Goal: Task Accomplishment & Management: Manage account settings

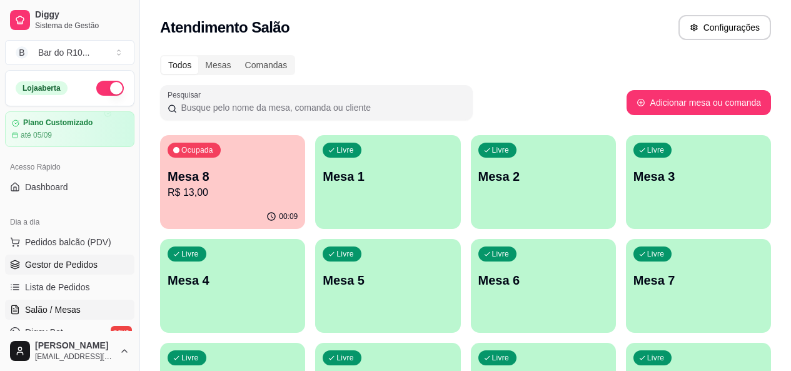
click at [96, 259] on link "Gestor de Pedidos" at bounding box center [69, 264] width 129 height 20
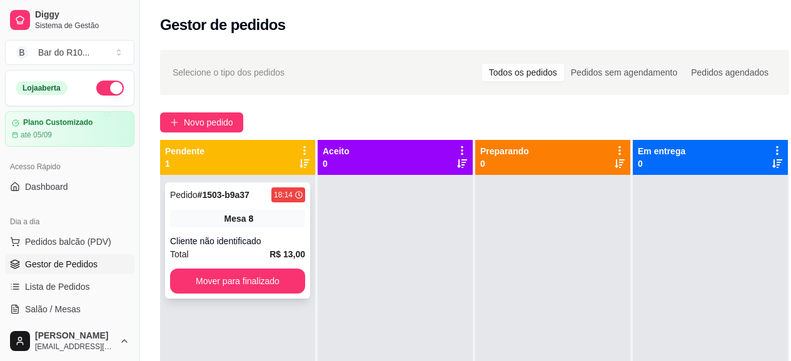
click at [279, 243] on div "Cliente não identificado" at bounding box center [237, 241] width 135 height 13
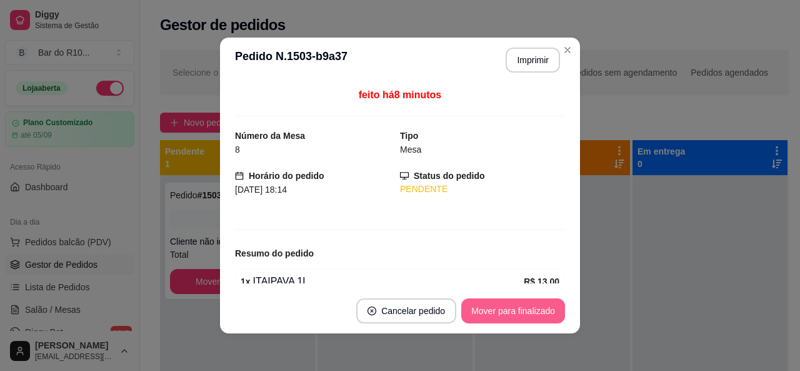
click at [474, 310] on button "Mover para finalizado" at bounding box center [513, 310] width 104 height 25
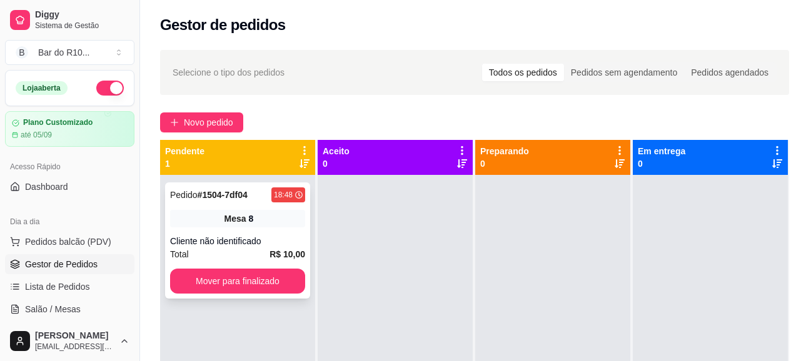
click at [239, 232] on div "Pedido # 1504-7df04 18:48 Mesa 8 Cliente não identificado Total R$ 10,00 Mover …" at bounding box center [237, 241] width 145 height 116
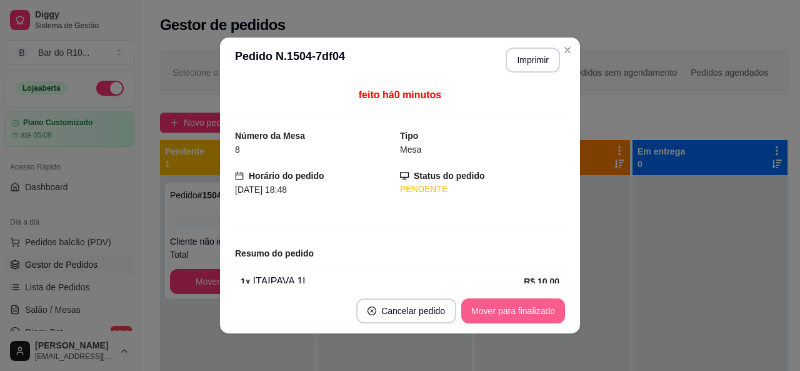
click at [516, 310] on button "Mover para finalizado" at bounding box center [513, 310] width 104 height 25
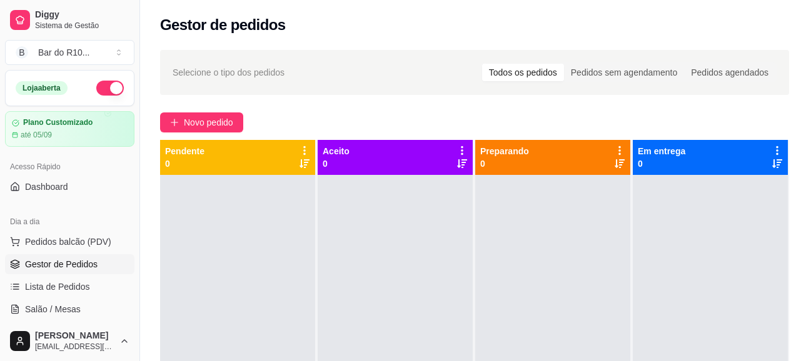
drag, startPoint x: 344, startPoint y: 53, endPoint x: 390, endPoint y: 41, distance: 47.8
drag, startPoint x: 390, startPoint y: 41, endPoint x: 408, endPoint y: 14, distance: 32.9
click at [408, 14] on div "Gestor de pedidos" at bounding box center [474, 21] width 669 height 43
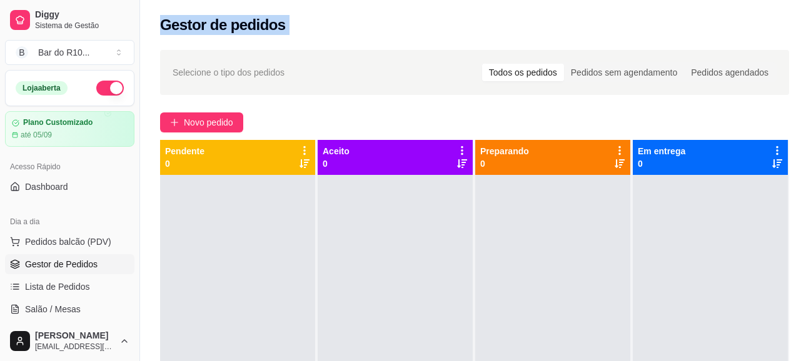
drag, startPoint x: 408, startPoint y: 14, endPoint x: 482, endPoint y: 29, distance: 75.3
click at [482, 29] on div "Gestor de pedidos" at bounding box center [474, 21] width 669 height 43
click at [289, 22] on div "Gestor de pedidos" at bounding box center [474, 25] width 629 height 20
click at [293, 21] on div "Gestor de pedidos" at bounding box center [474, 25] width 629 height 20
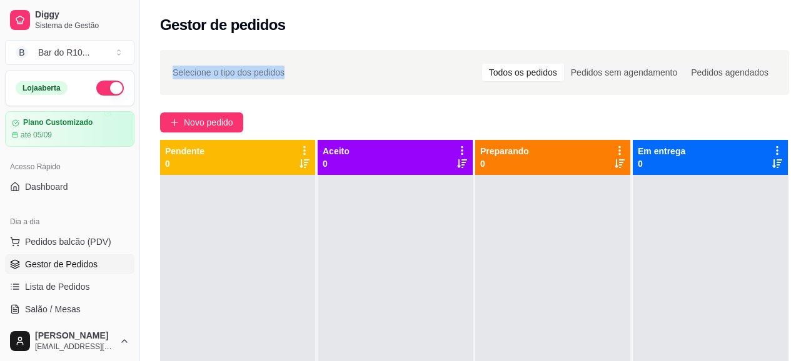
drag, startPoint x: 293, startPoint y: 21, endPoint x: 301, endPoint y: 44, distance: 23.9
click at [301, 44] on div "Gestor de pedidos Selecione o tipo dos pedidos Todos os pedidos Pedidos sem age…" at bounding box center [474, 258] width 669 height 516
drag, startPoint x: 335, startPoint y: 142, endPoint x: 384, endPoint y: 281, distance: 147.1
click at [381, 284] on div "Selecione o tipo dos pedidos Todos os pedidos Pedidos sem agendamento Pedidos a…" at bounding box center [474, 280] width 669 height 474
click at [374, 73] on div "Selecione o tipo dos pedidos Todos os pedidos Pedidos sem agendamento Pedidos a…" at bounding box center [475, 73] width 604 height 20
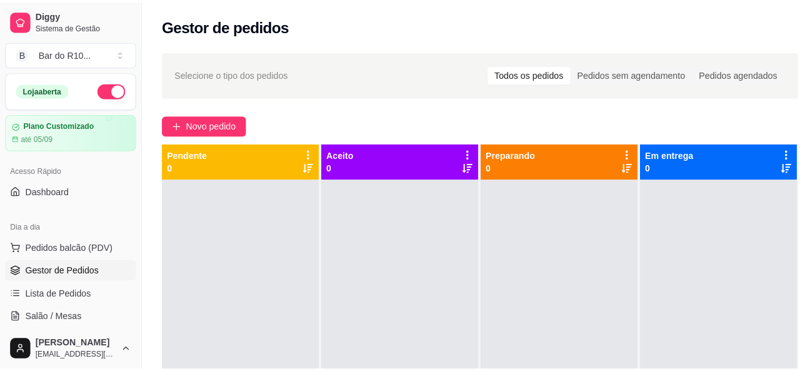
scroll to position [17, 0]
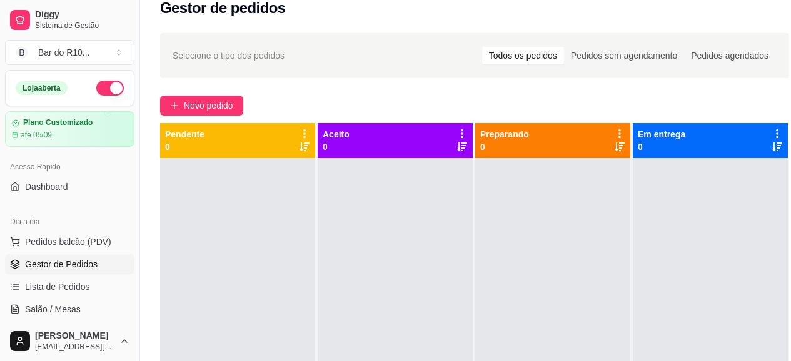
click at [758, 208] on div at bounding box center [710, 338] width 155 height 361
click at [758, 205] on div at bounding box center [710, 338] width 155 height 361
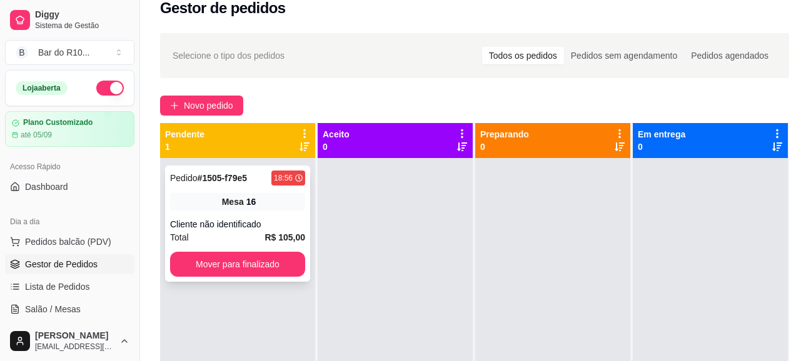
click at [241, 225] on div "Cliente não identificado" at bounding box center [237, 224] width 135 height 13
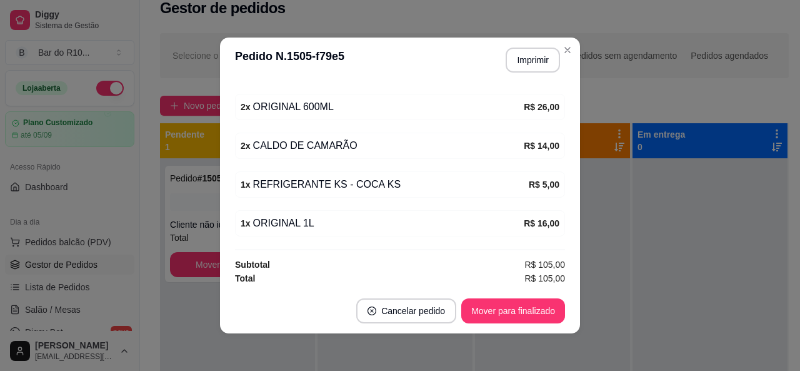
scroll to position [331, 0]
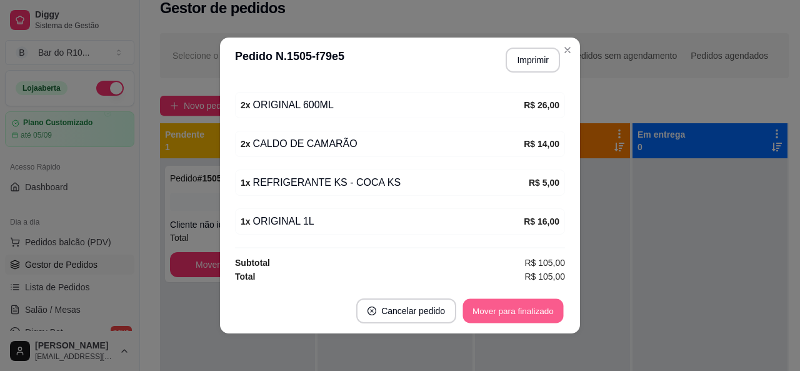
click at [530, 311] on button "Mover para finalizado" at bounding box center [513, 311] width 101 height 24
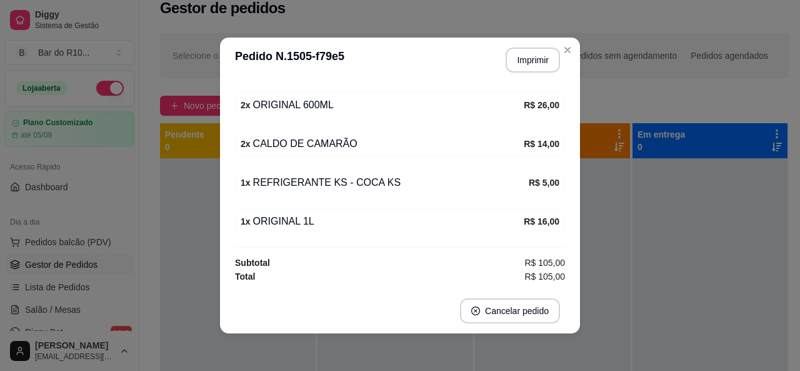
scroll to position [290, 0]
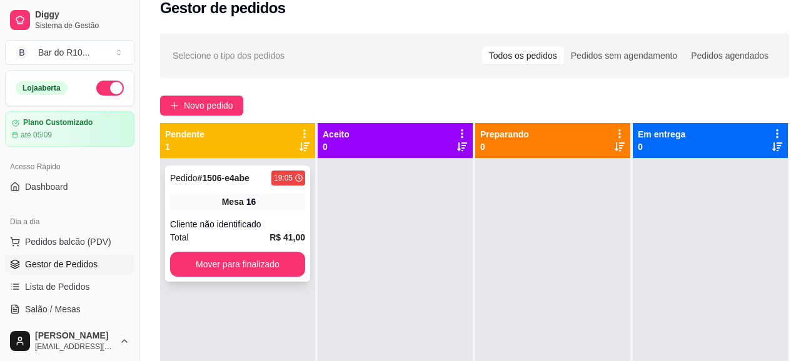
click at [278, 226] on div "Cliente não identificado" at bounding box center [237, 224] width 135 height 13
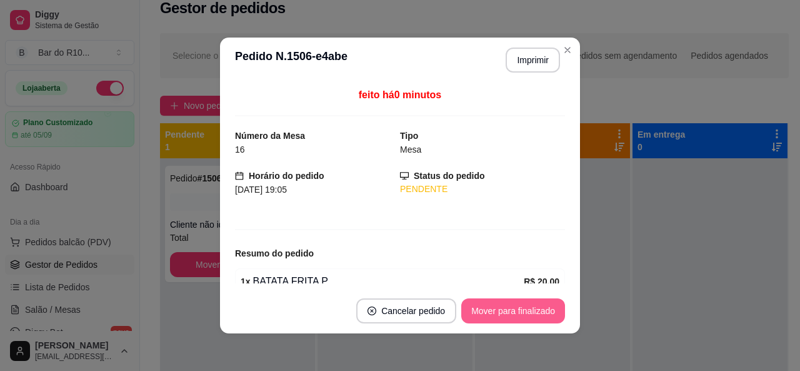
click at [467, 306] on button "Mover para finalizado" at bounding box center [513, 310] width 104 height 25
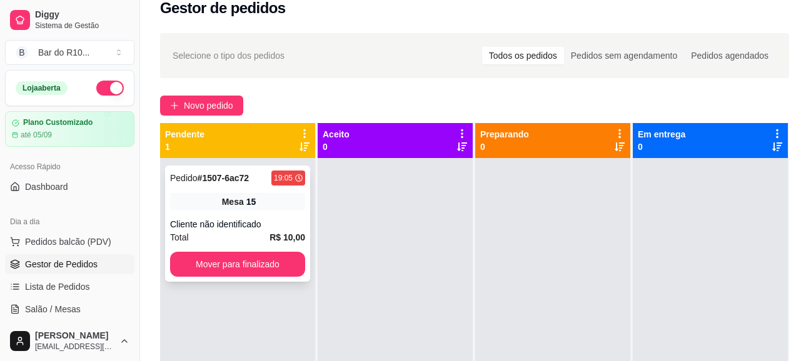
click at [263, 216] on div "Pedido # 1507-6ac72 19:05 Mesa 15 Cliente não identificado Total R$ 10,00 Mover…" at bounding box center [237, 224] width 145 height 116
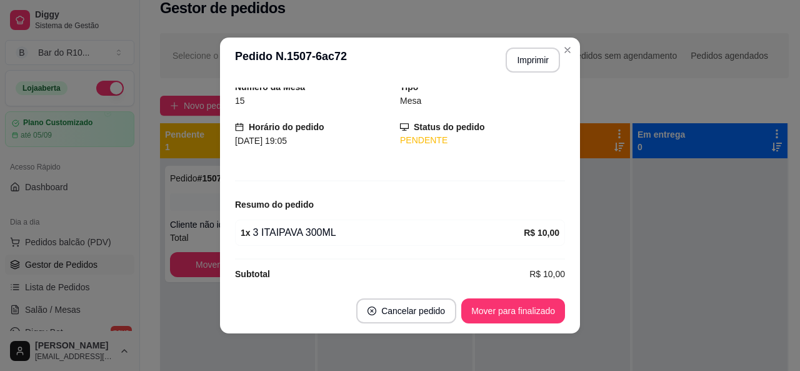
scroll to position [60, 0]
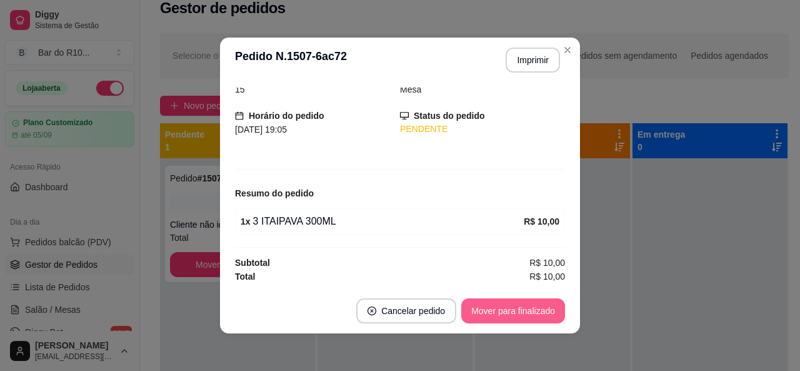
click at [539, 315] on button "Mover para finalizado" at bounding box center [513, 310] width 104 height 25
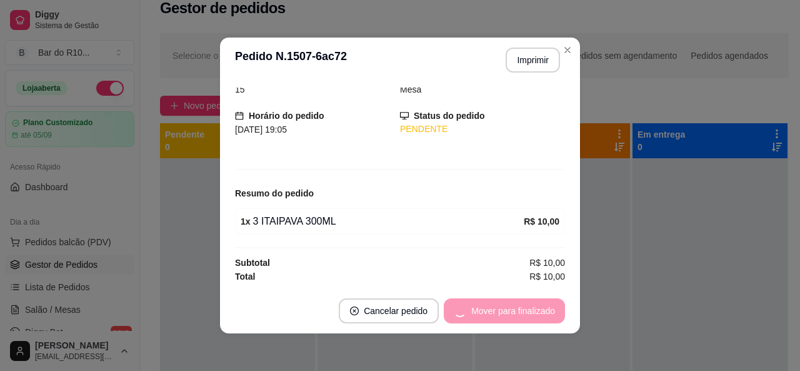
scroll to position [19, 0]
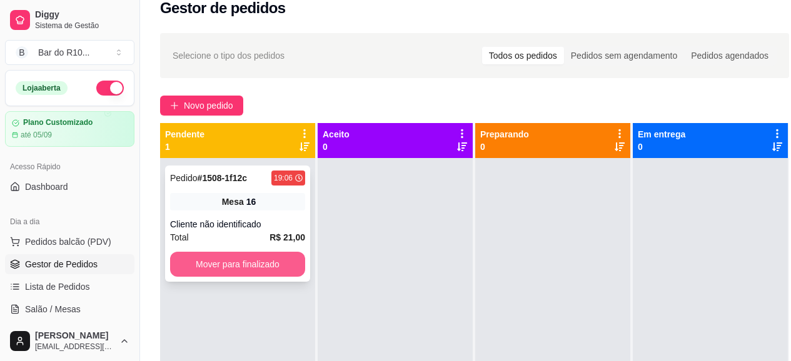
click at [272, 262] on button "Mover para finalizado" at bounding box center [237, 264] width 135 height 25
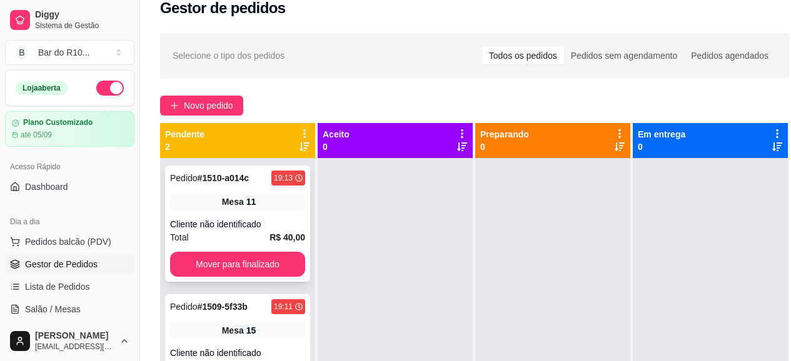
click at [274, 203] on div "Mesa 11" at bounding box center [237, 202] width 135 height 18
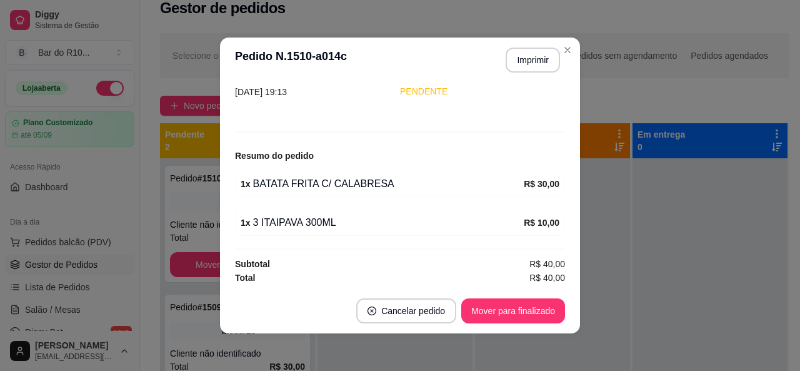
scroll to position [99, 0]
click at [524, 63] on button "Imprimir" at bounding box center [533, 60] width 54 height 25
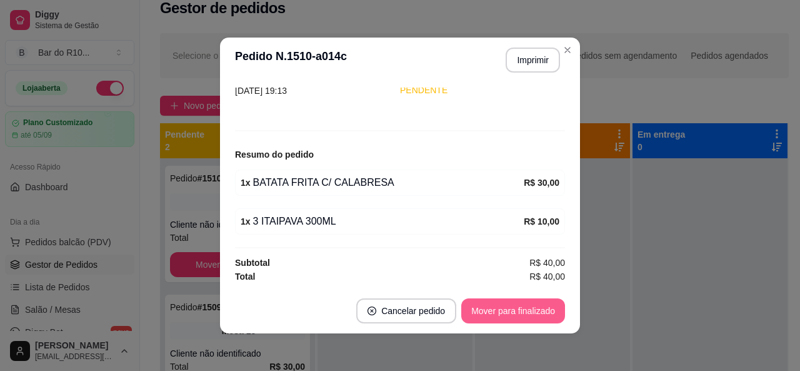
click at [523, 310] on button "Mover para finalizado" at bounding box center [513, 310] width 104 height 25
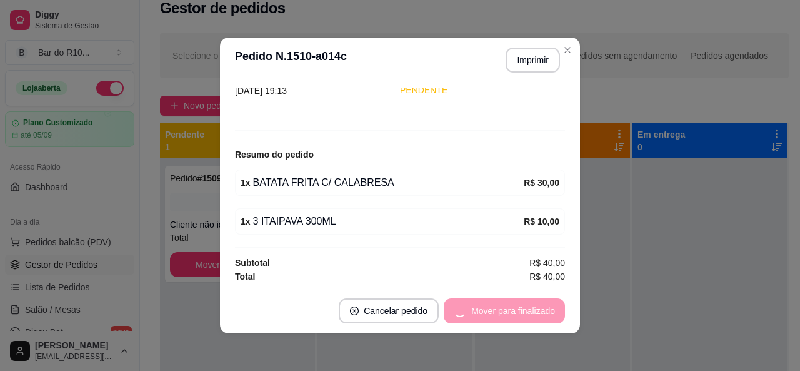
scroll to position [58, 0]
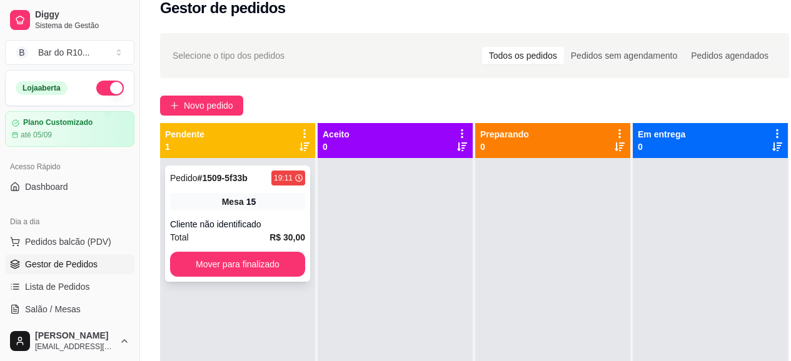
click at [279, 215] on div "Pedido # 1509-5f33b 19:11 Mesa 15 Cliente não identificado Total R$ 30,00 Mover…" at bounding box center [237, 224] width 145 height 116
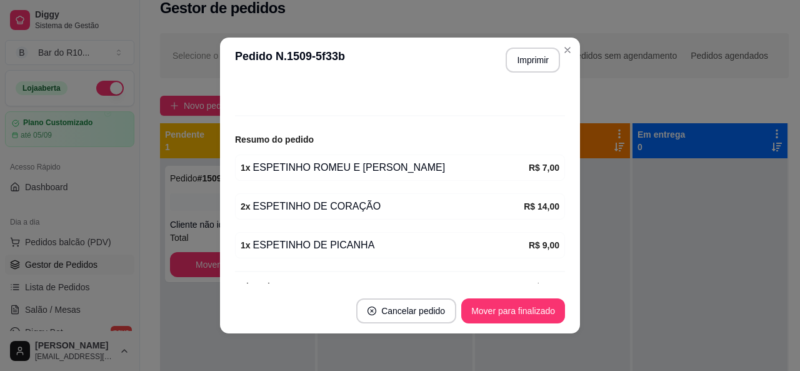
scroll to position [138, 0]
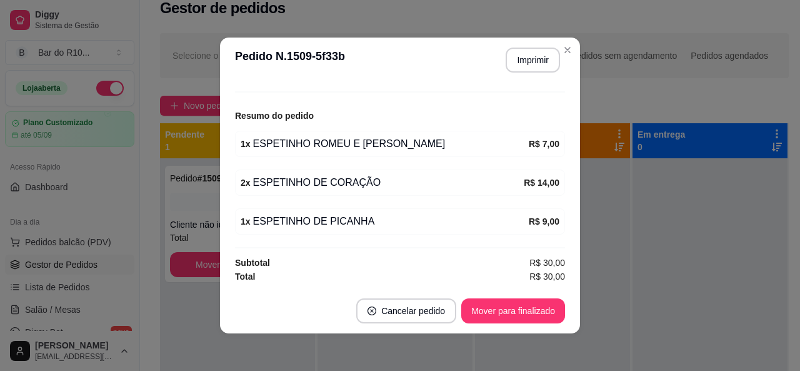
click at [524, 46] on header "**********" at bounding box center [400, 60] width 360 height 45
click at [525, 63] on button "Imprimir" at bounding box center [533, 60] width 53 height 24
click at [516, 318] on button "Mover para finalizado" at bounding box center [513, 311] width 101 height 24
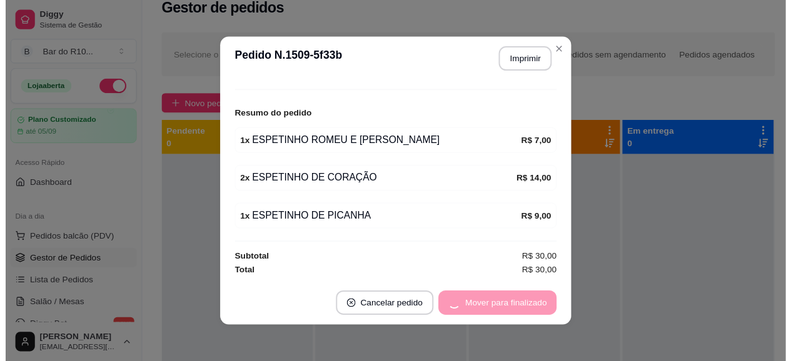
scroll to position [96, 0]
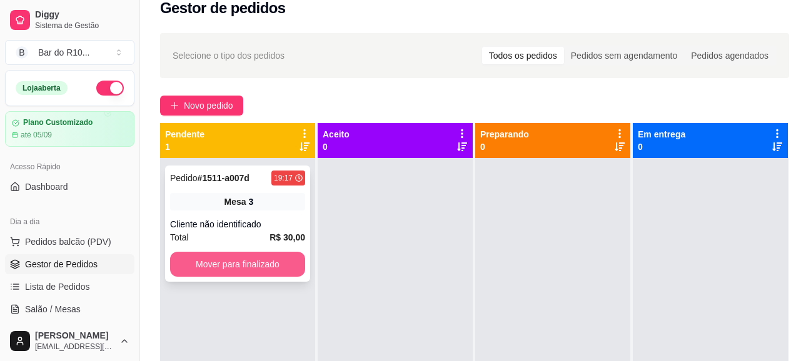
click at [259, 263] on button "Mover para finalizado" at bounding box center [237, 264] width 135 height 25
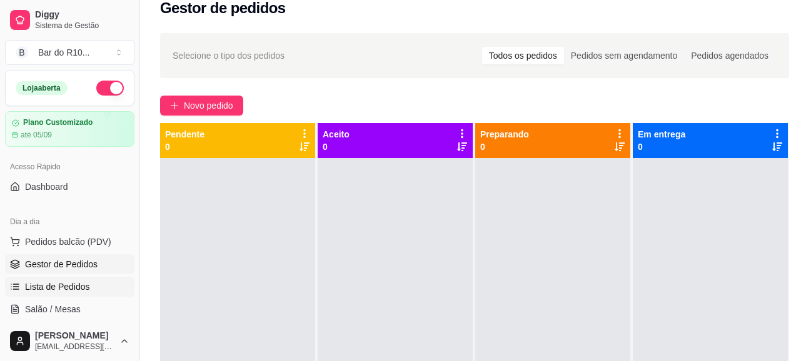
click at [103, 277] on link "Lista de Pedidos" at bounding box center [69, 287] width 129 height 20
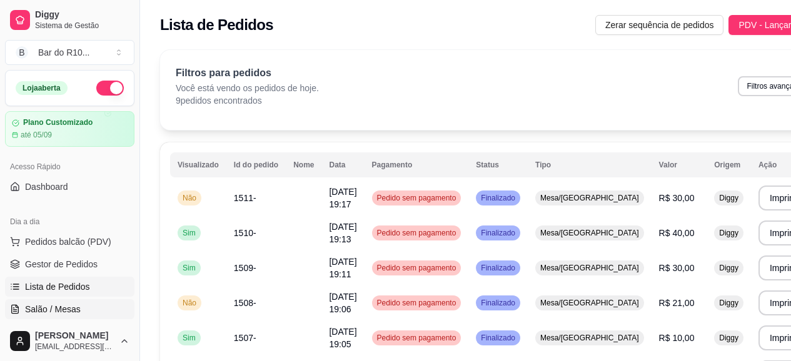
click at [34, 311] on span "Salão / Mesas" at bounding box center [53, 309] width 56 height 13
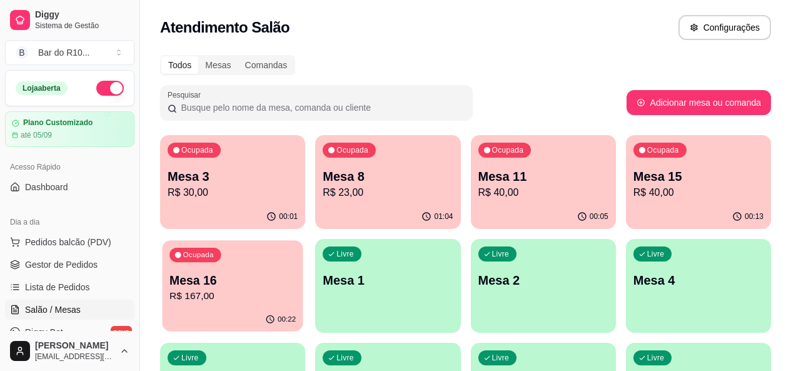
click at [303, 240] on div "Ocupada Mesa 16 R$ 167,00" at bounding box center [232, 274] width 141 height 68
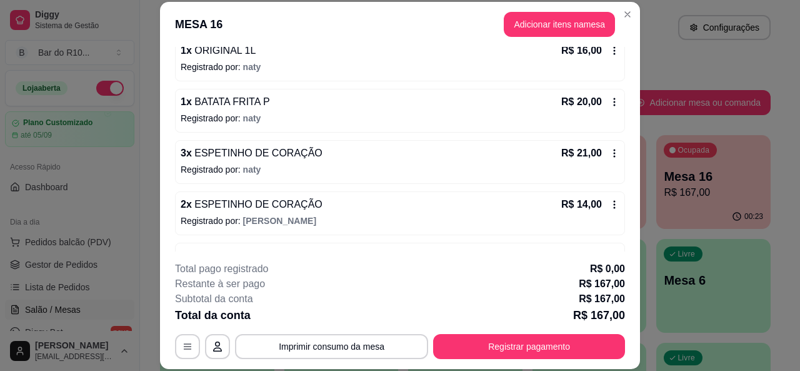
scroll to position [578, 0]
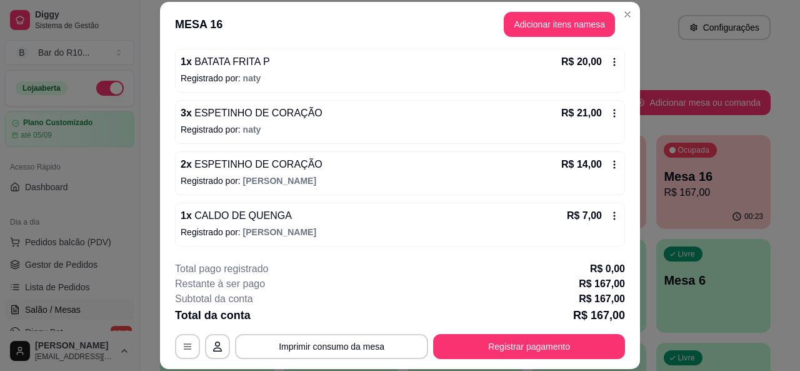
click at [631, 7] on header "MESA 16 Adicionar itens na mesa" at bounding box center [400, 24] width 480 height 45
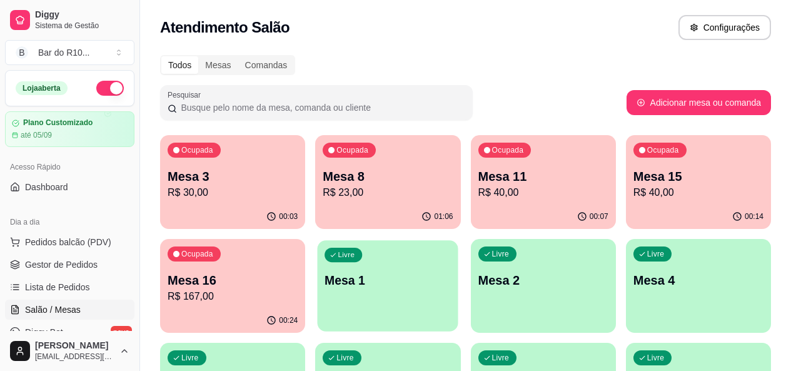
click at [318, 257] on div "Livre Mesa 1" at bounding box center [388, 278] width 141 height 76
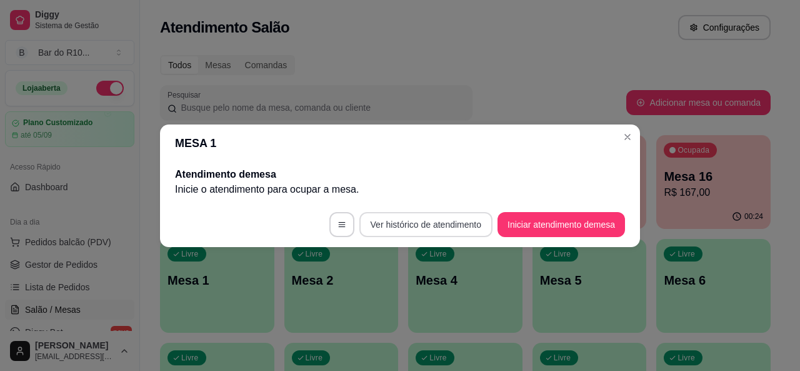
click at [424, 219] on button "Ver histórico de atendimento" at bounding box center [425, 224] width 133 height 25
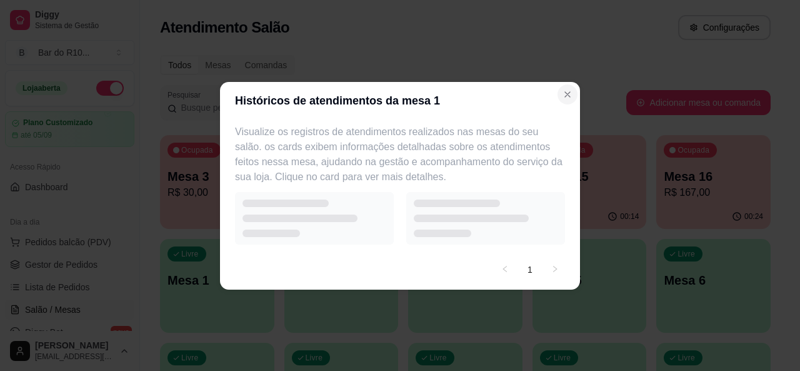
select select "7"
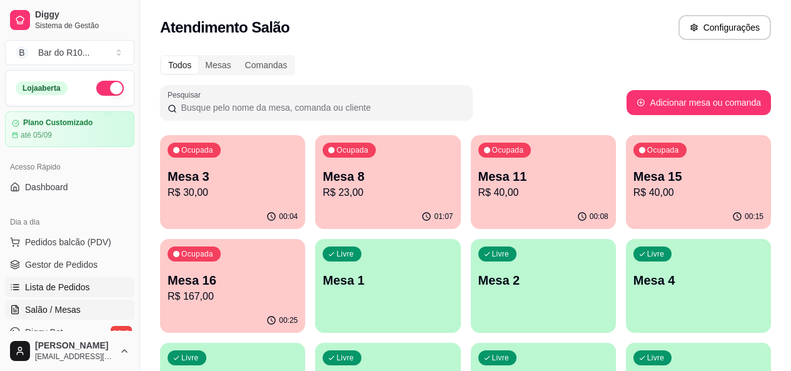
click at [79, 280] on link "Lista de Pedidos" at bounding box center [69, 287] width 129 height 20
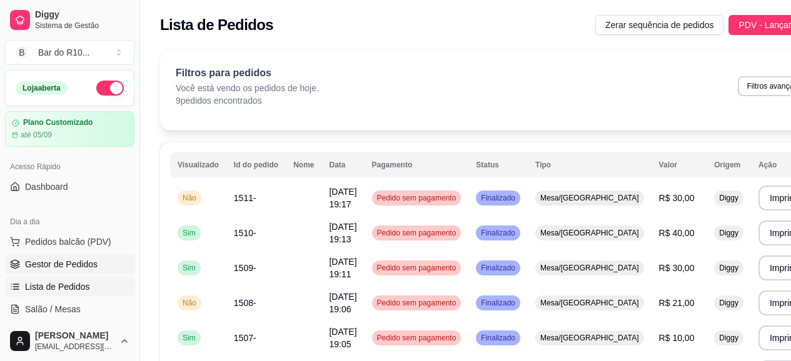
click at [114, 268] on link "Gestor de Pedidos" at bounding box center [69, 264] width 129 height 20
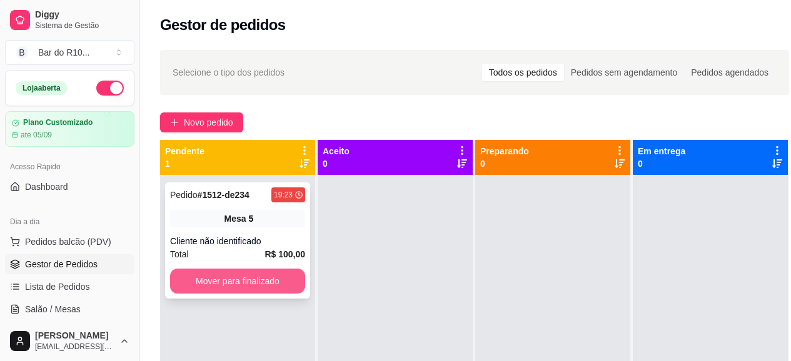
click at [283, 274] on button "Mover para finalizado" at bounding box center [237, 281] width 135 height 25
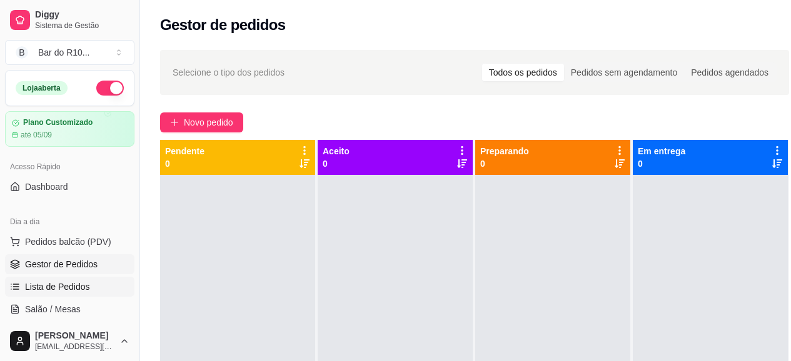
click at [38, 289] on span "Lista de Pedidos" at bounding box center [57, 287] width 65 height 13
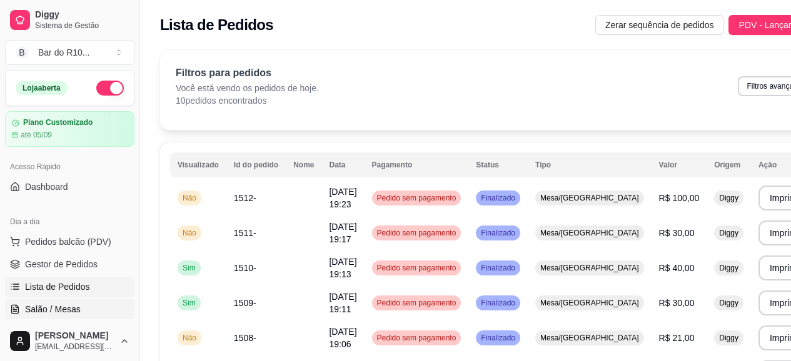
click at [79, 307] on link "Salão / Mesas" at bounding box center [69, 309] width 129 height 20
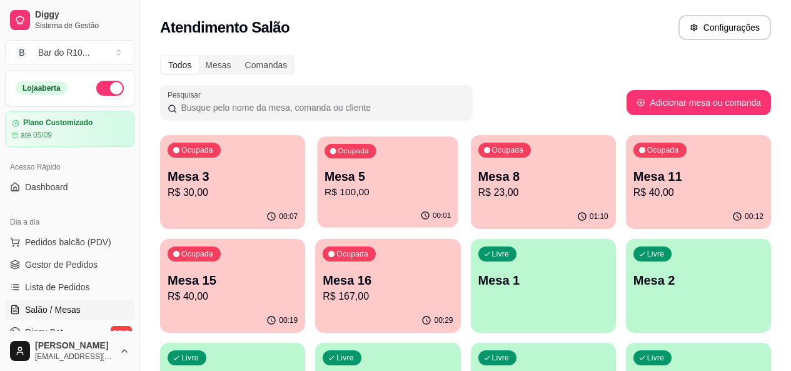
click at [366, 180] on p "Mesa 5" at bounding box center [387, 176] width 126 height 17
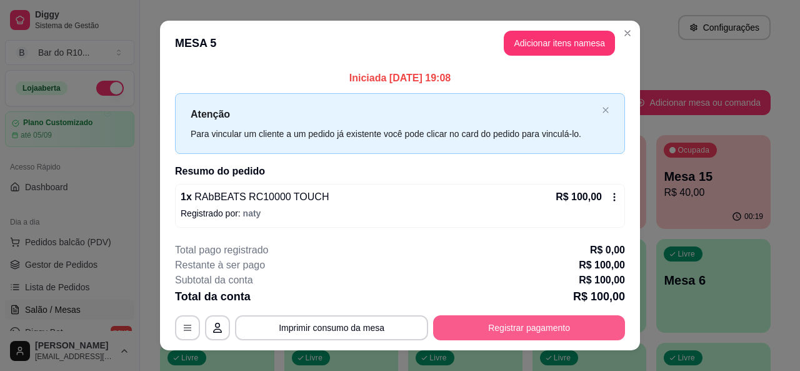
click at [481, 328] on button "Registrar pagamento" at bounding box center [529, 327] width 192 height 25
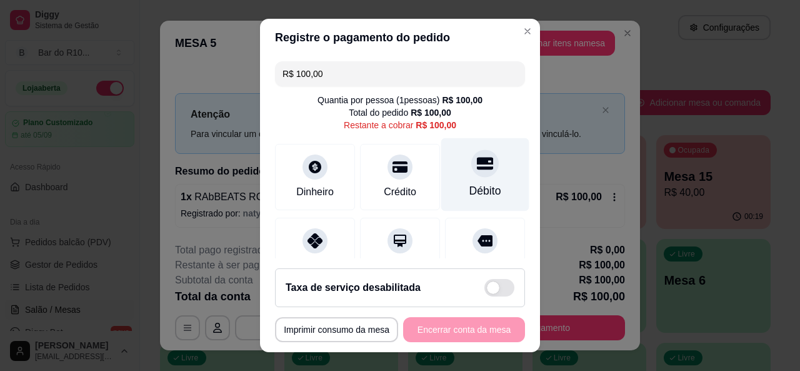
click at [448, 184] on div "Débito" at bounding box center [485, 174] width 88 height 73
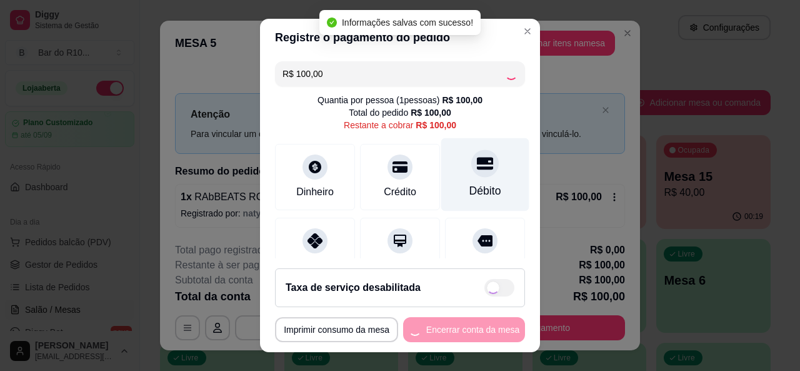
type input "R$ 0,00"
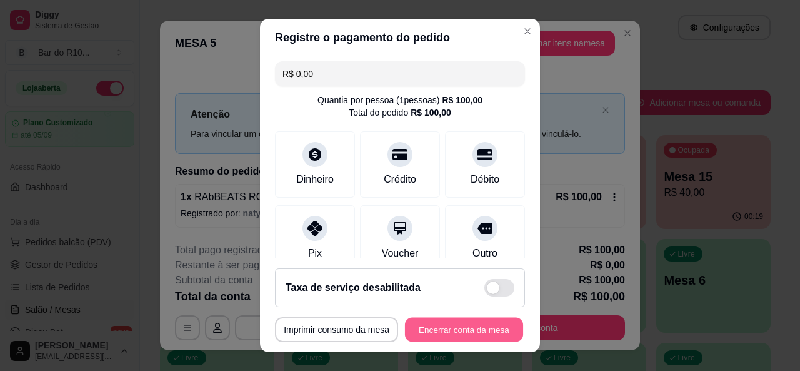
click at [488, 326] on button "Encerrar conta da mesa" at bounding box center [464, 330] width 118 height 24
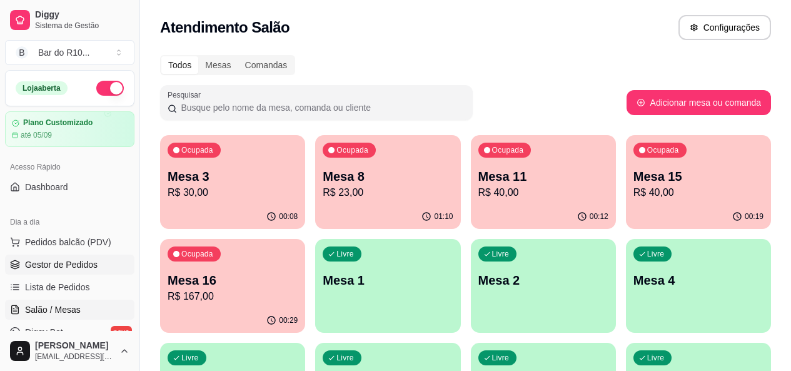
click at [67, 265] on span "Gestor de Pedidos" at bounding box center [61, 264] width 73 height 13
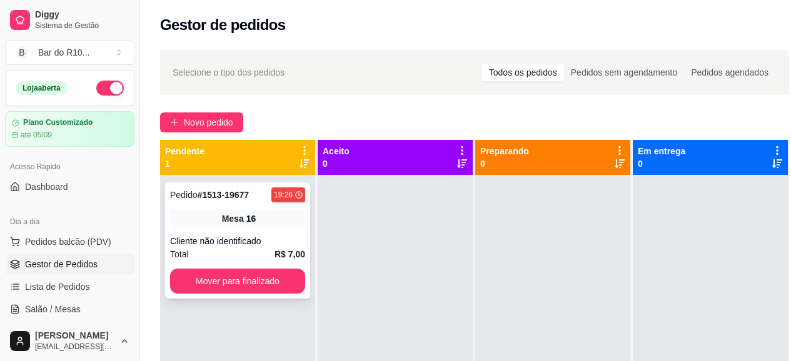
click at [233, 254] on div "Total R$ 7,00" at bounding box center [237, 255] width 135 height 14
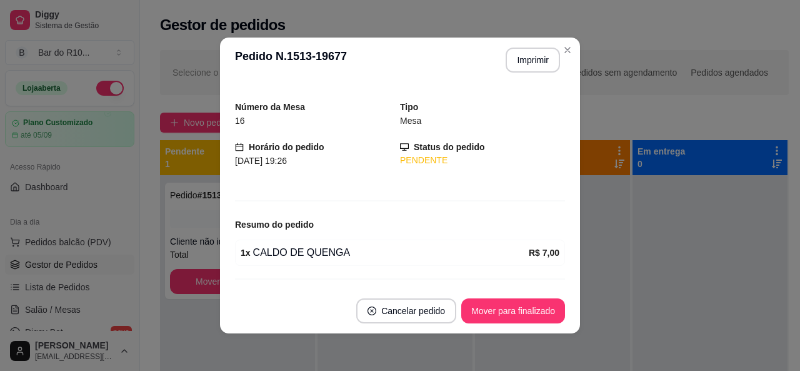
scroll to position [60, 0]
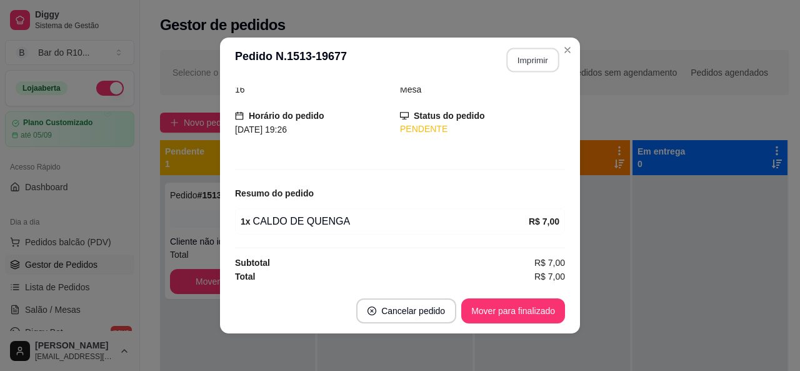
click at [547, 59] on button "Imprimir" at bounding box center [533, 60] width 53 height 24
click at [489, 309] on button "Mover para finalizado" at bounding box center [513, 311] width 101 height 24
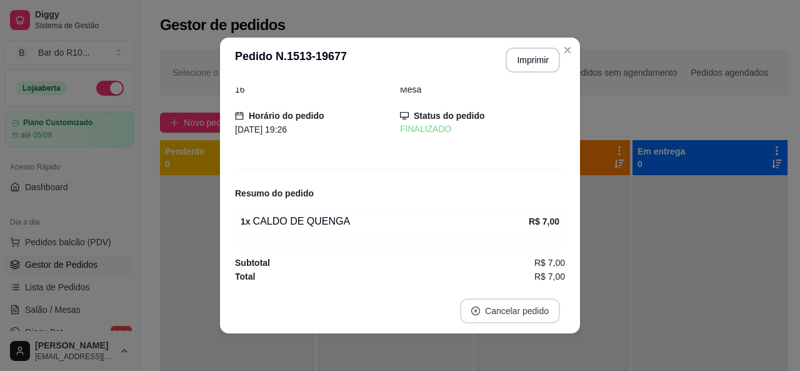
scroll to position [19, 0]
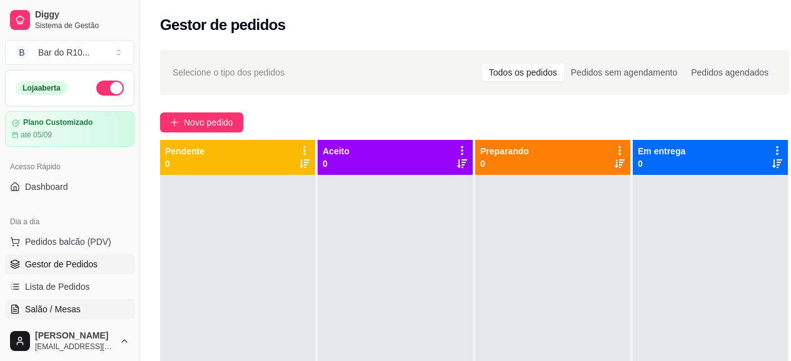
click at [65, 303] on span "Salão / Mesas" at bounding box center [53, 309] width 56 height 13
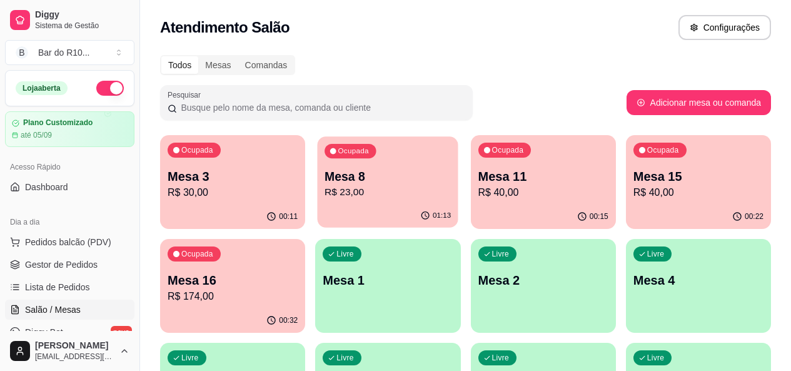
click at [319, 204] on div "01:13" at bounding box center [388, 216] width 141 height 24
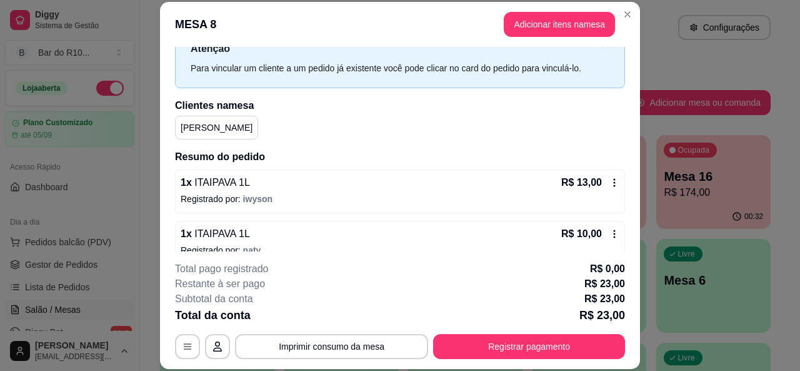
scroll to position [65, 0]
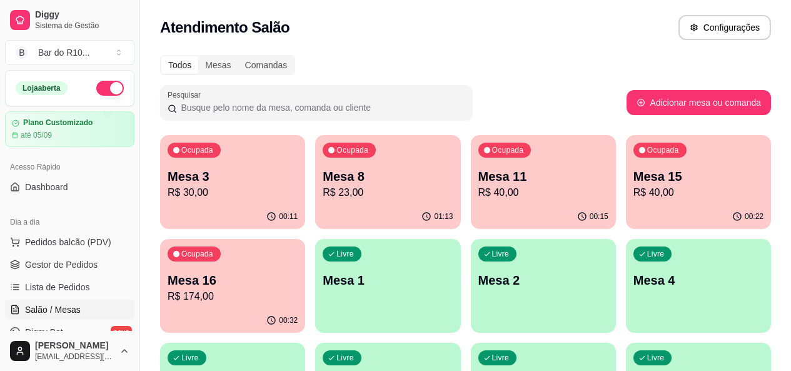
click at [480, 175] on p "Mesa 11" at bounding box center [543, 177] width 130 height 18
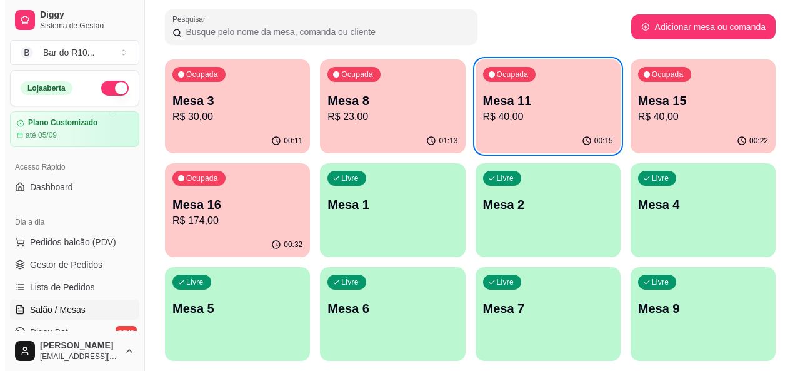
scroll to position [0, 0]
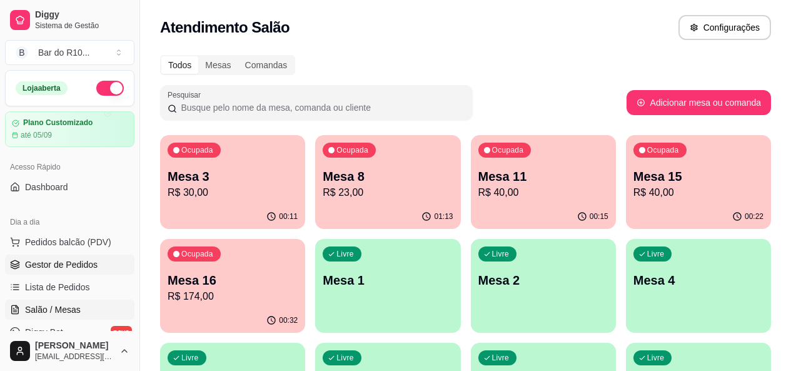
click at [108, 261] on link "Gestor de Pedidos" at bounding box center [69, 264] width 129 height 20
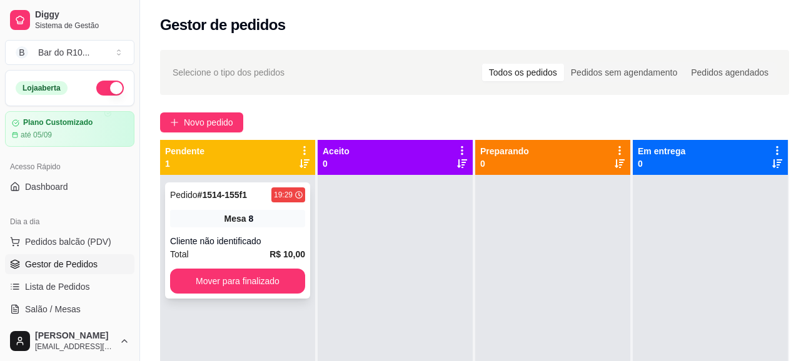
click at [211, 236] on div "Cliente não identificado" at bounding box center [237, 241] width 135 height 13
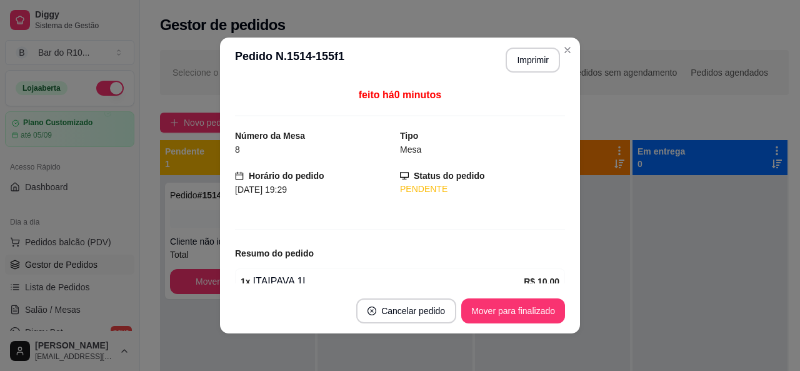
scroll to position [60, 0]
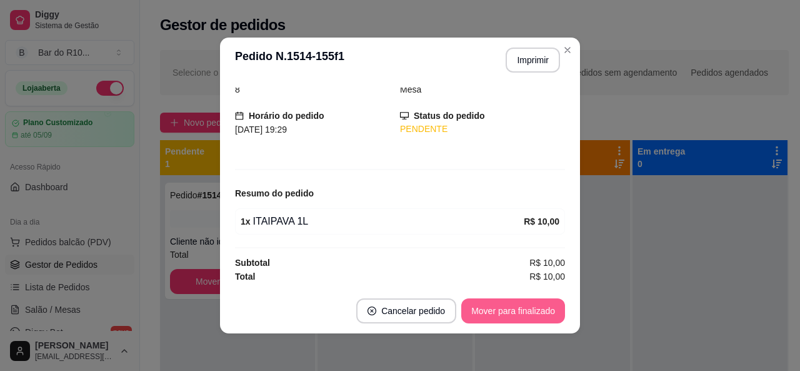
click at [530, 314] on button "Mover para finalizado" at bounding box center [513, 310] width 104 height 25
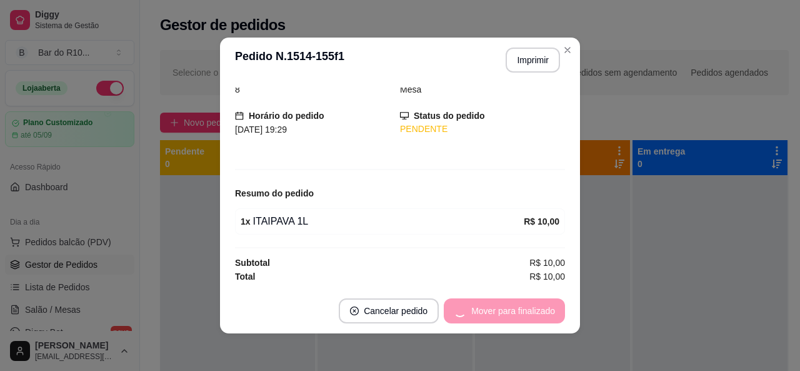
scroll to position [19, 0]
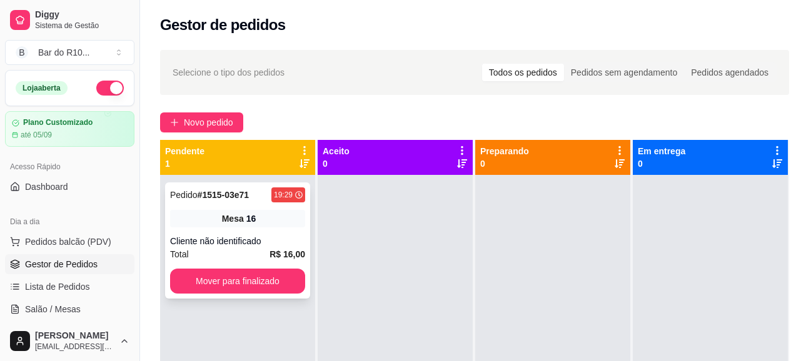
click at [268, 238] on div "Cliente não identificado" at bounding box center [237, 241] width 135 height 13
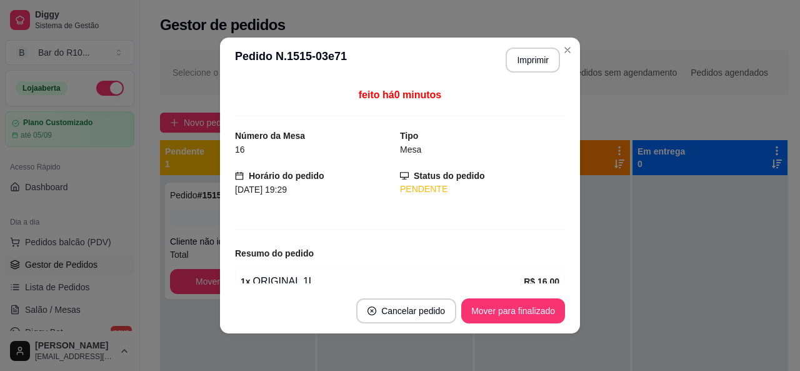
scroll to position [60, 0]
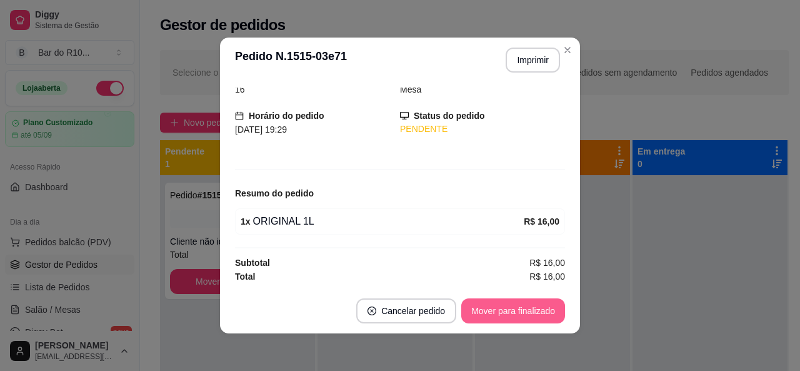
click at [502, 315] on button "Mover para finalizado" at bounding box center [513, 310] width 104 height 25
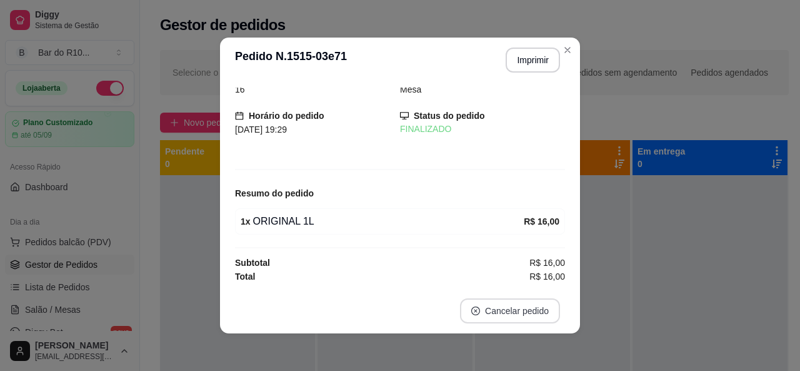
scroll to position [19, 0]
click at [568, 59] on header "**********" at bounding box center [400, 60] width 360 height 45
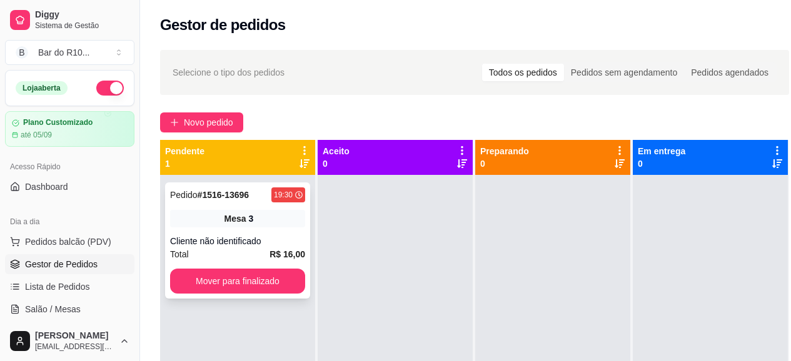
click at [256, 244] on div "Cliente não identificado" at bounding box center [237, 241] width 135 height 13
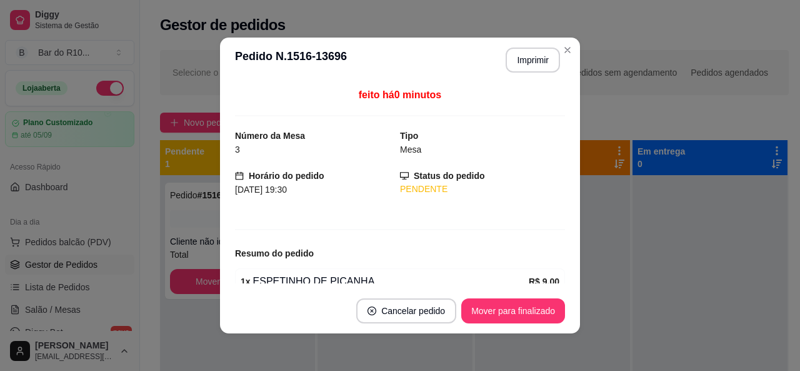
scroll to position [99, 0]
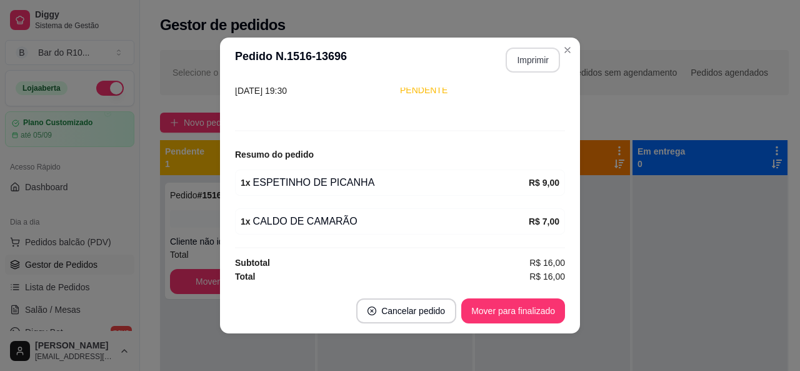
click at [529, 68] on button "Imprimir" at bounding box center [533, 60] width 54 height 25
click at [522, 311] on button "Mover para finalizado" at bounding box center [513, 310] width 104 height 25
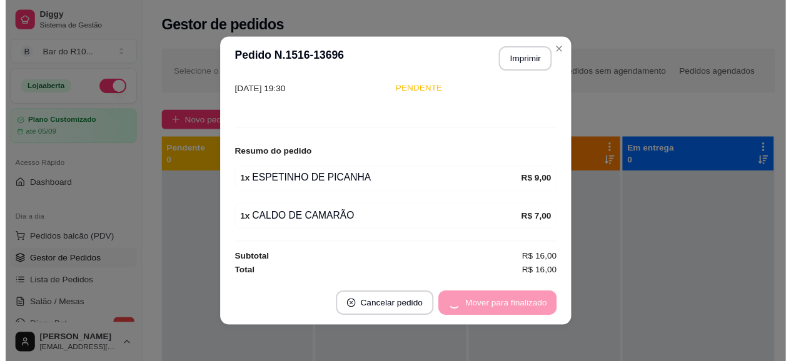
scroll to position [58, 0]
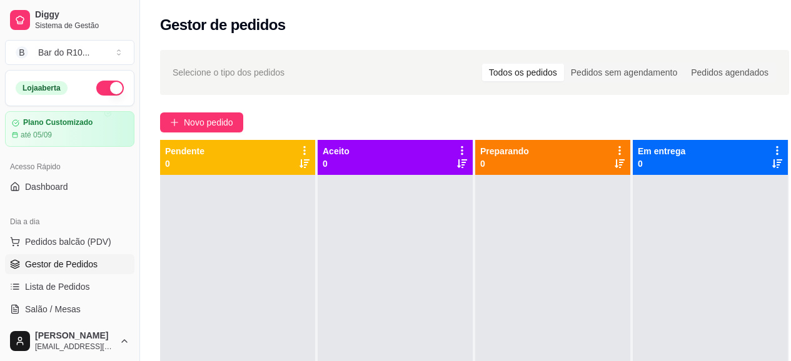
click at [253, 181] on div at bounding box center [237, 355] width 155 height 361
click at [258, 159] on div "Pendente 0" at bounding box center [237, 157] width 145 height 25
drag, startPoint x: 258, startPoint y: 158, endPoint x: 249, endPoint y: 229, distance: 71.8
click at [249, 229] on div "Pendente 0" at bounding box center [238, 338] width 156 height 396
click at [274, 166] on div "Pendente 0" at bounding box center [237, 157] width 145 height 25
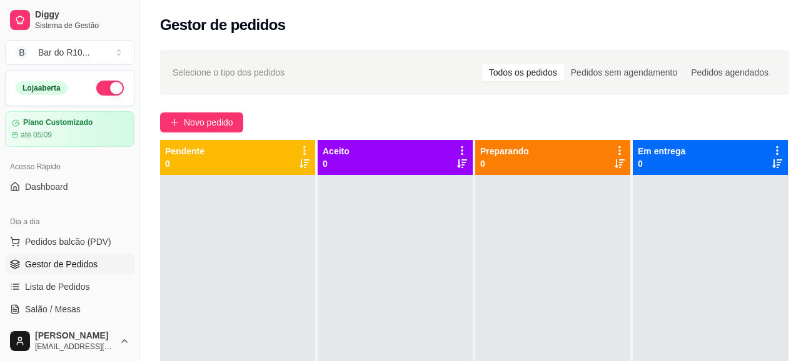
drag, startPoint x: 283, startPoint y: 151, endPoint x: 253, endPoint y: 189, distance: 47.6
click at [256, 245] on div at bounding box center [237, 355] width 155 height 361
click at [268, 121] on div "Selecione o tipo dos pedidos Todos os pedidos Pedidos sem agendamento Pedidos a…" at bounding box center [474, 280] width 669 height 474
drag, startPoint x: 268, startPoint y: 121, endPoint x: 268, endPoint y: 128, distance: 6.9
click at [268, 128] on div "Novo pedido" at bounding box center [474, 123] width 629 height 20
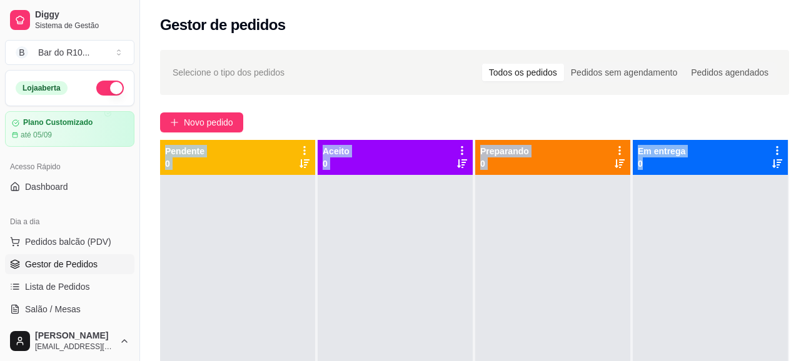
scroll to position [0, 28]
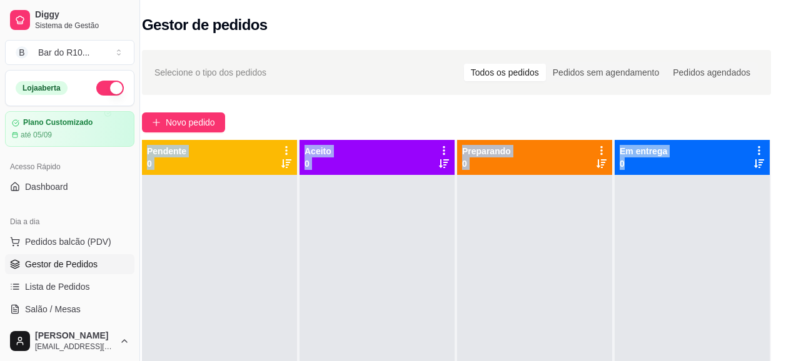
drag, startPoint x: 272, startPoint y: 101, endPoint x: 800, endPoint y: 227, distance: 542.3
click at [758, 227] on html "Diggy Sistema de Gestão B Bar do R10 ... Loja aberta Plano Customizado até 05/0…" at bounding box center [377, 180] width 791 height 361
click at [79, 283] on span "Lista de Pedidos" at bounding box center [57, 287] width 65 height 13
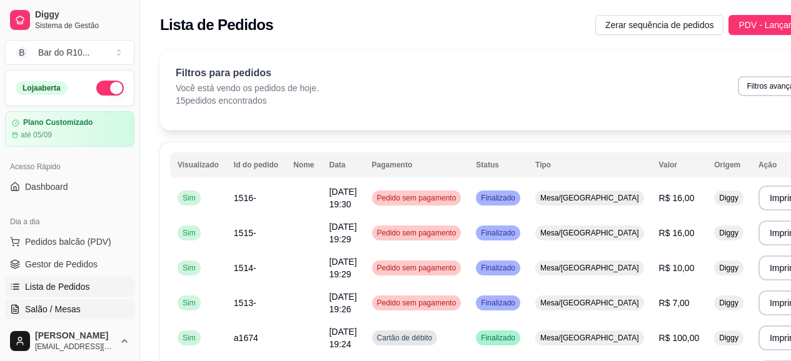
click at [96, 303] on link "Salão / Mesas" at bounding box center [69, 309] width 129 height 20
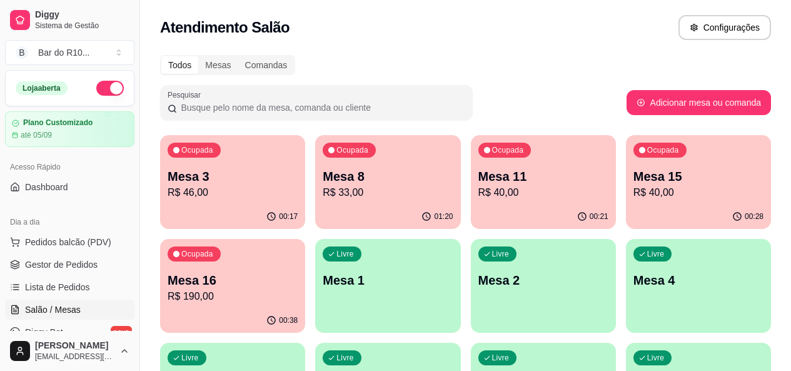
click at [305, 239] on div "Ocupada Mesa 16 R$ 190,00" at bounding box center [232, 273] width 145 height 69
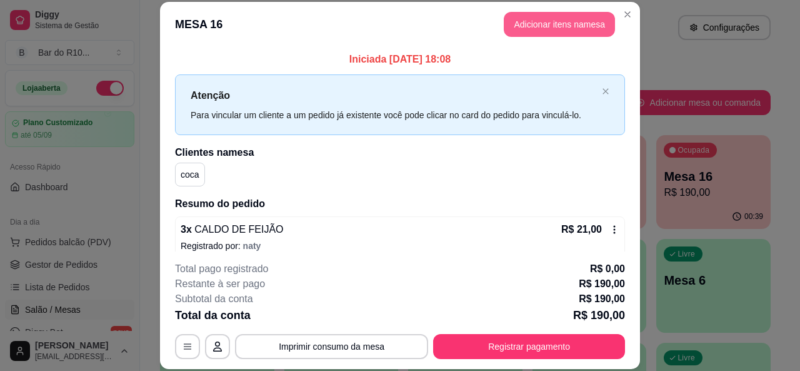
click at [531, 31] on button "Adicionar itens na mesa" at bounding box center [559, 24] width 111 height 25
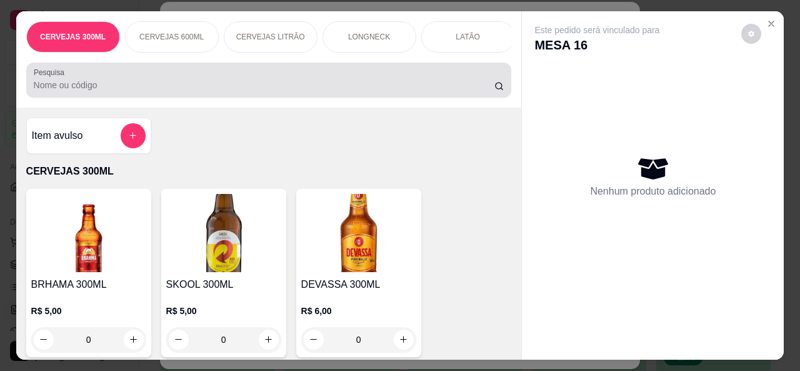
drag, startPoint x: 373, startPoint y: 82, endPoint x: 378, endPoint y: 73, distance: 10.4
click at [375, 82] on div at bounding box center [269, 80] width 471 height 25
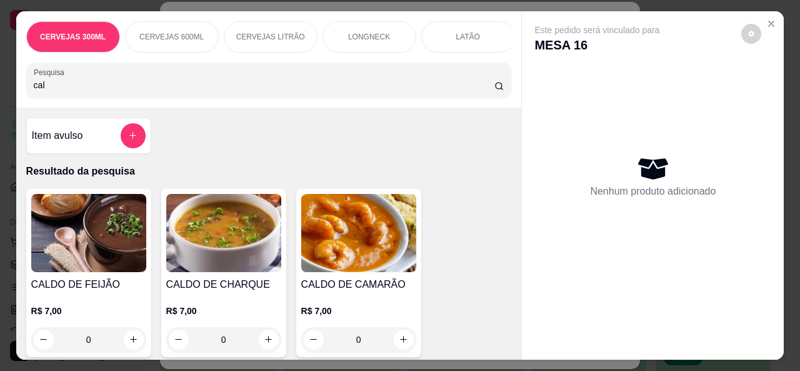
type input "cal"
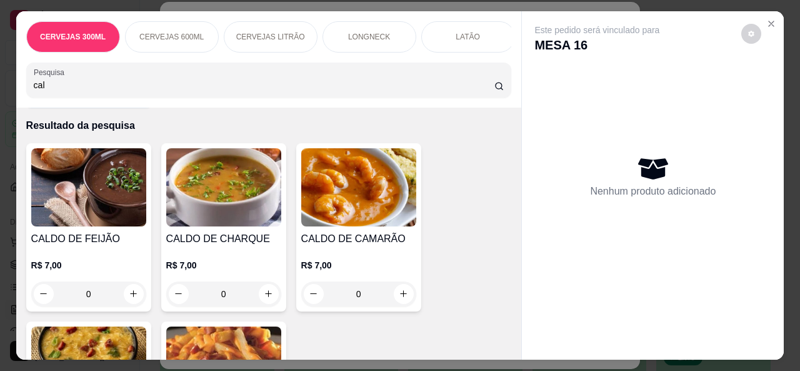
scroll to position [50, 0]
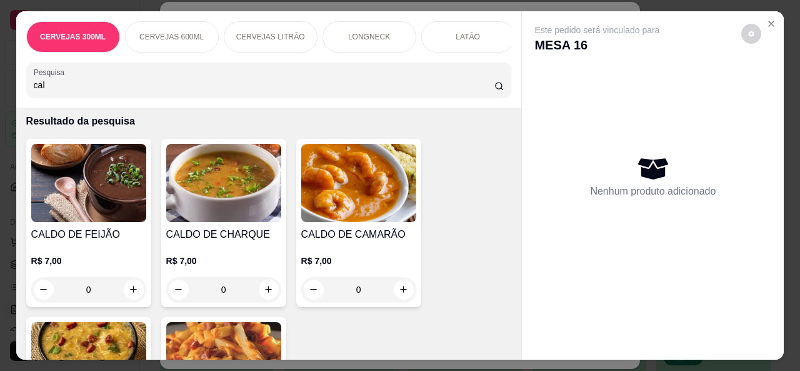
click at [503, 343] on div "Item avulso Resultado da pesquisa CALDO DE FEIJÃO R$ 7,00 0 CALDO DE CHARQUE R$…" at bounding box center [269, 234] width 506 height 252
click at [502, 342] on div "Item avulso Resultado da pesquisa CALDO DE FEIJÃO R$ 7,00 0 CALDO DE CHARQUE R$…" at bounding box center [269, 234] width 506 height 252
click at [501, 341] on div "Item avulso Resultado da pesquisa CALDO DE FEIJÃO R$ 7,00 0 CALDO DE CHARQUE R$…" at bounding box center [269, 234] width 506 height 252
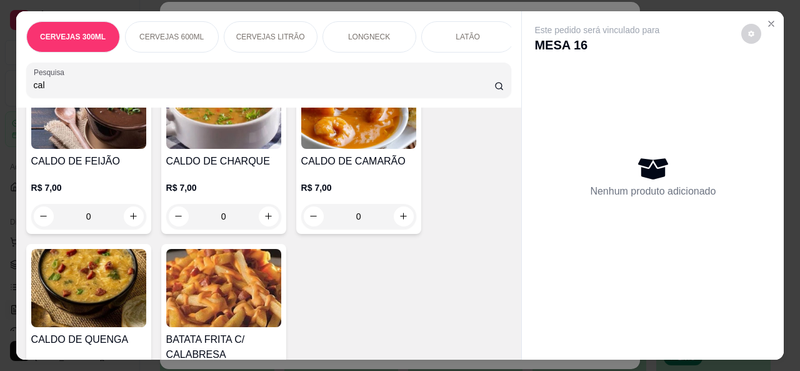
scroll to position [125, 0]
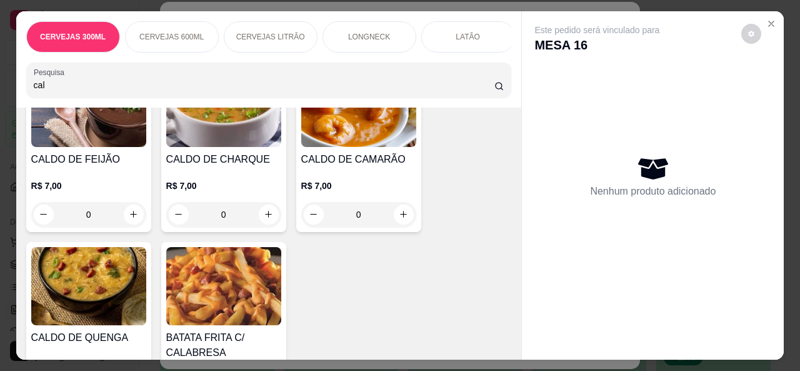
click at [89, 341] on h4 "CALDO DE QUENGA" at bounding box center [88, 337] width 115 height 15
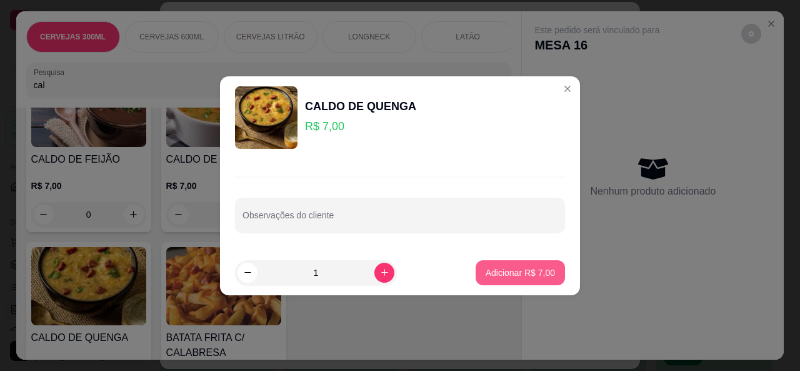
click at [524, 281] on button "Adicionar R$ 7,00" at bounding box center [520, 272] width 89 height 25
type input "1"
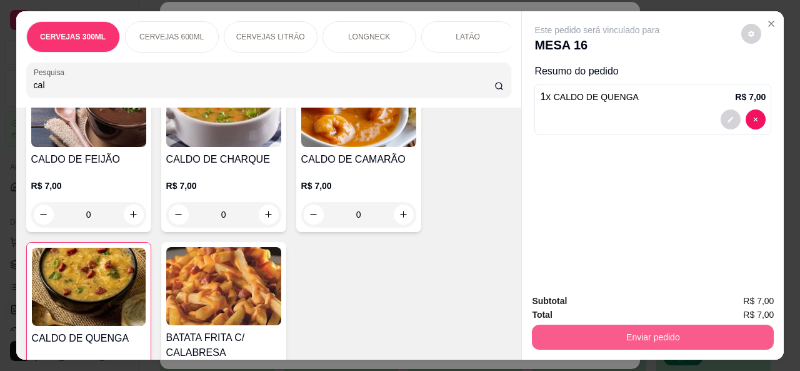
click at [621, 333] on button "Enviar pedido" at bounding box center [653, 336] width 242 height 25
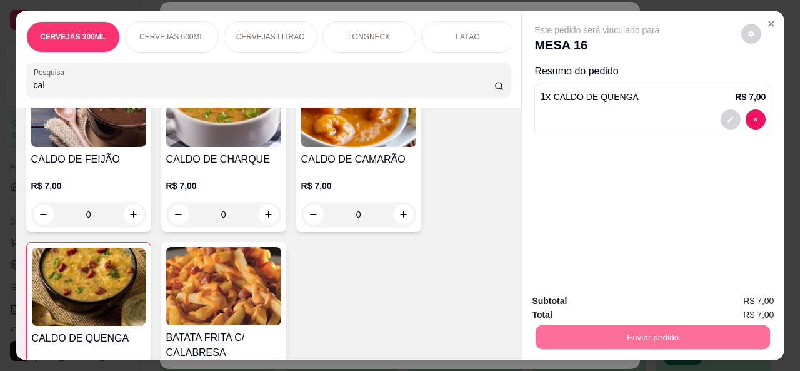
click at [624, 295] on button "Não registrar e enviar pedido" at bounding box center [612, 302] width 130 height 24
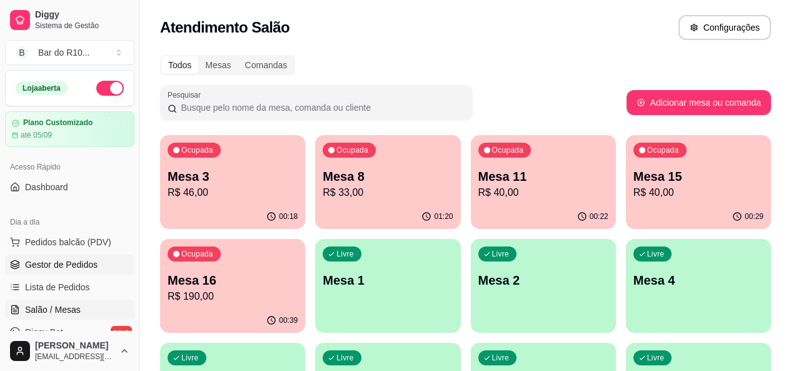
click at [99, 258] on link "Gestor de Pedidos" at bounding box center [69, 264] width 129 height 20
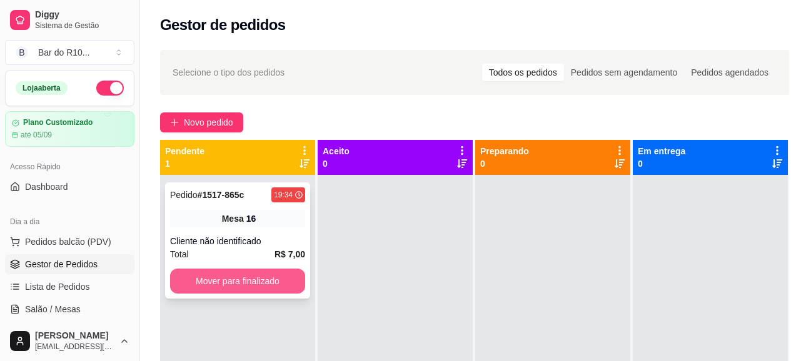
click at [294, 289] on button "Mover para finalizado" at bounding box center [237, 281] width 135 height 25
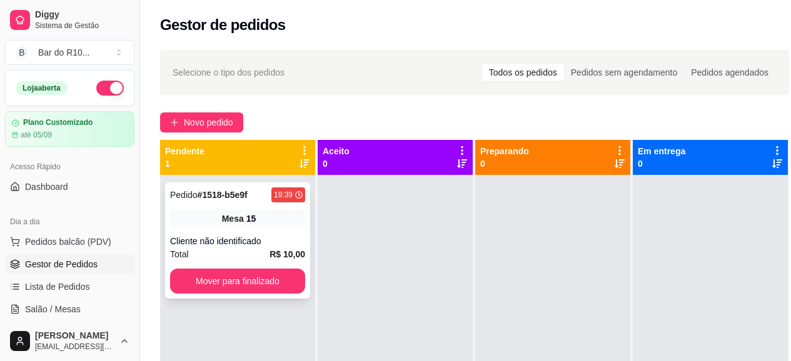
click at [305, 220] on div "Pedido # 1518-b5e9f 19:39 Mesa 15 Cliente não identificado Total R$ 10,00 Mover…" at bounding box center [237, 241] width 145 height 116
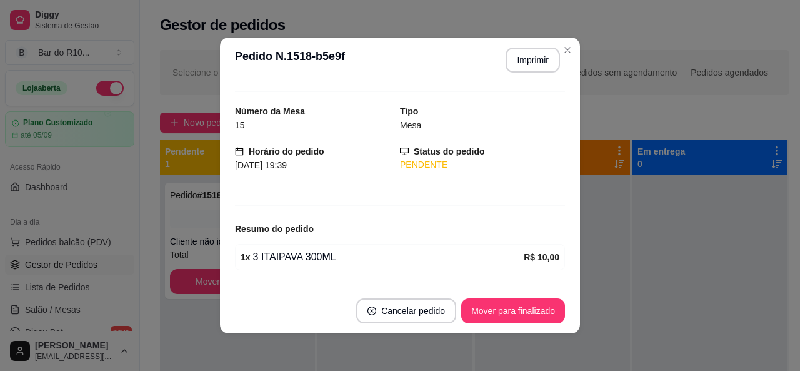
scroll to position [60, 0]
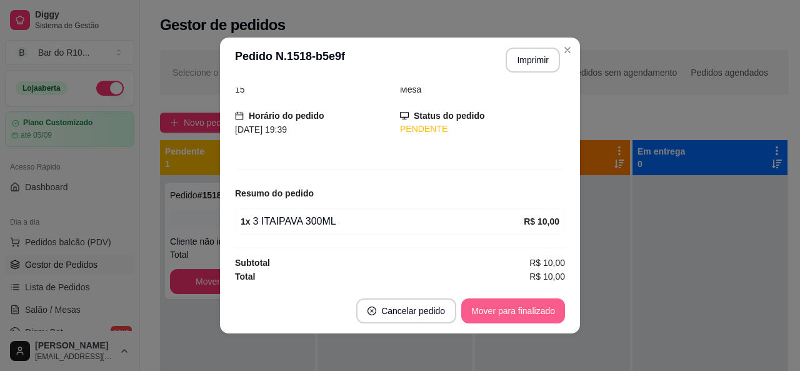
click at [542, 309] on button "Mover para finalizado" at bounding box center [513, 310] width 104 height 25
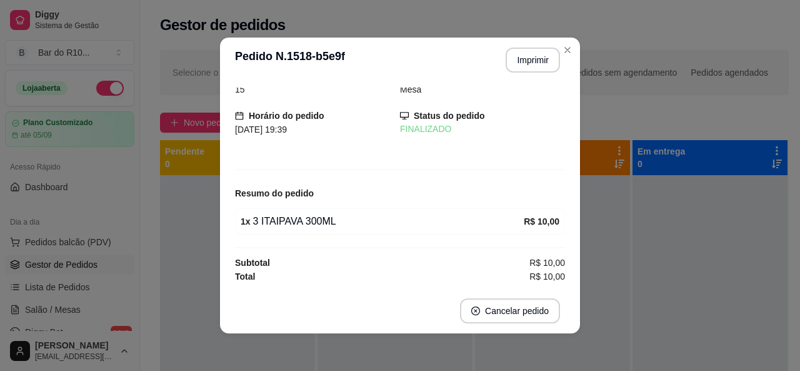
scroll to position [19, 0]
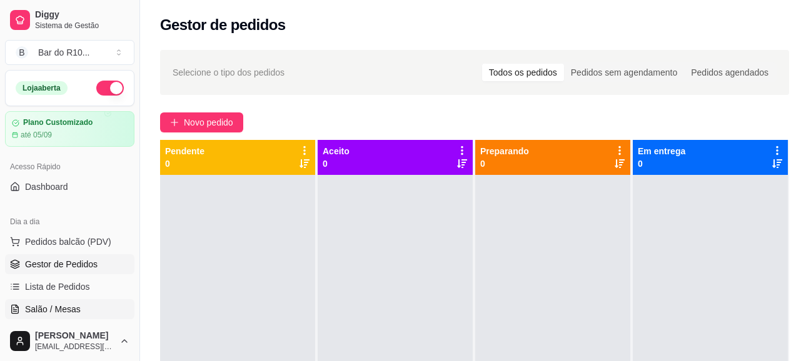
click at [70, 304] on span "Salão / Mesas" at bounding box center [53, 309] width 56 height 13
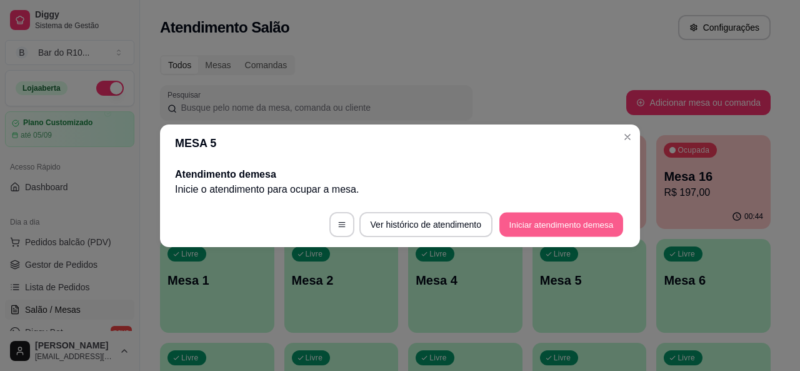
click at [556, 231] on button "Iniciar atendimento de mesa" at bounding box center [561, 224] width 124 height 24
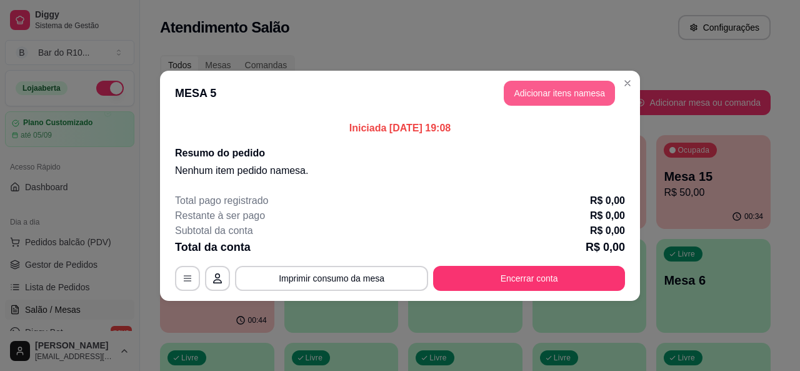
click at [539, 85] on button "Adicionar itens na mesa" at bounding box center [559, 93] width 111 height 25
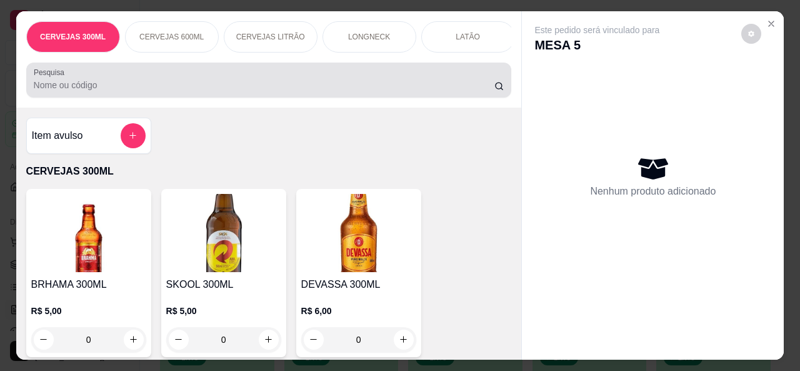
click at [290, 87] on input "Pesquisa" at bounding box center [264, 85] width 461 height 13
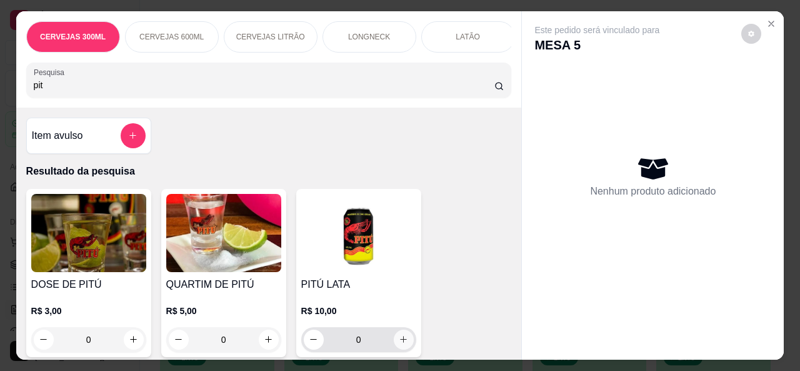
type input "pit"
click at [399, 339] on icon "increase-product-quantity" at bounding box center [403, 338] width 9 height 9
type input "1"
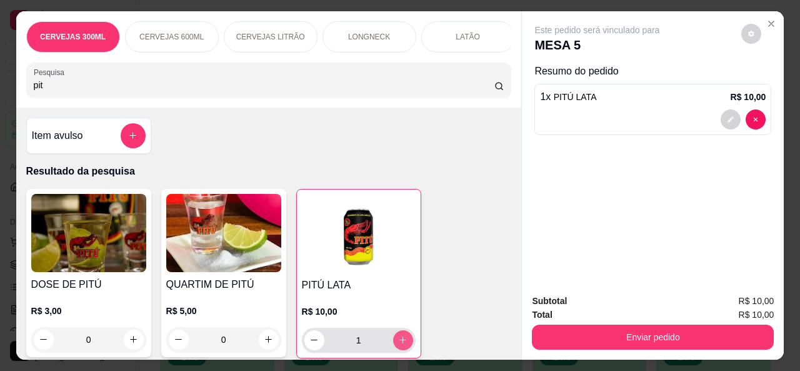
click at [398, 339] on button "increase-product-quantity" at bounding box center [403, 340] width 20 height 20
type input "2"
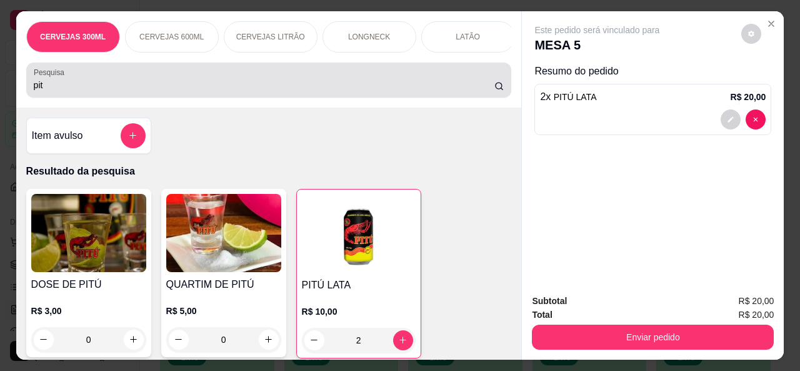
click at [231, 84] on input "pit" at bounding box center [264, 85] width 461 height 13
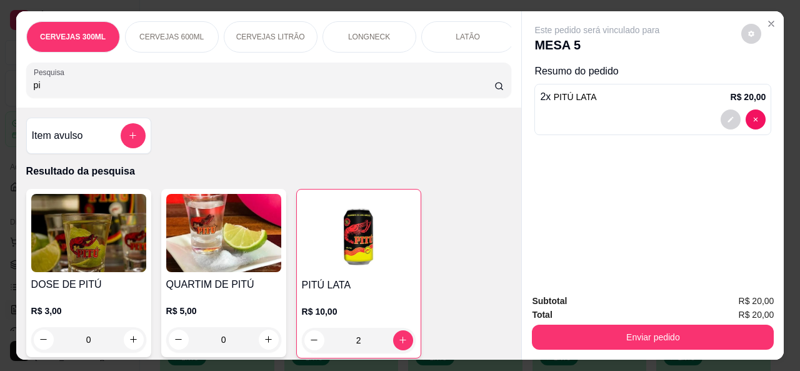
type input "p"
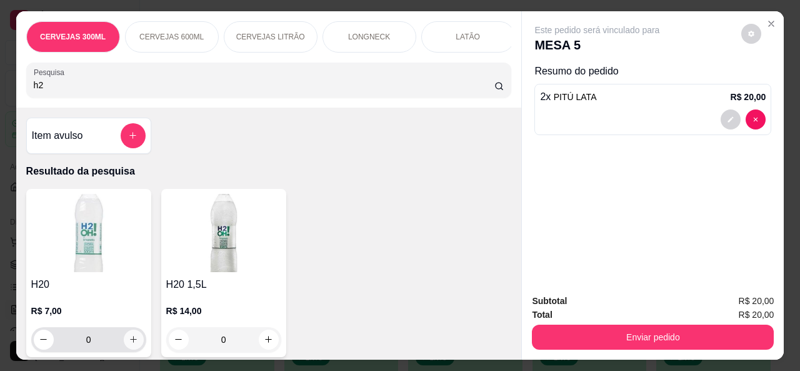
type input "h2"
click at [129, 339] on icon "increase-product-quantity" at bounding box center [133, 339] width 9 height 9
type input "1"
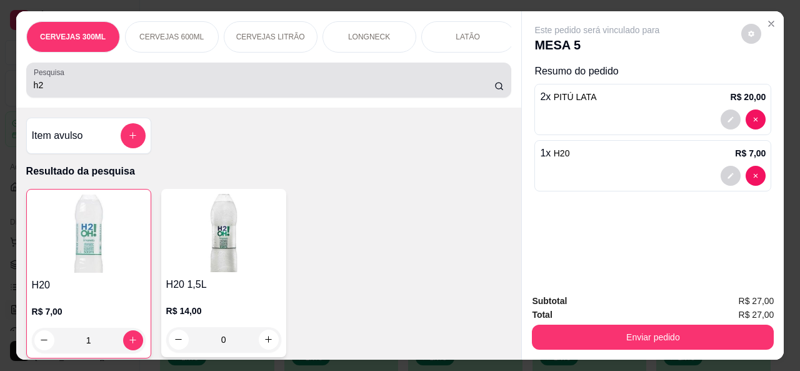
click at [312, 87] on input "h2" at bounding box center [264, 85] width 461 height 13
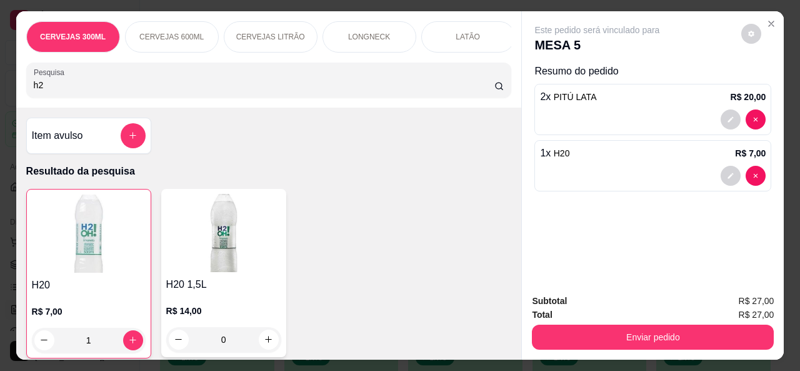
type input "h"
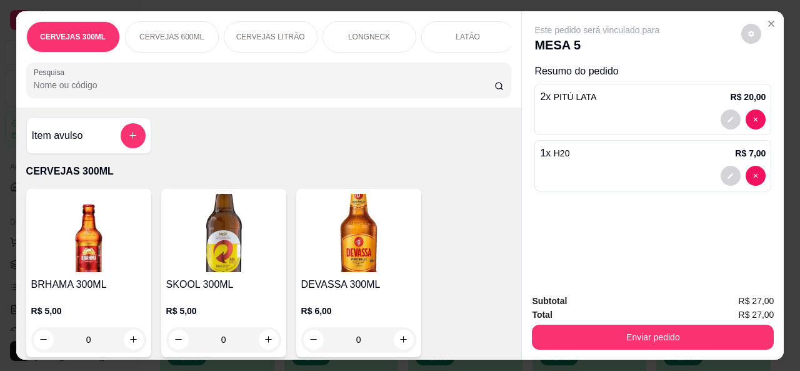
click at [286, 75] on div at bounding box center [269, 80] width 471 height 25
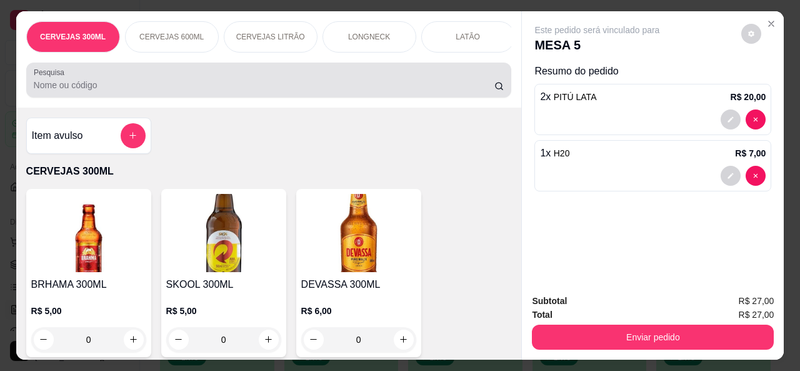
click at [286, 75] on div at bounding box center [269, 80] width 471 height 25
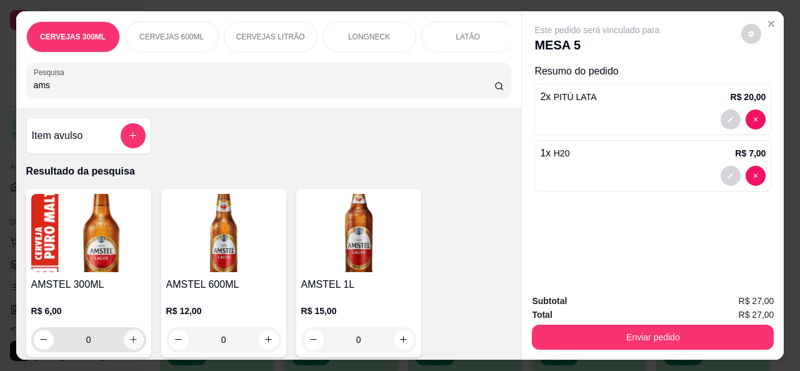
type input "ams"
click at [131, 343] on icon "increase-product-quantity" at bounding box center [134, 339] width 6 height 6
type input "1"
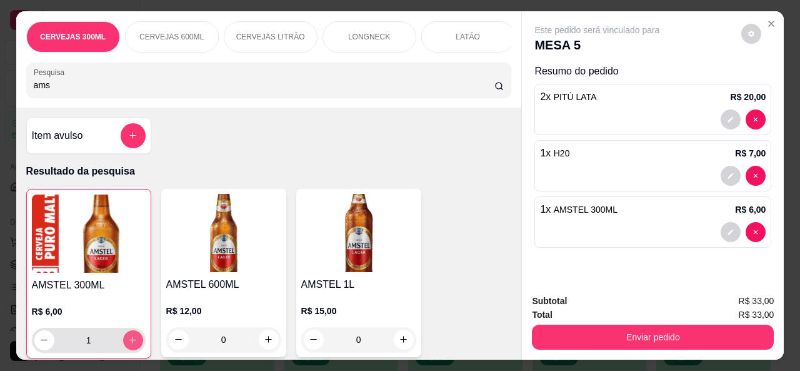
click at [129, 341] on icon "increase-product-quantity" at bounding box center [132, 339] width 9 height 9
type input "2"
click at [129, 341] on icon "increase-product-quantity" at bounding box center [132, 340] width 9 height 9
type input "3"
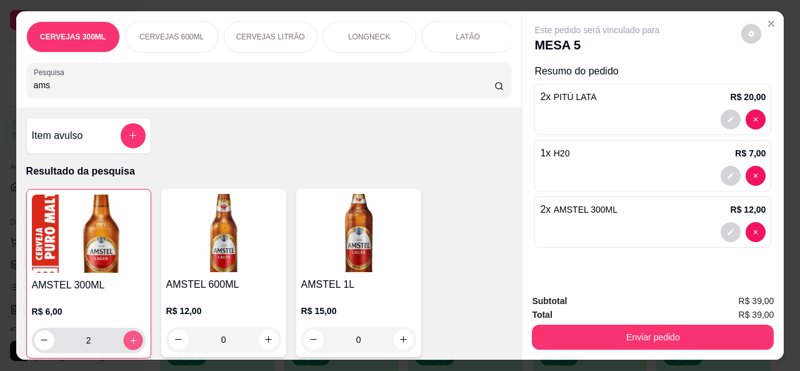
type input "3"
click at [129, 341] on icon "increase-product-quantity" at bounding box center [132, 339] width 9 height 9
type input "4"
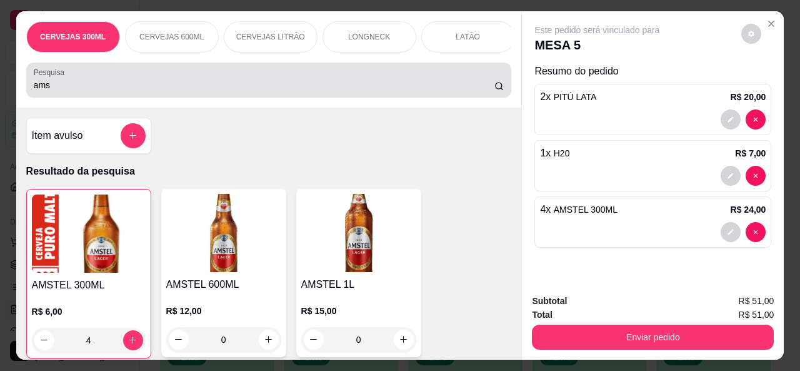
click at [186, 81] on div "ams" at bounding box center [269, 80] width 471 height 25
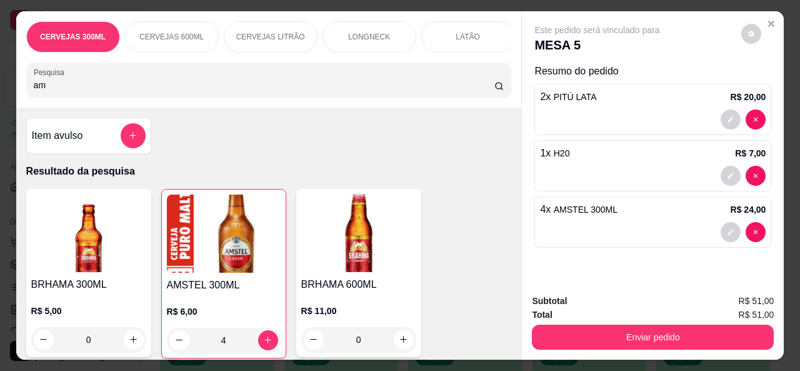
type input "a"
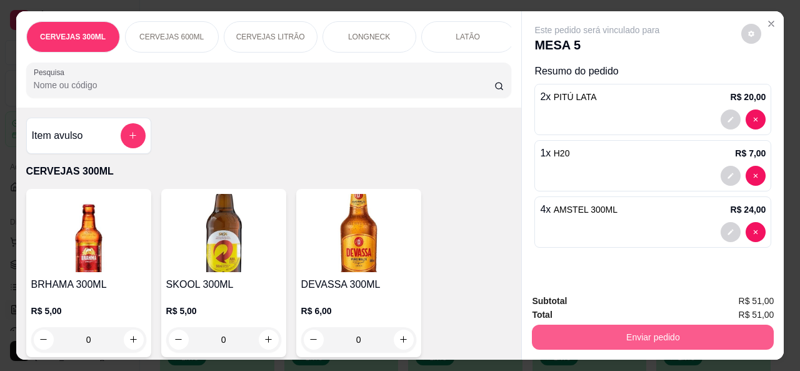
click at [751, 327] on button "Enviar pedido" at bounding box center [653, 336] width 242 height 25
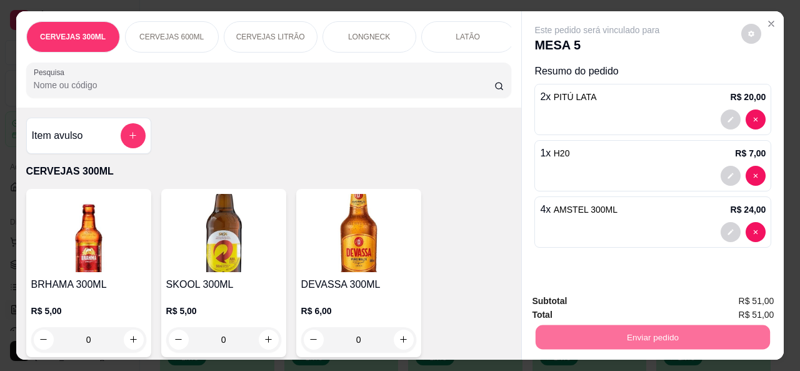
click at [654, 308] on button "Não registrar e enviar pedido" at bounding box center [612, 302] width 130 height 24
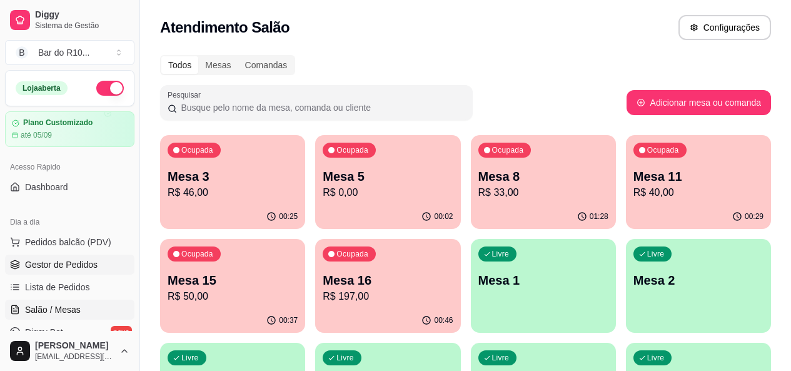
click at [91, 264] on span "Gestor de Pedidos" at bounding box center [61, 264] width 73 height 13
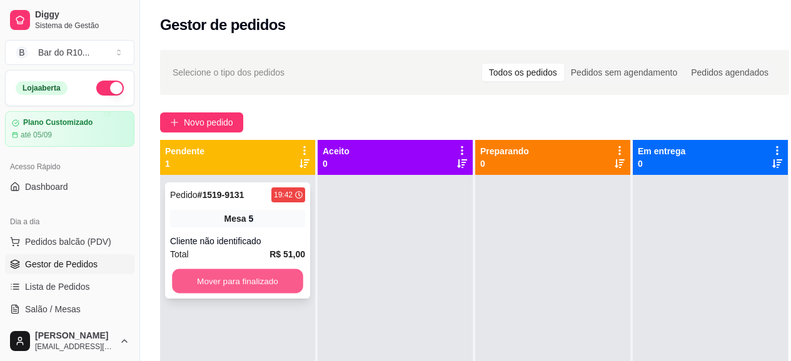
click at [217, 279] on button "Mover para finalizado" at bounding box center [237, 281] width 131 height 24
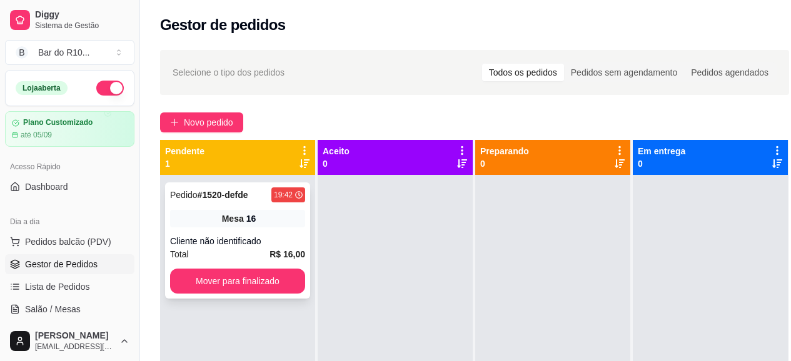
click at [257, 196] on div "Pedido # 1520-defde 19:42" at bounding box center [237, 195] width 135 height 15
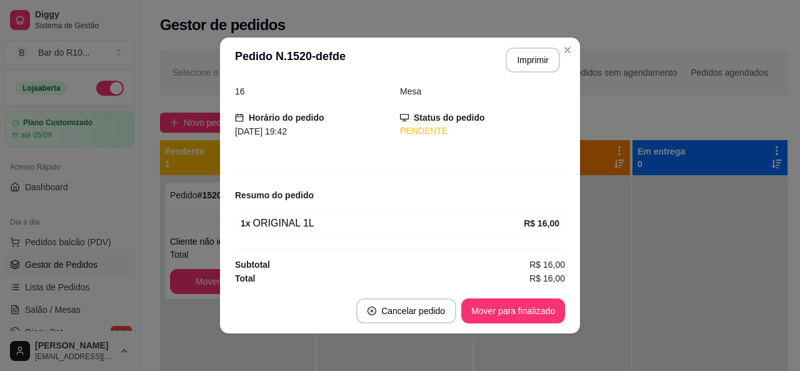
scroll to position [60, 0]
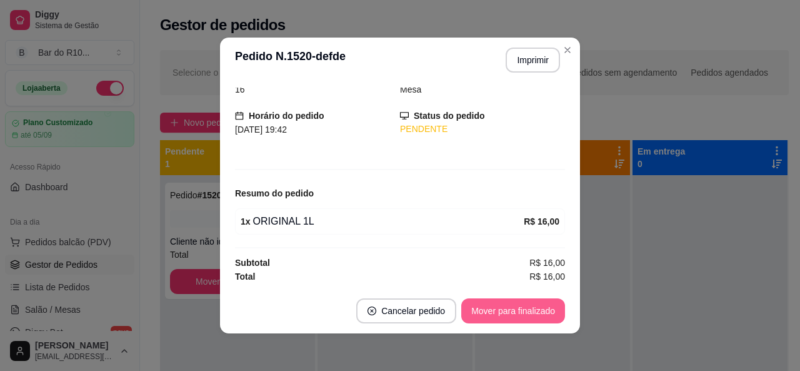
click at [527, 314] on button "Mover para finalizado" at bounding box center [513, 310] width 104 height 25
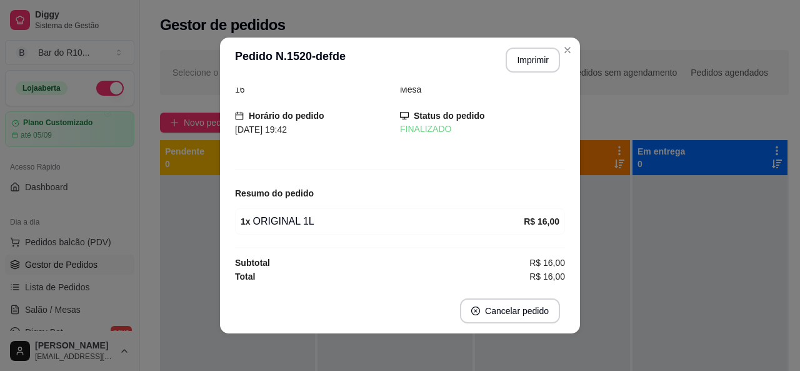
scroll to position [19, 0]
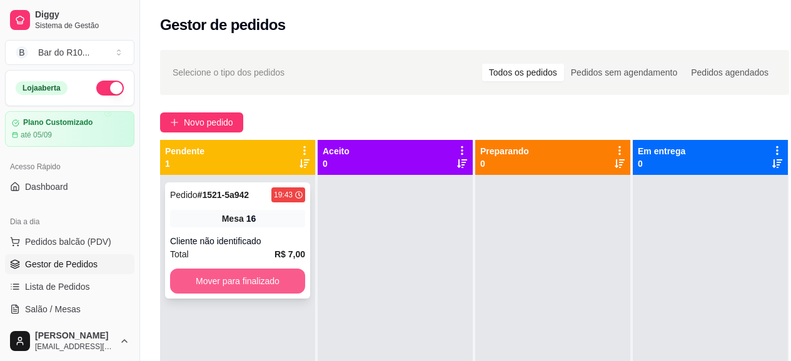
click at [273, 278] on button "Mover para finalizado" at bounding box center [237, 281] width 135 height 25
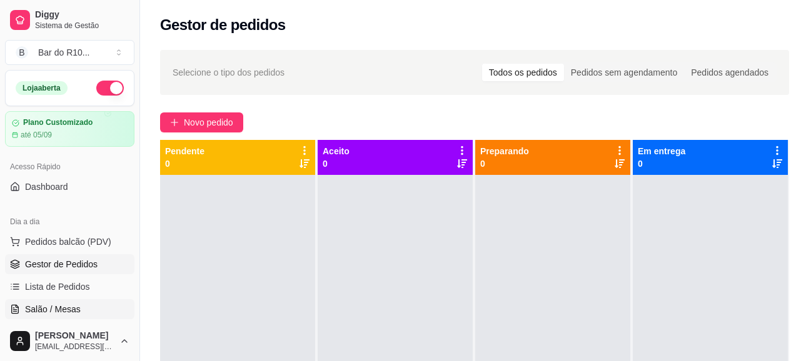
click at [68, 314] on span "Salão / Mesas" at bounding box center [53, 309] width 56 height 13
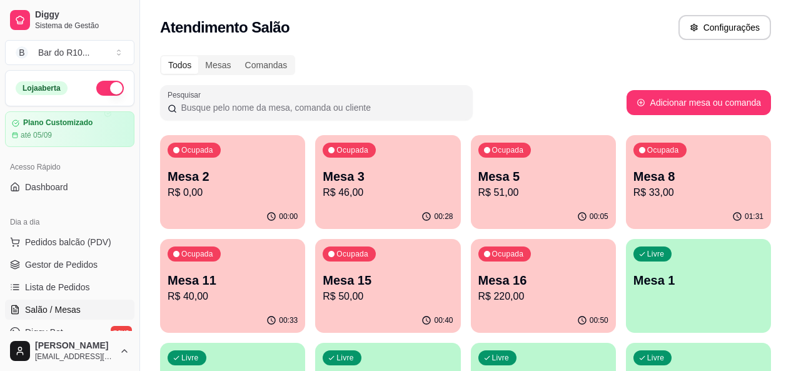
click at [478, 171] on p "Mesa 5" at bounding box center [543, 177] width 130 height 18
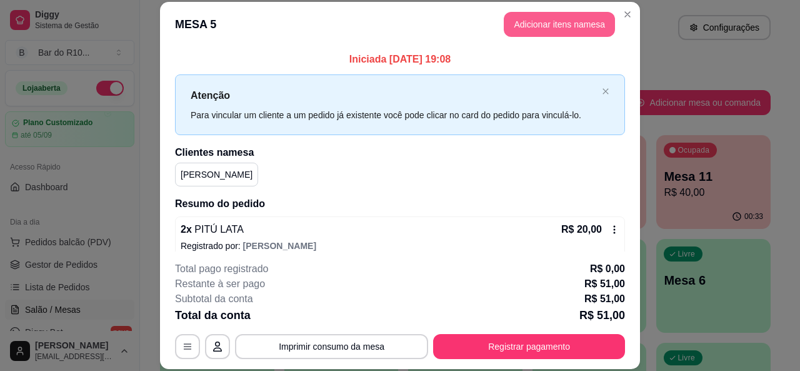
click at [568, 33] on button "Adicionar itens na mesa" at bounding box center [559, 24] width 111 height 25
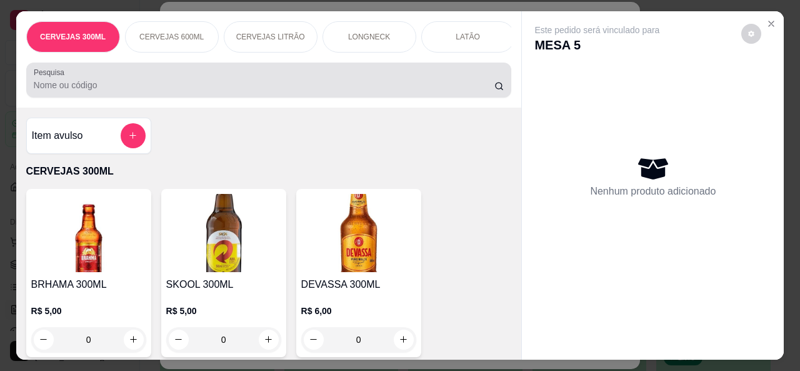
click at [329, 79] on div at bounding box center [269, 80] width 471 height 25
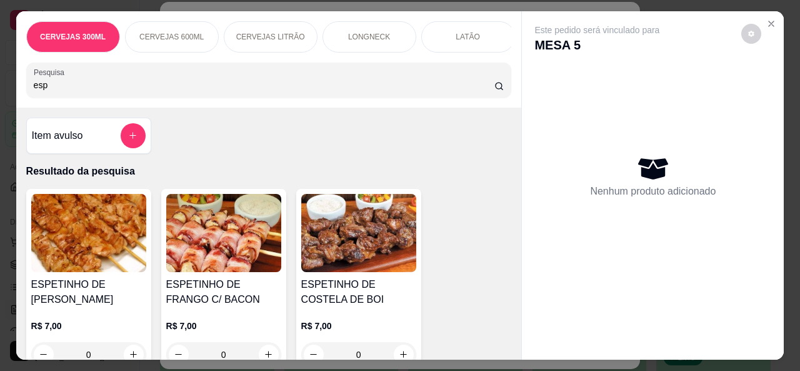
type input "esp"
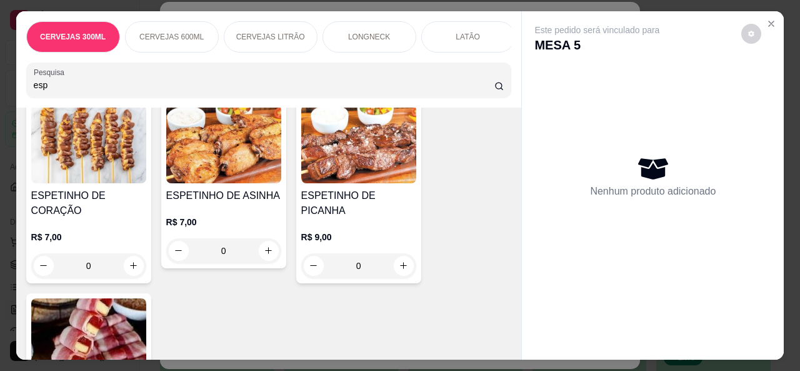
scroll to position [500, 0]
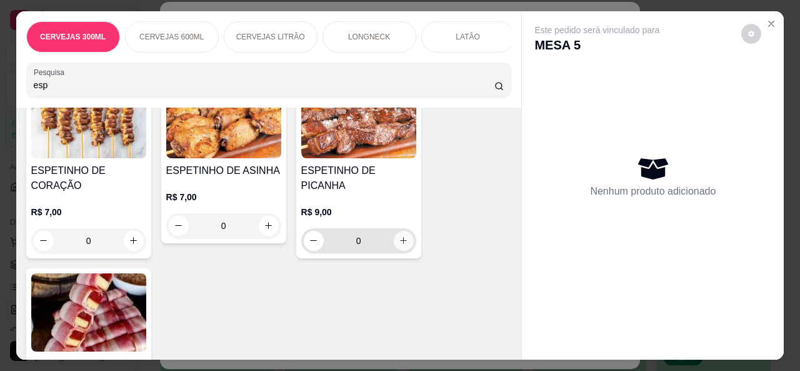
click at [405, 231] on button "increase-product-quantity" at bounding box center [404, 241] width 20 height 20
type input "1"
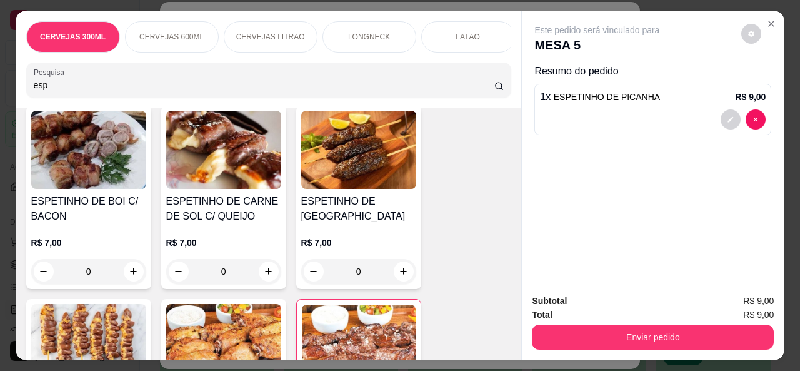
scroll to position [275, 0]
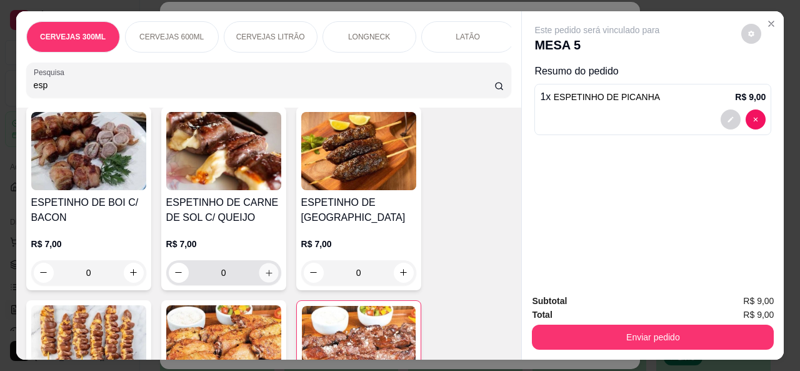
click at [271, 281] on button "increase-product-quantity" at bounding box center [268, 272] width 19 height 19
type input "1"
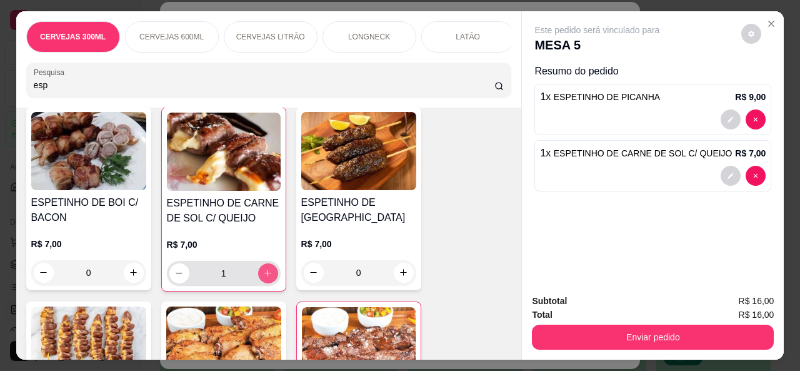
click at [258, 279] on button "increase-product-quantity" at bounding box center [268, 273] width 20 height 20
type input "2"
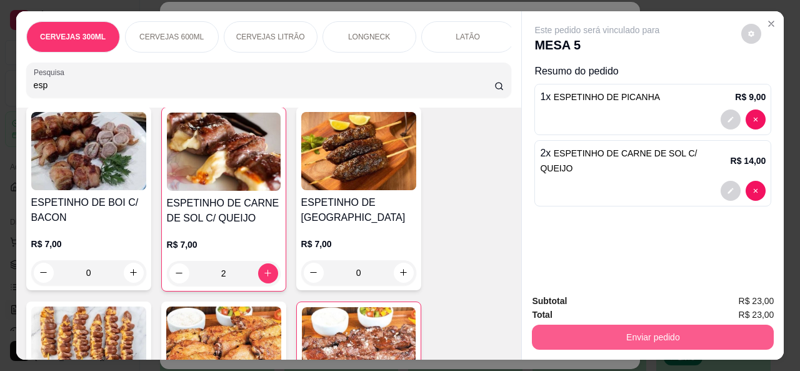
click at [598, 343] on button "Enviar pedido" at bounding box center [653, 336] width 242 height 25
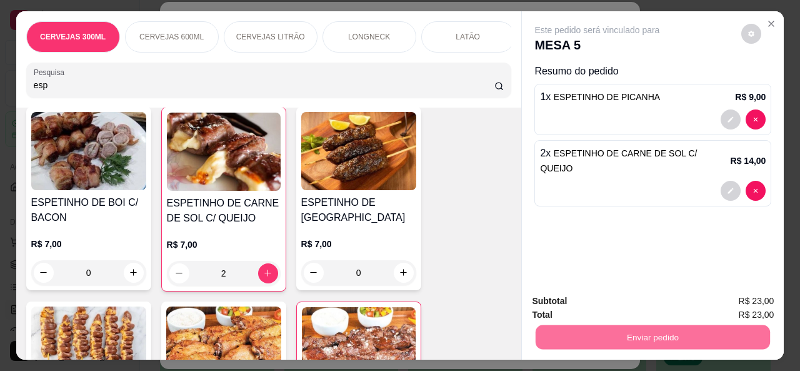
click at [603, 304] on button "Não registrar e enviar pedido" at bounding box center [612, 301] width 130 height 24
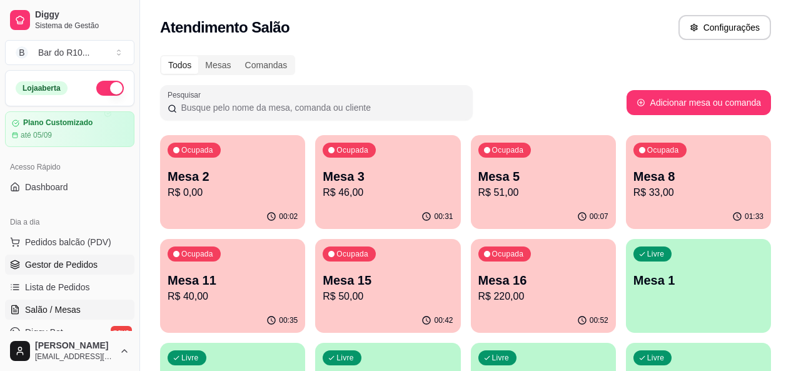
click at [93, 264] on span "Gestor de Pedidos" at bounding box center [61, 264] width 73 height 13
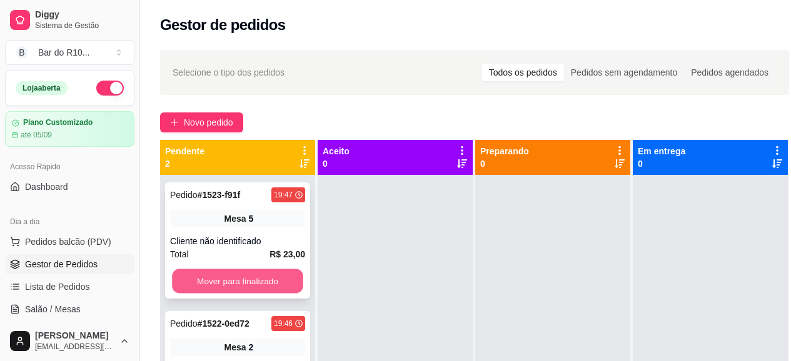
click at [278, 275] on button "Mover para finalizado" at bounding box center [237, 281] width 131 height 24
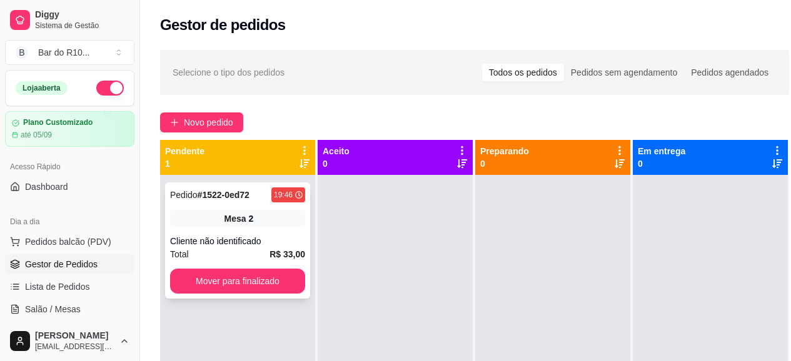
click at [281, 239] on div "Cliente não identificado" at bounding box center [237, 241] width 135 height 13
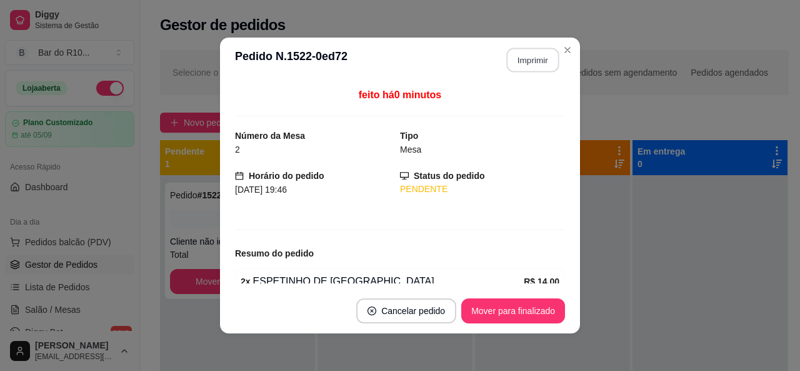
click at [524, 61] on button "Imprimir" at bounding box center [533, 60] width 53 height 24
click at [527, 310] on button "Mover para finalizado" at bounding box center [513, 311] width 101 height 24
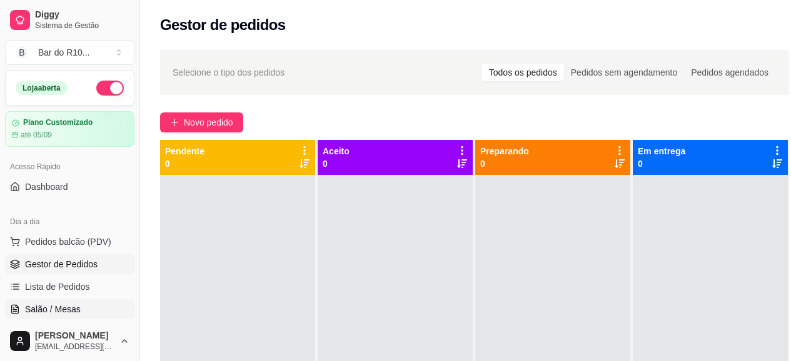
click at [39, 307] on span "Salão / Mesas" at bounding box center [53, 309] width 56 height 13
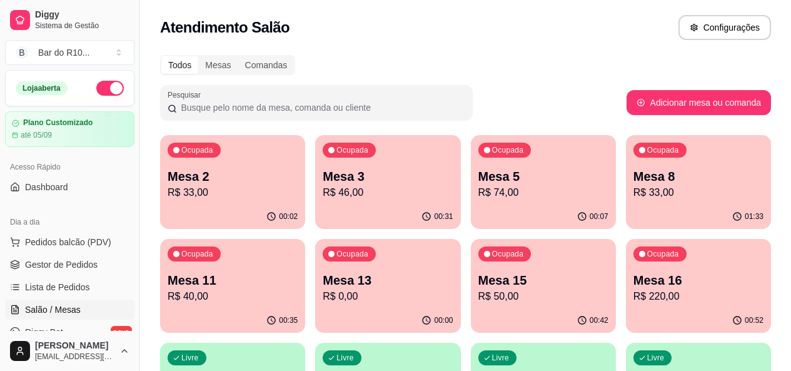
click at [478, 193] on p "R$ 74,00" at bounding box center [543, 192] width 130 height 15
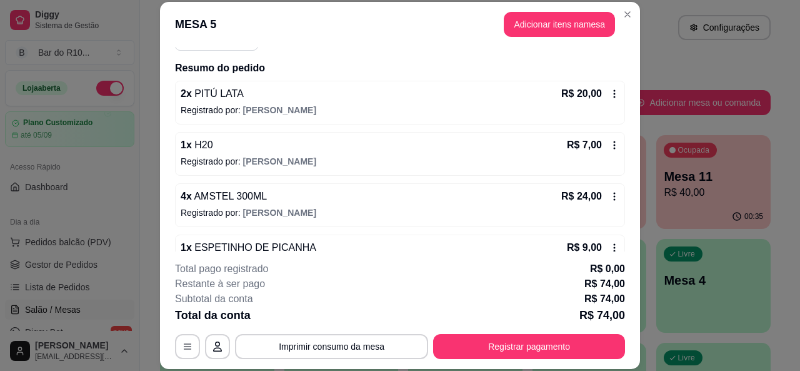
scroll to position [141, 0]
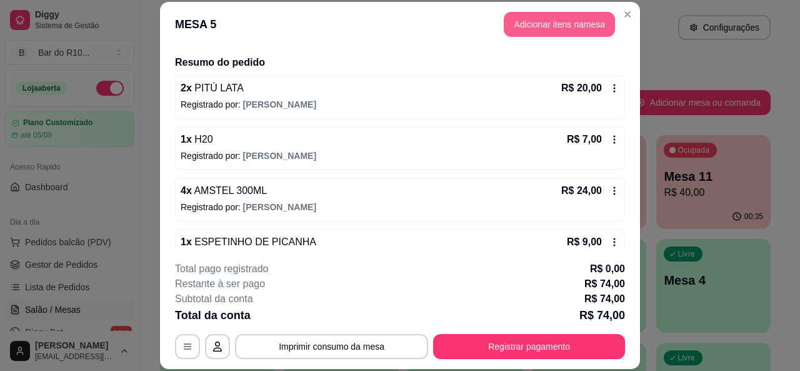
click at [542, 26] on button "Adicionar itens na mesa" at bounding box center [559, 24] width 111 height 25
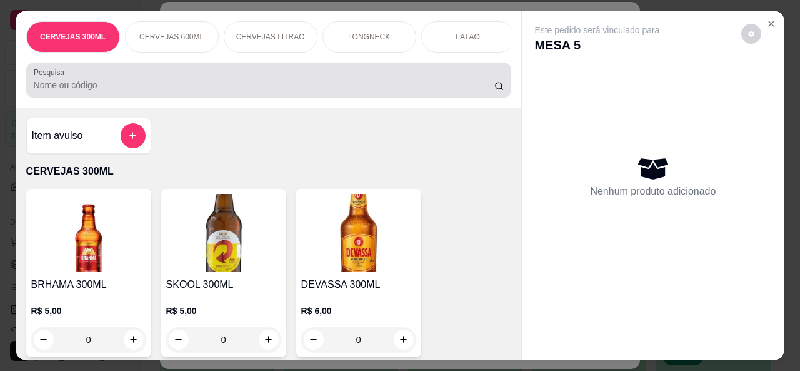
click at [243, 81] on div at bounding box center [269, 80] width 471 height 25
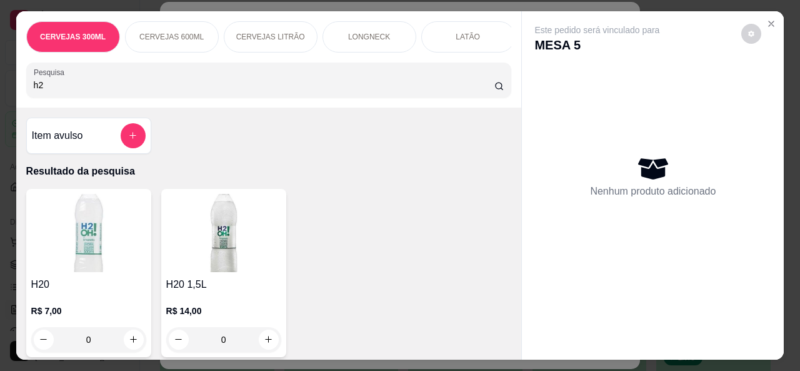
type input "h2"
click at [124, 338] on button "increase-product-quantity" at bounding box center [134, 339] width 20 height 20
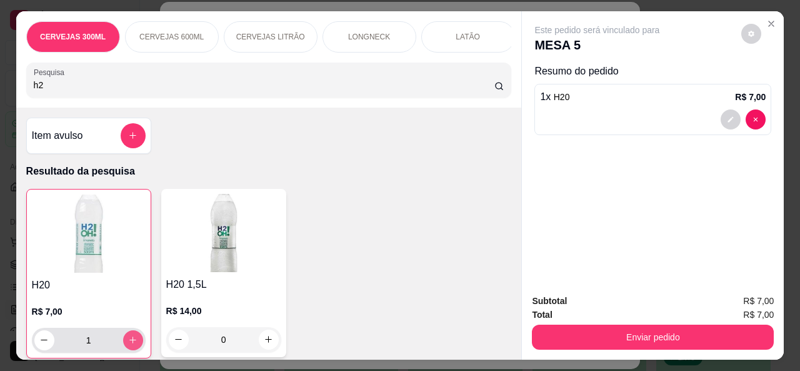
type input "1"
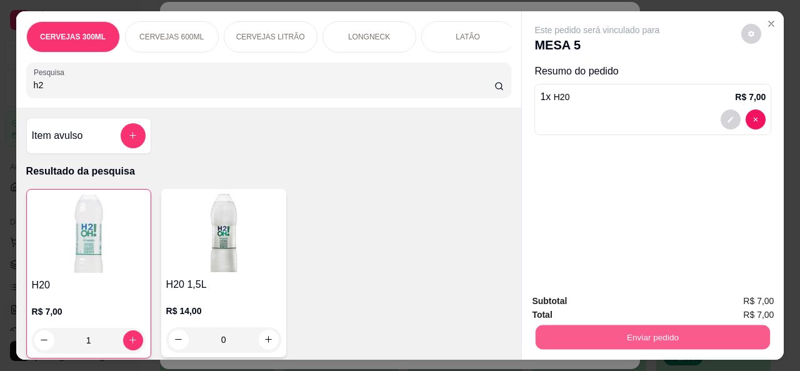
click at [663, 333] on button "Enviar pedido" at bounding box center [653, 337] width 234 height 24
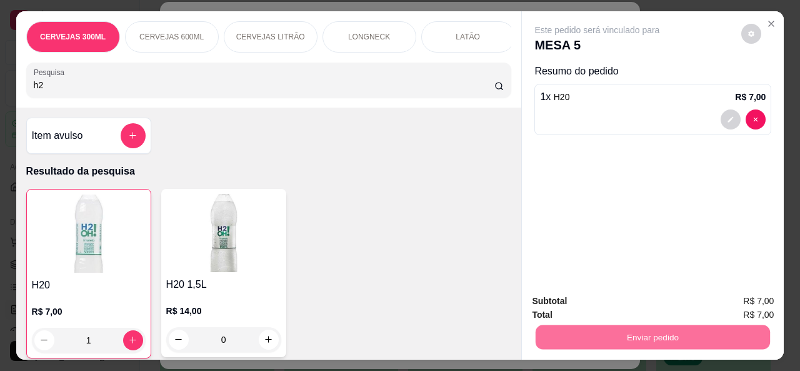
click at [616, 296] on button "Não registrar e enviar pedido" at bounding box center [612, 301] width 126 height 23
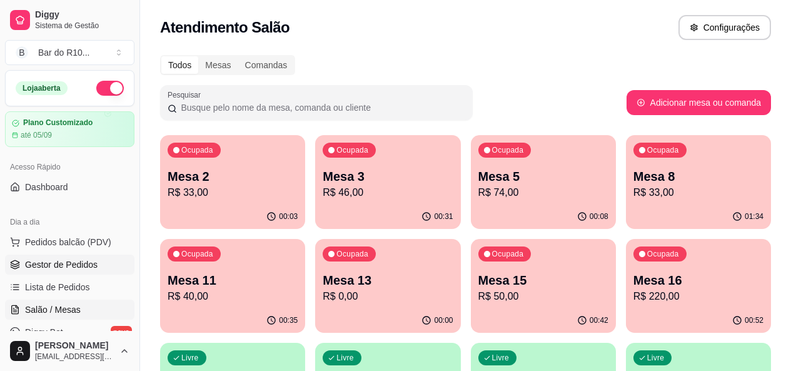
drag, startPoint x: 54, startPoint y: 268, endPoint x: 66, endPoint y: 261, distance: 13.7
click at [56, 268] on span "Gestor de Pedidos" at bounding box center [61, 264] width 73 height 13
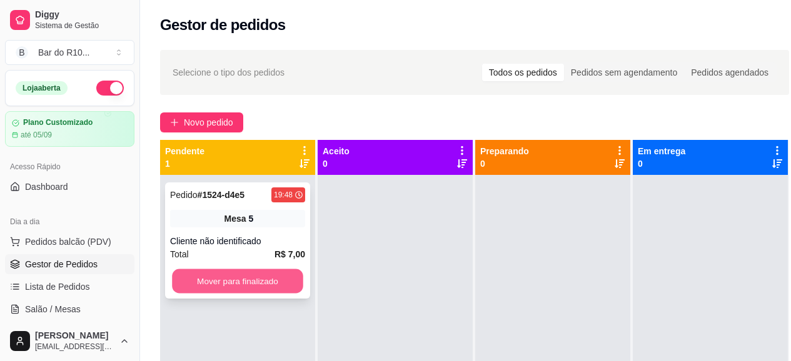
click at [221, 281] on button "Mover para finalizado" at bounding box center [237, 281] width 131 height 24
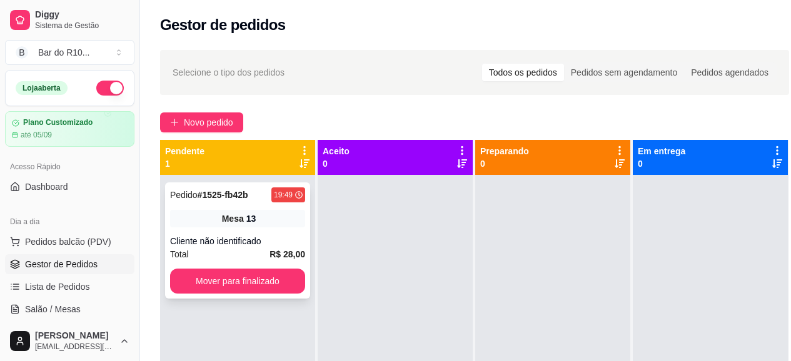
click at [272, 224] on div "Mesa 13" at bounding box center [237, 219] width 135 height 18
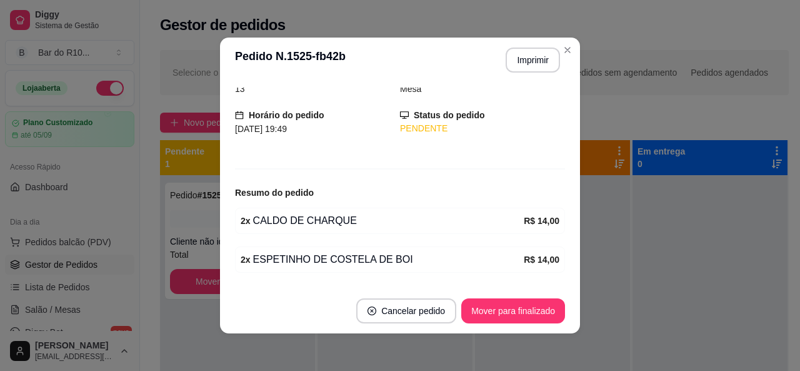
scroll to position [99, 0]
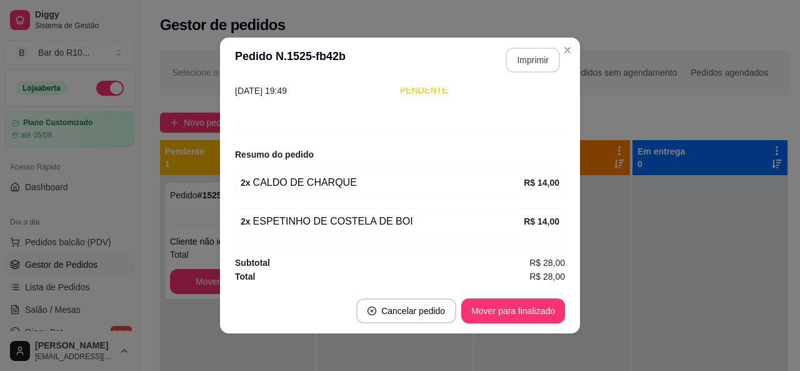
click at [525, 61] on button "Imprimir" at bounding box center [533, 60] width 54 height 25
click at [508, 313] on button "Mover para finalizado" at bounding box center [513, 310] width 104 height 25
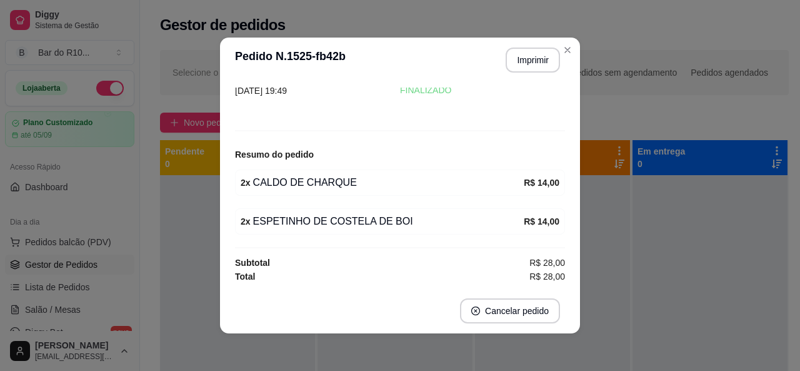
scroll to position [58, 0]
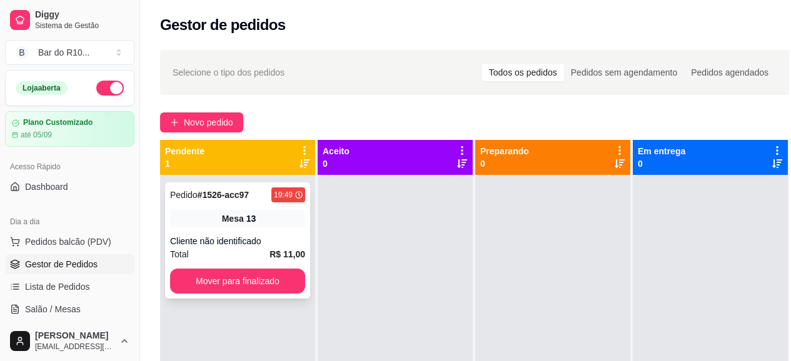
click at [298, 249] on strong "R$ 11,00" at bounding box center [287, 254] width 36 height 10
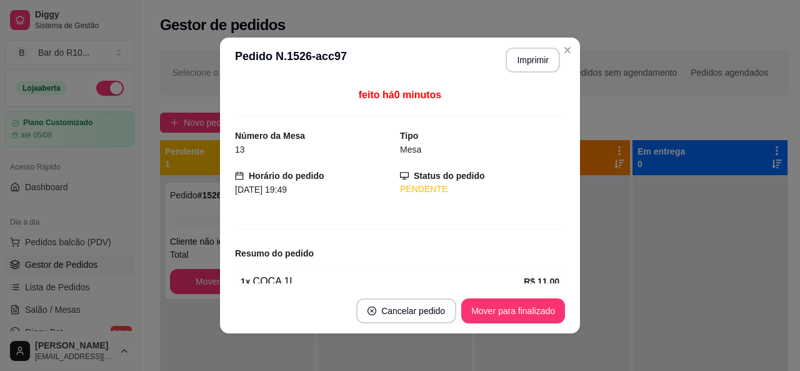
scroll to position [60, 0]
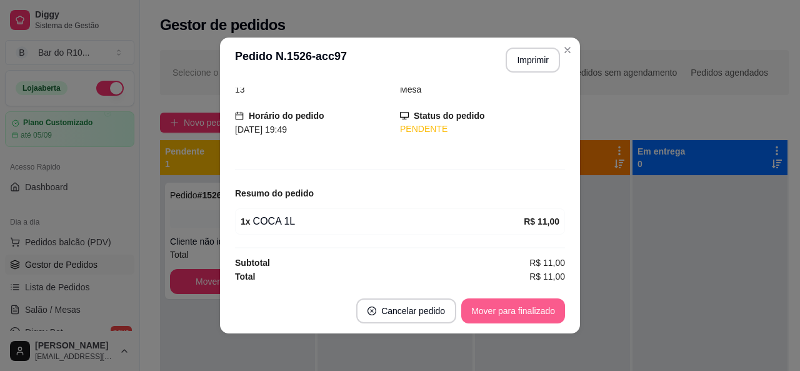
click at [531, 304] on button "Mover para finalizado" at bounding box center [513, 310] width 104 height 25
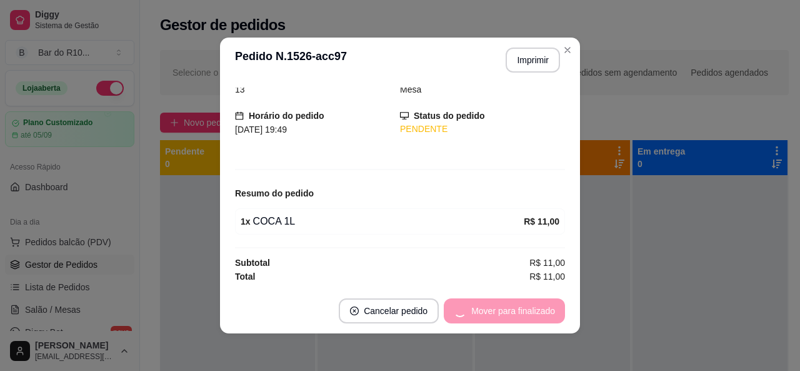
scroll to position [19, 0]
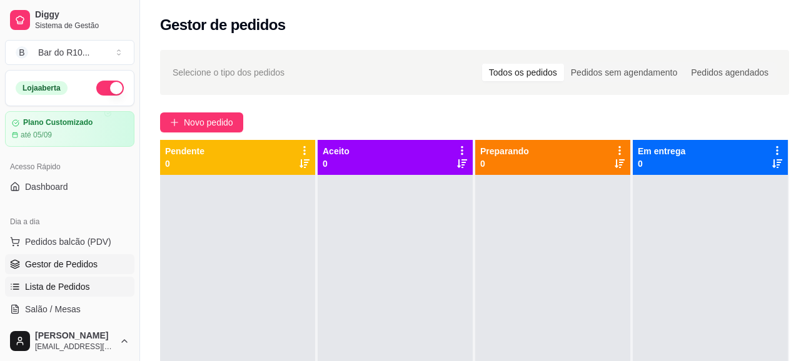
click at [90, 296] on link "Lista de Pedidos" at bounding box center [69, 287] width 129 height 20
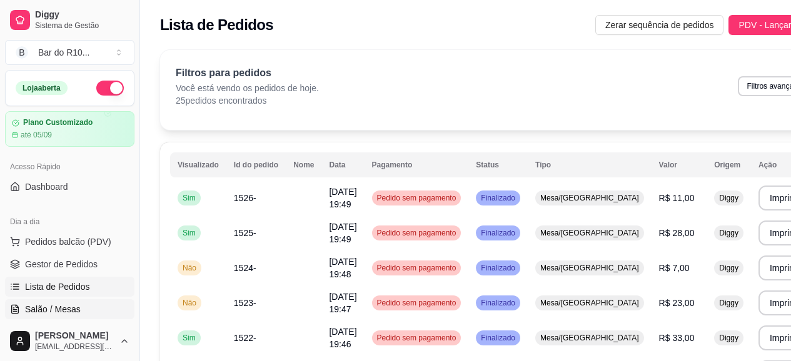
click at [94, 306] on link "Salão / Mesas" at bounding box center [69, 309] width 129 height 20
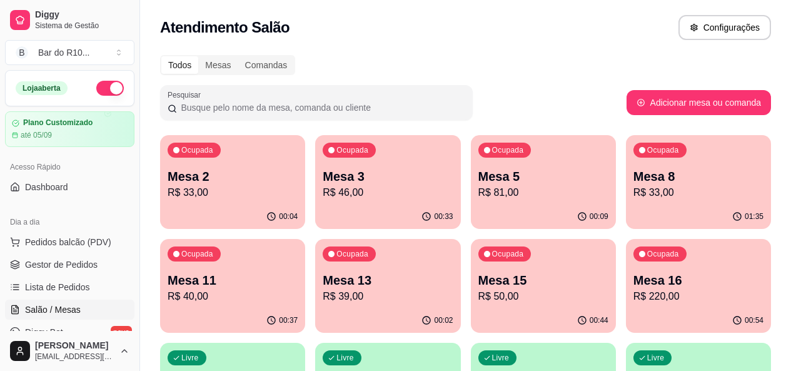
click at [471, 167] on div "Ocupada Mesa 5 R$ 81,00" at bounding box center [543, 169] width 145 height 69
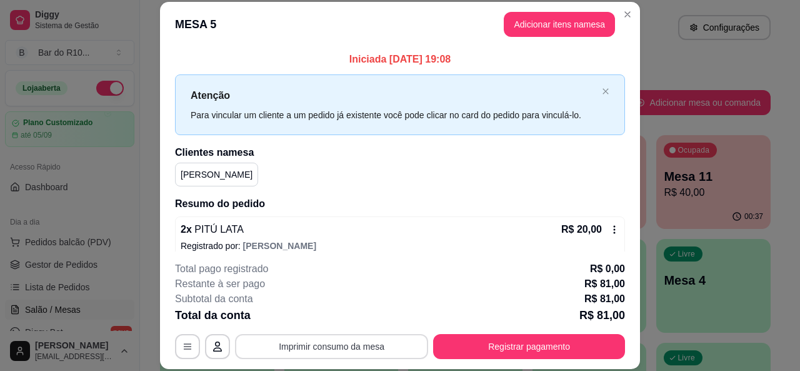
click at [402, 339] on button "Imprimir consumo da mesa" at bounding box center [331, 346] width 193 height 25
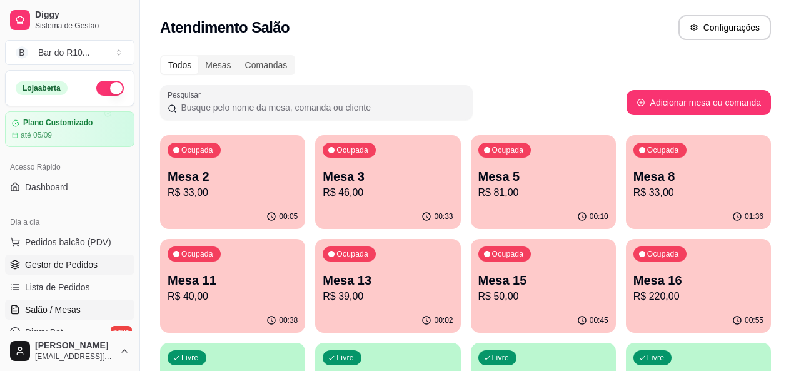
click at [85, 273] on link "Gestor de Pedidos" at bounding box center [69, 264] width 129 height 20
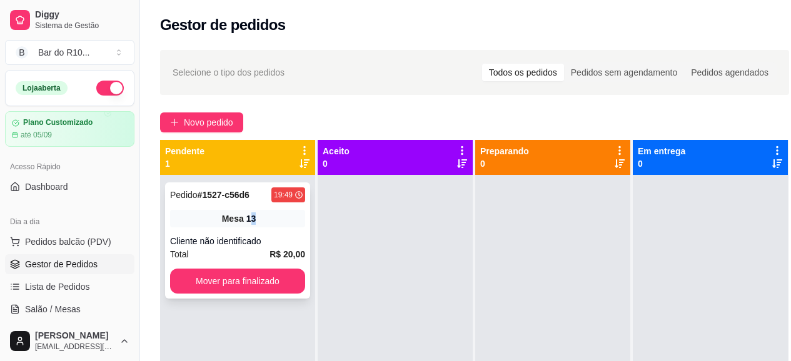
click at [254, 214] on div "Mesa 13" at bounding box center [237, 219] width 135 height 18
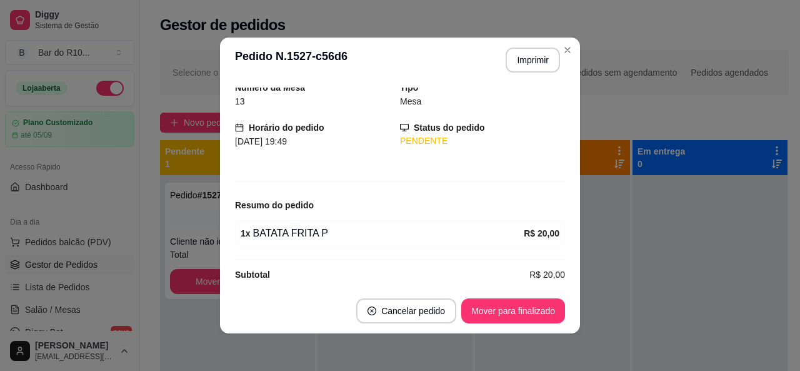
scroll to position [53, 0]
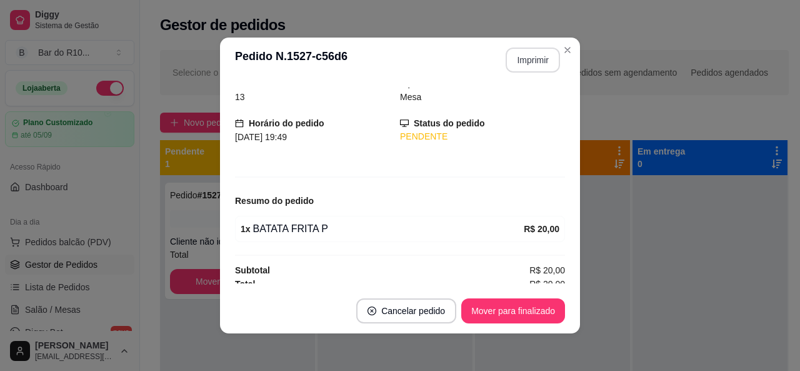
click at [541, 63] on button "Imprimir" at bounding box center [533, 60] width 54 height 25
click at [528, 311] on button "Mover para finalizado" at bounding box center [513, 310] width 104 height 25
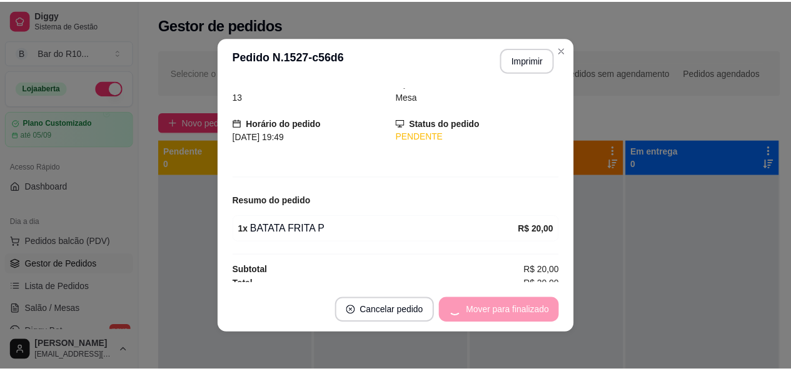
scroll to position [11, 0]
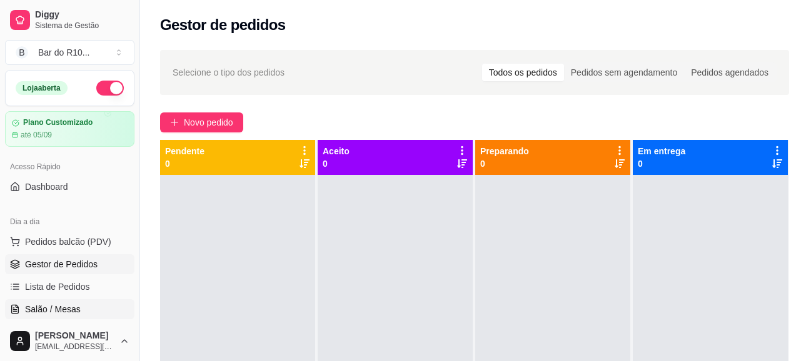
click at [66, 307] on span "Salão / Mesas" at bounding box center [53, 309] width 56 height 13
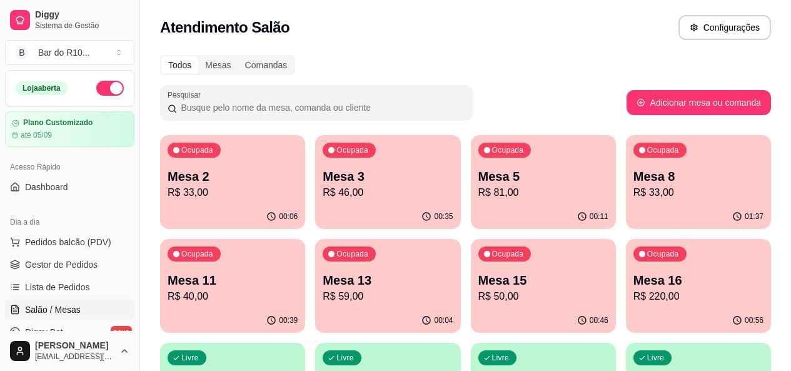
scroll to position [25, 0]
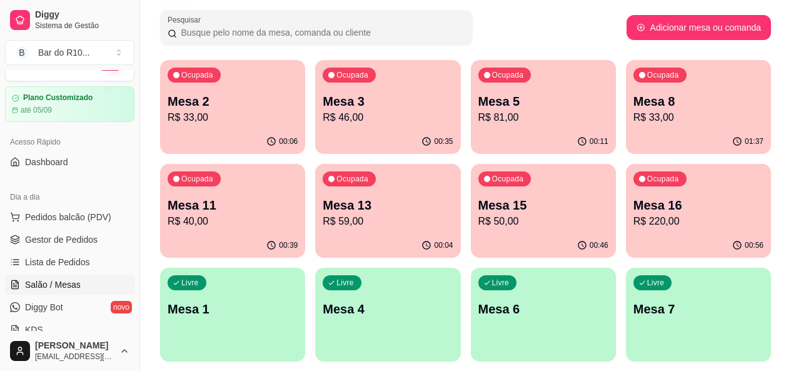
scroll to position [100, 0]
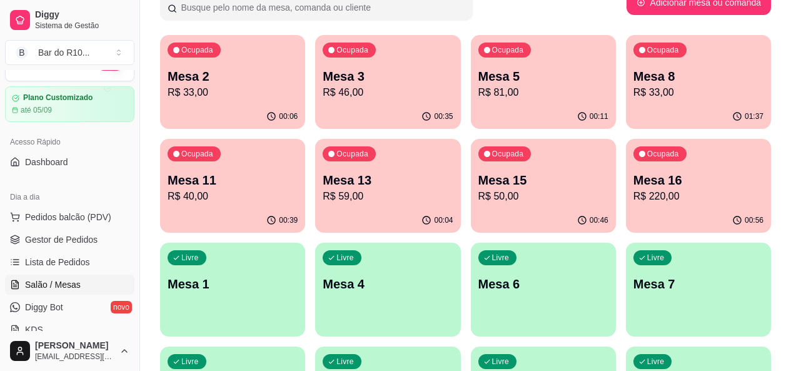
click at [298, 275] on p "Mesa 1" at bounding box center [233, 284] width 130 height 18
click at [94, 245] on span "Gestor de Pedidos" at bounding box center [61, 239] width 73 height 13
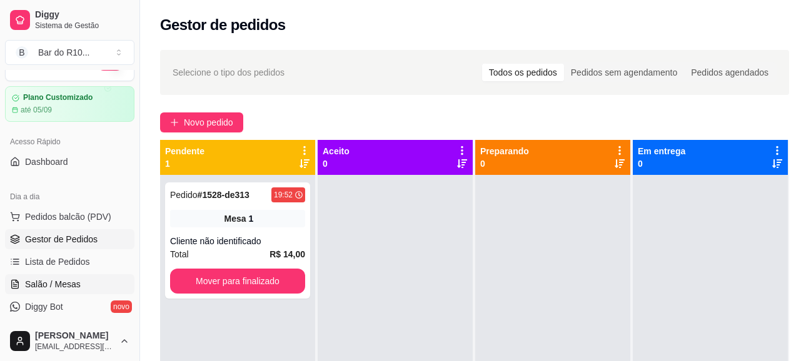
click at [80, 278] on link "Salão / Mesas" at bounding box center [69, 284] width 129 height 20
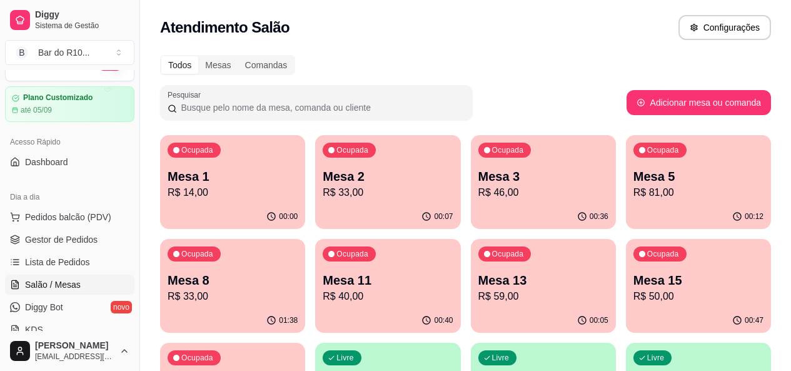
click at [331, 218] on div "00:07" at bounding box center [387, 216] width 145 height 24
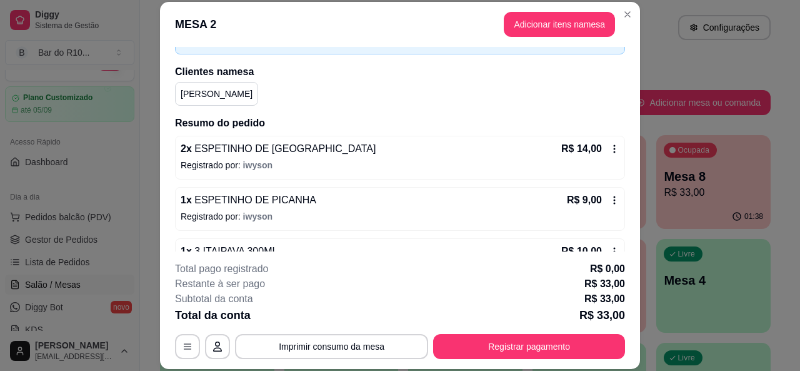
scroll to position [12, 0]
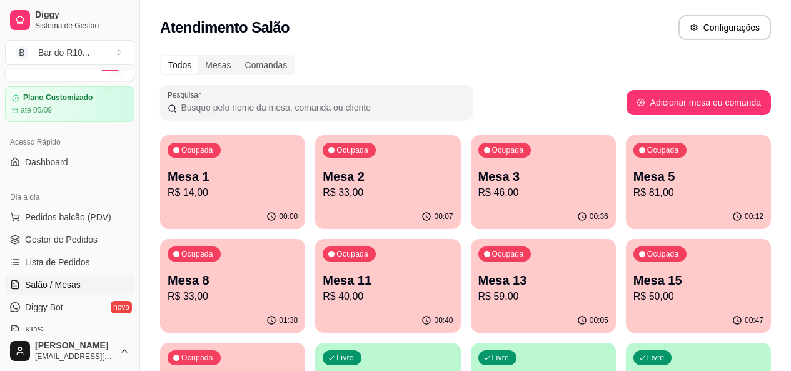
click at [501, 177] on p "Mesa 3" at bounding box center [543, 177] width 130 height 18
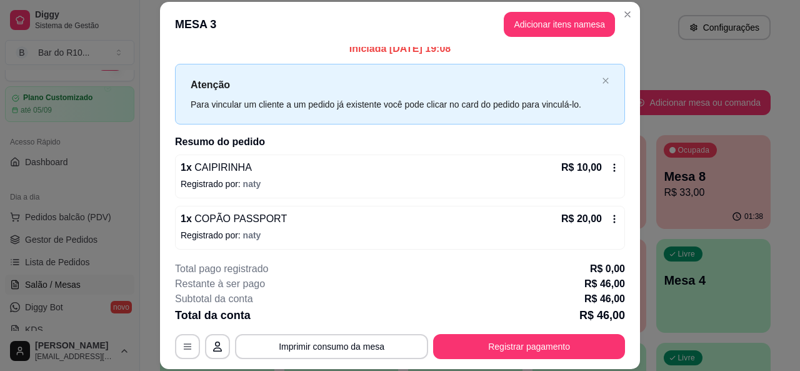
scroll to position [0, 0]
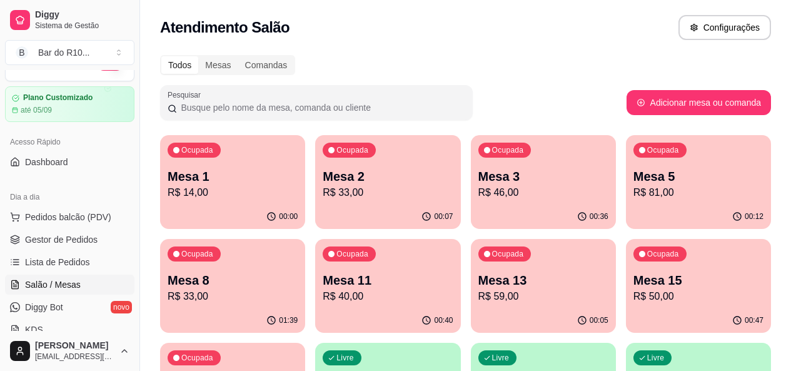
click at [478, 288] on div "Mesa 13 R$ 59,00" at bounding box center [543, 287] width 130 height 33
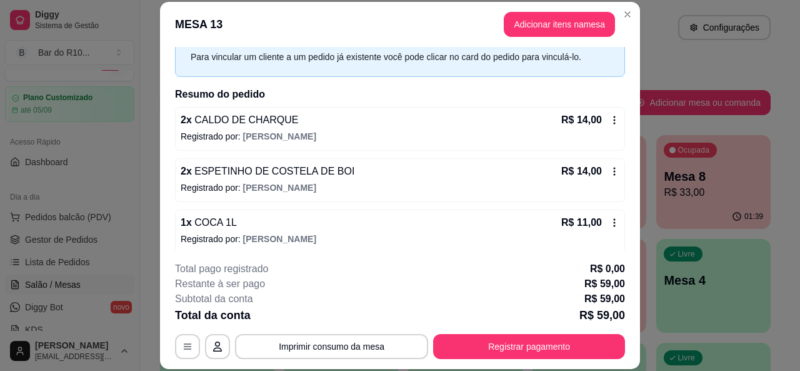
scroll to position [61, 0]
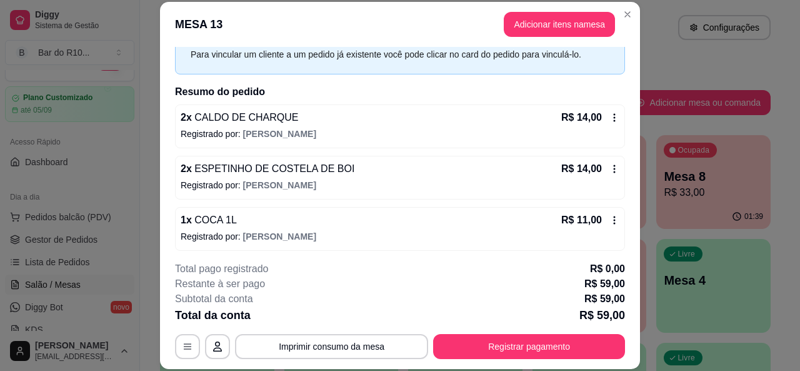
click at [335, 172] on div "2 x ESPETINHO DE COSTELA DE BOI R$ 14,00" at bounding box center [400, 168] width 439 height 15
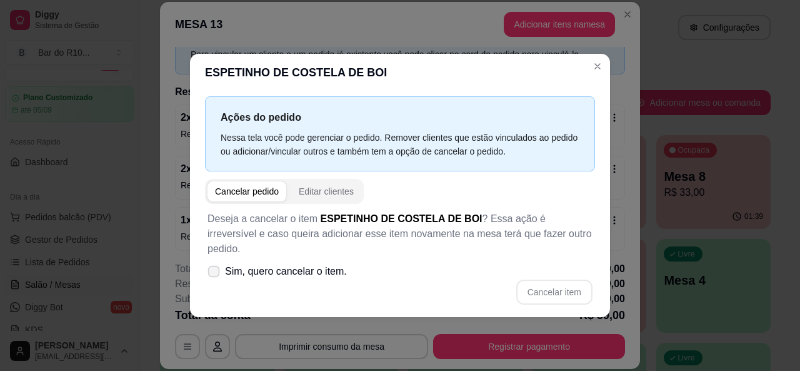
click at [220, 259] on label "Sim, quero cancelar o item." at bounding box center [277, 271] width 149 height 25
click at [215, 273] on input "Sim, quero cancelar o item." at bounding box center [211, 277] width 8 height 8
checkbox input "true"
click at [542, 283] on button "Cancelar item" at bounding box center [554, 291] width 76 height 25
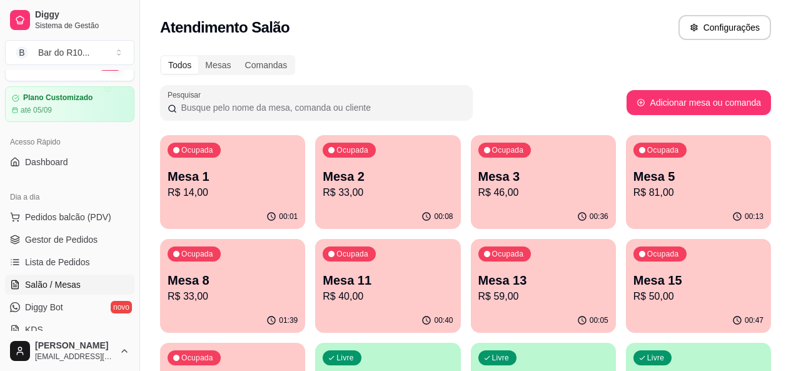
click at [478, 287] on p "Mesa 13" at bounding box center [543, 280] width 130 height 18
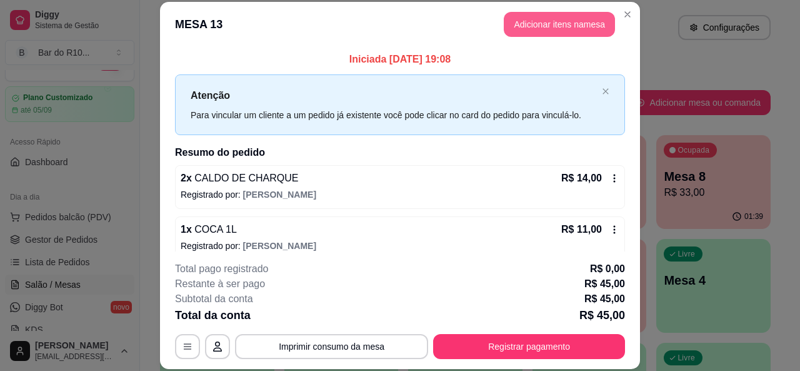
click at [543, 27] on button "Adicionar itens na mesa" at bounding box center [559, 24] width 111 height 25
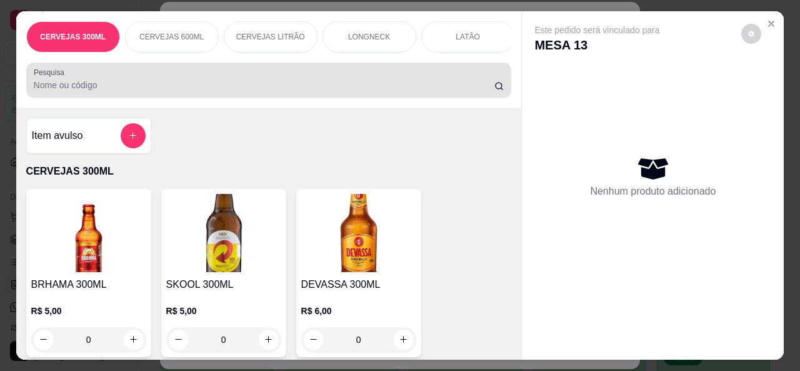
click at [325, 98] on div "Pesquisa" at bounding box center [269, 80] width 486 height 35
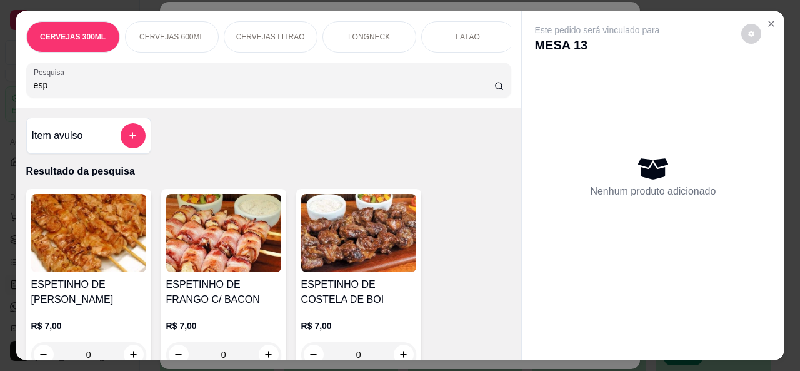
type input "esp"
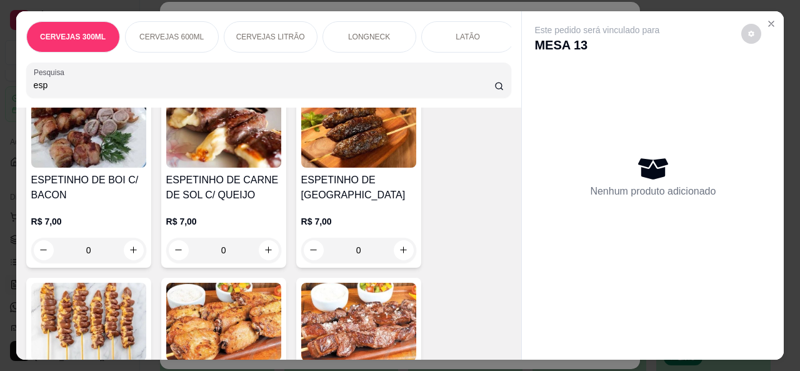
scroll to position [325, 0]
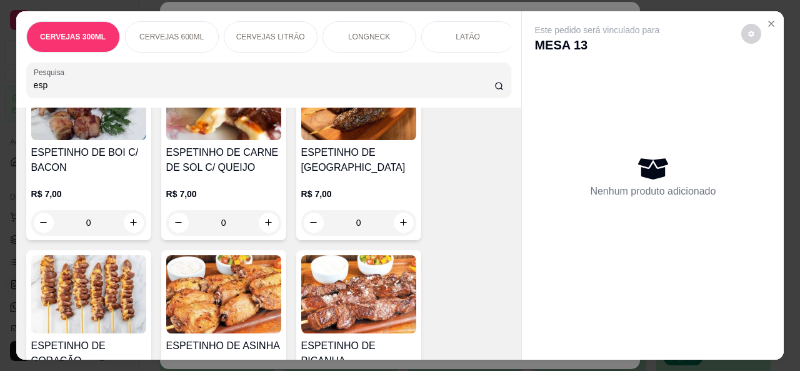
click at [393, 347] on h4 "ESPETINHO DE PICANHA" at bounding box center [358, 353] width 115 height 30
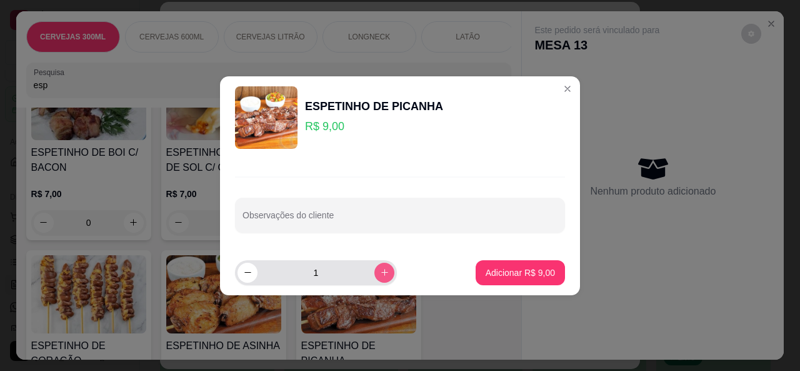
click at [380, 273] on icon "increase-product-quantity" at bounding box center [384, 272] width 9 height 9
click at [380, 276] on icon "increase-product-quantity" at bounding box center [384, 272] width 9 height 9
type input "3"
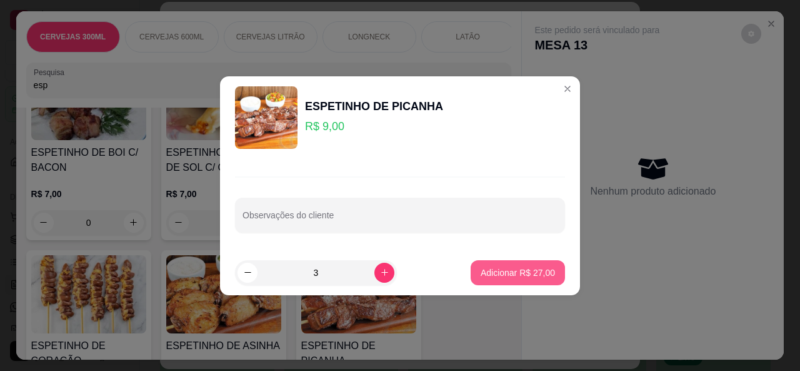
click at [481, 276] on p "Adicionar R$ 27,00" at bounding box center [518, 272] width 74 height 13
type input "3"
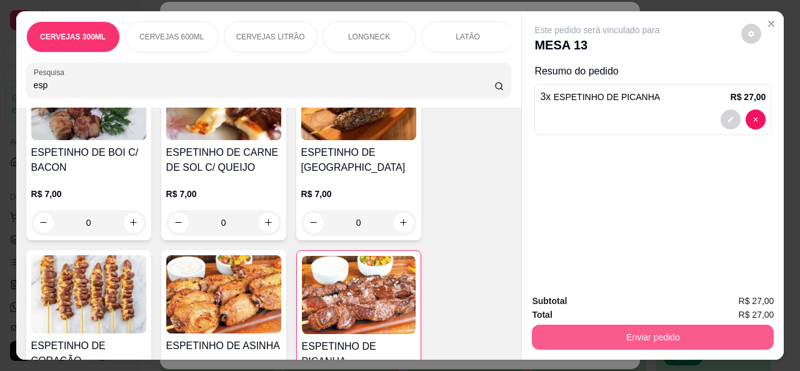
click at [727, 326] on button "Enviar pedido" at bounding box center [653, 336] width 242 height 25
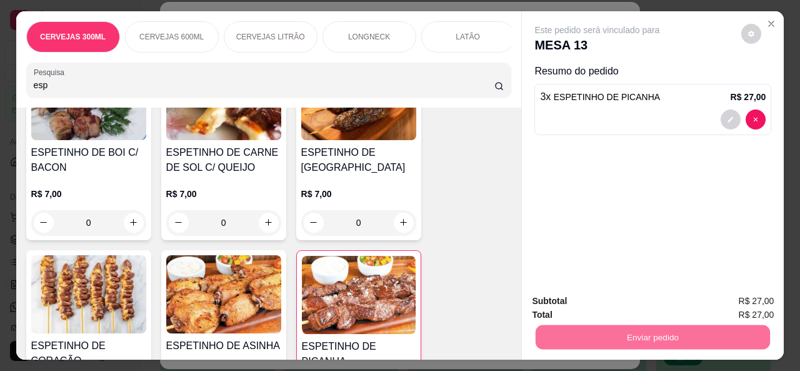
click at [666, 297] on button "Não registrar e enviar pedido" at bounding box center [612, 302] width 130 height 24
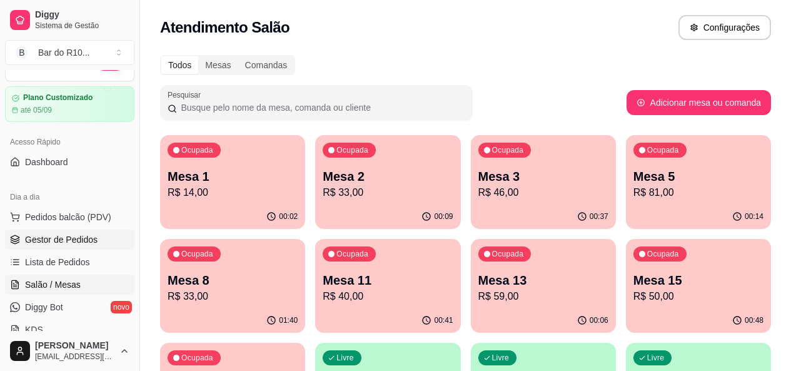
click at [42, 244] on span "Gestor de Pedidos" at bounding box center [61, 239] width 73 height 13
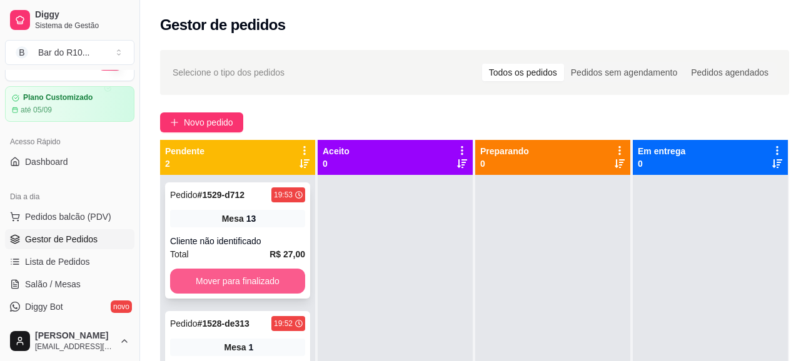
click at [242, 274] on button "Mover para finalizado" at bounding box center [237, 281] width 135 height 25
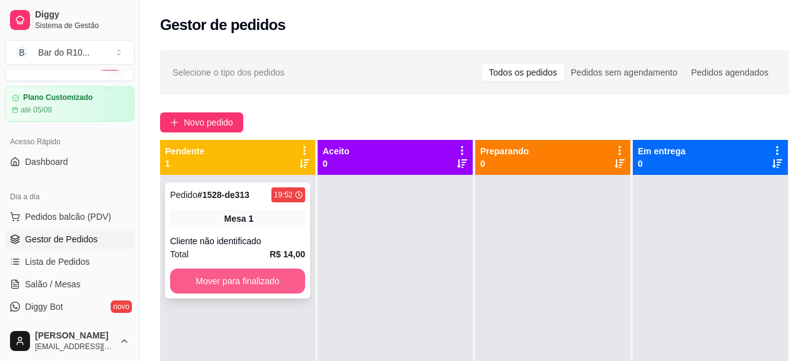
click at [248, 280] on button "Mover para finalizado" at bounding box center [237, 281] width 135 height 25
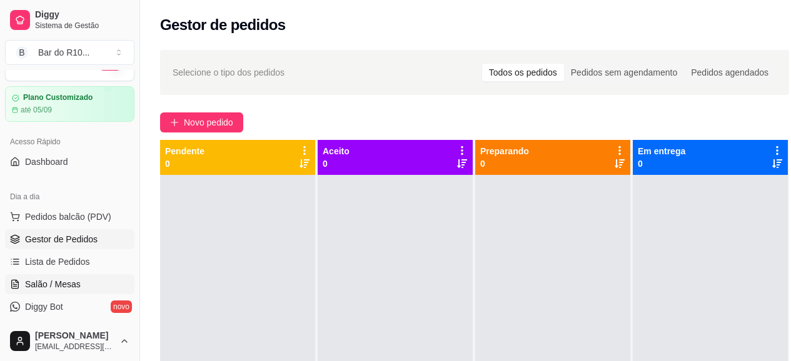
click at [61, 291] on link "Salão / Mesas" at bounding box center [69, 284] width 129 height 20
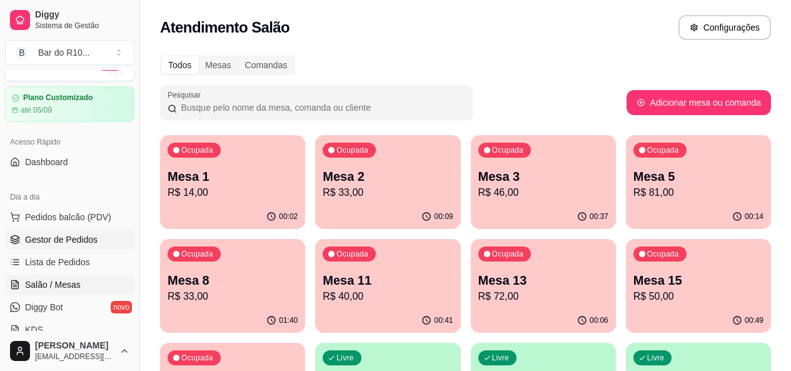
click at [40, 234] on span "Gestor de Pedidos" at bounding box center [61, 239] width 73 height 13
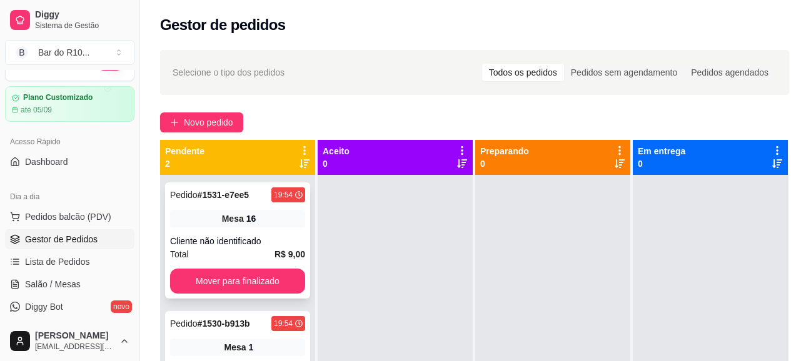
click at [288, 254] on strong "R$ 9,00" at bounding box center [289, 254] width 31 height 10
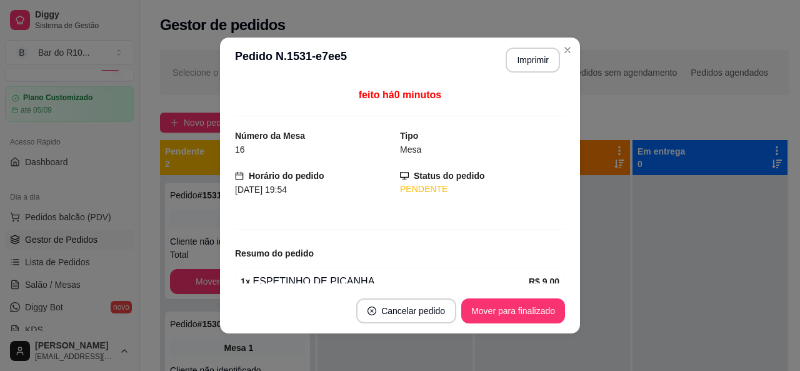
scroll to position [60, 0]
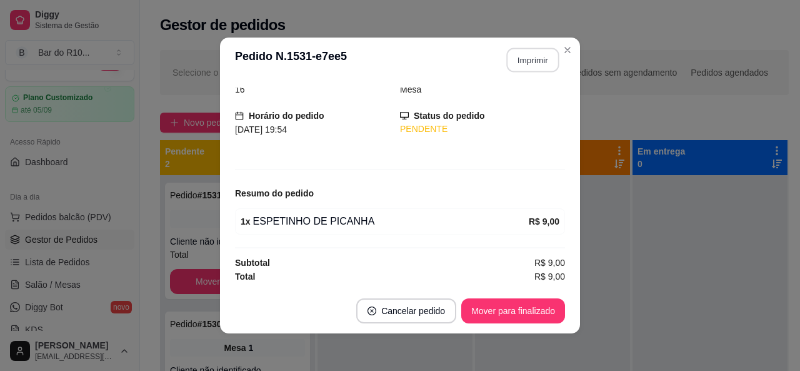
click at [523, 59] on button "Imprimir" at bounding box center [533, 60] width 53 height 24
click at [505, 318] on button "Mover para finalizado" at bounding box center [513, 310] width 104 height 25
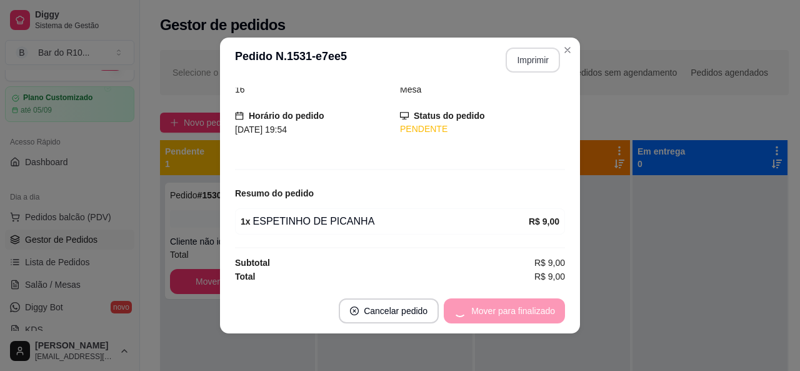
scroll to position [19, 0]
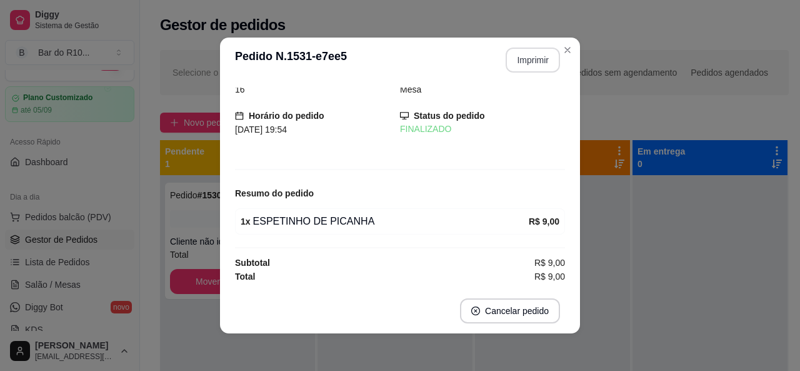
click at [558, 39] on header "**********" at bounding box center [400, 60] width 360 height 45
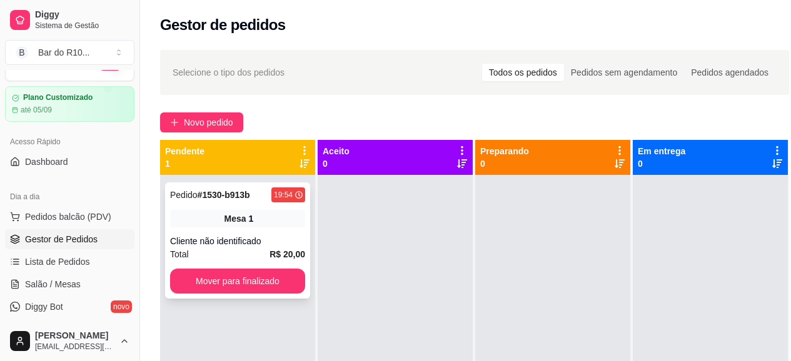
click at [238, 221] on span "Mesa" at bounding box center [235, 219] width 22 height 13
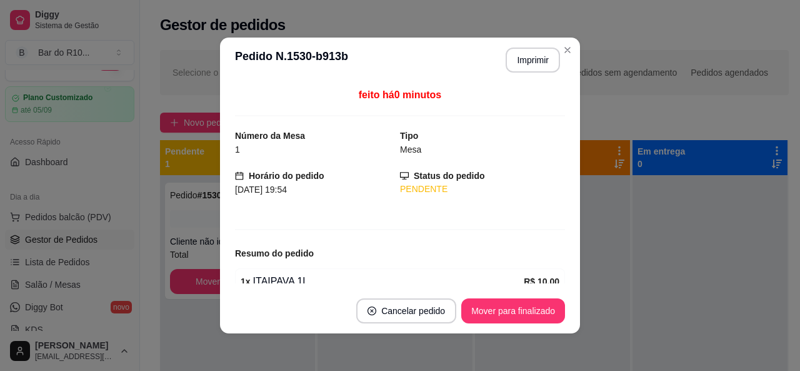
click at [551, 140] on div "Tipo Mesa" at bounding box center [482, 143] width 165 height 28
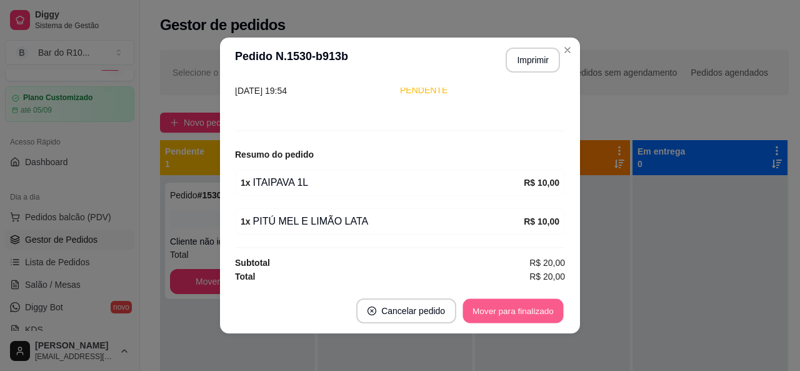
click at [528, 310] on button "Mover para finalizado" at bounding box center [513, 311] width 101 height 24
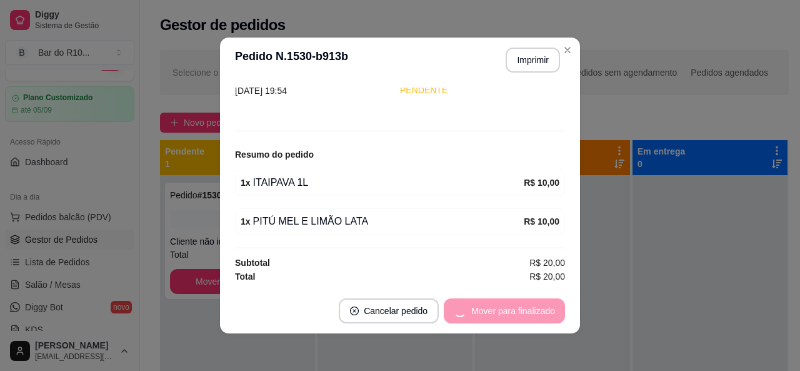
scroll to position [58, 0]
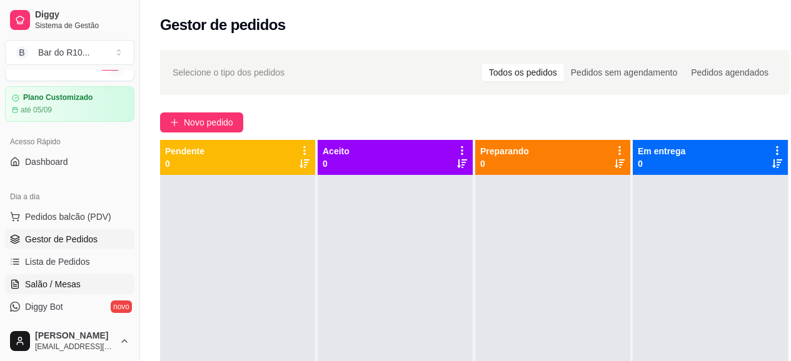
click at [19, 274] on link "Salão / Mesas" at bounding box center [69, 284] width 129 height 20
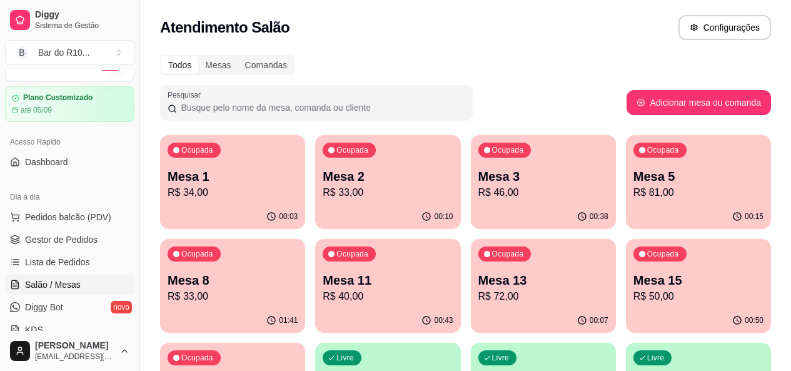
click at [637, 171] on p "Mesa 5" at bounding box center [698, 177] width 130 height 18
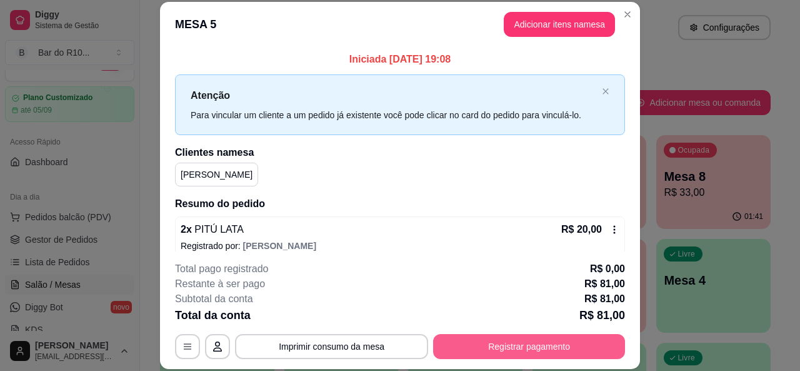
click at [506, 347] on button "Registrar pagamento" at bounding box center [529, 346] width 192 height 25
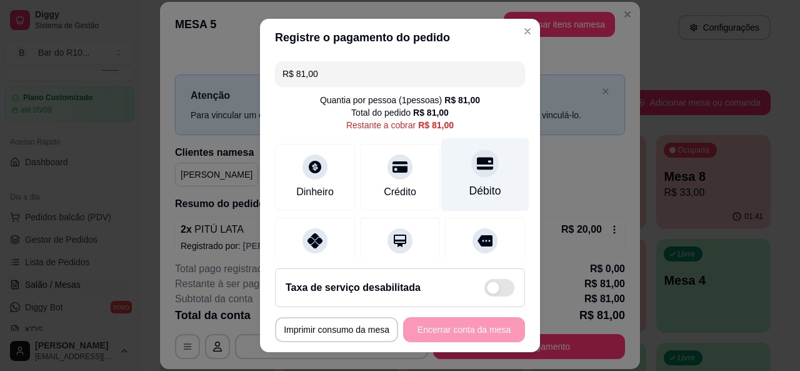
click at [469, 183] on div "Débito" at bounding box center [485, 191] width 32 height 16
type input "R$ 0,00"
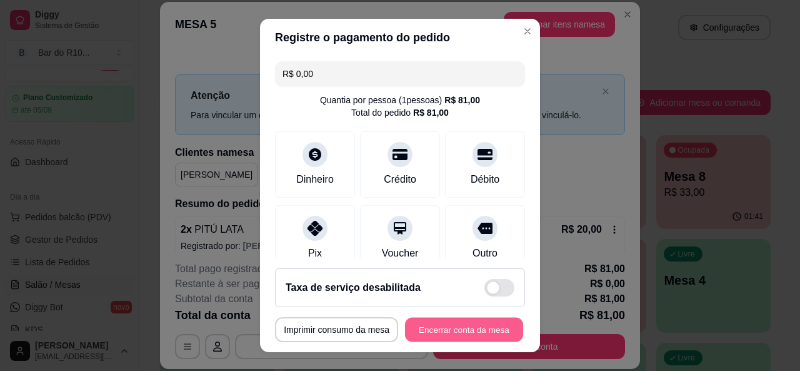
click at [461, 333] on button "Encerrar conta da mesa" at bounding box center [464, 330] width 118 height 24
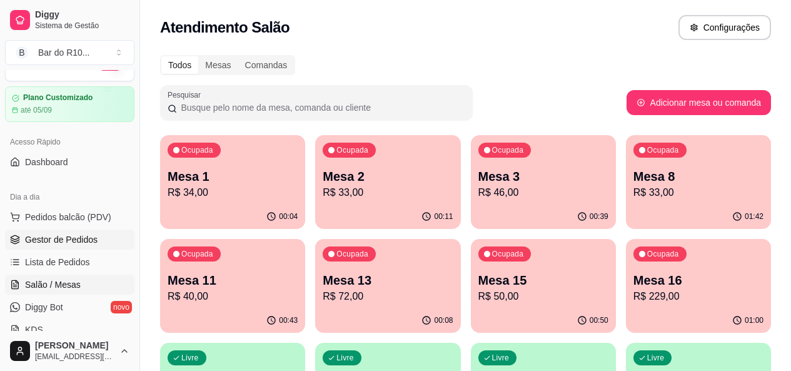
click at [59, 244] on span "Gestor de Pedidos" at bounding box center [61, 239] width 73 height 13
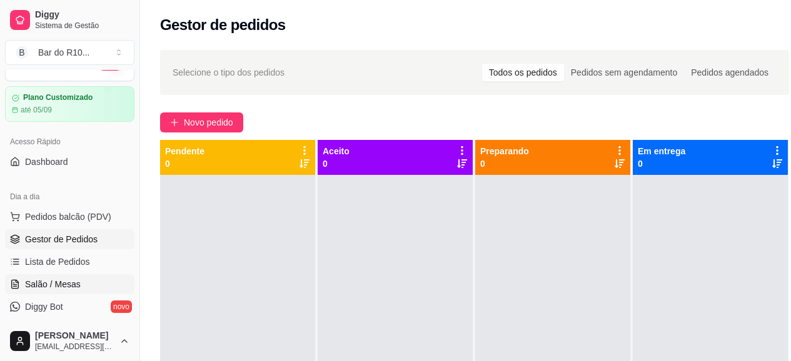
click at [24, 291] on link "Salão / Mesas" at bounding box center [69, 284] width 129 height 20
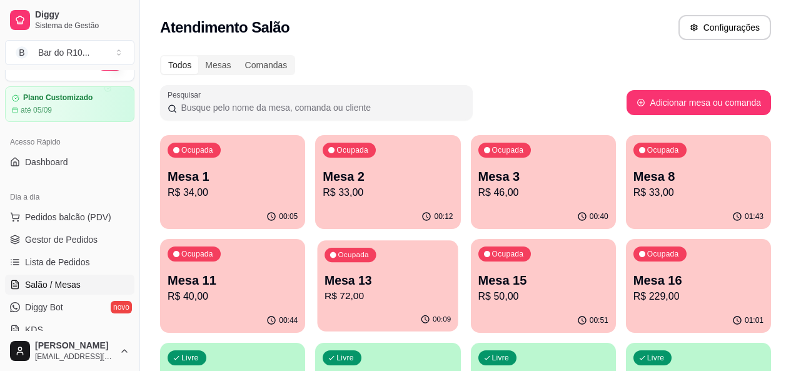
click at [318, 275] on div "Ocupada Mesa 13 R$ 72,00" at bounding box center [388, 274] width 141 height 68
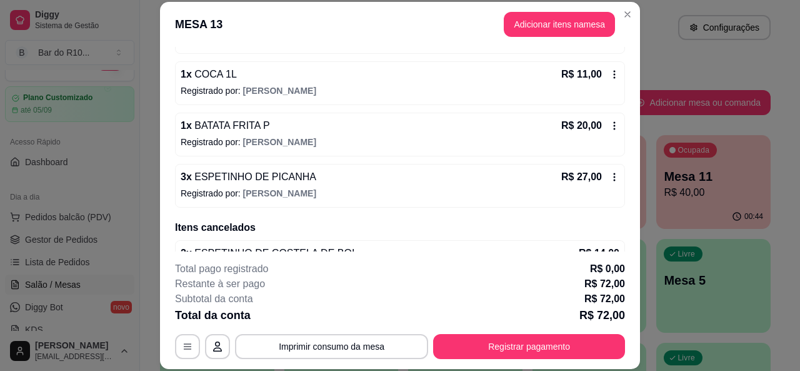
scroll to position [188, 0]
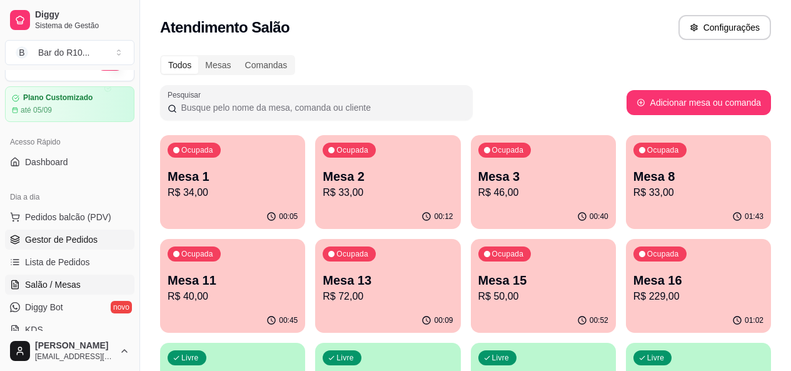
click at [99, 243] on link "Gestor de Pedidos" at bounding box center [69, 239] width 129 height 20
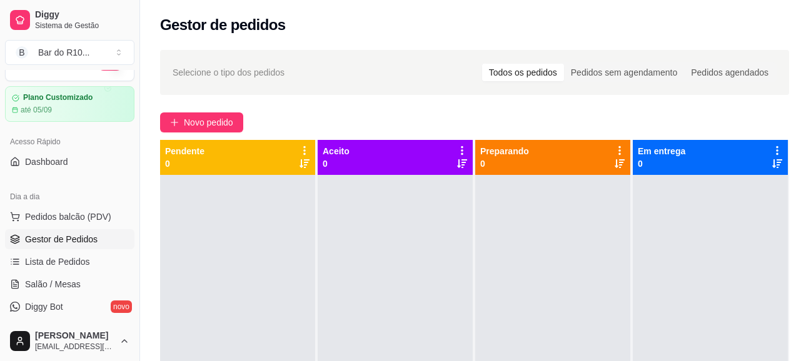
click at [458, 27] on div "Gestor de pedidos" at bounding box center [474, 25] width 629 height 20
click at [49, 285] on span "Salão / Mesas" at bounding box center [53, 284] width 56 height 13
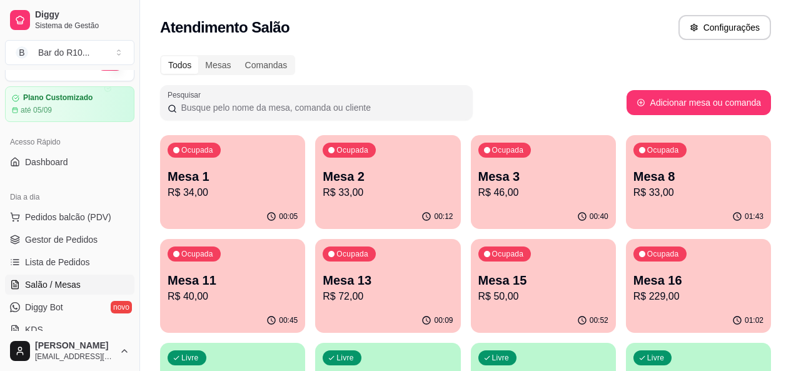
click at [323, 285] on p "Mesa 13" at bounding box center [388, 280] width 130 height 18
click at [105, 229] on ul "Pedidos balcão (PDV) Gestor de Pedidos Lista de Pedidos Salão / Mesas Diggy Bot…" at bounding box center [69, 273] width 129 height 133
click at [105, 232] on link "Gestor de Pedidos" at bounding box center [69, 239] width 129 height 20
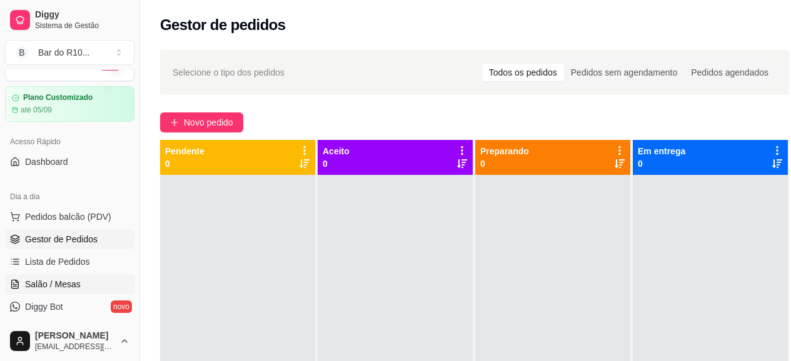
click at [104, 287] on link "Salão / Mesas" at bounding box center [69, 284] width 129 height 20
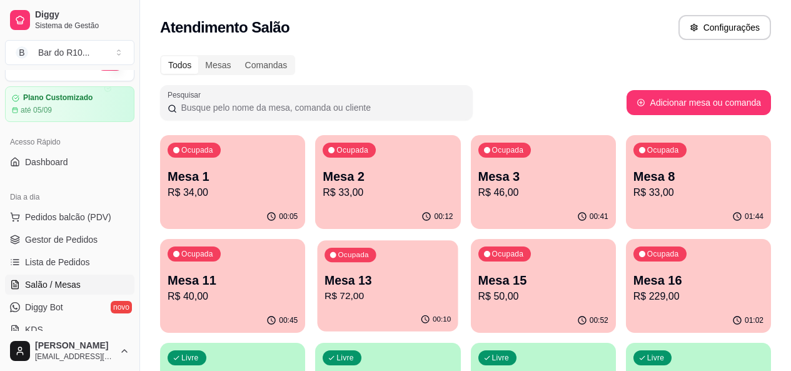
click at [324, 280] on p "Mesa 13" at bounding box center [387, 280] width 126 height 17
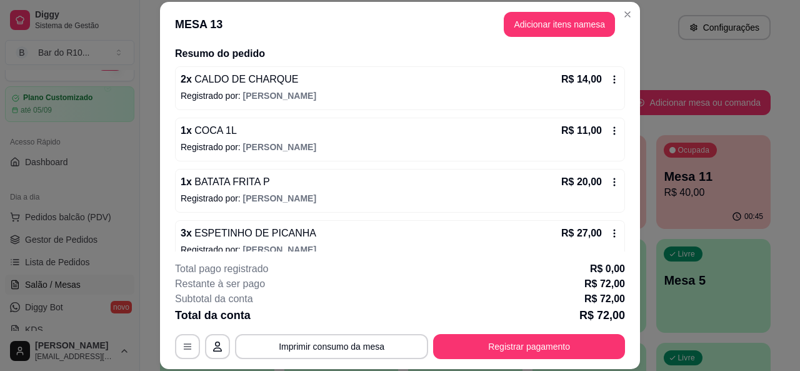
scroll to position [124, 0]
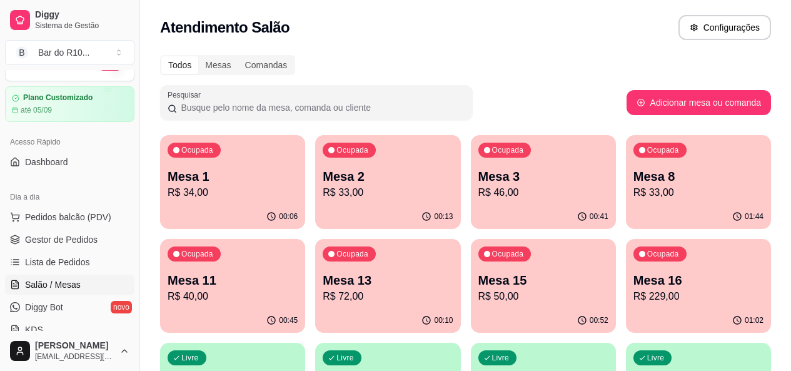
drag, startPoint x: 97, startPoint y: 238, endPoint x: 97, endPoint y: 229, distance: 8.8
click at [97, 238] on link "Gestor de Pedidos" at bounding box center [69, 239] width 129 height 20
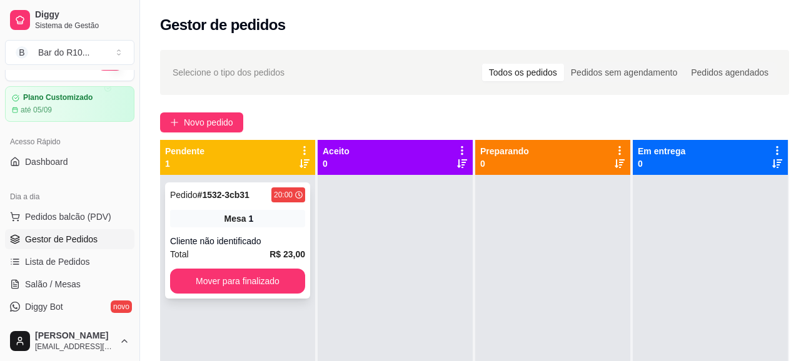
click at [227, 233] on div "Pedido # 1532-3cb31 20:00 Mesa 1 Cliente não identificado Total R$ 23,00 Mover …" at bounding box center [237, 241] width 145 height 116
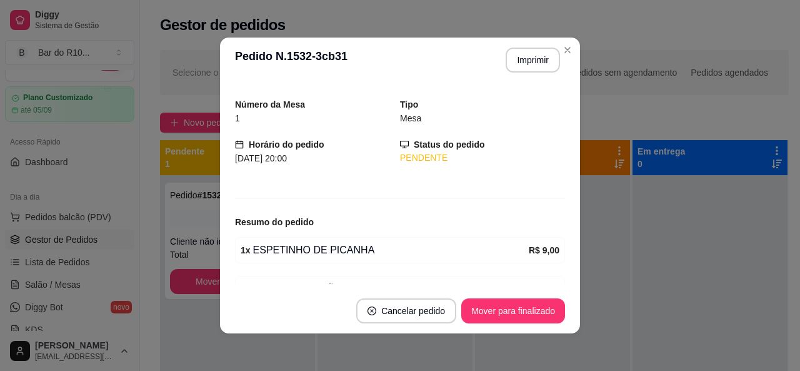
scroll to position [104, 0]
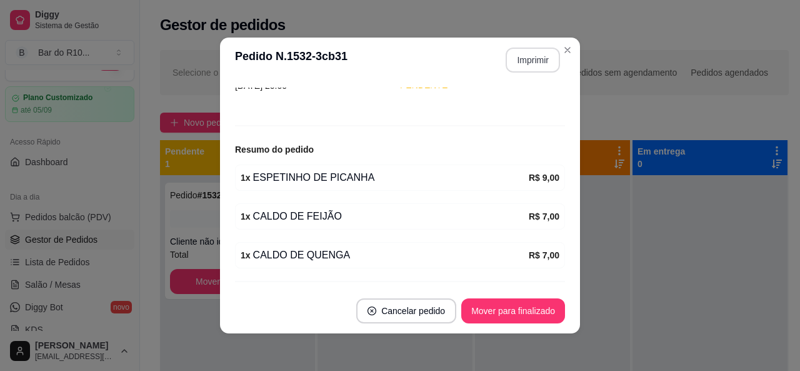
click at [544, 66] on button "Imprimir" at bounding box center [533, 60] width 54 height 25
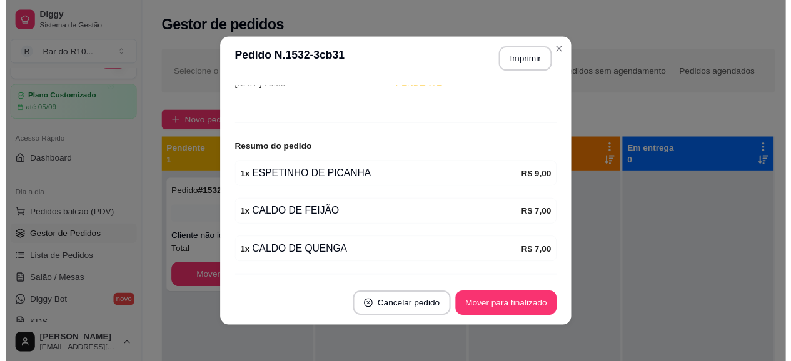
scroll to position [0, 0]
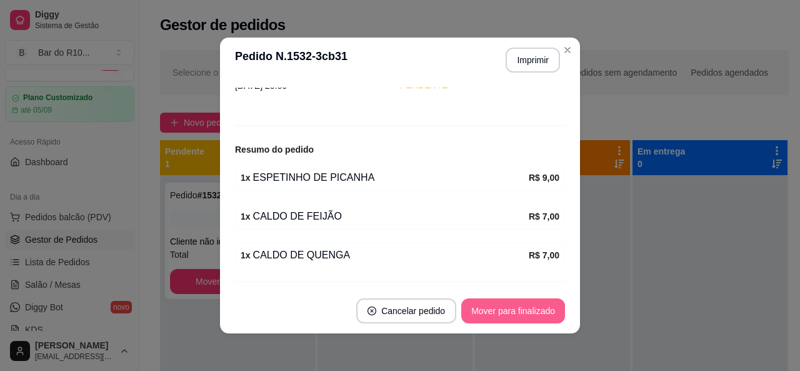
click at [546, 316] on button "Mover para finalizado" at bounding box center [513, 310] width 104 height 25
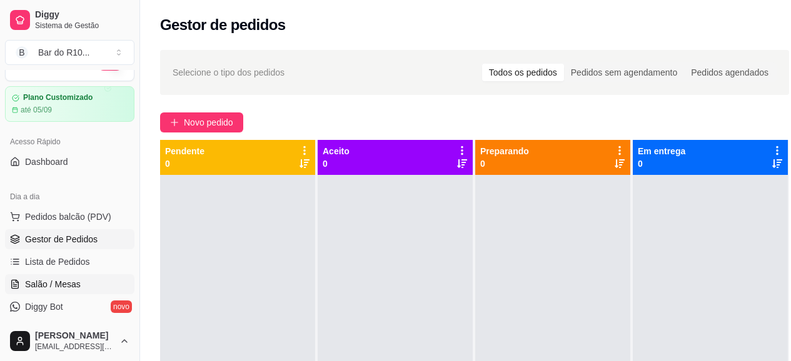
click at [71, 283] on span "Salão / Mesas" at bounding box center [53, 284] width 56 height 13
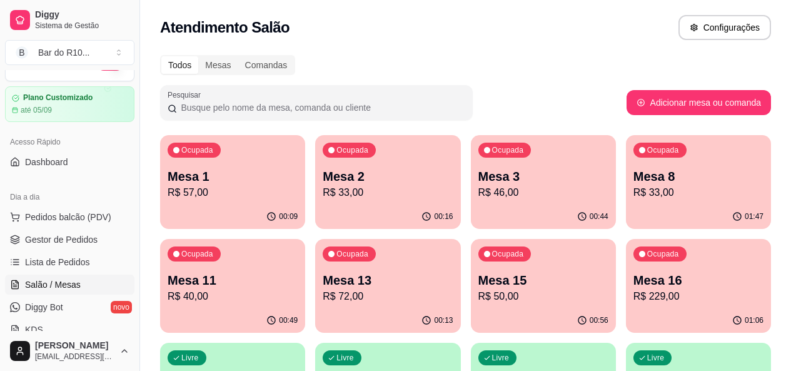
click at [323, 285] on p "Mesa 13" at bounding box center [388, 280] width 130 height 18
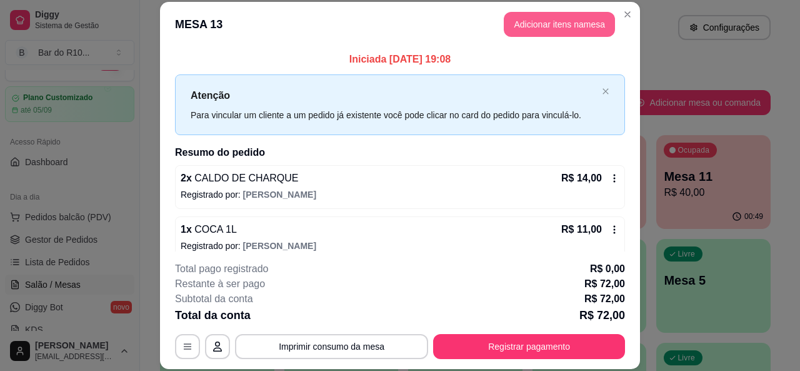
click at [524, 19] on button "Adicionar itens na mesa" at bounding box center [559, 24] width 111 height 25
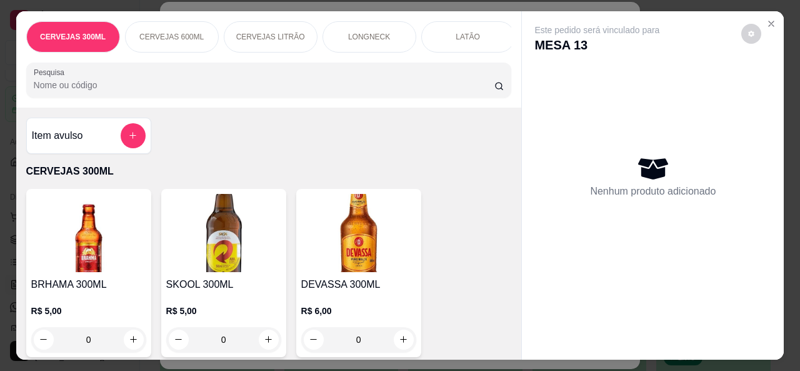
click at [238, 88] on input "Pesquisa" at bounding box center [264, 85] width 461 height 13
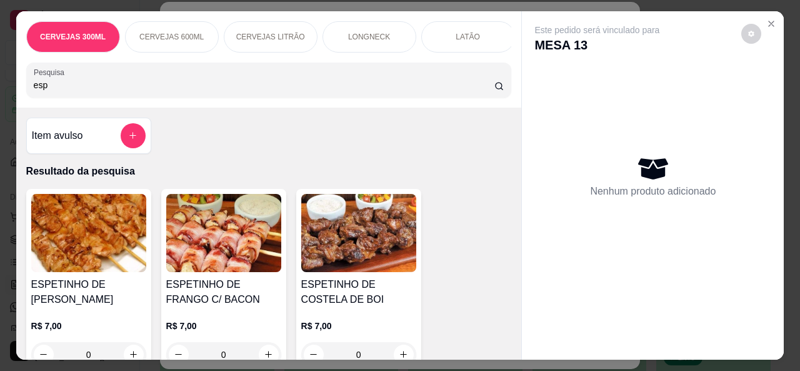
type input "esp"
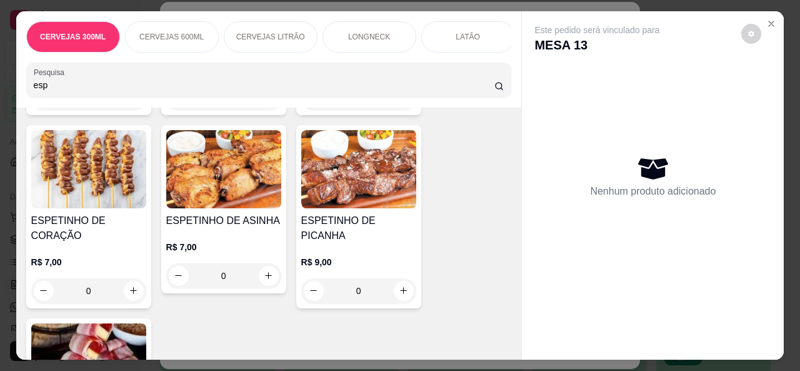
scroll to position [475, 0]
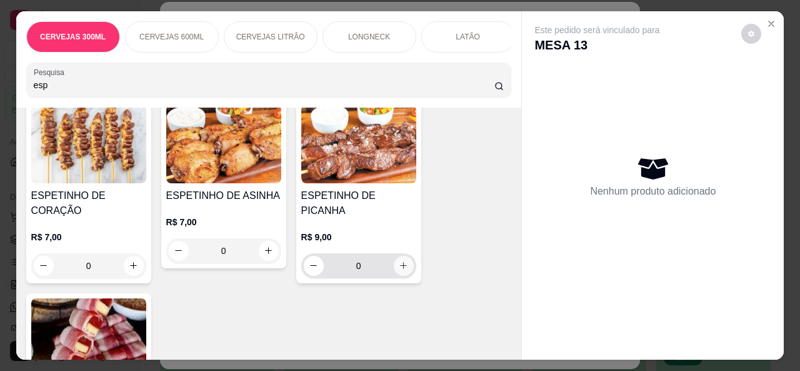
click at [400, 256] on button "increase-product-quantity" at bounding box center [404, 266] width 20 height 20
type input "1"
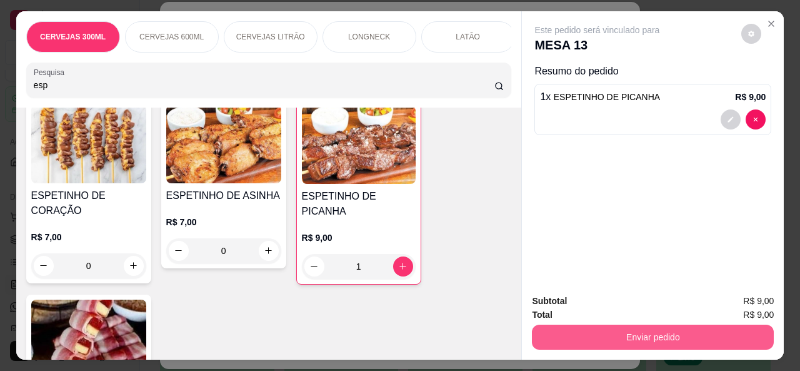
click at [590, 340] on button "Enviar pedido" at bounding box center [653, 336] width 242 height 25
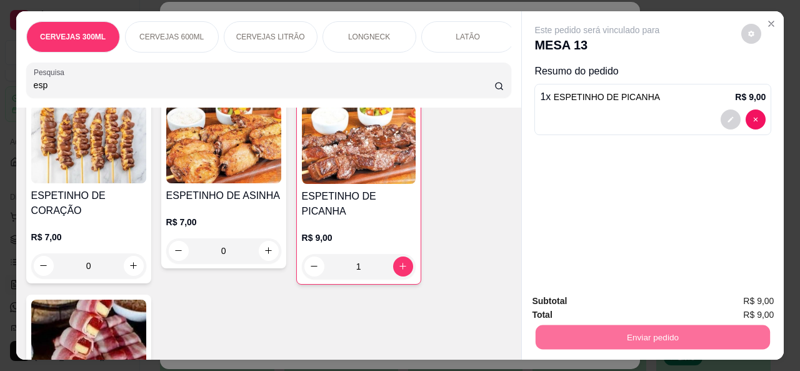
click at [641, 303] on button "Não registrar e enviar pedido" at bounding box center [612, 301] width 130 height 24
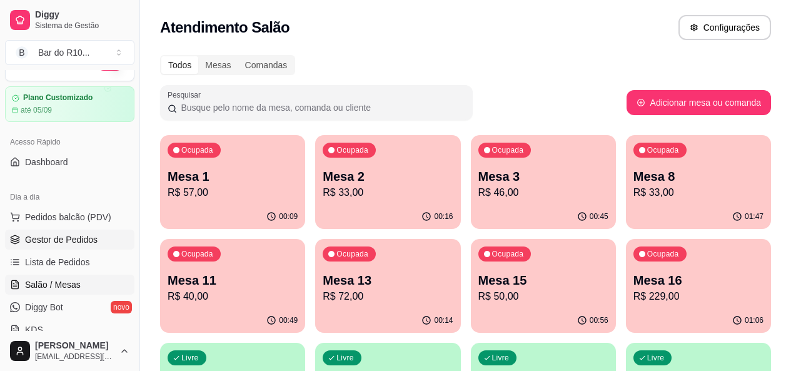
click at [108, 230] on link "Gestor de Pedidos" at bounding box center [69, 239] width 129 height 20
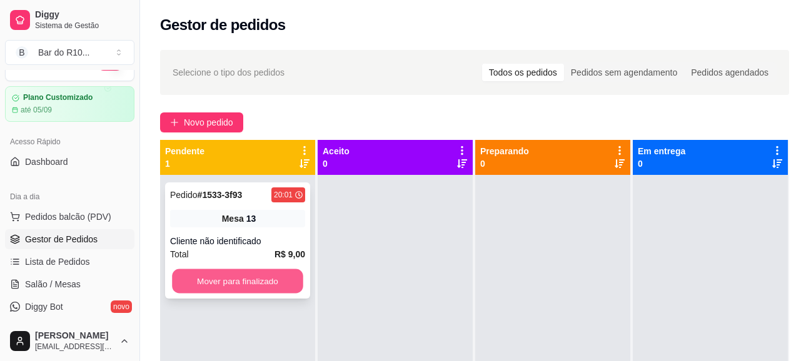
click at [253, 285] on button "Mover para finalizado" at bounding box center [237, 281] width 131 height 24
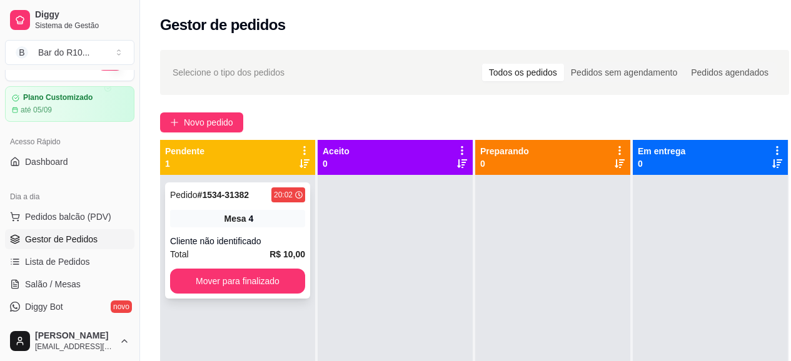
click at [245, 236] on div "Cliente não identificado" at bounding box center [237, 241] width 135 height 13
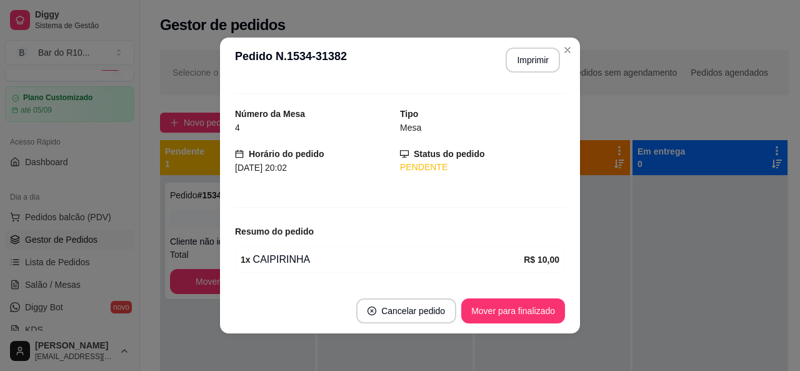
scroll to position [60, 0]
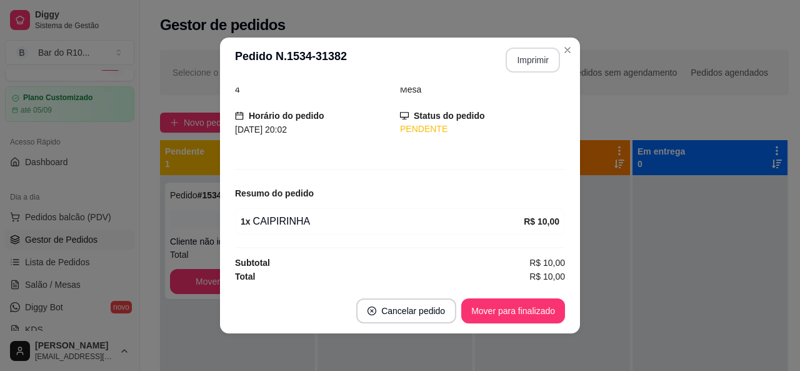
click at [539, 64] on button "Imprimir" at bounding box center [533, 60] width 54 height 25
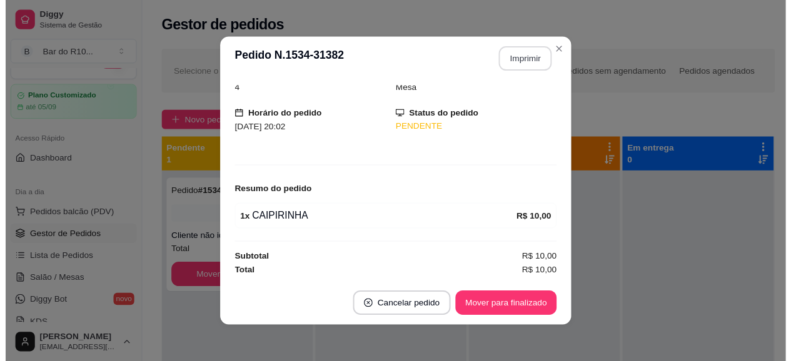
scroll to position [0, 0]
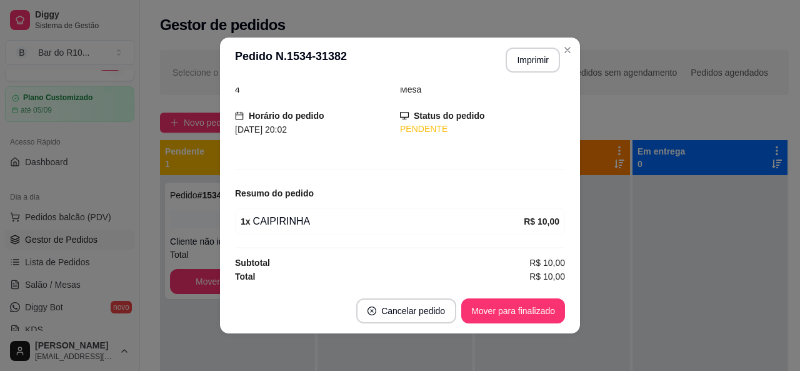
click at [499, 315] on button "Mover para finalizado" at bounding box center [513, 310] width 104 height 25
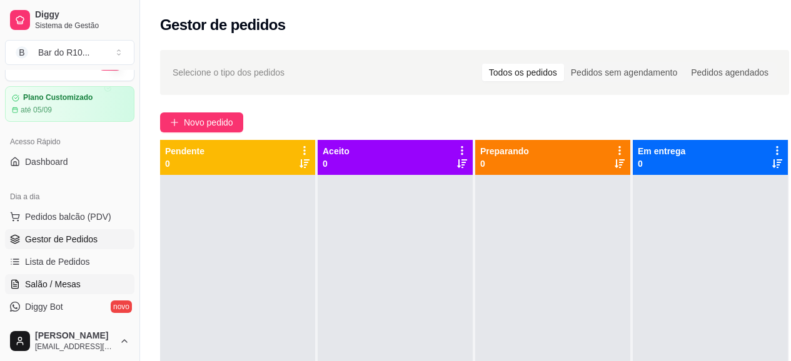
click at [57, 279] on span "Salão / Mesas" at bounding box center [53, 284] width 56 height 13
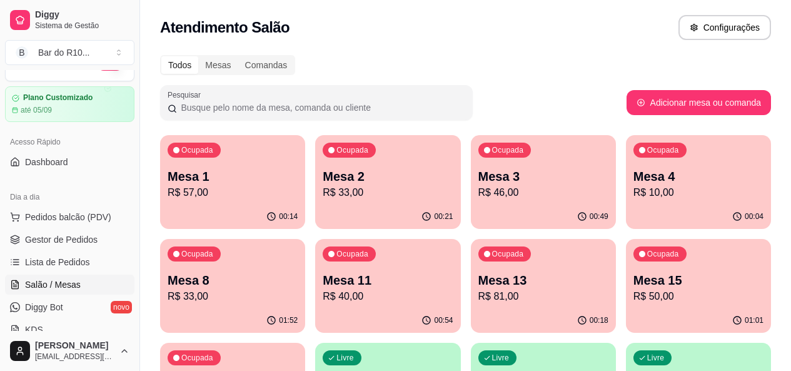
click at [298, 289] on p "R$ 33,00" at bounding box center [233, 296] width 130 height 15
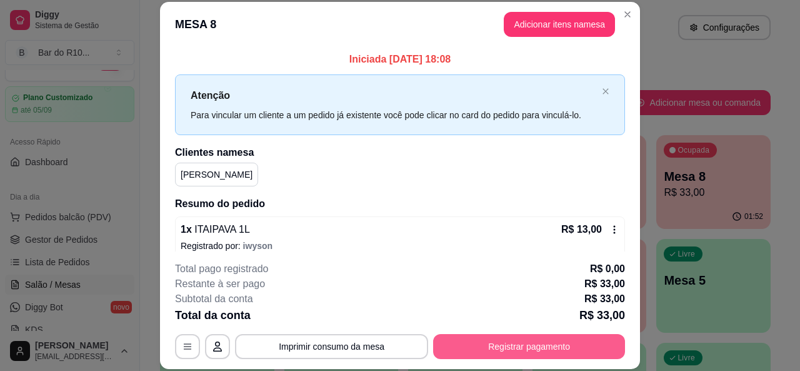
click at [518, 344] on button "Registrar pagamento" at bounding box center [529, 346] width 192 height 25
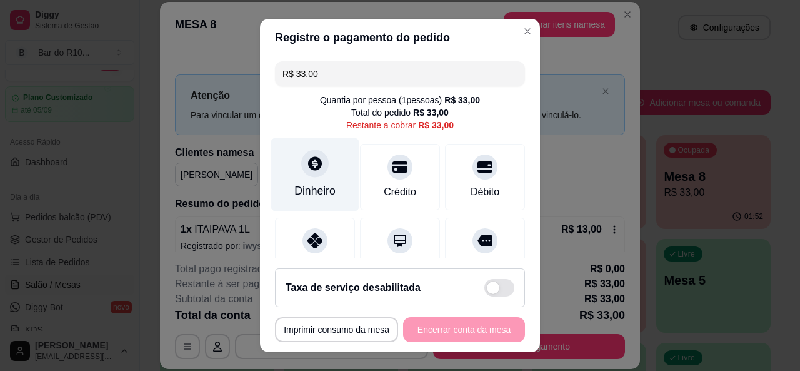
click at [324, 200] on div "Dinheiro" at bounding box center [315, 174] width 88 height 73
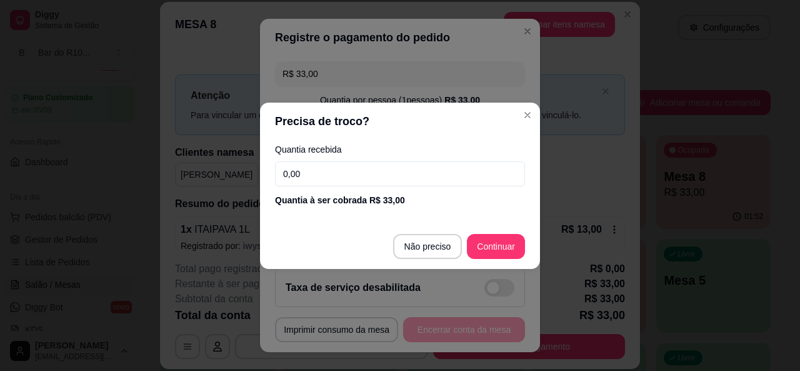
click at [342, 180] on input "0,00" at bounding box center [400, 173] width 250 height 25
type input "30,00"
click at [494, 231] on footer "Não preciso Continuar" at bounding box center [400, 246] width 280 height 45
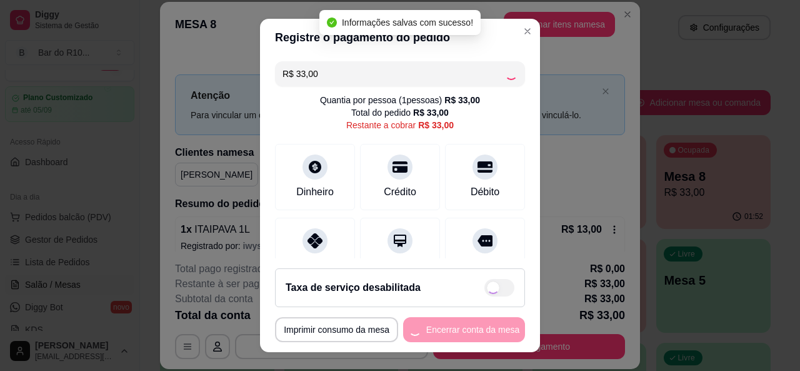
type input "R$ 0,00"
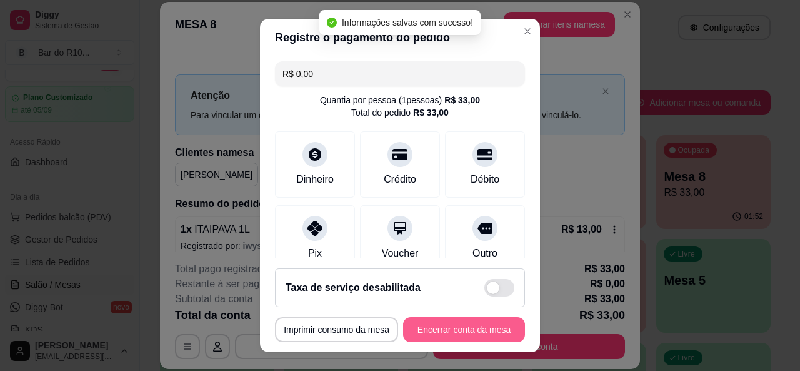
click at [464, 327] on button "Encerrar conta da mesa" at bounding box center [464, 329] width 122 height 25
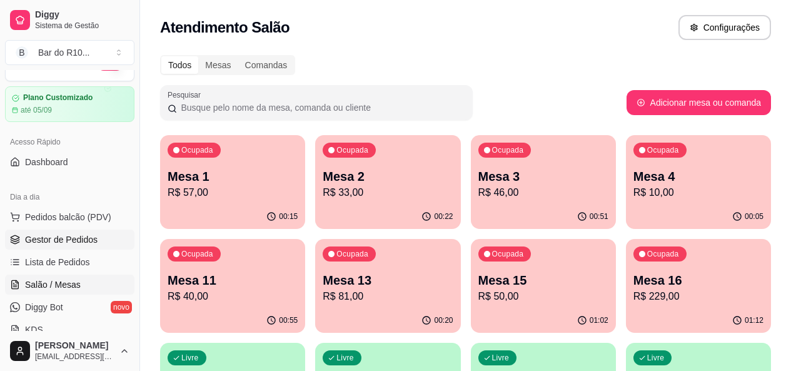
click at [47, 240] on span "Gestor de Pedidos" at bounding box center [61, 239] width 73 height 13
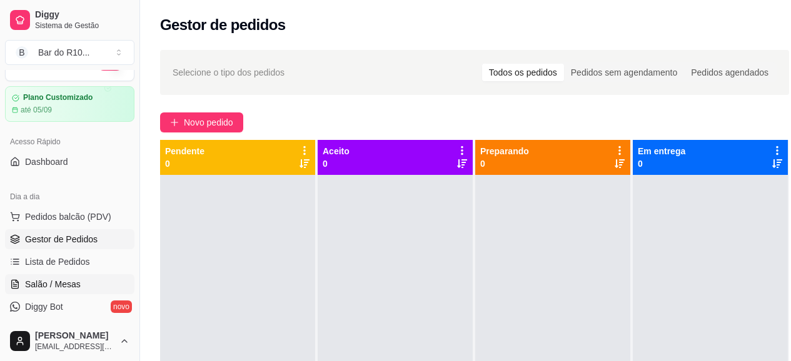
click at [44, 286] on span "Salão / Mesas" at bounding box center [53, 284] width 56 height 13
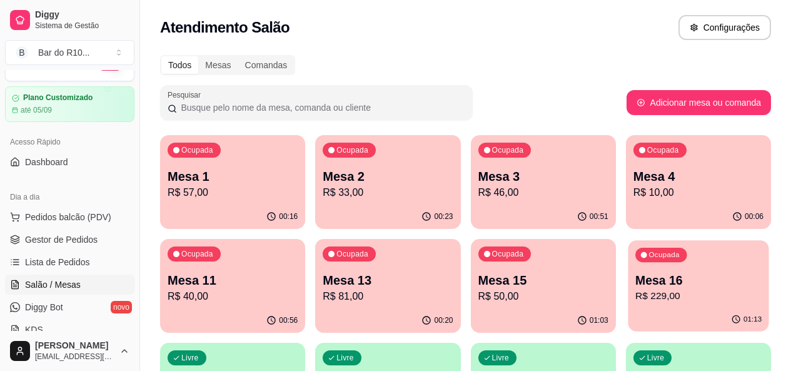
click at [635, 274] on p "Mesa 16" at bounding box center [698, 280] width 126 height 17
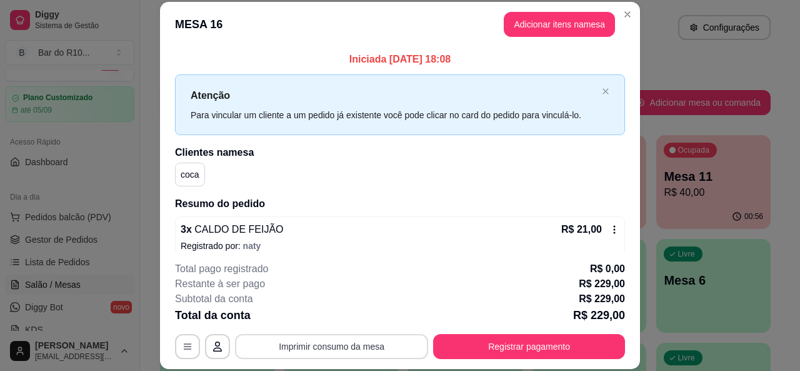
click at [337, 346] on button "Imprimir consumo da mesa" at bounding box center [331, 346] width 193 height 25
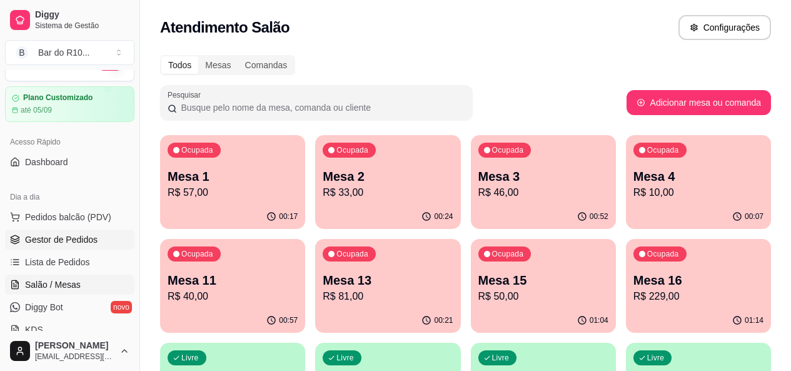
drag, startPoint x: 63, startPoint y: 240, endPoint x: 87, endPoint y: 240, distance: 24.4
click at [63, 241] on span "Gestor de Pedidos" at bounding box center [61, 239] width 73 height 13
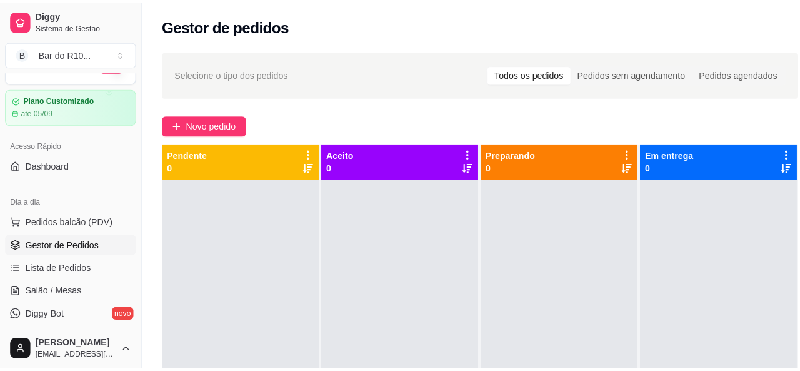
scroll to position [253, 0]
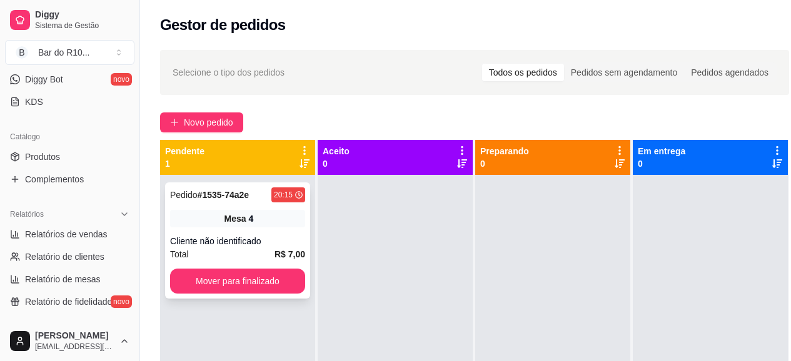
click at [233, 228] on div "Pedido # 1535-74a2e 20:15 Mesa 4 Cliente não identificado Total R$ 7,00 Mover p…" at bounding box center [237, 241] width 145 height 116
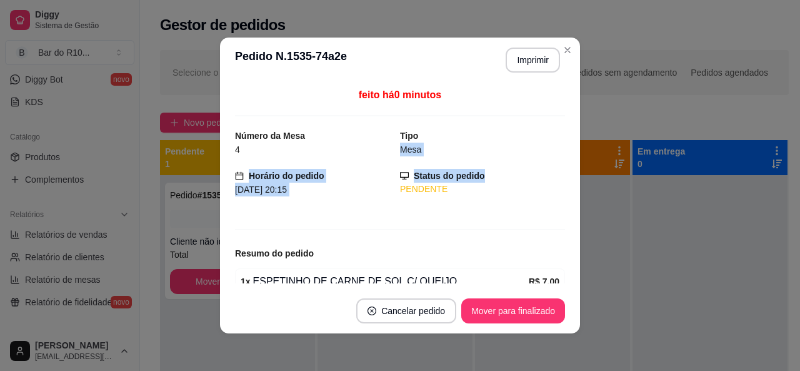
drag, startPoint x: 547, startPoint y: 133, endPoint x: 540, endPoint y: 172, distance: 39.4
click at [541, 169] on div "feito há 0 minutos Número da Mesa 4 Tipo Mesa Horário do pedido 21/08/2025 20:1…" at bounding box center [400, 186] width 330 height 196
click at [544, 54] on button "Imprimir" at bounding box center [533, 60] width 54 height 25
click at [517, 310] on button "Mover para finalizado" at bounding box center [513, 310] width 104 height 25
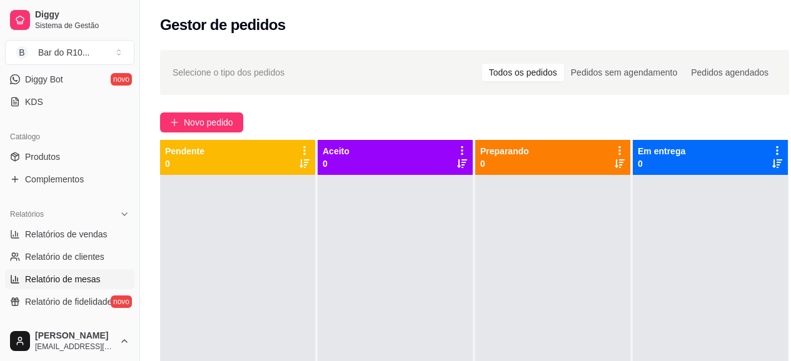
click at [53, 281] on span "Relatório de mesas" at bounding box center [63, 279] width 76 height 13
select select "TOTAL_OF_ORDERS"
select select "7"
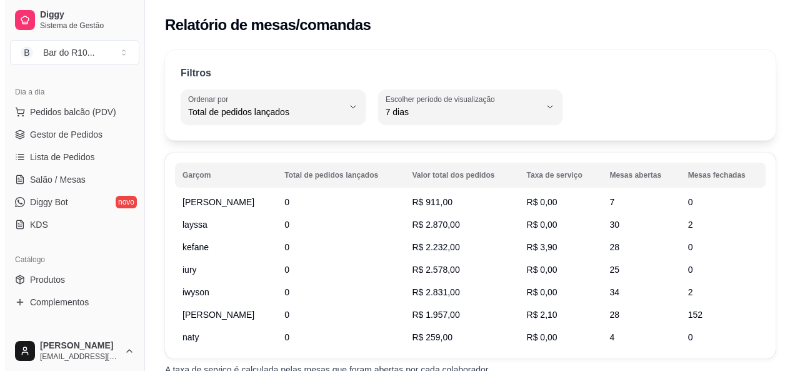
scroll to position [120, 0]
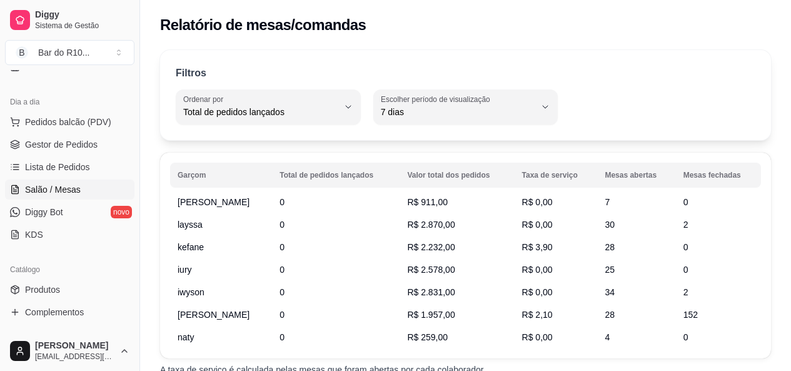
click at [72, 193] on span "Salão / Mesas" at bounding box center [53, 189] width 56 height 13
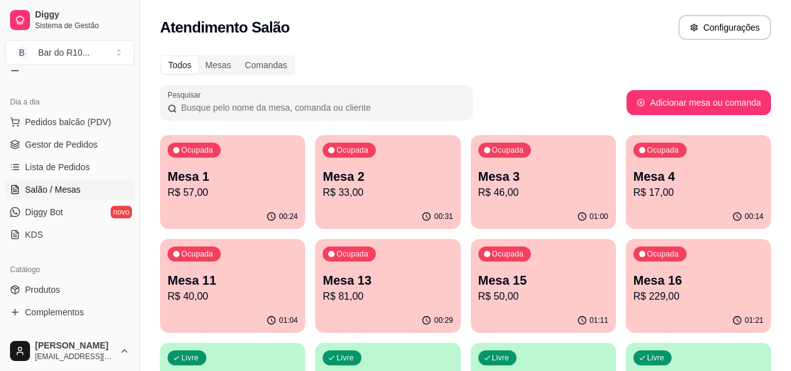
click at [626, 264] on div "Ocupada Mesa 16 R$ 229,00" at bounding box center [698, 273] width 145 height 69
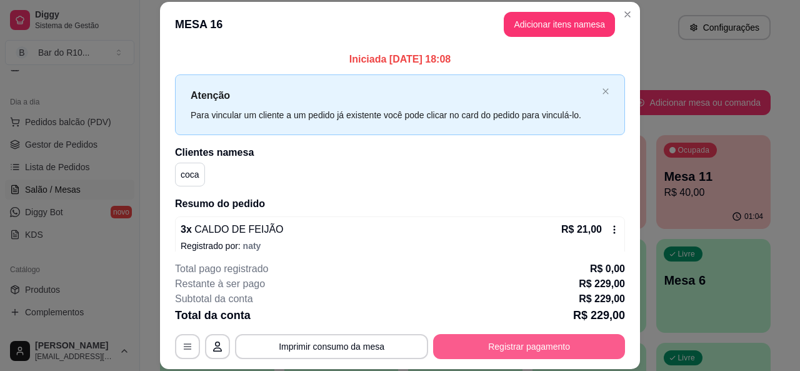
click at [571, 346] on button "Registrar pagamento" at bounding box center [529, 346] width 192 height 25
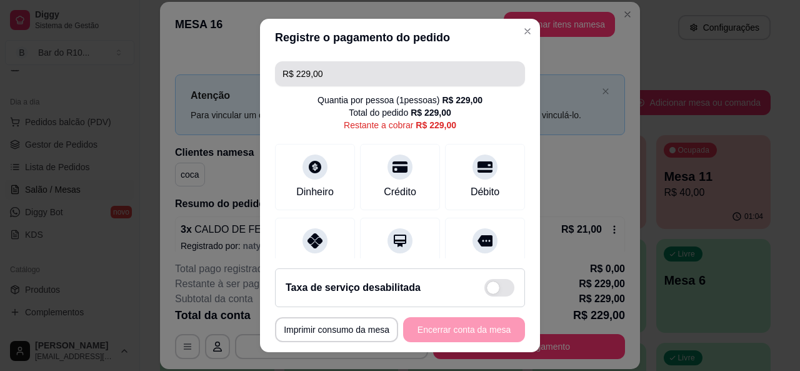
click at [377, 73] on input "R$ 229,00" at bounding box center [400, 73] width 235 height 25
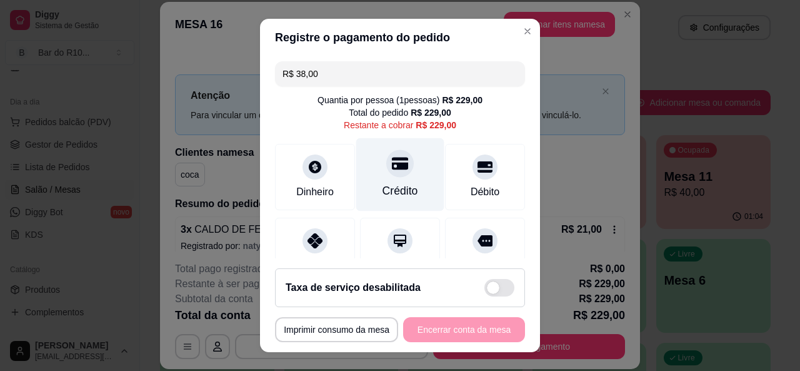
click at [371, 176] on div "Crédito" at bounding box center [400, 174] width 88 height 73
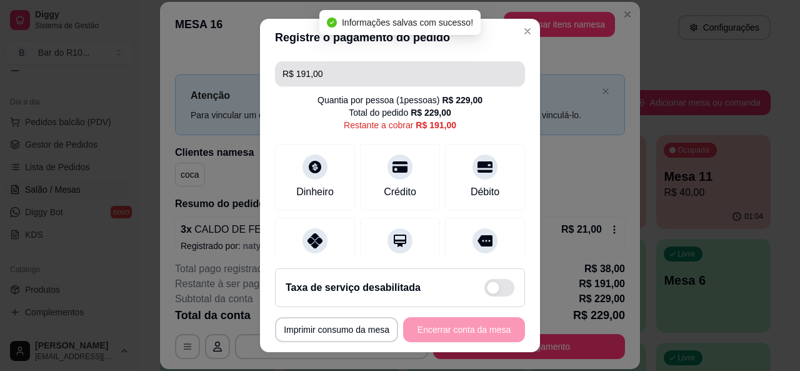
click at [348, 78] on input "R$ 191,00" at bounding box center [400, 73] width 235 height 25
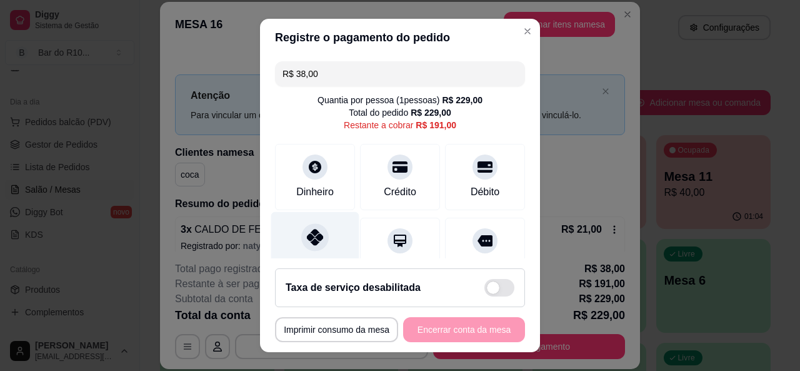
drag, startPoint x: 313, startPoint y: 237, endPoint x: 314, endPoint y: 246, distance: 9.5
click at [315, 237] on icon at bounding box center [315, 237] width 16 height 16
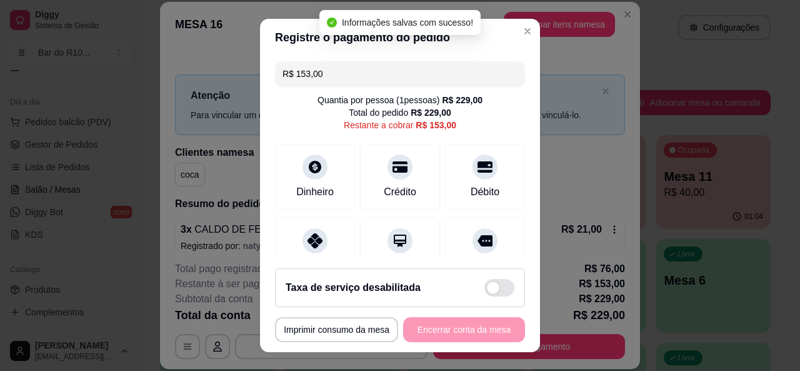
click at [356, 74] on input "R$ 153,00" at bounding box center [400, 73] width 235 height 25
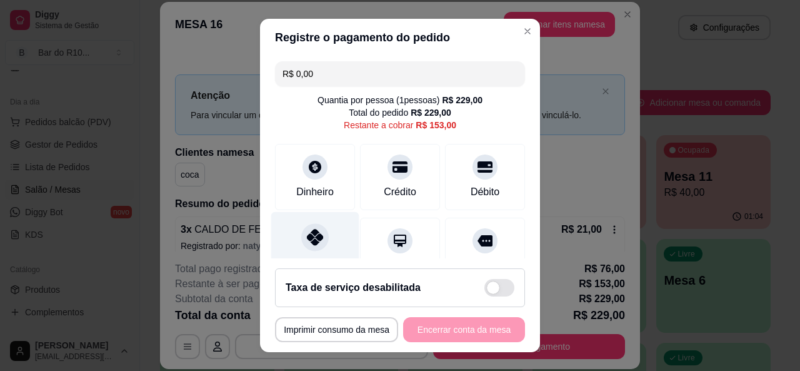
click at [324, 226] on div "Pix" at bounding box center [315, 247] width 88 height 73
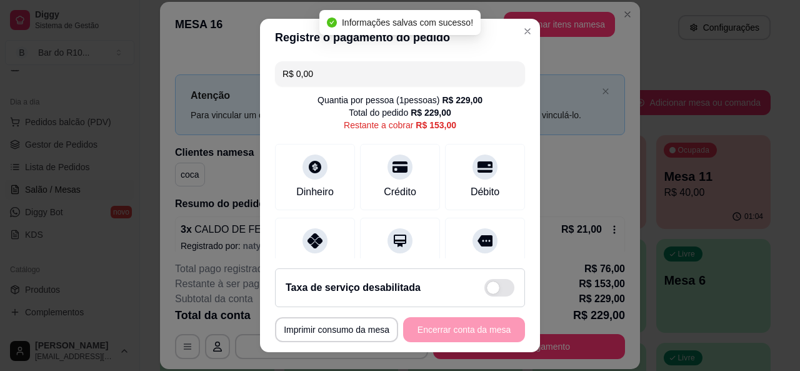
click at [459, 327] on div "**********" at bounding box center [400, 329] width 250 height 25
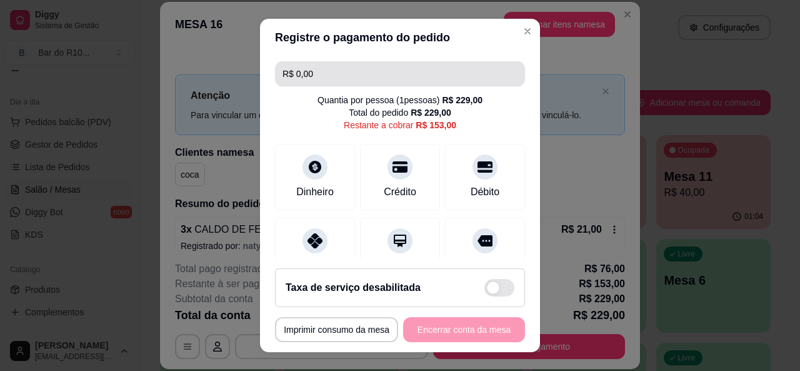
click at [339, 84] on input "R$ 0,00" at bounding box center [400, 73] width 235 height 25
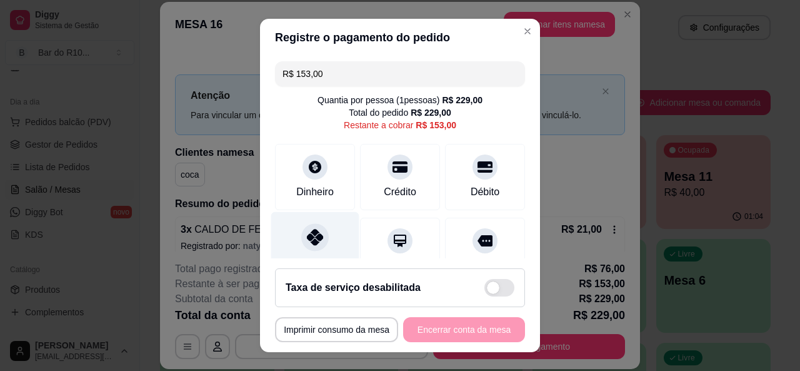
click at [335, 246] on div "Pix" at bounding box center [315, 247] width 88 height 73
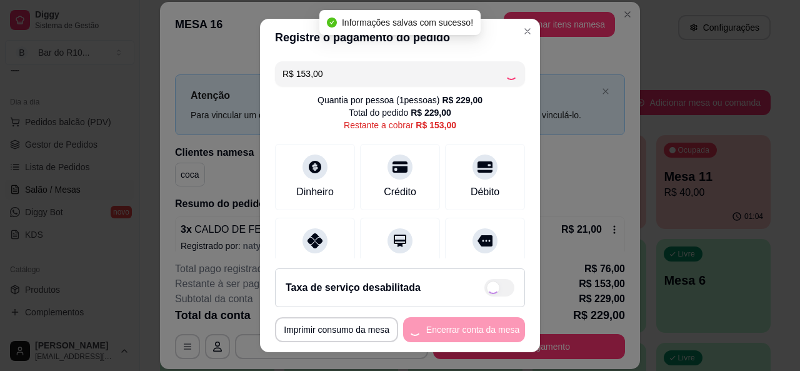
type input "R$ 0,00"
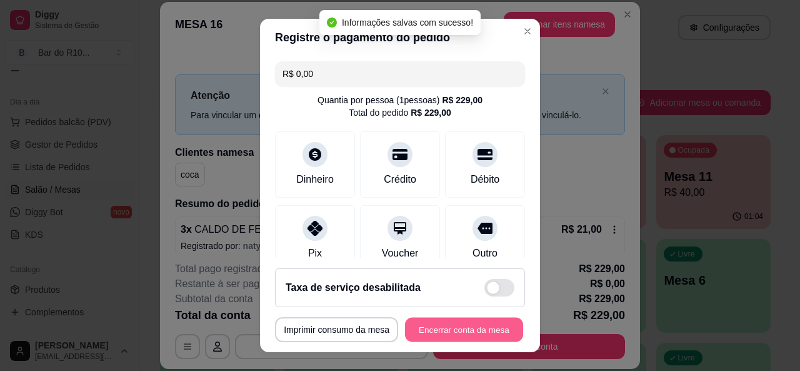
click at [478, 326] on button "Encerrar conta da mesa" at bounding box center [464, 330] width 118 height 24
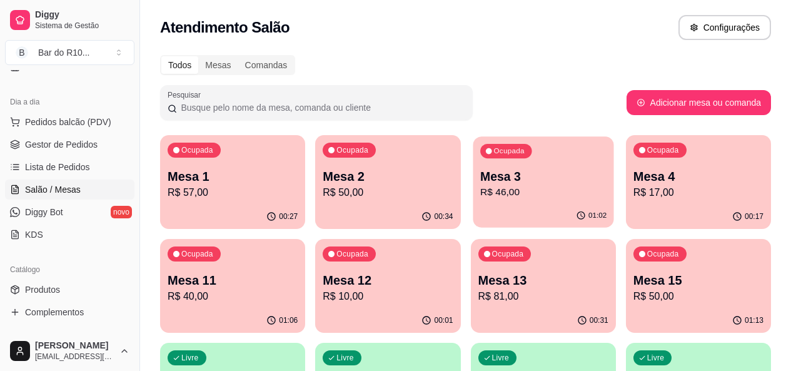
click at [473, 217] on div "01:02" at bounding box center [543, 216] width 141 height 24
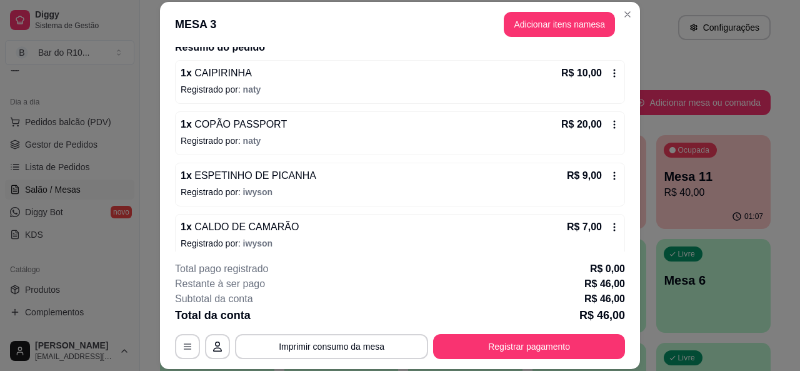
scroll to position [116, 0]
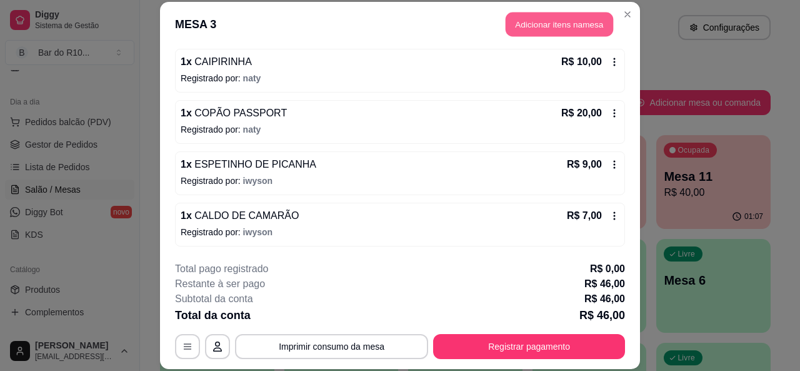
click at [539, 34] on button "Adicionar itens na mesa" at bounding box center [560, 25] width 108 height 24
click at [308, 89] on input "Pesquisa" at bounding box center [264, 85] width 461 height 13
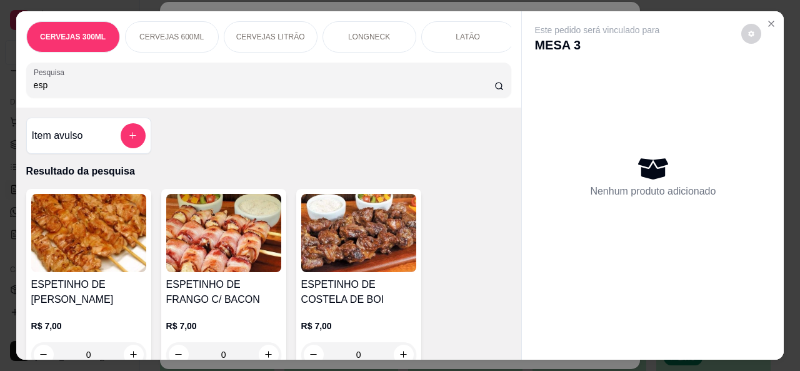
type input "esp"
click at [264, 349] on button "increase-product-quantity" at bounding box center [268, 353] width 19 height 19
type input "1"
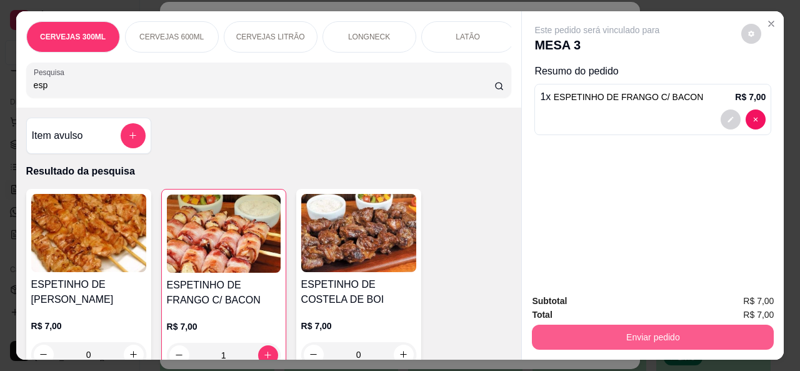
click at [573, 327] on button "Enviar pedido" at bounding box center [653, 336] width 242 height 25
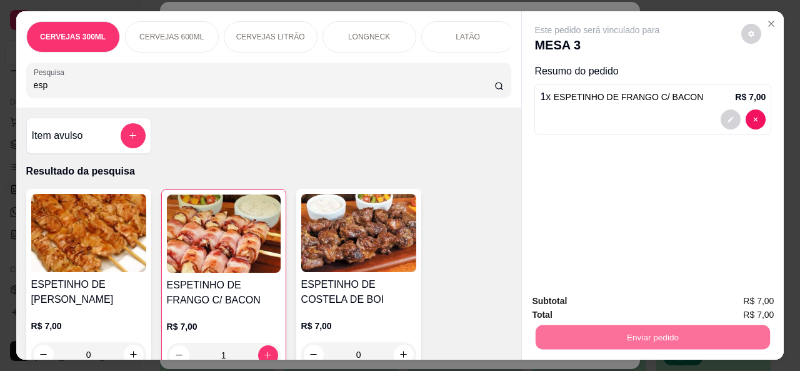
click at [570, 299] on button "Não registrar e enviar pedido" at bounding box center [612, 301] width 126 height 23
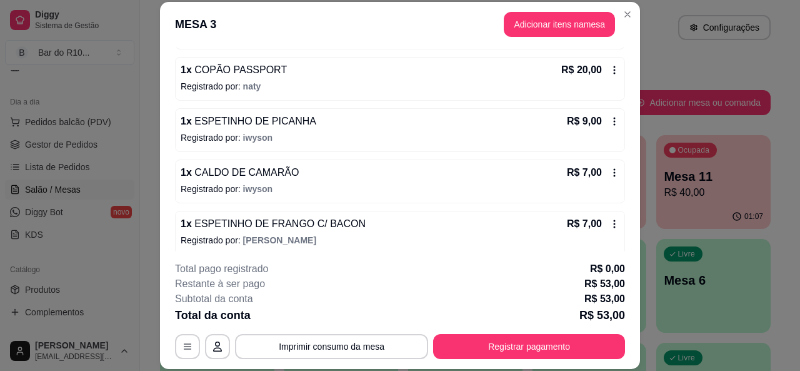
scroll to position [168, 0]
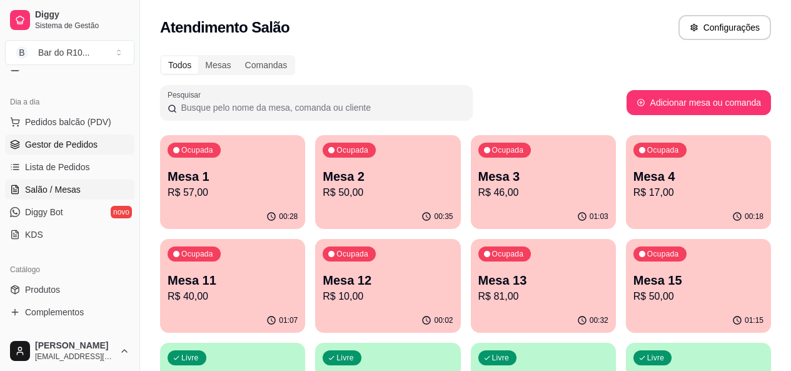
click at [87, 149] on span "Gestor de Pedidos" at bounding box center [61, 144] width 73 height 13
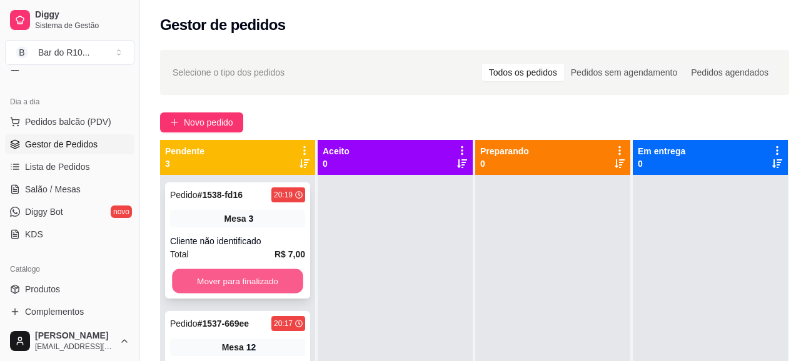
click at [283, 274] on button "Mover para finalizado" at bounding box center [237, 281] width 131 height 24
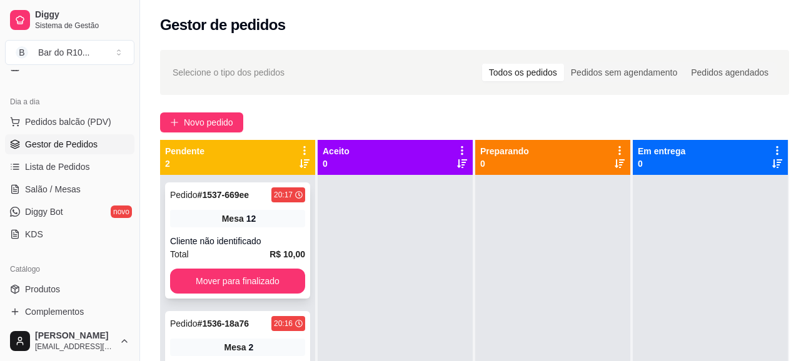
click at [285, 229] on div "Pedido # 1537-669ee 20:17 Mesa 12 Cliente não identificado Total R$ 10,00 Mover…" at bounding box center [237, 241] width 145 height 116
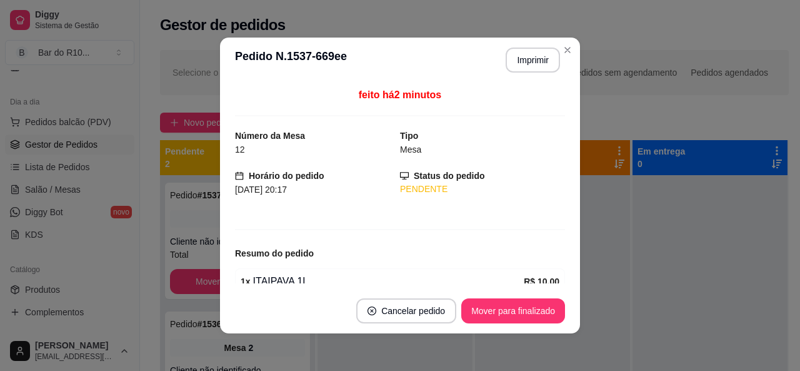
scroll to position [46, 0]
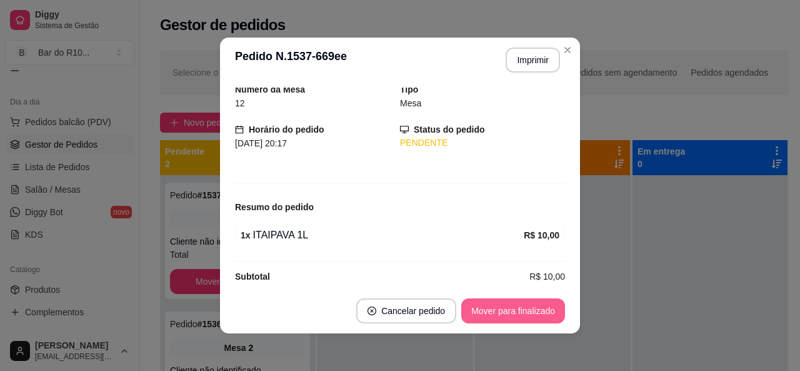
click at [526, 318] on button "Mover para finalizado" at bounding box center [513, 310] width 104 height 25
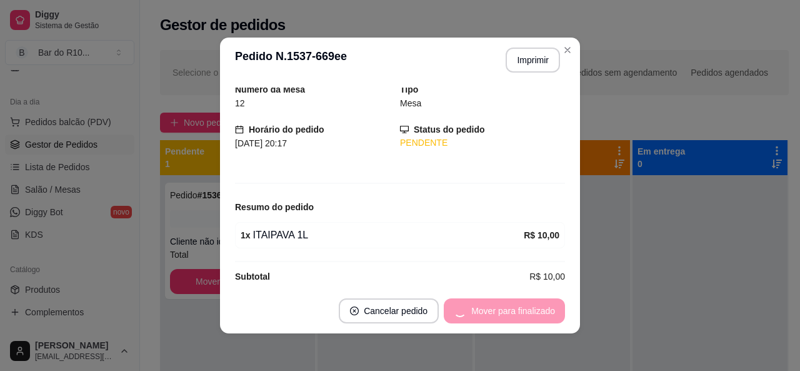
scroll to position [5, 0]
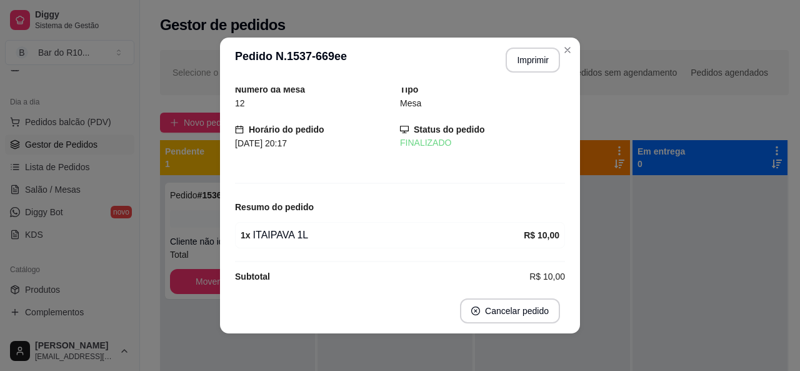
click at [575, 53] on header "**********" at bounding box center [400, 60] width 360 height 45
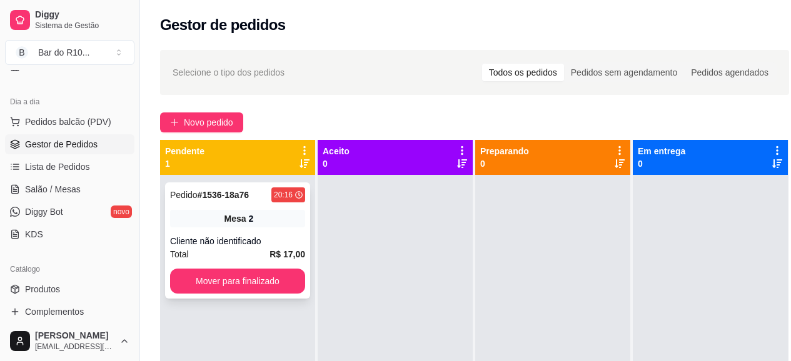
click at [224, 241] on div "Cliente não identificado" at bounding box center [237, 241] width 135 height 13
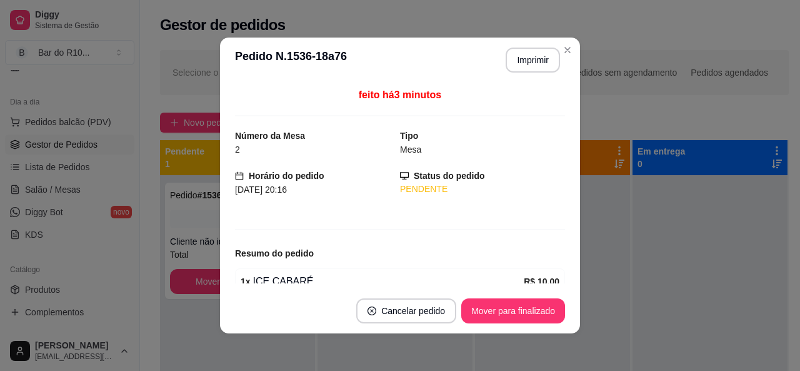
scroll to position [55, 0]
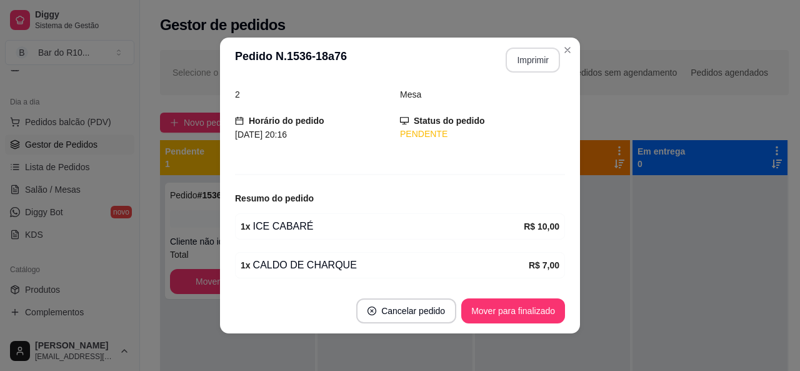
click at [546, 59] on button "Imprimir" at bounding box center [533, 60] width 54 height 25
click at [523, 315] on button "Mover para finalizado" at bounding box center [513, 310] width 104 height 25
click at [522, 315] on button "Mover para finalizado" at bounding box center [513, 310] width 104 height 25
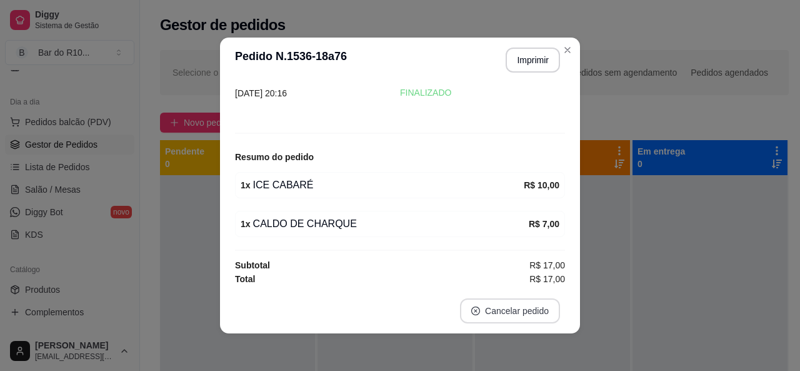
scroll to position [14, 0]
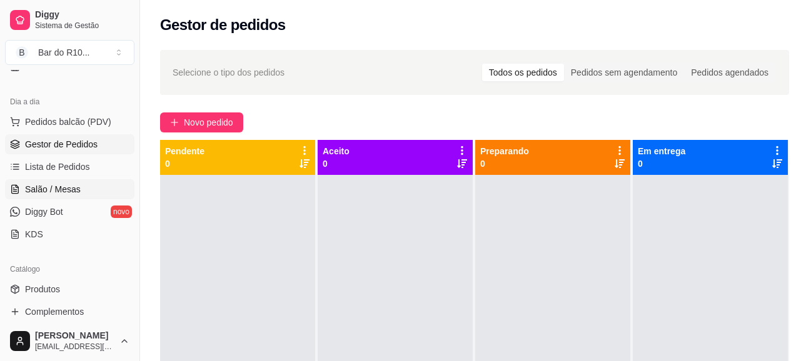
click at [76, 189] on span "Salão / Mesas" at bounding box center [53, 189] width 56 height 13
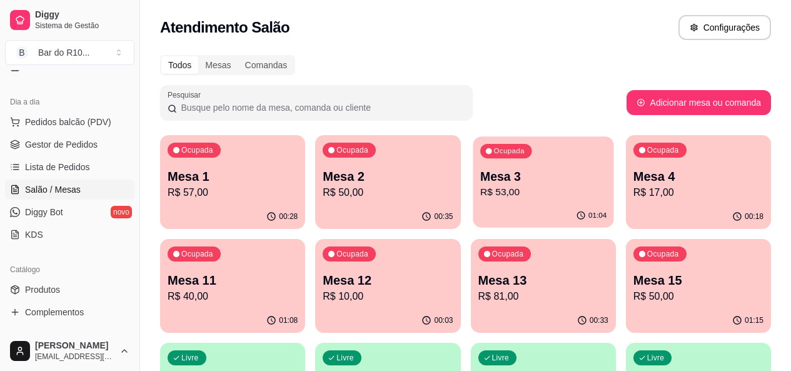
click at [480, 179] on p "Mesa 3" at bounding box center [543, 176] width 126 height 17
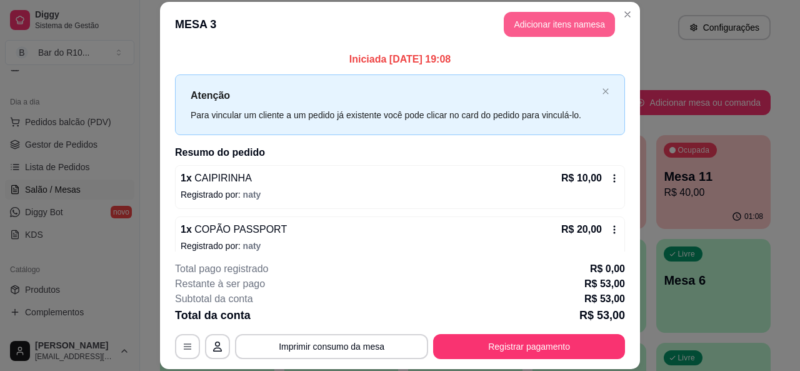
click at [537, 19] on button "Adicionar itens na mesa" at bounding box center [559, 24] width 111 height 25
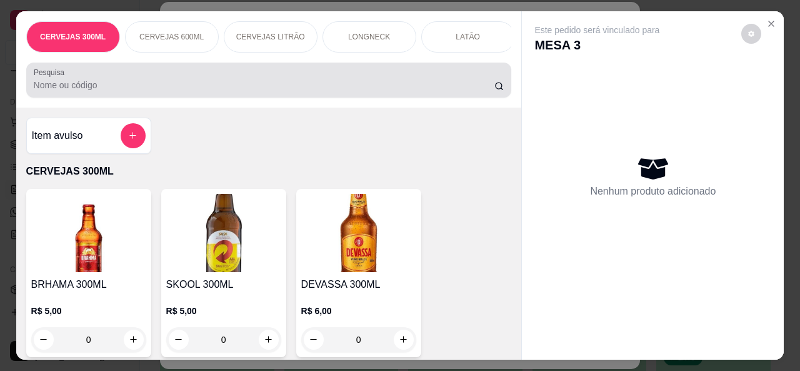
click at [296, 79] on div at bounding box center [269, 80] width 471 height 25
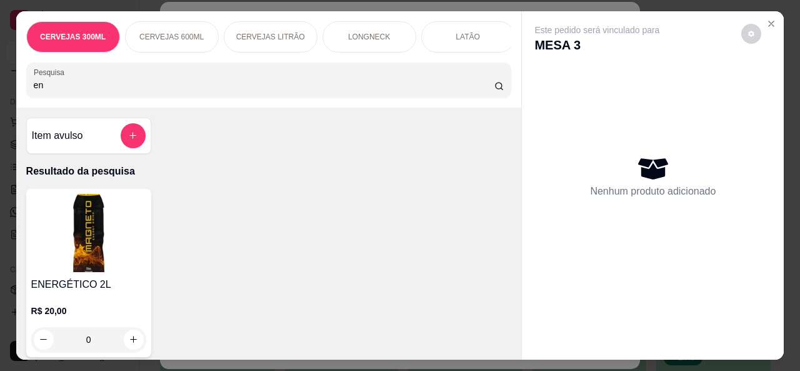
type input "e"
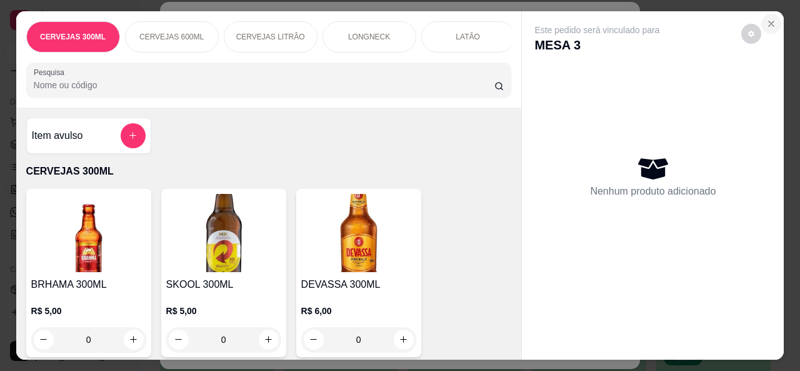
click at [758, 16] on button "Close" at bounding box center [771, 24] width 20 height 20
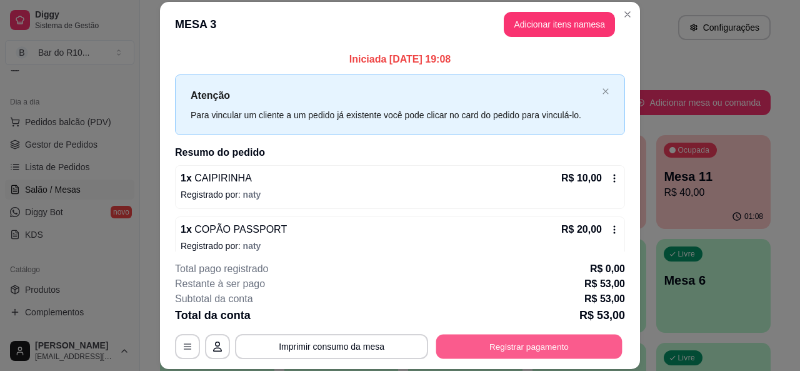
click at [551, 339] on button "Registrar pagamento" at bounding box center [529, 346] width 186 height 24
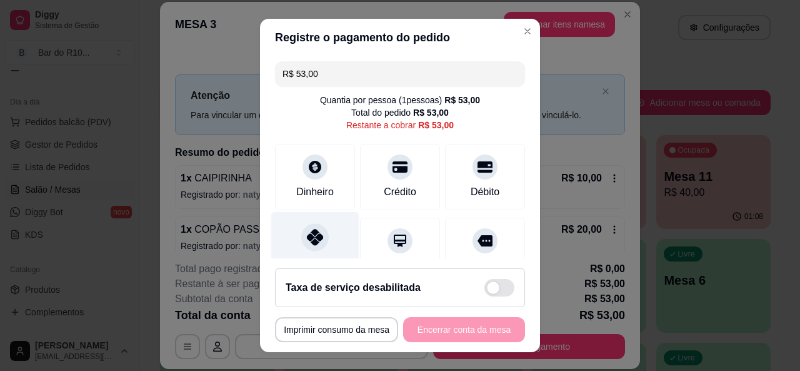
click at [301, 242] on div at bounding box center [315, 237] width 28 height 28
type input "R$ 0,00"
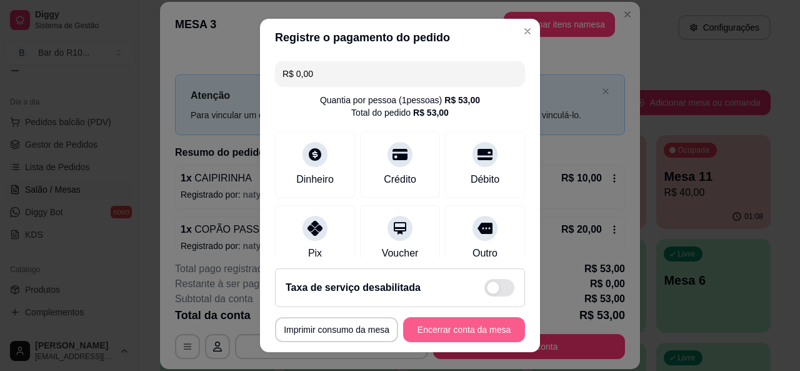
click at [474, 325] on button "Encerrar conta da mesa" at bounding box center [464, 329] width 122 height 25
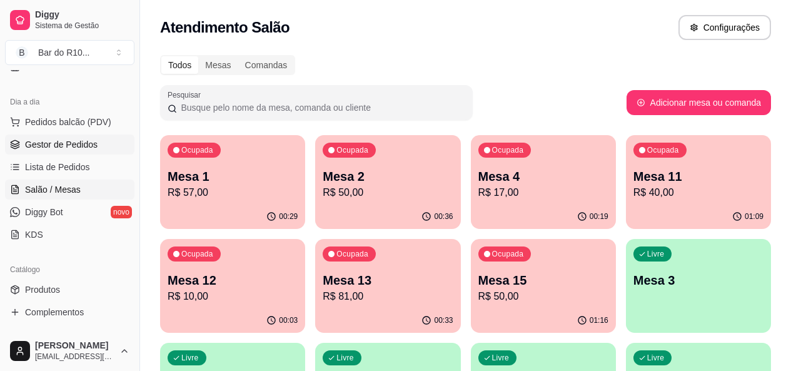
click at [80, 152] on link "Gestor de Pedidos" at bounding box center [69, 144] width 129 height 20
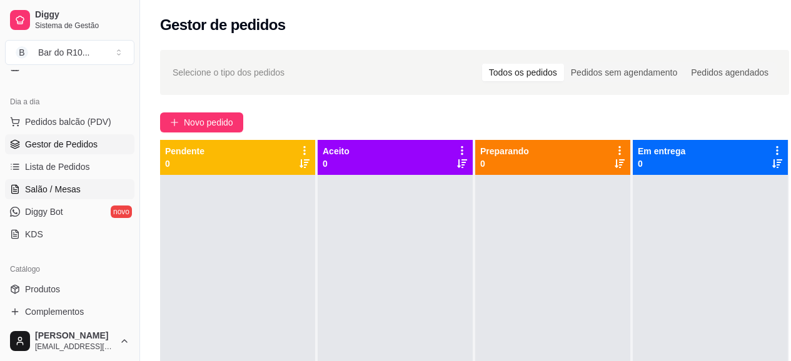
click at [51, 190] on span "Salão / Mesas" at bounding box center [53, 189] width 56 height 13
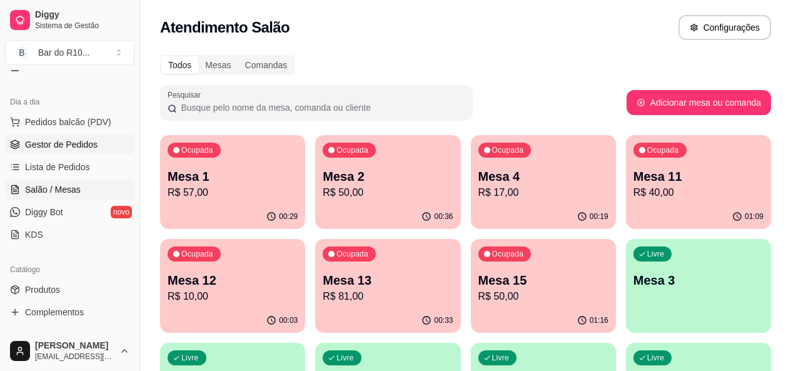
click at [75, 135] on link "Gestor de Pedidos" at bounding box center [69, 144] width 129 height 20
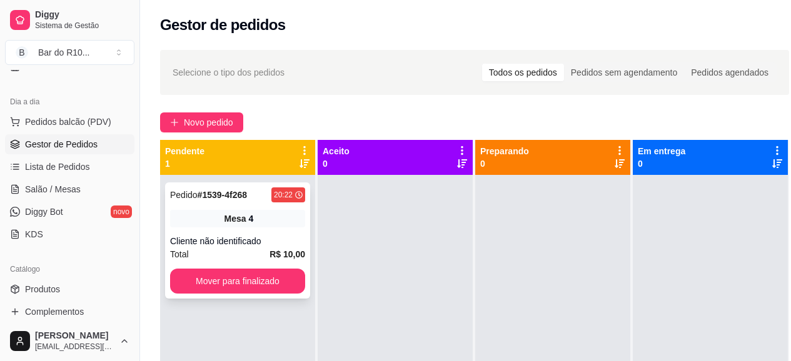
click at [259, 233] on div "Pedido # 1539-4f268 20:22 Mesa 4 Cliente não identificado Total R$ 10,00 Mover …" at bounding box center [237, 241] width 145 height 116
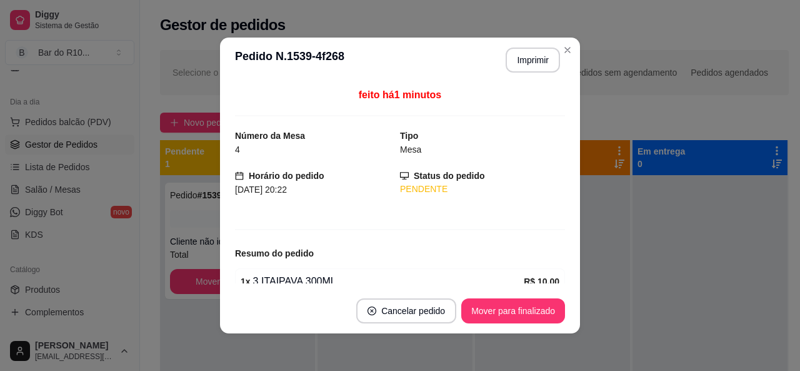
scroll to position [60, 0]
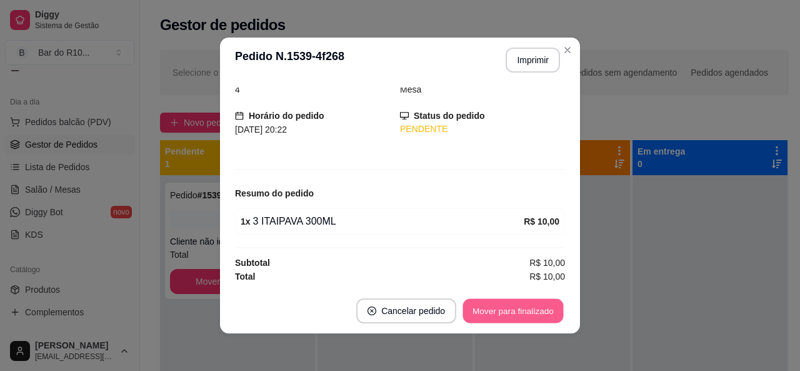
click at [519, 315] on button "Mover para finalizado" at bounding box center [513, 311] width 101 height 24
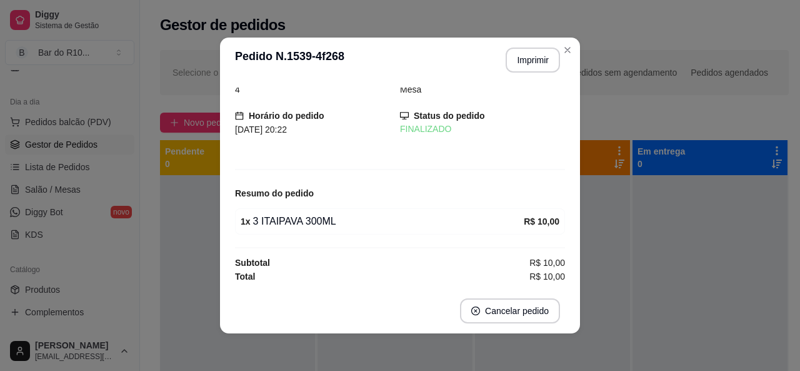
scroll to position [19, 0]
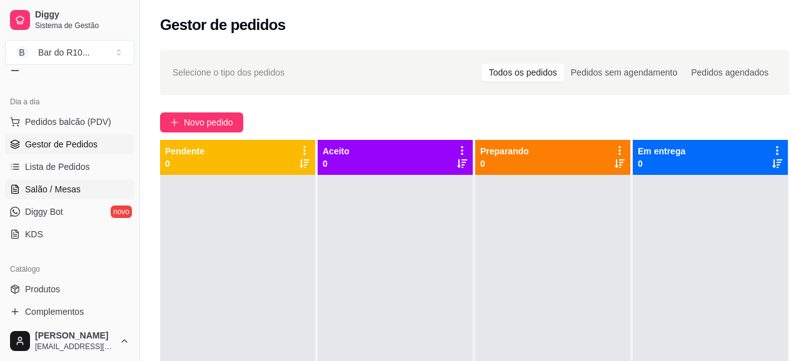
click at [73, 191] on span "Salão / Mesas" at bounding box center [53, 189] width 56 height 13
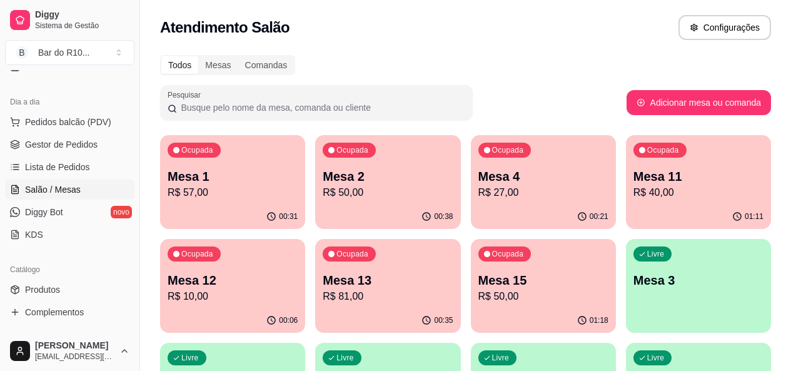
click at [221, 180] on p "Mesa 1" at bounding box center [233, 177] width 130 height 18
click at [323, 179] on p "Mesa 2" at bounding box center [388, 177] width 130 height 18
click at [478, 188] on p "R$ 27,00" at bounding box center [543, 192] width 130 height 15
click at [628, 153] on div "Ocupada Mesa 11 R$ 40,00" at bounding box center [698, 170] width 141 height 68
click at [298, 271] on p "Mesa 12" at bounding box center [233, 280] width 130 height 18
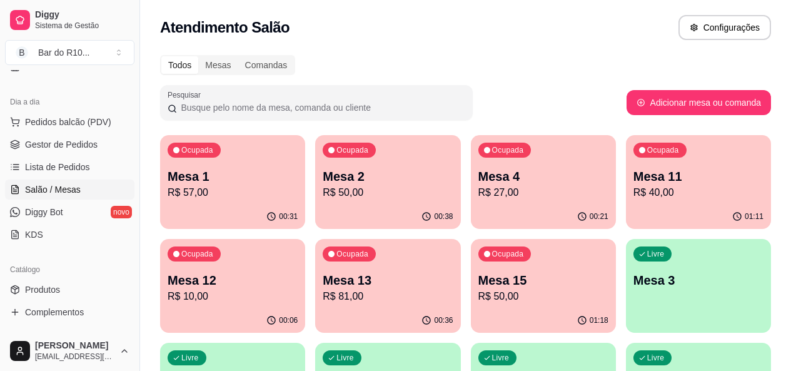
click at [323, 295] on p "R$ 81,00" at bounding box center [388, 296] width 130 height 15
click at [471, 264] on div "Ocupada Mesa 15 R$ 50,00" at bounding box center [543, 273] width 145 height 69
click at [58, 148] on span "Gestor de Pedidos" at bounding box center [61, 144] width 73 height 13
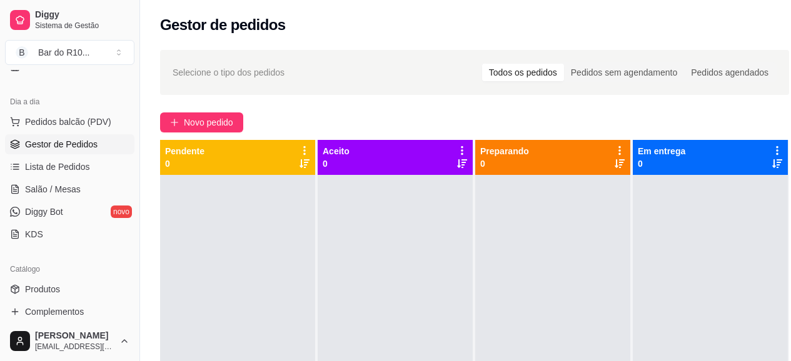
click at [248, 264] on div at bounding box center [237, 355] width 155 height 361
drag, startPoint x: 248, startPoint y: 264, endPoint x: 358, endPoint y: 242, distance: 112.9
click at [357, 242] on div "Pendente 0 Aceito 0 Preparando 0 Em entrega 0" at bounding box center [474, 320] width 629 height 361
click at [254, 208] on div at bounding box center [237, 355] width 155 height 361
click at [251, 129] on div "Novo pedido" at bounding box center [474, 123] width 629 height 20
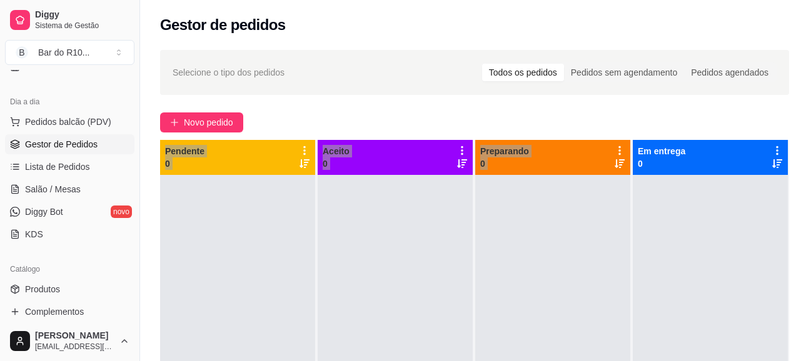
drag, startPoint x: 264, startPoint y: 203, endPoint x: 609, endPoint y: 181, distance: 345.8
click at [609, 181] on div "Selecione o tipo dos pedidos Todos os pedidos Pedidos sem agendamento Pedidos a…" at bounding box center [474, 280] width 669 height 474
click at [88, 185] on link "Salão / Mesas" at bounding box center [69, 189] width 129 height 20
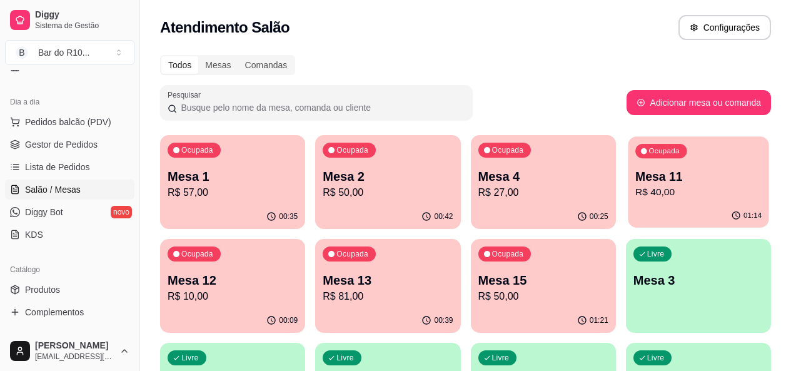
click at [635, 188] on p "R$ 40,00" at bounding box center [698, 192] width 126 height 14
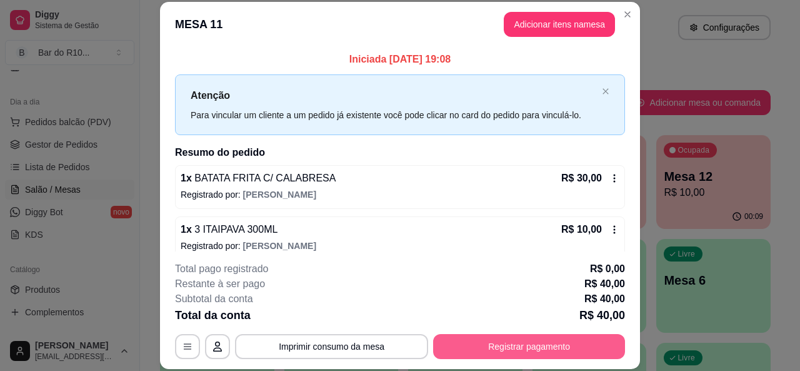
click at [573, 343] on button "Registrar pagamento" at bounding box center [529, 346] width 192 height 25
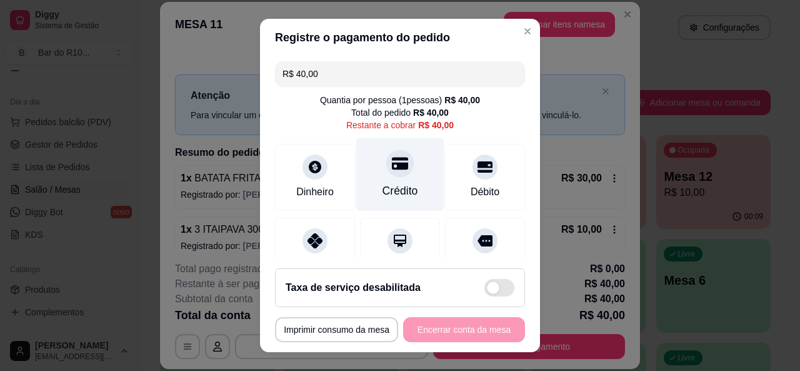
click at [371, 182] on div "Crédito" at bounding box center [400, 174] width 88 height 73
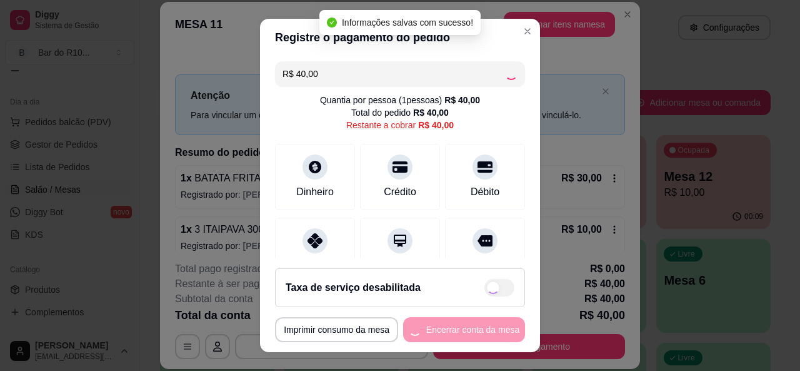
type input "R$ 0,00"
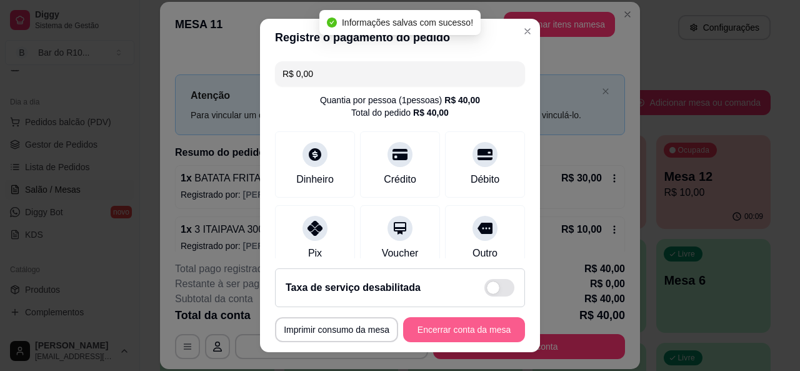
click at [489, 334] on button "Encerrar conta da mesa" at bounding box center [464, 329] width 122 height 25
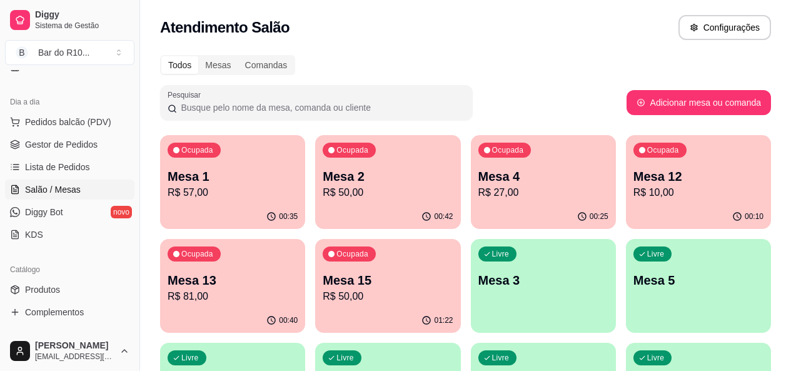
click at [80, 154] on ul "Pedidos balcão (PDV) Gestor de Pedidos Lista de Pedidos Salão / Mesas Diggy Bot…" at bounding box center [69, 178] width 129 height 133
click at [84, 153] on link "Gestor de Pedidos" at bounding box center [69, 144] width 129 height 20
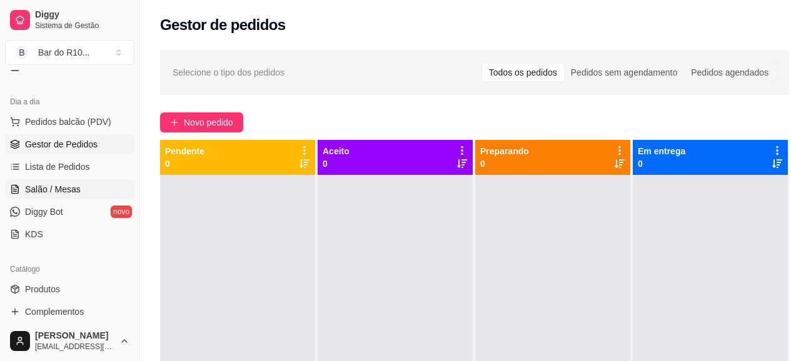
click at [63, 189] on span "Salão / Mesas" at bounding box center [53, 189] width 56 height 13
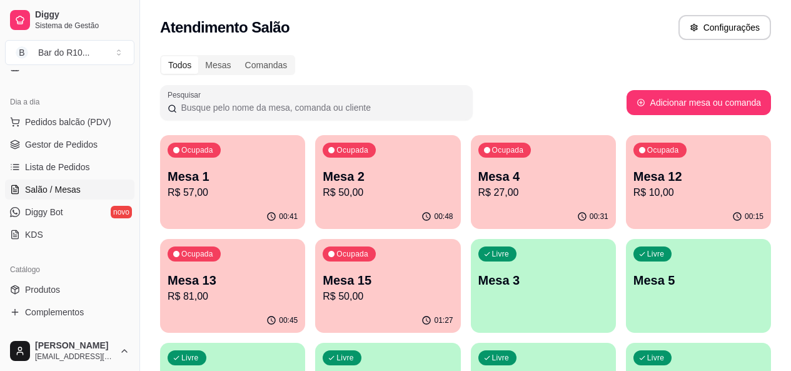
click at [362, 183] on p "Mesa 2" at bounding box center [388, 177] width 130 height 18
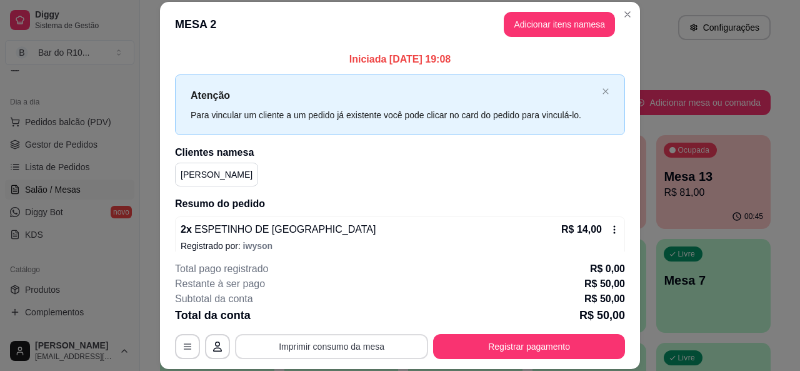
click at [354, 341] on button "Imprimir consumo da mesa" at bounding box center [331, 346] width 193 height 25
click at [614, 23] on header "MESA 2 Adicionar itens na mesa" at bounding box center [400, 24] width 480 height 45
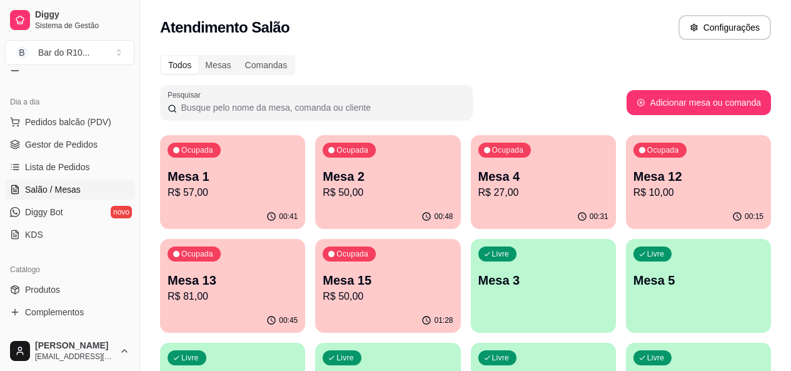
click at [633, 169] on p "Mesa 12" at bounding box center [698, 177] width 130 height 18
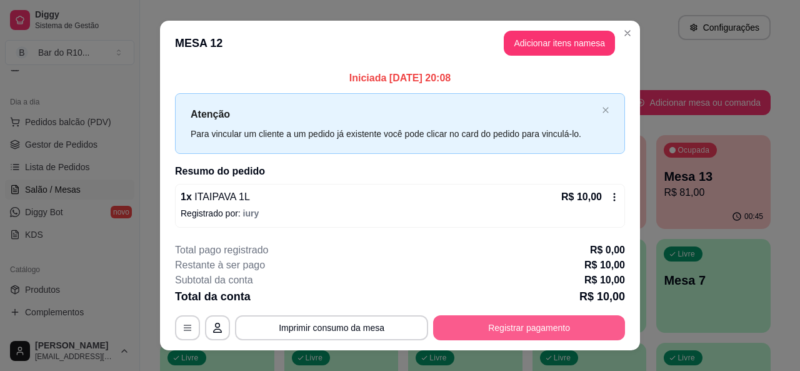
click at [550, 321] on button "Registrar pagamento" at bounding box center [529, 327] width 192 height 25
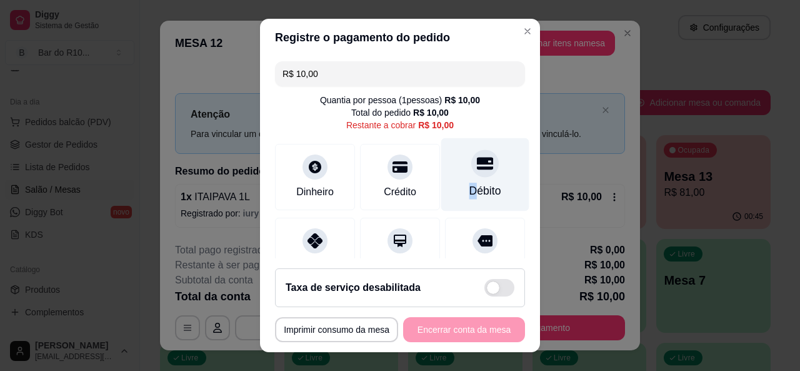
click at [469, 192] on div "Débito" at bounding box center [485, 191] width 32 height 16
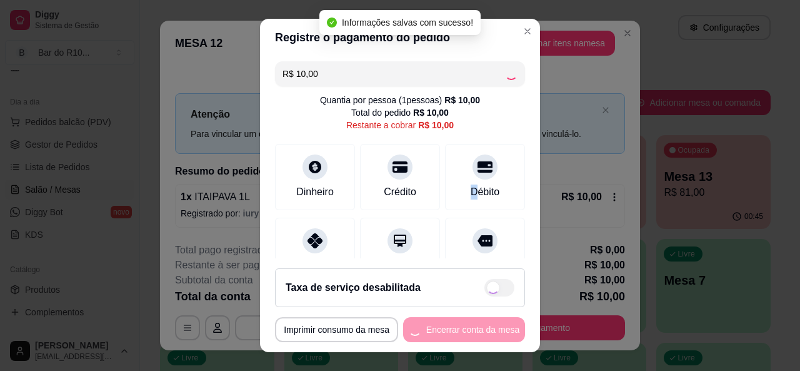
type input "R$ 0,00"
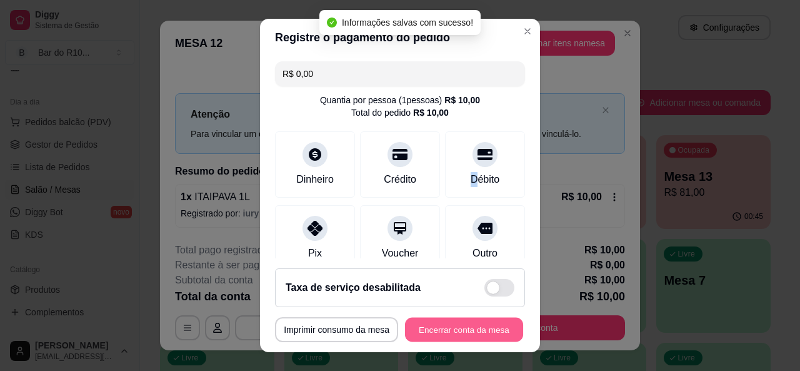
click at [484, 327] on button "Encerrar conta da mesa" at bounding box center [464, 330] width 118 height 24
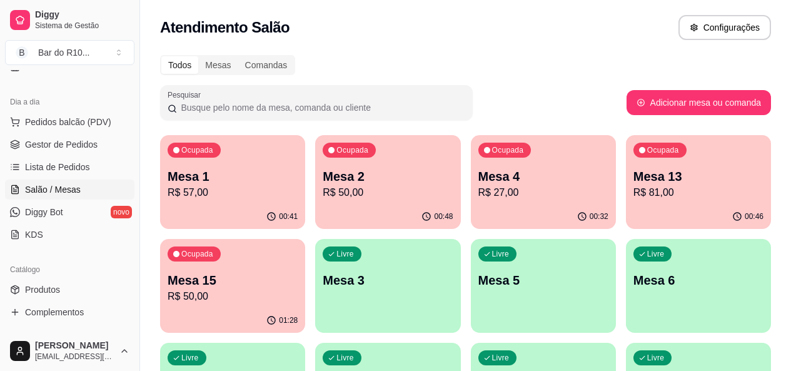
click at [333, 195] on p "R$ 50,00" at bounding box center [388, 192] width 130 height 15
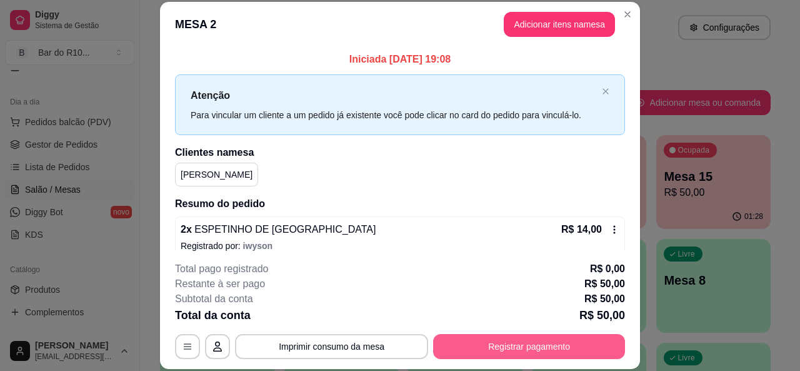
click at [475, 341] on button "Registrar pagamento" at bounding box center [529, 346] width 192 height 25
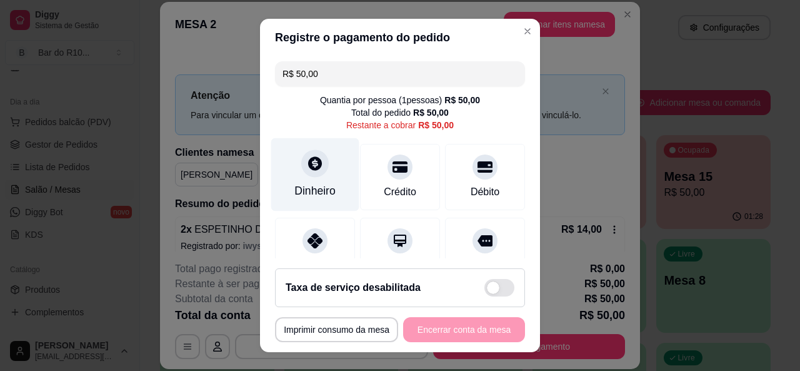
click at [329, 169] on div "Dinheiro" at bounding box center [315, 174] width 88 height 73
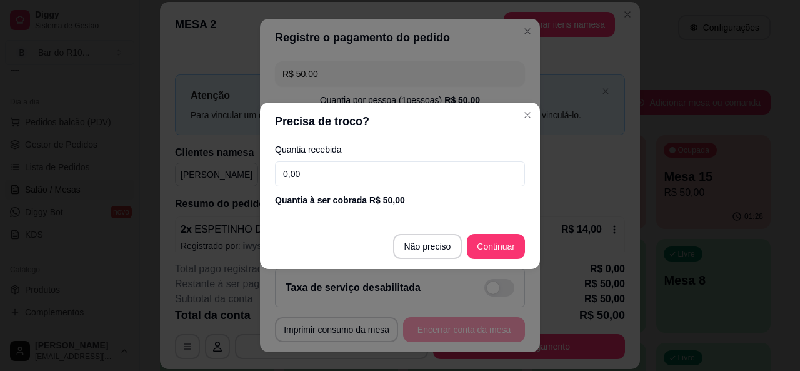
click at [324, 167] on input "0,00" at bounding box center [400, 173] width 250 height 25
type input "50,00"
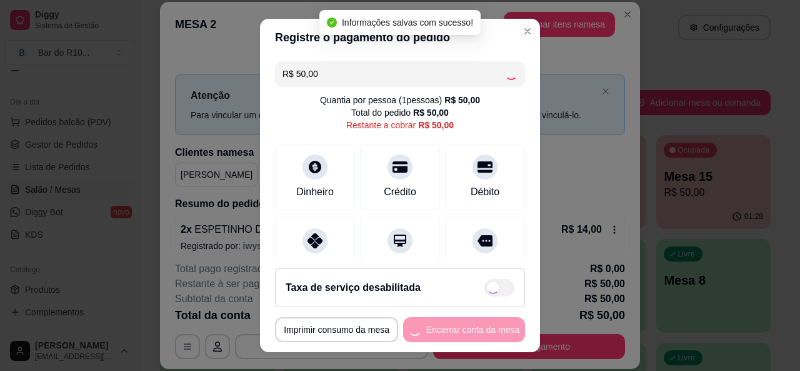
type input "R$ 0,00"
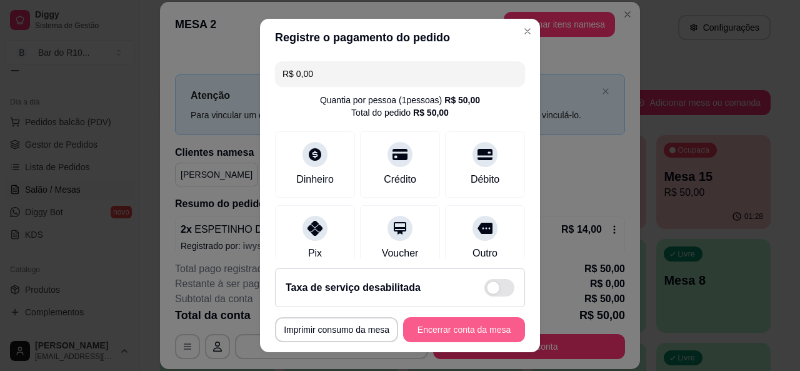
click at [466, 334] on button "Encerrar conta da mesa" at bounding box center [464, 329] width 122 height 25
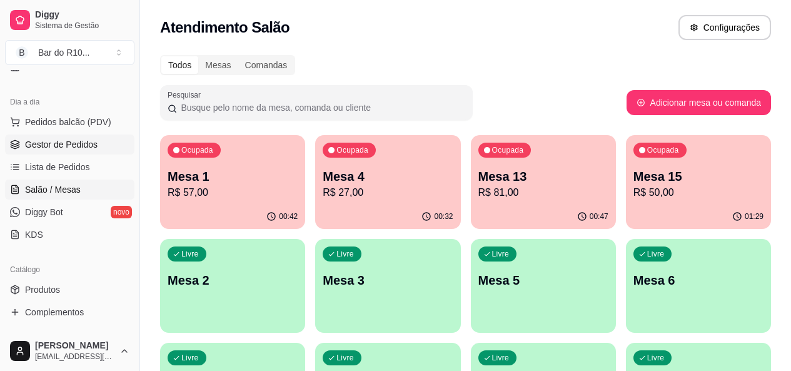
click at [96, 146] on link "Gestor de Pedidos" at bounding box center [69, 144] width 129 height 20
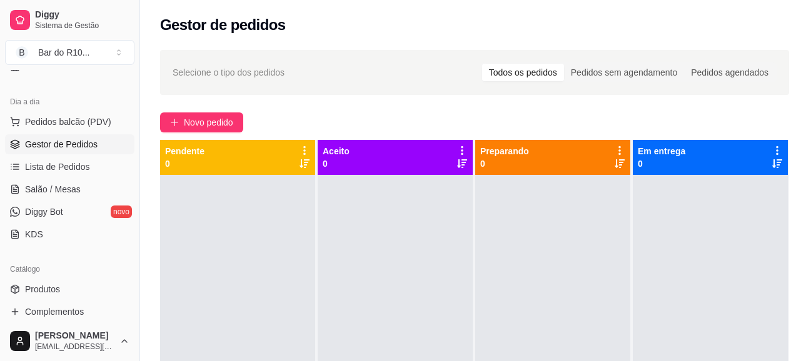
click at [328, 118] on div "Novo pedido" at bounding box center [474, 123] width 629 height 20
drag, startPoint x: 163, startPoint y: 150, endPoint x: 240, endPoint y: 144, distance: 77.1
click at [248, 144] on div "Pendente 0" at bounding box center [237, 157] width 155 height 35
click at [249, 200] on div at bounding box center [237, 355] width 155 height 361
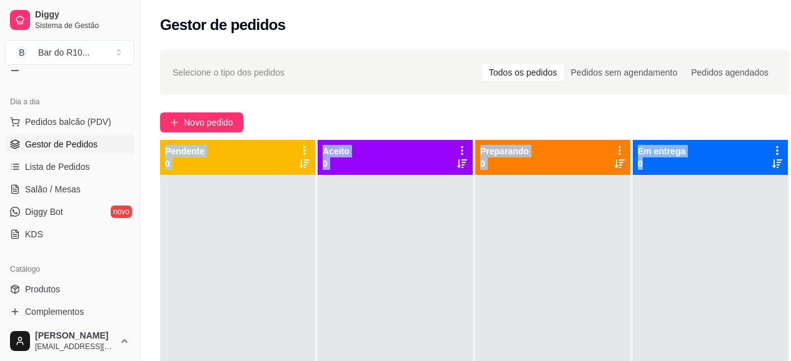
drag, startPoint x: 166, startPoint y: 152, endPoint x: 688, endPoint y: 172, distance: 521.7
click at [688, 172] on div "Pendente 0 Aceito 0 Preparando 0 Em entrega 0" at bounding box center [474, 320] width 629 height 361
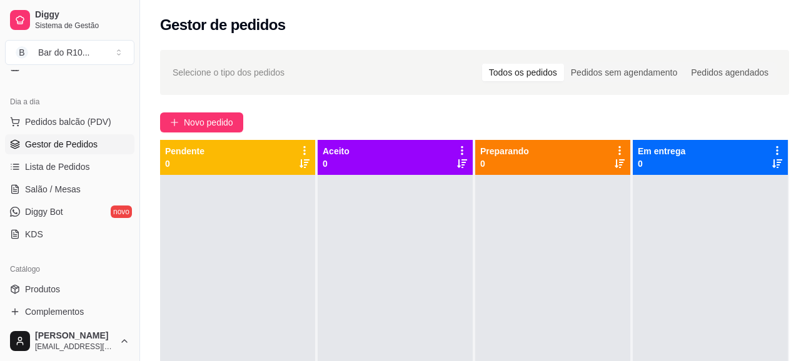
click at [373, 98] on div "Selecione o tipo dos pedidos Todos os pedidos Pedidos sem agendamento Pedidos a…" at bounding box center [474, 280] width 669 height 474
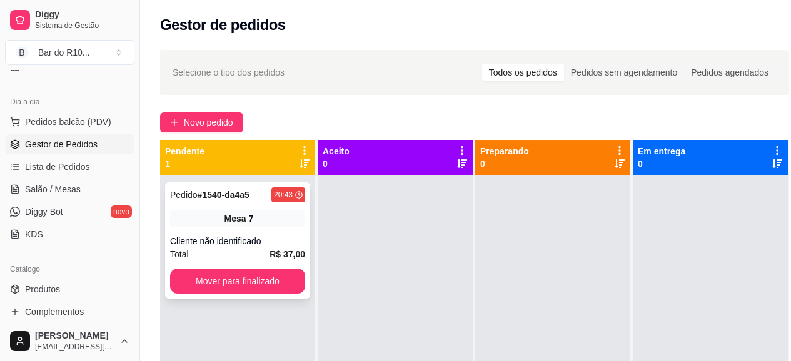
click at [229, 228] on div "Pedido # 1540-da4a5 20:43 Mesa 7 Cliente não identificado Total R$ 37,00 Mover …" at bounding box center [237, 241] width 145 height 116
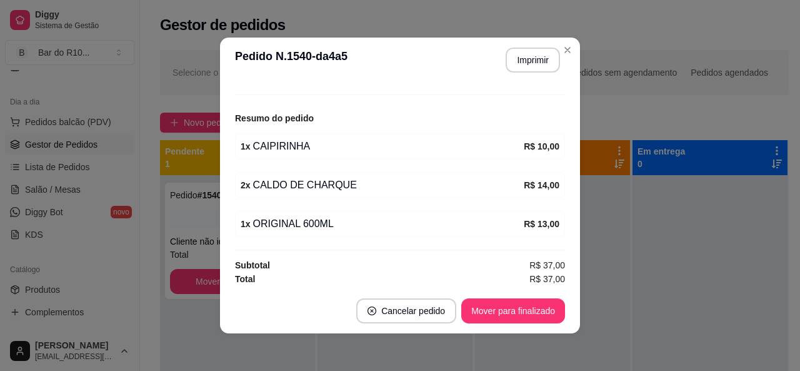
scroll to position [138, 0]
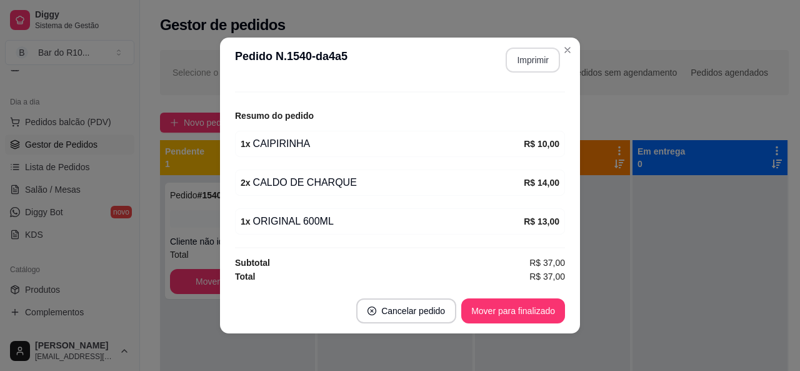
click at [546, 68] on button "Imprimir" at bounding box center [533, 60] width 54 height 25
click at [509, 319] on button "Mover para finalizado" at bounding box center [513, 311] width 101 height 24
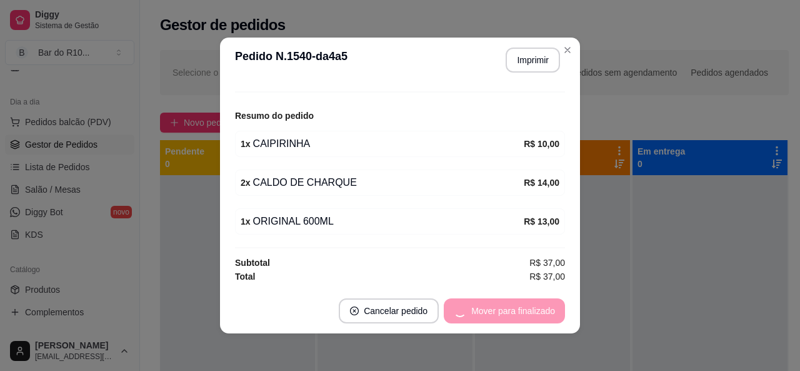
scroll to position [96, 0]
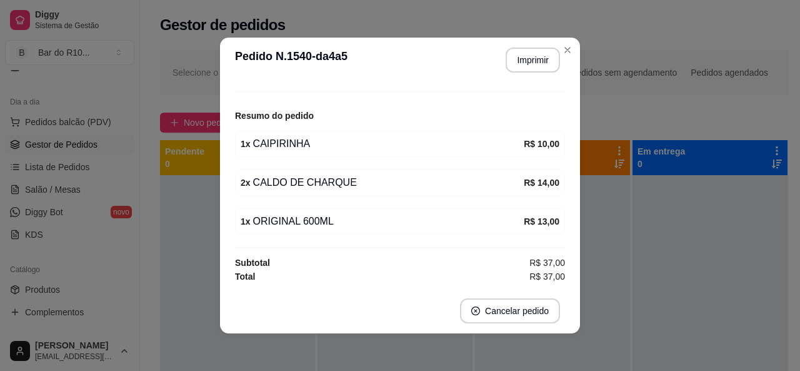
click at [567, 61] on header "**********" at bounding box center [400, 60] width 360 height 45
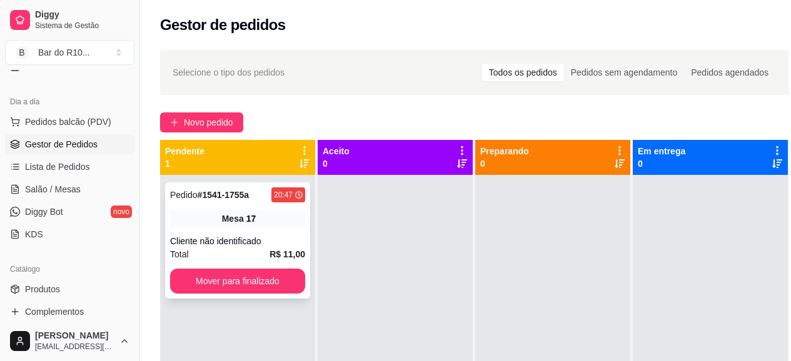
click at [244, 249] on div "Total R$ 11,00" at bounding box center [237, 255] width 135 height 14
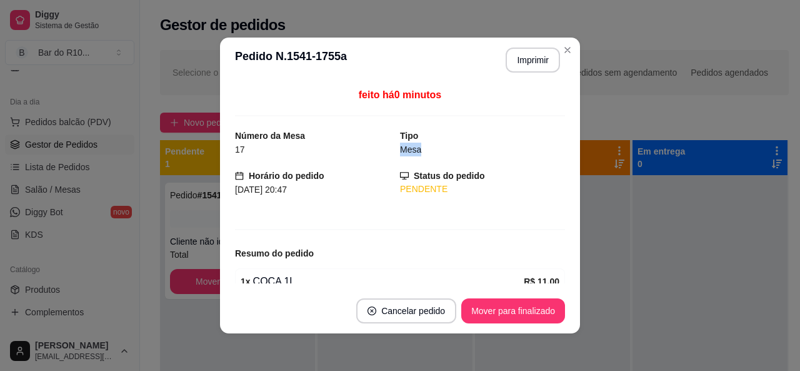
click at [550, 143] on div "Tipo Mesa" at bounding box center [482, 143] width 165 height 28
click at [526, 303] on button "Mover para finalizado" at bounding box center [513, 310] width 104 height 25
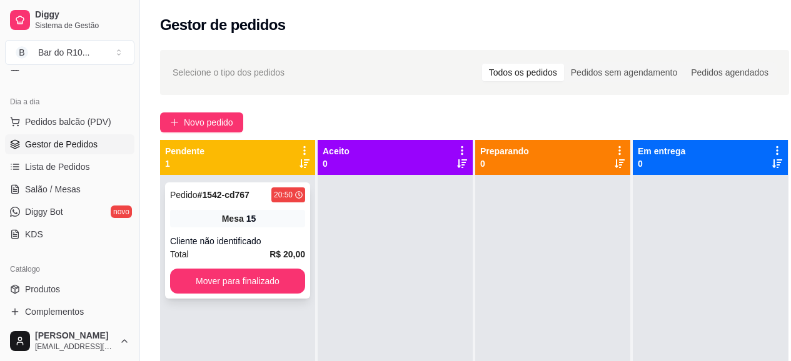
click at [211, 233] on div "Pedido # 1542-cd767 20:50 Mesa 15 Cliente não identificado Total R$ 20,00 Mover…" at bounding box center [237, 241] width 145 height 116
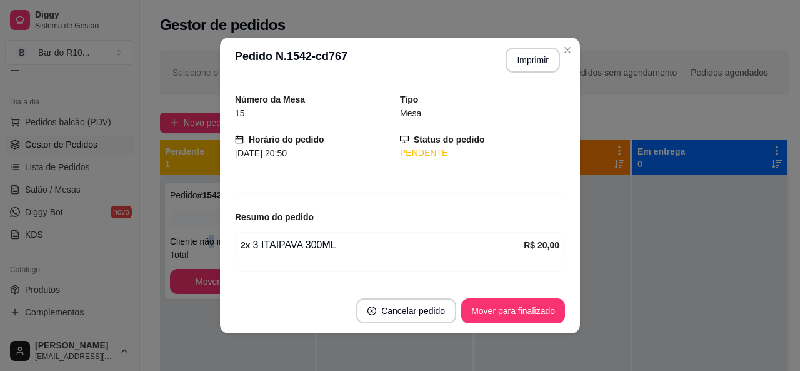
scroll to position [60, 0]
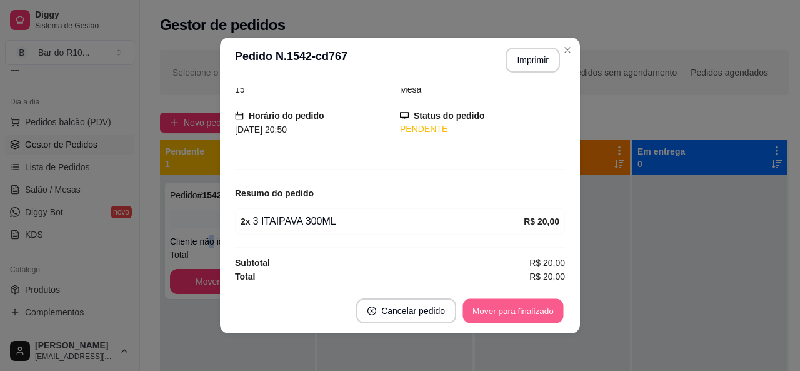
click at [538, 308] on button "Mover para finalizado" at bounding box center [513, 311] width 101 height 24
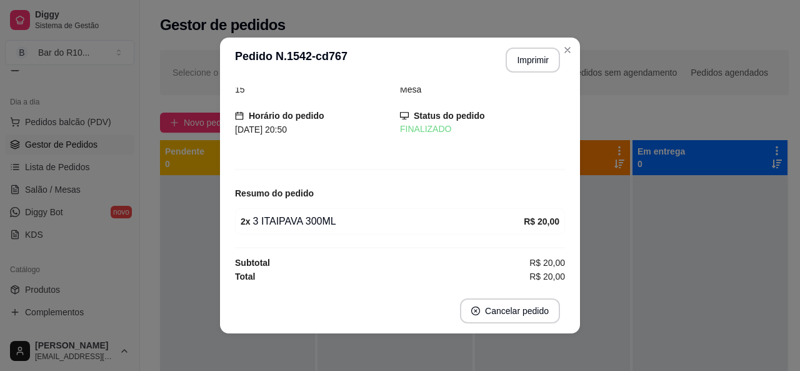
scroll to position [19, 0]
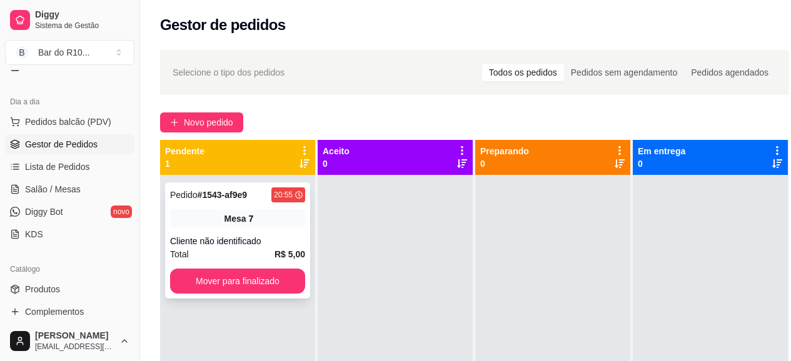
click at [264, 284] on button "Mover para finalizado" at bounding box center [237, 281] width 135 height 25
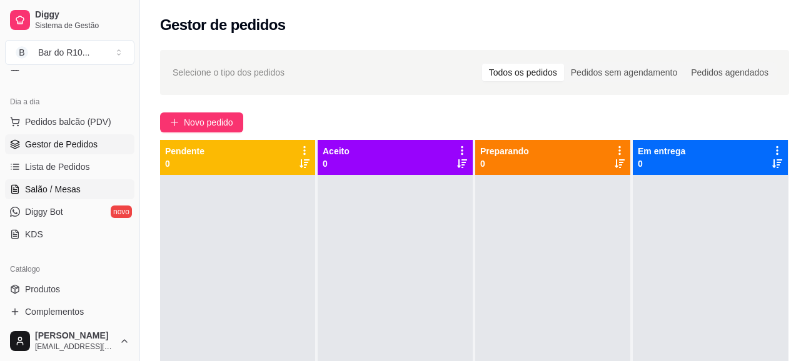
click at [66, 189] on span "Salão / Mesas" at bounding box center [53, 189] width 56 height 13
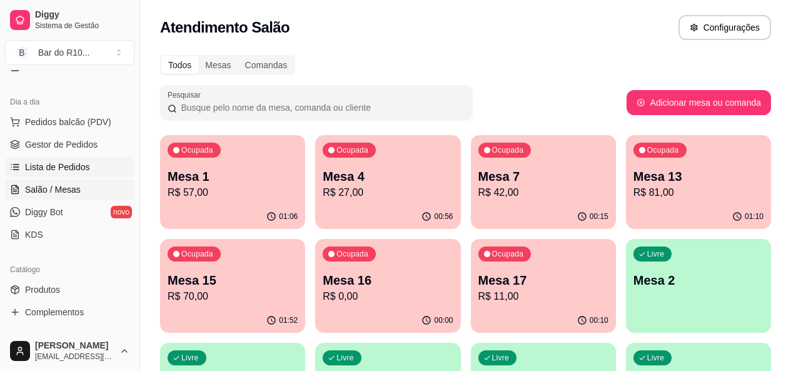
click at [80, 161] on span "Lista de Pedidos" at bounding box center [57, 167] width 65 height 13
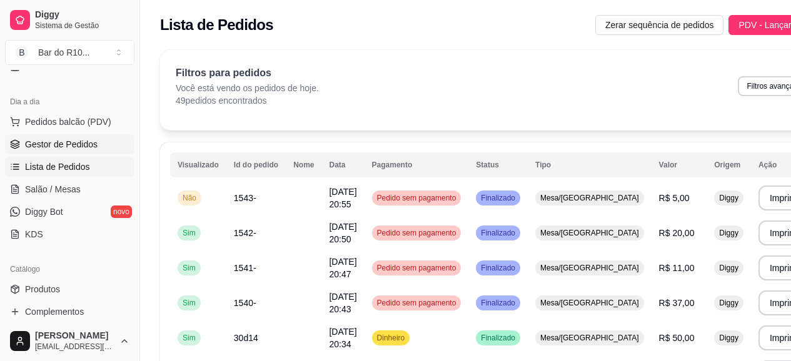
click at [87, 149] on link "Gestor de Pedidos" at bounding box center [69, 144] width 129 height 20
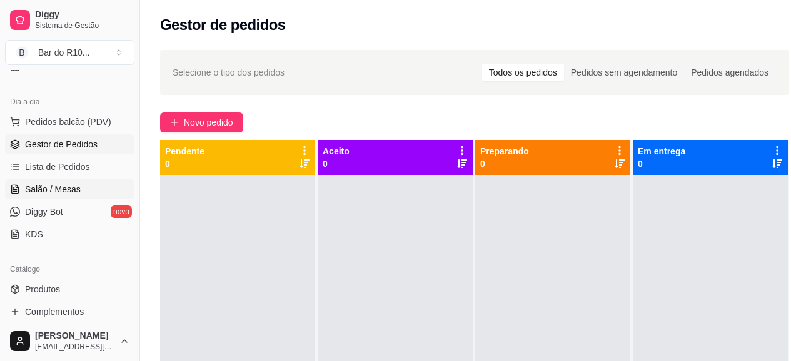
click at [63, 194] on span "Salão / Mesas" at bounding box center [53, 189] width 56 height 13
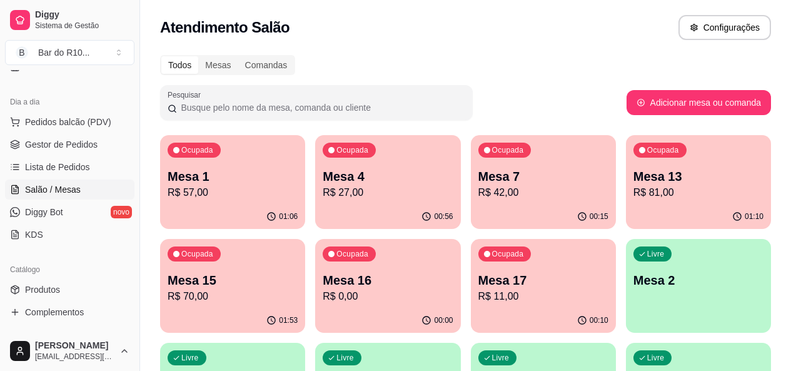
click at [244, 191] on p "R$ 57,00" at bounding box center [233, 192] width 130 height 15
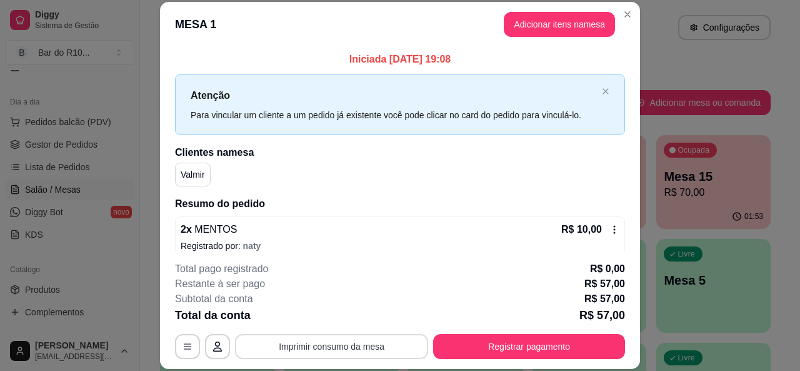
click at [336, 342] on button "Imprimir consumo da mesa" at bounding box center [331, 346] width 193 height 25
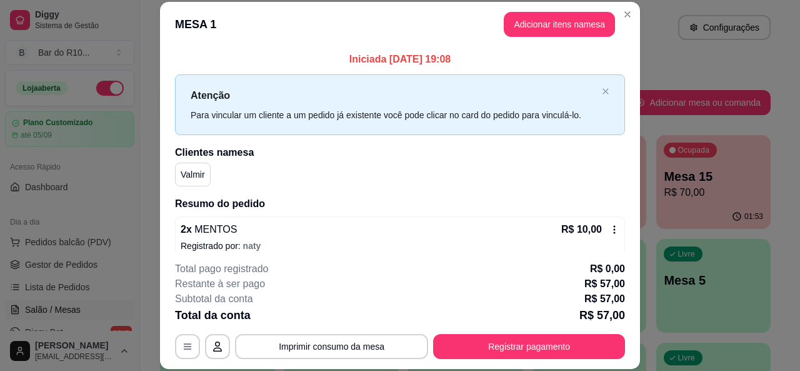
scroll to position [120, 0]
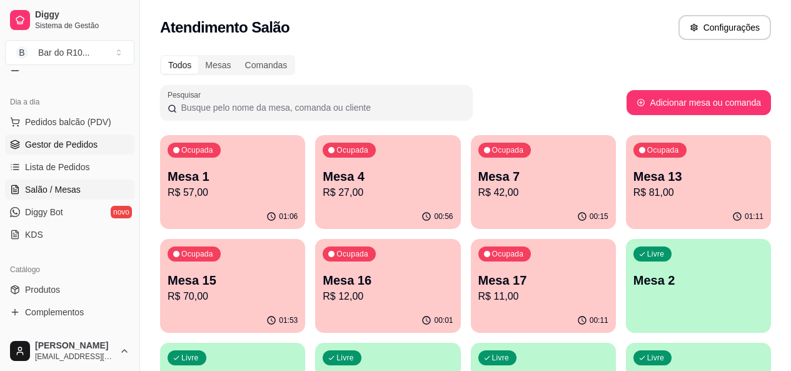
click at [76, 150] on span "Gestor de Pedidos" at bounding box center [61, 144] width 73 height 13
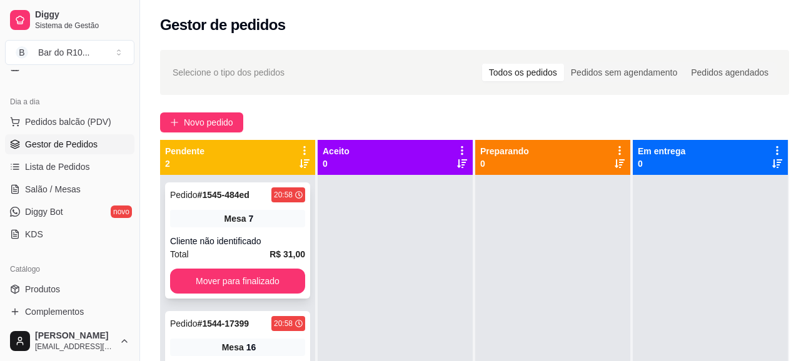
click at [264, 231] on div "Pedido # 1545-484ed 20:58 Mesa 7 Cliente não identificado Total R$ 31,00 Mover …" at bounding box center [237, 241] width 145 height 116
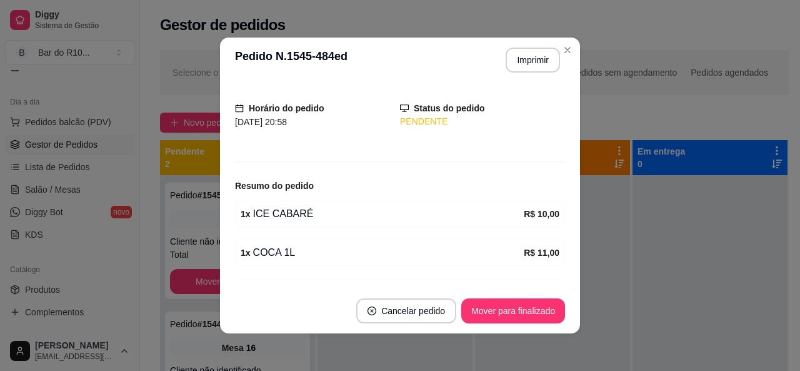
scroll to position [118, 0]
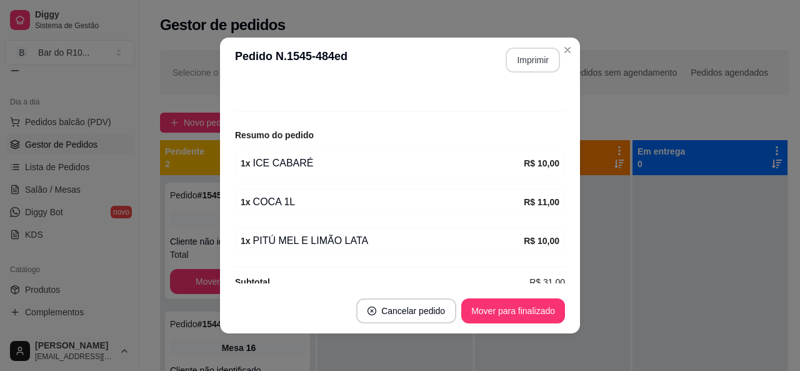
click at [528, 56] on button "Imprimir" at bounding box center [533, 60] width 54 height 25
click at [522, 314] on button "Mover para finalizado" at bounding box center [513, 310] width 104 height 25
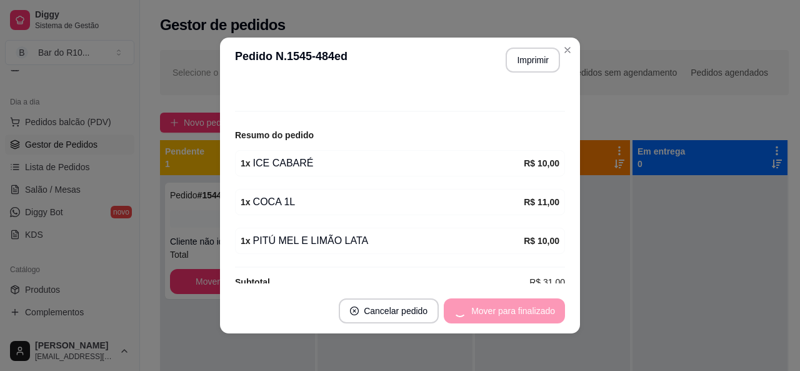
scroll to position [77, 0]
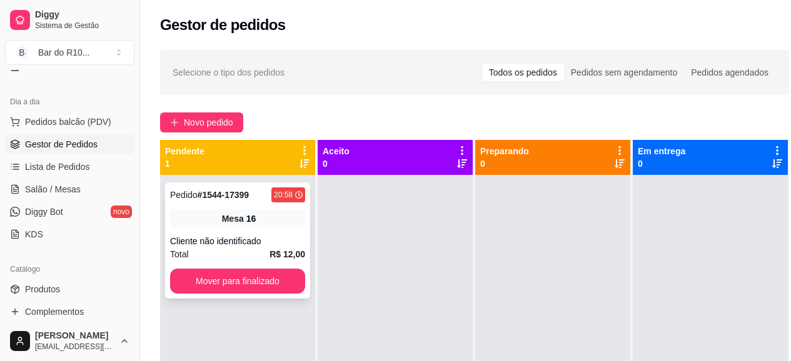
click at [247, 224] on div "16" at bounding box center [251, 219] width 10 height 13
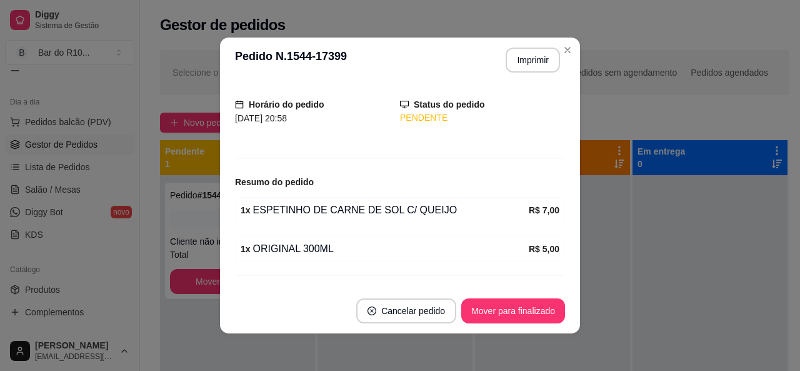
scroll to position [99, 0]
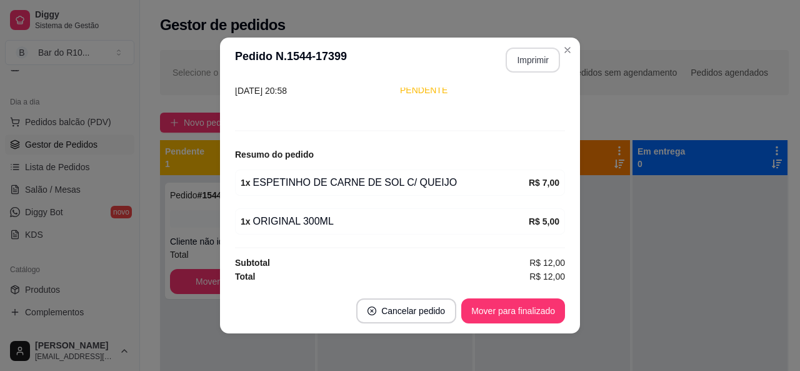
click at [528, 49] on button "Imprimir" at bounding box center [533, 60] width 54 height 25
click at [538, 319] on button "Mover para finalizado" at bounding box center [513, 310] width 104 height 25
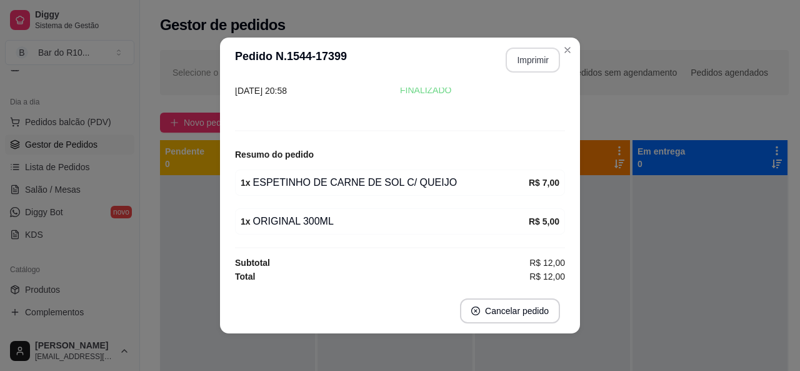
scroll to position [58, 0]
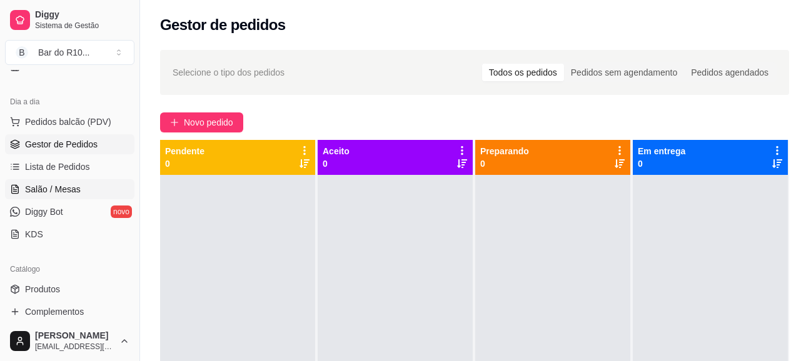
click at [56, 185] on span "Salão / Mesas" at bounding box center [53, 189] width 56 height 13
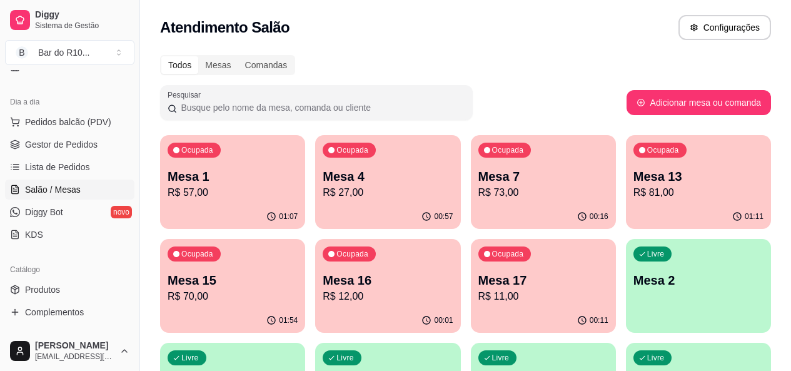
click at [471, 202] on div "Ocupada Mesa 7 R$ 73,00" at bounding box center [543, 169] width 145 height 69
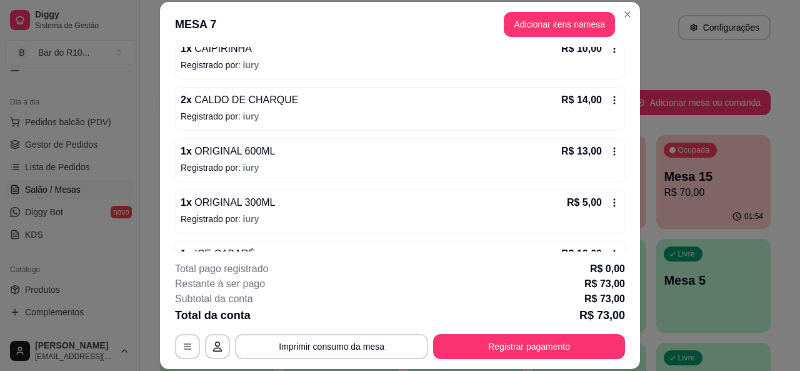
scroll to position [189, 0]
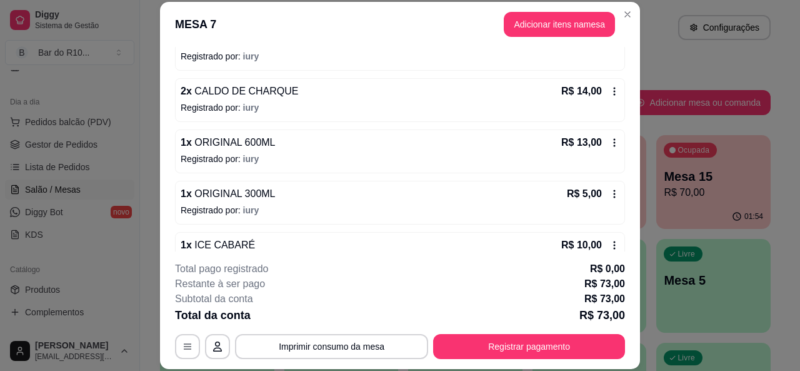
click at [236, 185] on div "1 x ORIGINAL 300ML R$ 5,00 Registrado por: iury" at bounding box center [400, 203] width 450 height 44
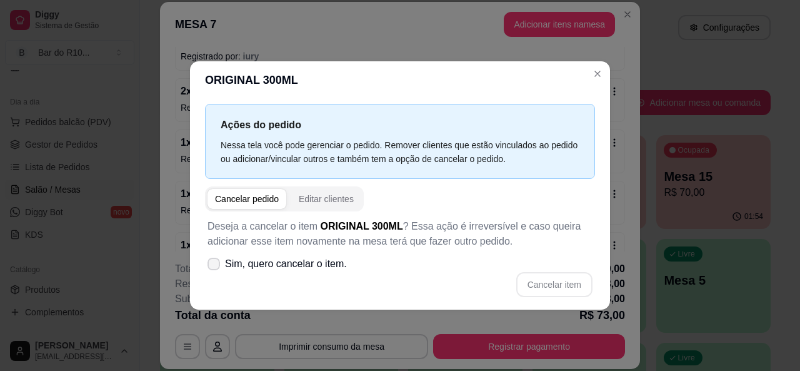
click at [228, 270] on span "Sim, quero cancelar o item." at bounding box center [286, 263] width 122 height 15
click at [215, 270] on input "Sim, quero cancelar o item." at bounding box center [211, 270] width 8 height 8
checkbox input "true"
click at [544, 284] on button "Cancelar item" at bounding box center [554, 284] width 76 height 25
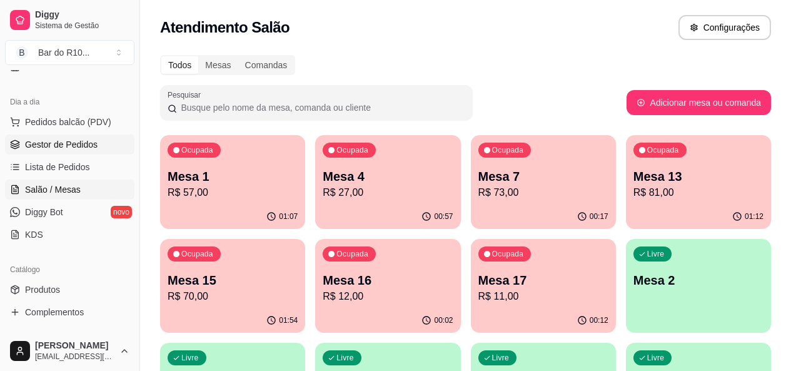
click at [68, 140] on span "Gestor de Pedidos" at bounding box center [61, 144] width 73 height 13
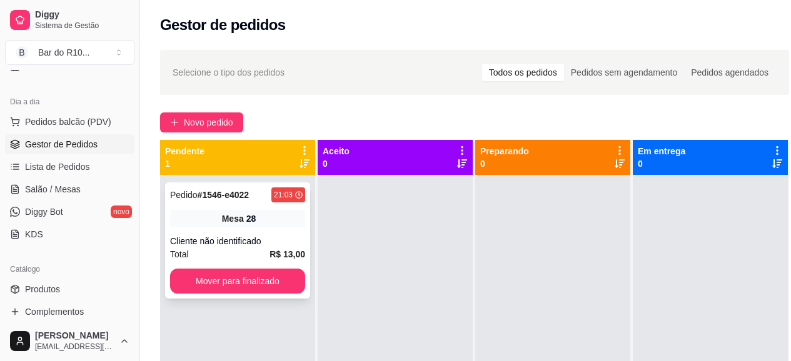
click at [269, 223] on div "Mesa 28" at bounding box center [237, 219] width 135 height 18
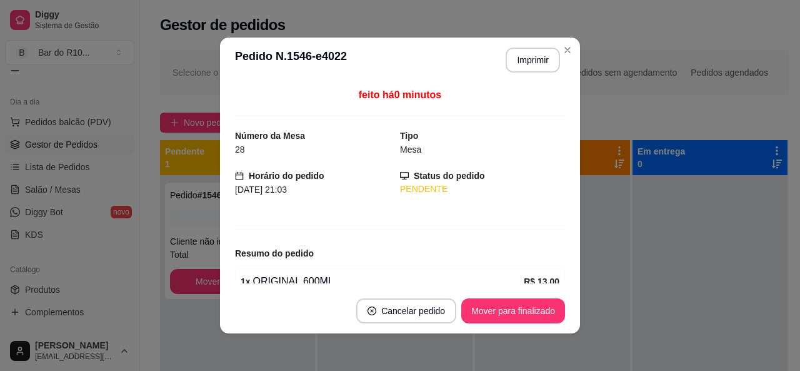
scroll to position [60, 0]
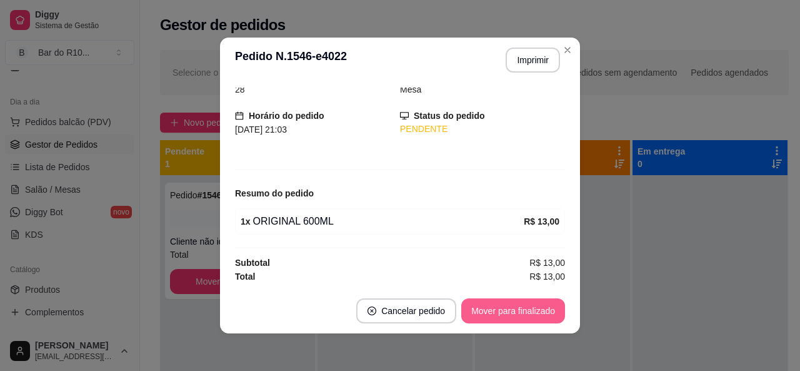
click at [547, 303] on button "Mover para finalizado" at bounding box center [513, 310] width 104 height 25
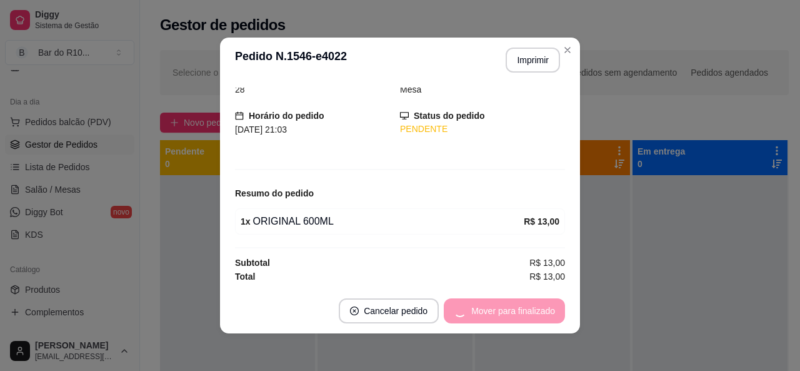
scroll to position [19, 0]
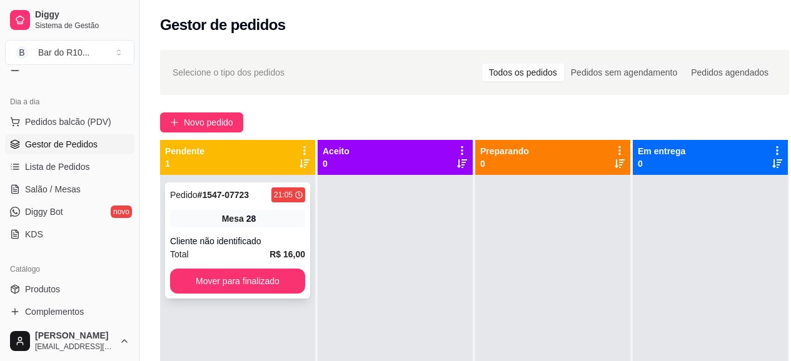
click at [228, 244] on div "Cliente não identificado" at bounding box center [237, 241] width 135 height 13
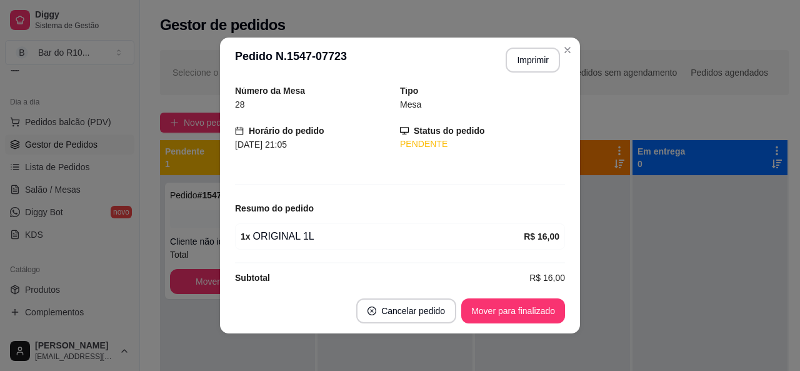
scroll to position [60, 0]
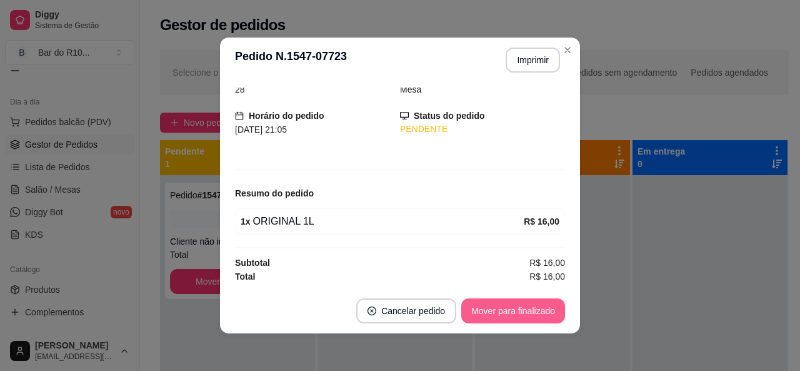
click at [553, 305] on button "Mover para finalizado" at bounding box center [513, 310] width 104 height 25
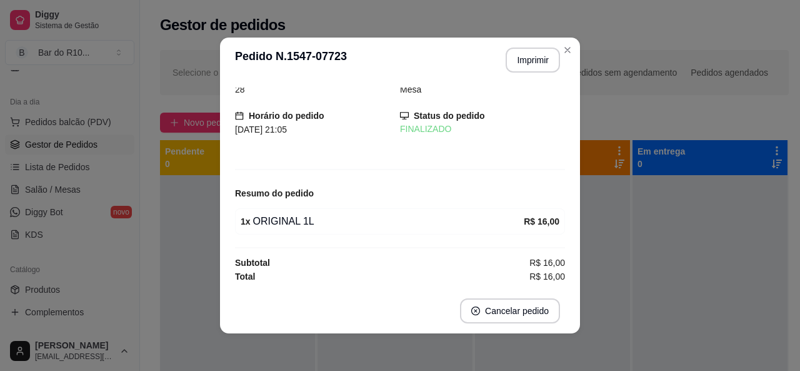
scroll to position [19, 0]
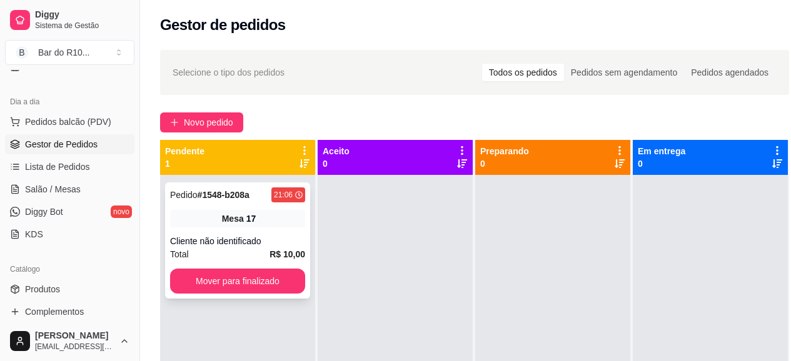
click at [212, 213] on div "Mesa 17" at bounding box center [237, 219] width 135 height 18
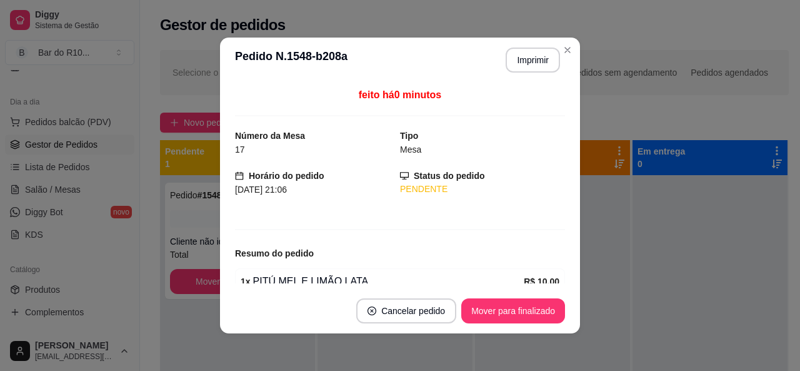
scroll to position [60, 0]
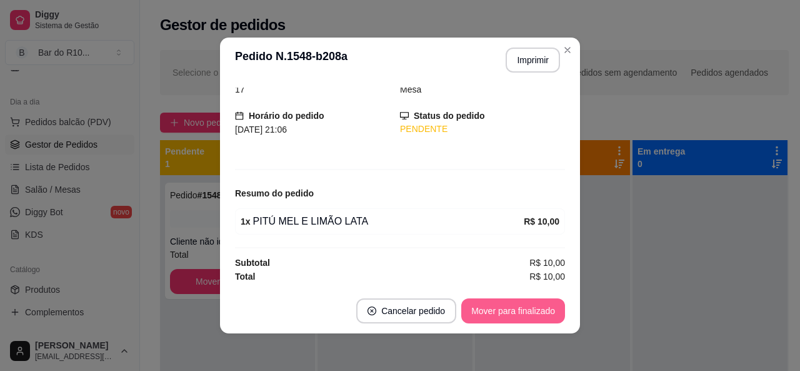
click at [531, 303] on button "Mover para finalizado" at bounding box center [513, 310] width 104 height 25
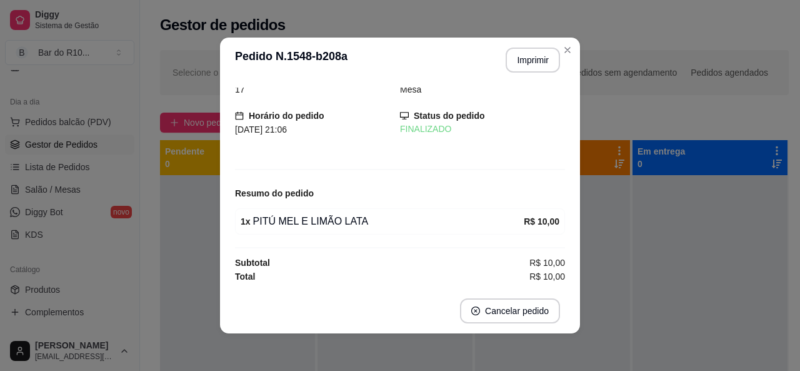
scroll to position [19, 0]
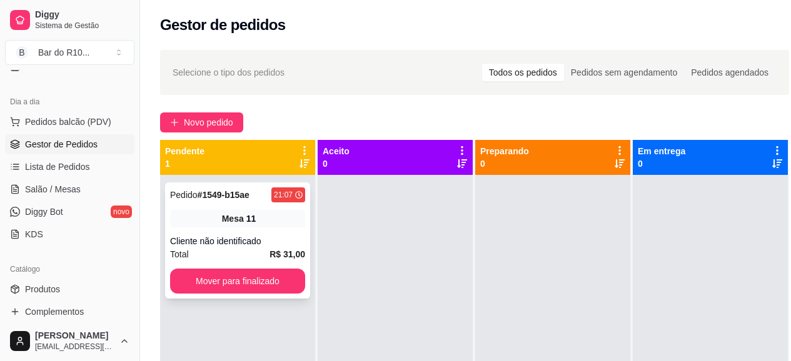
click at [273, 213] on div "Mesa 11" at bounding box center [237, 219] width 135 height 18
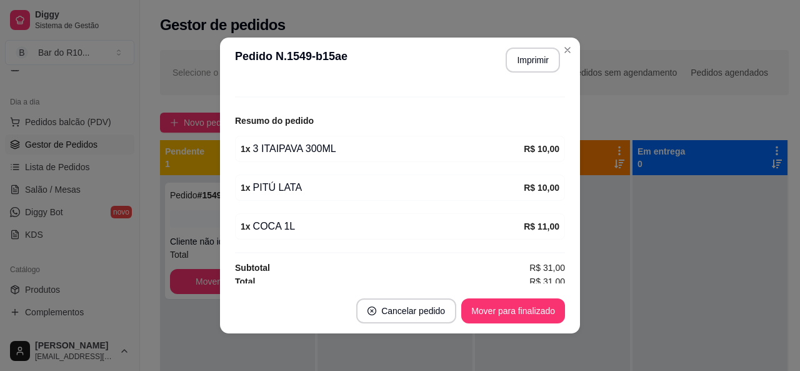
scroll to position [138, 0]
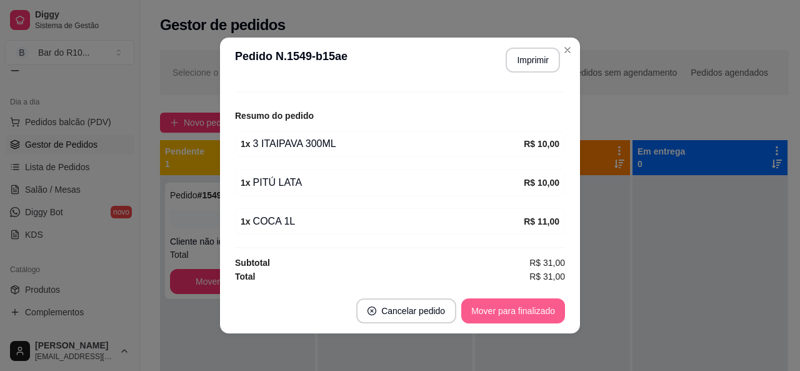
click at [525, 303] on button "Mover para finalizado" at bounding box center [513, 310] width 104 height 25
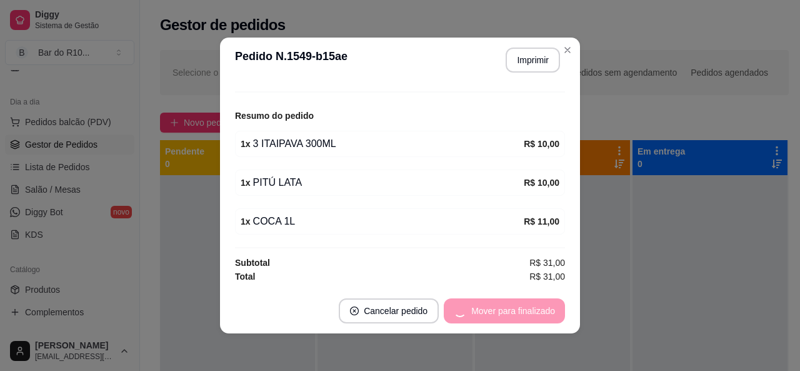
scroll to position [96, 0]
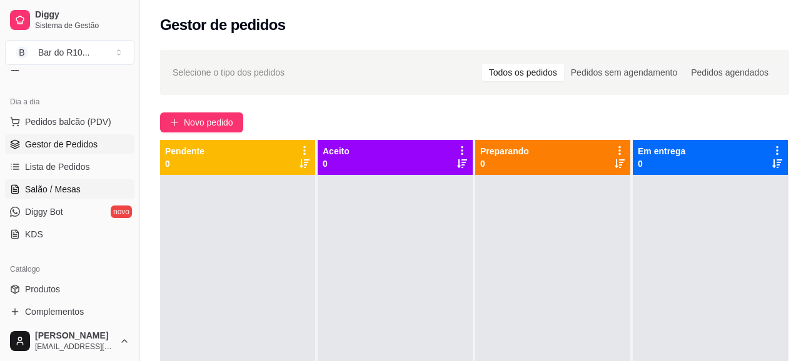
click at [28, 193] on span "Salão / Mesas" at bounding box center [53, 189] width 56 height 13
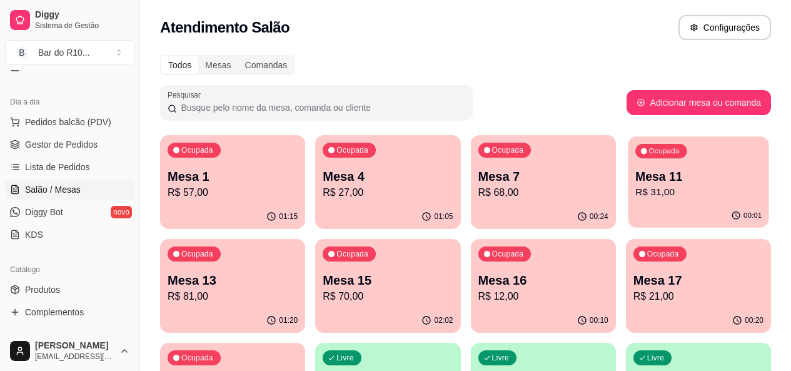
click at [635, 176] on p "Mesa 11" at bounding box center [698, 176] width 126 height 17
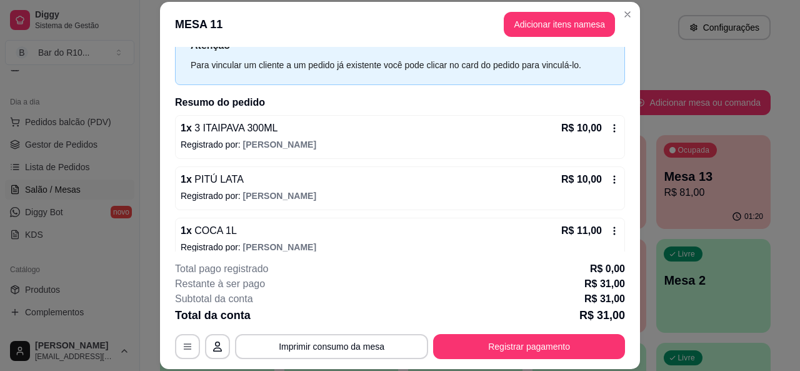
scroll to position [65, 0]
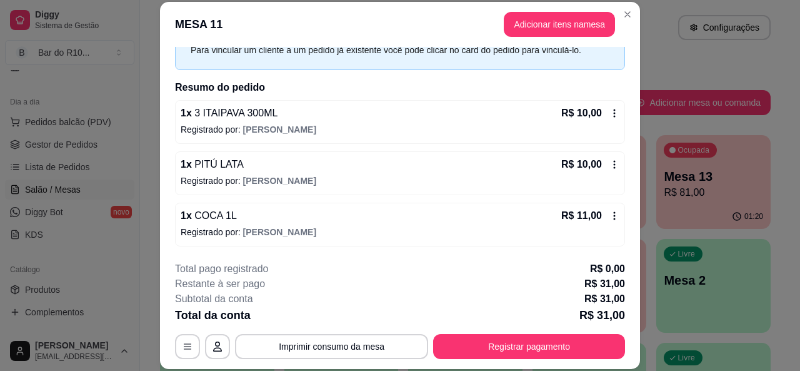
click at [357, 121] on div "1 x 3 ITAIPAVA 300ML R$ 10,00" at bounding box center [400, 113] width 439 height 15
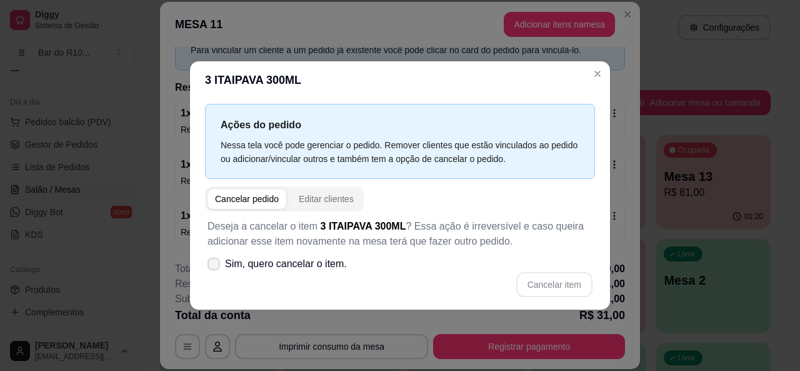
click at [213, 271] on label "Sim, quero cancelar o item." at bounding box center [277, 263] width 149 height 25
click at [213, 271] on input "Sim, quero cancelar o item." at bounding box center [211, 270] width 8 height 8
checkbox input "true"
click at [561, 276] on button "Cancelar item" at bounding box center [554, 284] width 74 height 24
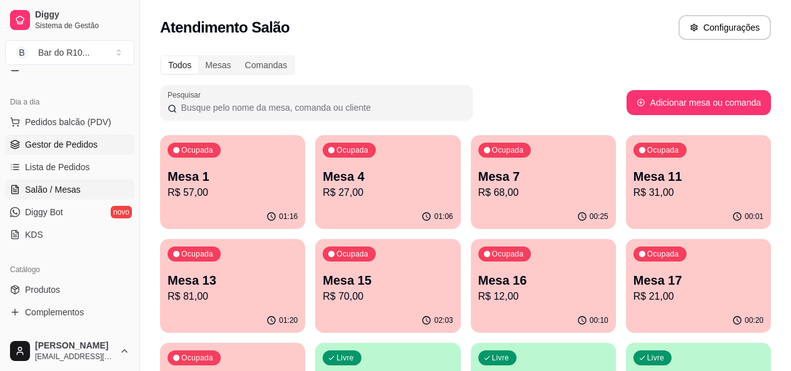
click at [108, 138] on link "Gestor de Pedidos" at bounding box center [69, 144] width 129 height 20
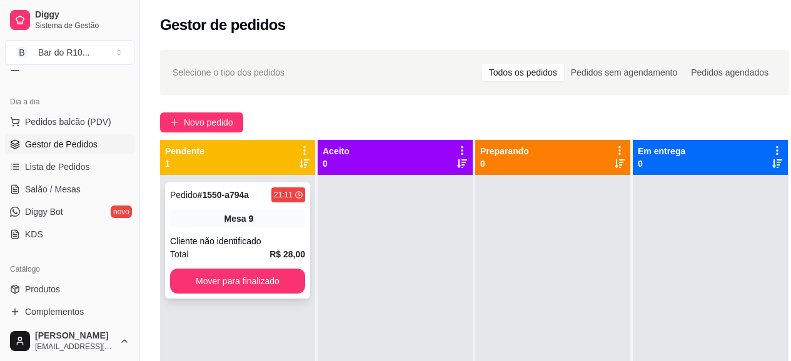
click at [252, 244] on div "Cliente não identificado" at bounding box center [237, 241] width 135 height 13
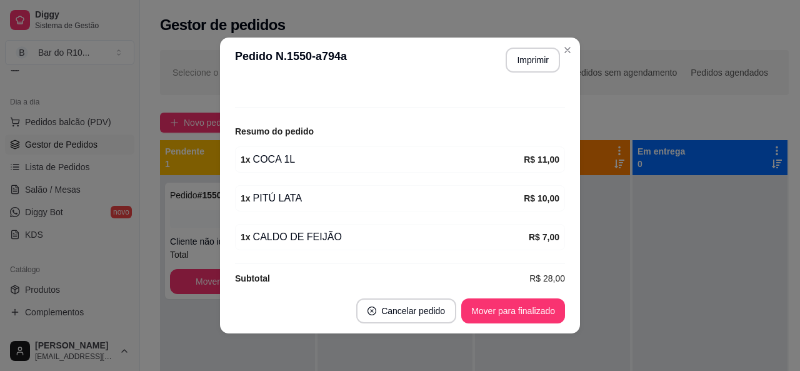
scroll to position [131, 0]
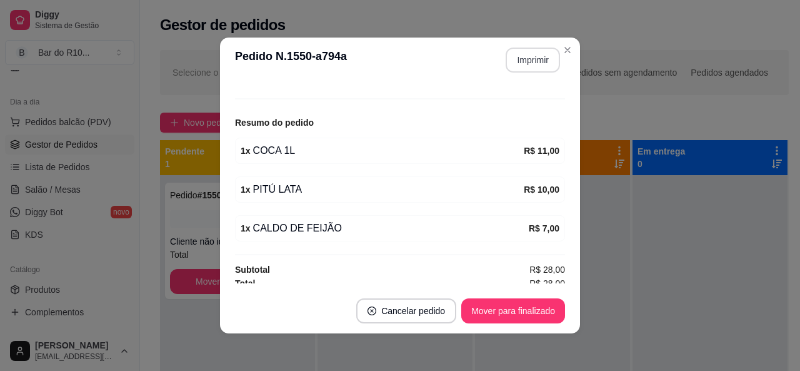
click at [532, 64] on button "Imprimir" at bounding box center [533, 60] width 54 height 25
click at [493, 311] on button "Mover para finalizado" at bounding box center [513, 310] width 104 height 25
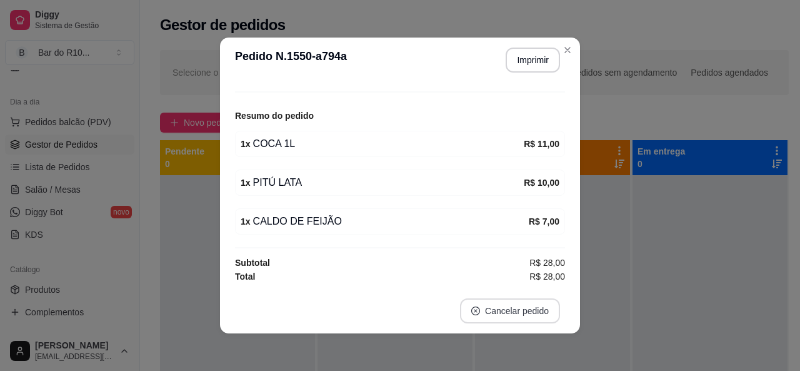
scroll to position [89, 0]
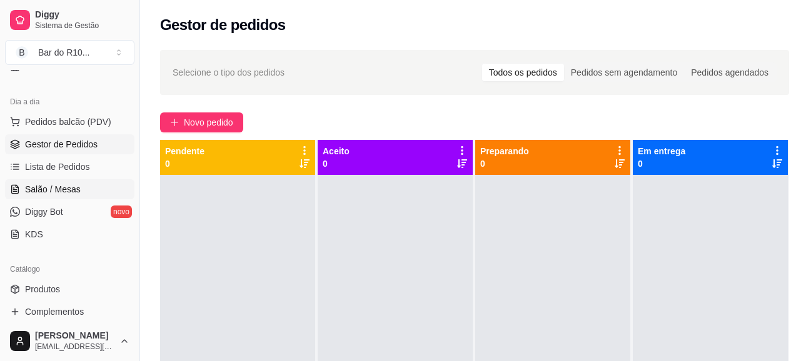
click at [43, 188] on span "Salão / Mesas" at bounding box center [53, 189] width 56 height 13
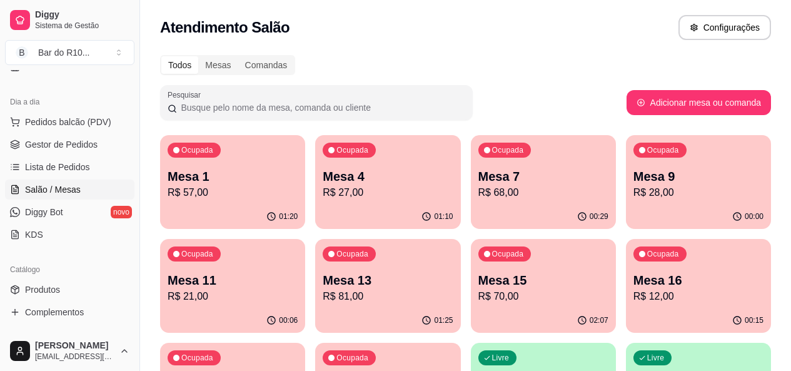
click at [633, 193] on p "R$ 28,00" at bounding box center [698, 192] width 130 height 15
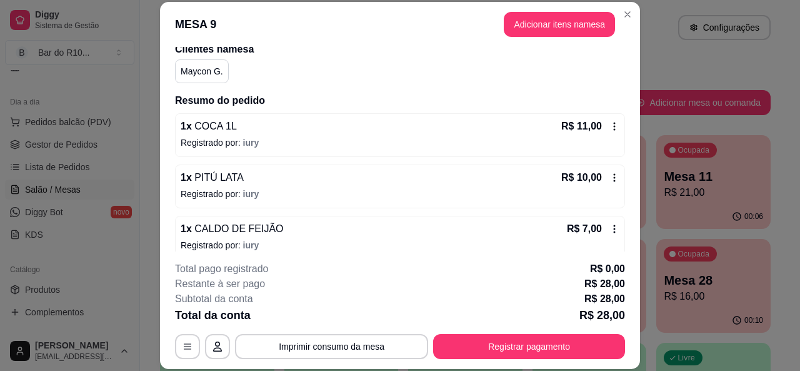
scroll to position [106, 0]
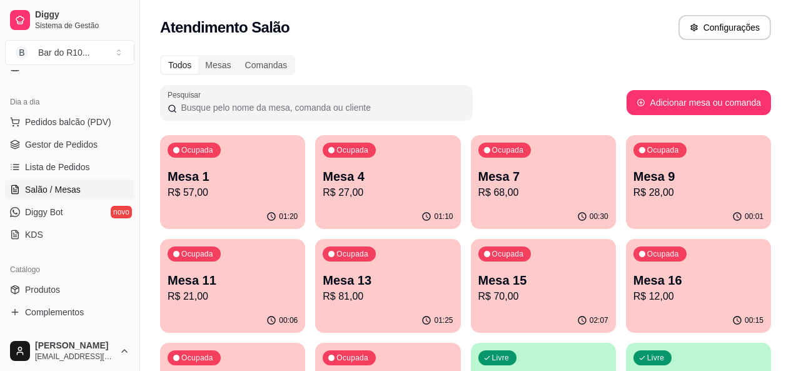
click at [497, 183] on p "Mesa 7" at bounding box center [543, 177] width 130 height 18
click at [364, 206] on div "01:10" at bounding box center [387, 216] width 145 height 24
click at [298, 289] on p "R$ 21,00" at bounding box center [233, 296] width 130 height 15
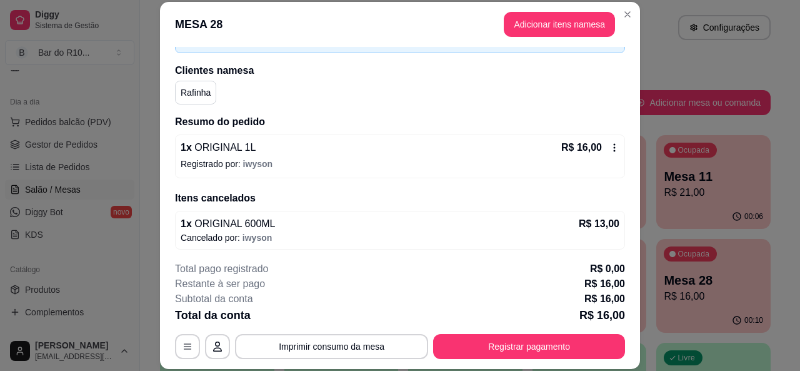
scroll to position [83, 0]
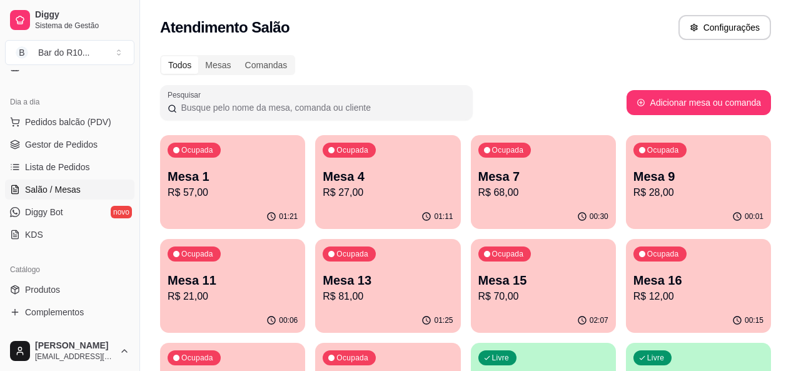
click at [633, 275] on p "Mesa 16" at bounding box center [698, 280] width 130 height 18
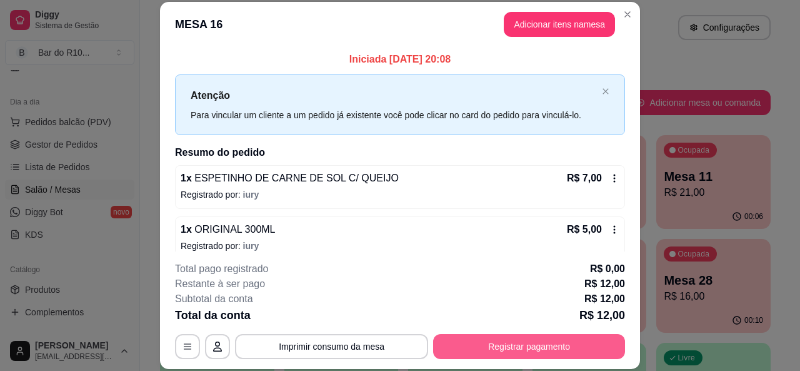
click at [551, 348] on button "Registrar pagamento" at bounding box center [529, 346] width 192 height 25
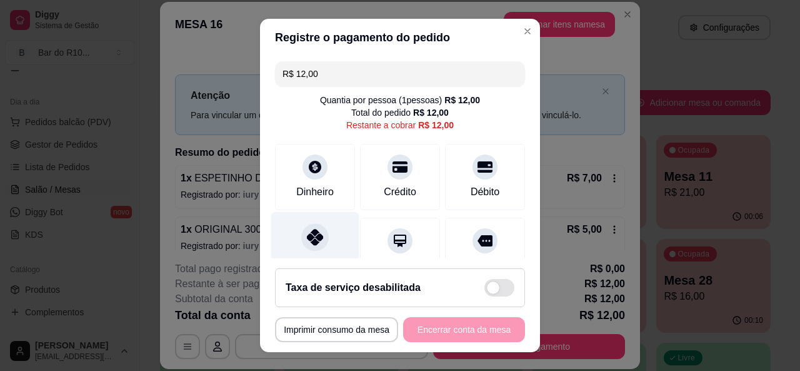
click at [309, 246] on div at bounding box center [315, 237] width 28 height 28
type input "R$ 0,00"
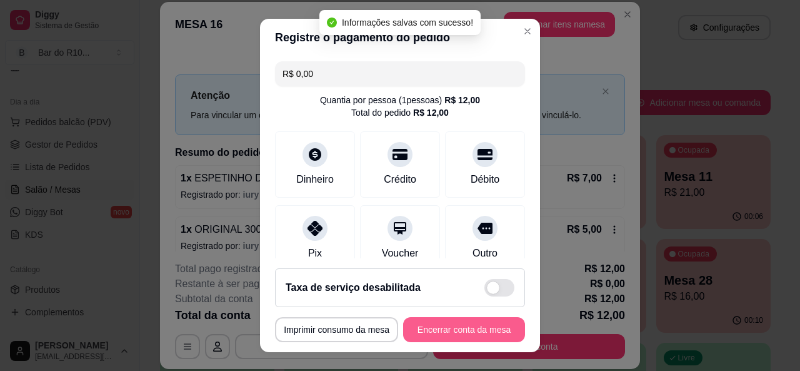
click at [449, 331] on button "Encerrar conta da mesa" at bounding box center [464, 329] width 122 height 25
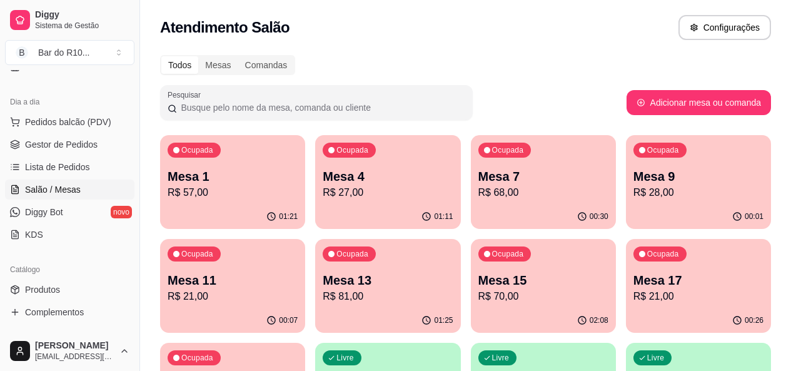
click at [633, 184] on div "Mesa 9 R$ 28,00" at bounding box center [698, 184] width 130 height 33
click at [79, 143] on span "Gestor de Pedidos" at bounding box center [61, 144] width 73 height 13
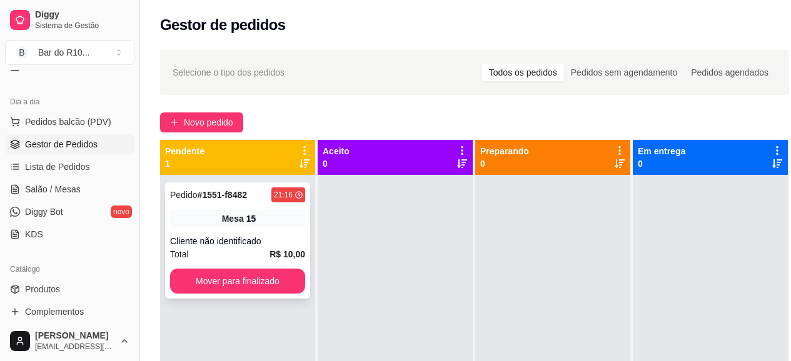
click at [286, 249] on strong "R$ 10,00" at bounding box center [287, 254] width 36 height 10
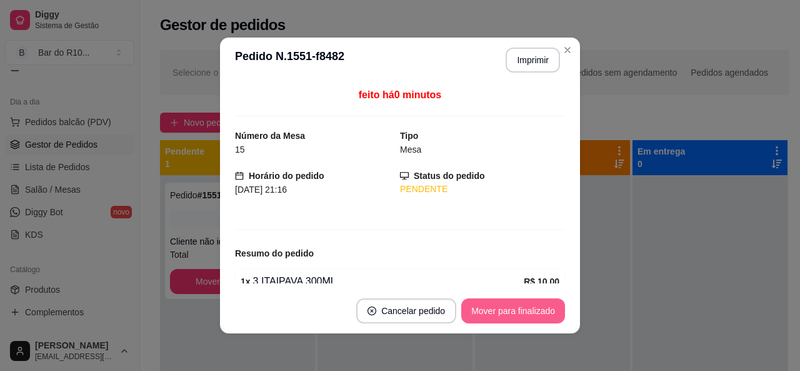
click at [540, 310] on button "Mover para finalizado" at bounding box center [513, 310] width 104 height 25
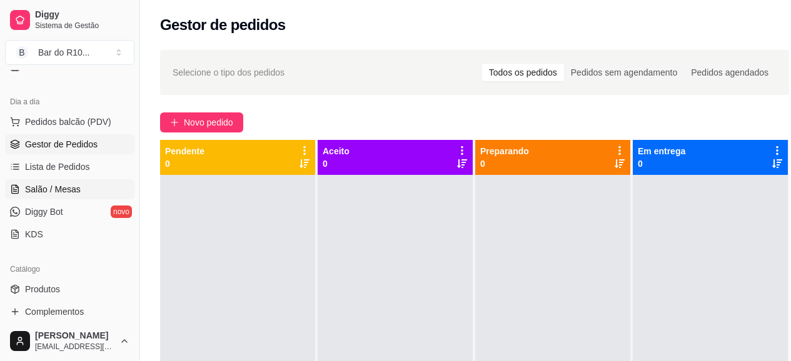
click at [78, 194] on span "Salão / Mesas" at bounding box center [53, 189] width 56 height 13
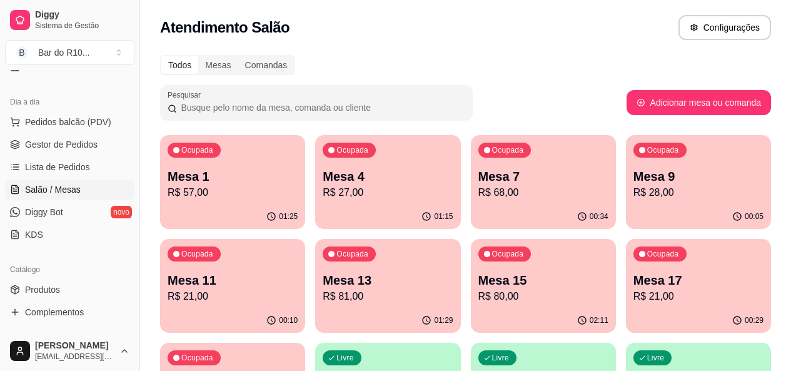
click at [471, 262] on div "Ocupada Mesa 15 R$ 80,00" at bounding box center [543, 273] width 145 height 69
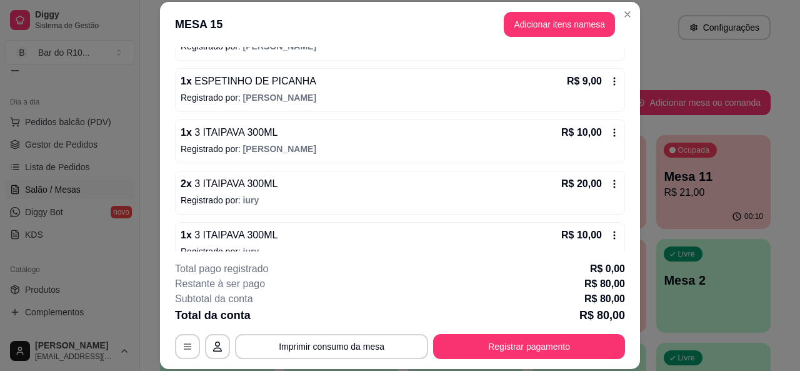
scroll to position [270, 0]
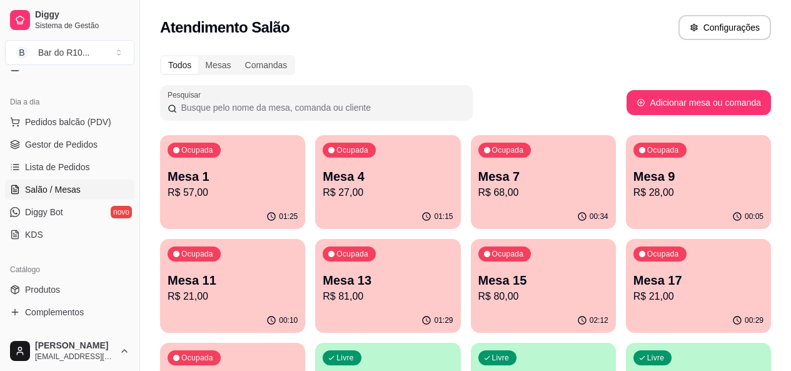
click at [478, 280] on p "Mesa 15" at bounding box center [543, 280] width 130 height 18
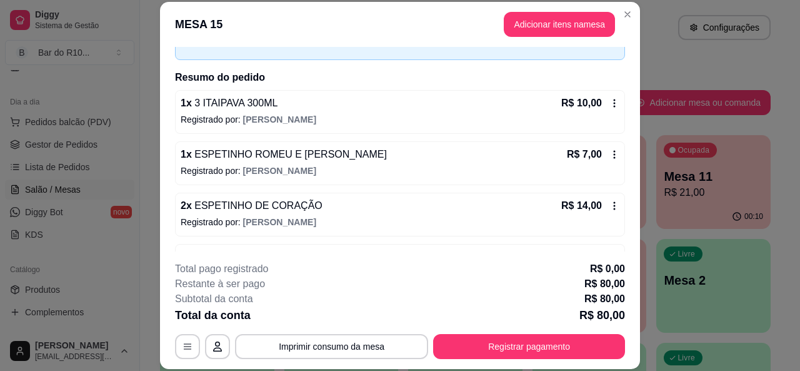
scroll to position [86, 0]
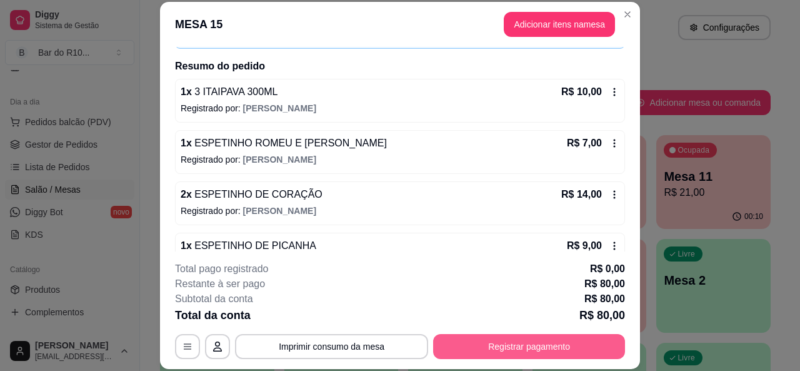
click at [529, 356] on button "Registrar pagamento" at bounding box center [529, 346] width 192 height 25
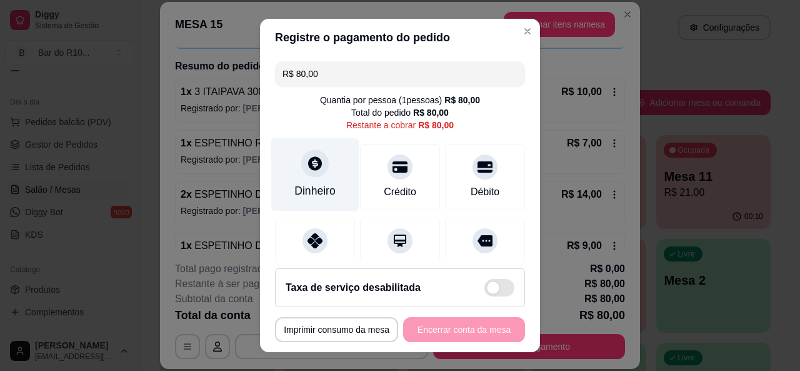
click at [324, 187] on div "Dinheiro" at bounding box center [314, 191] width 41 height 16
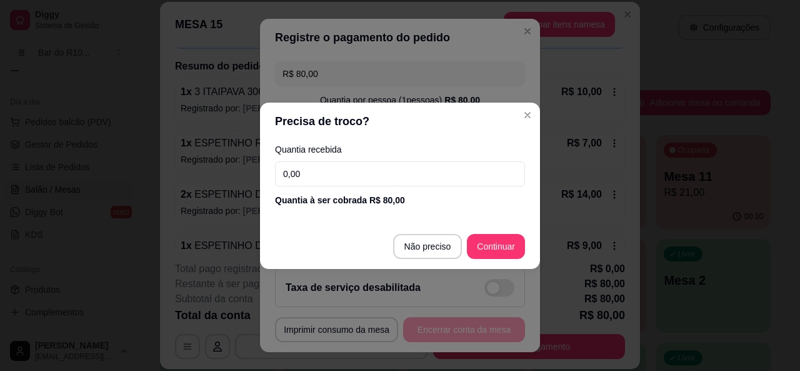
click at [319, 183] on input "0,00" at bounding box center [400, 173] width 250 height 25
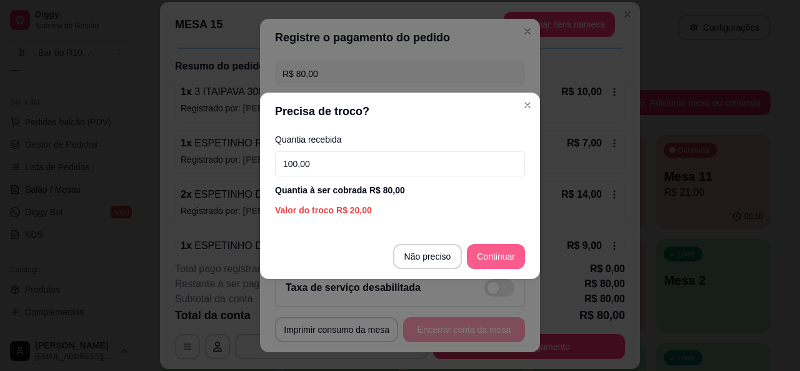
type input "100,00"
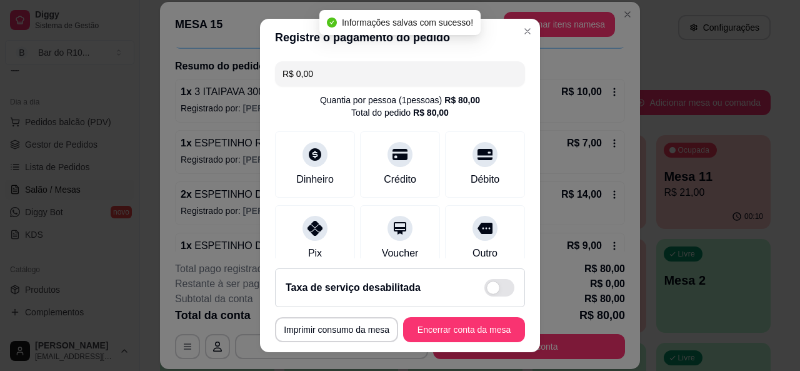
type input "R$ 0,00"
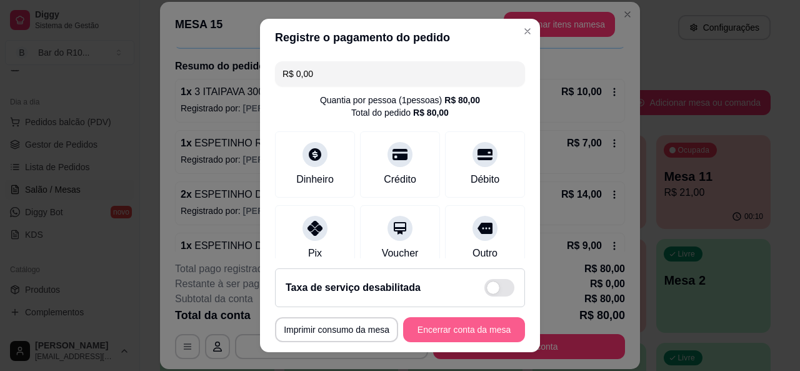
click at [503, 325] on button "Encerrar conta da mesa" at bounding box center [464, 329] width 122 height 25
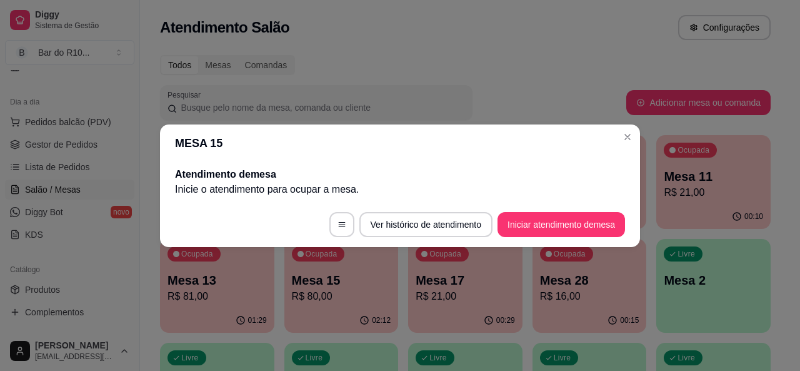
scroll to position [0, 0]
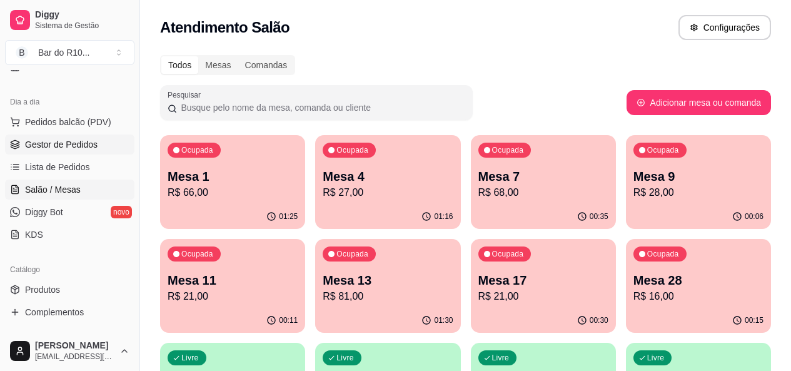
click at [98, 151] on link "Gestor de Pedidos" at bounding box center [69, 144] width 129 height 20
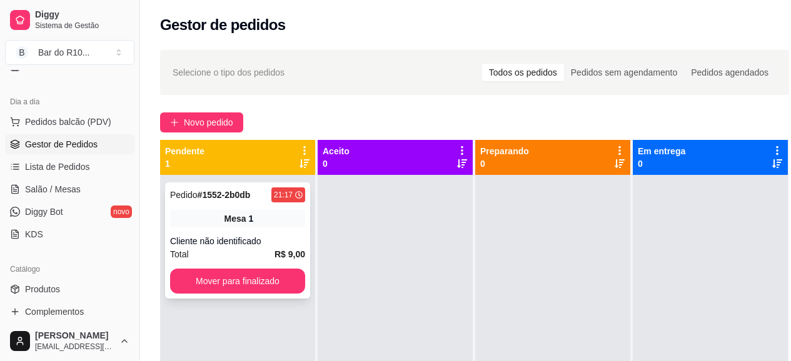
click at [263, 218] on div "Mesa 1" at bounding box center [237, 219] width 135 height 18
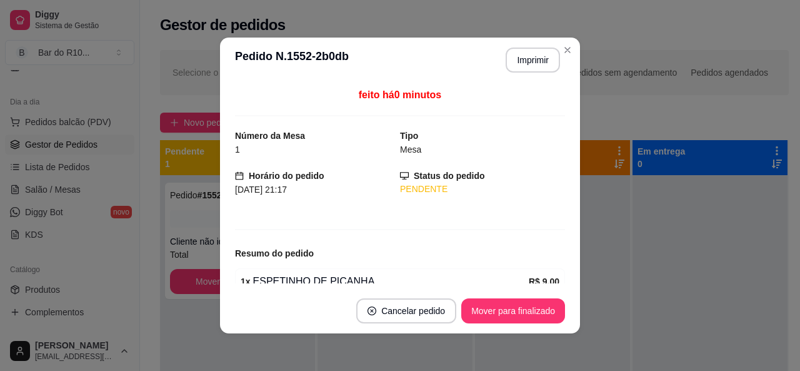
scroll to position [60, 0]
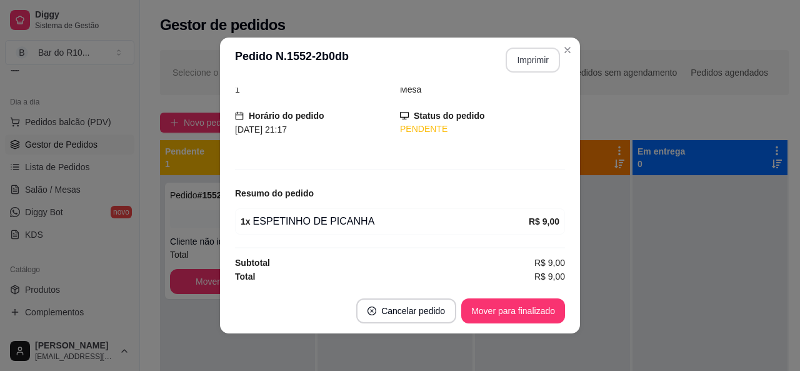
click at [525, 68] on button "Imprimir" at bounding box center [533, 60] width 54 height 25
click at [483, 303] on button "Mover para finalizado" at bounding box center [513, 310] width 104 height 25
click at [520, 313] on button "Mover para finalizado" at bounding box center [513, 310] width 104 height 25
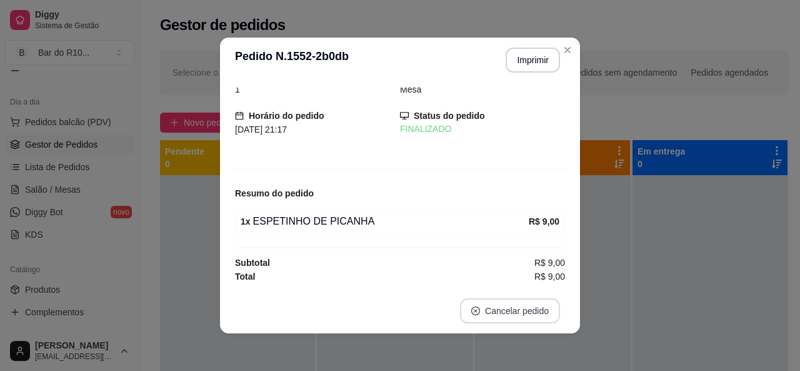
scroll to position [19, 0]
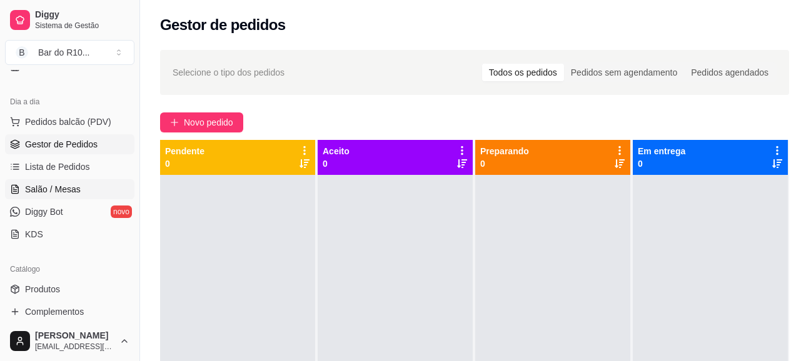
click at [69, 196] on link "Salão / Mesas" at bounding box center [69, 189] width 129 height 20
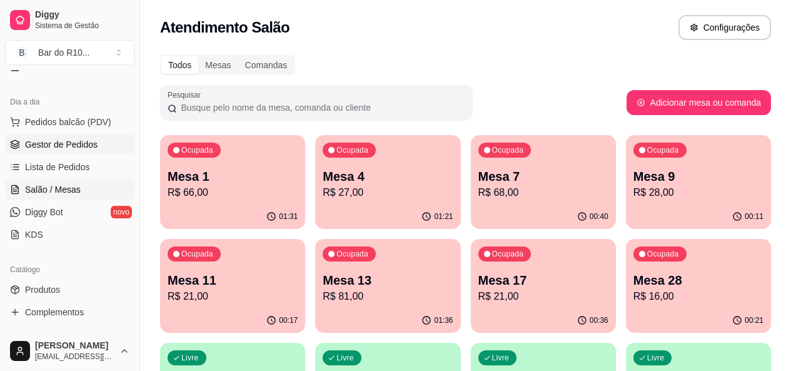
click at [95, 151] on link "Gestor de Pedidos" at bounding box center [69, 144] width 129 height 20
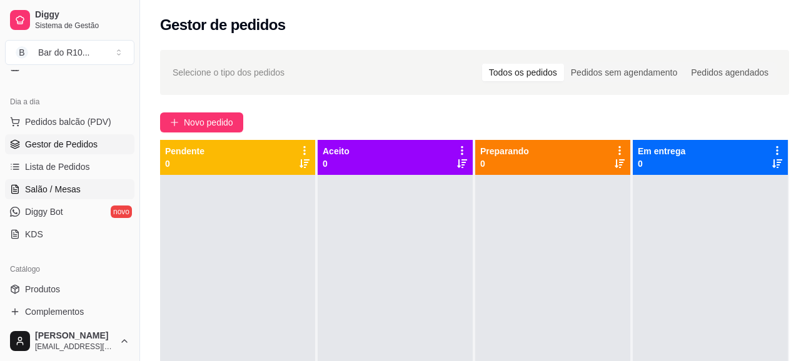
click at [94, 192] on link "Salão / Mesas" at bounding box center [69, 189] width 129 height 20
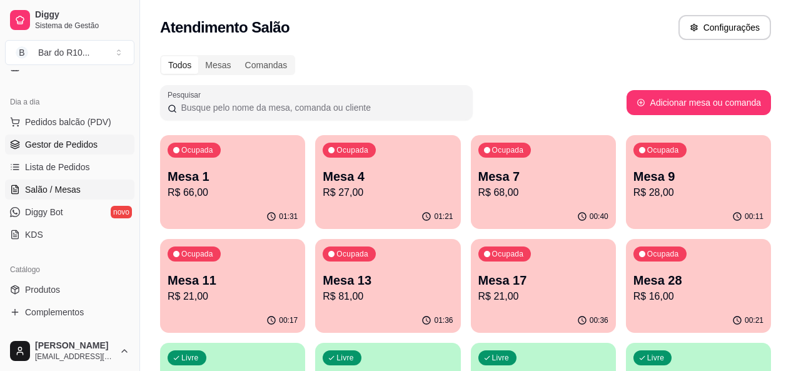
click at [95, 148] on span "Gestor de Pedidos" at bounding box center [61, 144] width 73 height 13
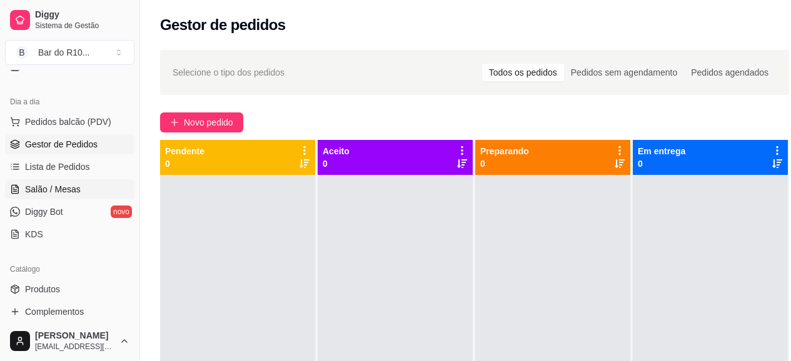
click at [65, 181] on link "Salão / Mesas" at bounding box center [69, 189] width 129 height 20
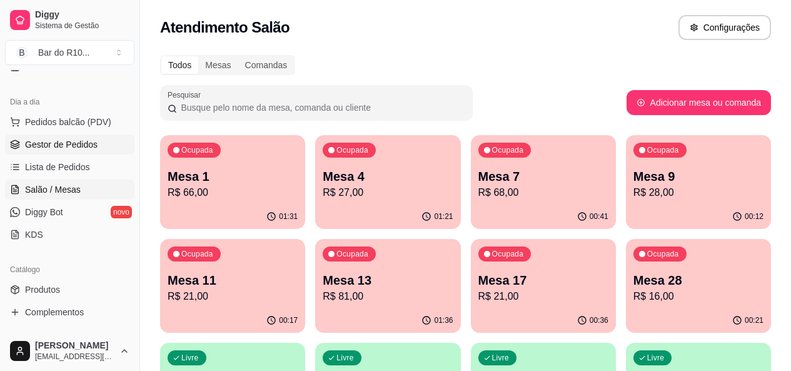
click at [52, 151] on link "Gestor de Pedidos" at bounding box center [69, 144] width 129 height 20
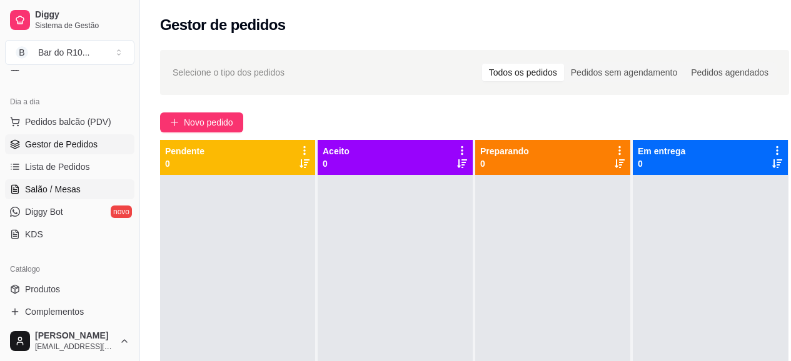
click at [61, 193] on span "Salão / Mesas" at bounding box center [53, 189] width 56 height 13
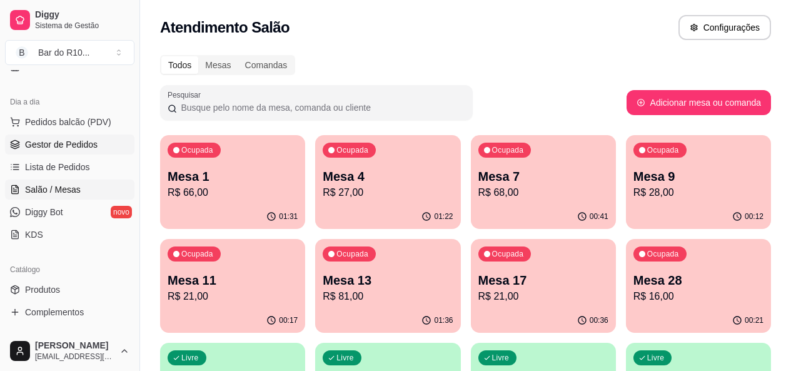
click at [96, 150] on link "Gestor de Pedidos" at bounding box center [69, 144] width 129 height 20
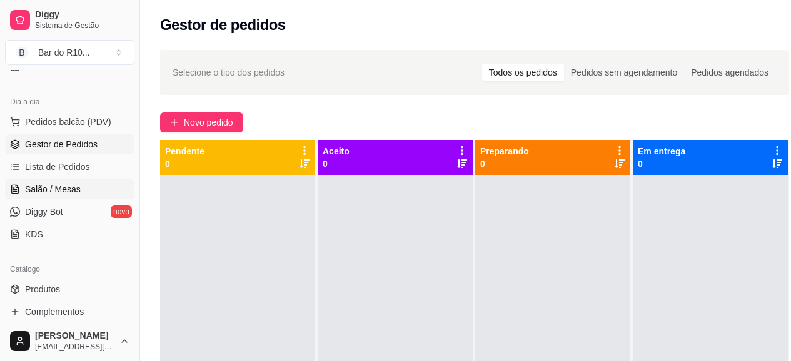
click at [53, 183] on span "Salão / Mesas" at bounding box center [53, 189] width 56 height 13
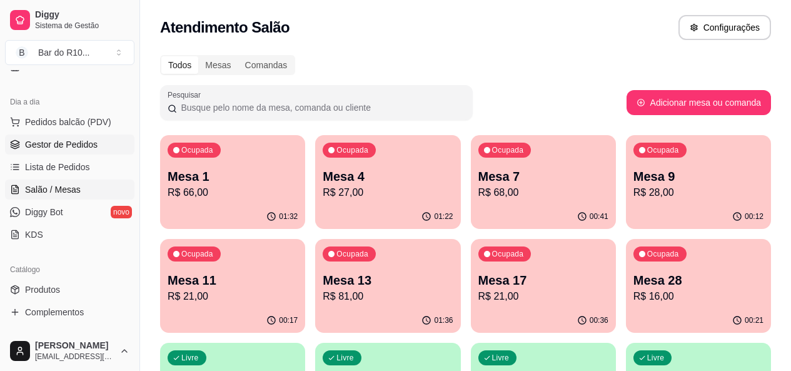
click at [69, 137] on link "Gestor de Pedidos" at bounding box center [69, 144] width 129 height 20
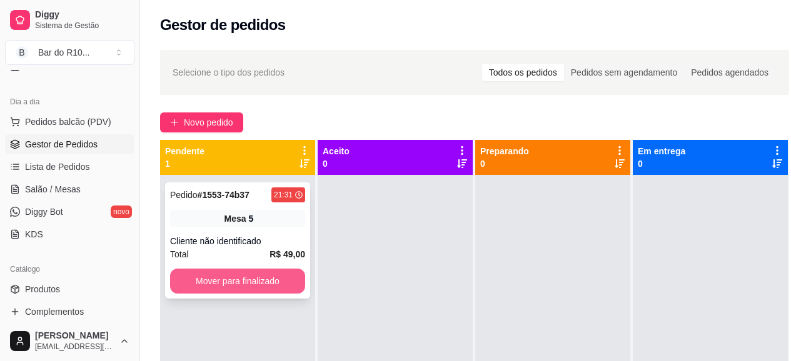
click at [239, 288] on button "Mover para finalizado" at bounding box center [237, 281] width 135 height 25
click at [275, 279] on button "Mover para finalizado" at bounding box center [237, 281] width 135 height 25
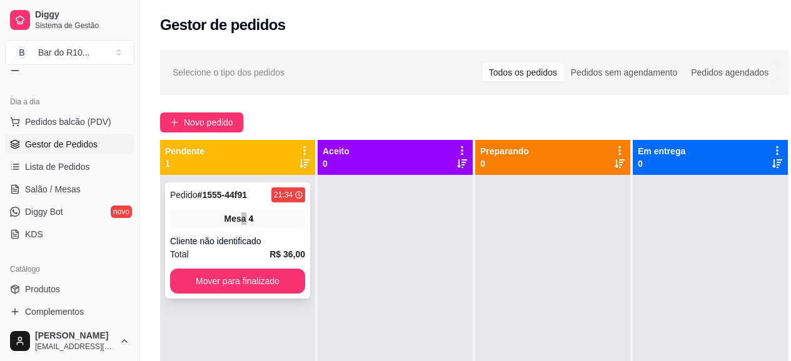
click at [244, 206] on div "Pedido # 1555-44f91 21:34 Mesa 4 Cliente não identificado Total R$ 36,00 Mover …" at bounding box center [237, 241] width 145 height 116
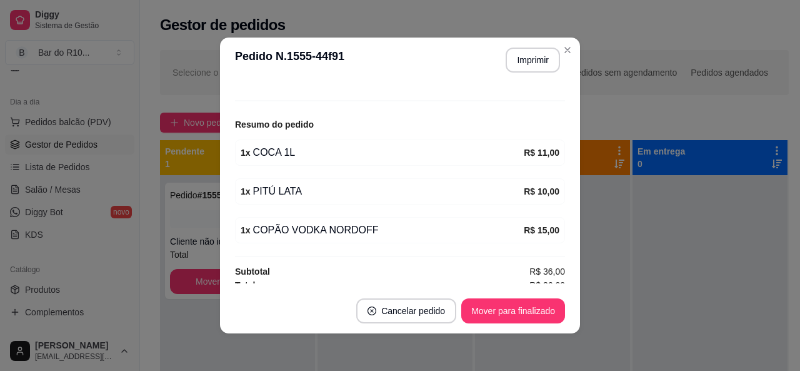
scroll to position [138, 0]
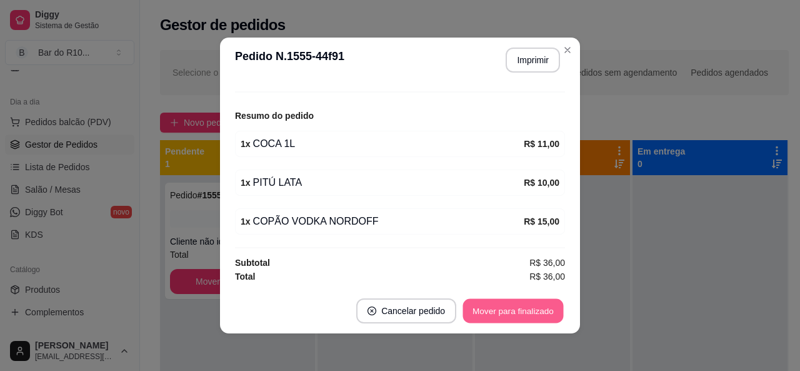
click at [531, 319] on button "Mover para finalizado" at bounding box center [513, 311] width 101 height 24
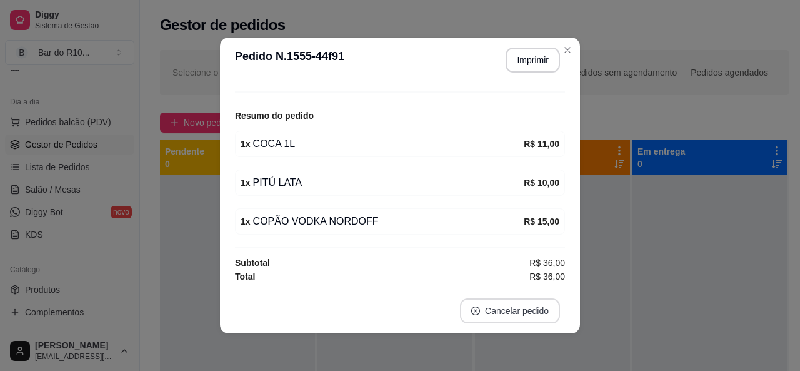
scroll to position [96, 0]
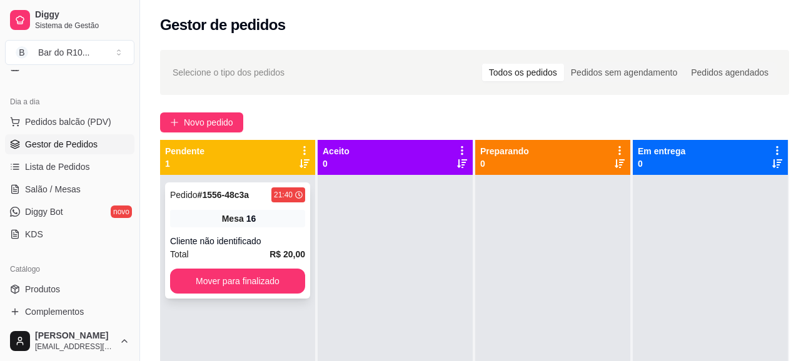
click at [298, 213] on div "Mesa 16" at bounding box center [237, 219] width 135 height 18
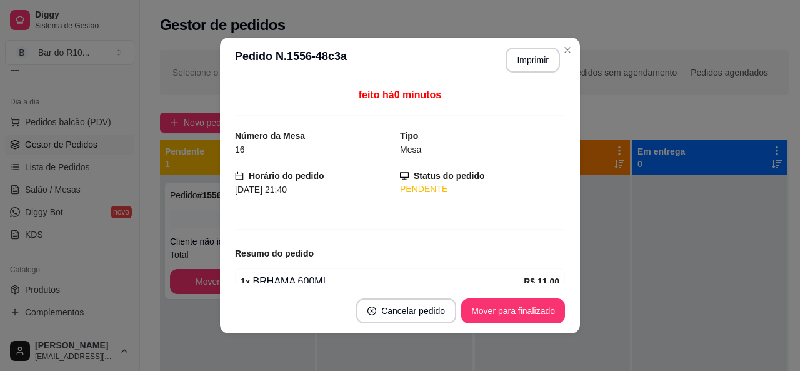
click at [547, 197] on div "feito há 0 minutos Número da Mesa 16 Tipo Mesa Horário do pedido 21/08/2025 21:…" at bounding box center [400, 186] width 330 height 196
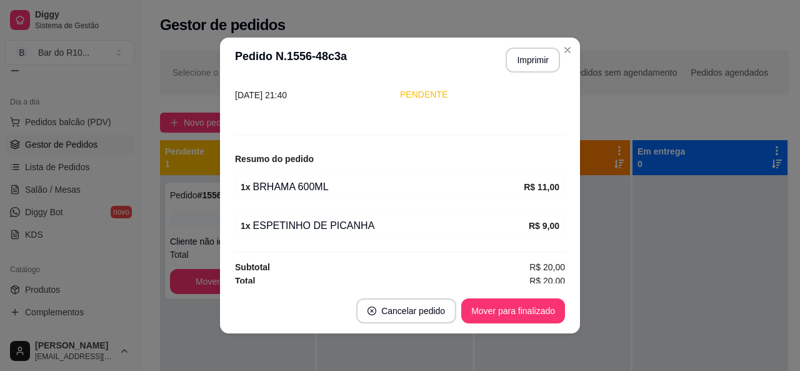
scroll to position [99, 0]
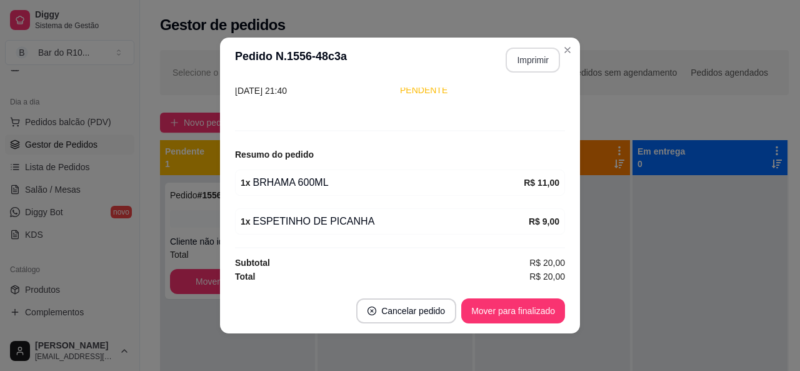
click at [533, 68] on button "Imprimir" at bounding box center [533, 60] width 54 height 25
click at [517, 303] on button "Mover para finalizado" at bounding box center [513, 310] width 104 height 25
click at [531, 316] on button "Mover para finalizado" at bounding box center [513, 310] width 104 height 25
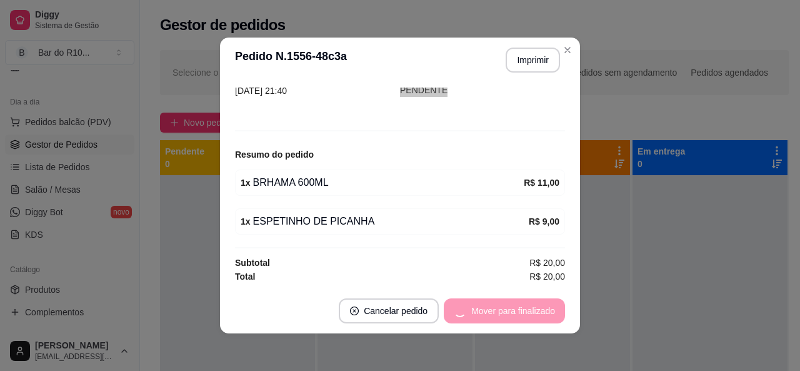
scroll to position [58, 0]
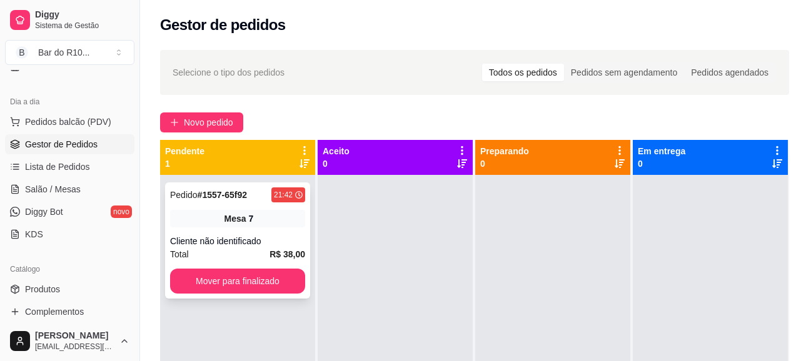
click at [212, 213] on div "Pedido # 1557-65f92 21:42 Mesa 7 Cliente não identificado Total R$ 38,00 Mover …" at bounding box center [237, 241] width 145 height 116
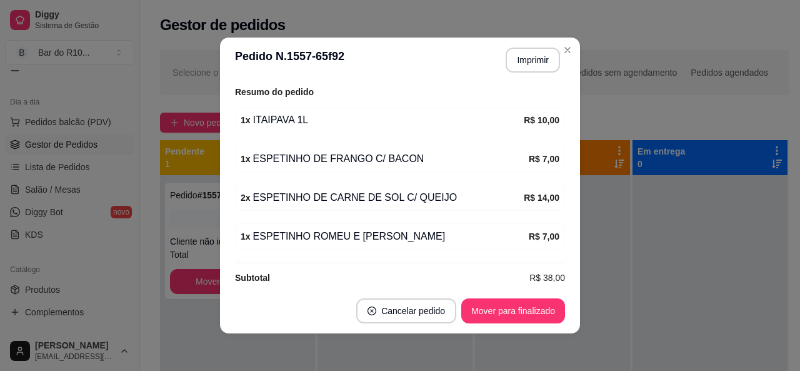
scroll to position [176, 0]
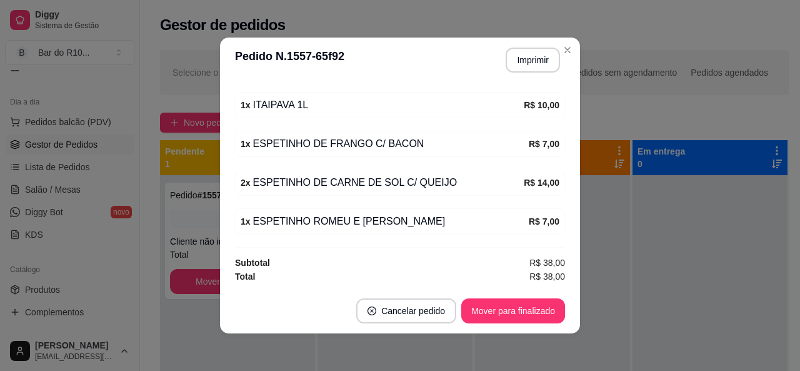
click at [491, 150] on div "1 x ESPETINHO DE FRANGO C/ BACON" at bounding box center [385, 143] width 288 height 15
click at [495, 139] on div "1 x ESPETINHO DE FRANGO C/ BACON" at bounding box center [385, 143] width 288 height 15
click at [496, 141] on div "1 x ESPETINHO DE FRANGO C/ BACON" at bounding box center [385, 143] width 288 height 15
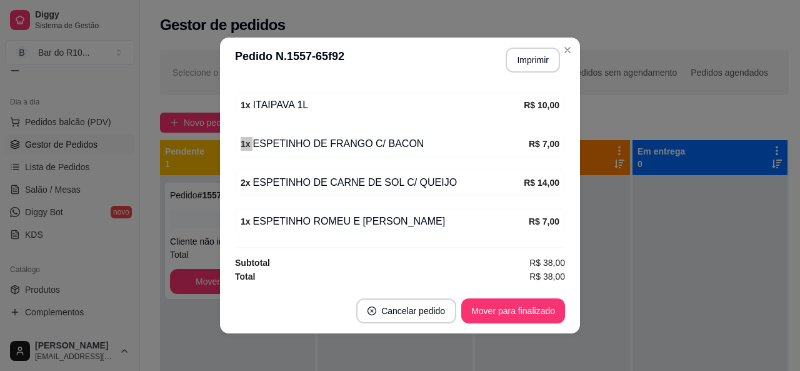
click at [496, 141] on div "1 x ESPETINHO DE FRANGO C/ BACON" at bounding box center [385, 143] width 288 height 15
click at [473, 153] on div "1 x ESPETINHO DE FRANGO C/ BACON R$ 7,00" at bounding box center [400, 144] width 330 height 26
click at [538, 63] on button "Imprimir" at bounding box center [533, 60] width 54 height 25
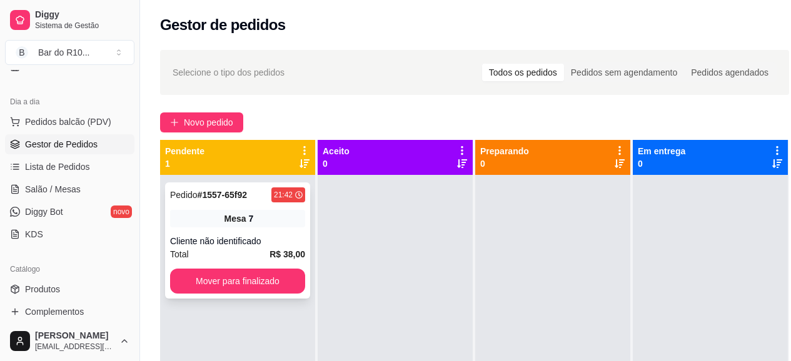
click at [289, 269] on button "Mover para finalizado" at bounding box center [237, 281] width 135 height 25
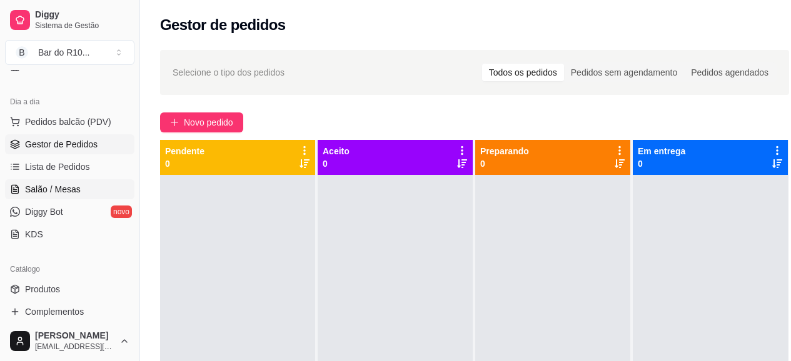
click at [61, 197] on link "Salão / Mesas" at bounding box center [69, 189] width 129 height 20
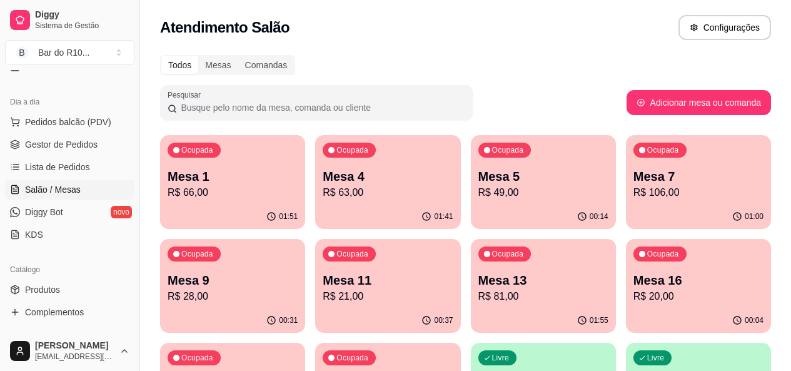
click at [626, 164] on div "Ocupada Mesa 7 R$ 106,00" at bounding box center [698, 169] width 145 height 69
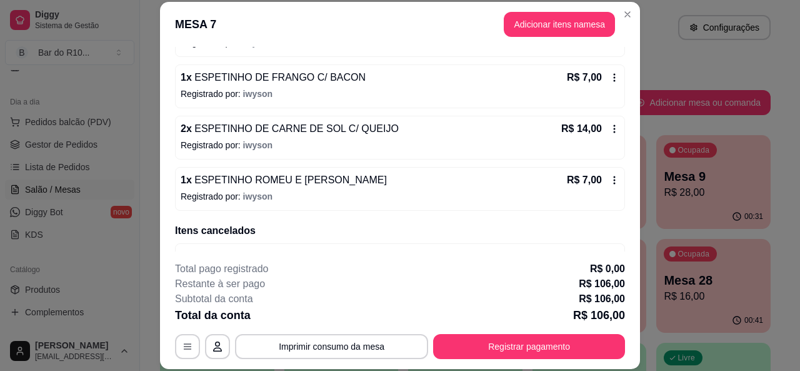
scroll to position [546, 0]
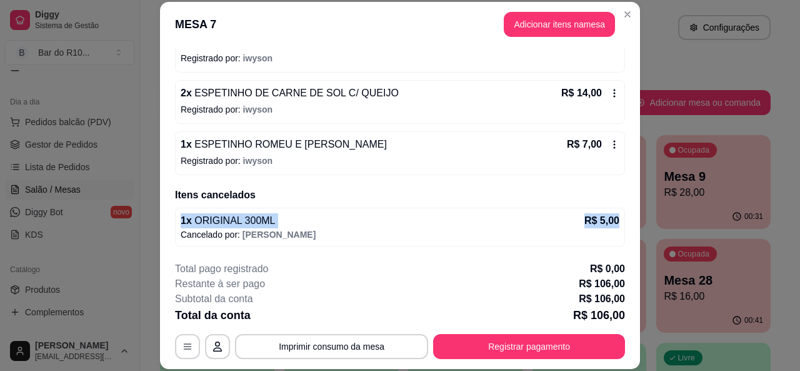
drag, startPoint x: 624, startPoint y: 210, endPoint x: 624, endPoint y: 199, distance: 10.6
click at [624, 199] on div "Iniciada 21/08/2025 às 20:08 Atenção Para vincular um cliente a um pedido já ex…" at bounding box center [400, 149] width 480 height 204
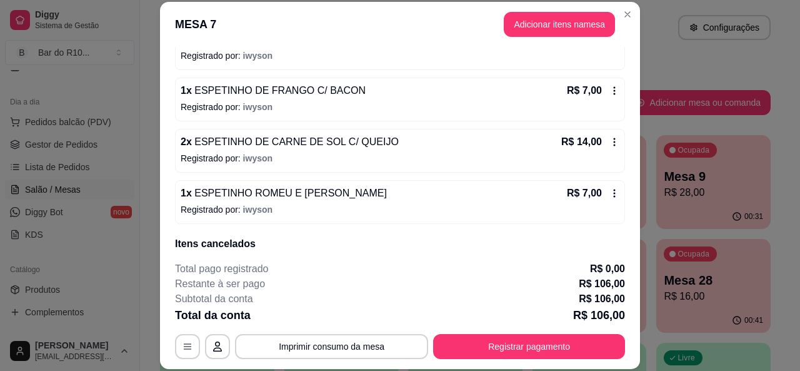
scroll to position [494, 0]
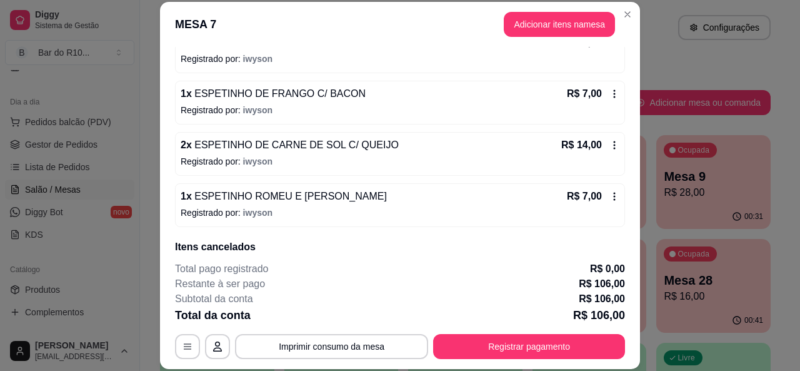
click at [354, 113] on p "Registrado por: iwyson" at bounding box center [400, 110] width 439 height 13
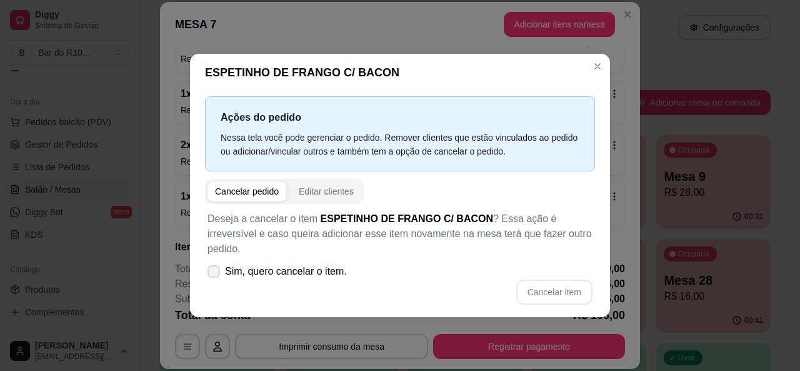
click at [221, 264] on label "Sim, quero cancelar o item." at bounding box center [277, 271] width 149 height 25
click at [215, 273] on input "Sim, quero cancelar o item." at bounding box center [211, 277] width 8 height 8
checkbox input "true"
click at [538, 279] on button "Cancelar item" at bounding box center [554, 291] width 76 height 25
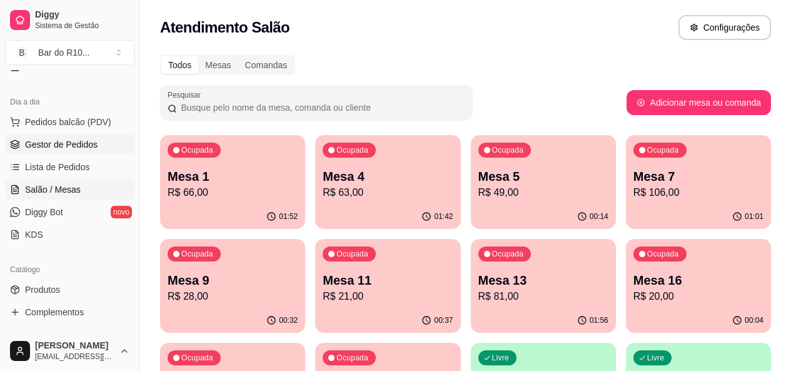
click at [76, 136] on link "Gestor de Pedidos" at bounding box center [69, 144] width 129 height 20
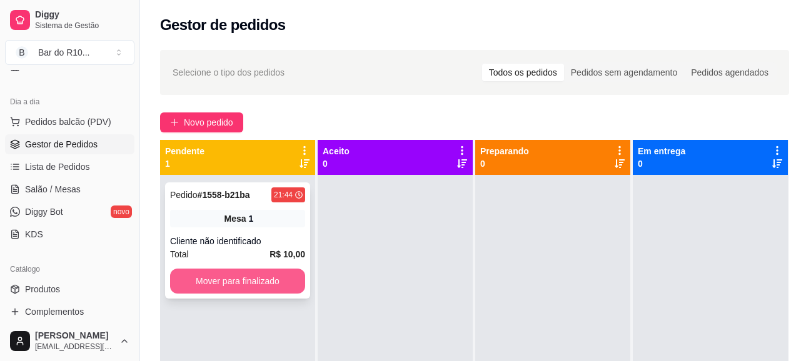
click at [236, 281] on button "Mover para finalizado" at bounding box center [237, 281] width 135 height 25
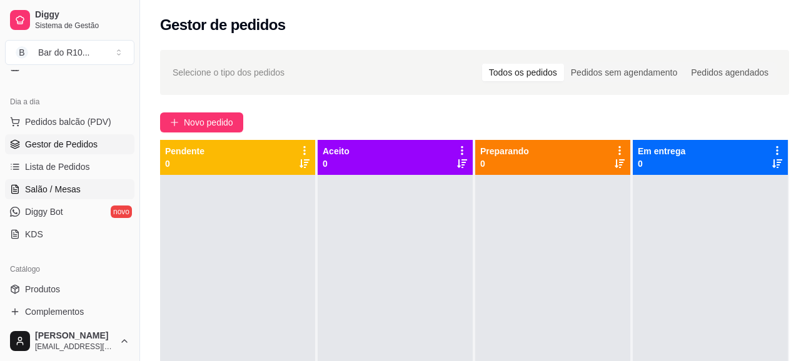
click at [34, 181] on link "Salão / Mesas" at bounding box center [69, 189] width 129 height 20
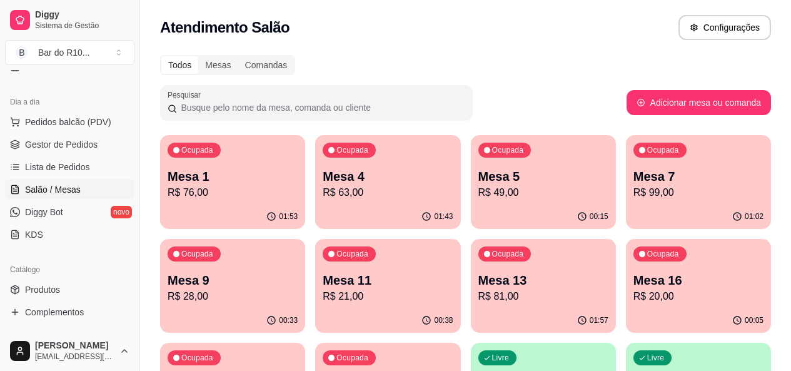
click at [202, 184] on p "Mesa 1" at bounding box center [233, 177] width 130 height 18
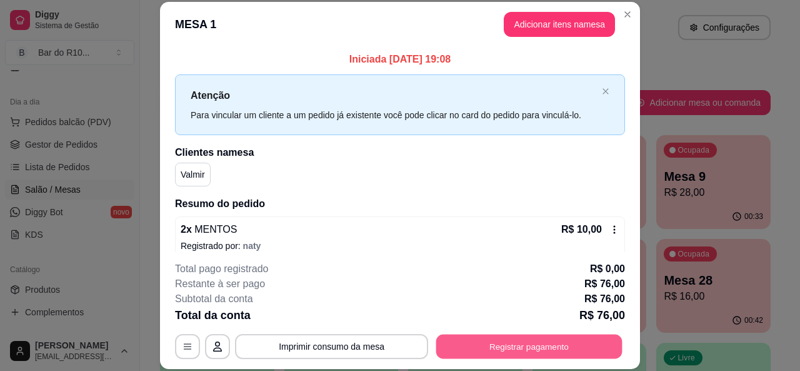
click at [518, 343] on button "Registrar pagamento" at bounding box center [529, 346] width 186 height 24
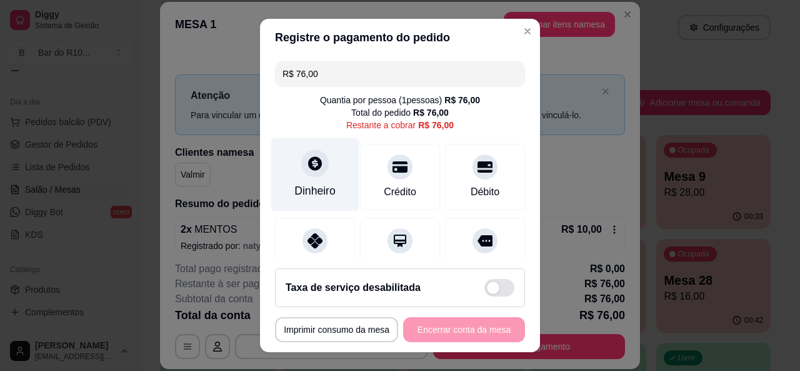
click at [318, 192] on div "Dinheiro" at bounding box center [314, 191] width 41 height 16
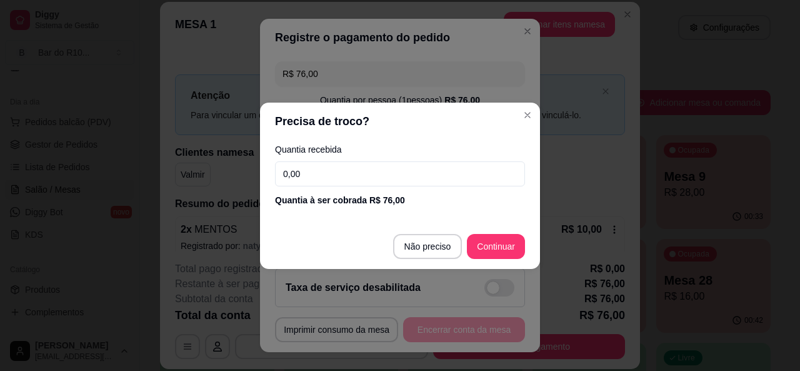
click at [357, 172] on input "0,00" at bounding box center [400, 173] width 250 height 25
type input "100,00"
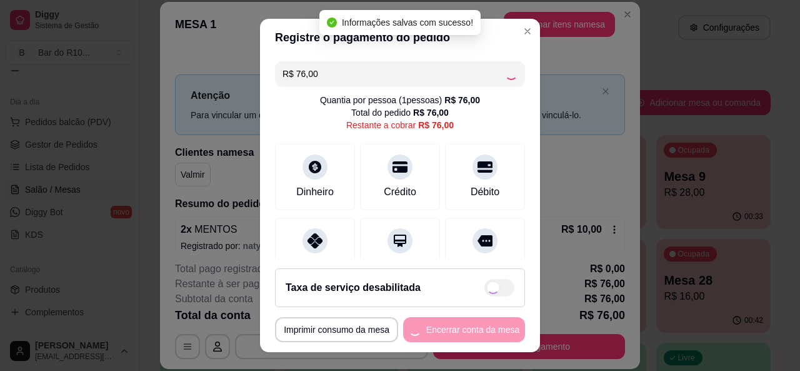
type input "R$ 0,00"
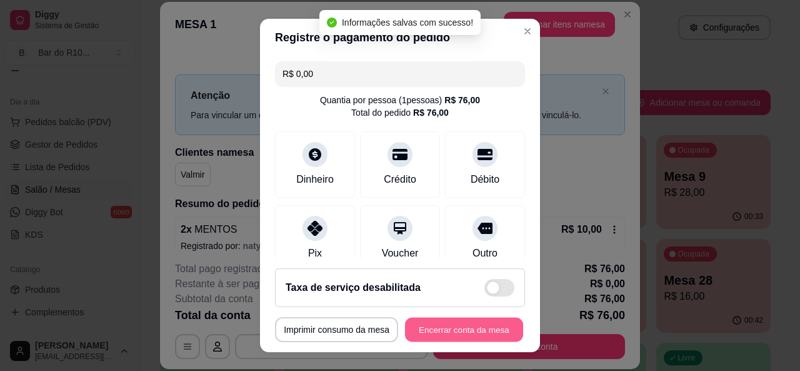
click at [475, 331] on button "Encerrar conta da mesa" at bounding box center [464, 330] width 118 height 24
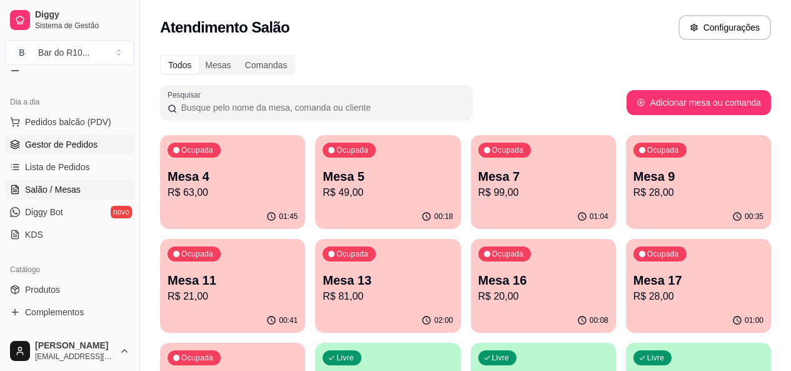
click at [104, 136] on link "Gestor de Pedidos" at bounding box center [69, 144] width 129 height 20
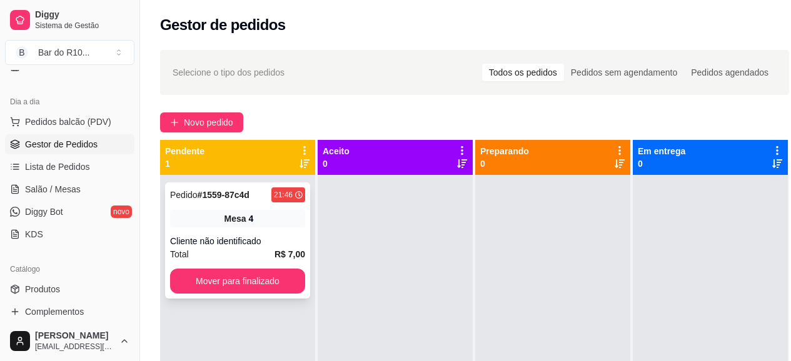
click at [250, 214] on div "4" at bounding box center [251, 219] width 5 height 13
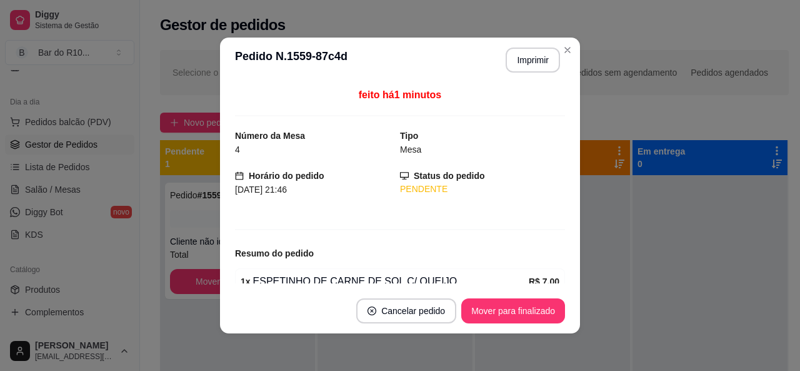
scroll to position [60, 0]
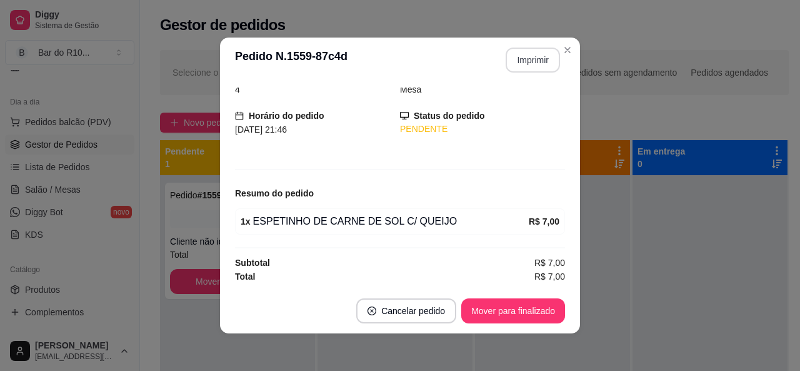
click at [536, 69] on button "Imprimir" at bounding box center [533, 60] width 54 height 25
click at [496, 309] on button "Mover para finalizado" at bounding box center [513, 310] width 104 height 25
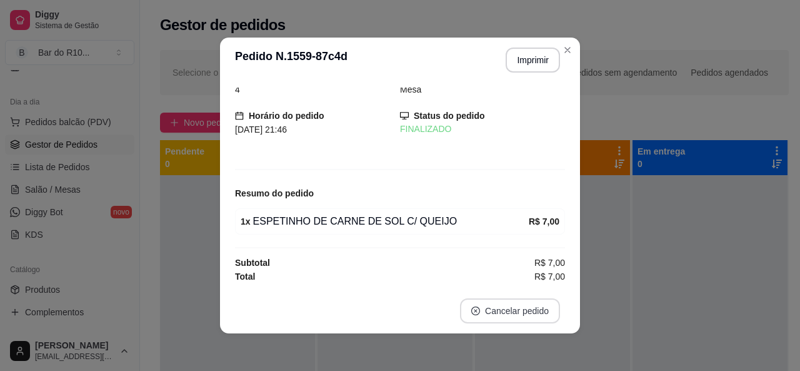
scroll to position [19, 0]
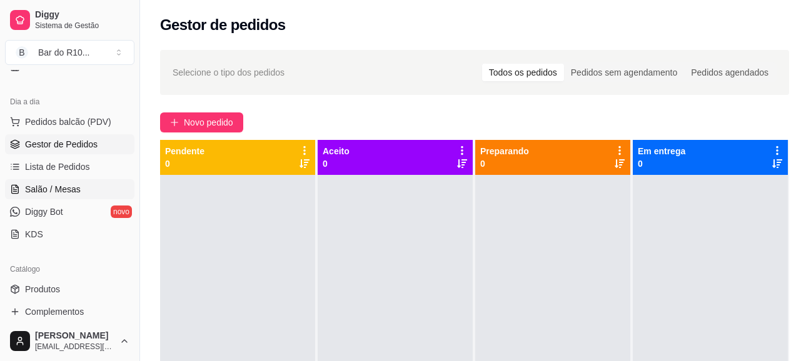
click at [34, 188] on span "Salão / Mesas" at bounding box center [53, 189] width 56 height 13
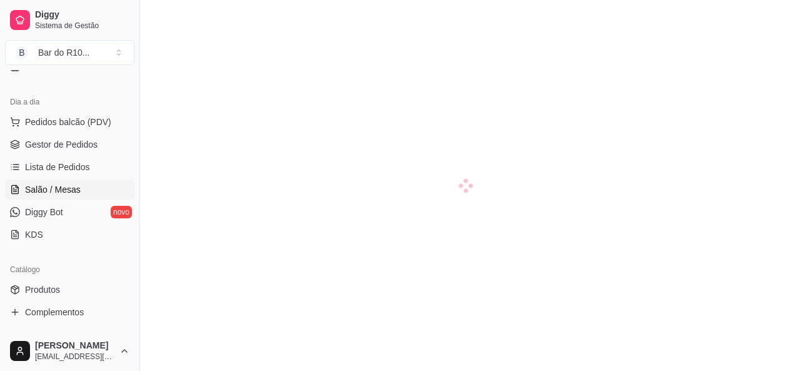
click at [72, 183] on link "Salão / Mesas" at bounding box center [69, 189] width 129 height 20
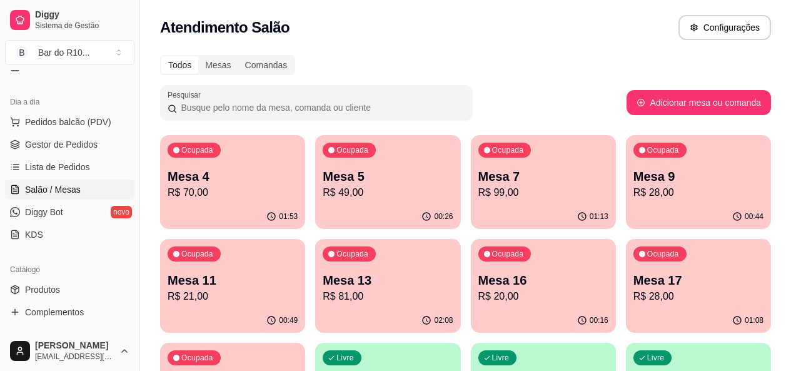
click at [244, 181] on p "Mesa 4" at bounding box center [233, 177] width 130 height 18
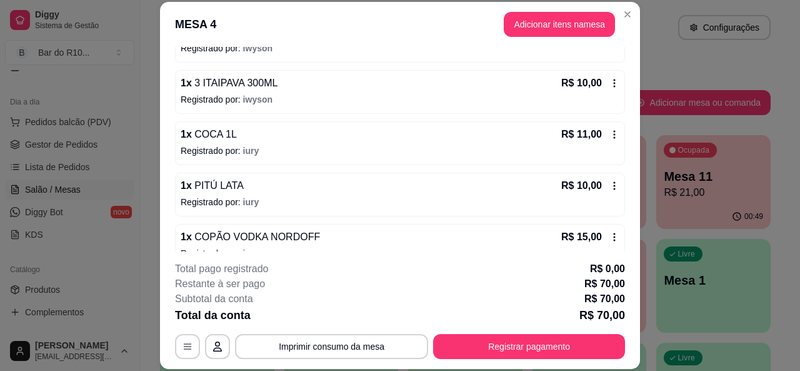
scroll to position [256, 0]
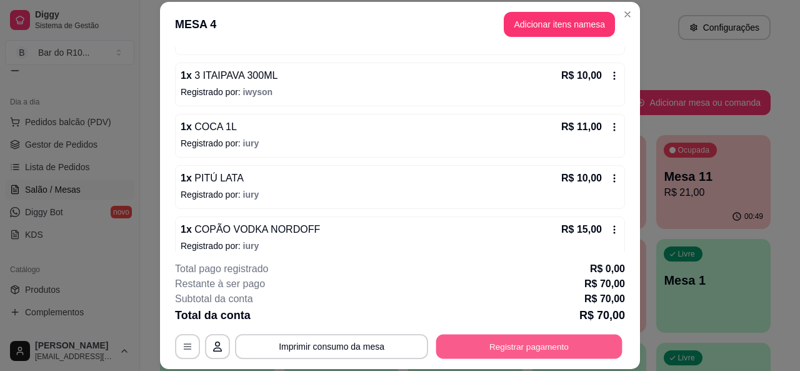
click at [469, 346] on button "Registrar pagamento" at bounding box center [529, 346] width 186 height 24
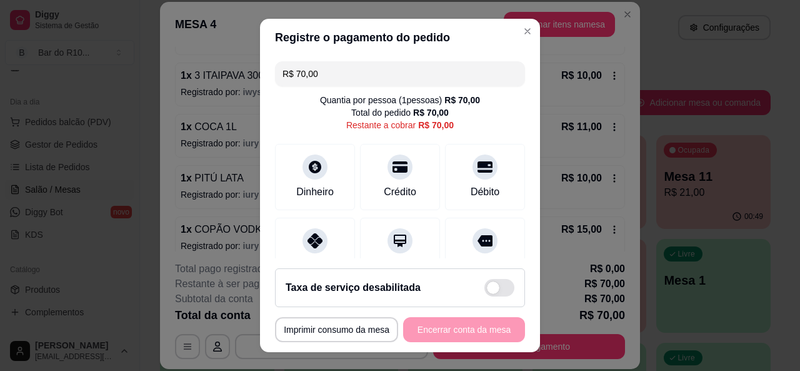
click at [363, 69] on input "R$ 70,00" at bounding box center [400, 73] width 235 height 25
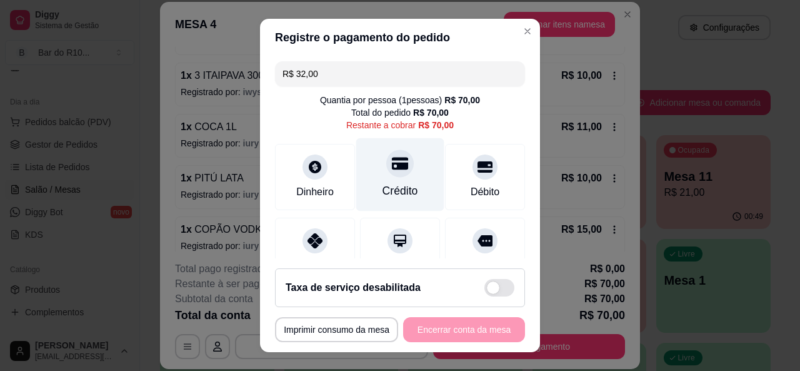
click at [411, 193] on div "Crédito" at bounding box center [400, 174] width 88 height 73
type input "R$ 38,00"
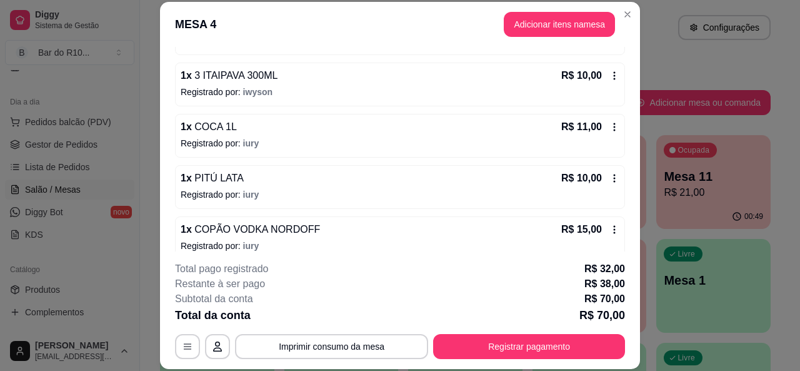
click at [635, 19] on header "MESA 4 Adicionar itens na mesa" at bounding box center [400, 24] width 480 height 45
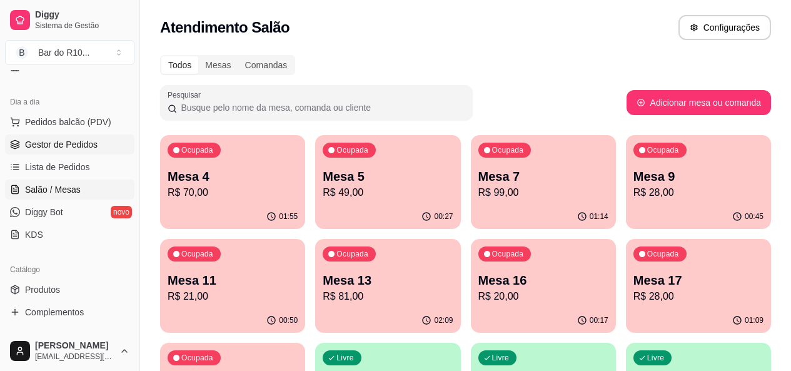
click at [112, 139] on link "Gestor de Pedidos" at bounding box center [69, 144] width 129 height 20
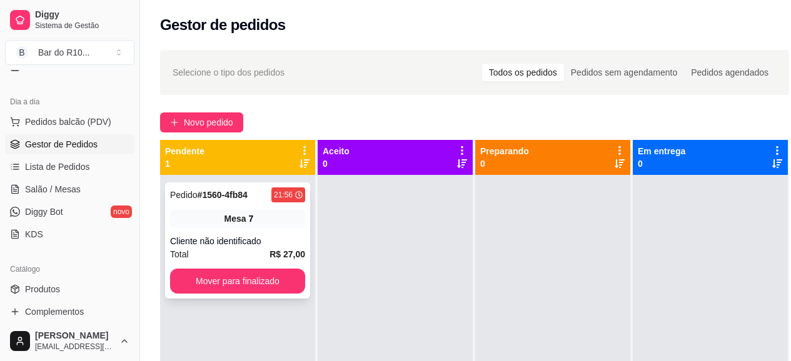
click at [249, 219] on div "7" at bounding box center [251, 219] width 5 height 13
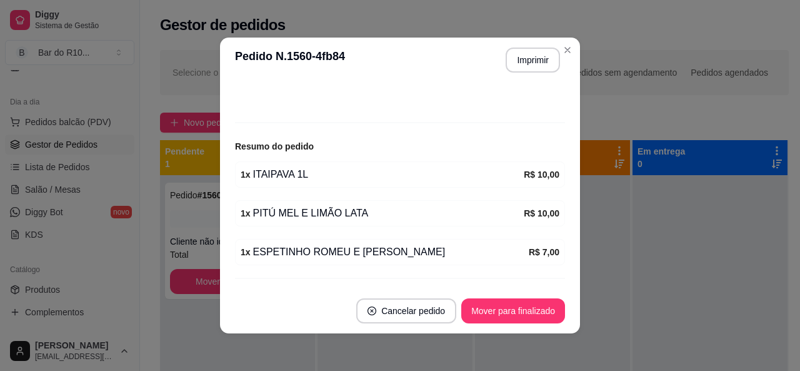
scroll to position [138, 0]
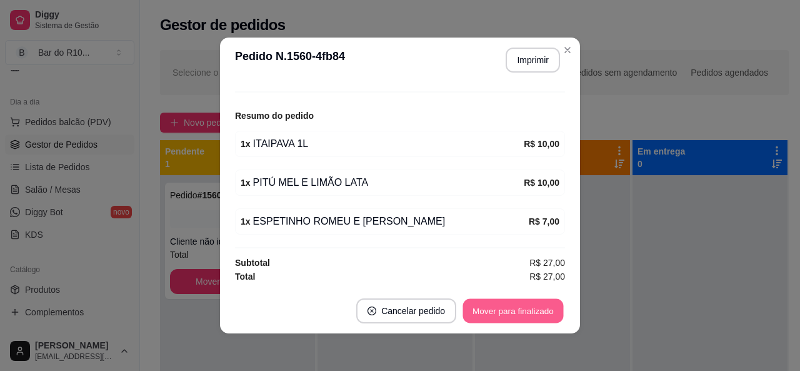
click at [509, 314] on button "Mover para finalizado" at bounding box center [513, 311] width 101 height 24
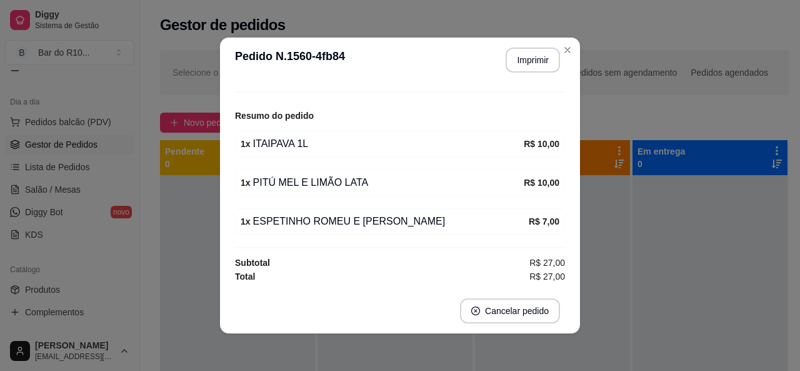
scroll to position [96, 0]
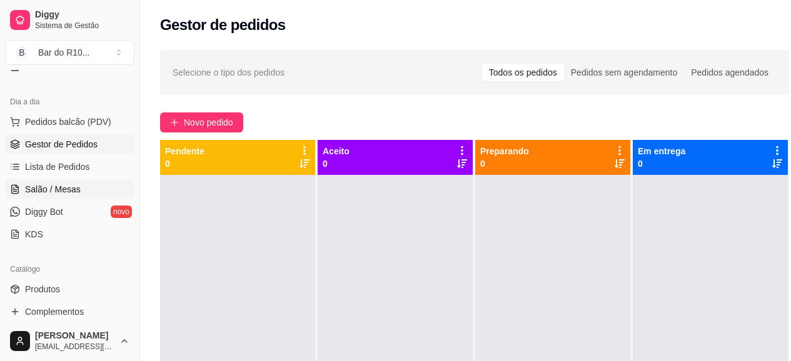
click at [57, 193] on span "Salão / Mesas" at bounding box center [53, 189] width 56 height 13
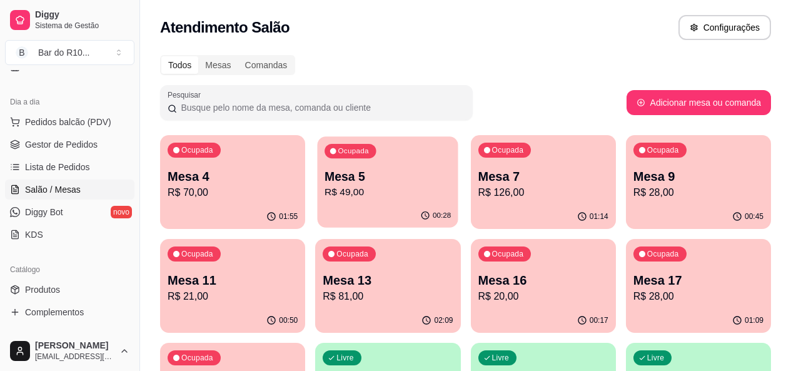
click at [324, 183] on p "Mesa 5" at bounding box center [387, 176] width 126 height 17
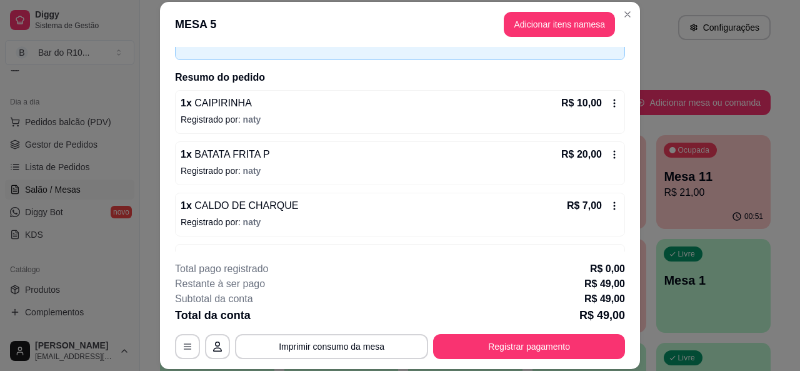
scroll to position [116, 0]
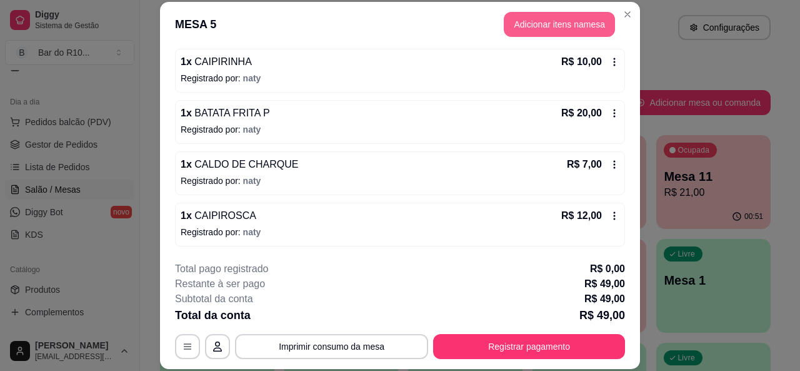
click at [533, 34] on button "Adicionar itens na mesa" at bounding box center [559, 24] width 111 height 25
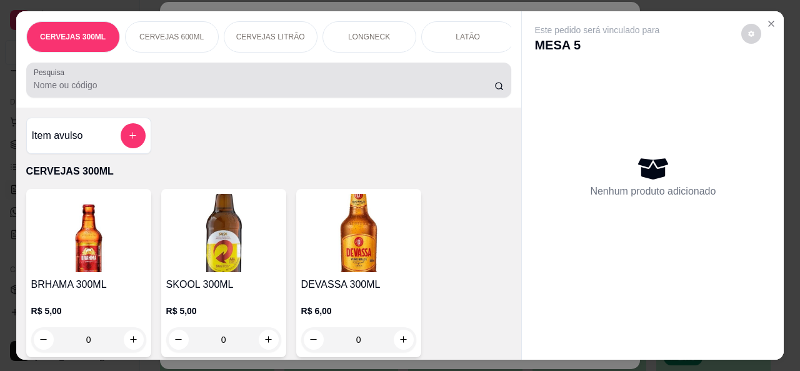
click at [287, 83] on div at bounding box center [269, 80] width 471 height 25
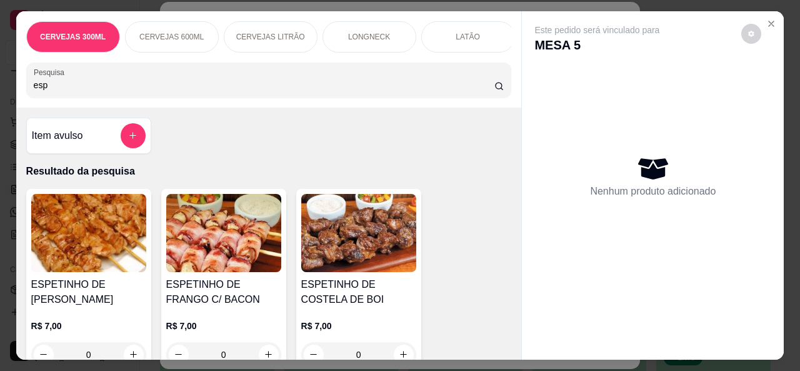
type input "esp"
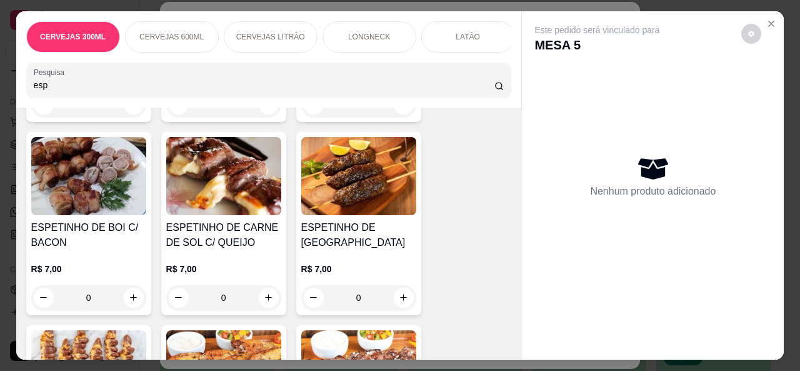
scroll to position [275, 0]
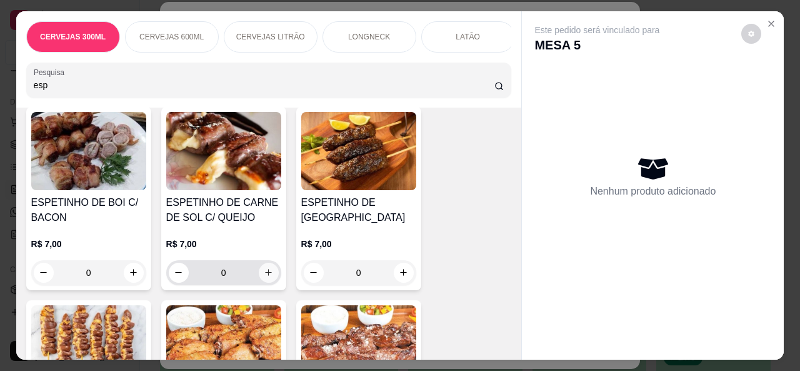
click at [265, 273] on icon "increase-product-quantity" at bounding box center [268, 272] width 9 height 9
type input "1"
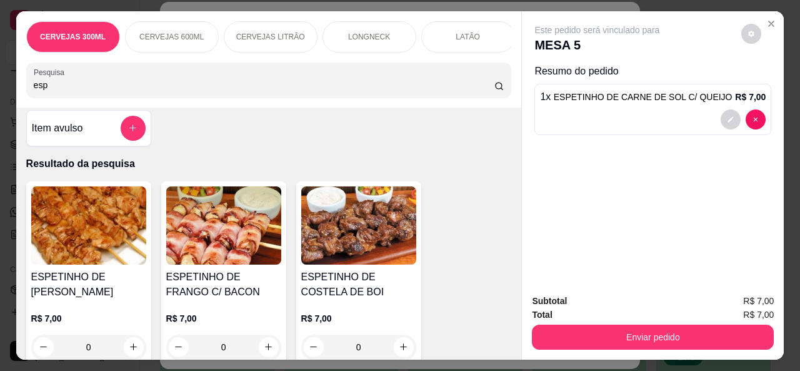
scroll to position [0, 0]
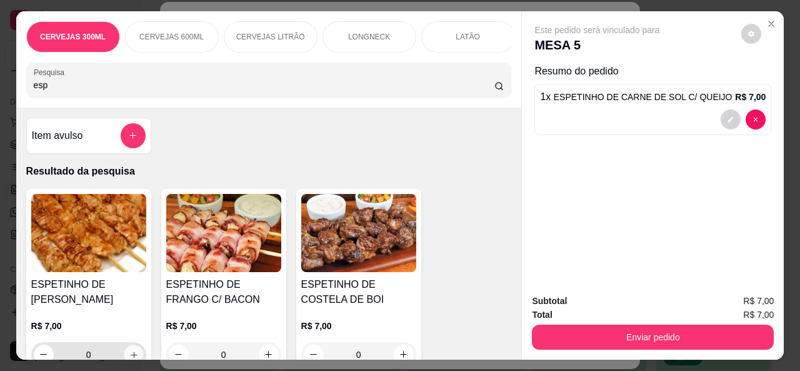
click at [124, 344] on button "increase-product-quantity" at bounding box center [133, 353] width 19 height 19
type input "1"
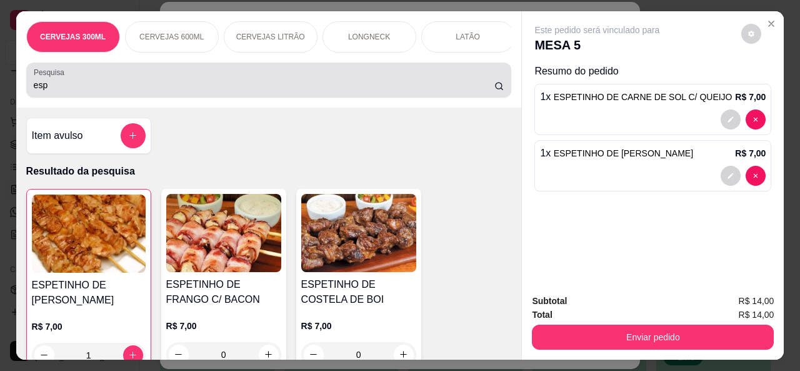
click at [131, 79] on div "esp" at bounding box center [269, 80] width 471 height 25
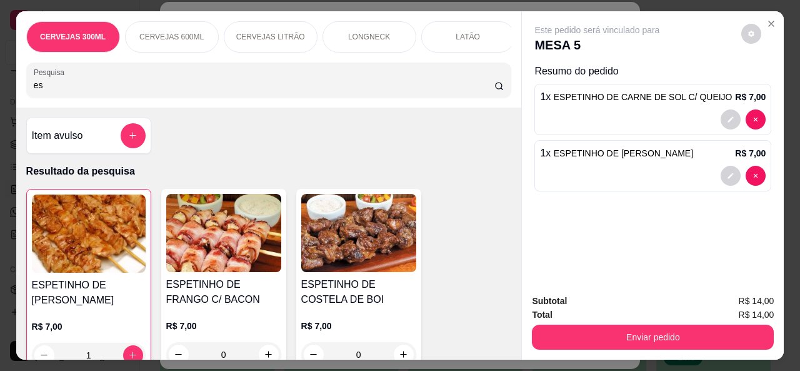
type input "e"
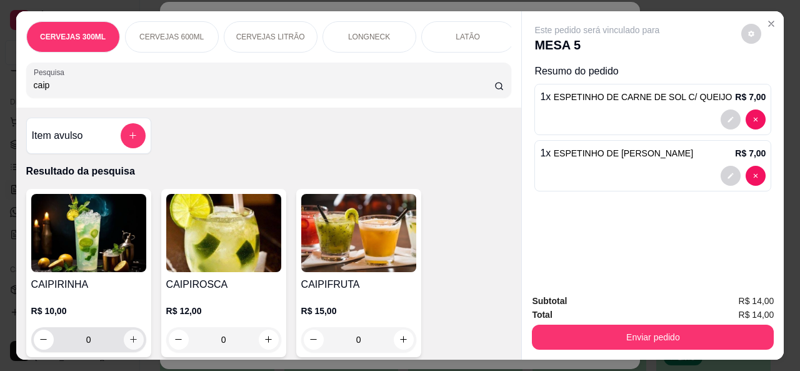
type input "caip"
click at [131, 339] on icon "increase-product-quantity" at bounding box center [133, 338] width 9 height 9
type input "1"
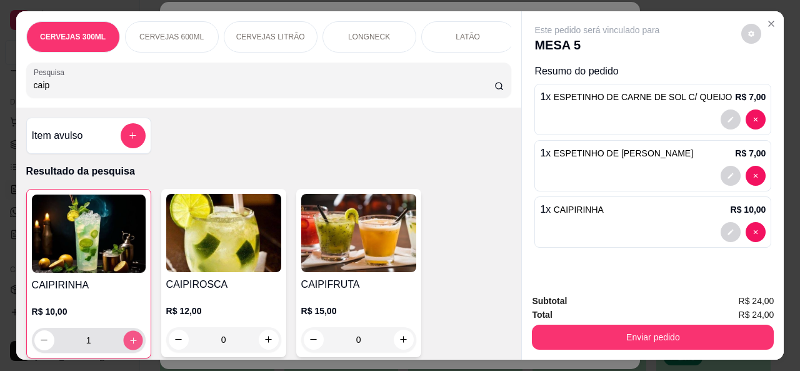
click at [131, 339] on icon "increase-product-quantity" at bounding box center [132, 340] width 9 height 9
type input "2"
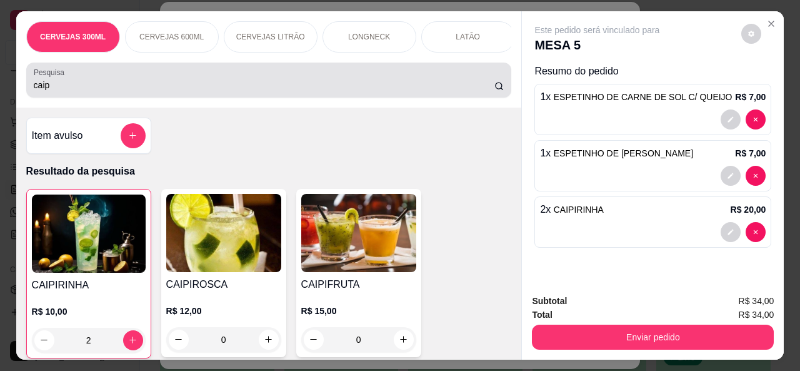
click at [200, 78] on div "caip" at bounding box center [269, 80] width 471 height 25
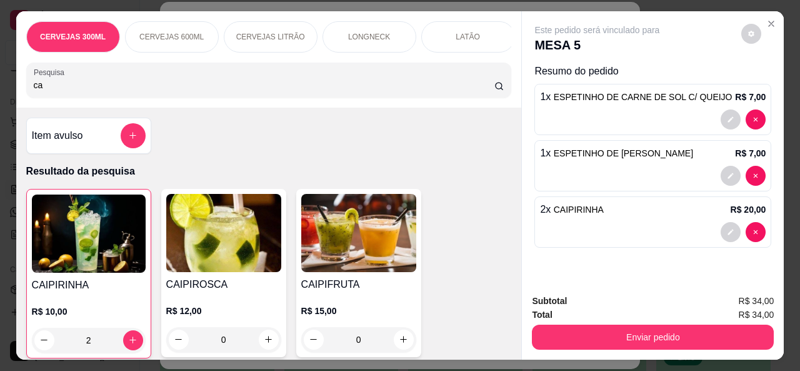
type input "c"
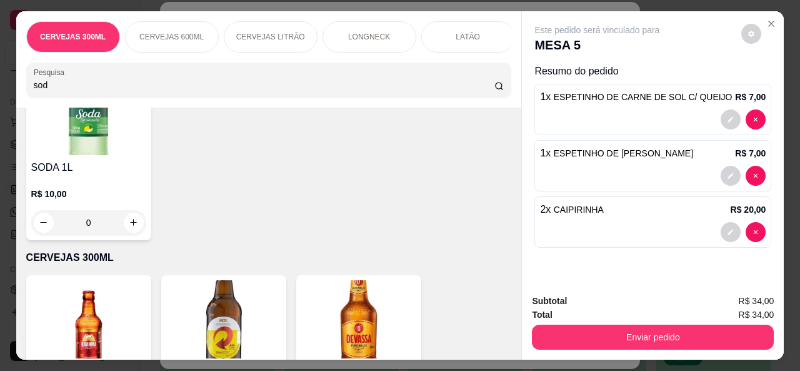
scroll to position [125, 0]
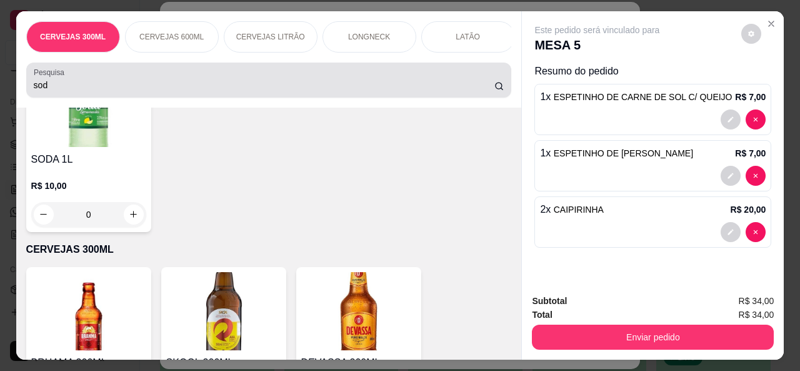
click at [378, 90] on input "sod" at bounding box center [264, 85] width 461 height 13
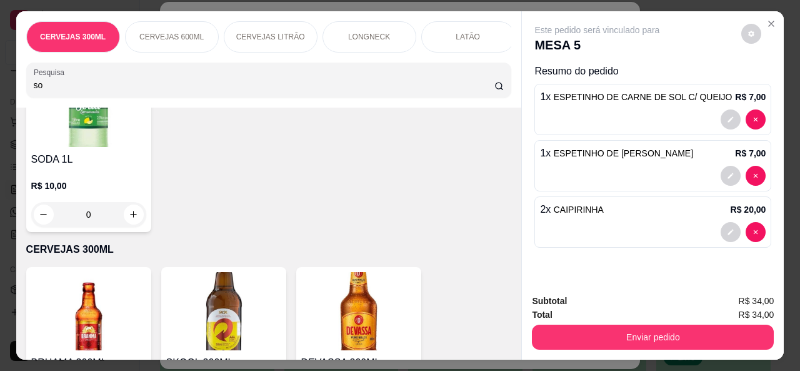
type input "s"
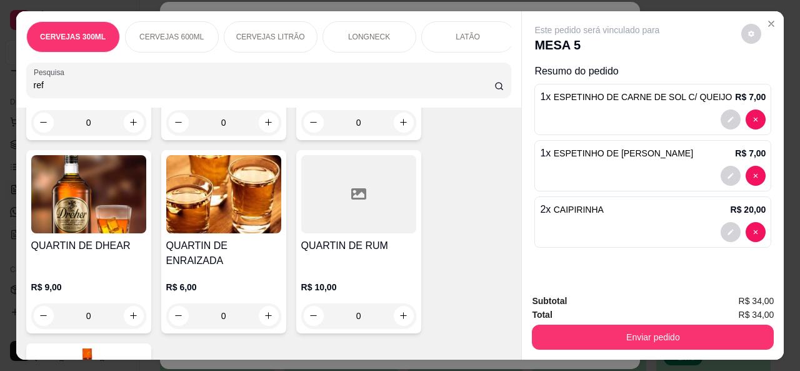
scroll to position [2556, 0]
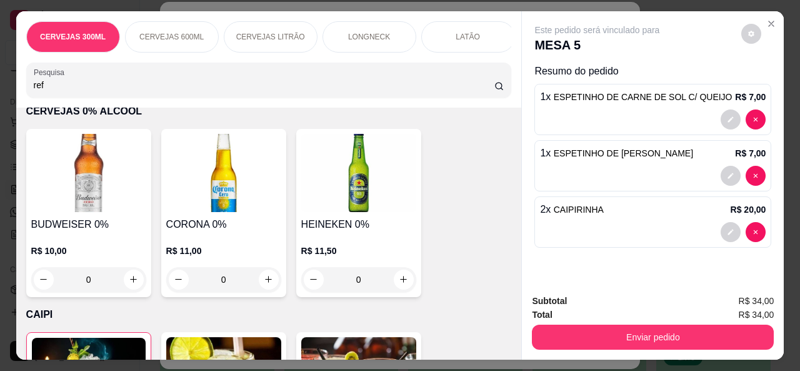
type input "ref"
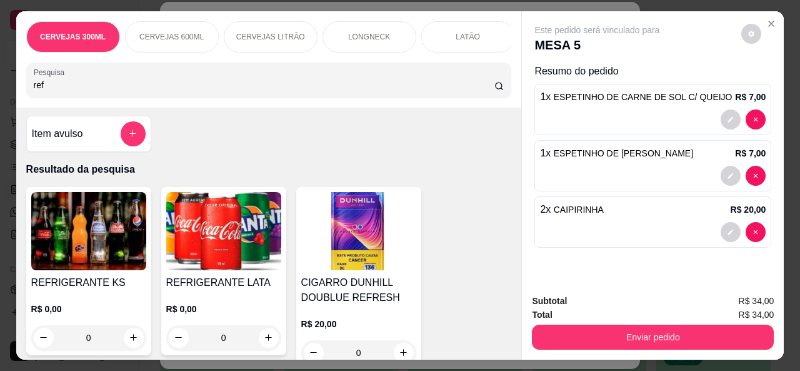
scroll to position [0, 0]
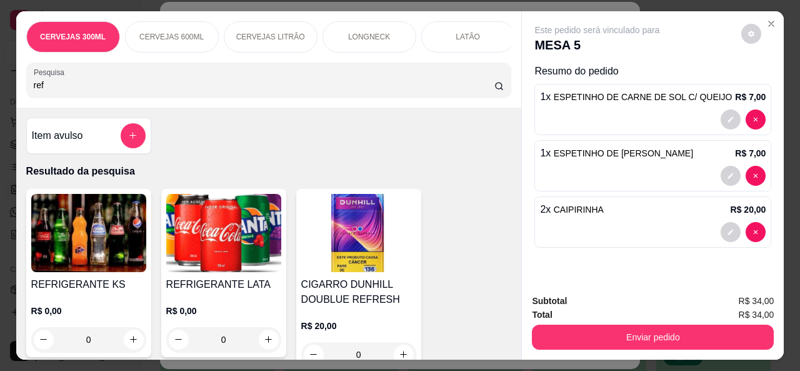
click at [251, 234] on img at bounding box center [223, 233] width 115 height 78
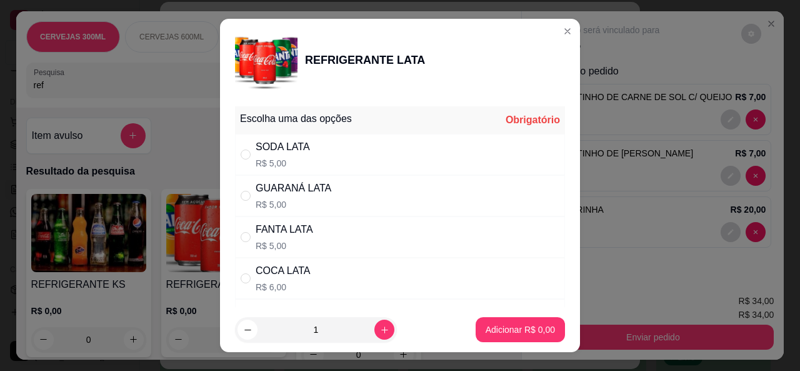
click at [251, 153] on div "" at bounding box center [248, 155] width 15 height 14
radio input "true"
click at [521, 336] on button "Adicionar R$ 5,00" at bounding box center [520, 329] width 89 height 25
type input "1"
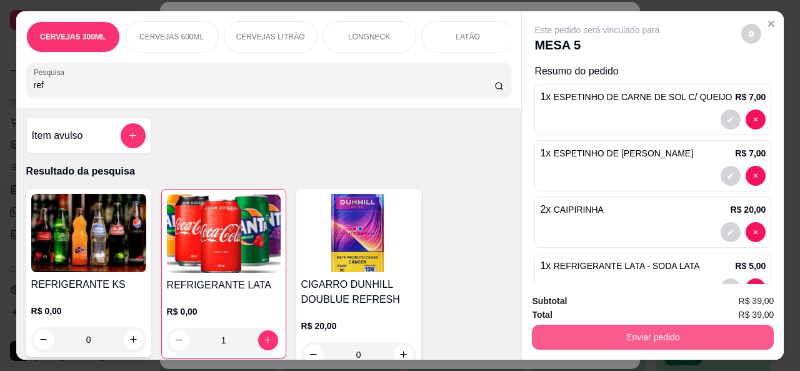
click at [641, 324] on button "Enviar pedido" at bounding box center [653, 336] width 242 height 25
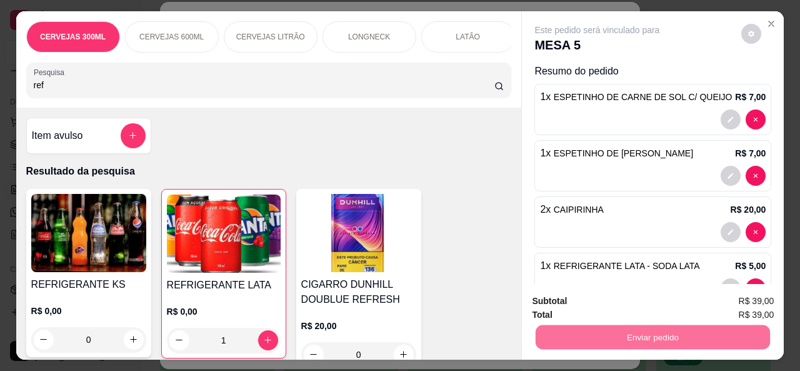
click at [630, 306] on button "Não registrar e enviar pedido" at bounding box center [612, 302] width 130 height 24
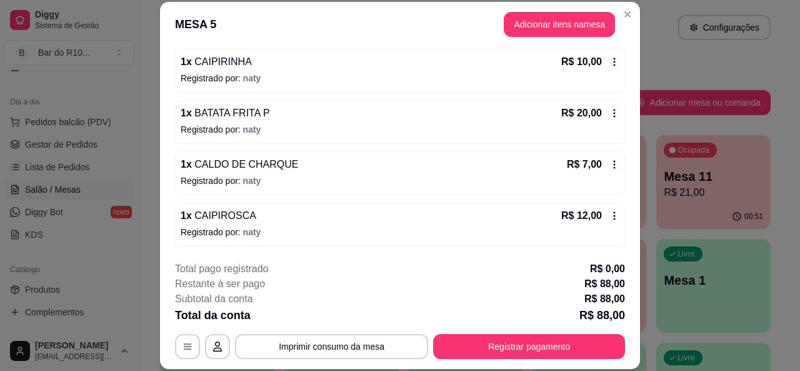
click at [621, 24] on header "MESA 5 Adicionar itens na mesa" at bounding box center [400, 24] width 480 height 45
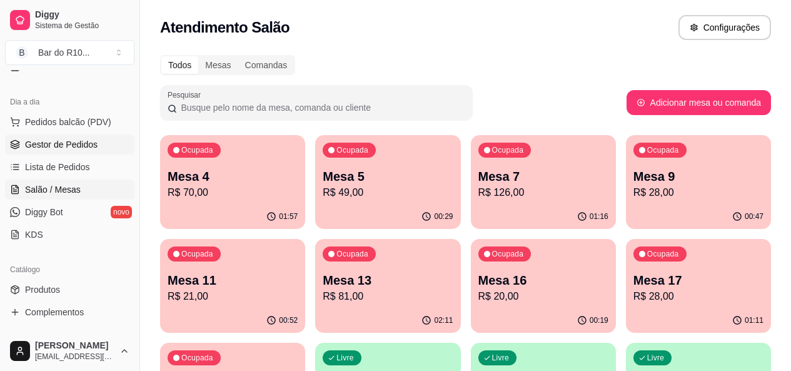
drag, startPoint x: 64, startPoint y: 153, endPoint x: 69, endPoint y: 148, distance: 7.5
click at [64, 153] on link "Gestor de Pedidos" at bounding box center [69, 144] width 129 height 20
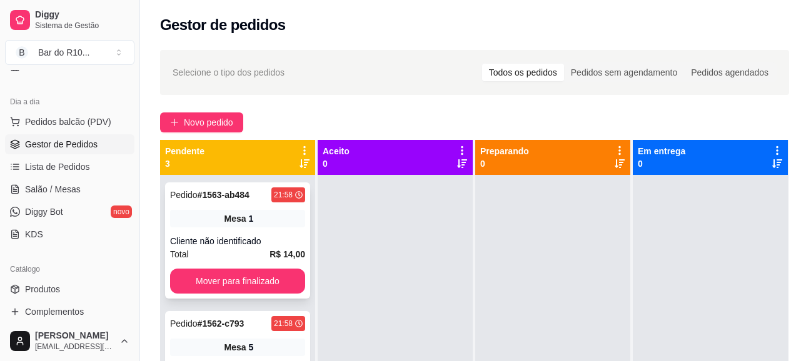
click at [244, 243] on div "Cliente não identificado" at bounding box center [237, 241] width 135 height 13
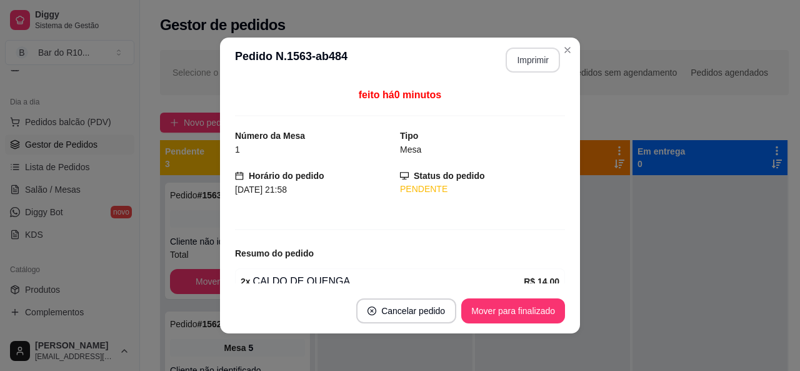
click at [526, 64] on button "Imprimir" at bounding box center [533, 60] width 54 height 25
click at [524, 323] on button "Mover para finalizado" at bounding box center [513, 311] width 101 height 24
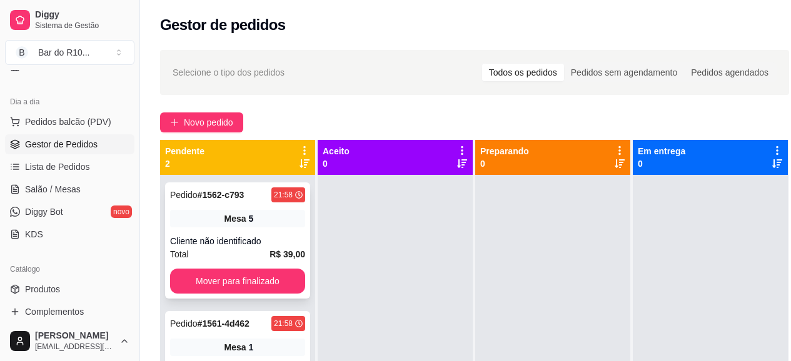
click at [216, 209] on div "Pedido # 1562-c793 21:58 Mesa 5 Cliente não identificado Total R$ 39,00 Mover p…" at bounding box center [237, 241] width 145 height 116
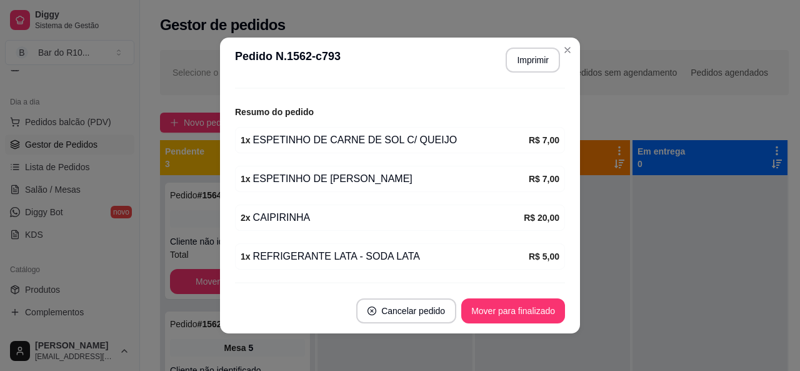
scroll to position [176, 0]
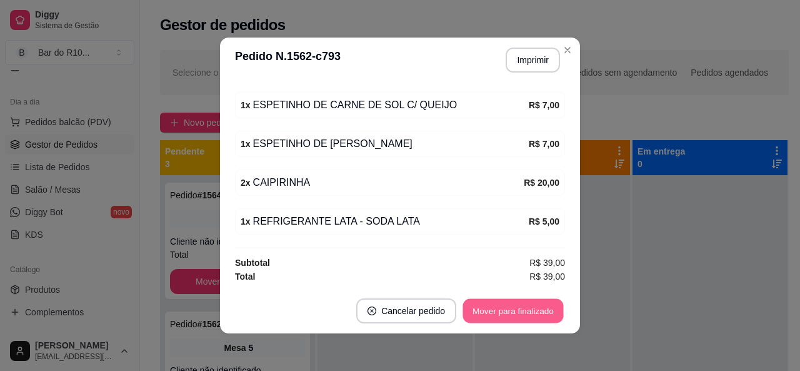
click at [488, 319] on button "Mover para finalizado" at bounding box center [513, 311] width 101 height 24
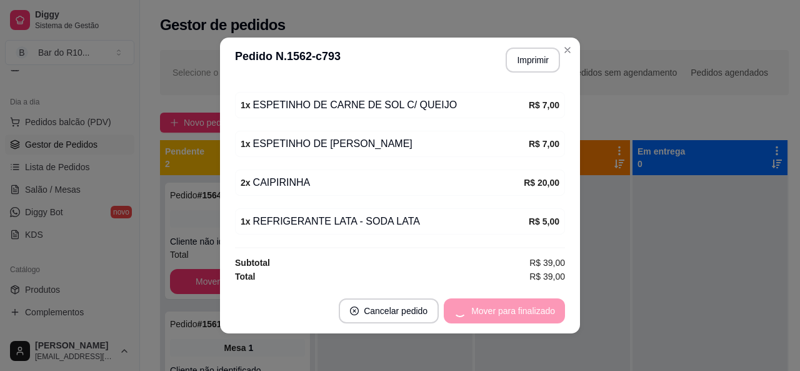
scroll to position [135, 0]
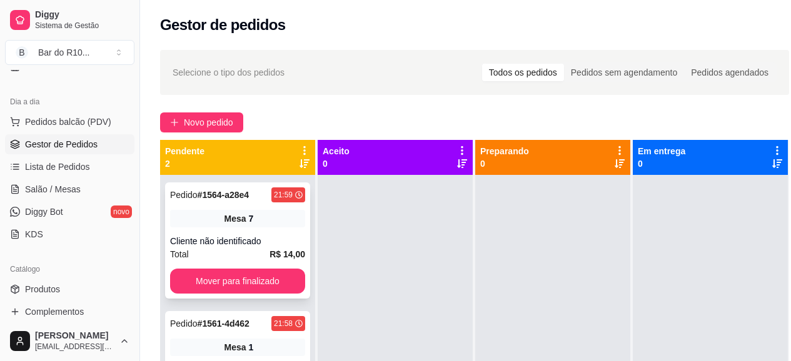
click at [244, 229] on div "Pedido # 1564-a28e4 21:59 Mesa 7 Cliente não identificado Total R$ 14,00 Mover …" at bounding box center [237, 241] width 145 height 116
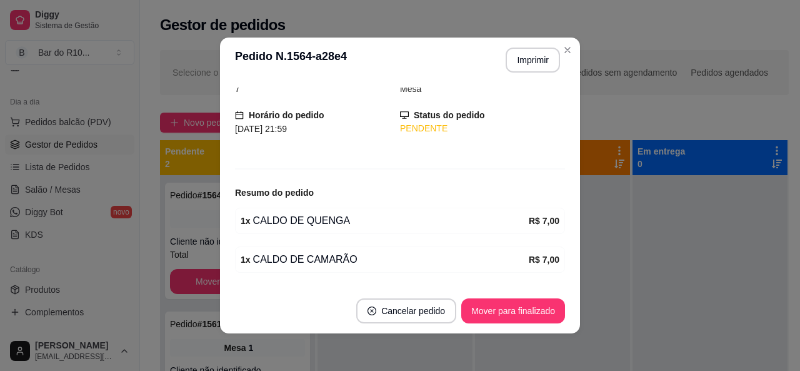
scroll to position [99, 0]
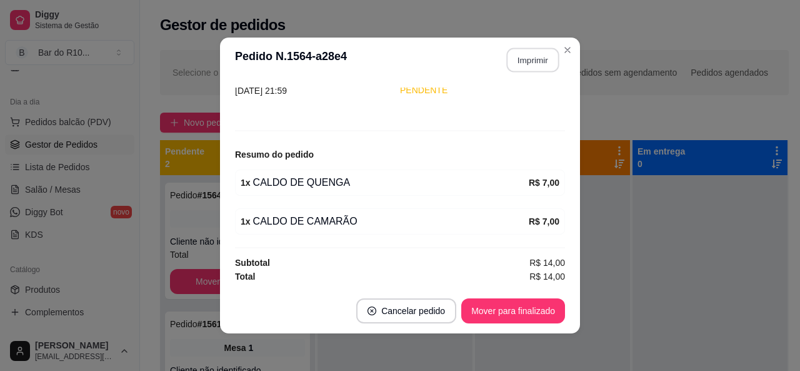
click at [510, 63] on button "Imprimir" at bounding box center [533, 60] width 53 height 24
click at [524, 301] on button "Mover para finalizado" at bounding box center [513, 310] width 104 height 25
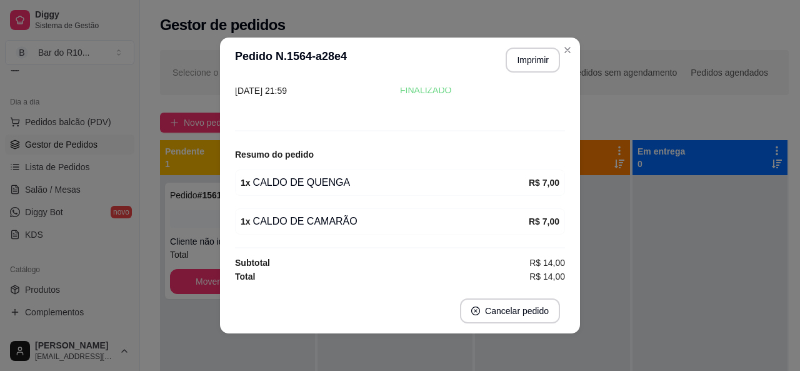
scroll to position [58, 0]
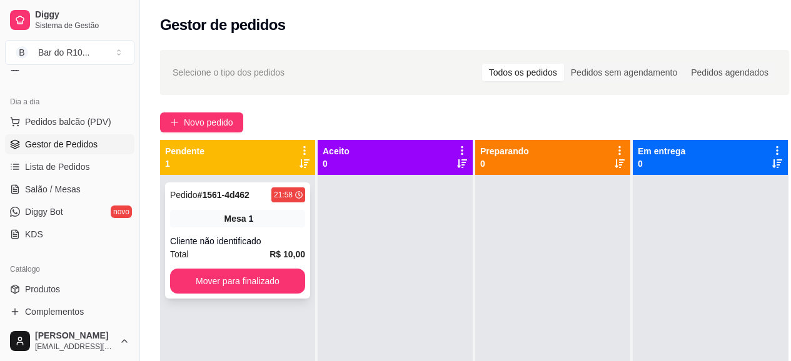
click at [189, 224] on div "Mesa 1" at bounding box center [237, 219] width 135 height 18
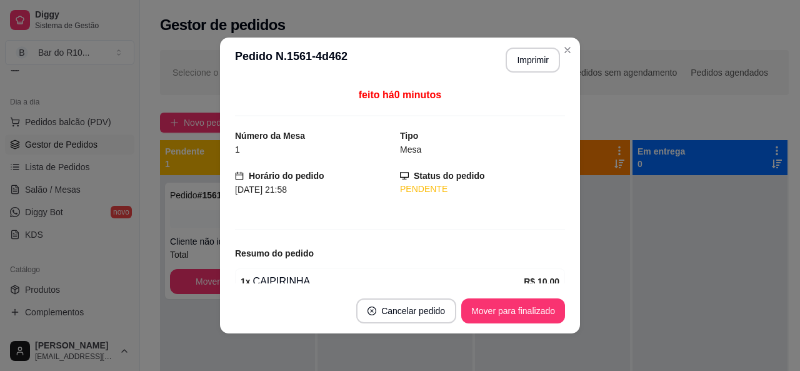
scroll to position [60, 0]
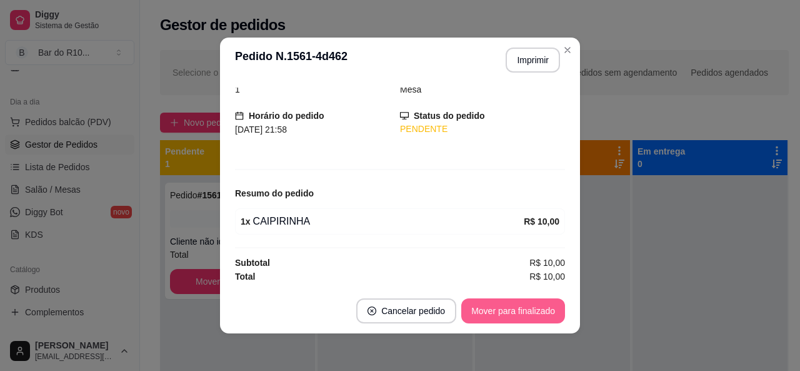
click at [541, 303] on button "Mover para finalizado" at bounding box center [513, 310] width 104 height 25
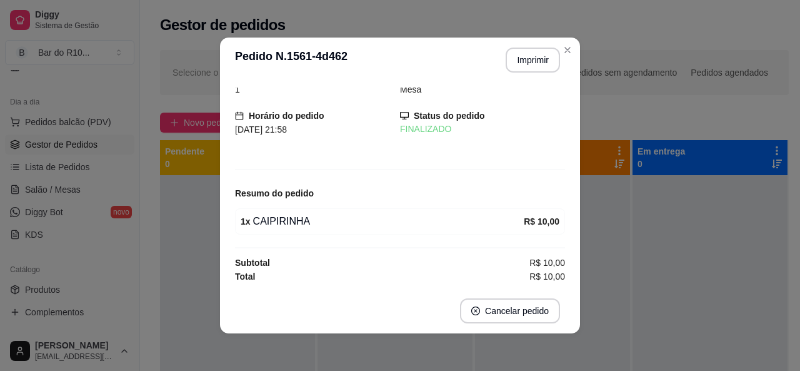
scroll to position [19, 0]
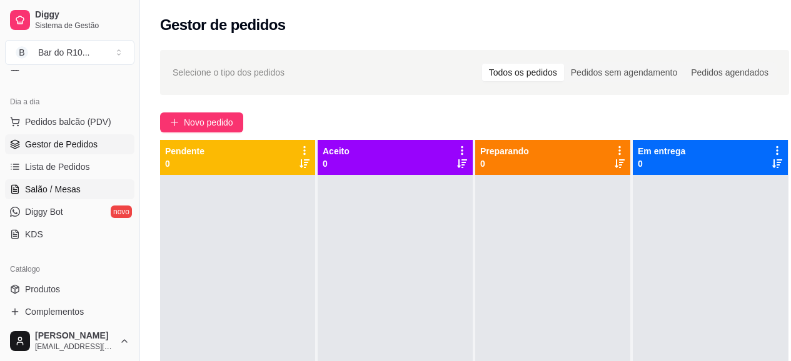
click at [84, 183] on link "Salão / Mesas" at bounding box center [69, 189] width 129 height 20
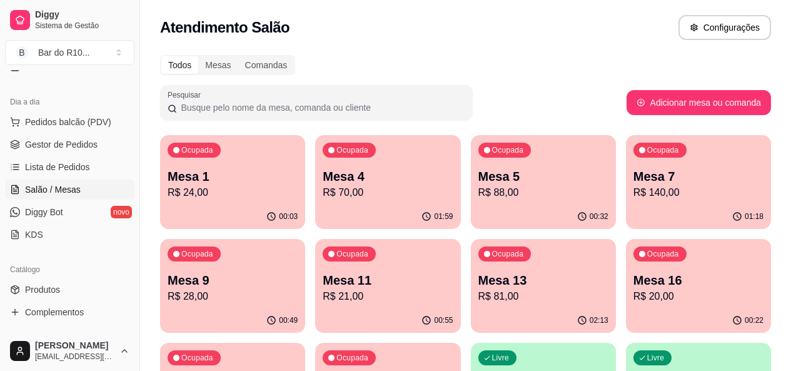
click at [298, 271] on p "Mesa 9" at bounding box center [233, 280] width 130 height 18
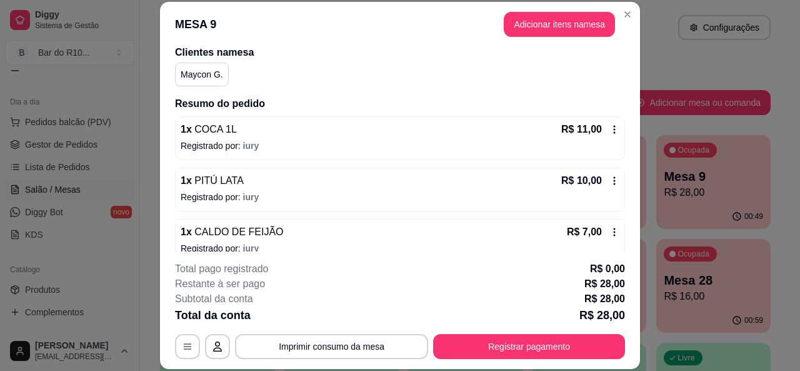
scroll to position [116, 0]
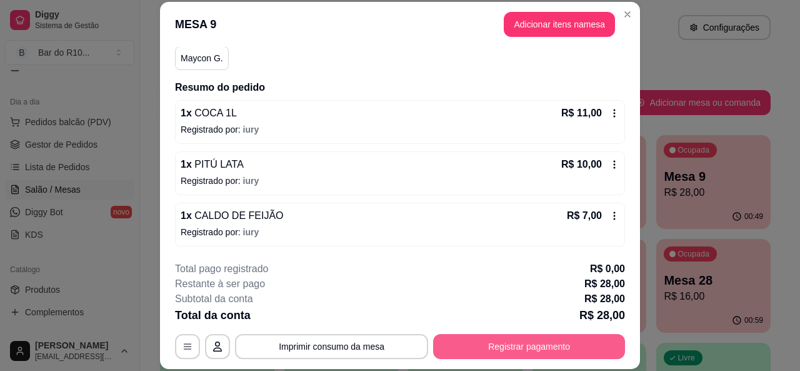
click at [596, 347] on button "Registrar pagamento" at bounding box center [529, 346] width 192 height 25
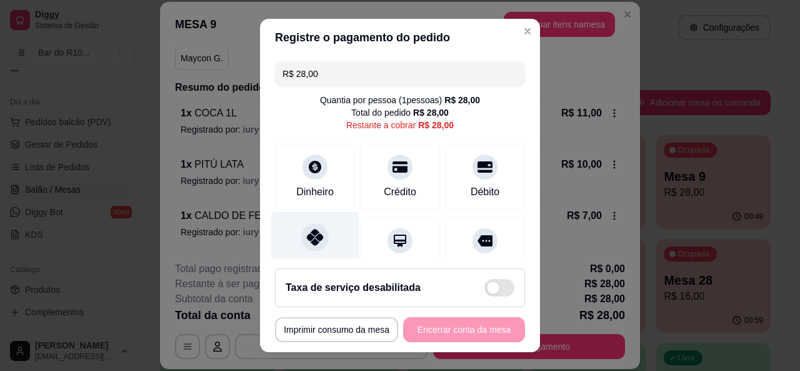
click at [329, 239] on div "Pix" at bounding box center [315, 247] width 88 height 73
type input "R$ 0,00"
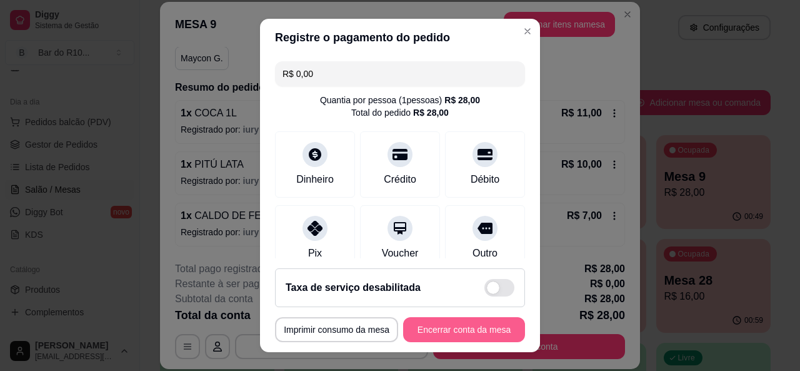
click at [450, 327] on button "Encerrar conta da mesa" at bounding box center [464, 329] width 122 height 25
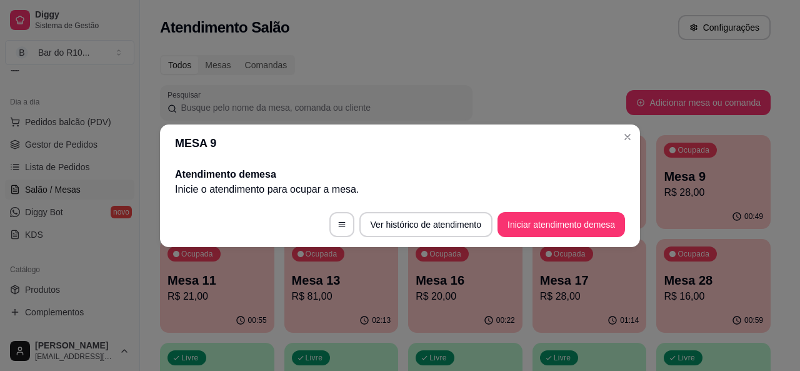
scroll to position [0, 0]
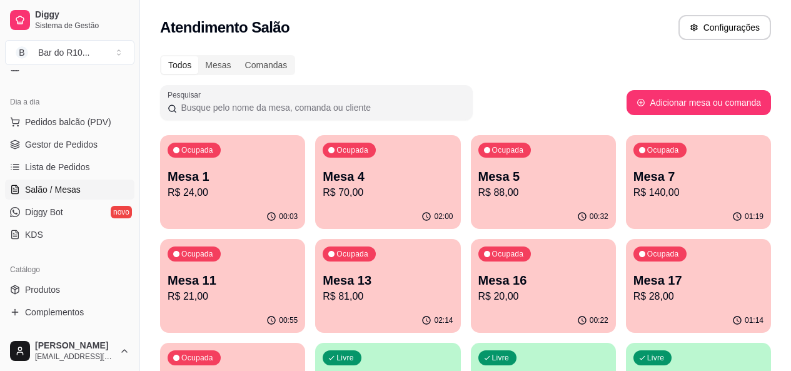
click at [323, 282] on p "Mesa 13" at bounding box center [388, 280] width 130 height 18
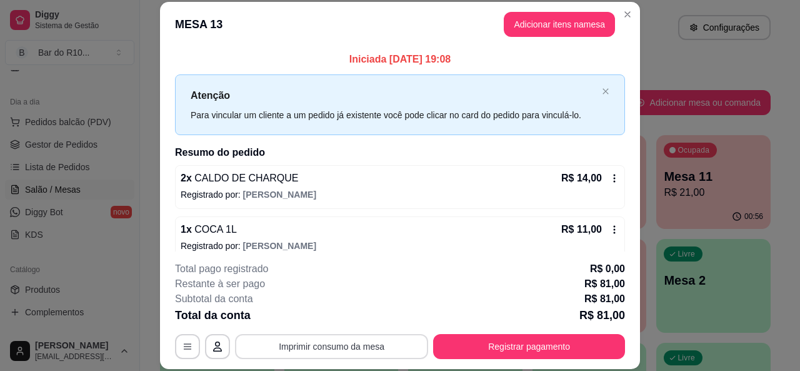
click at [318, 347] on button "Imprimir consumo da mesa" at bounding box center [331, 346] width 193 height 25
click at [316, 339] on button "Imprimir consumo da mesa" at bounding box center [331, 346] width 193 height 25
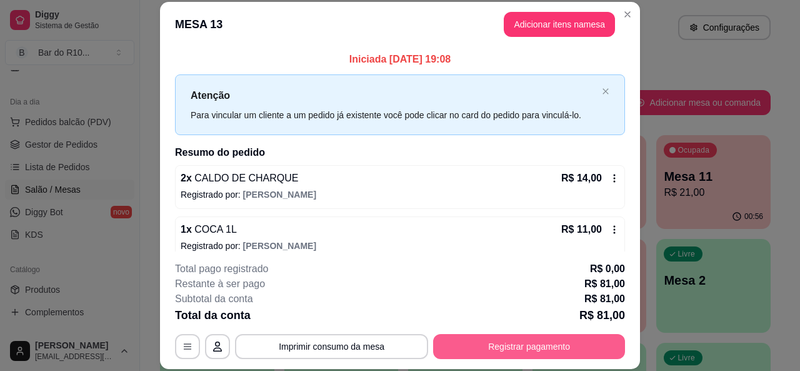
click at [529, 344] on button "Registrar pagamento" at bounding box center [529, 346] width 192 height 25
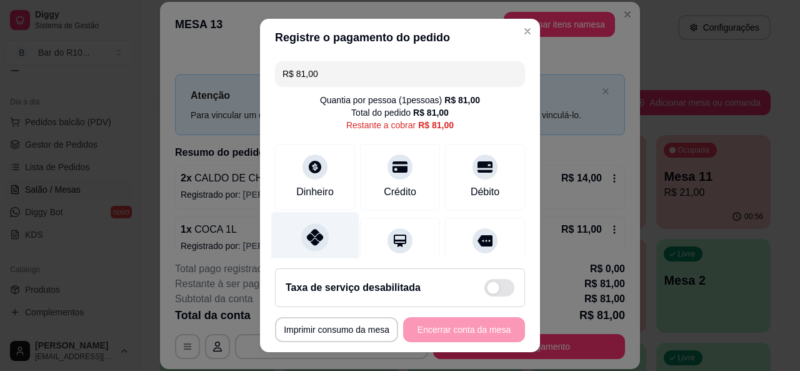
click at [321, 228] on div "Pix" at bounding box center [315, 247] width 88 height 73
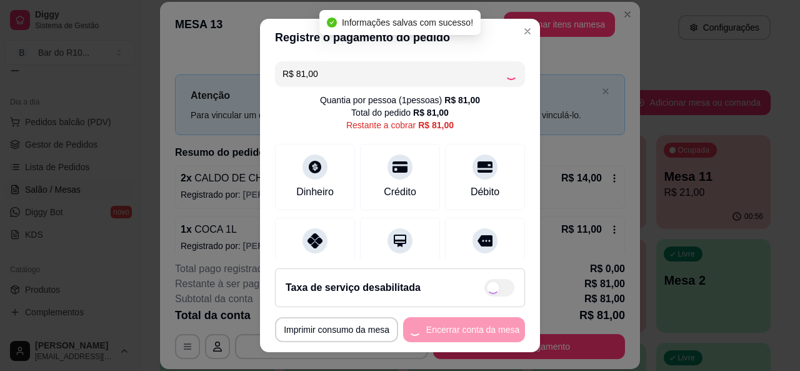
type input "R$ 0,00"
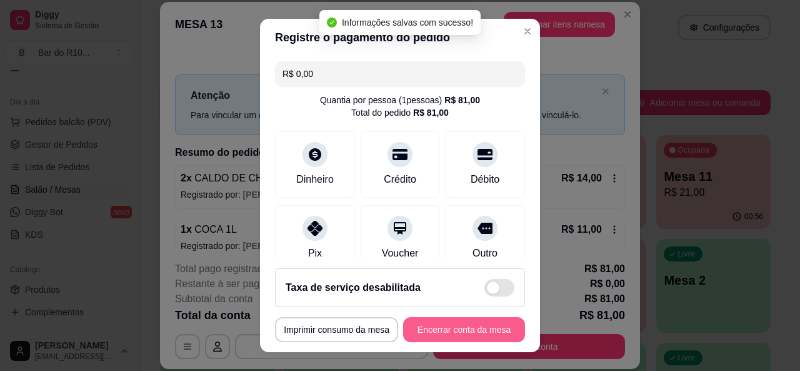
click at [472, 331] on button "Encerrar conta da mesa" at bounding box center [464, 329] width 122 height 25
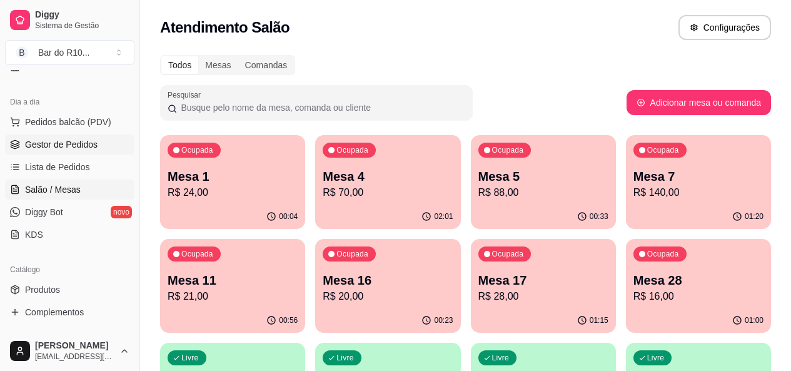
click at [72, 143] on span "Gestor de Pedidos" at bounding box center [61, 144] width 73 height 13
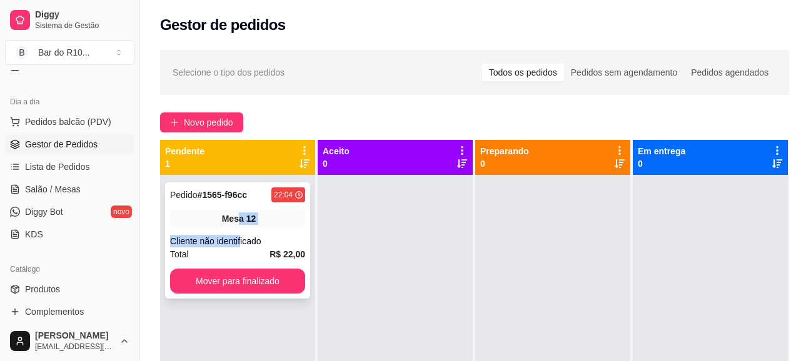
click at [241, 229] on div "Pedido # 1565-f96cc 22:04 Mesa 12 Cliente não identificado Total R$ 22,00 Mover…" at bounding box center [237, 241] width 145 height 116
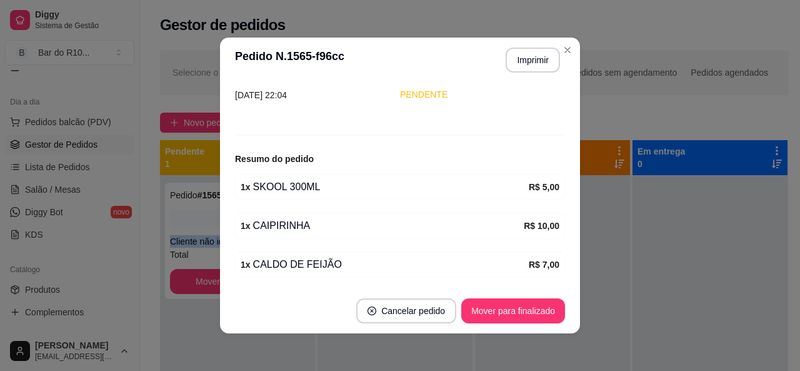
scroll to position [138, 0]
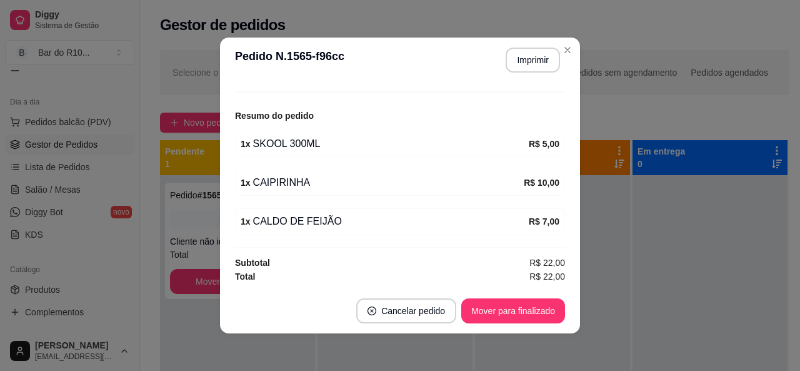
click at [513, 75] on header "**********" at bounding box center [400, 60] width 360 height 45
click at [519, 72] on button "Imprimir" at bounding box center [533, 60] width 54 height 25
click at [521, 315] on button "Mover para finalizado" at bounding box center [513, 311] width 101 height 24
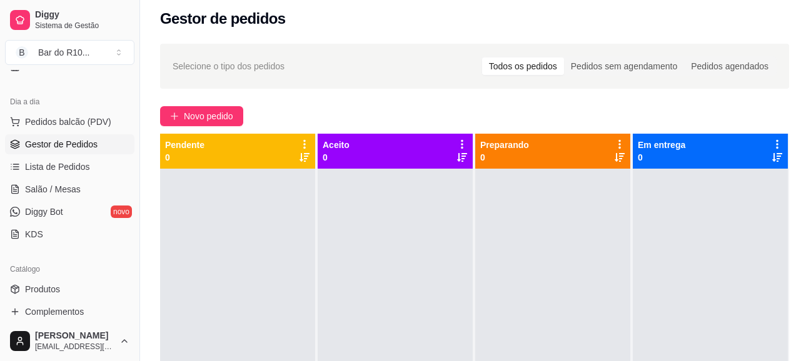
scroll to position [8, 0]
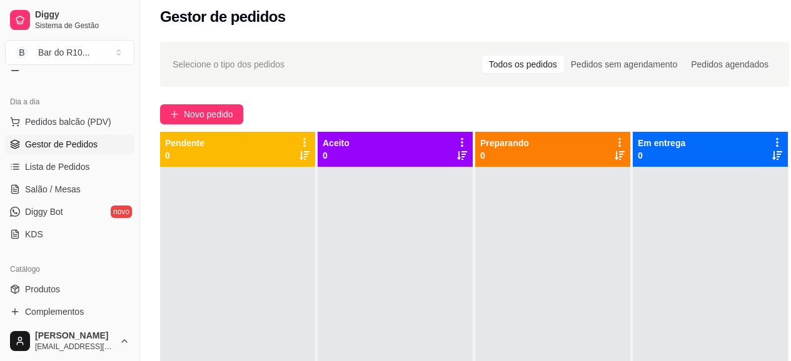
click at [781, 215] on div at bounding box center [710, 347] width 155 height 361
drag, startPoint x: 262, startPoint y: 139, endPoint x: 359, endPoint y: 154, distance: 98.7
click at [358, 156] on div "Pendente 0 Aceito 0 Preparando 0 Em entrega 0" at bounding box center [474, 312] width 629 height 361
click at [381, 103] on div "Selecione o tipo dos pedidos Todos os pedidos Pedidos sem agendamento Pedidos a…" at bounding box center [474, 271] width 669 height 474
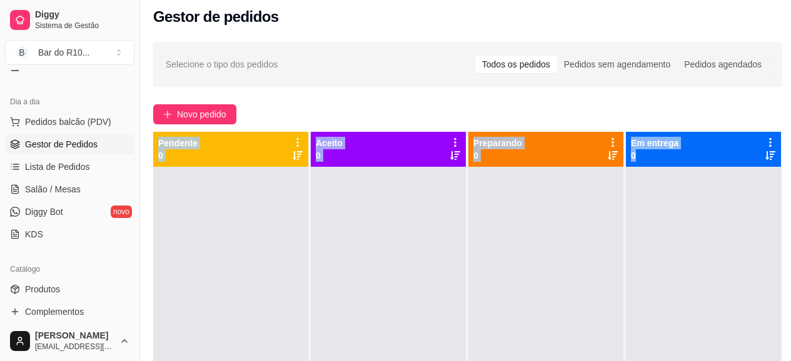
drag, startPoint x: 166, startPoint y: 137, endPoint x: 800, endPoint y: 143, distance: 633.9
click at [788, 143] on div "Selecione o tipo dos pedidos Todos os pedidos Pedidos sem agendamento Pedidos a…" at bounding box center [467, 271] width 669 height 474
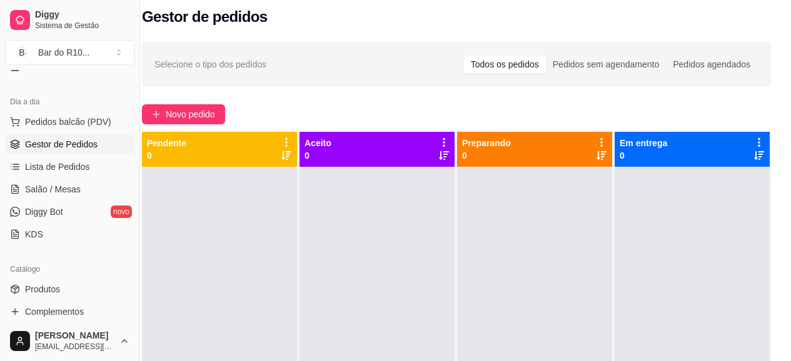
click at [354, 119] on div "Novo pedido" at bounding box center [456, 114] width 629 height 20
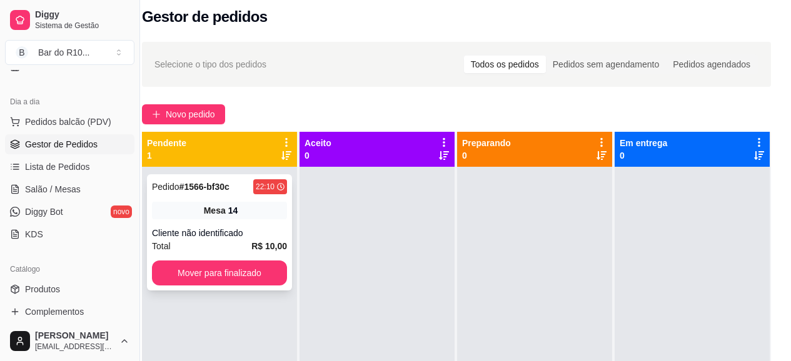
click at [241, 199] on div "Pedido # 1566-bf30c 22:10 Mesa 14 Cliente não identificado Total R$ 10,00 Mover…" at bounding box center [219, 232] width 145 height 116
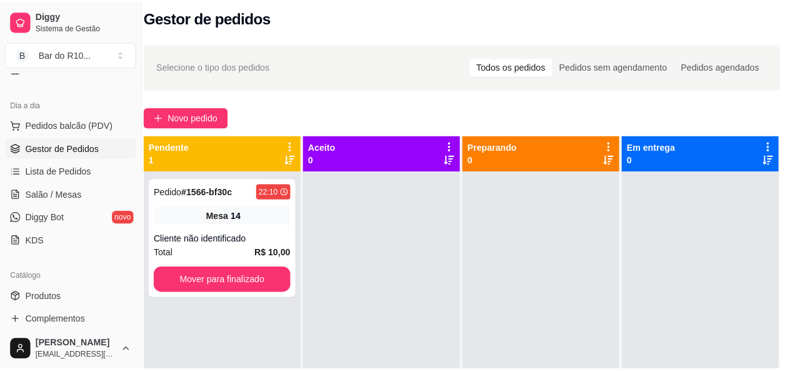
scroll to position [8, 18]
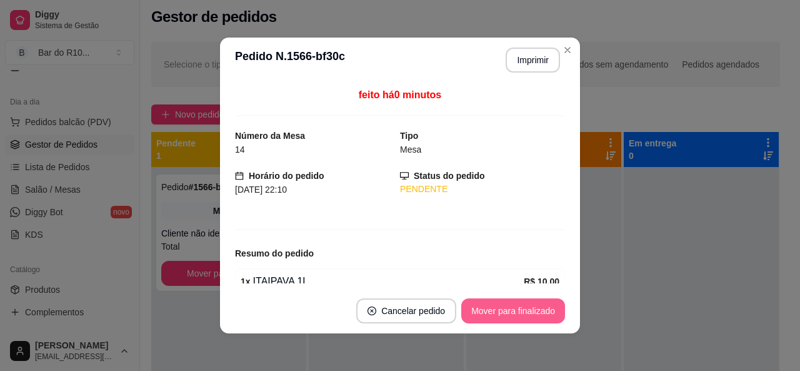
click at [538, 310] on button "Mover para finalizado" at bounding box center [513, 310] width 104 height 25
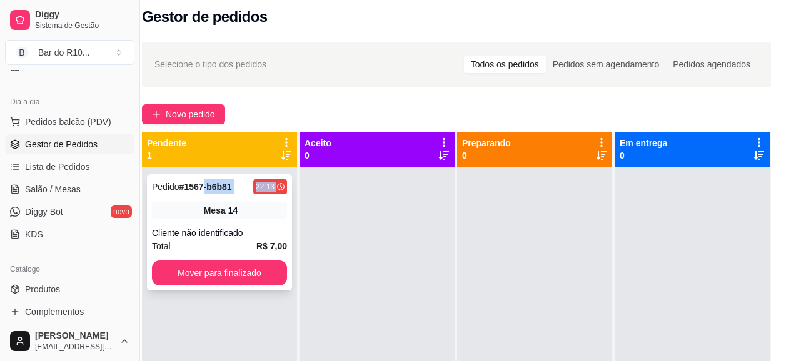
click at [204, 198] on div "Pedido # 1567-b6b81 22:13 Mesa 14 Cliente não identificado Total R$ 7,00 Mover …" at bounding box center [219, 232] width 145 height 116
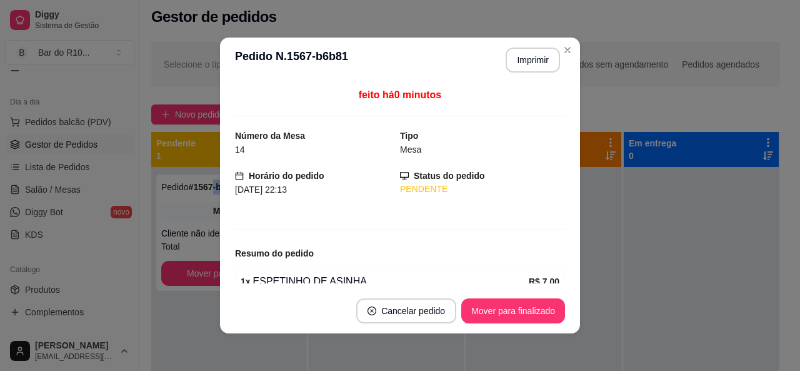
scroll to position [60, 0]
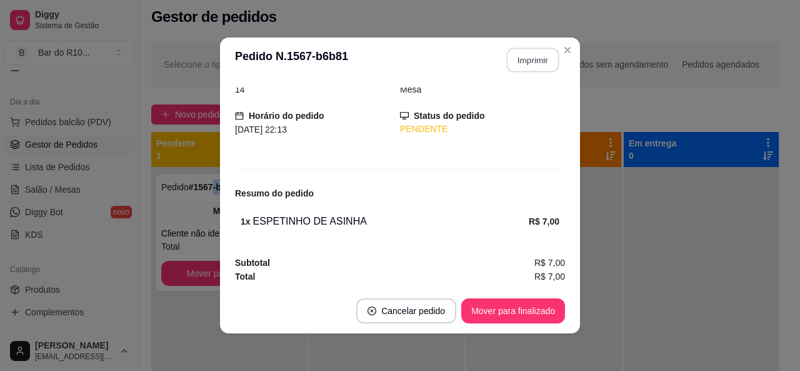
click at [541, 57] on button "Imprimir" at bounding box center [533, 60] width 53 height 24
click at [537, 307] on button "Mover para finalizado" at bounding box center [513, 311] width 101 height 24
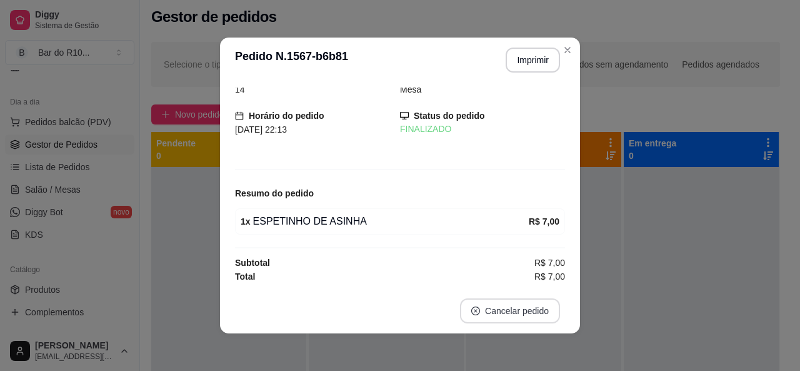
scroll to position [19, 0]
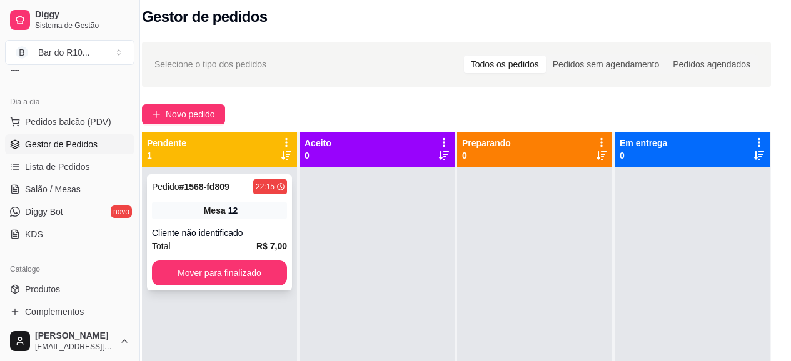
click at [178, 197] on div "Pedido # 1568-fd809 22:15 Mesa 12 Cliente não identificado Total R$ 7,00 Mover …" at bounding box center [219, 232] width 145 height 116
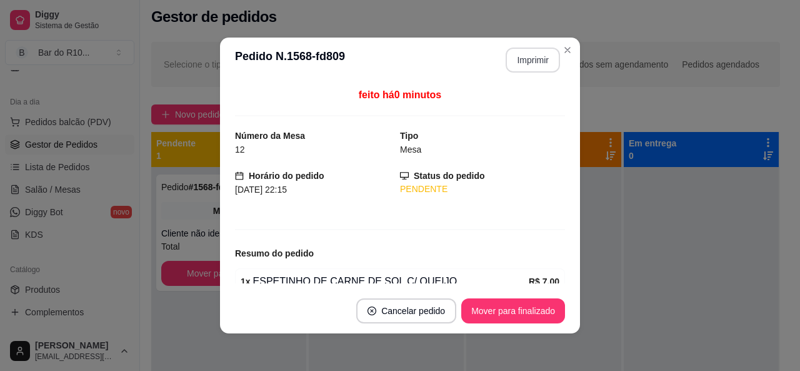
click at [506, 61] on button "Imprimir" at bounding box center [533, 60] width 54 height 25
click at [502, 310] on button "Mover para finalizado" at bounding box center [513, 311] width 101 height 24
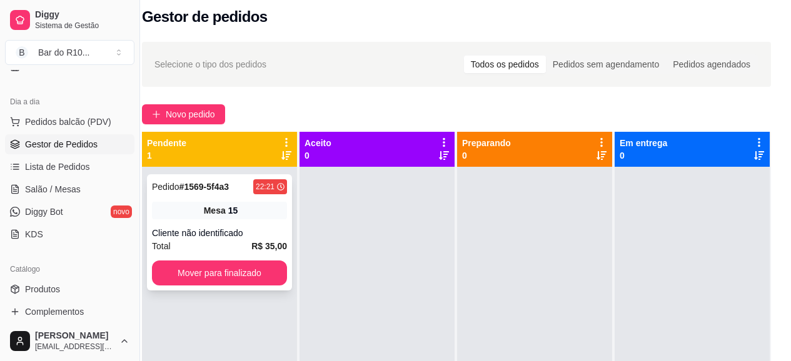
click at [243, 198] on div "Pedido # 1569-5f4a3 22:21 Mesa 15 Cliente não identificado Total R$ 35,00 Mover…" at bounding box center [219, 232] width 145 height 116
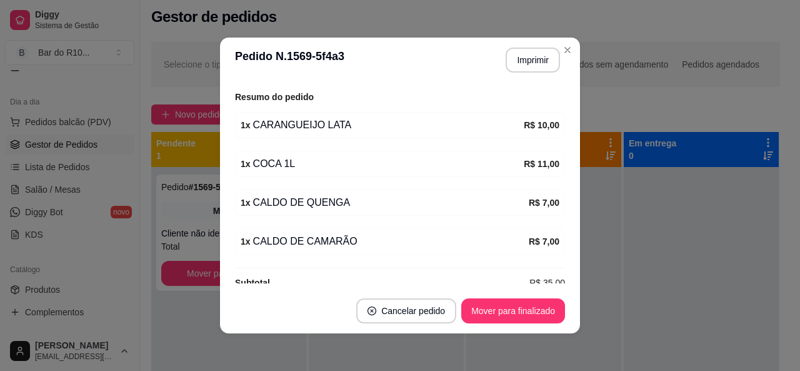
scroll to position [176, 0]
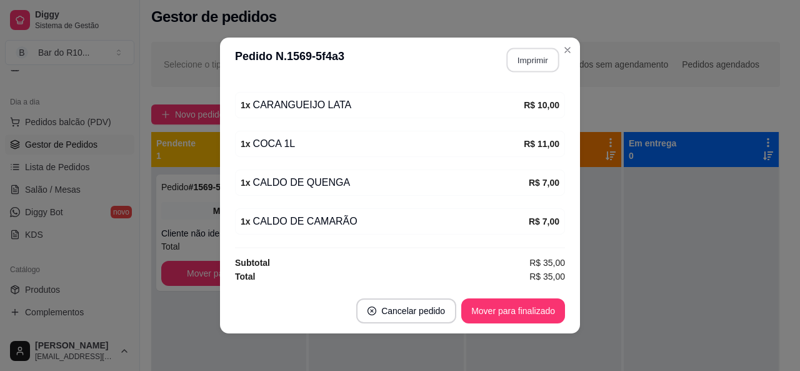
click at [528, 57] on button "Imprimir" at bounding box center [533, 60] width 53 height 24
click at [517, 309] on button "Mover para finalizado" at bounding box center [513, 311] width 101 height 24
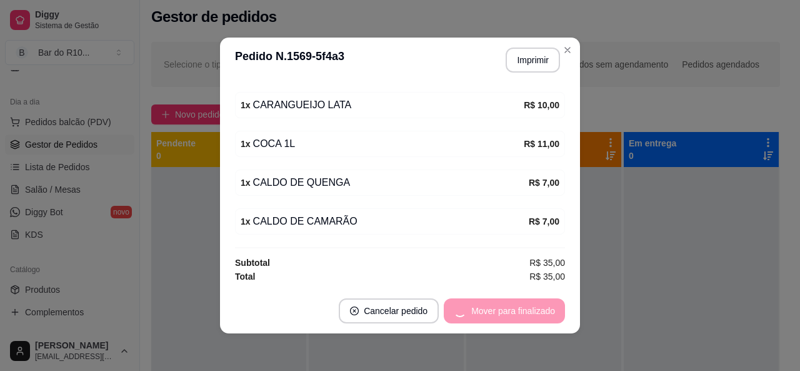
scroll to position [135, 0]
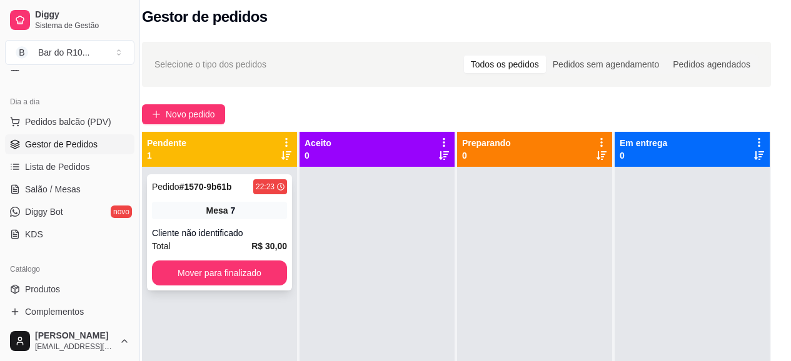
click at [239, 213] on div "Mesa 7" at bounding box center [219, 211] width 135 height 18
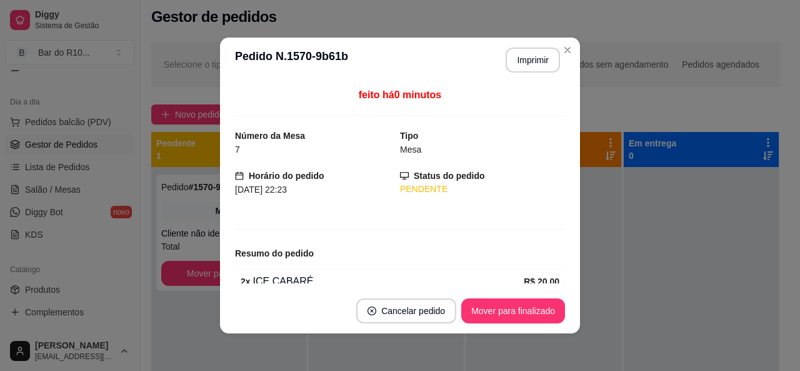
scroll to position [99, 0]
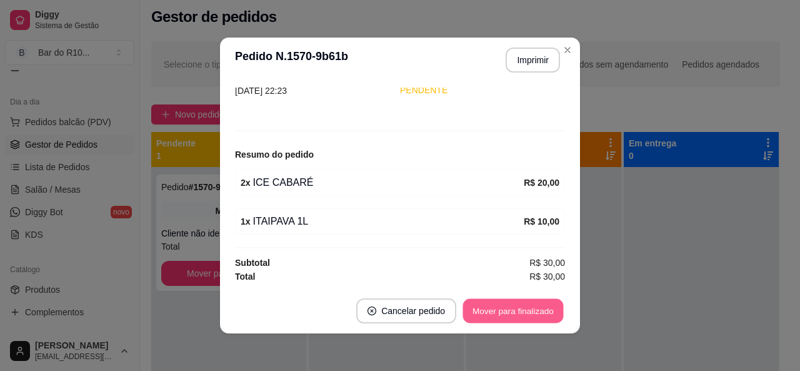
click at [534, 310] on button "Mover para finalizado" at bounding box center [513, 311] width 101 height 24
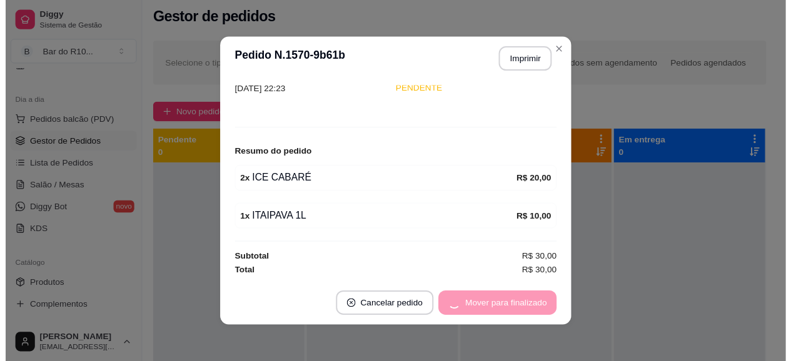
scroll to position [58, 0]
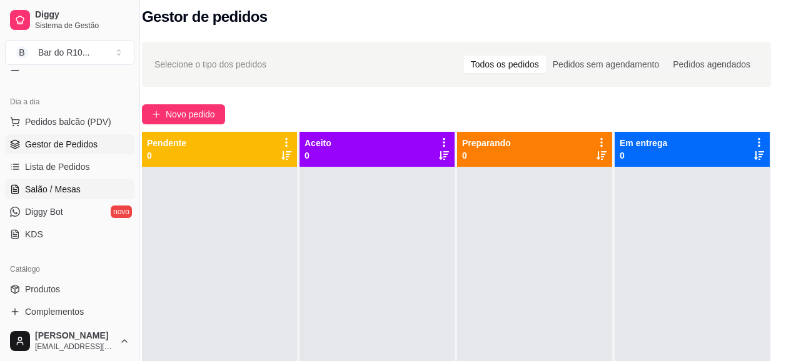
click at [100, 198] on link "Salão / Mesas" at bounding box center [69, 189] width 129 height 20
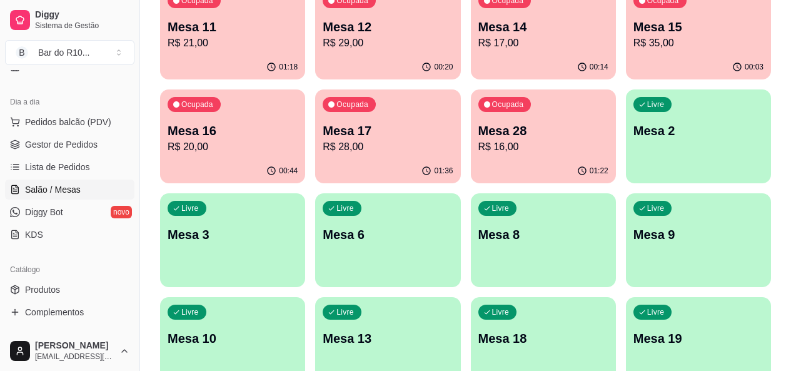
scroll to position [275, 0]
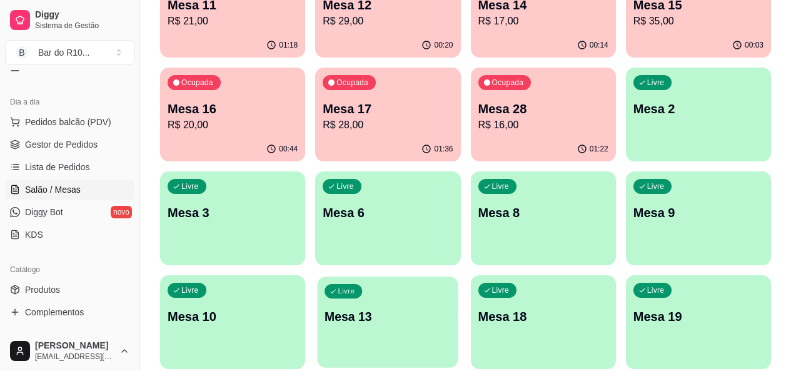
click at [446, 276] on div "Livre Mesa 13" at bounding box center [388, 314] width 141 height 76
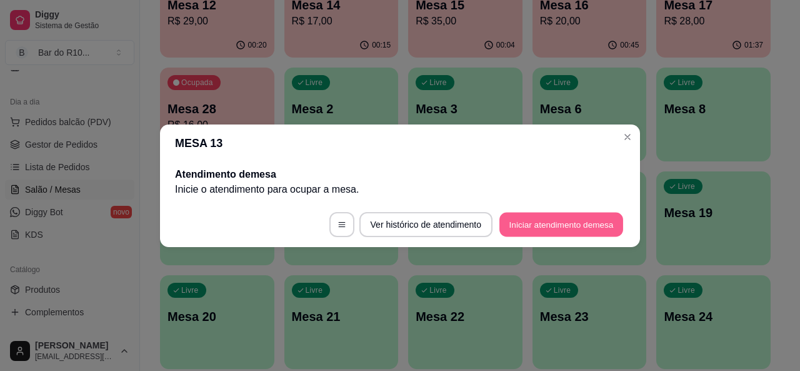
click at [560, 222] on button "Iniciar atendimento de mesa" at bounding box center [561, 224] width 124 height 24
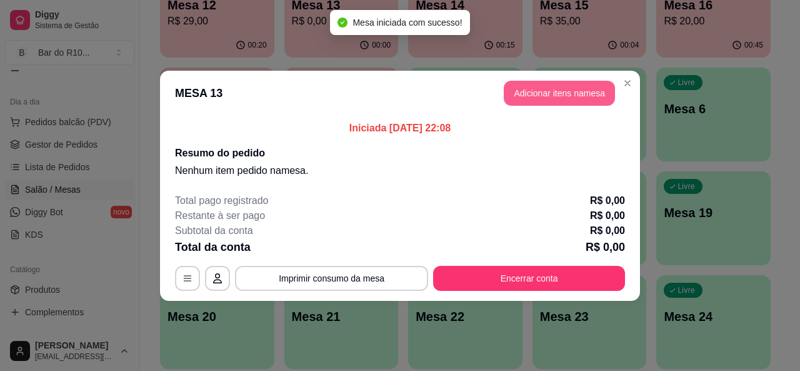
click at [572, 95] on button "Adicionar itens na mesa" at bounding box center [559, 93] width 111 height 25
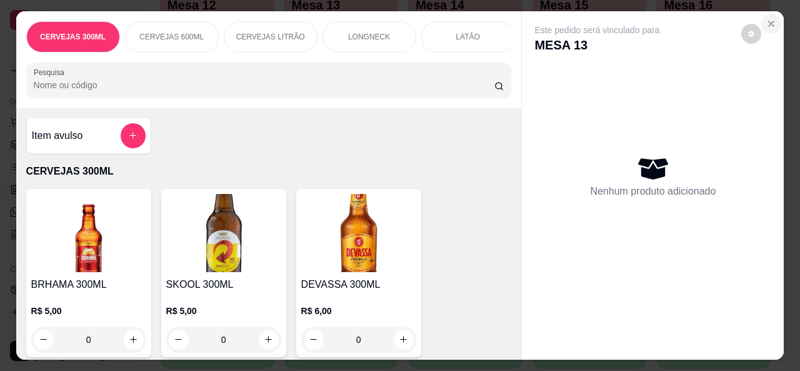
click at [771, 24] on button "Close" at bounding box center [771, 24] width 20 height 20
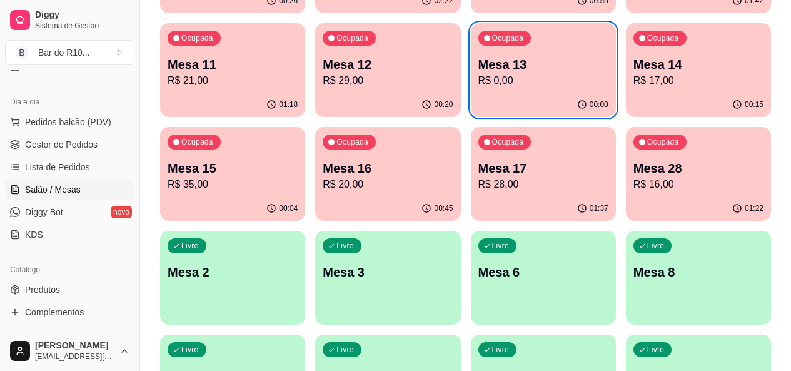
scroll to position [200, 0]
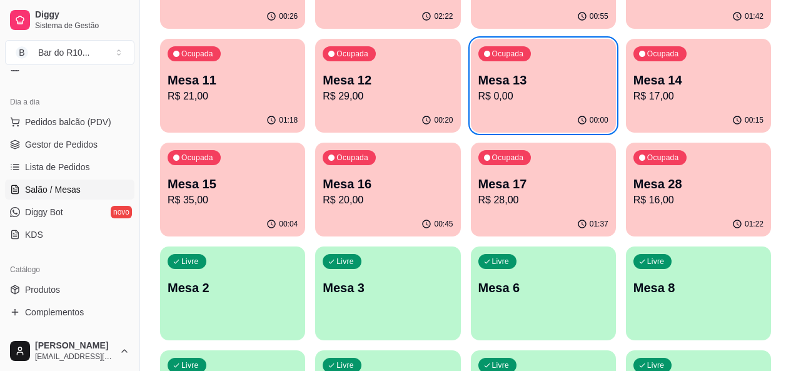
click at [633, 189] on p "Mesa 28" at bounding box center [698, 184] width 130 height 18
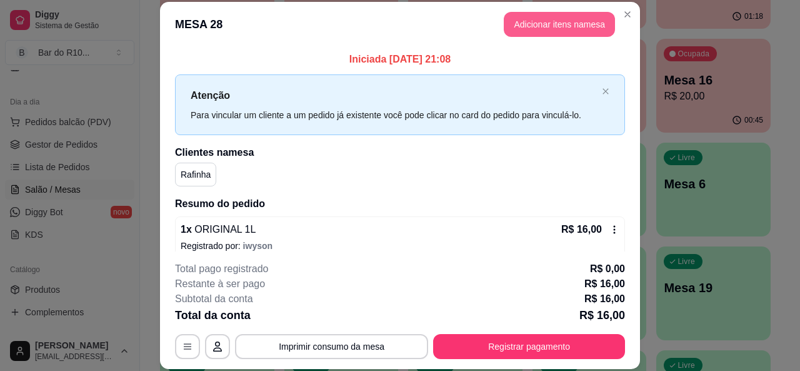
click at [549, 27] on button "Adicionar itens na mesa" at bounding box center [559, 24] width 111 height 25
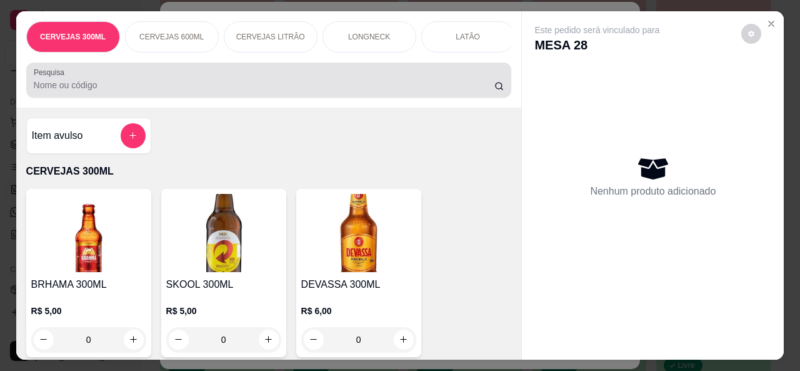
click at [283, 89] on input "Pesquisa" at bounding box center [264, 85] width 461 height 13
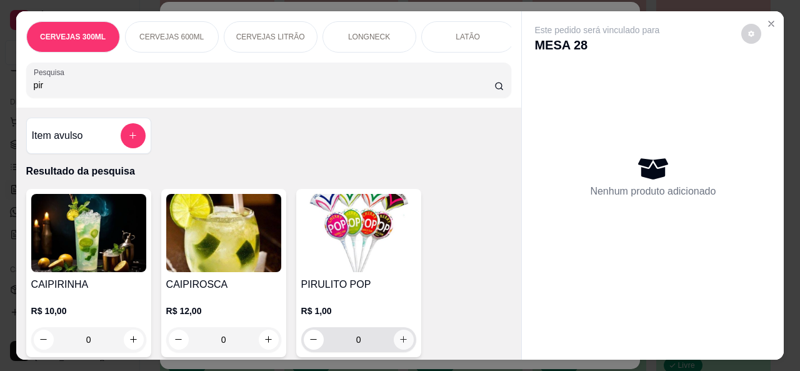
type input "pir"
click at [403, 344] on icon "increase-product-quantity" at bounding box center [403, 338] width 9 height 9
type input "1"
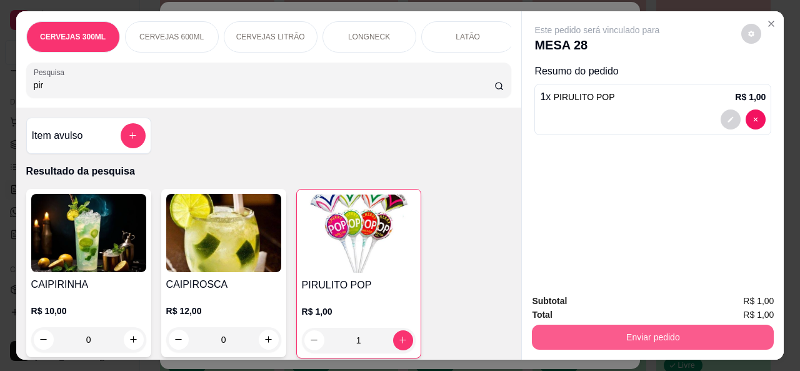
click at [578, 337] on button "Enviar pedido" at bounding box center [653, 336] width 242 height 25
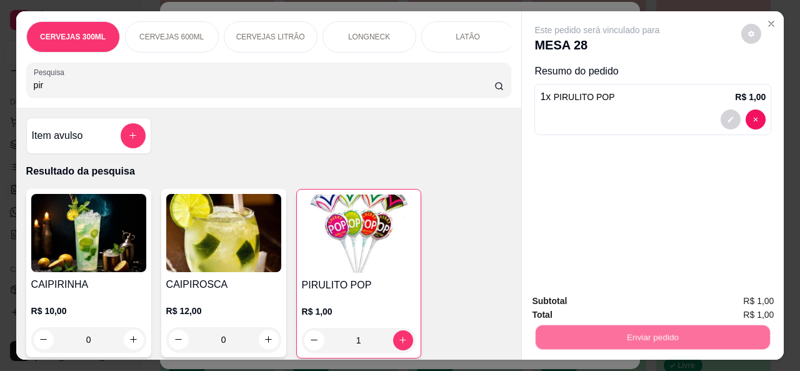
click at [589, 309] on button "Não registrar e enviar pedido" at bounding box center [612, 300] width 126 height 23
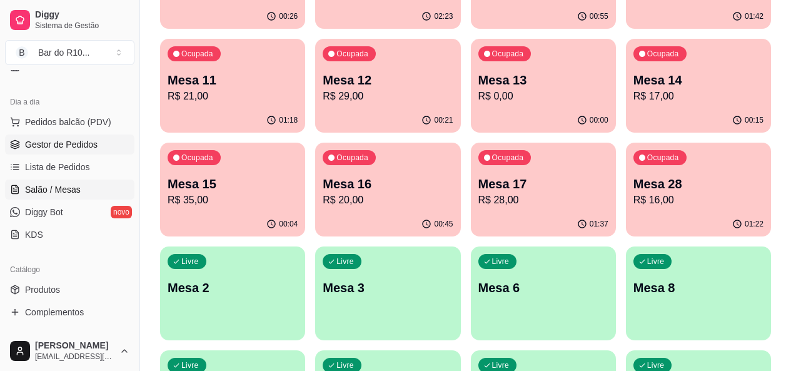
click at [61, 139] on span "Gestor de Pedidos" at bounding box center [61, 144] width 73 height 13
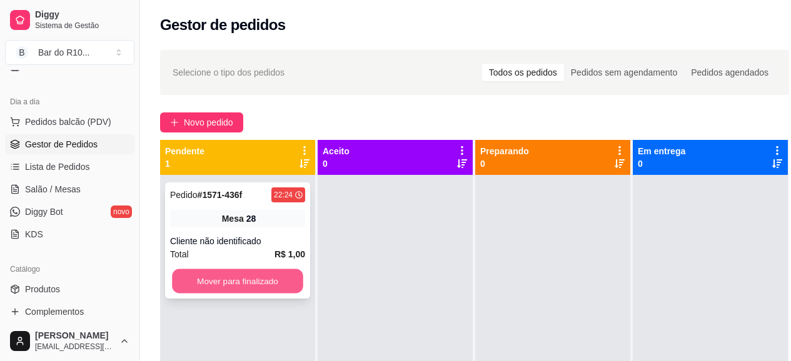
click at [271, 274] on button "Mover para finalizado" at bounding box center [237, 281] width 131 height 24
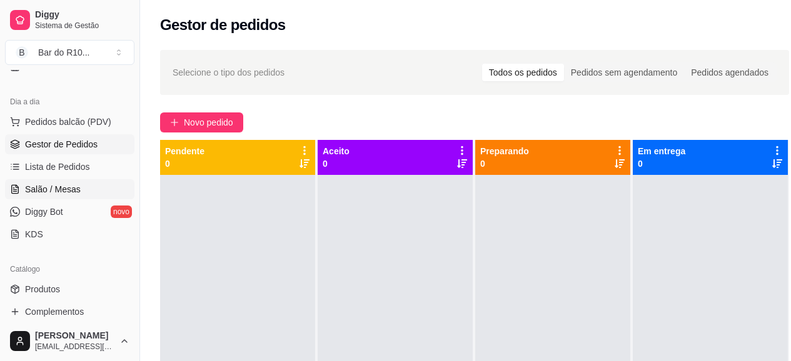
click at [81, 198] on link "Salão / Mesas" at bounding box center [69, 189] width 129 height 20
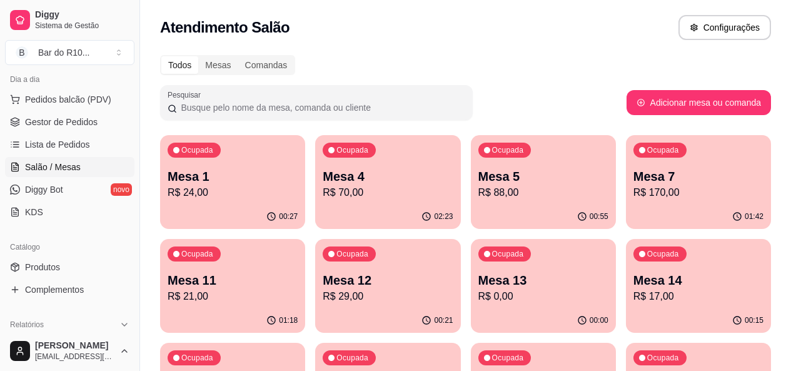
scroll to position [145, 0]
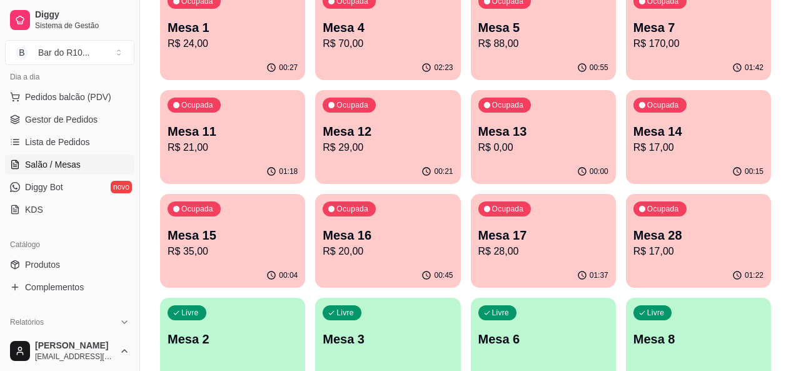
scroll to position [125, 0]
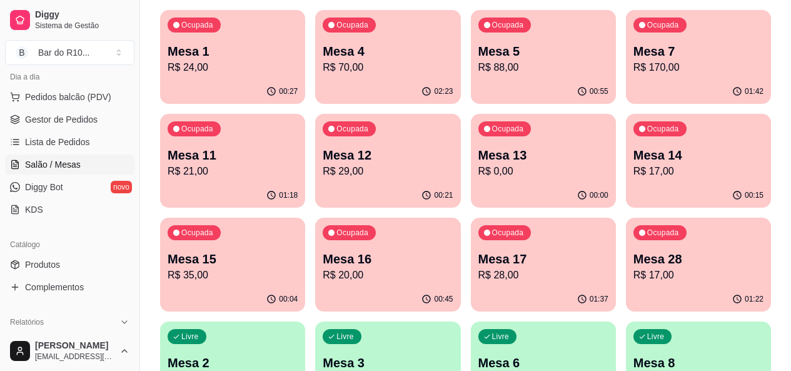
click at [471, 189] on div "00:00" at bounding box center [543, 195] width 145 height 24
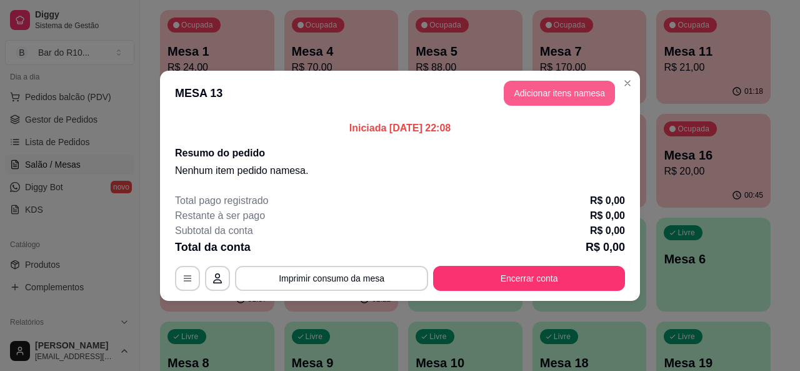
click at [527, 83] on button "Adicionar itens na mesa" at bounding box center [559, 93] width 111 height 25
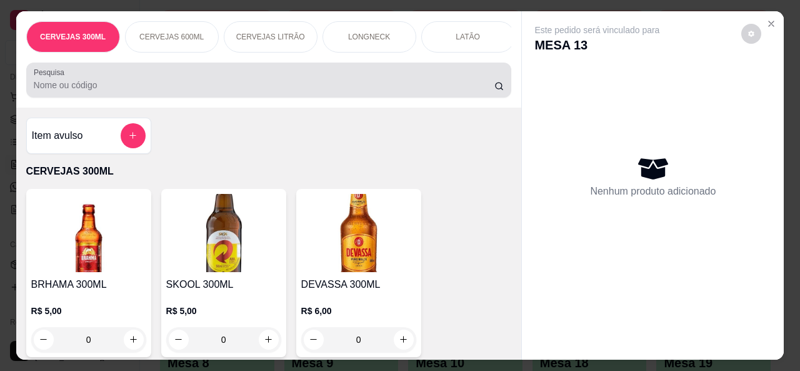
click at [278, 93] on div at bounding box center [269, 80] width 471 height 25
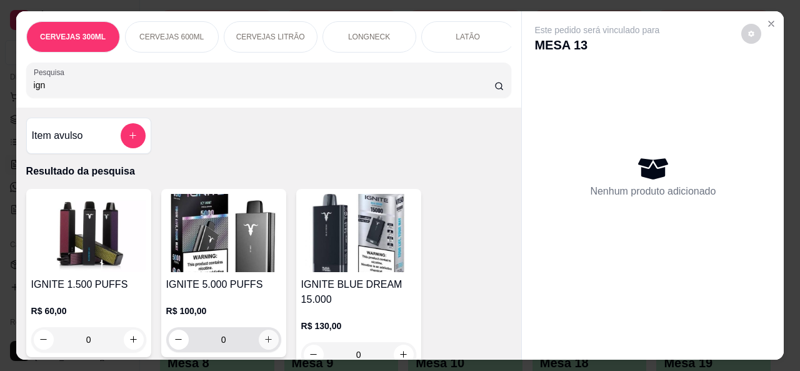
type input "ign"
click at [270, 342] on button "increase-product-quantity" at bounding box center [269, 339] width 20 height 20
type input "1"
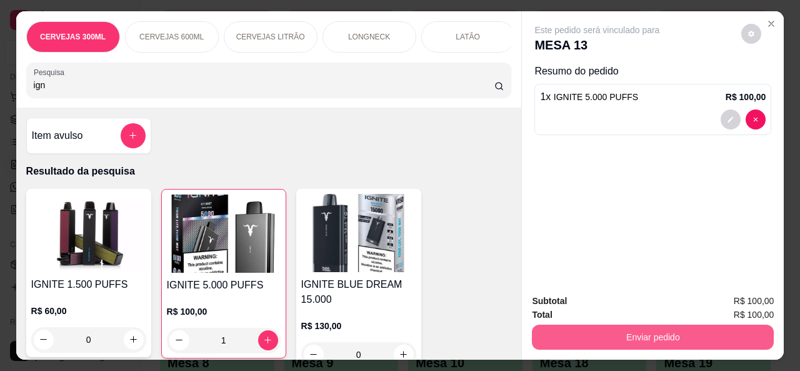
click at [554, 324] on button "Enviar pedido" at bounding box center [653, 336] width 242 height 25
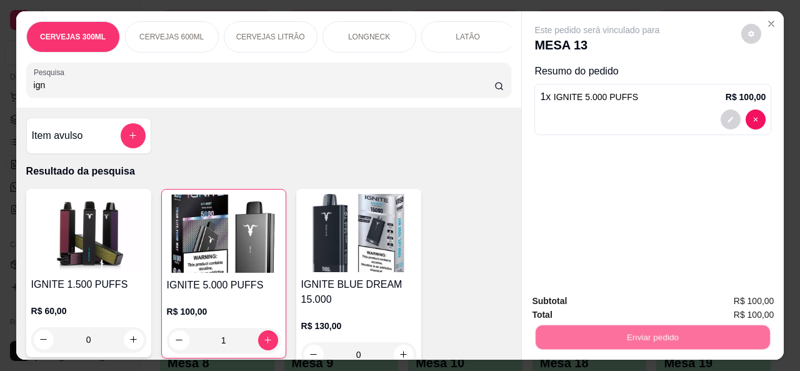
click at [558, 305] on button "Não registrar e enviar pedido" at bounding box center [612, 302] width 130 height 24
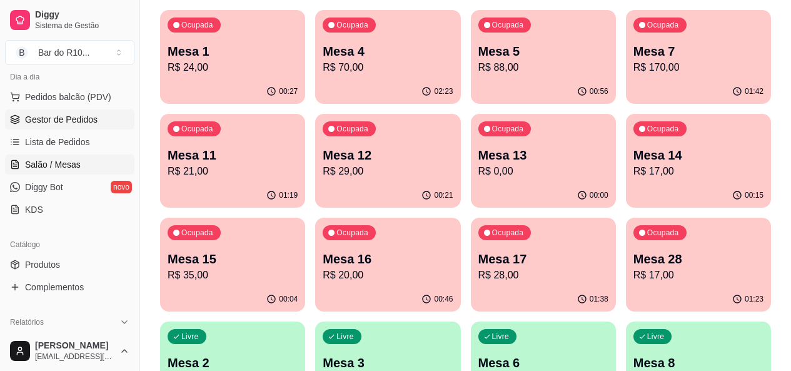
click at [96, 114] on link "Gestor de Pedidos" at bounding box center [69, 119] width 129 height 20
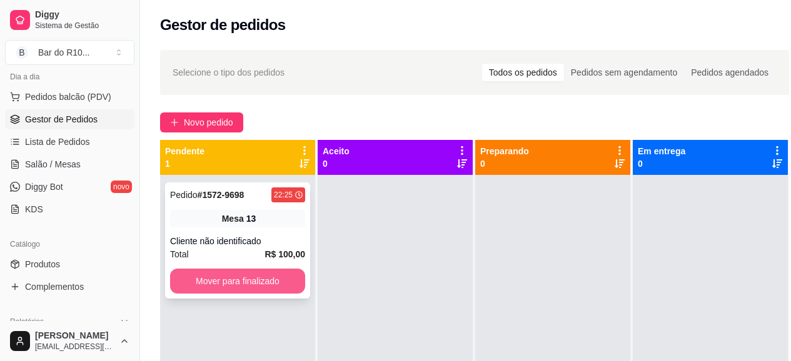
click at [277, 283] on button "Mover para finalizado" at bounding box center [237, 281] width 135 height 25
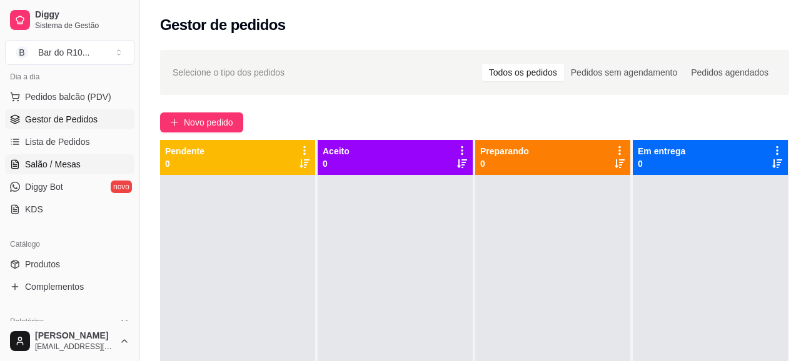
click at [73, 169] on span "Salão / Mesas" at bounding box center [53, 164] width 56 height 13
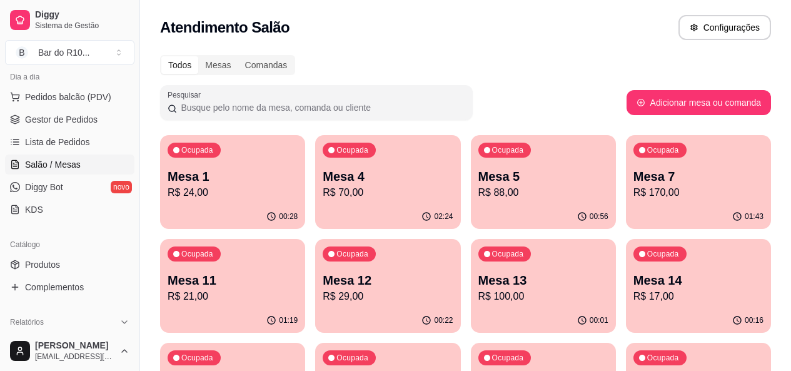
click at [421, 17] on div "Atendimento Salão Configurações" at bounding box center [465, 27] width 611 height 25
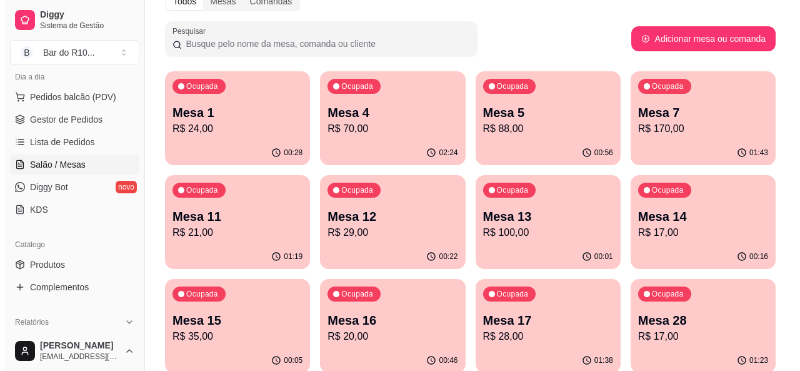
scroll to position [75, 0]
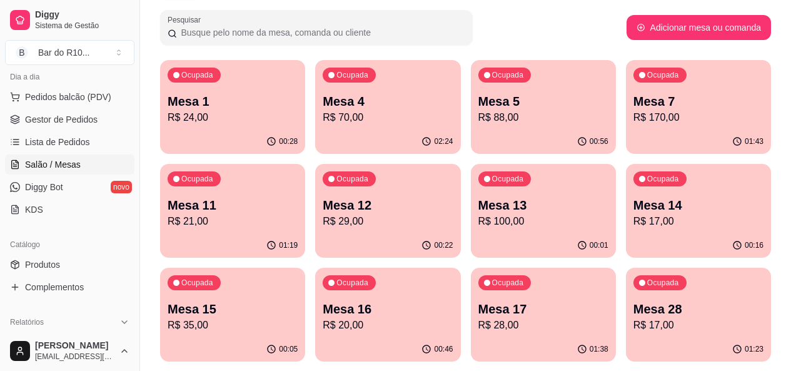
click at [460, 268] on div "Ocupada Mesa 16 R$ 20,00" at bounding box center [387, 302] width 145 height 69
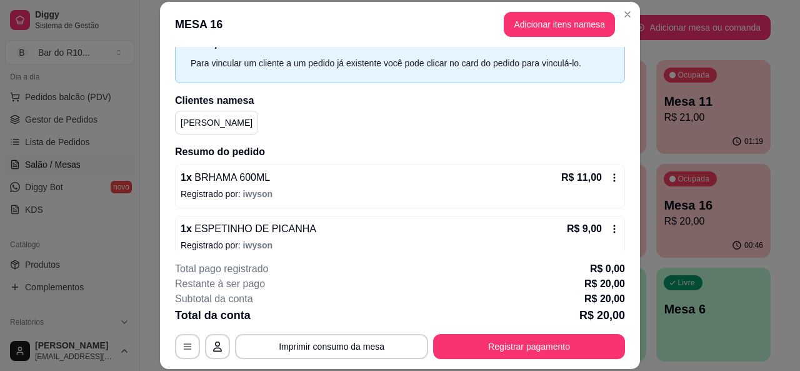
scroll to position [65, 0]
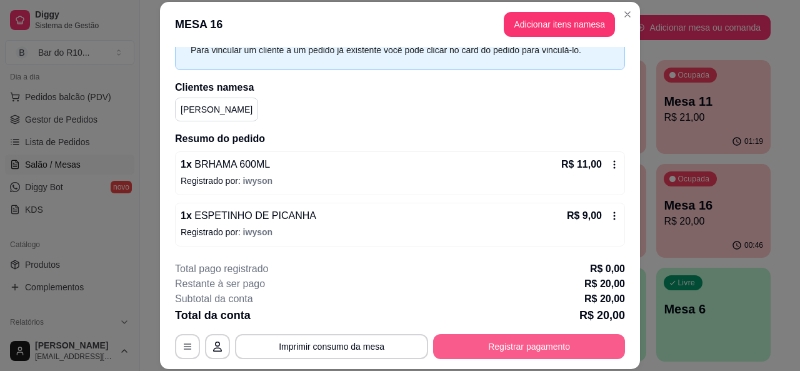
click at [573, 335] on button "Registrar pagamento" at bounding box center [529, 346] width 192 height 25
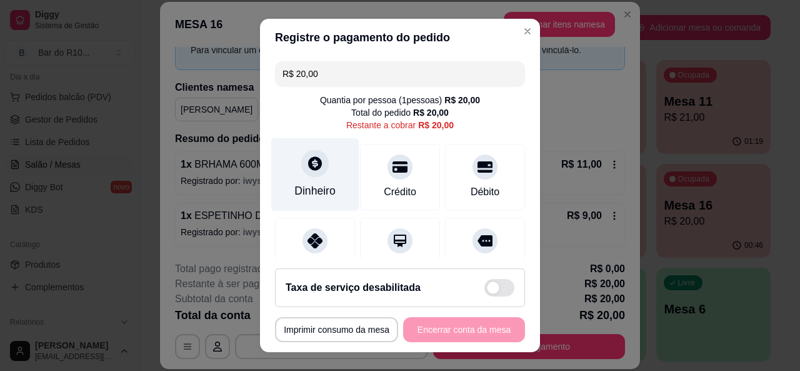
click at [311, 199] on div "Dinheiro" at bounding box center [315, 174] width 88 height 73
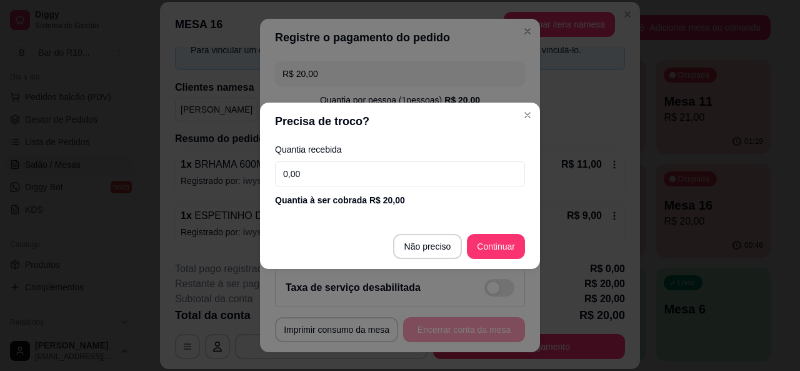
click at [373, 170] on input "0,00" at bounding box center [400, 173] width 250 height 25
type input "20,00"
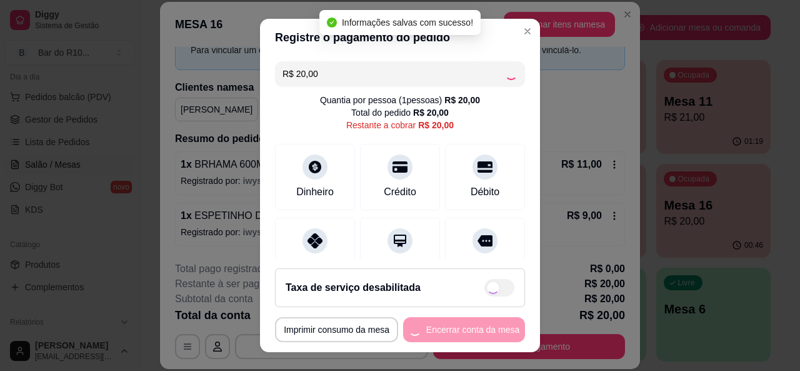
type input "R$ 0,00"
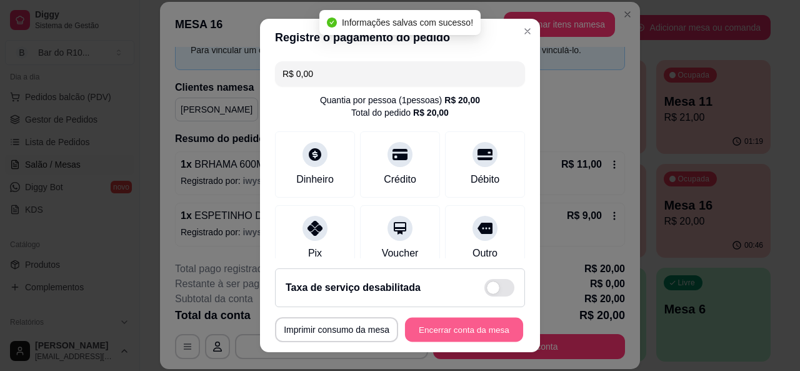
click at [453, 331] on button "Encerrar conta da mesa" at bounding box center [464, 330] width 118 height 24
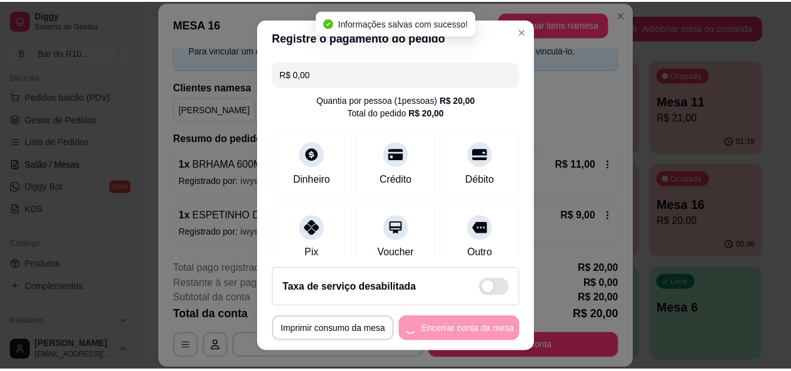
scroll to position [0, 0]
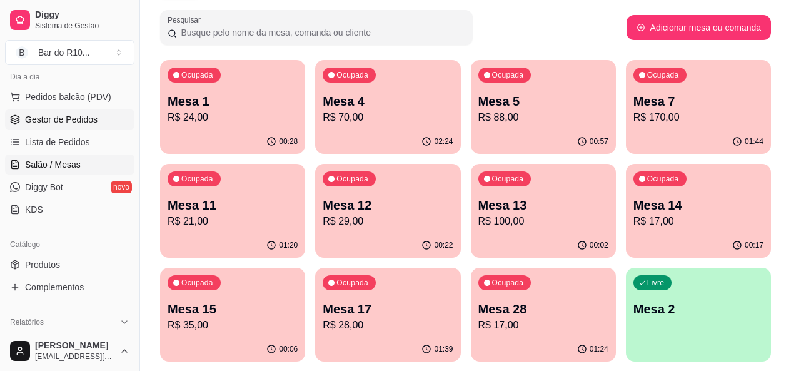
click at [69, 127] on link "Gestor de Pedidos" at bounding box center [69, 119] width 129 height 20
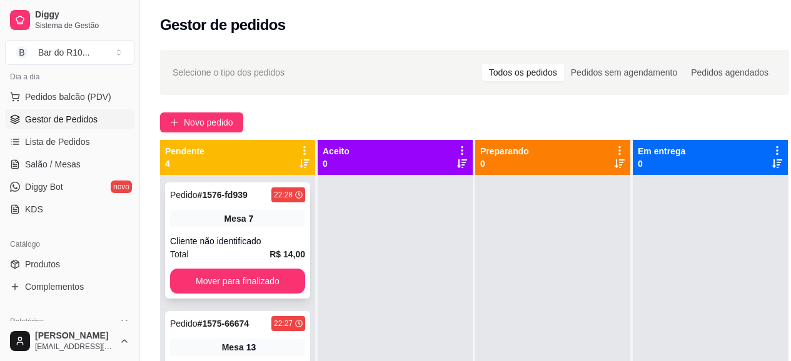
click at [240, 228] on div "Pedido # 1576-fd939 22:28 Mesa 7 Cliente não identificado Total R$ 14,00 Mover …" at bounding box center [237, 241] width 145 height 116
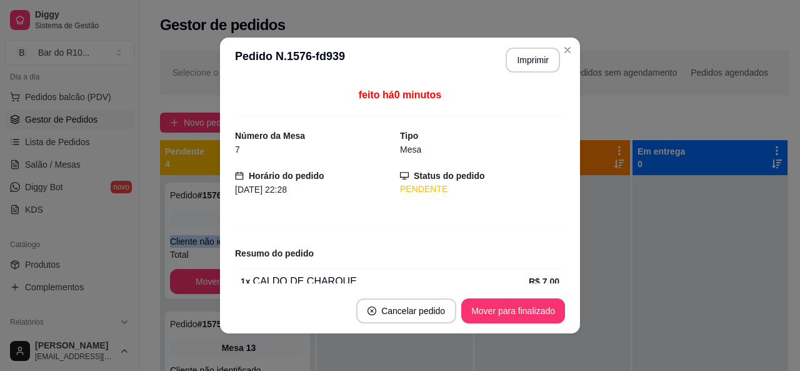
scroll to position [99, 0]
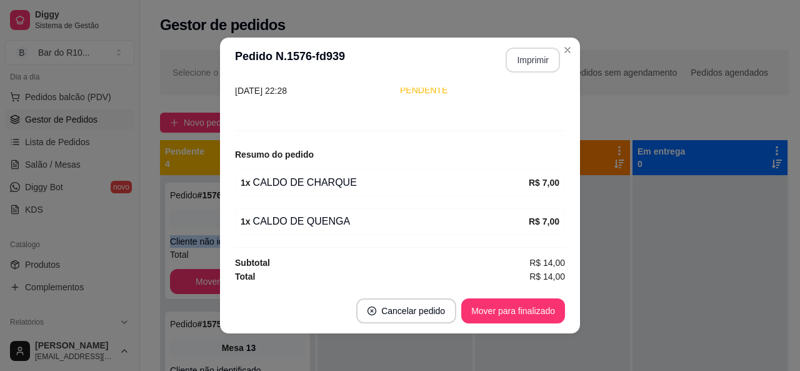
click at [526, 52] on button "Imprimir" at bounding box center [533, 60] width 54 height 25
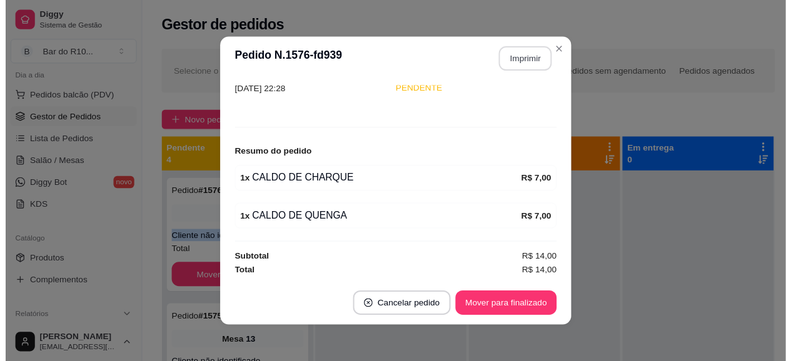
scroll to position [0, 0]
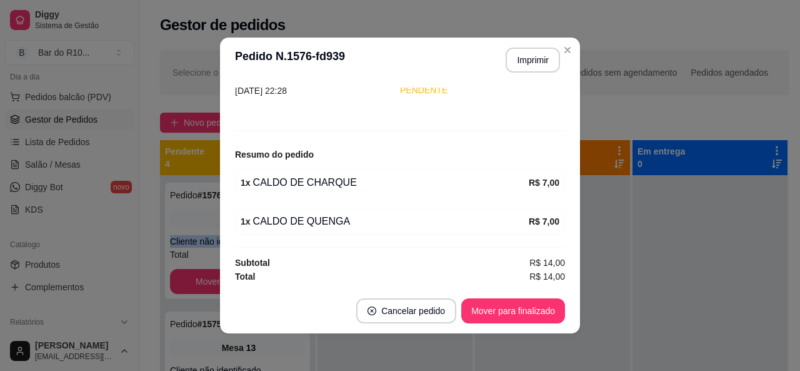
click at [475, 304] on button "Mover para finalizado" at bounding box center [513, 310] width 104 height 25
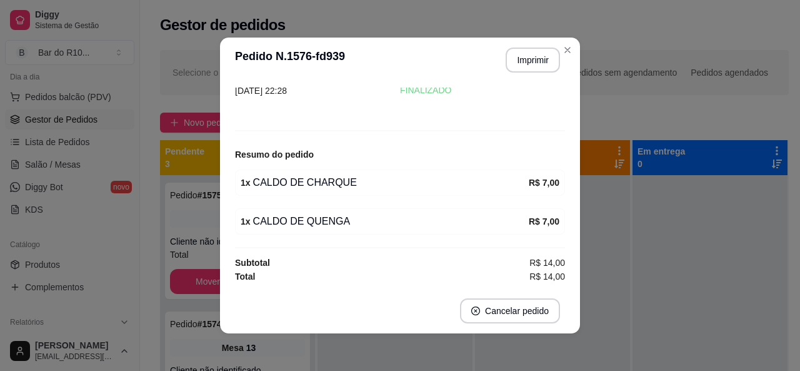
click at [571, 59] on header "**********" at bounding box center [400, 60] width 360 height 45
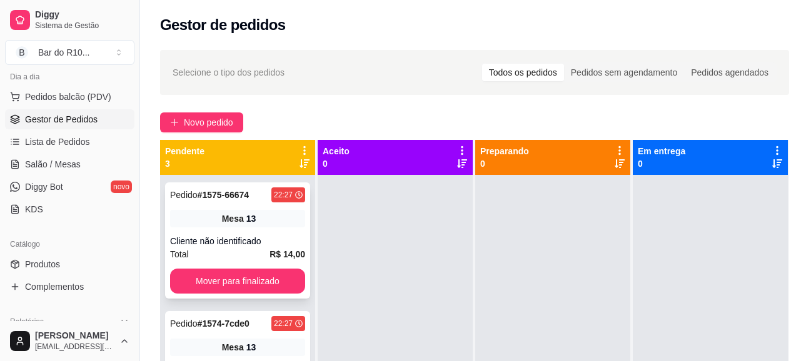
click at [203, 238] on div "Cliente não identificado" at bounding box center [237, 241] width 135 height 13
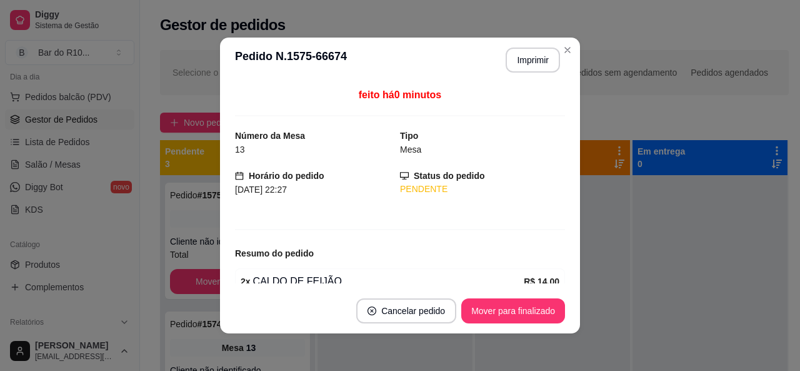
scroll to position [60, 0]
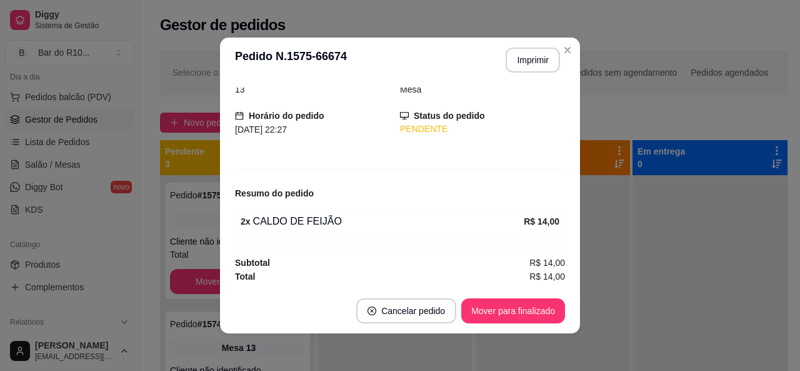
click at [537, 56] on button "Imprimir" at bounding box center [533, 60] width 54 height 25
click at [505, 313] on button "Mover para finalizado" at bounding box center [513, 310] width 104 height 25
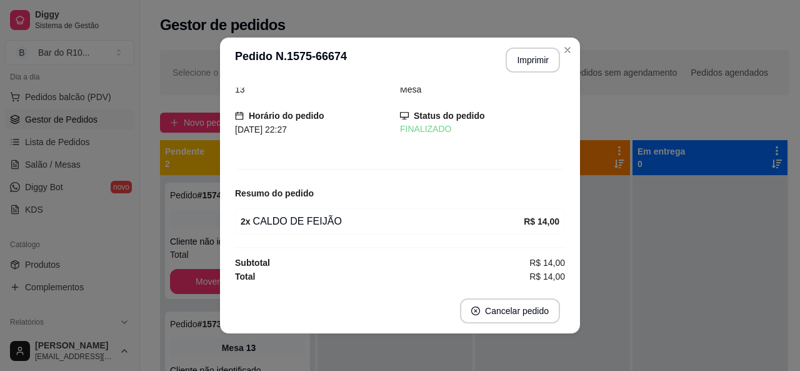
scroll to position [19, 0]
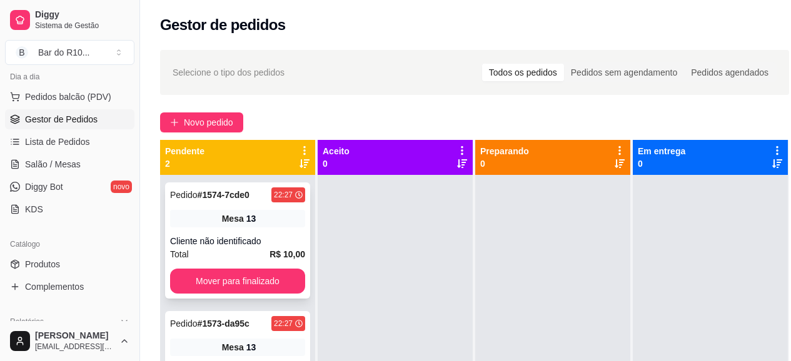
click at [236, 224] on span "Mesa" at bounding box center [233, 219] width 22 height 13
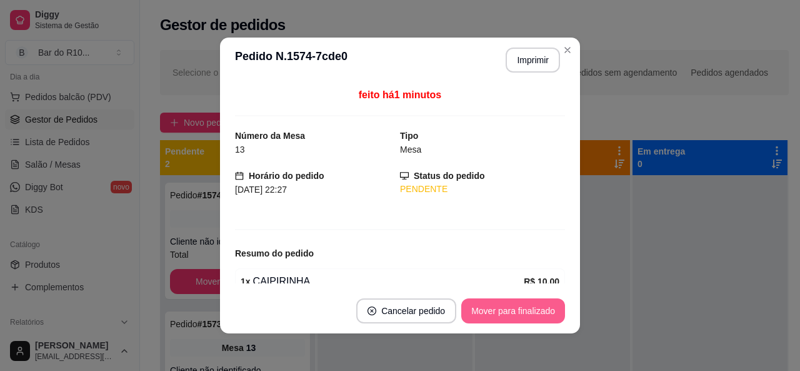
click at [496, 303] on button "Mover para finalizado" at bounding box center [513, 310] width 104 height 25
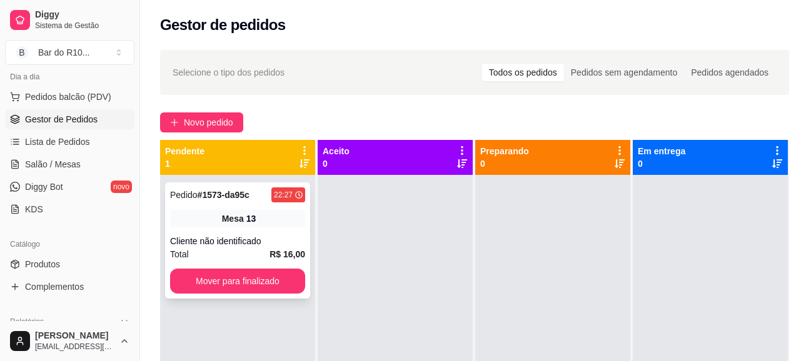
click at [260, 236] on div "Cliente não identificado" at bounding box center [237, 241] width 135 height 13
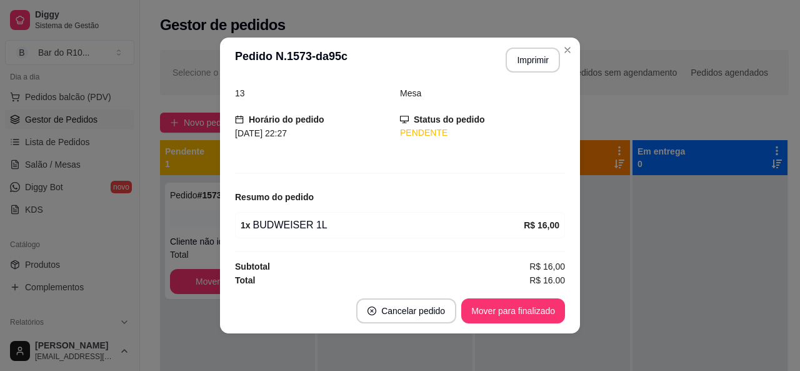
scroll to position [60, 0]
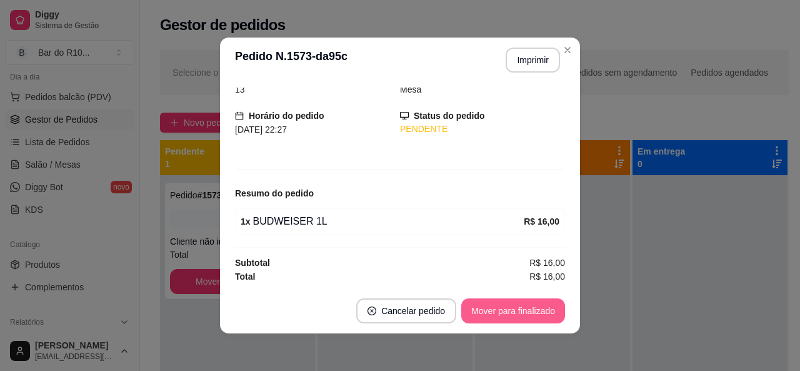
click at [519, 309] on button "Mover para finalizado" at bounding box center [513, 310] width 104 height 25
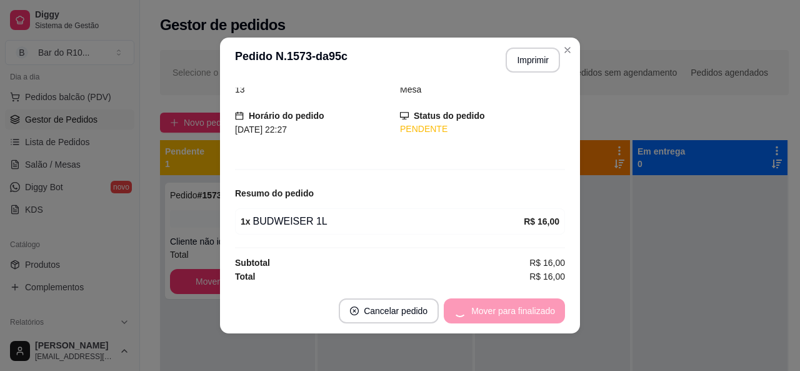
click at [519, 307] on div "Mover para finalizado" at bounding box center [504, 310] width 121 height 25
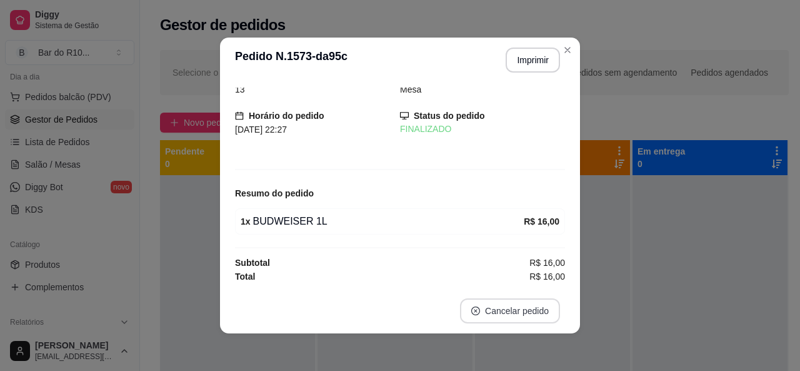
scroll to position [19, 0]
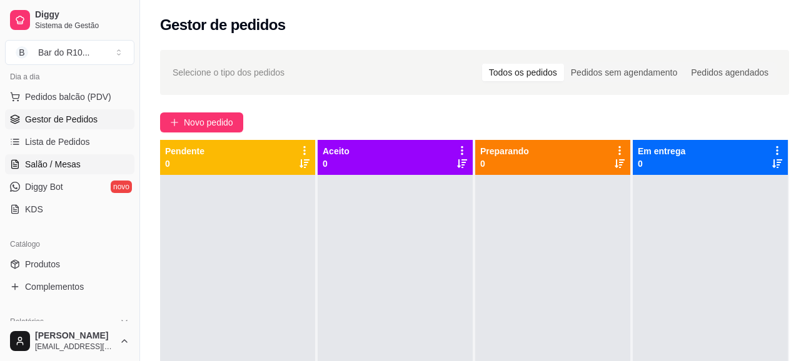
click at [41, 173] on link "Salão / Mesas" at bounding box center [69, 164] width 129 height 20
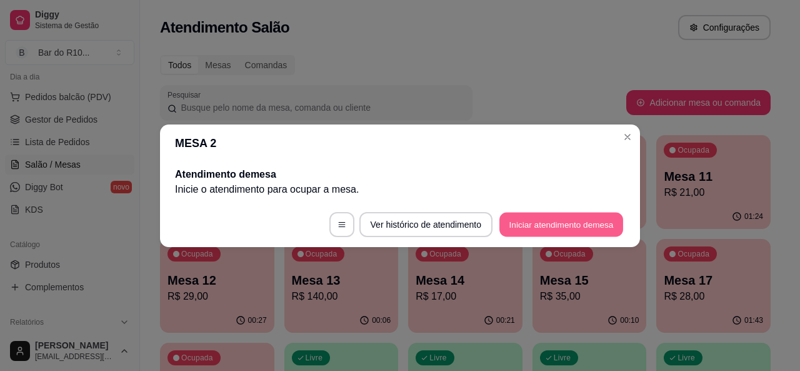
click at [515, 216] on button "Iniciar atendimento de mesa" at bounding box center [561, 224] width 124 height 24
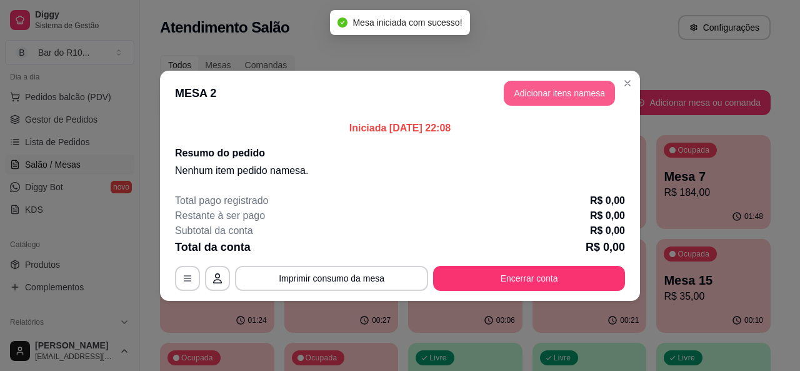
click at [522, 103] on button "Adicionar itens na mesa" at bounding box center [559, 93] width 111 height 25
click at [516, 96] on div "CERVEJAS 300ML CERVEJAS 600ML CERVEJAS LITRÃO LONGNECK LATÃO CERVEJAS 0% ÁLCOOL…" at bounding box center [269, 59] width 506 height 96
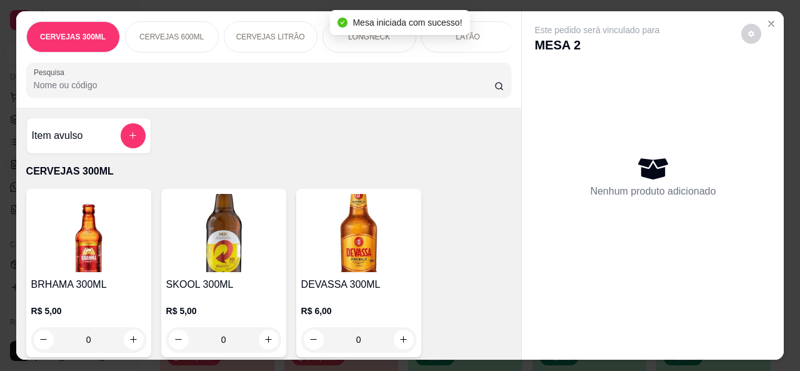
click at [382, 91] on input "Pesquisa" at bounding box center [264, 85] width 461 height 13
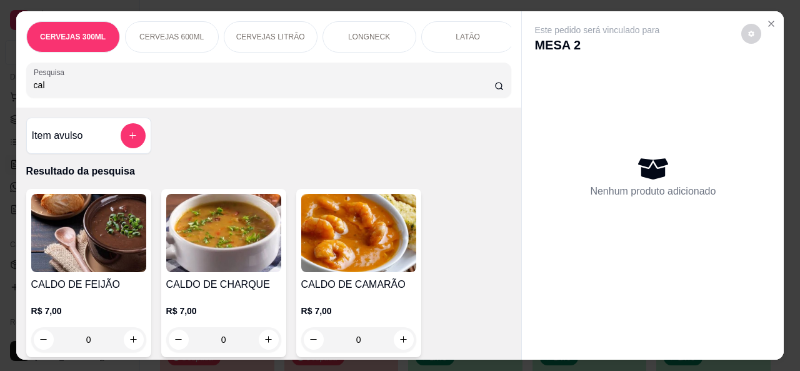
type input "cal"
click at [413, 344] on div "CALDO DE CAMARÃO R$ 7,00 0" at bounding box center [358, 273] width 125 height 168
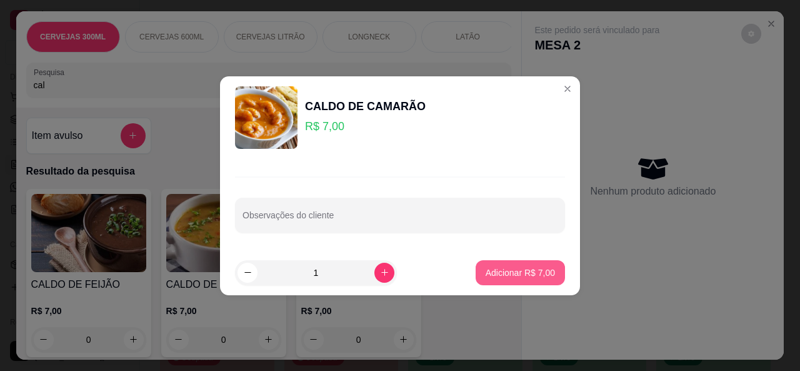
click at [486, 269] on p "Adicionar R$ 7,00" at bounding box center [520, 272] width 69 height 13
type input "1"
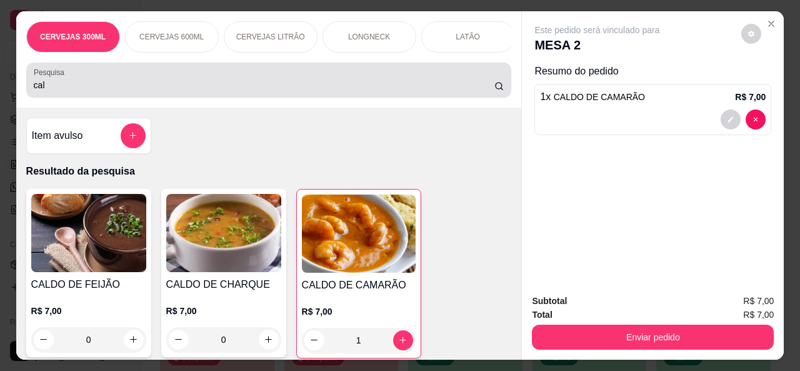
click at [188, 78] on div "cal" at bounding box center [269, 80] width 471 height 25
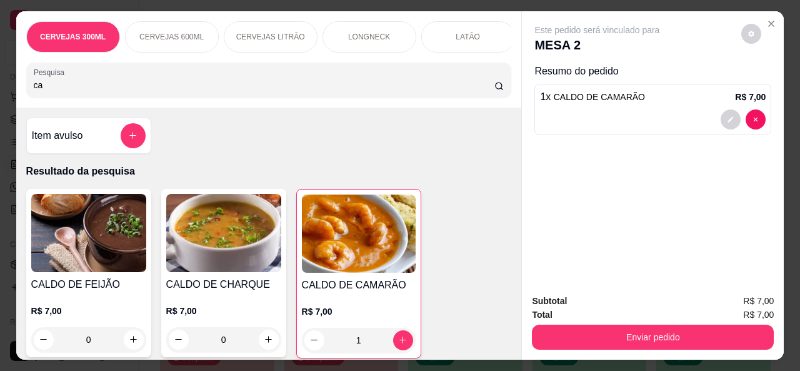
type input "c"
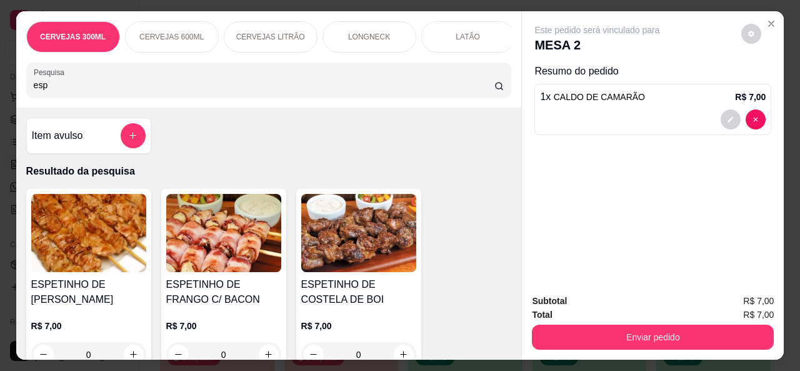
type input "esp"
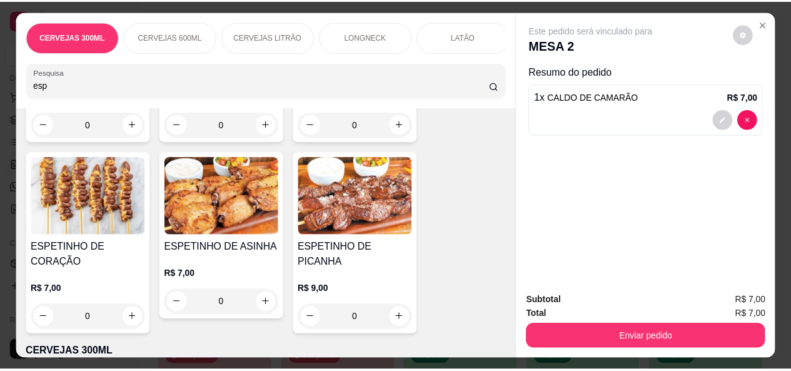
scroll to position [425, 0]
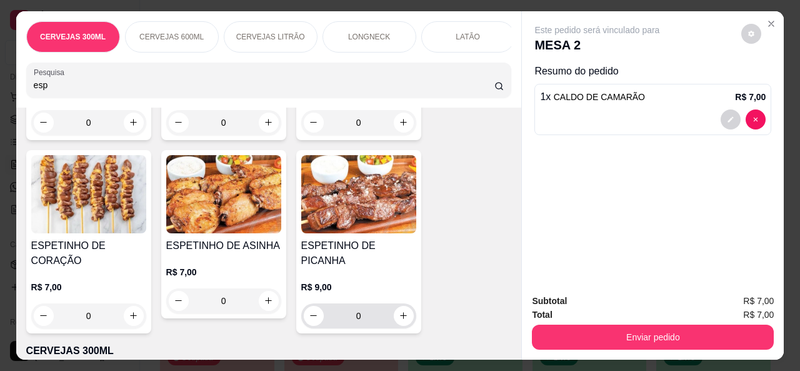
click at [409, 303] on div "0" at bounding box center [358, 315] width 115 height 25
click at [401, 311] on icon "increase-product-quantity" at bounding box center [403, 315] width 9 height 9
type input "1"
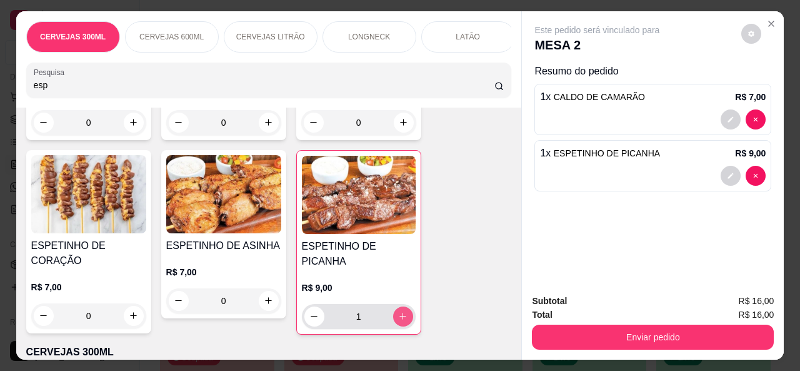
click at [401, 311] on icon "increase-product-quantity" at bounding box center [402, 315] width 9 height 9
type input "2"
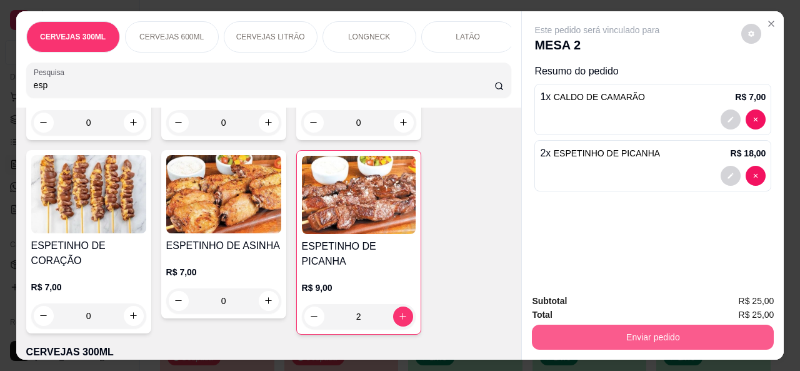
click at [566, 340] on button "Enviar pedido" at bounding box center [653, 336] width 242 height 25
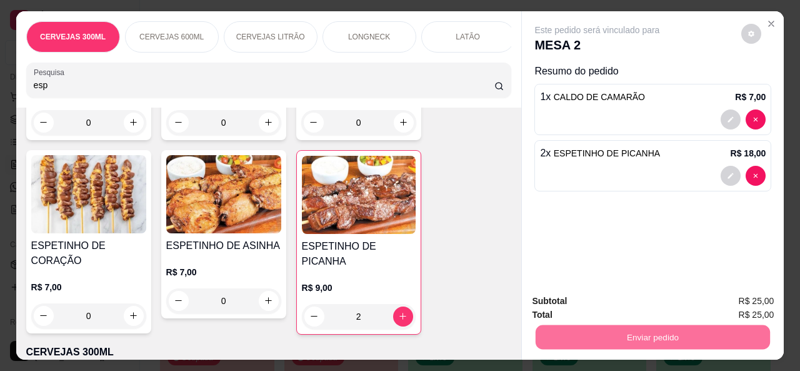
click at [583, 304] on button "Não registrar e enviar pedido" at bounding box center [612, 301] width 130 height 24
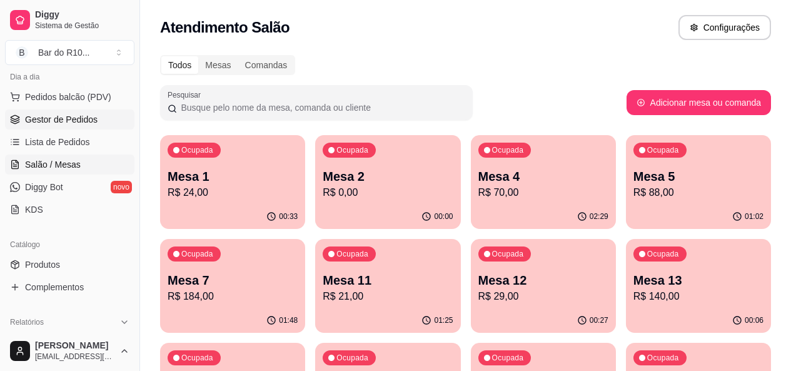
click at [101, 113] on link "Gestor de Pedidos" at bounding box center [69, 119] width 129 height 20
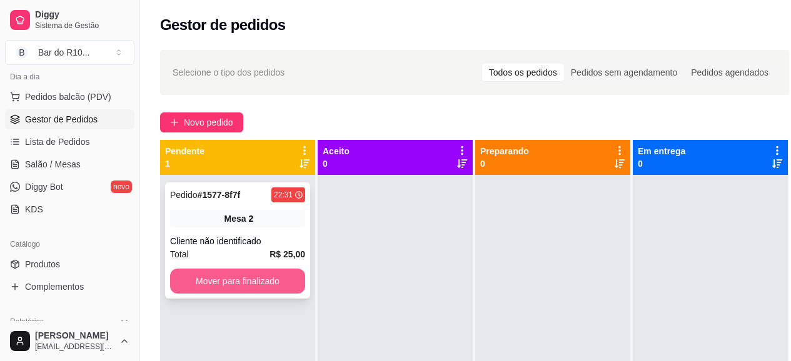
click at [273, 274] on button "Mover para finalizado" at bounding box center [237, 281] width 135 height 25
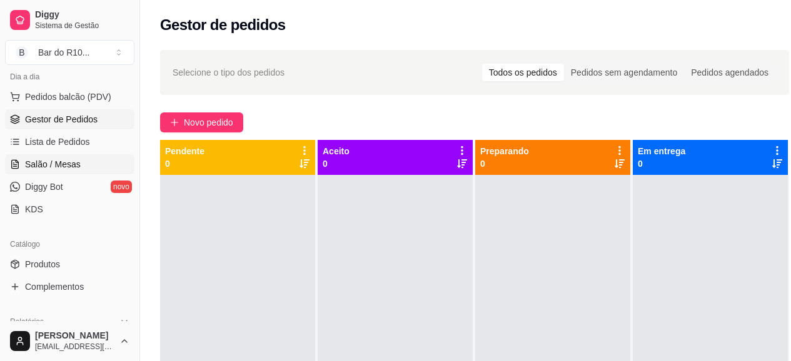
click at [40, 166] on span "Salão / Mesas" at bounding box center [53, 164] width 56 height 13
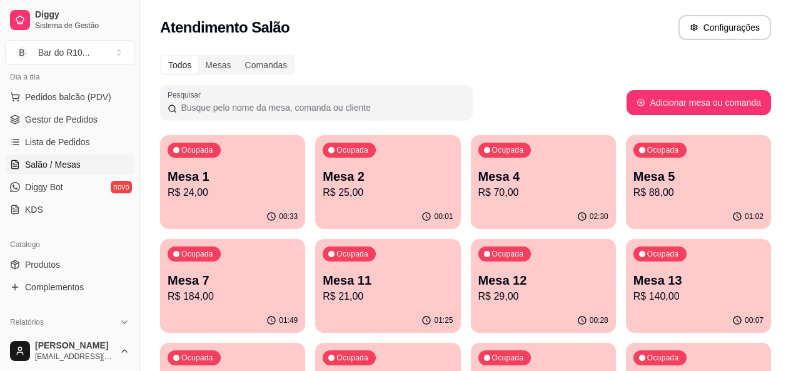
click at [484, 36] on div "Atendimento Salão Configurações" at bounding box center [465, 27] width 611 height 25
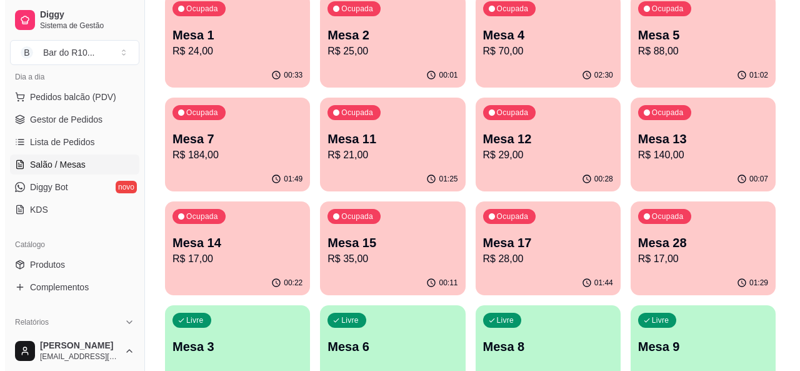
scroll to position [150, 0]
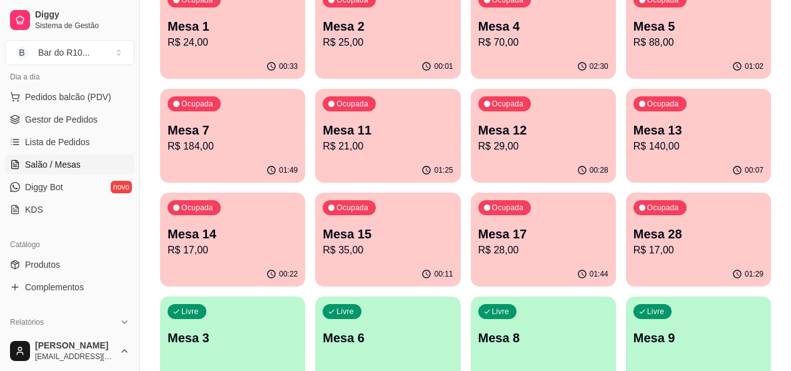
click at [633, 253] on p "R$ 17,00" at bounding box center [698, 250] width 130 height 15
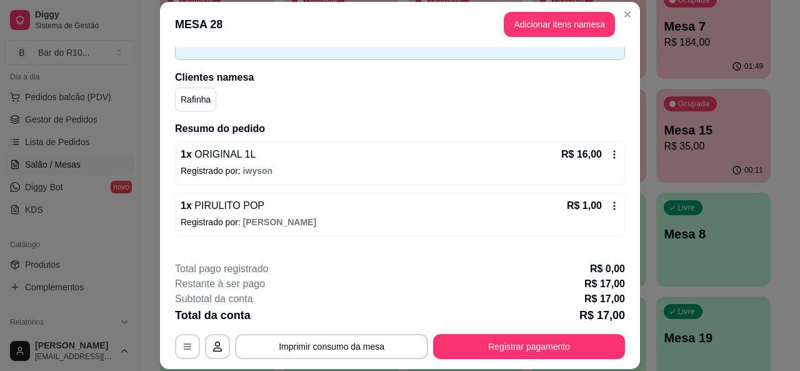
scroll to position [80, 0]
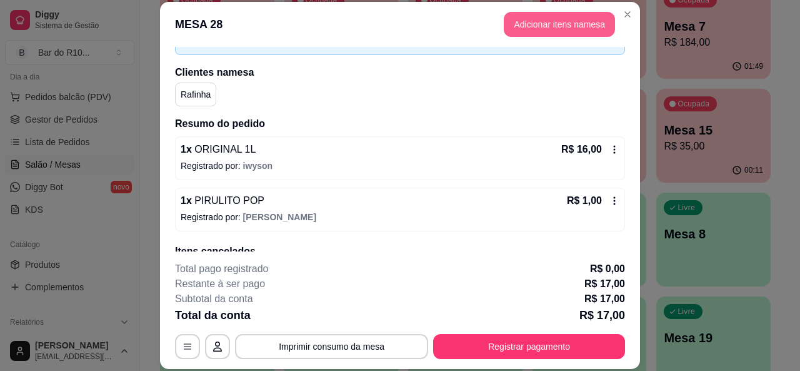
click at [593, 34] on button "Adicionar itens na mesa" at bounding box center [559, 24] width 111 height 25
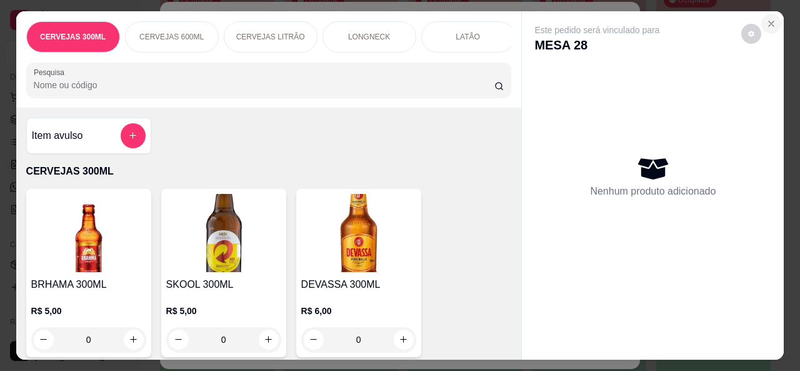
click at [773, 14] on button "Close" at bounding box center [771, 24] width 20 height 20
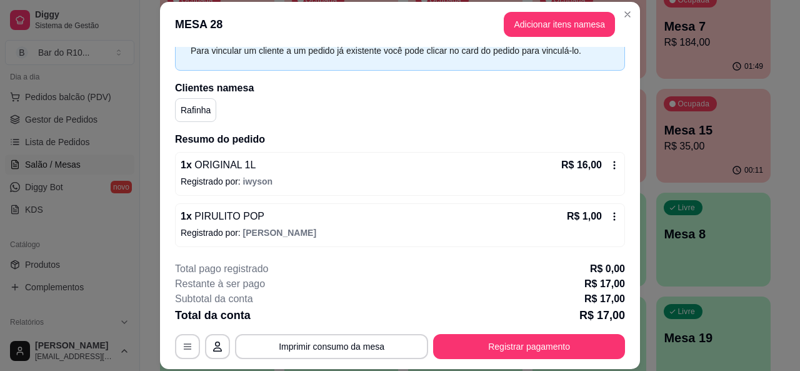
scroll to position [56, 0]
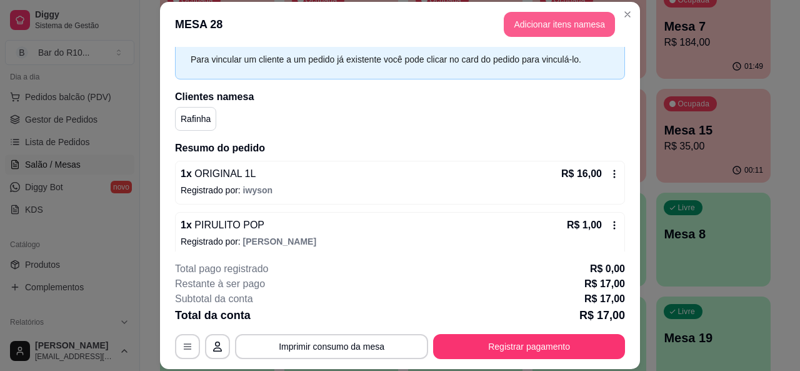
click at [569, 27] on button "Adicionar itens na mesa" at bounding box center [559, 24] width 111 height 25
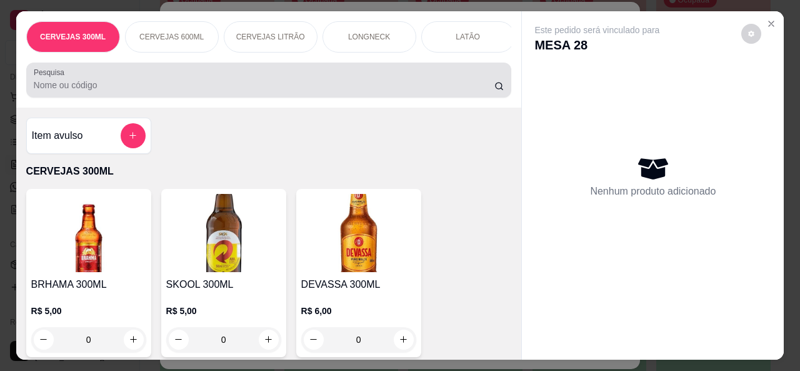
click at [284, 73] on div at bounding box center [269, 80] width 471 height 25
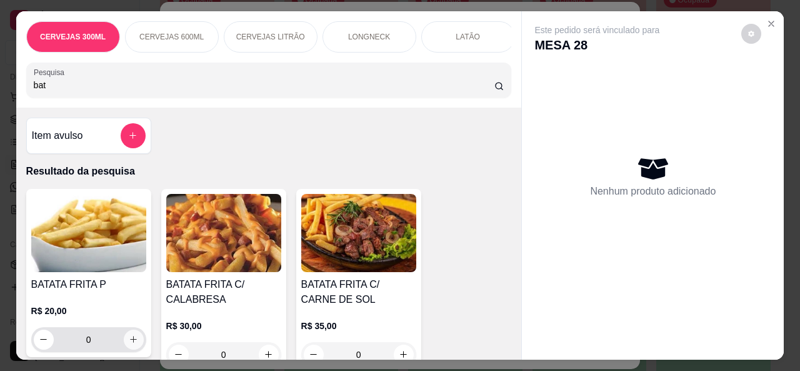
type input "bat"
click at [130, 337] on button "increase-product-quantity" at bounding box center [134, 339] width 20 height 20
type input "1"
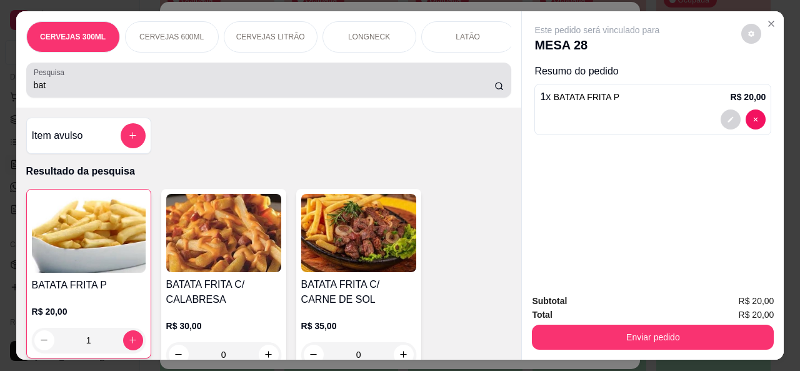
click at [193, 91] on input "bat" at bounding box center [264, 85] width 461 height 13
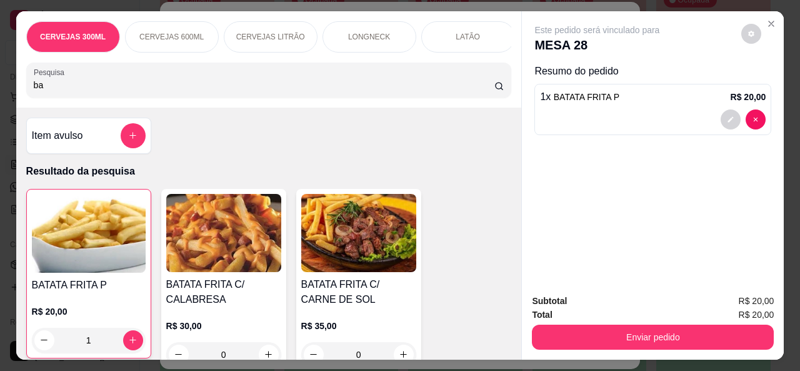
type input "b"
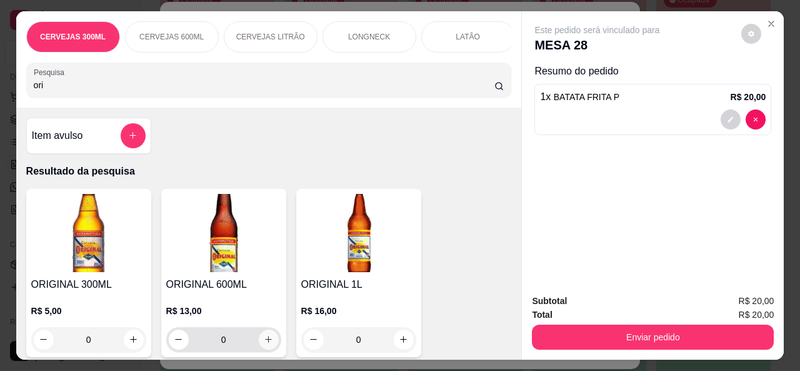
type input "ori"
click at [265, 344] on icon "increase-product-quantity" at bounding box center [268, 338] width 9 height 9
type input "1"
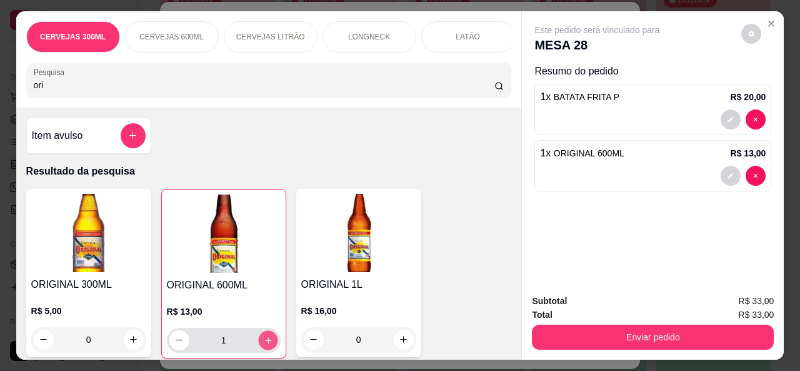
click at [265, 342] on icon "increase-product-quantity" at bounding box center [267, 340] width 9 height 9
type input "2"
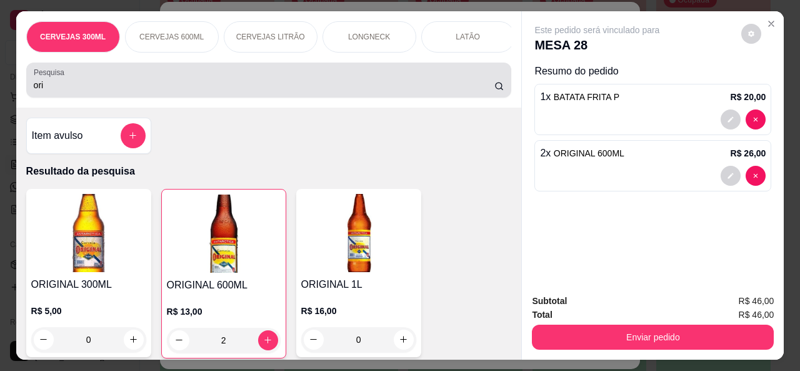
click at [271, 76] on div "ori" at bounding box center [269, 80] width 471 height 25
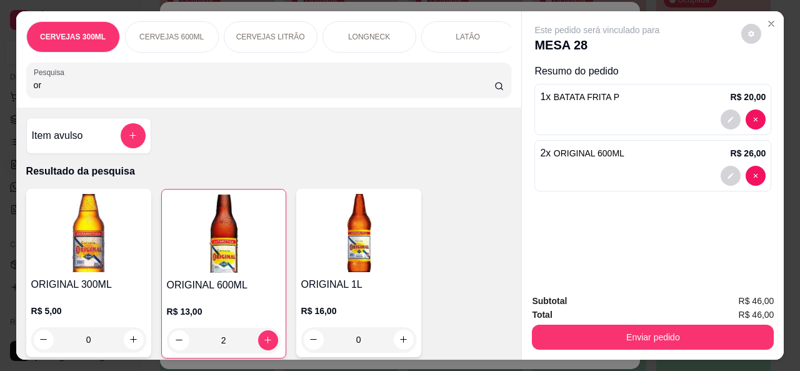
type input "o"
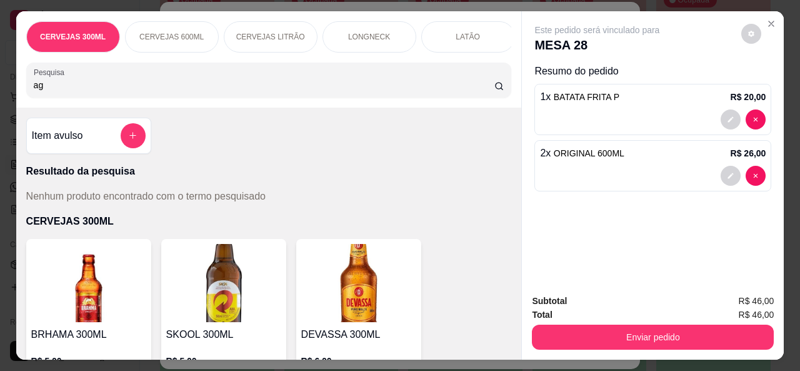
type input "a"
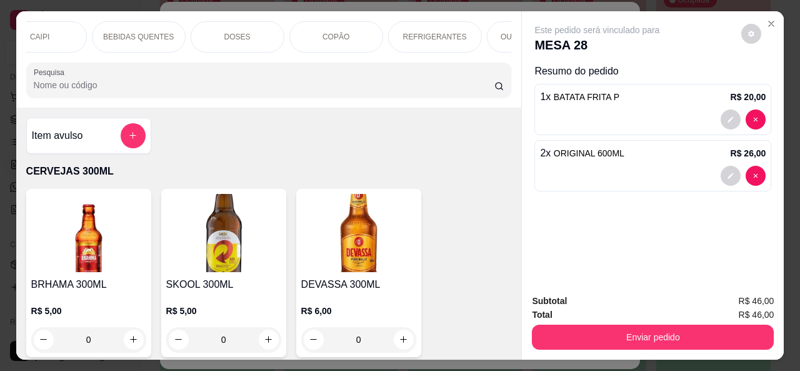
scroll to position [0, 650]
click at [490, 37] on p "OUTRAS BEBIDAS" at bounding box center [509, 37] width 66 height 10
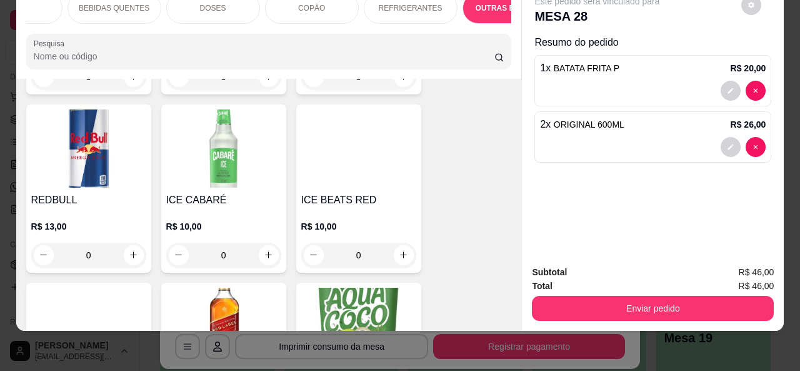
scroll to position [6414, 0]
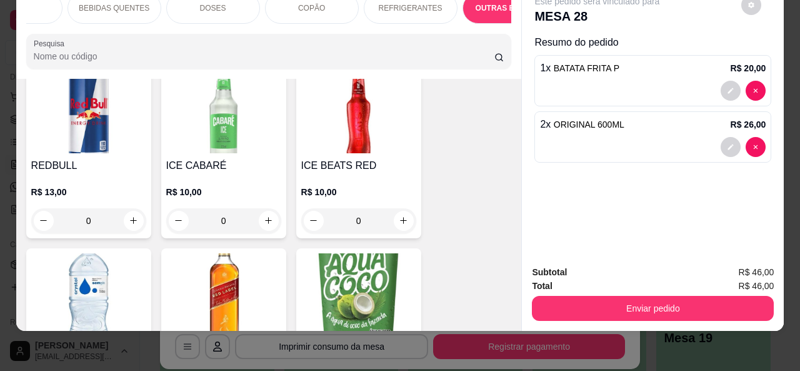
click at [507, 311] on div "Item avulso CERVEJAS 300ML BRHAMA 300ML R$ 5,00 0 SKOOL 300ML R$ 5,00 0 DEVASSA…" at bounding box center [269, 205] width 506 height 252
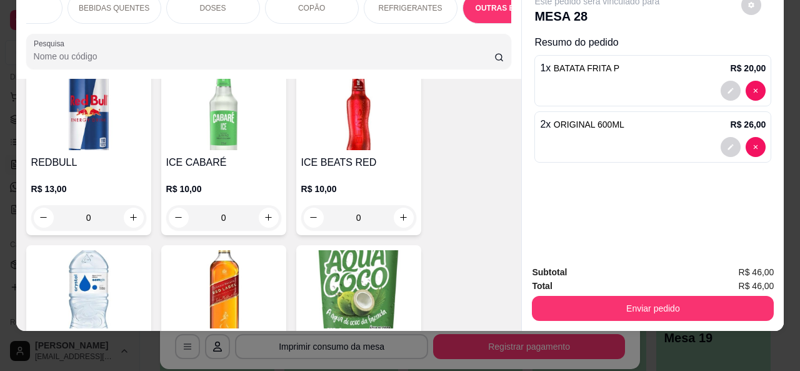
click at [506, 311] on div "Item avulso CERVEJAS 300ML BRHAMA 300ML R$ 5,00 0 SKOOL 300ML R$ 5,00 0 DEVASSA…" at bounding box center [269, 205] width 506 height 252
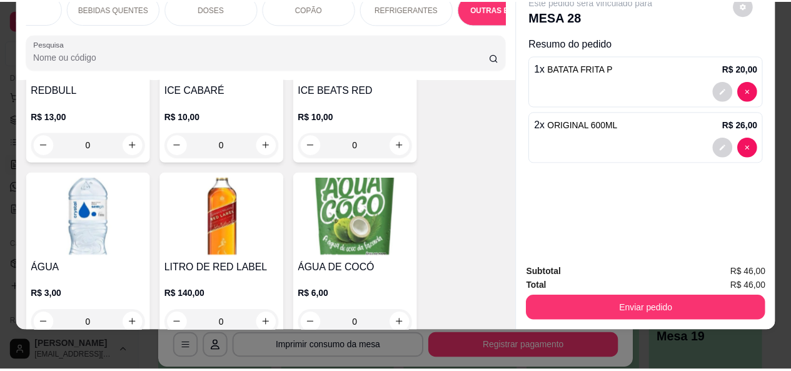
scroll to position [6489, 0]
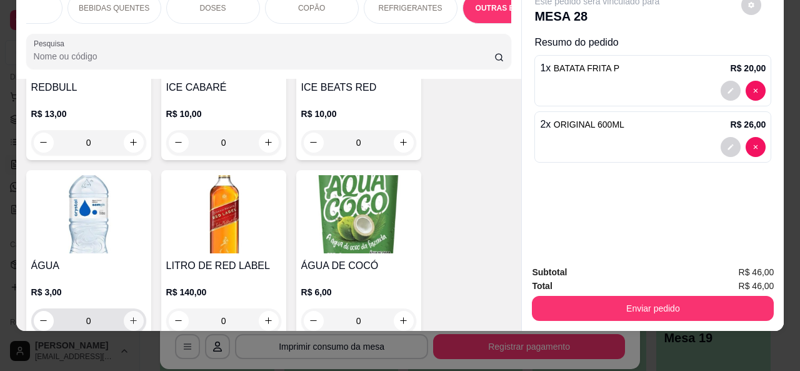
click at [132, 311] on button "increase-product-quantity" at bounding box center [134, 321] width 20 height 20
type input "1"
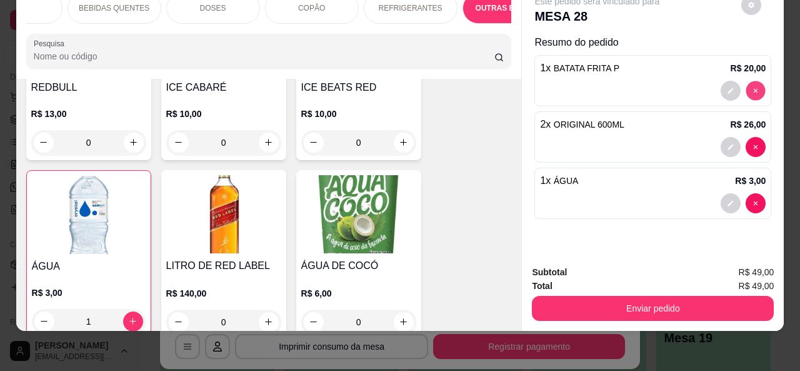
type input "0"
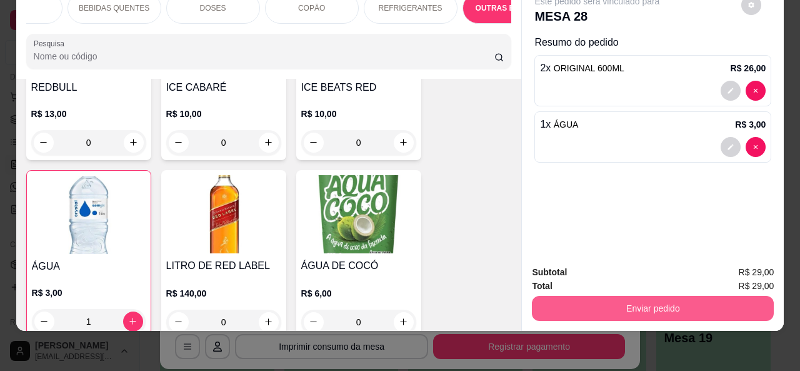
click at [676, 298] on button "Enviar pedido" at bounding box center [653, 308] width 242 height 25
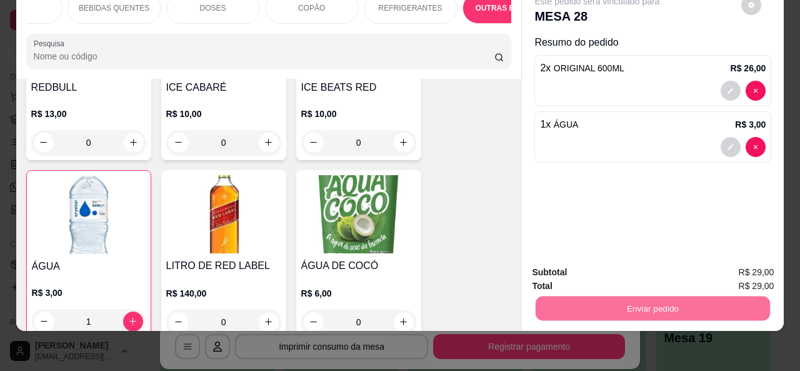
click at [621, 266] on button "Não registrar e enviar pedido" at bounding box center [612, 268] width 130 height 24
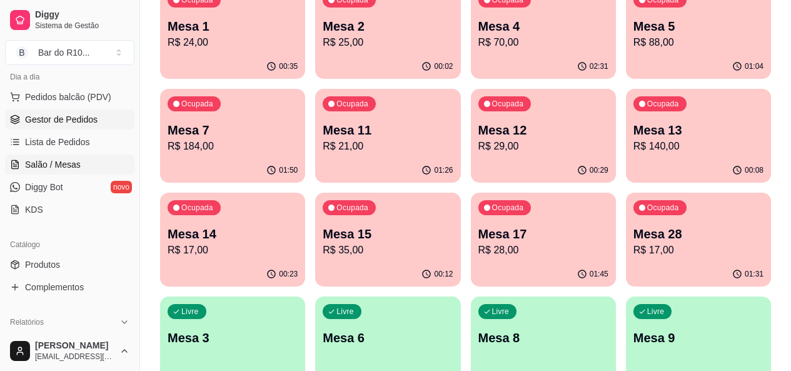
click at [69, 108] on ul "Pedidos balcão (PDV) Gestor de Pedidos Lista de Pedidos Salão / Mesas Diggy Bot…" at bounding box center [69, 153] width 129 height 133
click at [70, 113] on span "Gestor de Pedidos" at bounding box center [61, 119] width 73 height 13
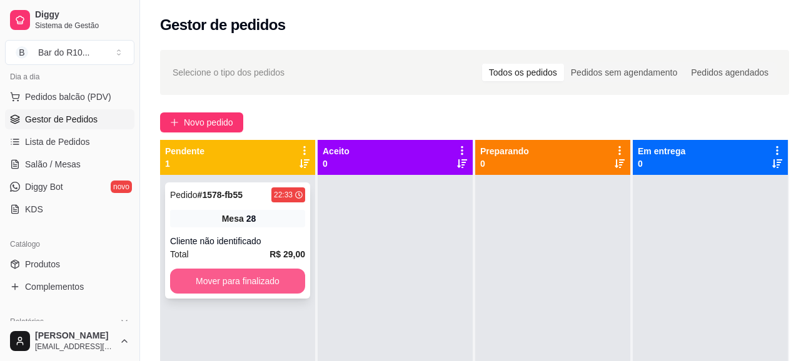
click at [286, 275] on button "Mover para finalizado" at bounding box center [237, 281] width 135 height 25
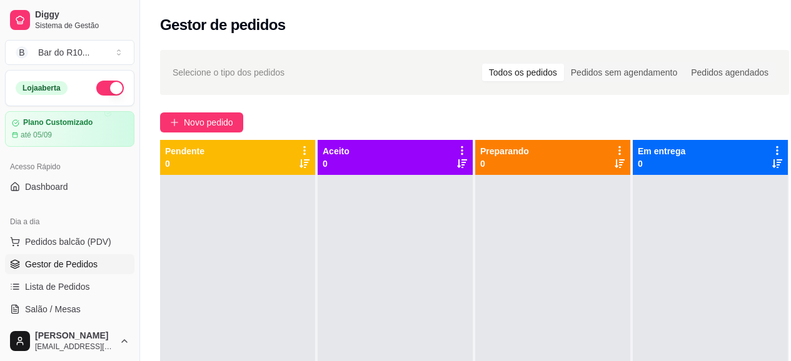
scroll to position [145, 0]
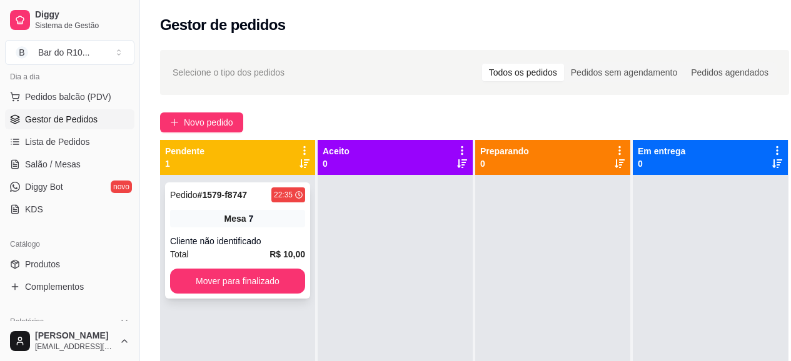
click at [176, 249] on span "Total" at bounding box center [179, 255] width 19 height 14
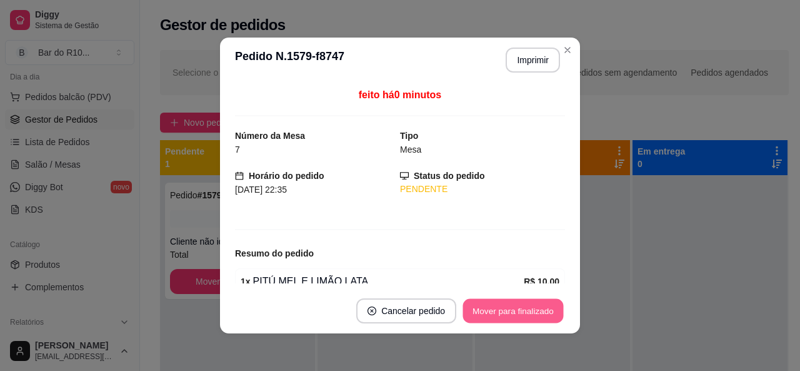
click at [479, 313] on button "Mover para finalizado" at bounding box center [513, 311] width 101 height 24
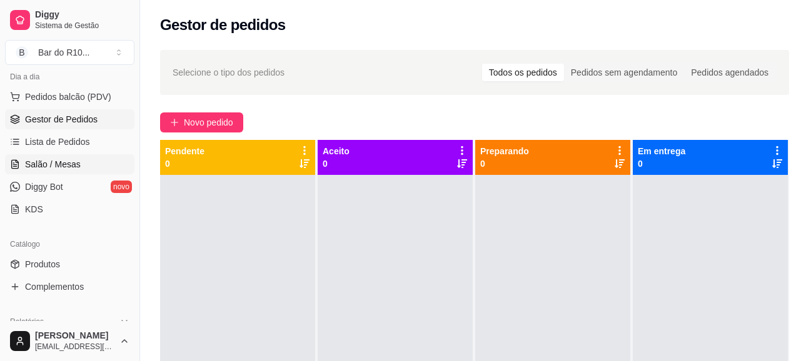
click at [96, 166] on link "Salão / Mesas" at bounding box center [69, 164] width 129 height 20
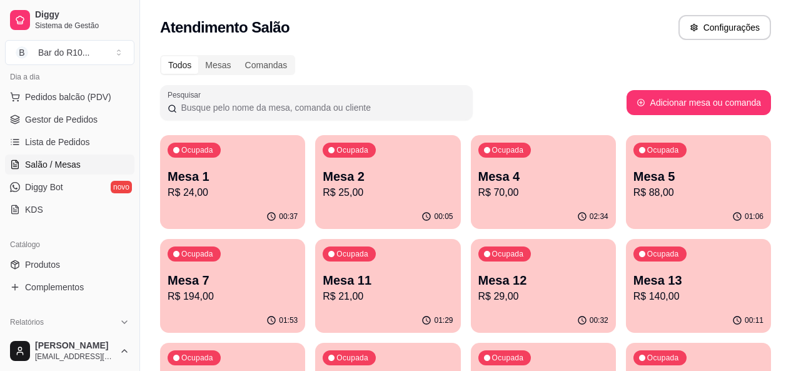
click at [328, 203] on div "Ocupada Mesa 2 R$ 25,00" at bounding box center [387, 169] width 145 height 69
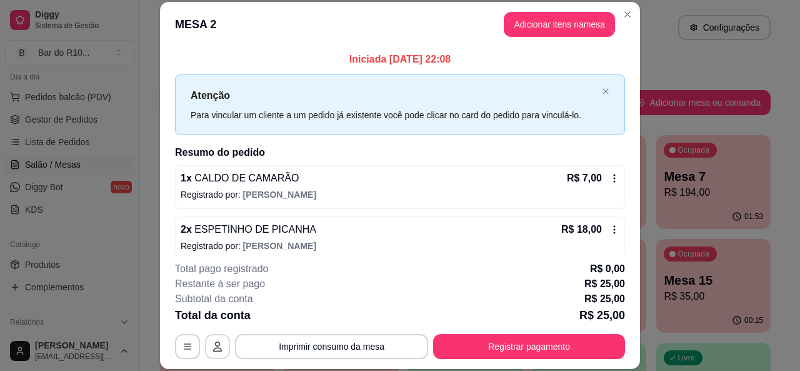
click at [216, 343] on icon "button" at bounding box center [218, 346] width 10 height 10
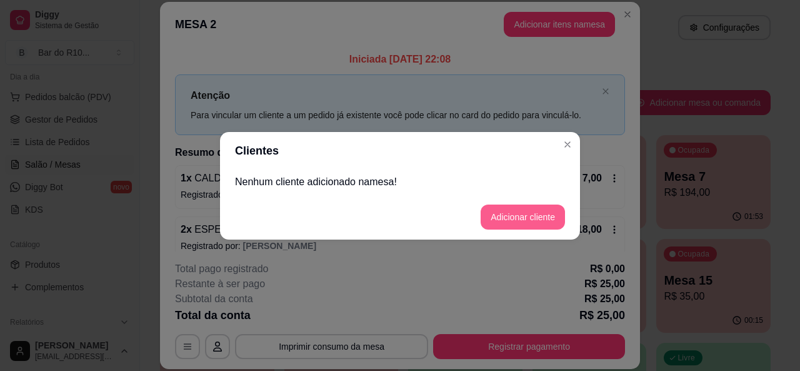
click at [533, 213] on button "Adicionar cliente" at bounding box center [523, 216] width 84 height 25
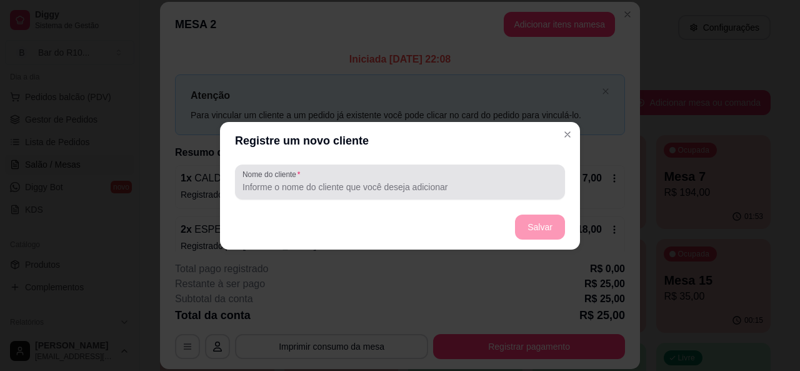
click at [370, 181] on input "Nome do cliente" at bounding box center [400, 187] width 315 height 13
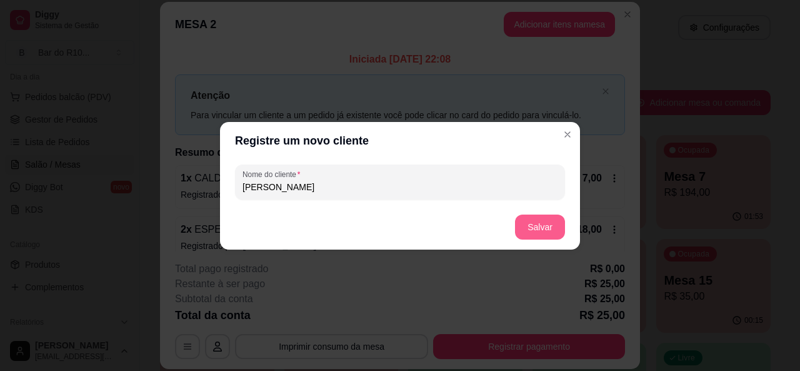
type input "[PERSON_NAME]"
click at [533, 226] on button "Salvar" at bounding box center [540, 226] width 50 height 25
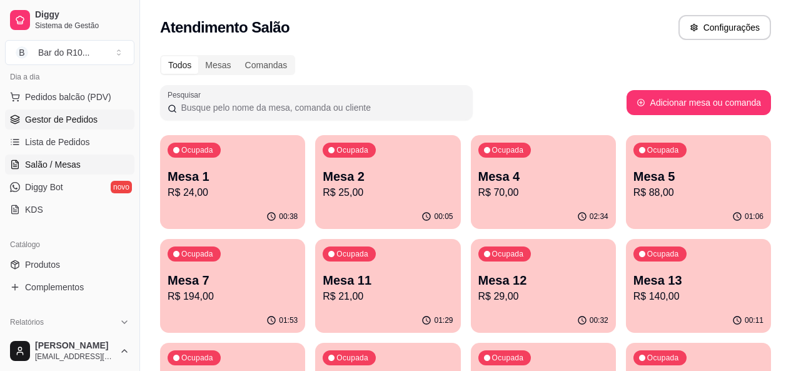
click at [96, 128] on link "Gestor de Pedidos" at bounding box center [69, 119] width 129 height 20
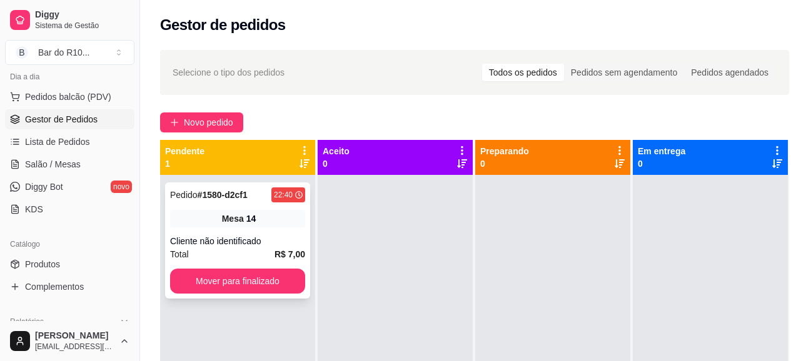
click at [259, 218] on div "Mesa 14" at bounding box center [237, 219] width 135 height 18
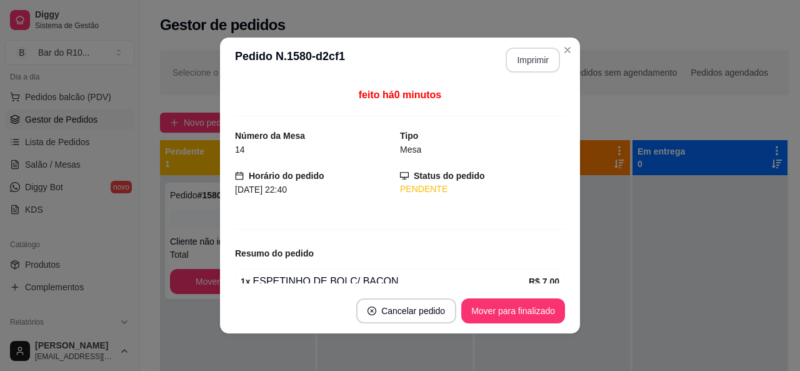
click at [516, 58] on button "Imprimir" at bounding box center [533, 60] width 54 height 25
click at [517, 314] on button "Mover para finalizado" at bounding box center [513, 310] width 104 height 25
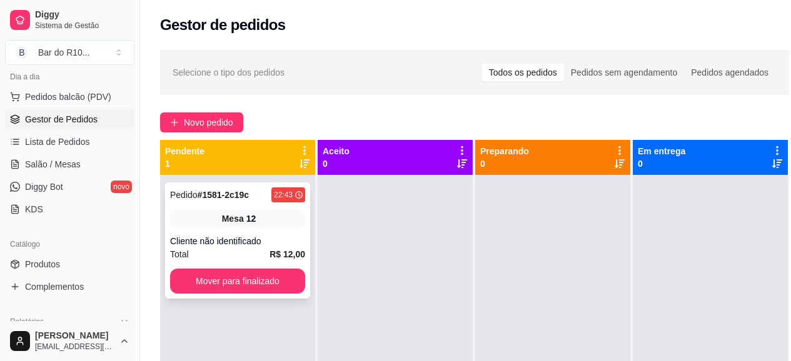
click at [234, 236] on div "Cliente não identificado" at bounding box center [237, 241] width 135 height 13
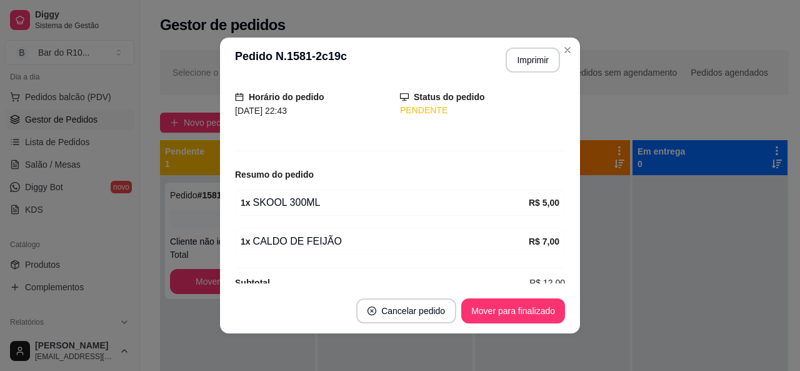
scroll to position [99, 0]
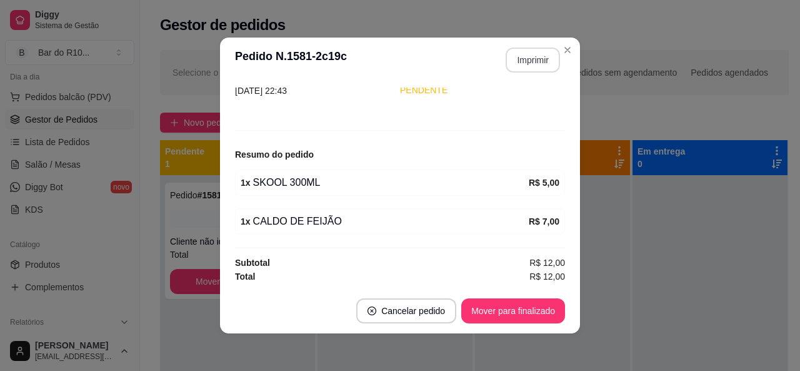
click at [534, 56] on button "Imprimir" at bounding box center [533, 60] width 54 height 25
click at [539, 310] on button "Mover para finalizado" at bounding box center [513, 310] width 104 height 25
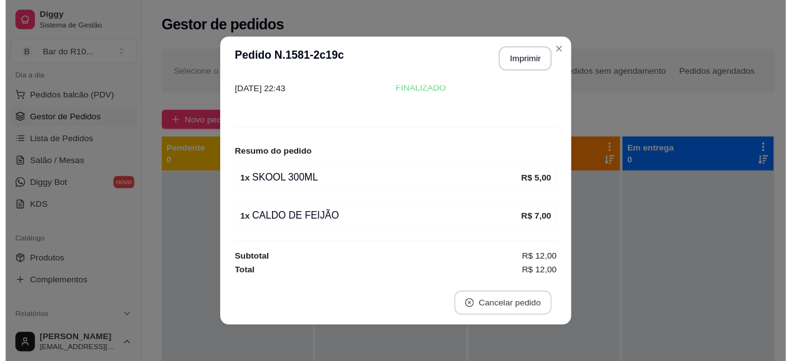
scroll to position [58, 0]
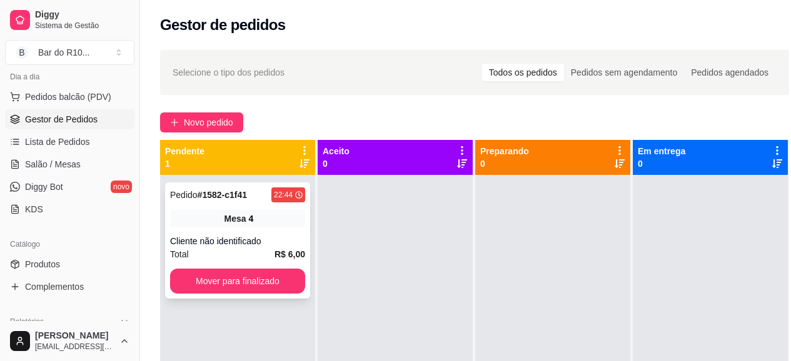
click at [269, 232] on div "Pedido # 1582-c1f41 22:44 Mesa 4 Cliente não identificado Total R$ 6,00 Mover p…" at bounding box center [237, 241] width 145 height 116
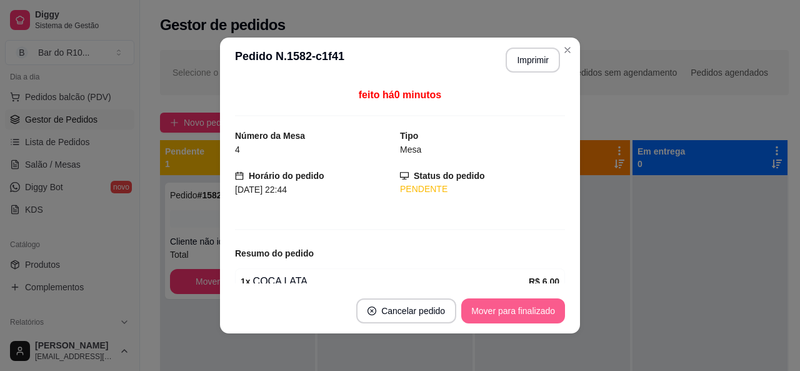
click at [533, 303] on button "Mover para finalizado" at bounding box center [513, 310] width 104 height 25
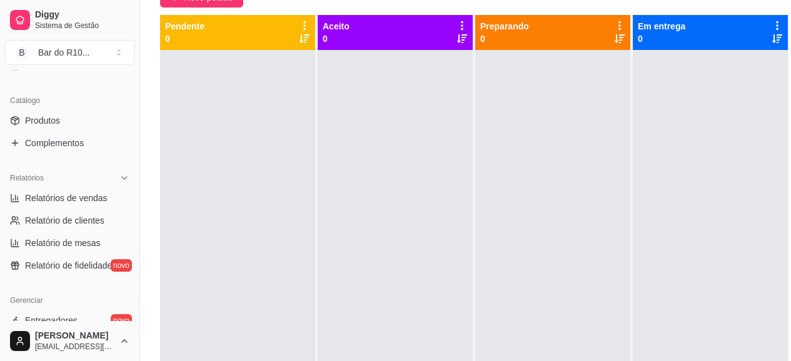
scroll to position [529, 0]
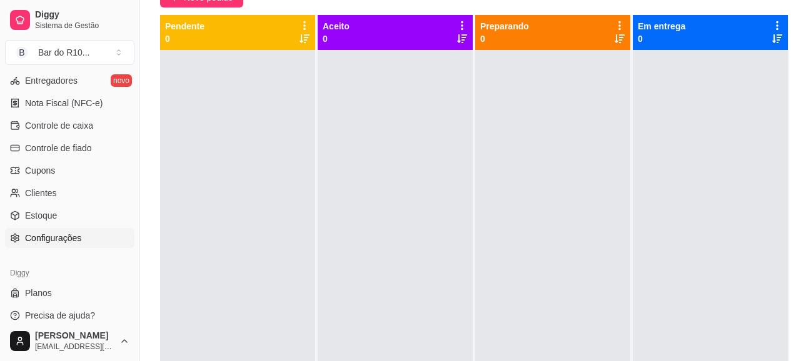
click at [33, 234] on span "Configurações" at bounding box center [53, 238] width 56 height 13
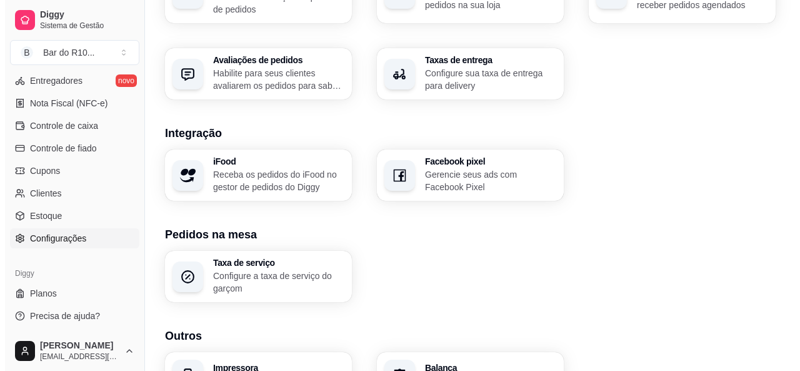
scroll to position [511, 0]
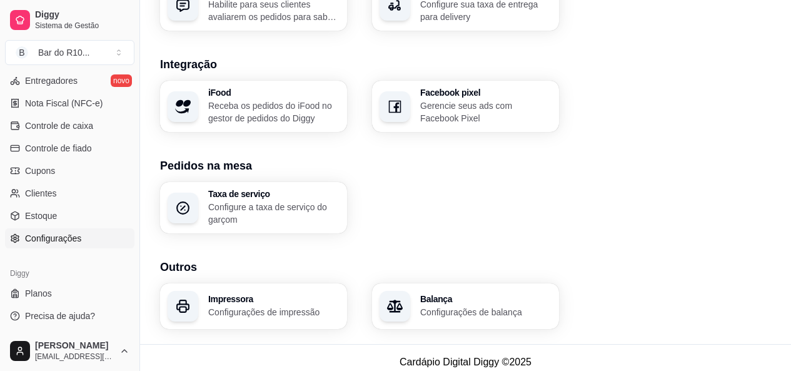
click at [237, 294] on h3 "Impressora" at bounding box center [273, 298] width 131 height 9
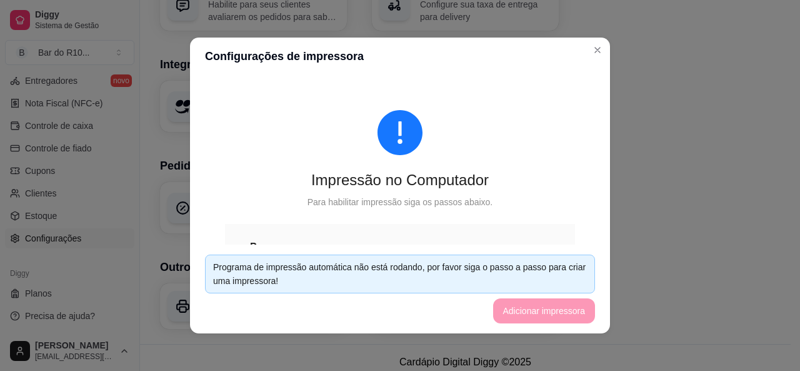
scroll to position [125, 0]
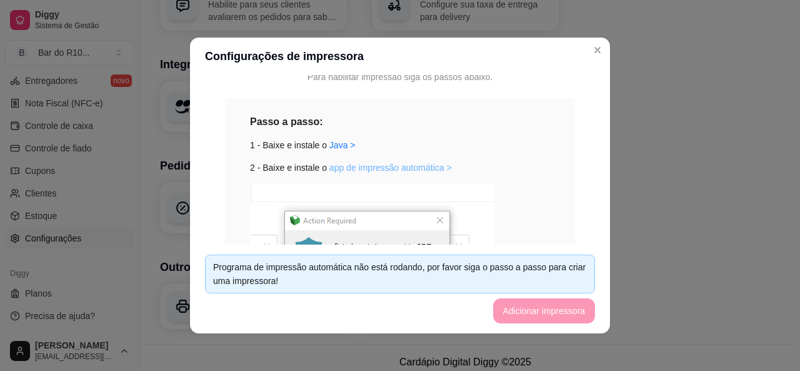
click at [401, 169] on link "app de impressão automática >" at bounding box center [390, 168] width 123 height 10
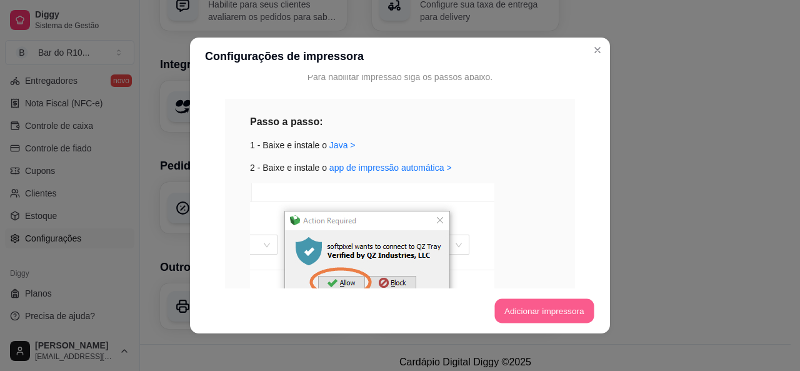
click at [554, 311] on button "Adicionar impressora" at bounding box center [543, 311] width 99 height 24
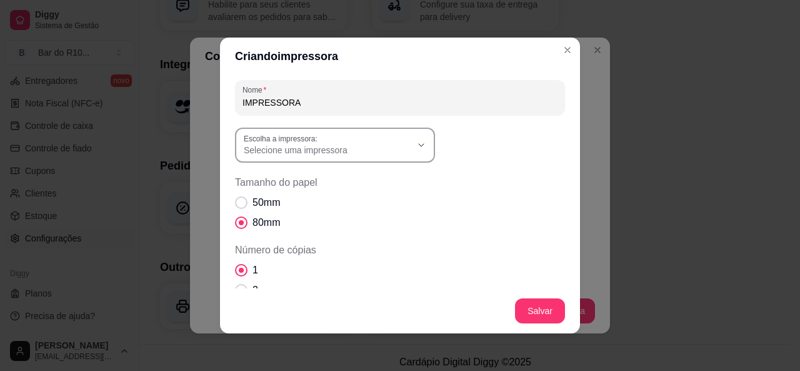
click at [388, 144] on span "Selecione uma impressora" at bounding box center [328, 150] width 168 height 13
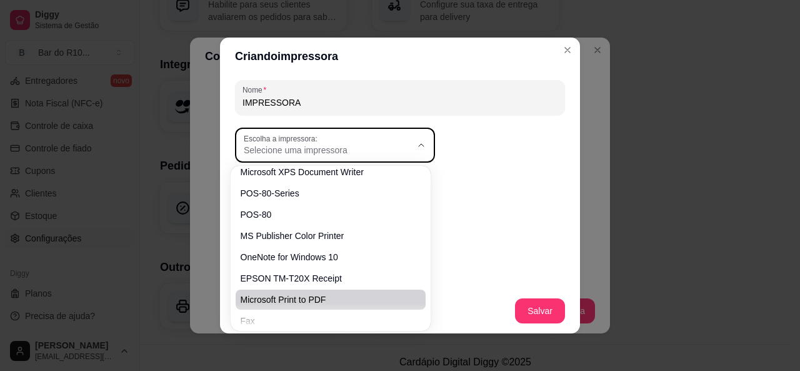
scroll to position [0, 0]
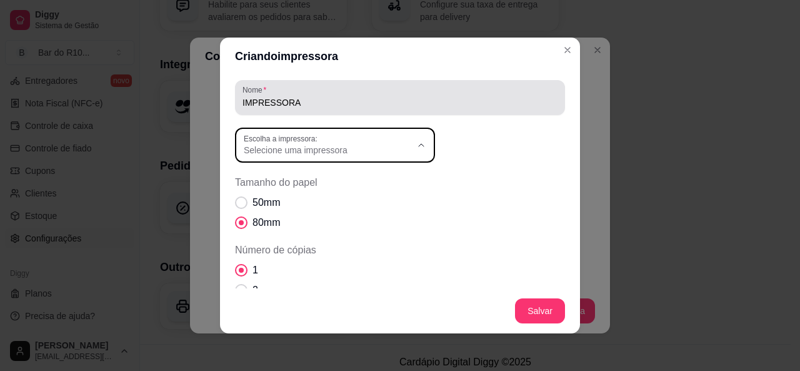
click at [500, 114] on div "Nome IMPRESSORA" at bounding box center [400, 97] width 330 height 35
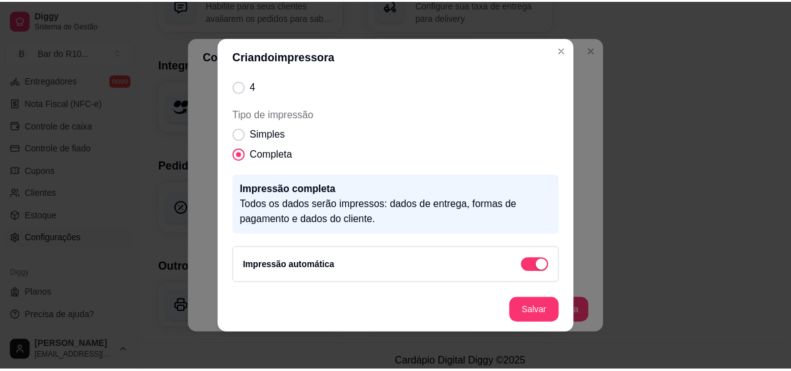
scroll to position [3, 0]
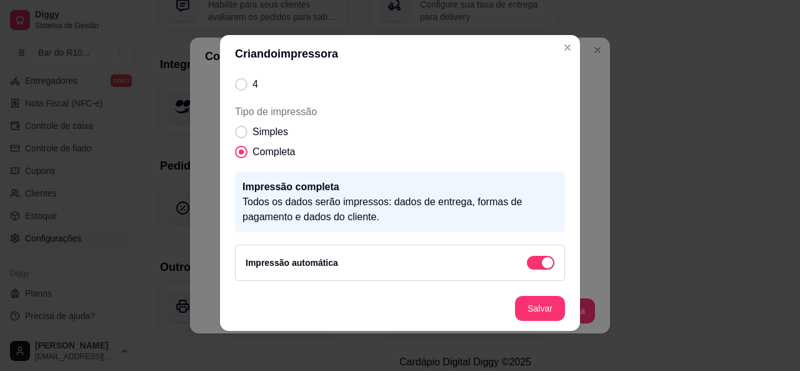
click at [381, 174] on div "Impressão completa Todos os dados serão impressos: dados de entrega, formas de …" at bounding box center [400, 202] width 330 height 60
click at [434, 173] on div "Impressão completa Todos os dados serão impressos: dados de entrega, formas de …" at bounding box center [400, 202] width 330 height 60
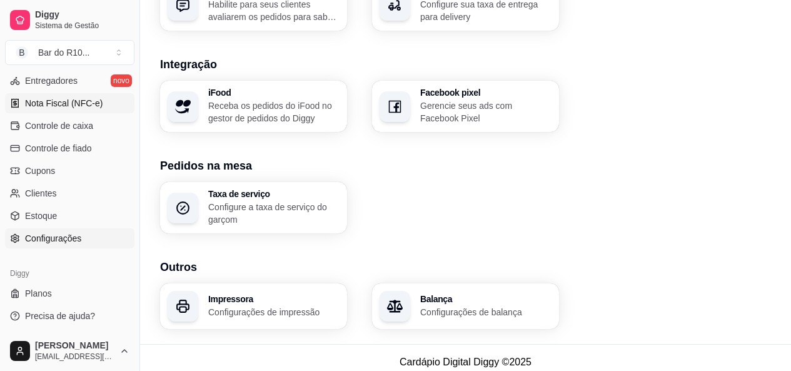
click at [86, 101] on span "Nota Fiscal (NFC-e)" at bounding box center [64, 103] width 78 height 13
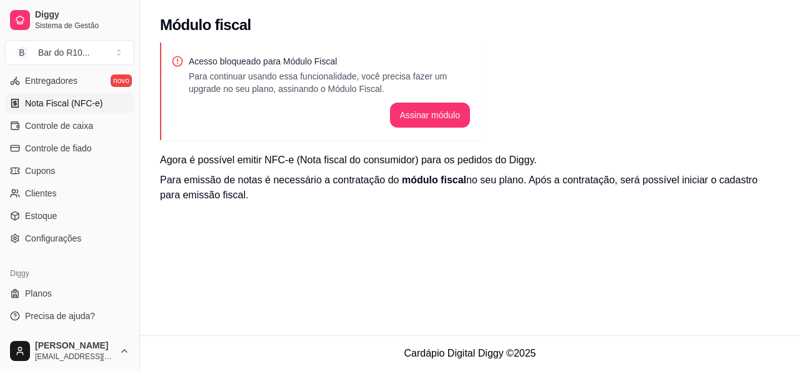
click at [431, 177] on span "módulo fiscal" at bounding box center [434, 179] width 64 height 11
click at [60, 126] on span "Controle de caixa" at bounding box center [59, 125] width 68 height 13
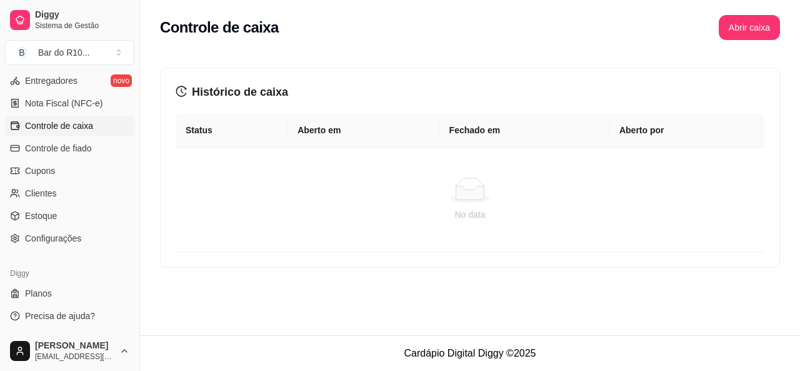
click at [416, 175] on td "No data" at bounding box center [470, 200] width 589 height 104
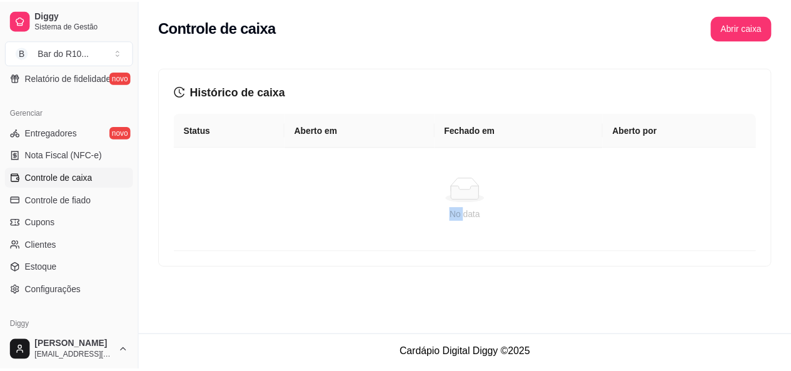
scroll to position [529, 0]
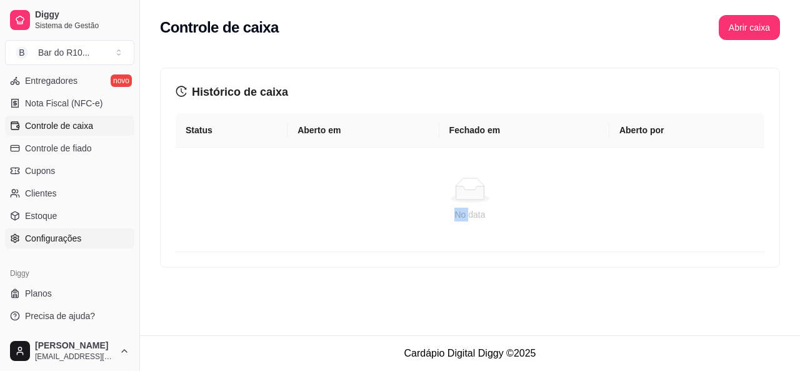
click at [41, 241] on span "Configurações" at bounding box center [53, 238] width 56 height 13
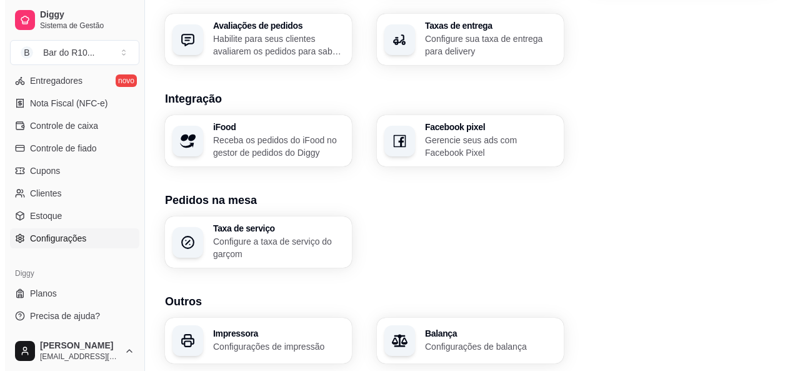
scroll to position [511, 0]
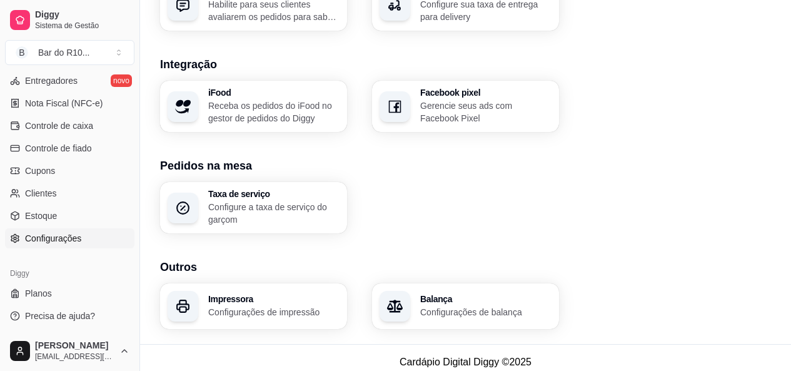
click at [292, 306] on p "Configurações de impressão" at bounding box center [273, 312] width 131 height 13
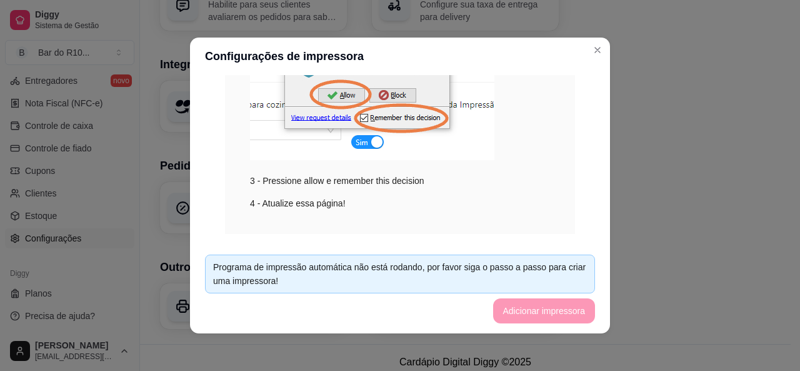
scroll to position [337, 0]
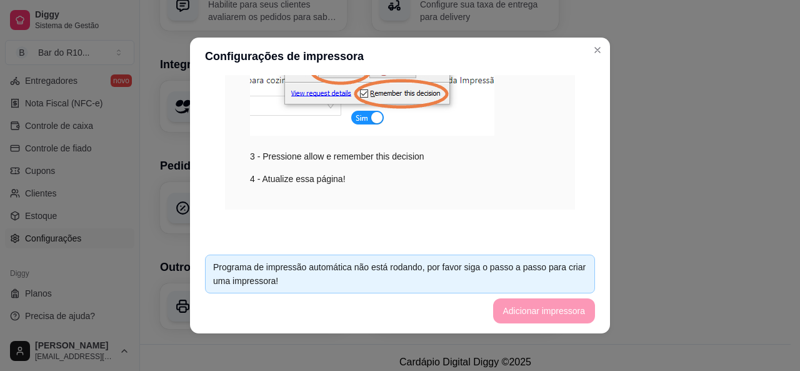
click at [541, 311] on footer "Programa de impressão automática não está rodando, por favor siga o passo a pas…" at bounding box center [400, 288] width 420 height 89
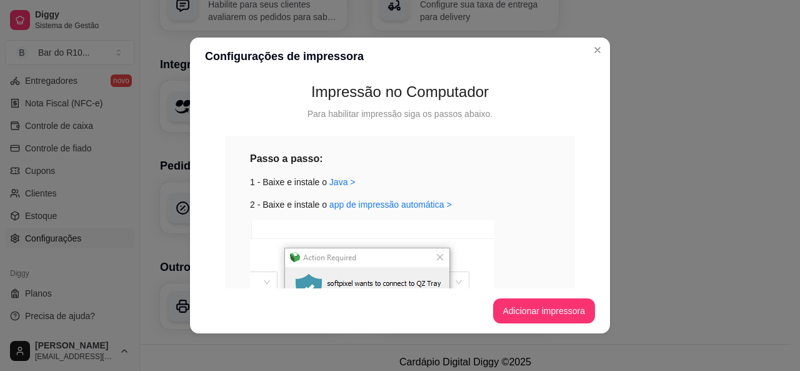
scroll to position [0, 0]
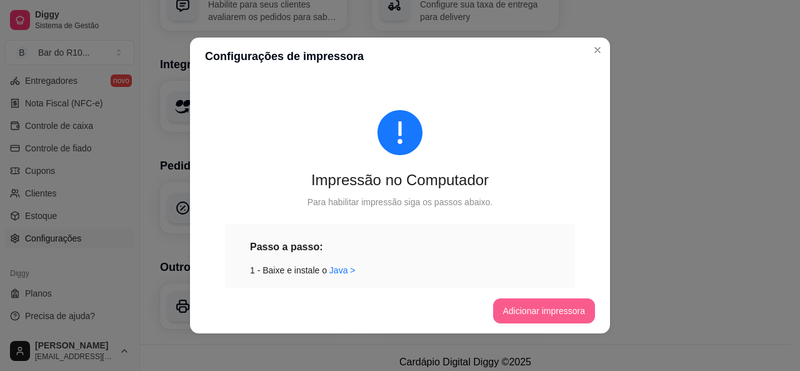
click at [526, 306] on button "Adicionar impressora" at bounding box center [544, 310] width 103 height 25
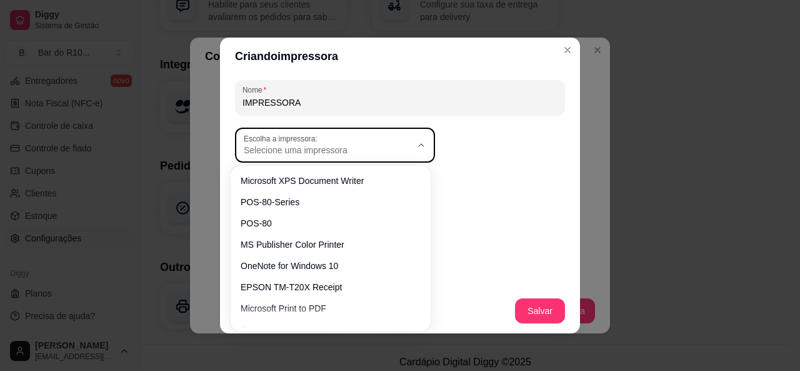
click at [366, 153] on span "Selecione uma impressora" at bounding box center [328, 150] width 168 height 13
click at [266, 152] on span "Selecione uma impressora" at bounding box center [328, 150] width 168 height 13
click at [598, 156] on div "Criando impressora Nome IMPRESSORA Escolha a impressora: Microsoft XPS Document…" at bounding box center [400, 185] width 800 height 371
click at [270, 150] on span "Selecione uma impressora" at bounding box center [328, 150] width 168 height 13
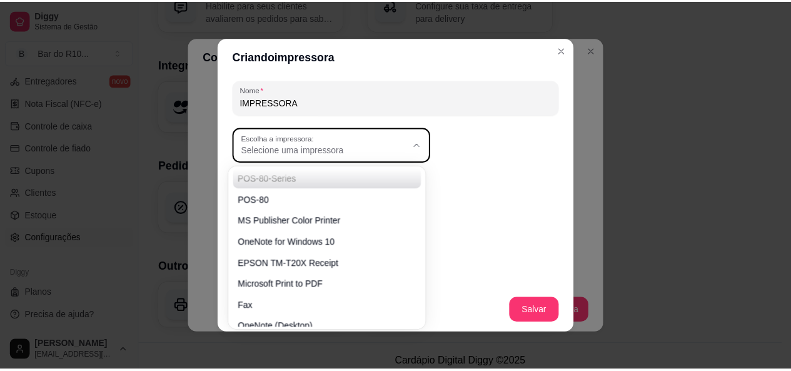
scroll to position [35, 0]
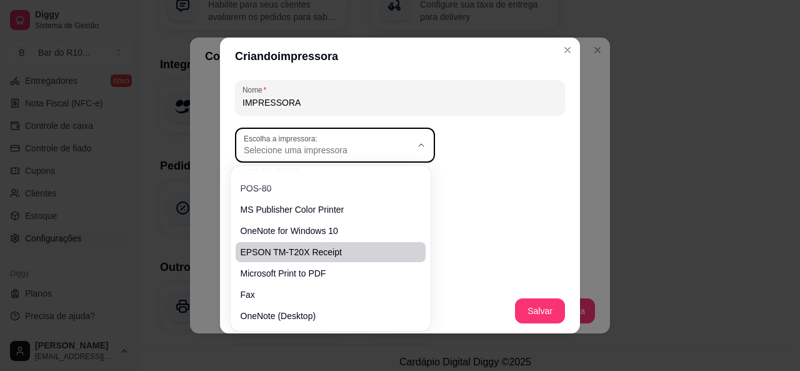
click at [540, 133] on div "Escolha a impressora: Microsoft XPS Document Writer POS-80-Series POS-80 MS Pub…" at bounding box center [400, 145] width 330 height 35
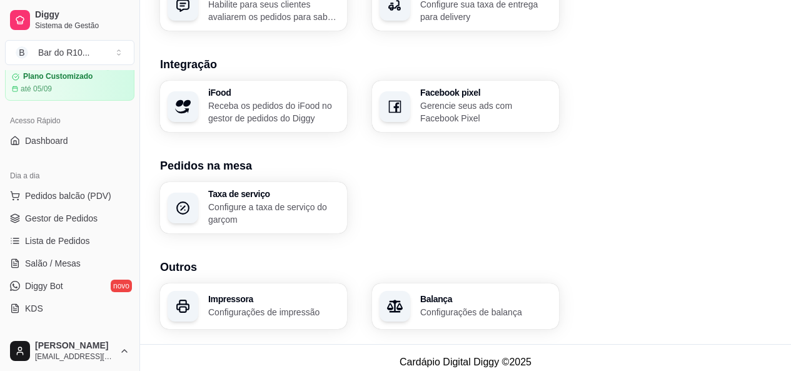
scroll to position [29, 0]
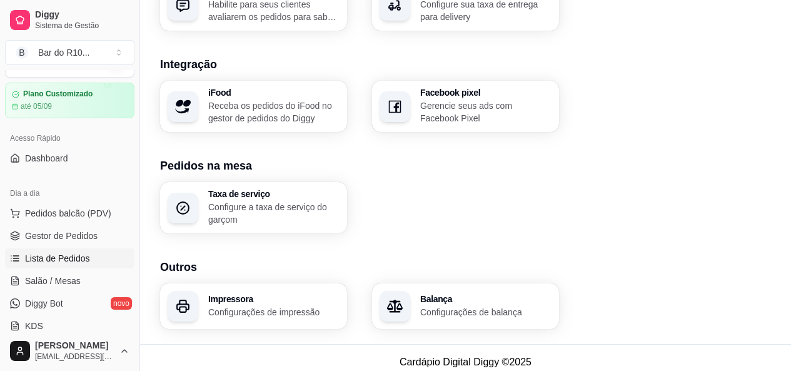
click at [75, 267] on link "Lista de Pedidos" at bounding box center [69, 258] width 129 height 20
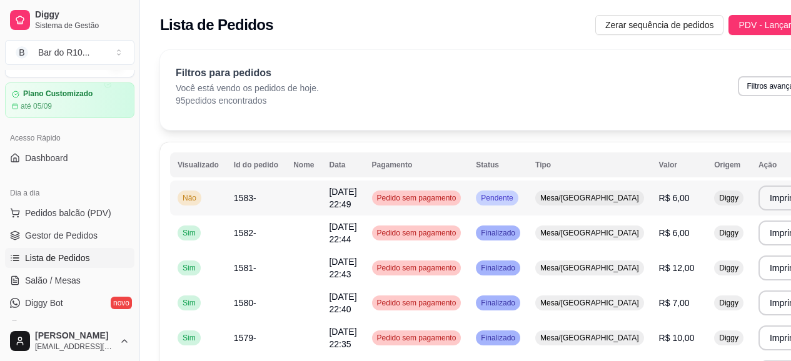
click at [408, 198] on span "Pedido sem pagamento" at bounding box center [416, 198] width 84 height 10
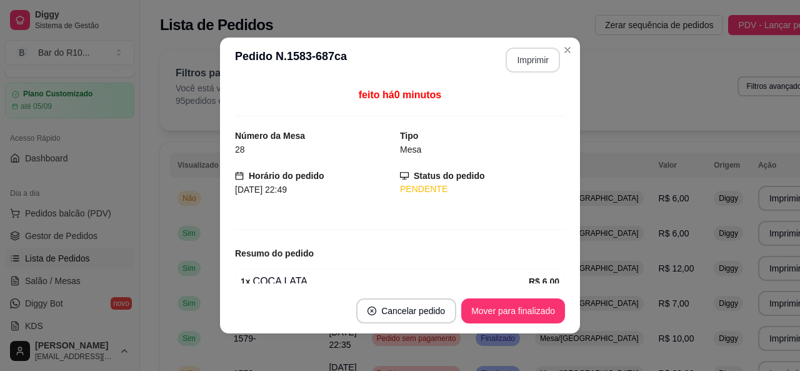
click at [514, 69] on button "Imprimir" at bounding box center [533, 60] width 54 height 25
click at [529, 58] on button "Imprimir" at bounding box center [533, 60] width 53 height 24
click at [524, 63] on button "Imprimir" at bounding box center [533, 60] width 53 height 24
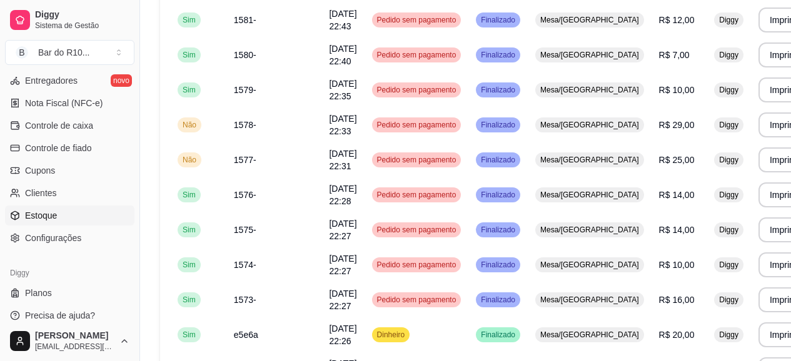
scroll to position [250, 0]
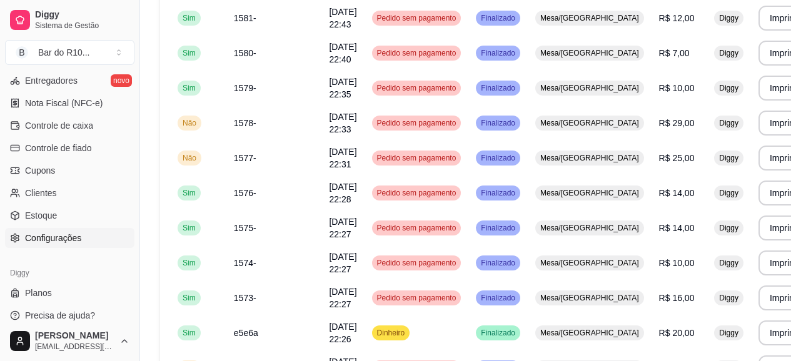
click at [65, 241] on span "Configurações" at bounding box center [53, 238] width 56 height 13
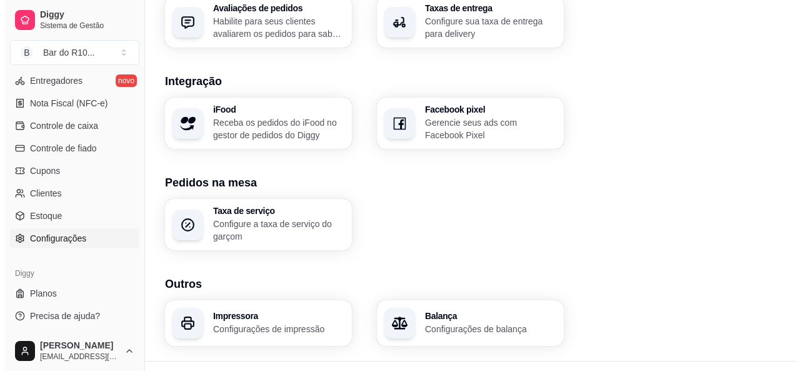
scroll to position [511, 0]
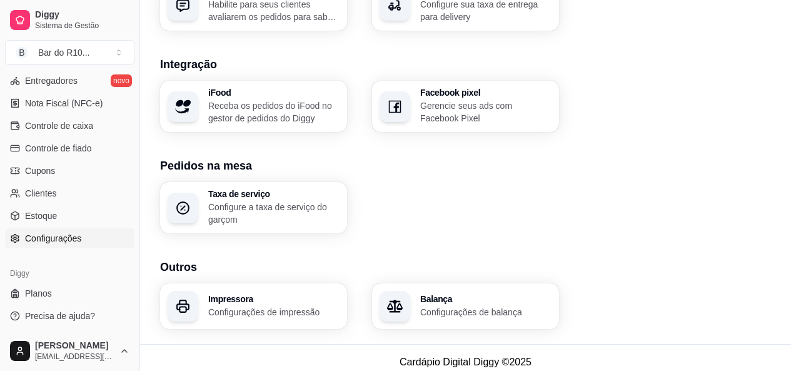
click at [241, 295] on h3 "Impressora" at bounding box center [273, 298] width 131 height 9
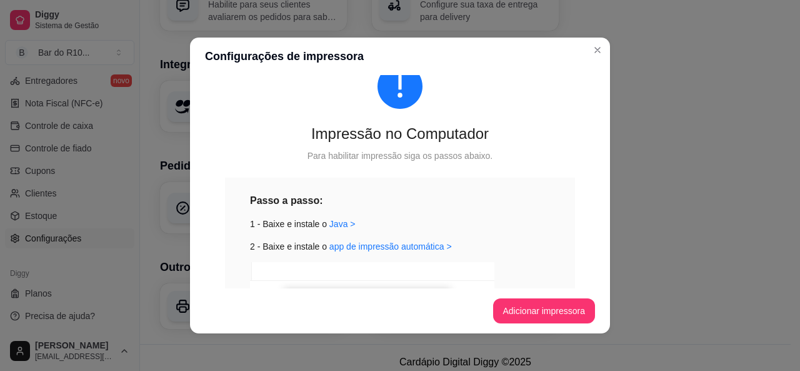
scroll to position [43, 0]
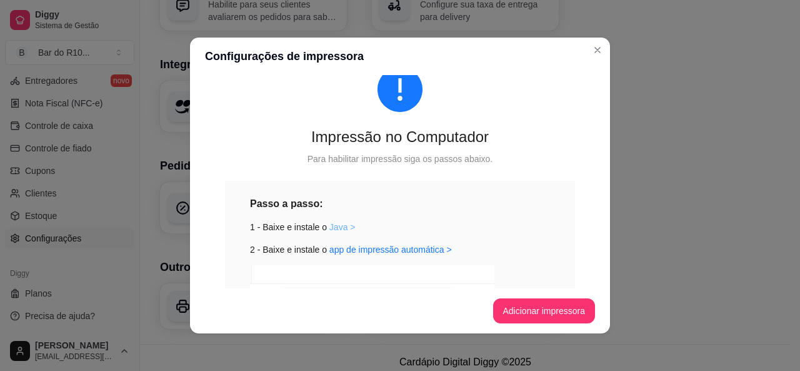
click at [333, 229] on link "Java >" at bounding box center [342, 227] width 26 height 10
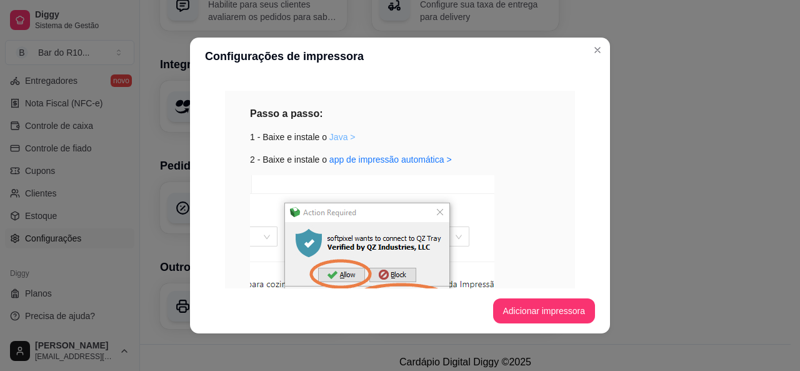
scroll to position [168, 0]
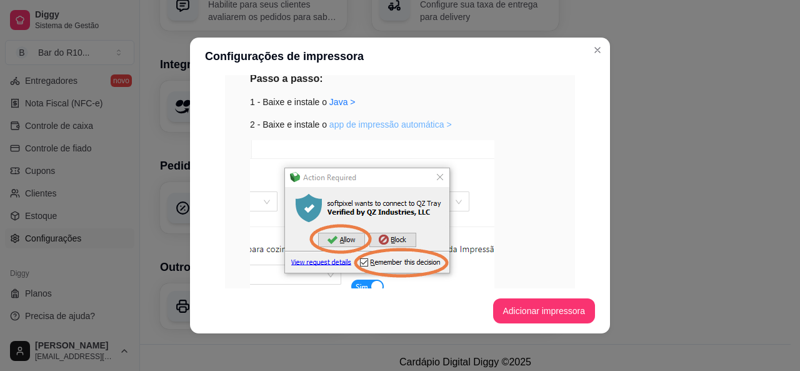
click at [397, 123] on link "app de impressão automática >" at bounding box center [390, 124] width 123 height 10
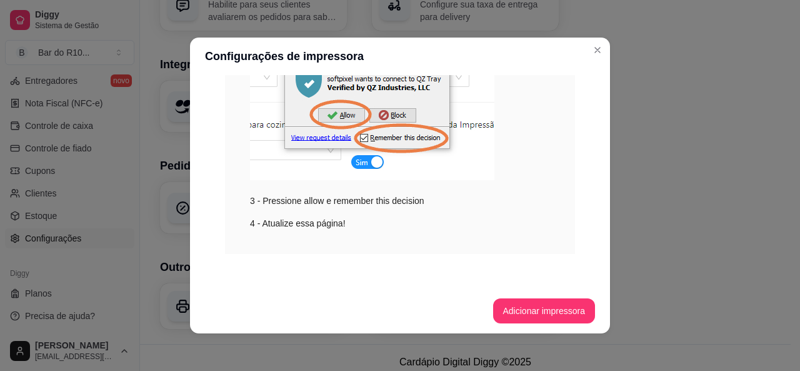
scroll to position [293, 0]
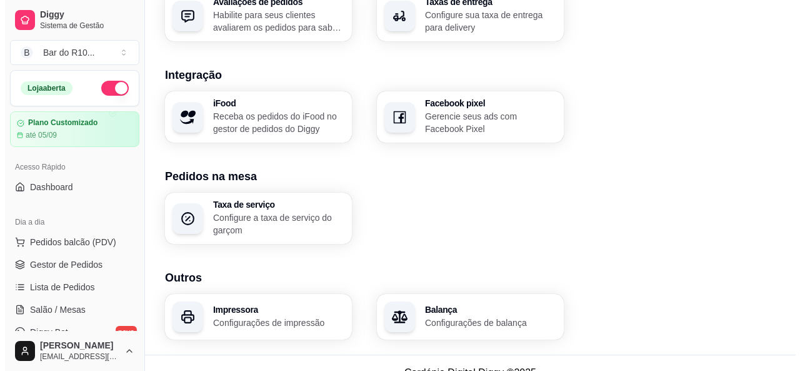
scroll to position [511, 0]
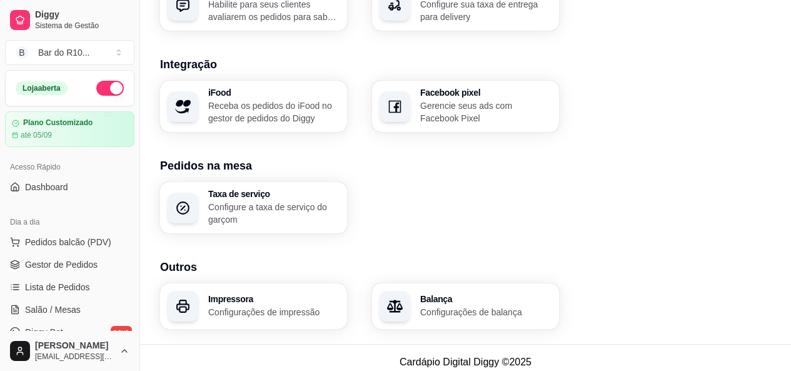
click at [267, 306] on p "Configurações de impressão" at bounding box center [273, 312] width 131 height 13
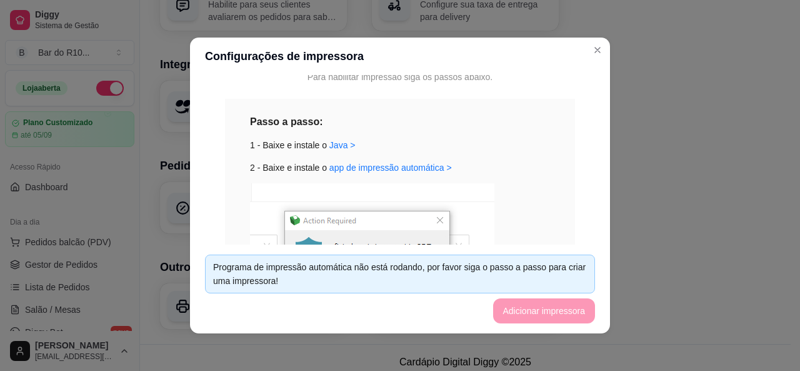
scroll to position [87, 0]
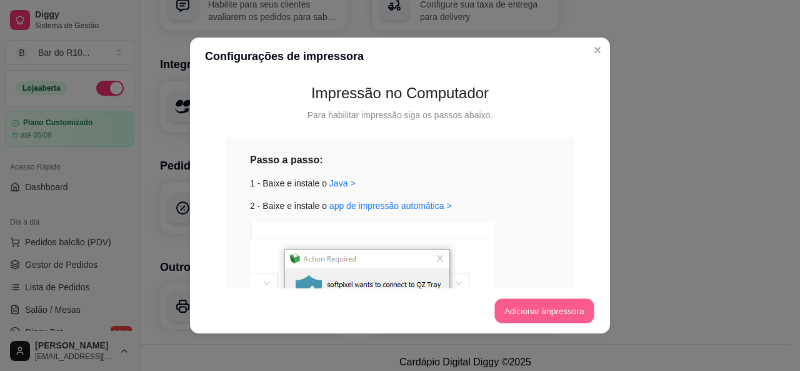
click at [553, 306] on button "Adicionar impressora" at bounding box center [543, 311] width 99 height 24
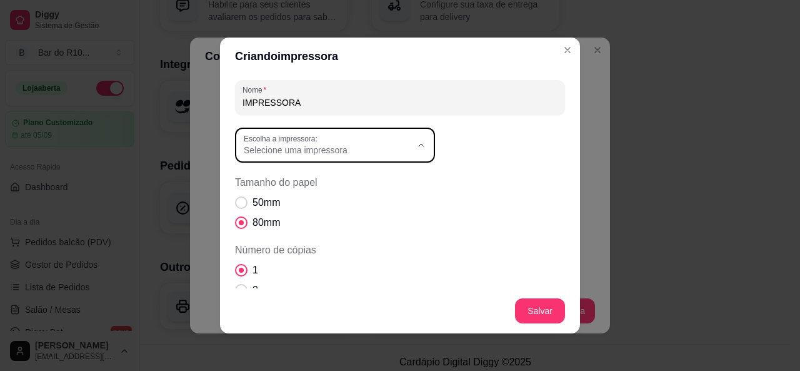
click at [416, 141] on icon "button" at bounding box center [421, 145] width 10 height 10
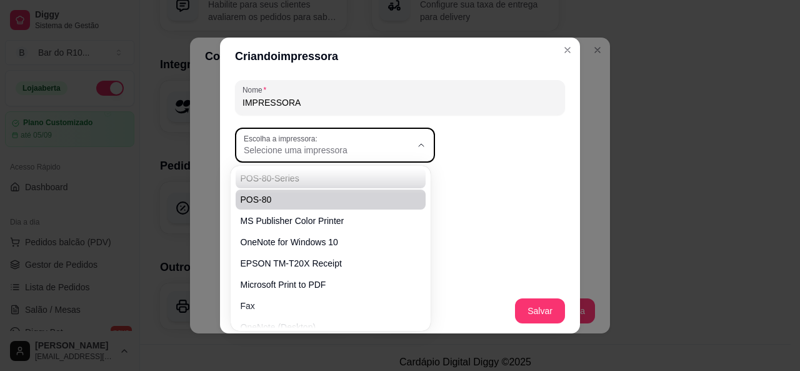
scroll to position [35, 0]
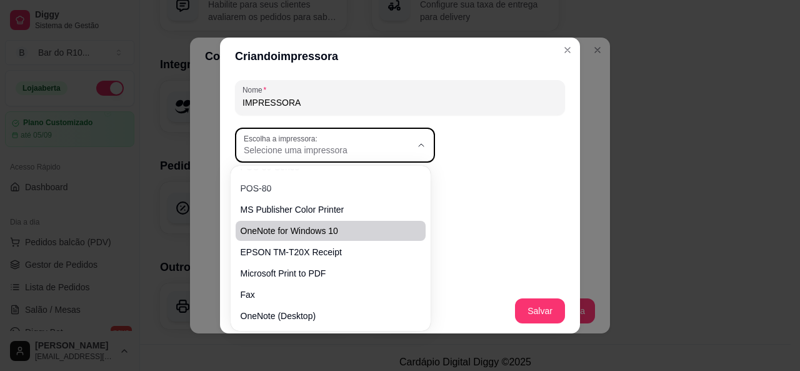
click at [467, 219] on div "50mm 80mm" at bounding box center [400, 212] width 330 height 35
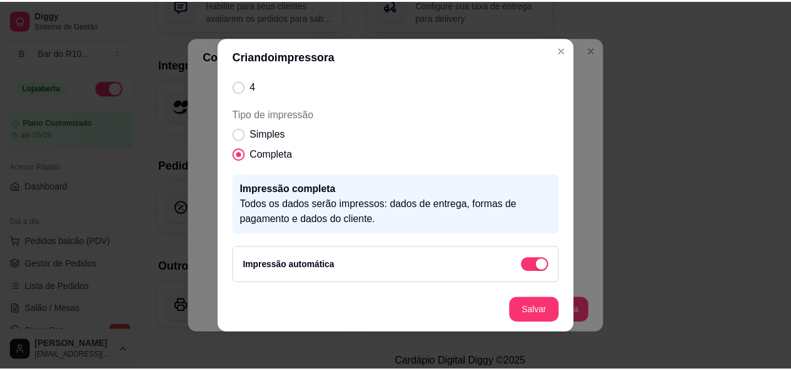
scroll to position [3, 0]
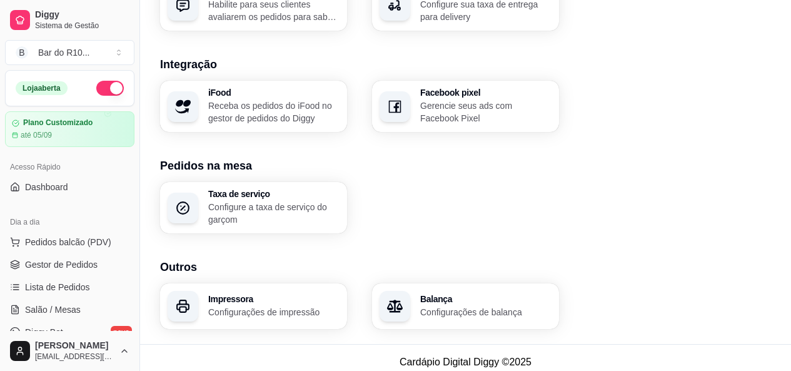
click at [87, 176] on div "Acesso Rápido" at bounding box center [69, 167] width 129 height 20
click at [84, 184] on link "Dashboard" at bounding box center [69, 187] width 129 height 20
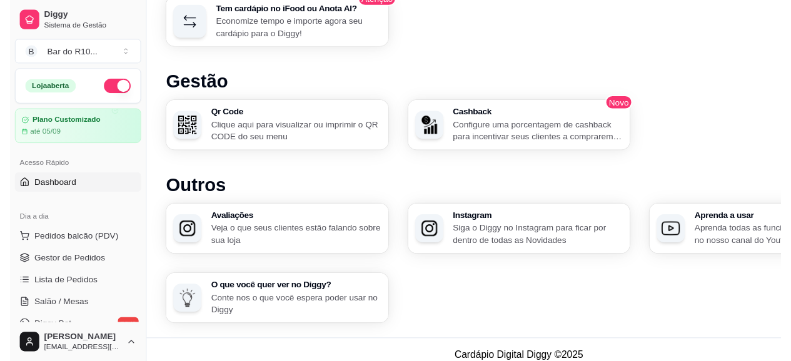
scroll to position [521, 0]
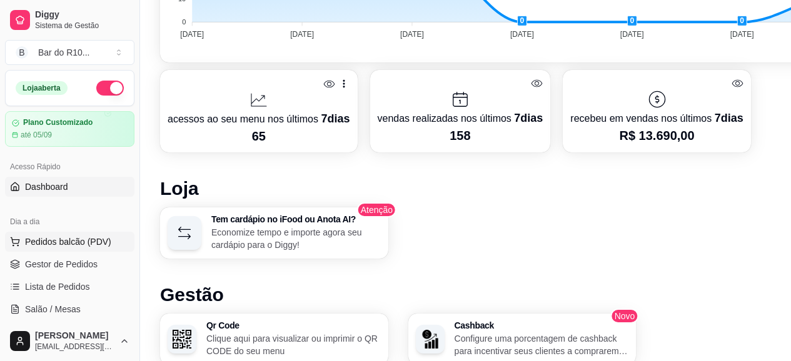
click at [74, 243] on span "Pedidos balcão (PDV)" at bounding box center [68, 242] width 86 height 13
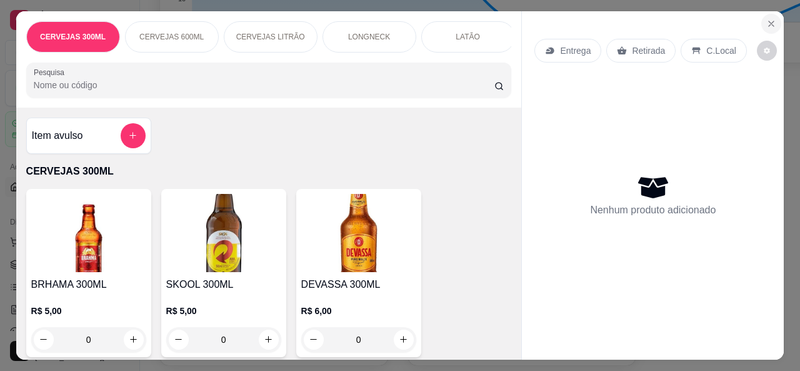
click at [769, 21] on icon "Close" at bounding box center [771, 23] width 5 height 5
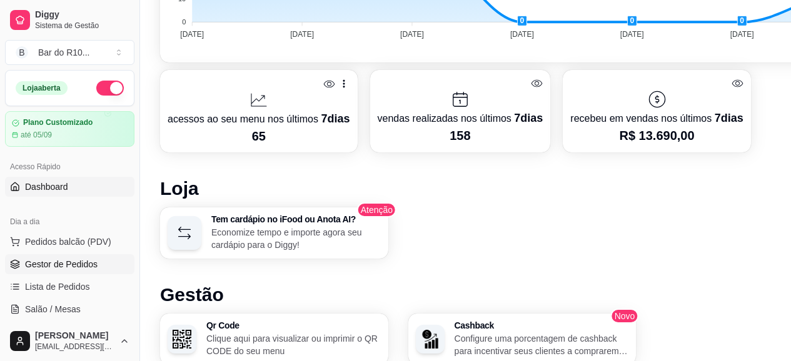
click at [85, 258] on link "Gestor de Pedidos" at bounding box center [69, 264] width 129 height 20
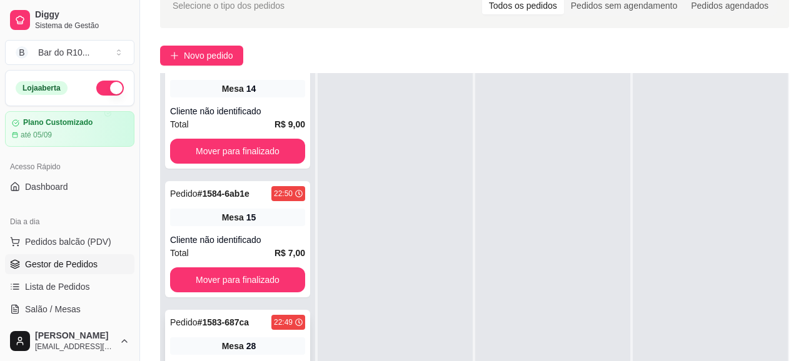
scroll to position [125, 0]
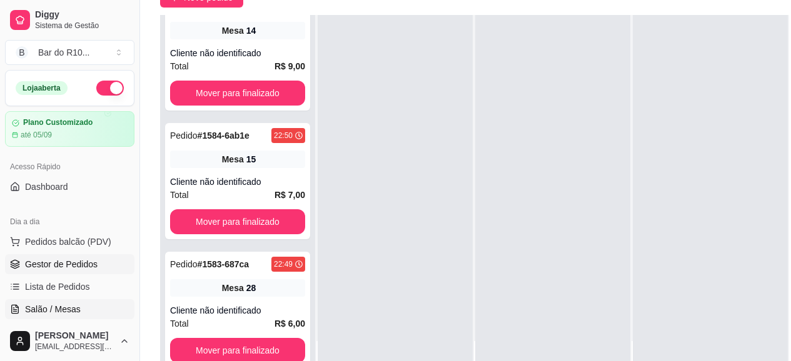
click at [58, 306] on span "Salão / Mesas" at bounding box center [53, 309] width 56 height 13
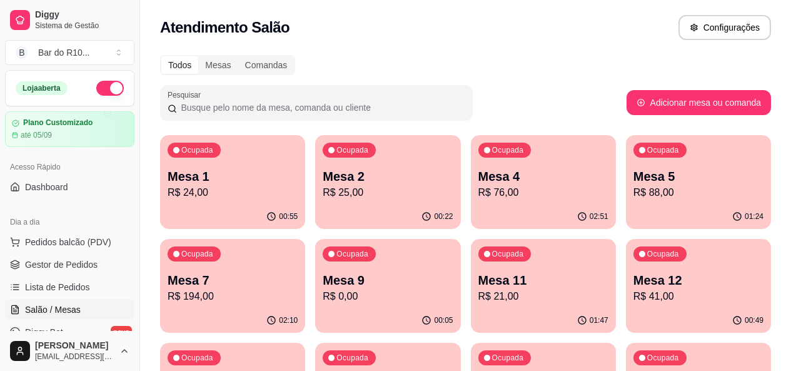
click at [199, 168] on p "Mesa 1" at bounding box center [233, 177] width 130 height 18
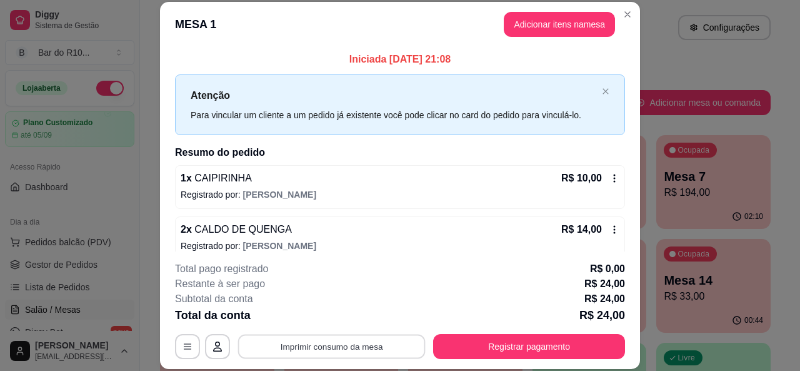
click at [328, 343] on button "Imprimir consumo da mesa" at bounding box center [332, 346] width 188 height 24
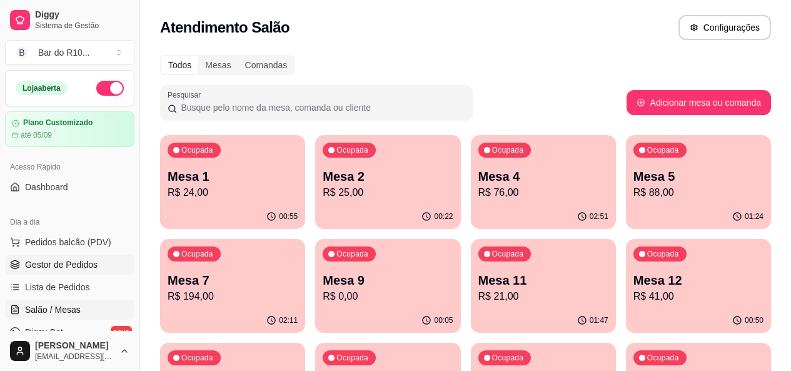
click at [33, 262] on span "Gestor de Pedidos" at bounding box center [61, 264] width 73 height 13
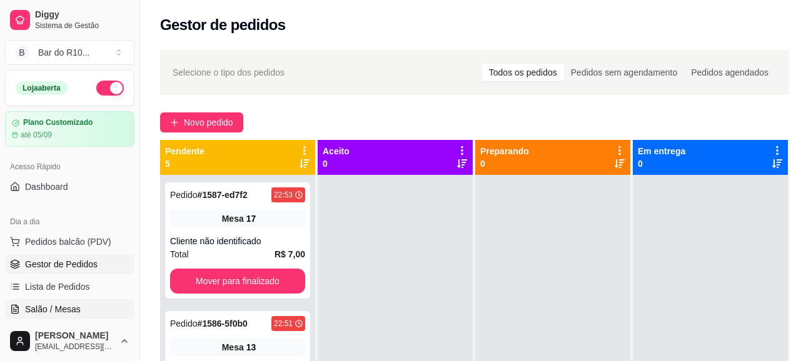
click at [87, 301] on link "Salão / Mesas" at bounding box center [69, 309] width 129 height 20
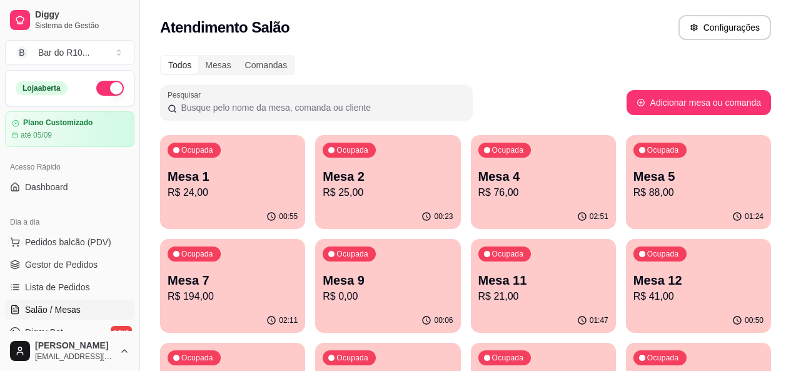
click at [242, 185] on p "R$ 24,00" at bounding box center [233, 192] width 130 height 15
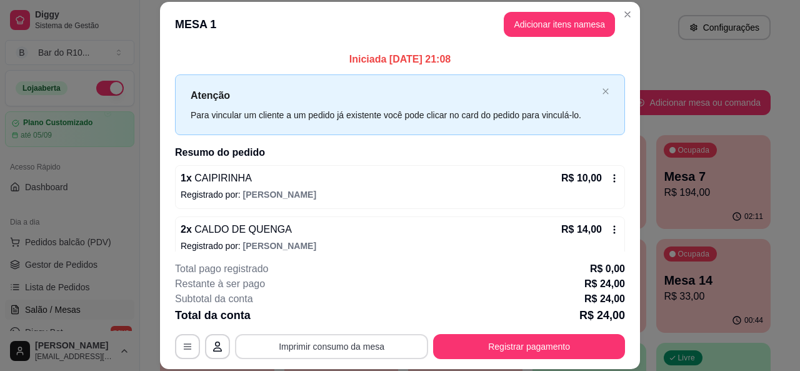
click at [383, 336] on button "Imprimir consumo da mesa" at bounding box center [331, 346] width 193 height 25
click at [311, 341] on button "Imprimir consumo da mesa" at bounding box center [331, 346] width 193 height 25
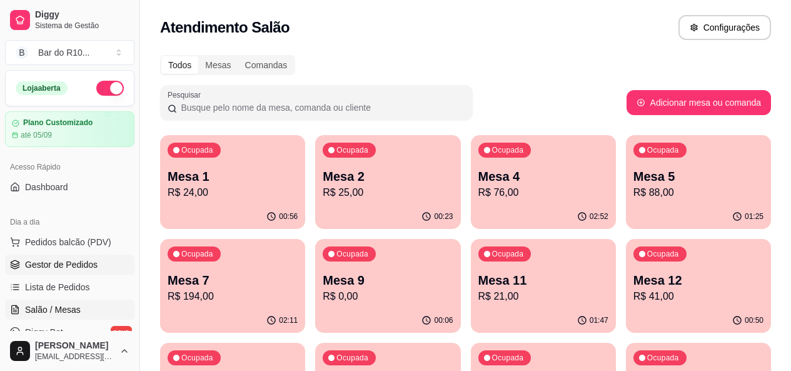
click at [54, 261] on span "Gestor de Pedidos" at bounding box center [61, 264] width 73 height 13
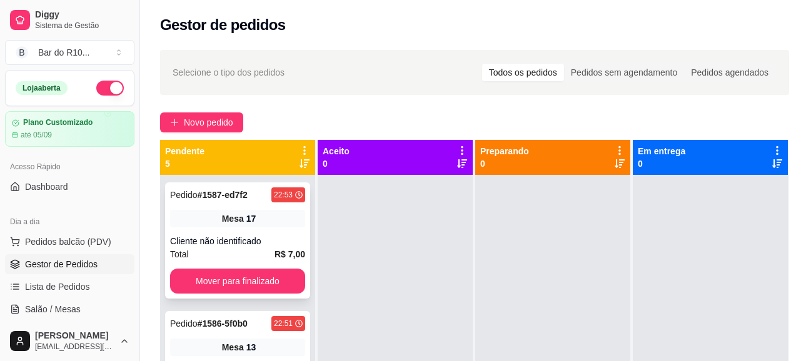
click at [275, 221] on div "Mesa 17" at bounding box center [237, 219] width 135 height 18
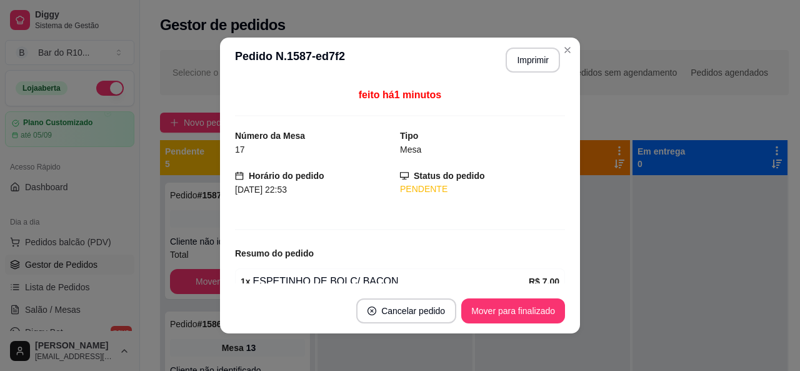
scroll to position [18, 0]
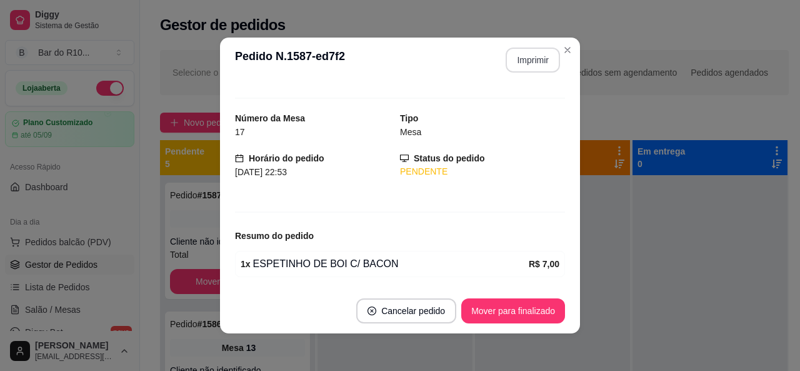
click at [539, 58] on button "Imprimir" at bounding box center [533, 60] width 54 height 25
click at [490, 318] on button "Mover para finalizado" at bounding box center [513, 310] width 104 height 25
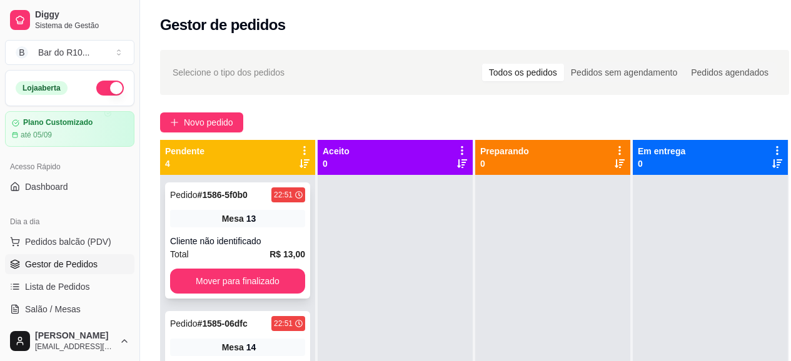
click at [276, 237] on div "Cliente não identificado" at bounding box center [237, 241] width 135 height 13
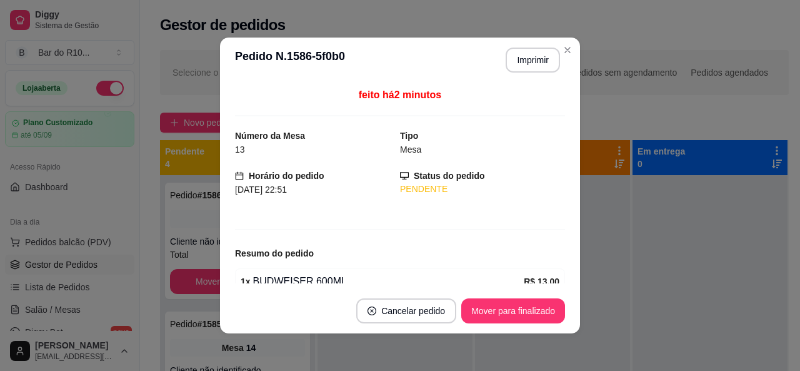
scroll to position [60, 0]
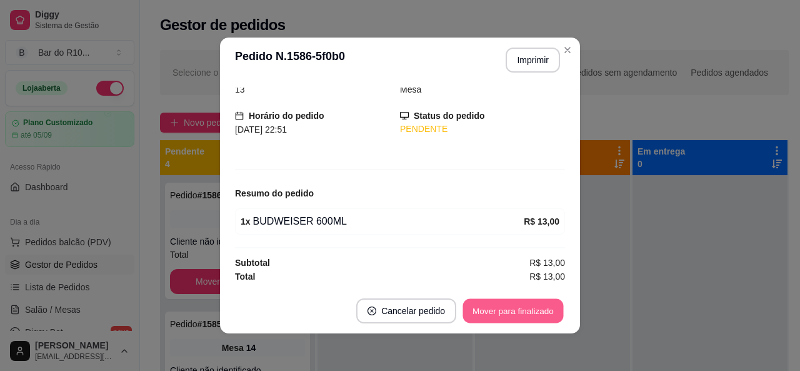
click at [511, 314] on button "Mover para finalizado" at bounding box center [513, 311] width 101 height 24
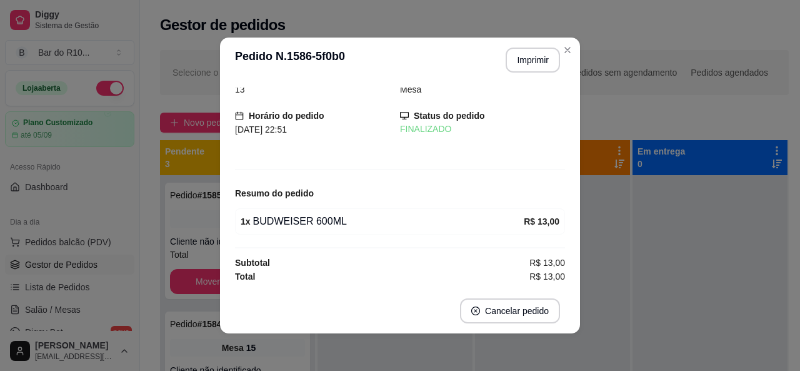
scroll to position [19, 0]
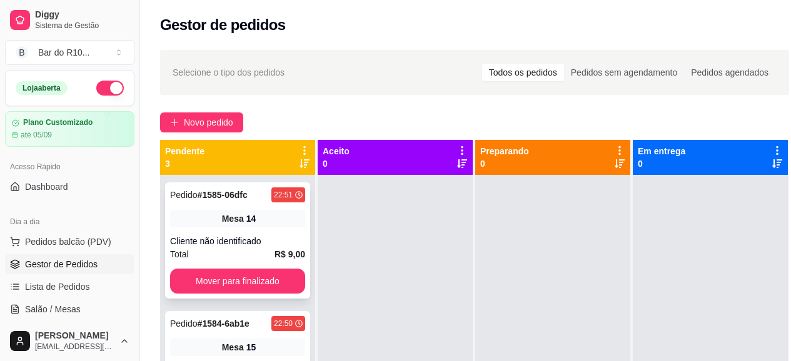
click at [208, 231] on div "Pedido # 1585-06dfc 22:51 Mesa 14 Cliente não identificado Total R$ 9,00 Mover …" at bounding box center [237, 241] width 145 height 116
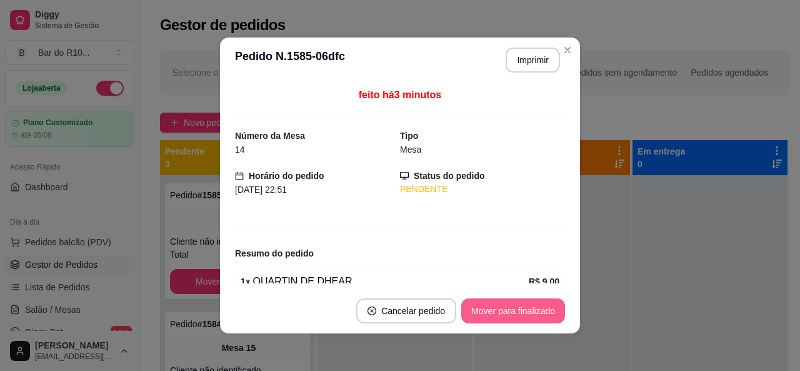
click at [519, 306] on button "Mover para finalizado" at bounding box center [513, 310] width 104 height 25
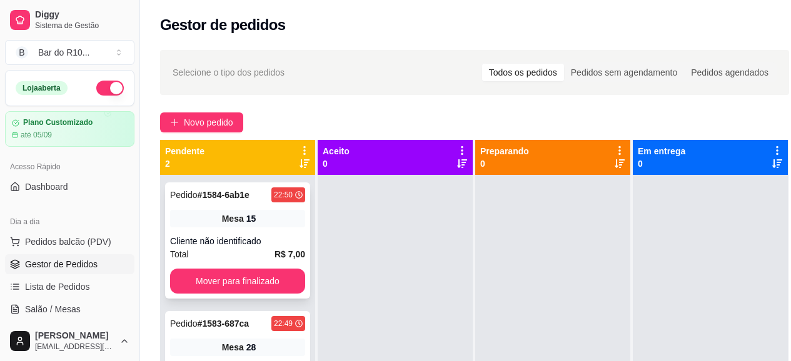
click at [277, 245] on div "Cliente não identificado" at bounding box center [237, 241] width 135 height 13
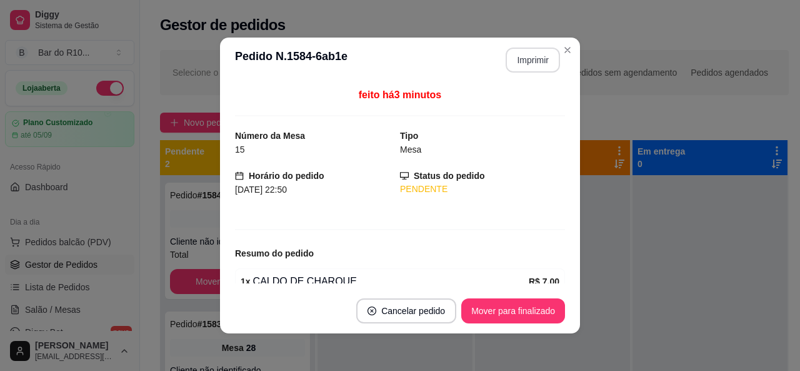
click at [516, 66] on button "Imprimir" at bounding box center [533, 60] width 54 height 25
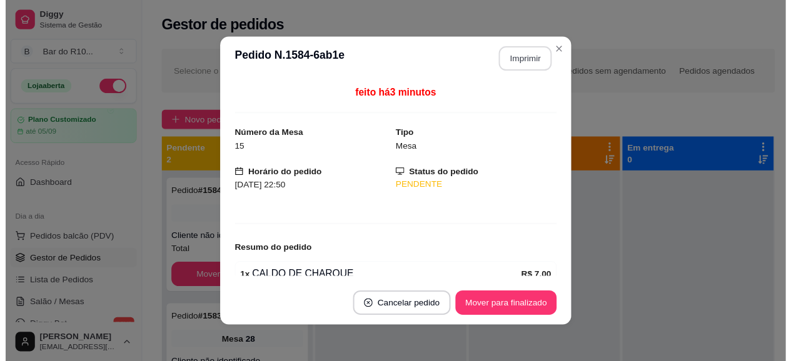
scroll to position [0, 0]
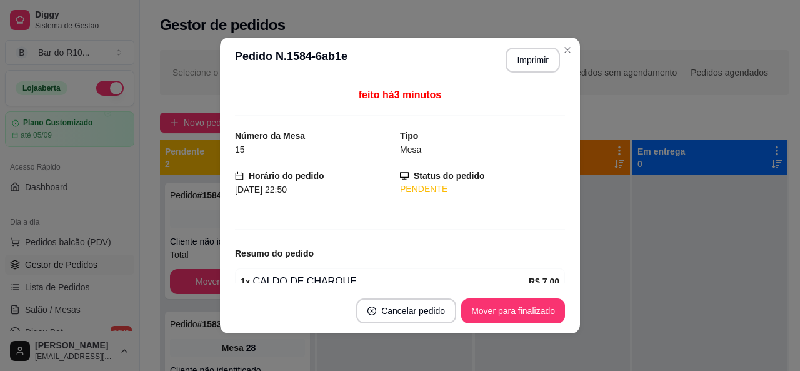
click at [506, 317] on button "Mover para finalizado" at bounding box center [513, 310] width 104 height 25
click at [547, 311] on button "Mover para finalizado" at bounding box center [513, 310] width 104 height 25
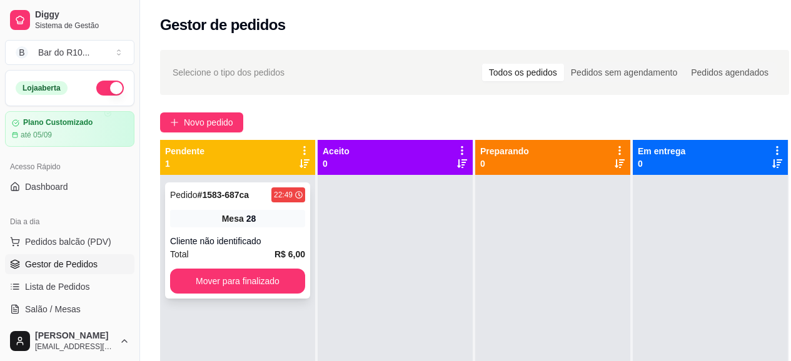
click at [266, 248] on div "Total R$ 6,00" at bounding box center [237, 255] width 135 height 14
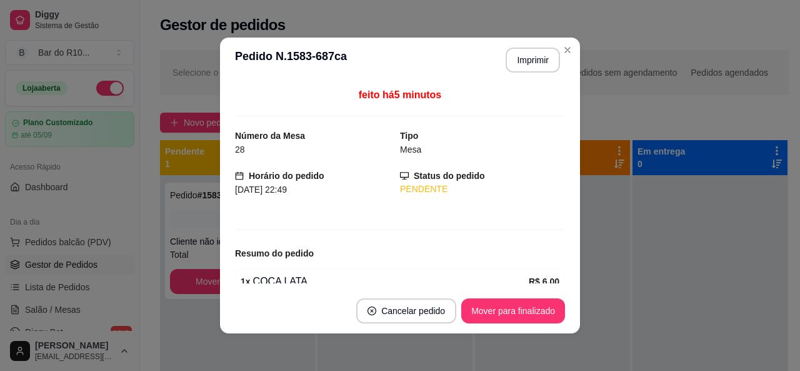
click at [495, 294] on footer "Cancelar pedido Mover para finalizado" at bounding box center [400, 310] width 360 height 45
click at [496, 309] on button "Mover para finalizado" at bounding box center [513, 310] width 104 height 25
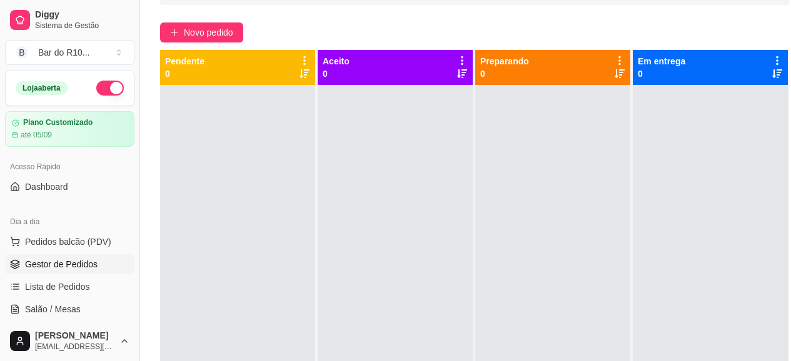
scroll to position [125, 0]
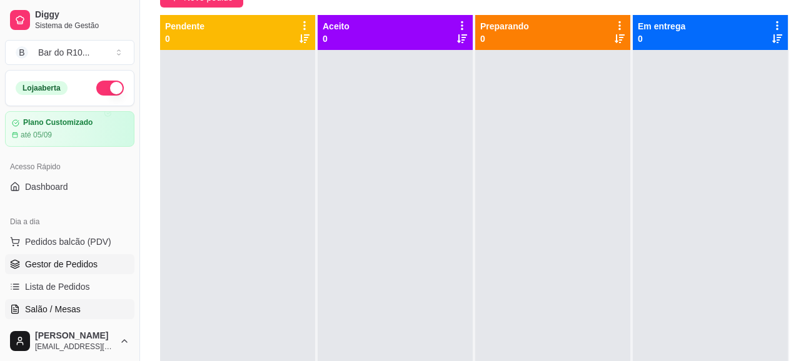
click at [33, 307] on span "Salão / Mesas" at bounding box center [53, 309] width 56 height 13
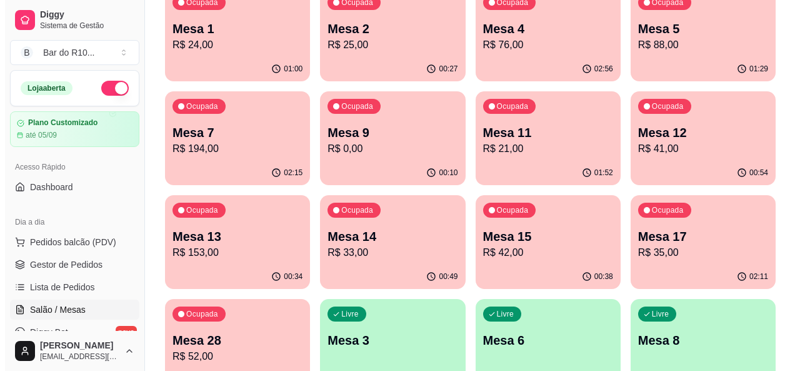
scroll to position [150, 0]
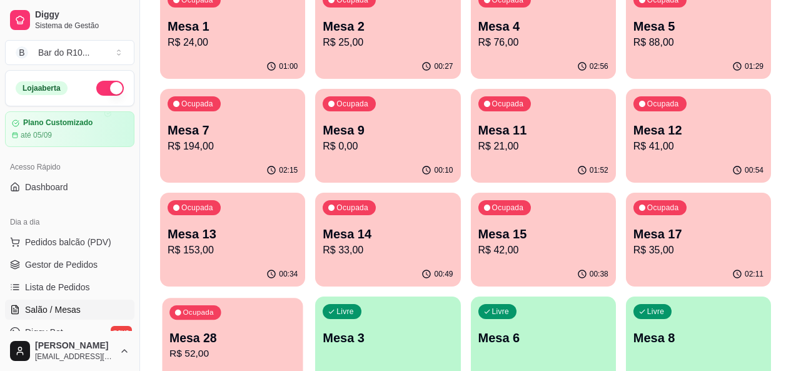
click at [296, 346] on p "R$ 52,00" at bounding box center [232, 353] width 126 height 14
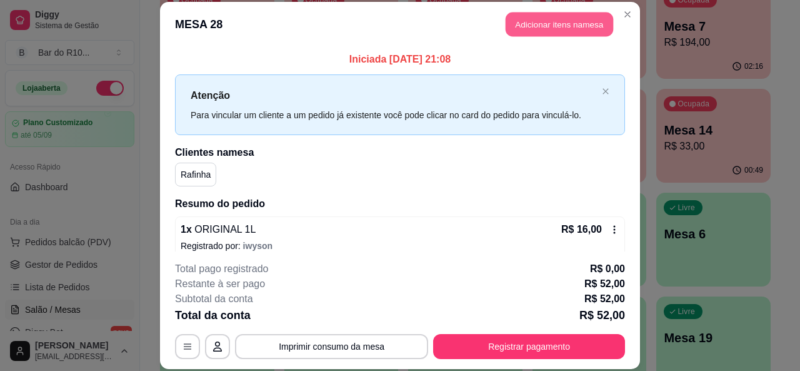
click at [557, 23] on button "Adicionar itens na mesa" at bounding box center [560, 25] width 108 height 24
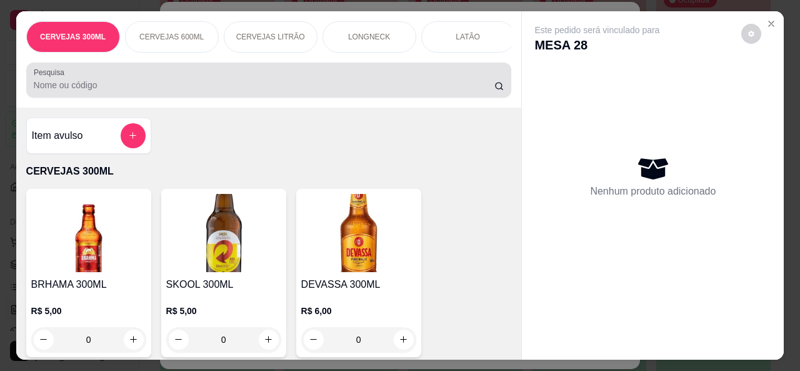
click at [254, 85] on input "Pesquisa" at bounding box center [264, 85] width 461 height 13
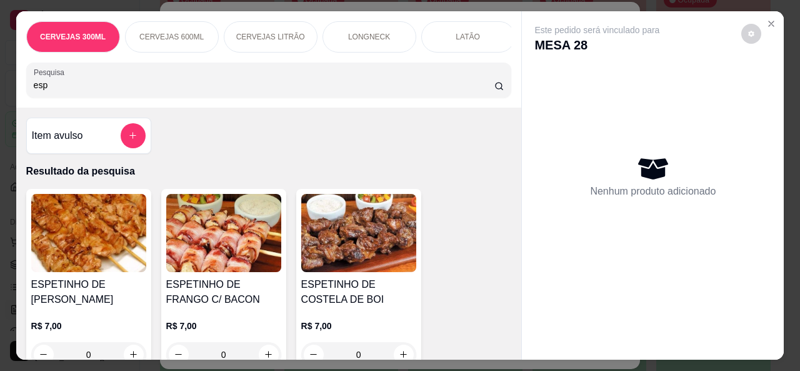
type input "esp"
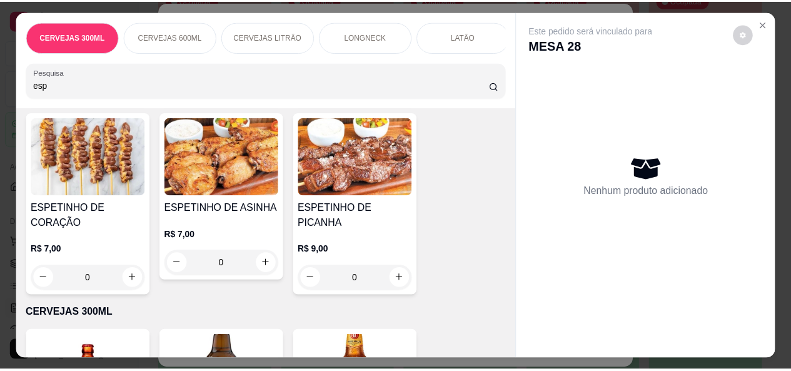
scroll to position [475, 0]
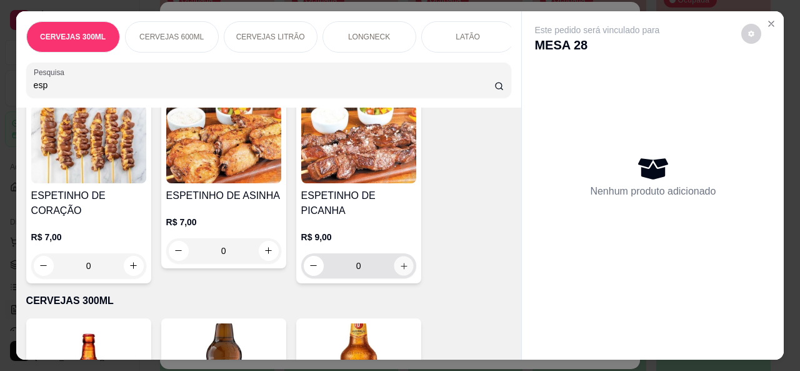
click at [408, 256] on button "increase-product-quantity" at bounding box center [403, 265] width 19 height 19
type input "1"
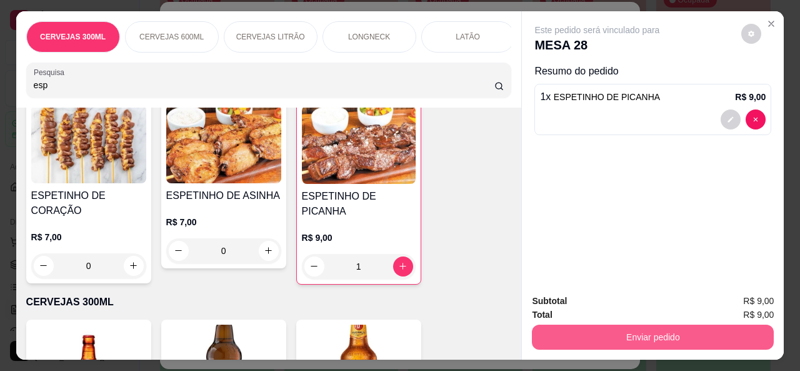
click at [582, 333] on button "Enviar pedido" at bounding box center [653, 336] width 242 height 25
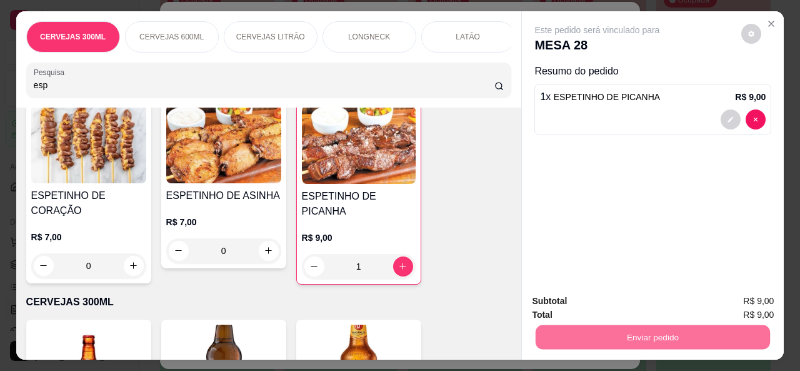
click at [654, 300] on button "Não registrar e enviar pedido" at bounding box center [612, 302] width 130 height 24
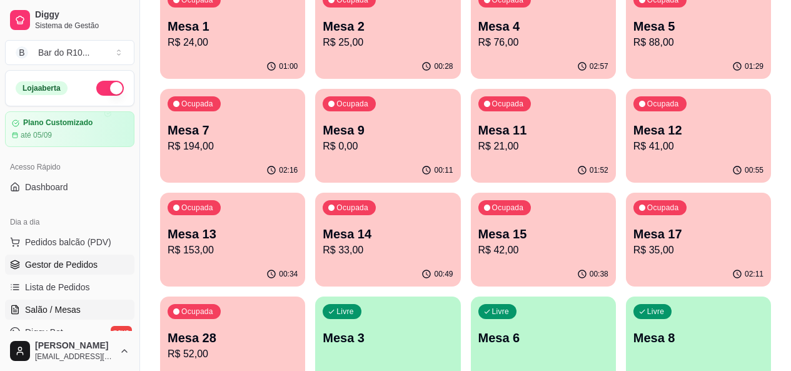
click at [71, 254] on link "Gestor de Pedidos" at bounding box center [69, 264] width 129 height 20
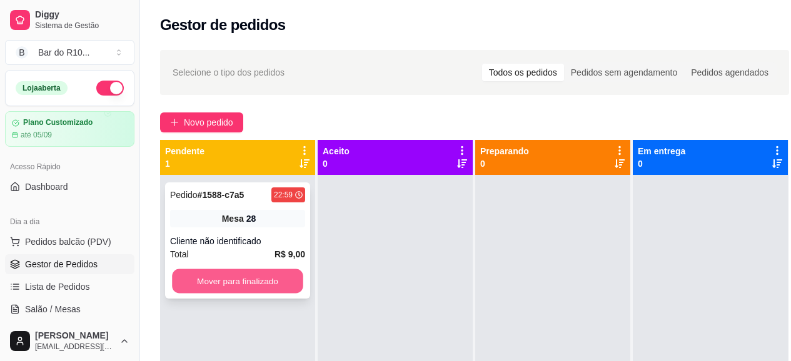
click at [267, 289] on button "Mover para finalizado" at bounding box center [237, 281] width 131 height 24
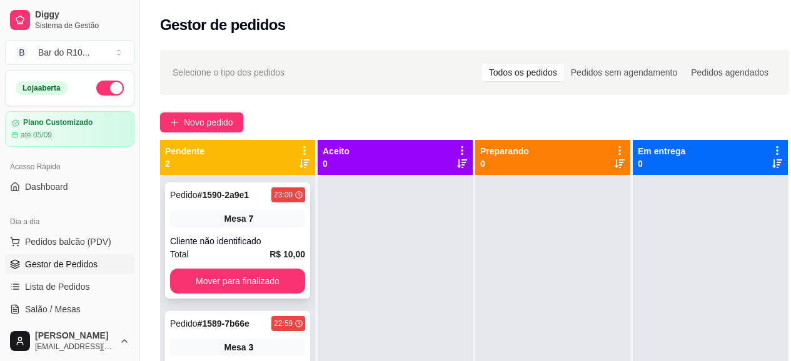
click at [268, 223] on div "Mesa 7" at bounding box center [237, 219] width 135 height 18
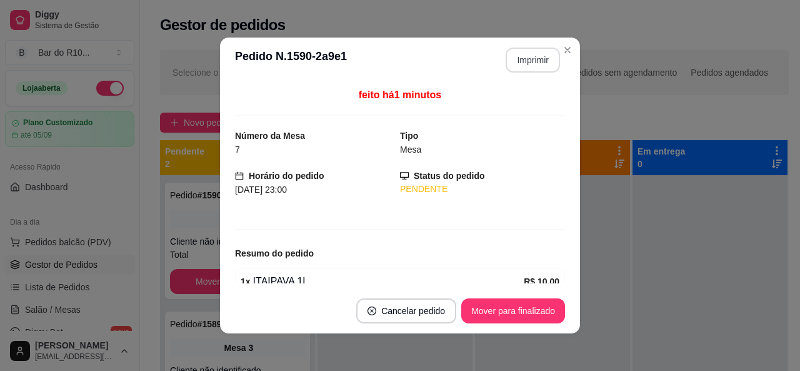
click at [546, 53] on button "Imprimir" at bounding box center [533, 60] width 54 height 25
click at [531, 306] on button "Mover para finalizado" at bounding box center [513, 310] width 104 height 25
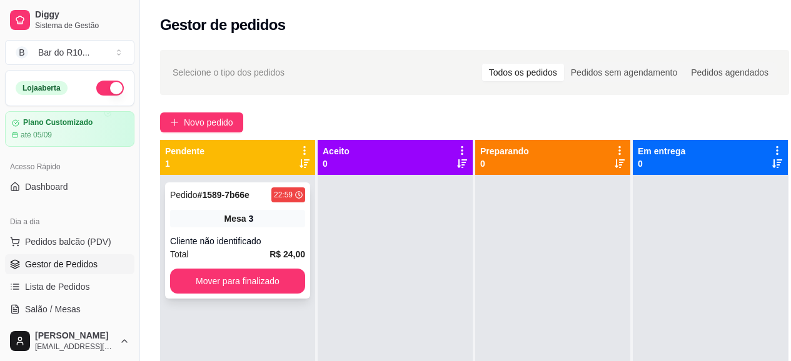
click at [273, 253] on strong "R$ 24,00" at bounding box center [287, 254] width 36 height 10
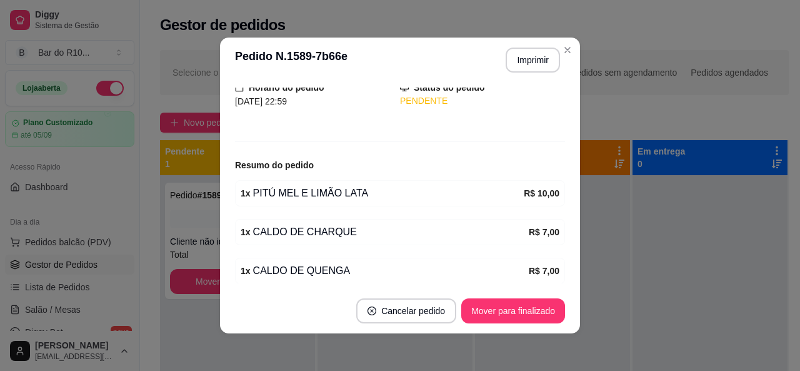
scroll to position [138, 0]
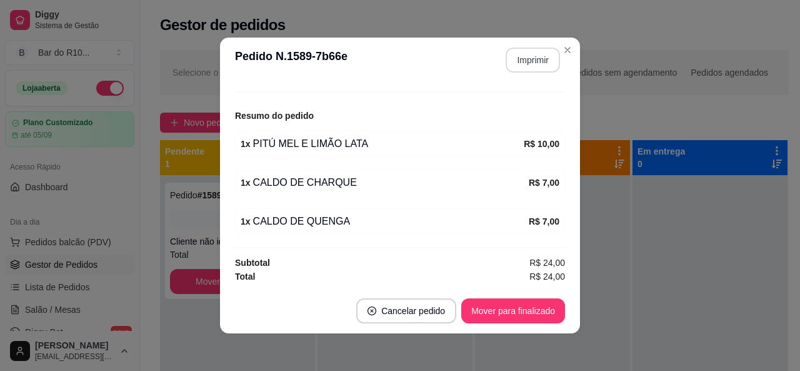
click at [532, 68] on button "Imprimir" at bounding box center [533, 60] width 54 height 25
click at [529, 308] on button "Mover para finalizado" at bounding box center [513, 310] width 104 height 25
click at [509, 299] on button "Mover para finalizado" at bounding box center [513, 311] width 101 height 24
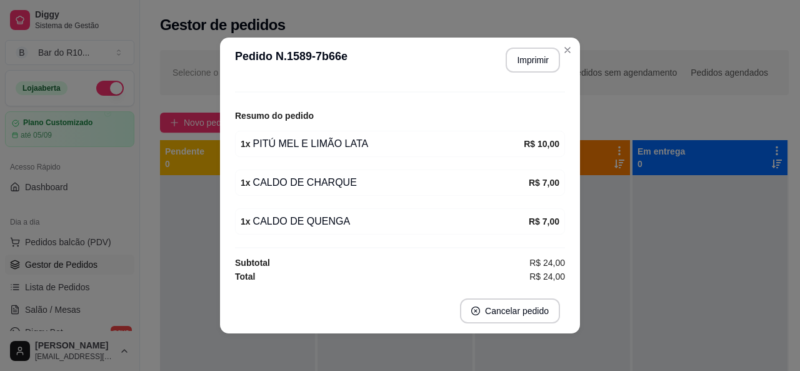
scroll to position [96, 0]
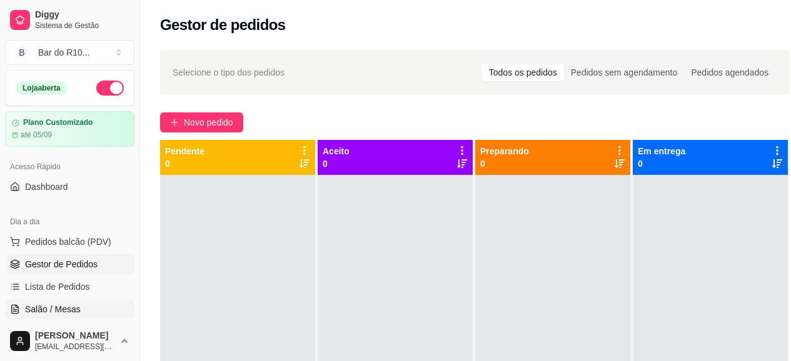
click at [49, 309] on span "Salão / Mesas" at bounding box center [53, 309] width 56 height 13
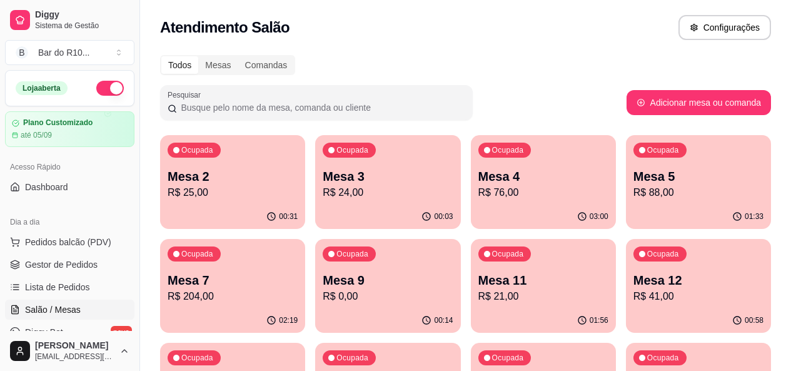
click at [358, 173] on p "Mesa 3" at bounding box center [388, 177] width 130 height 18
click at [237, 165] on div "Ocupada Mesa 2 R$ 25,00" at bounding box center [232, 169] width 145 height 69
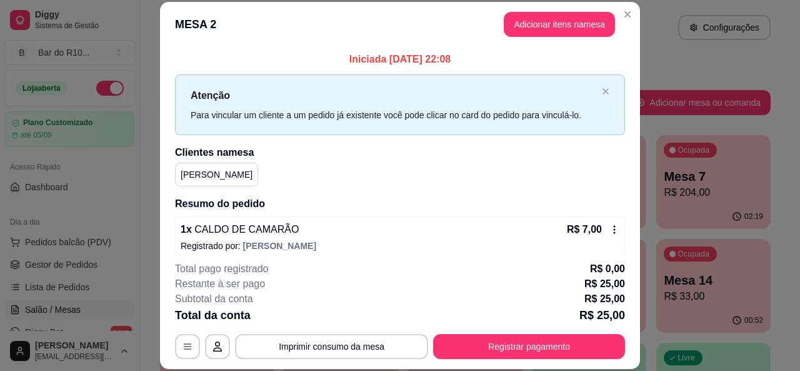
click at [624, 24] on header "MESA 2 Adicionar itens na mesa" at bounding box center [400, 24] width 480 height 45
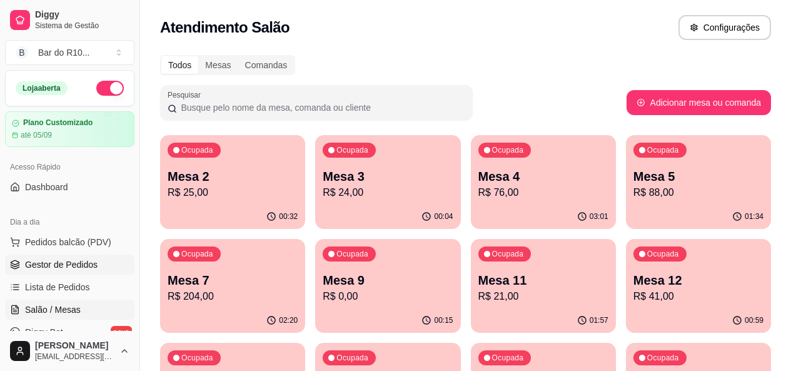
click at [71, 256] on link "Gestor de Pedidos" at bounding box center [69, 264] width 129 height 20
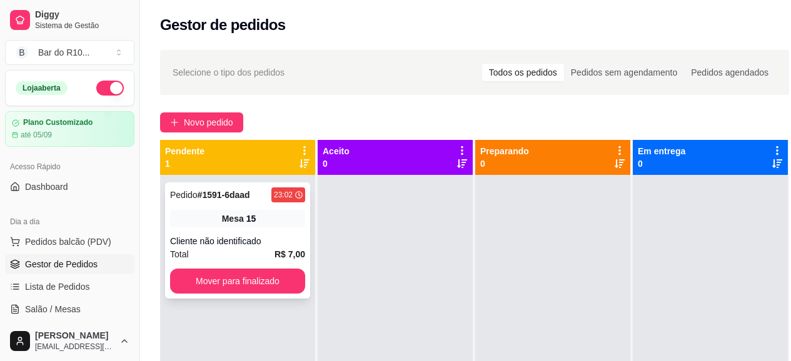
click at [256, 229] on div "Pedido # 1591-6daad 23:02 Mesa 15 Cliente não identificado Total R$ 7,00 Mover …" at bounding box center [237, 241] width 145 height 116
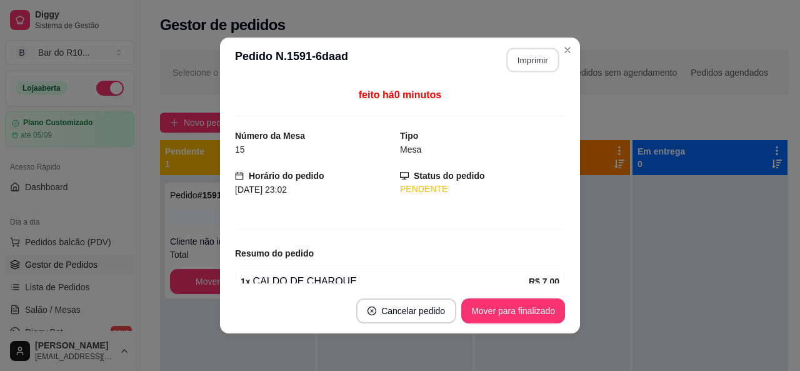
click at [514, 72] on button "Imprimir" at bounding box center [533, 60] width 53 height 24
click at [529, 309] on button "Mover para finalizado" at bounding box center [513, 310] width 104 height 25
click at [535, 309] on button "Mover para finalizado" at bounding box center [513, 310] width 104 height 25
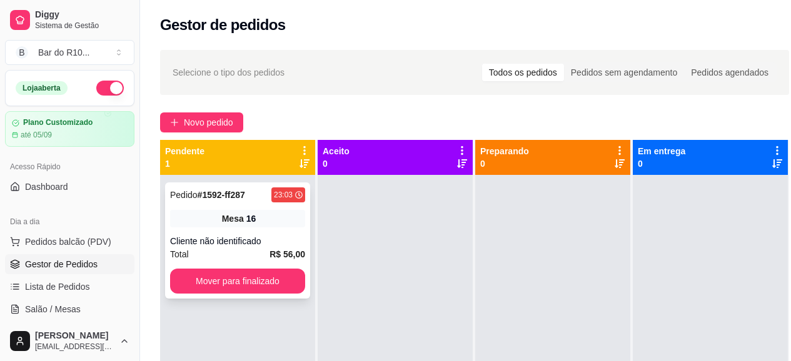
click at [224, 233] on div "Pedido # 1592-ff287 23:03 Mesa 16 Cliente não identificado Total R$ 56,00 Mover…" at bounding box center [237, 241] width 145 height 116
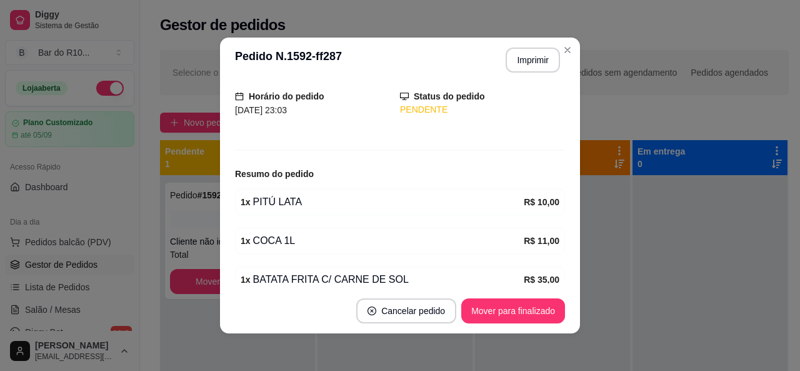
scroll to position [138, 0]
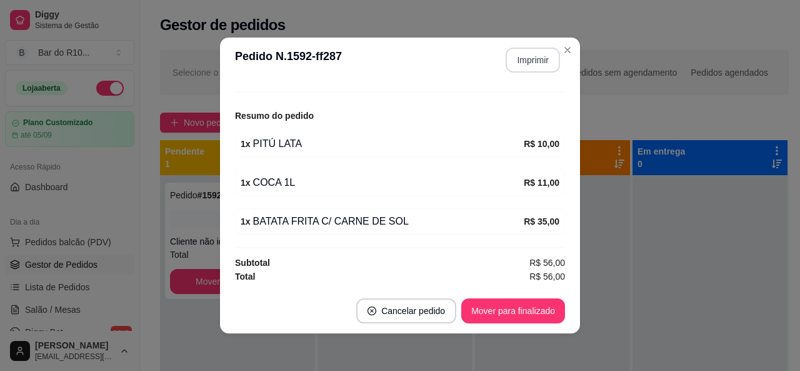
click at [516, 63] on button "Imprimir" at bounding box center [533, 60] width 54 height 25
click at [526, 308] on button "Mover para finalizado" at bounding box center [513, 310] width 104 height 25
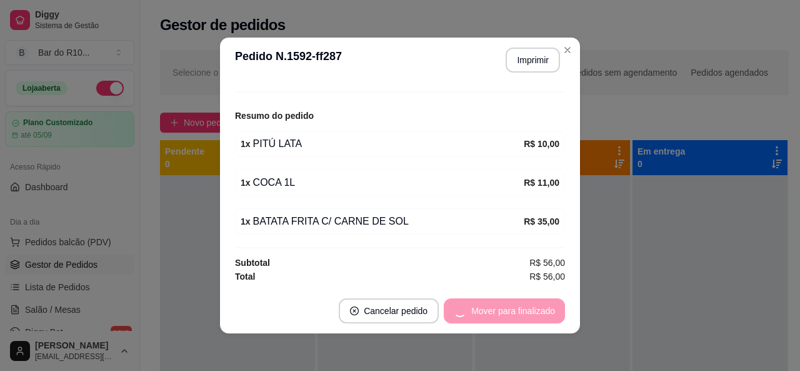
scroll to position [96, 0]
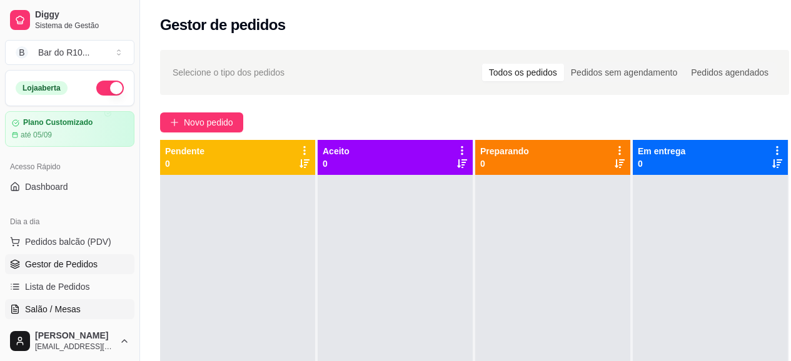
click at [75, 304] on span "Salão / Mesas" at bounding box center [53, 309] width 56 height 13
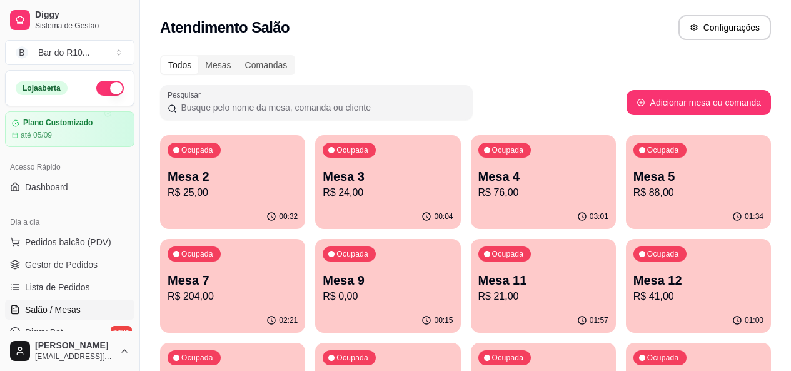
click at [203, 213] on div "00:32" at bounding box center [232, 216] width 145 height 24
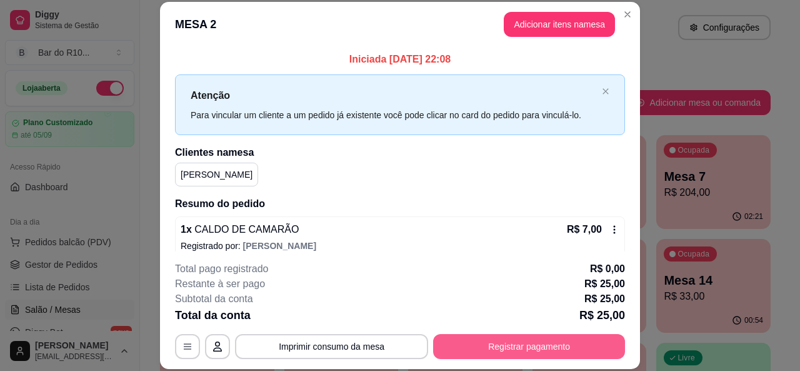
click at [495, 353] on button "Registrar pagamento" at bounding box center [529, 346] width 192 height 25
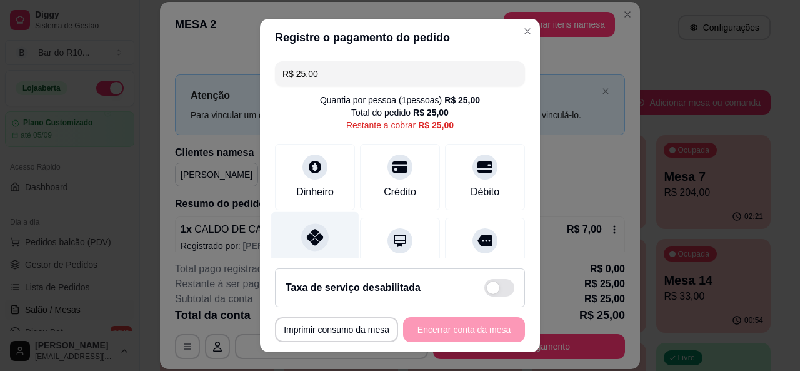
click at [303, 247] on div at bounding box center [315, 237] width 28 height 28
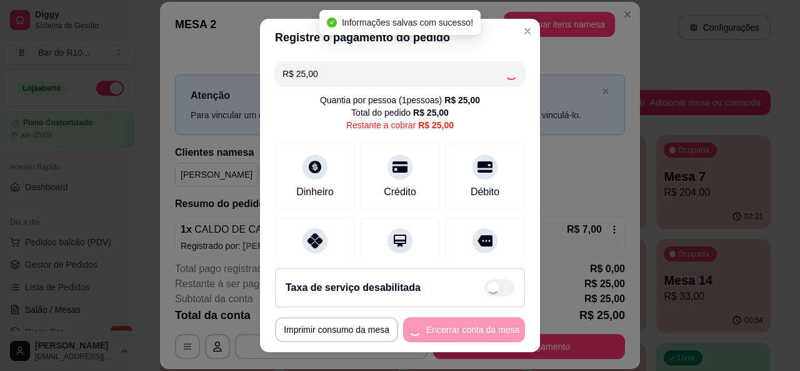
type input "R$ 0,00"
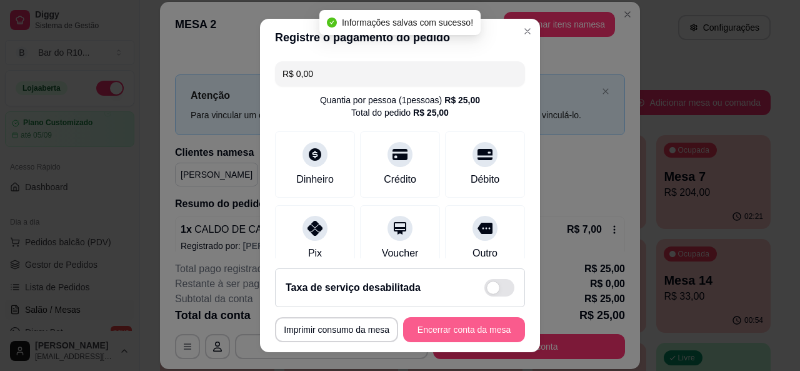
click at [459, 331] on button "Encerrar conta da mesa" at bounding box center [464, 329] width 122 height 25
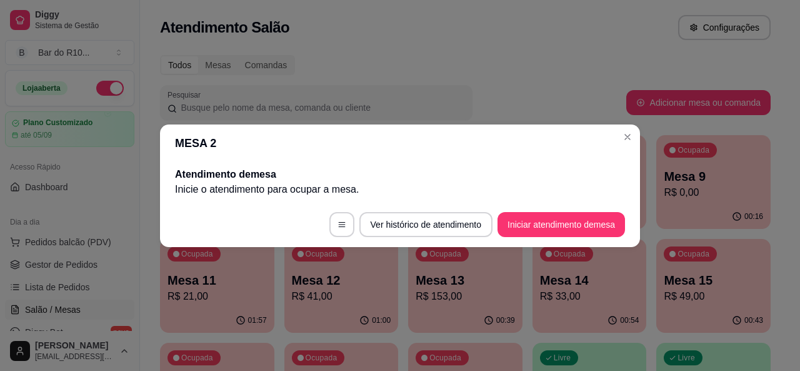
click at [635, 144] on header "MESA 2" at bounding box center [400, 143] width 480 height 38
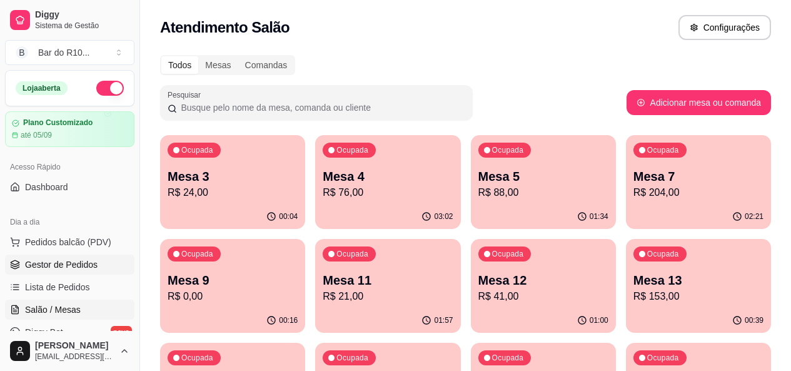
click at [75, 273] on link "Gestor de Pedidos" at bounding box center [69, 264] width 129 height 20
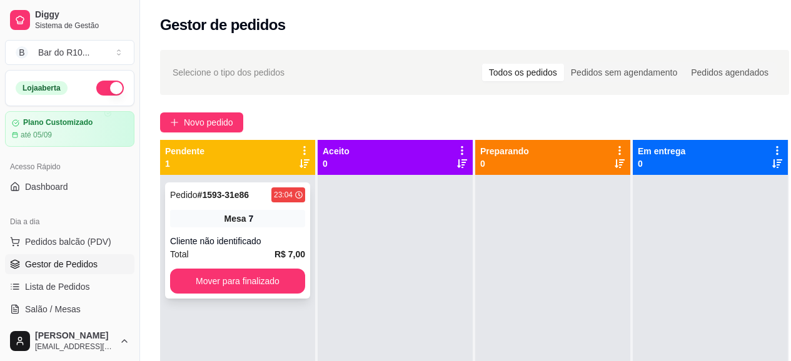
click at [281, 228] on div "Pedido # 1593-31e86 23:04 Mesa 7 Cliente não identificado Total R$ 7,00 Mover p…" at bounding box center [237, 241] width 145 height 116
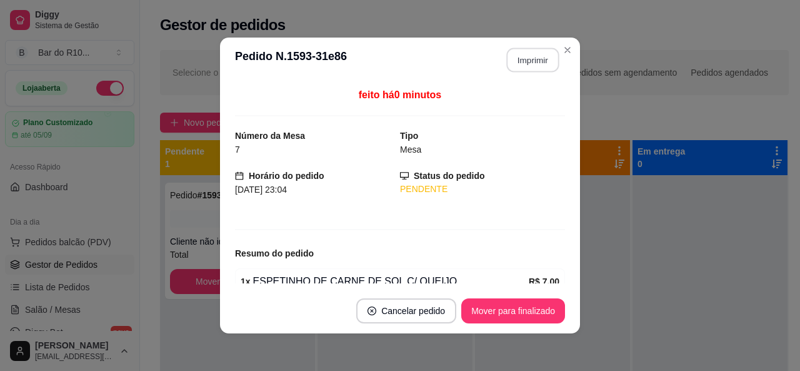
click at [518, 59] on button "Imprimir" at bounding box center [533, 60] width 53 height 24
click at [520, 309] on button "Mover para finalizado" at bounding box center [513, 310] width 104 height 25
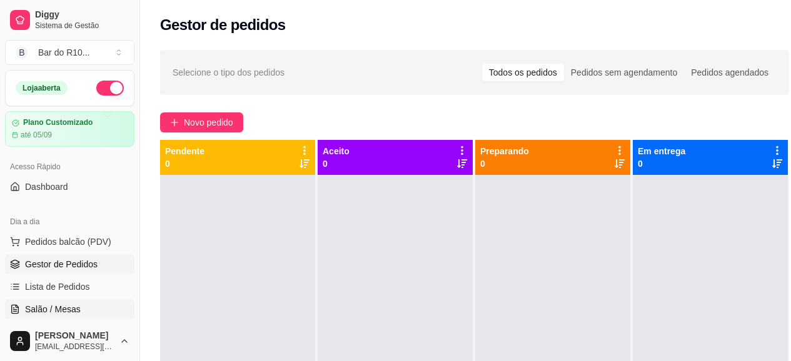
click at [76, 309] on span "Salão / Mesas" at bounding box center [53, 309] width 56 height 13
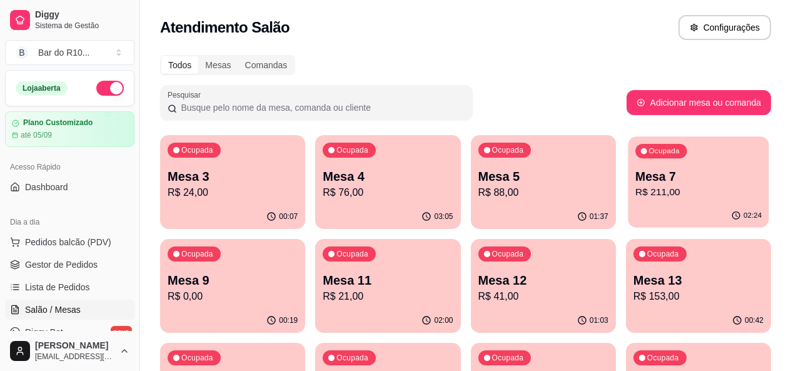
click at [628, 204] on div "02:24" at bounding box center [698, 216] width 141 height 24
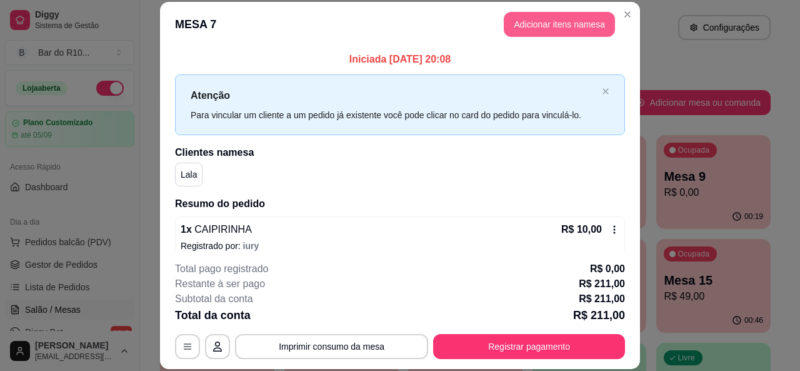
click at [572, 25] on button "Adicionar itens na mesa" at bounding box center [559, 24] width 111 height 25
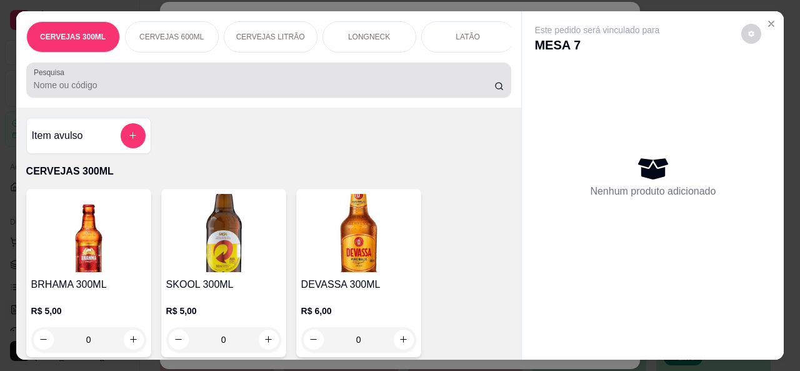
click at [264, 69] on div "Pesquisa" at bounding box center [269, 80] width 486 height 35
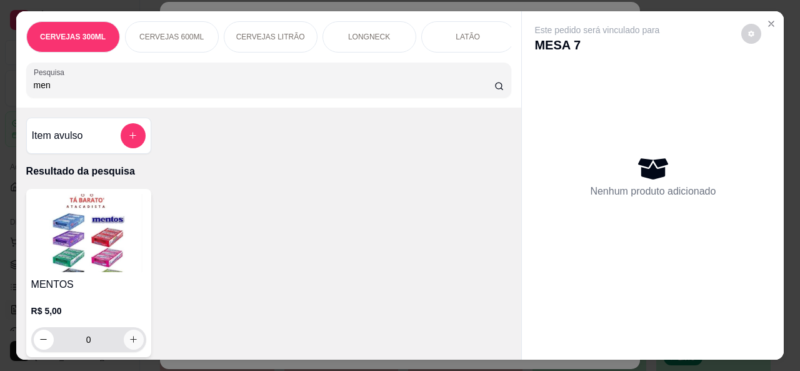
type input "men"
click at [129, 341] on icon "increase-product-quantity" at bounding box center [133, 338] width 9 height 9
type input "1"
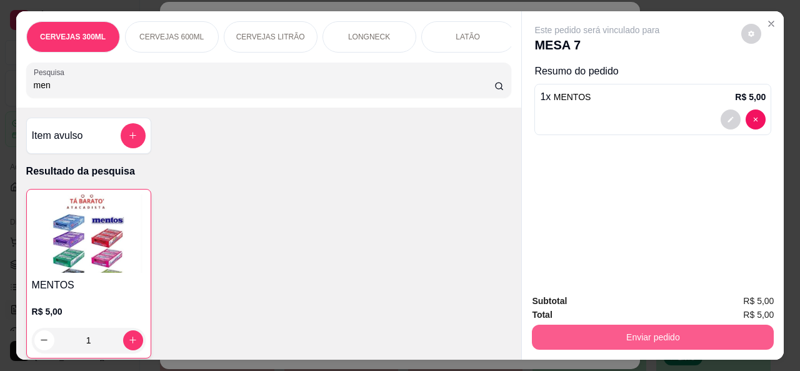
click at [616, 329] on button "Enviar pedido" at bounding box center [653, 336] width 242 height 25
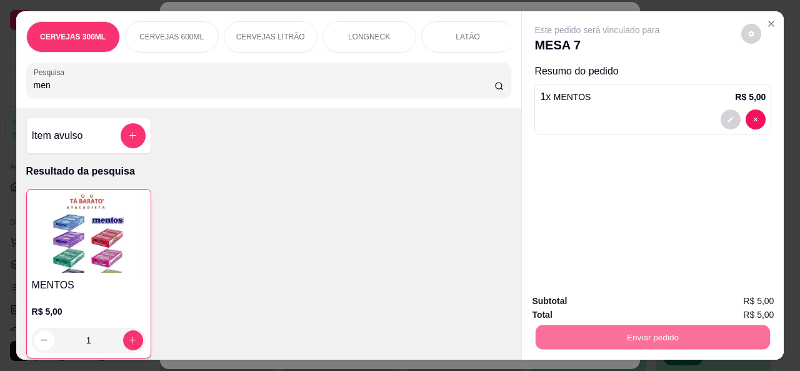
click at [611, 310] on button "Não registrar e enviar pedido" at bounding box center [612, 302] width 130 height 24
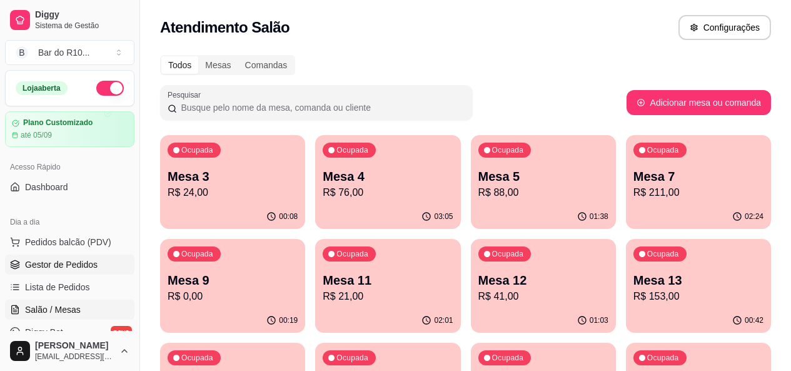
click at [76, 259] on span "Gestor de Pedidos" at bounding box center [61, 264] width 73 height 13
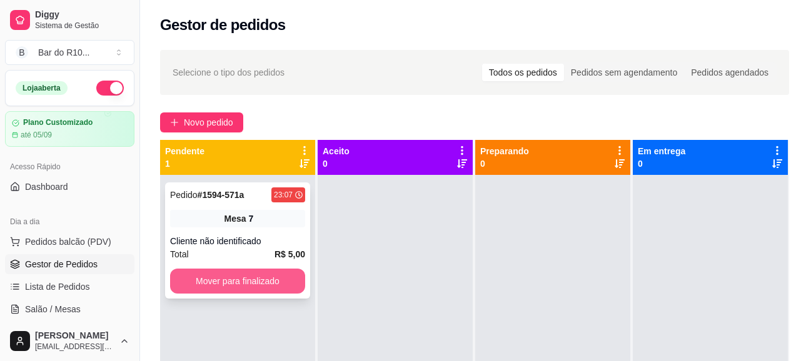
click at [277, 288] on button "Mover para finalizado" at bounding box center [237, 281] width 135 height 25
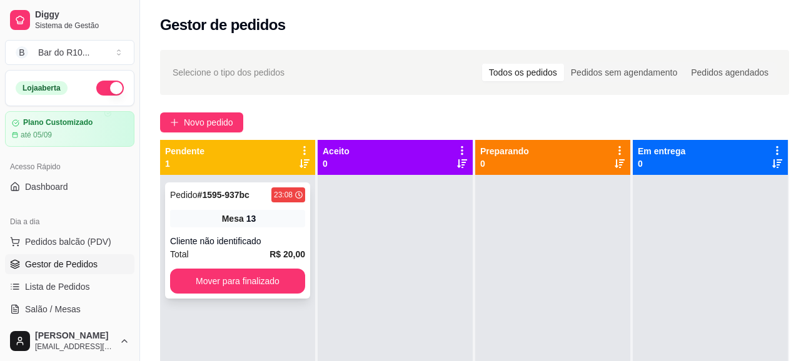
click at [269, 241] on div "Cliente não identificado" at bounding box center [237, 241] width 135 height 13
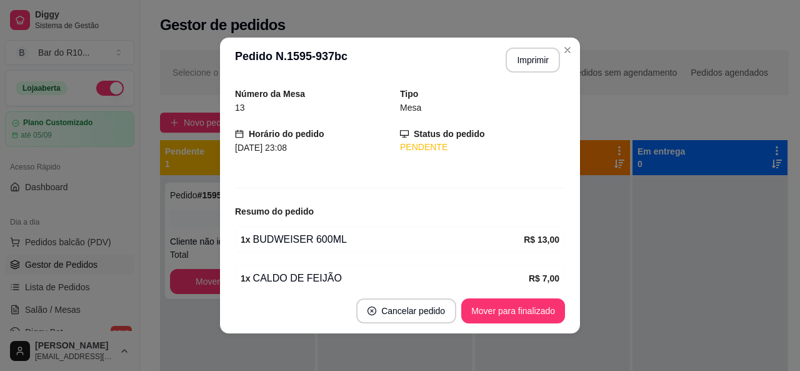
scroll to position [99, 0]
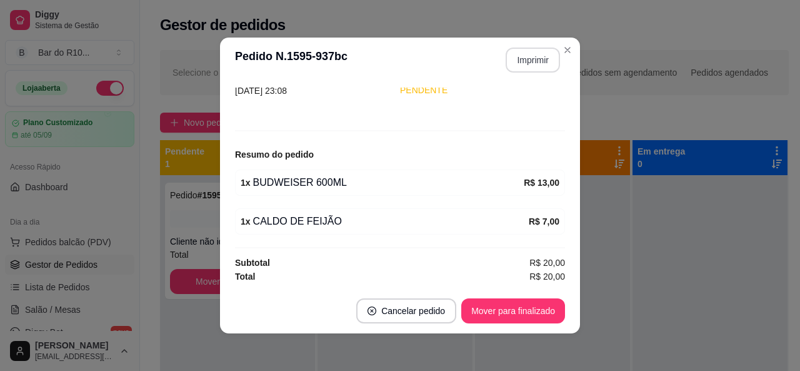
click at [535, 65] on button "Imprimir" at bounding box center [533, 60] width 54 height 25
click at [503, 302] on button "Mover para finalizado" at bounding box center [513, 310] width 104 height 25
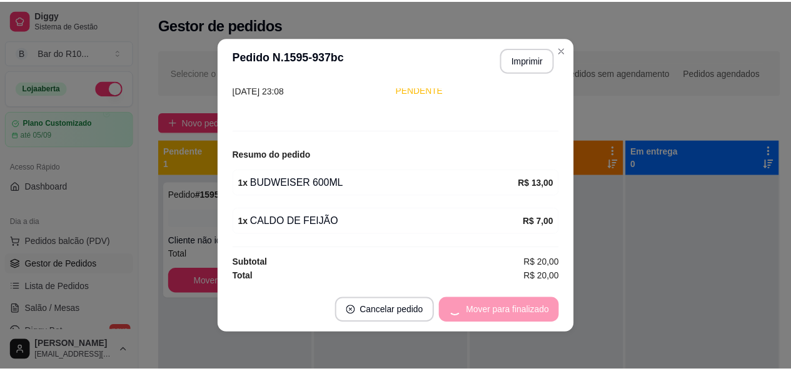
scroll to position [58, 0]
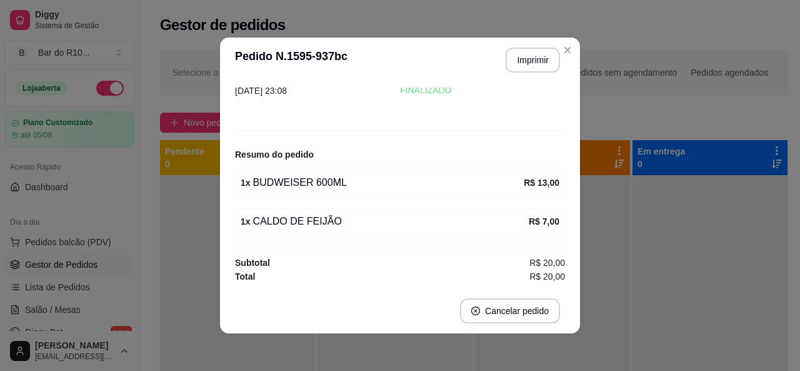
click at [573, 46] on header "**********" at bounding box center [400, 60] width 360 height 45
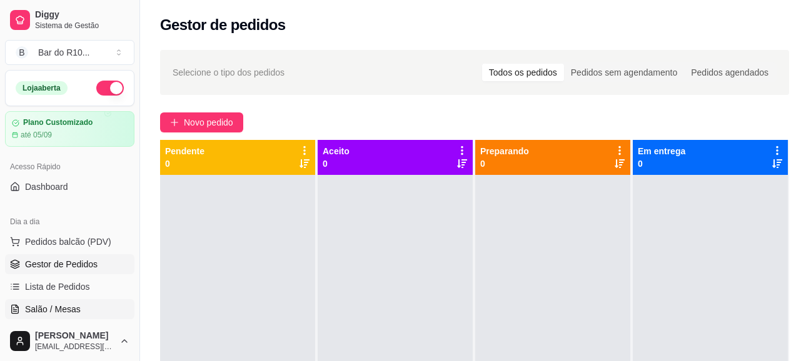
click at [61, 306] on span "Salão / Mesas" at bounding box center [53, 309] width 56 height 13
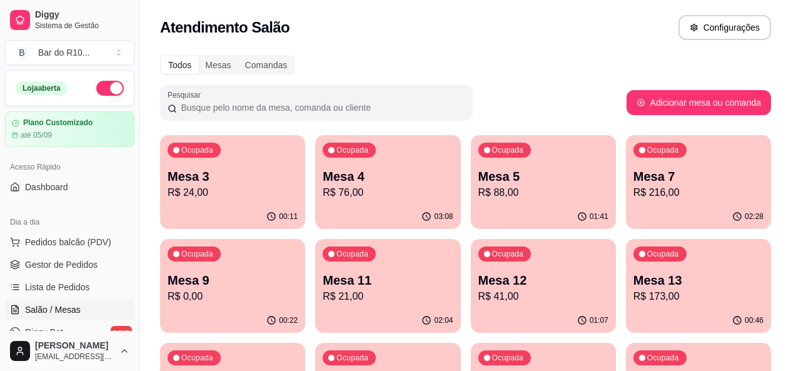
click at [472, 44] on div "Atendimento Salão Configurações" at bounding box center [465, 24] width 651 height 48
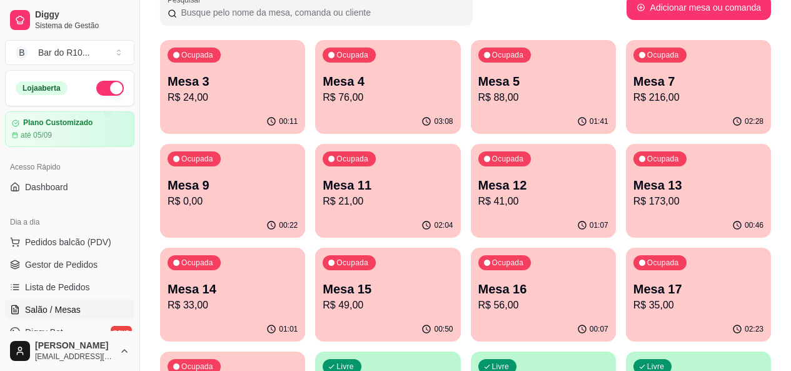
scroll to position [100, 0]
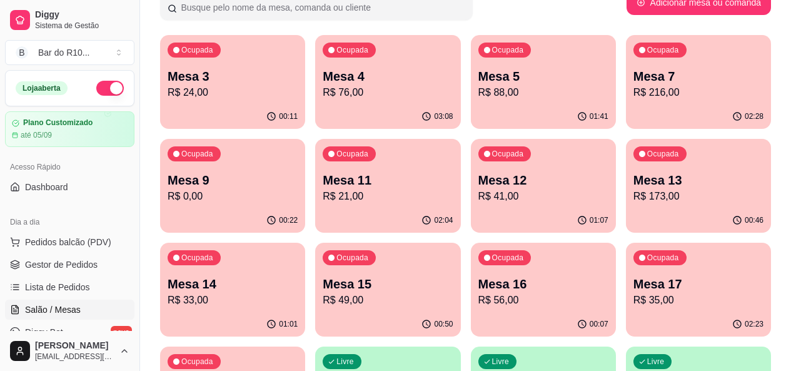
click at [633, 294] on p "R$ 35,00" at bounding box center [698, 300] width 130 height 15
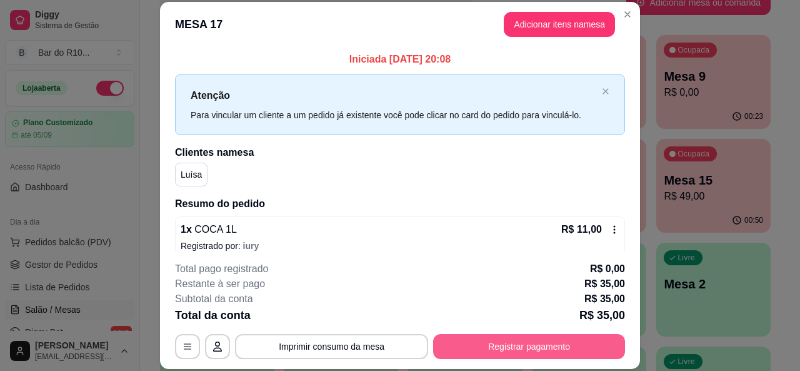
click at [534, 344] on button "Registrar pagamento" at bounding box center [529, 346] width 192 height 25
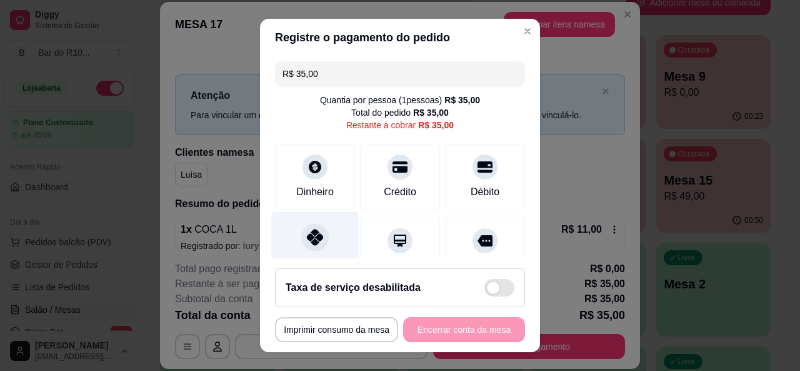
click at [307, 242] on icon at bounding box center [315, 237] width 16 height 16
type input "R$ 0,00"
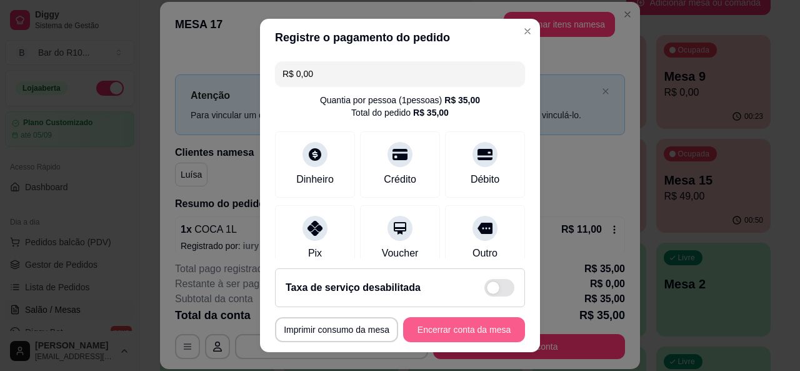
click at [497, 329] on button "Encerrar conta da mesa" at bounding box center [464, 329] width 122 height 25
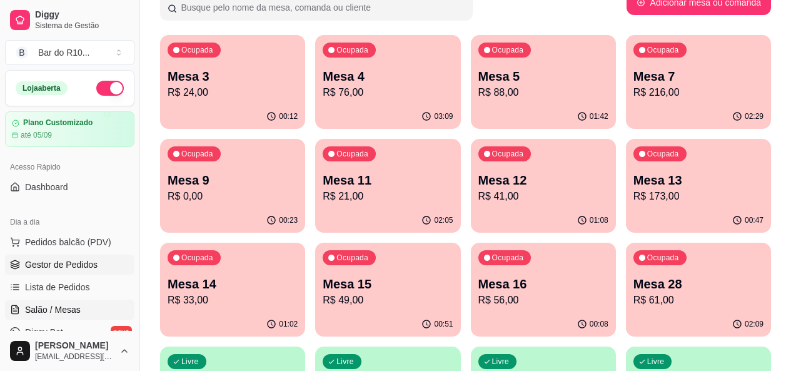
click at [73, 274] on link "Gestor de Pedidos" at bounding box center [69, 264] width 129 height 20
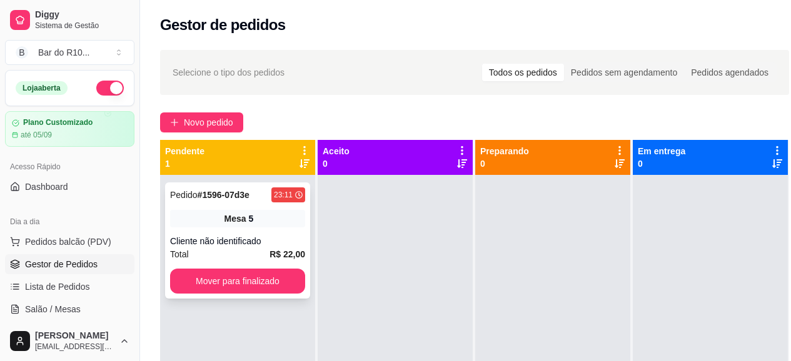
click at [242, 225] on div "Mesa 5" at bounding box center [237, 219] width 135 height 18
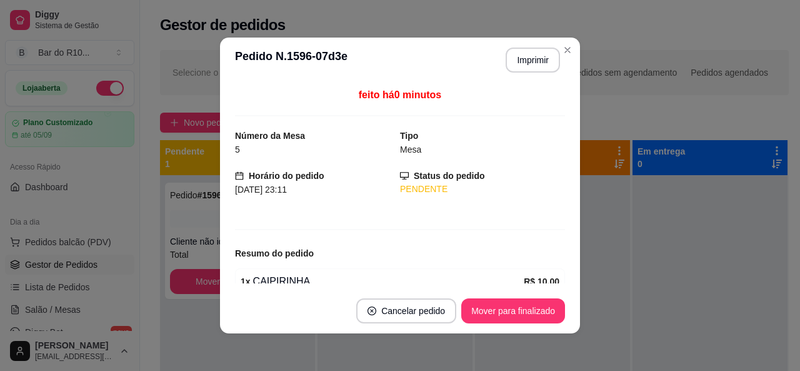
scroll to position [99, 0]
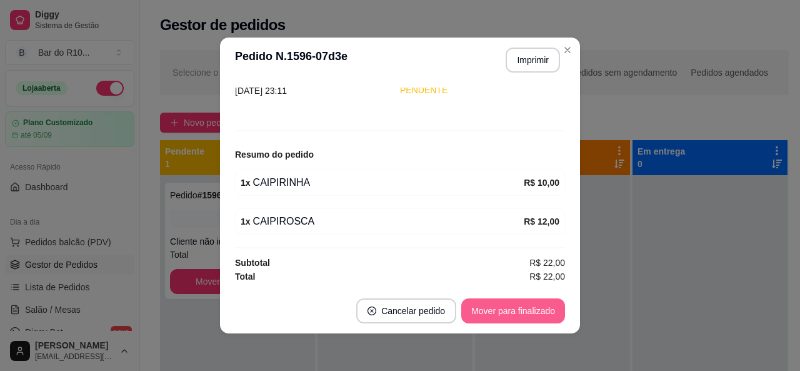
click at [539, 316] on button "Mover para finalizado" at bounding box center [513, 310] width 104 height 25
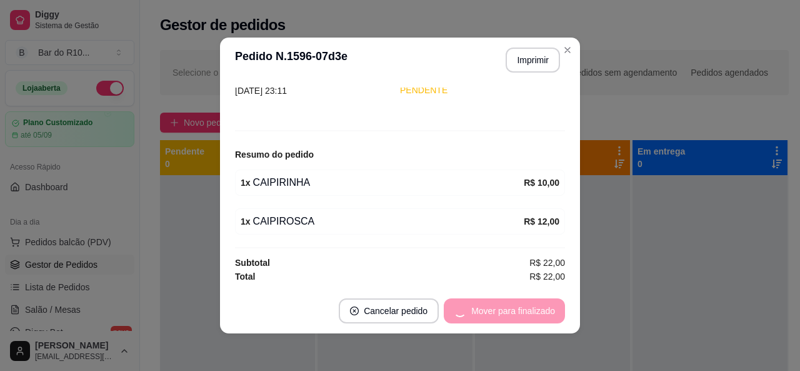
scroll to position [58, 0]
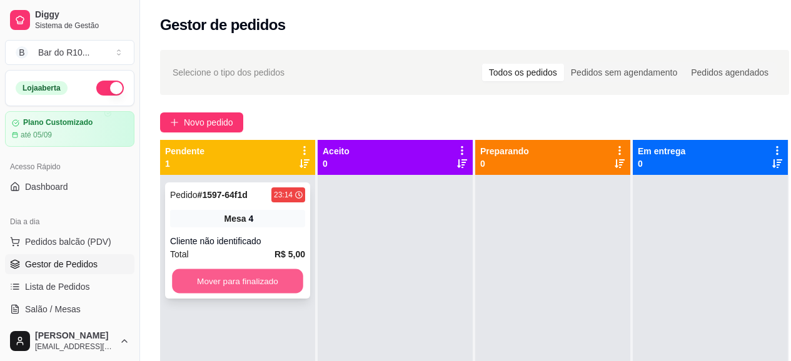
click at [229, 281] on button "Mover para finalizado" at bounding box center [237, 281] width 131 height 24
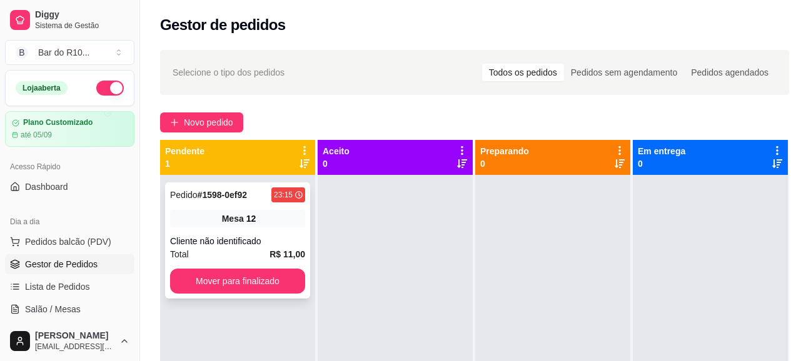
click at [236, 229] on div "Pedido # 1598-0ef92 23:15 Mesa 12 Cliente não identificado Total R$ 11,00 Mover…" at bounding box center [237, 241] width 145 height 116
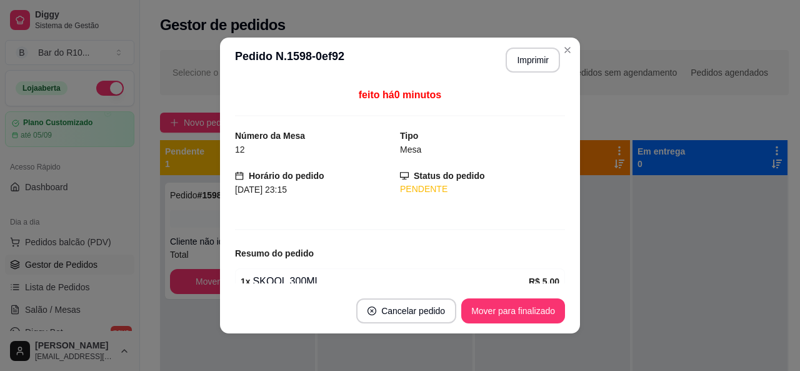
scroll to position [99, 0]
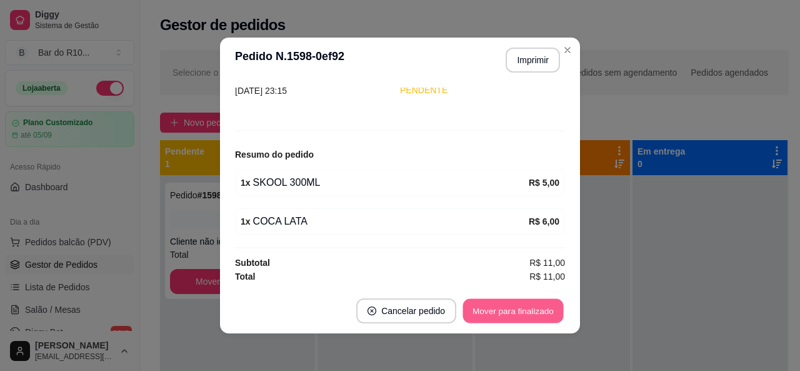
click at [523, 306] on button "Mover para finalizado" at bounding box center [513, 311] width 101 height 24
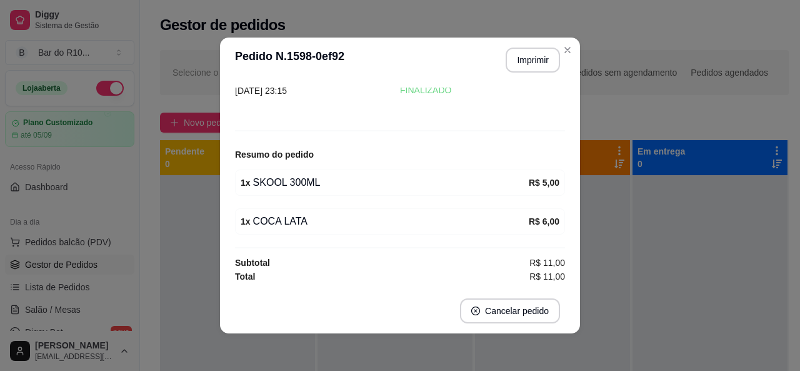
scroll to position [58, 0]
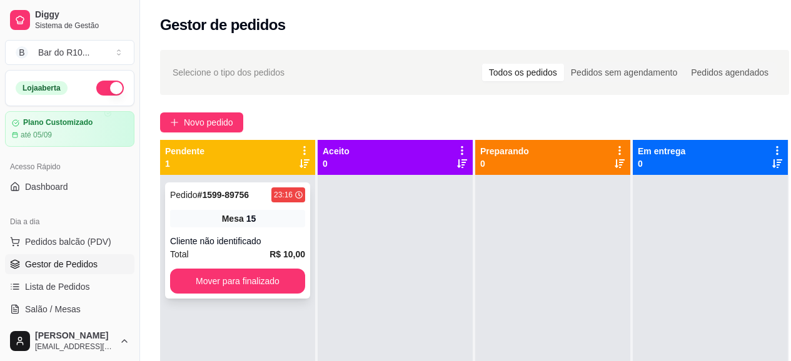
click at [195, 228] on div "Pedido # 1599-89756 23:16 Mesa 15 Cliente não identificado Total R$ 10,00 Mover…" at bounding box center [237, 241] width 145 height 116
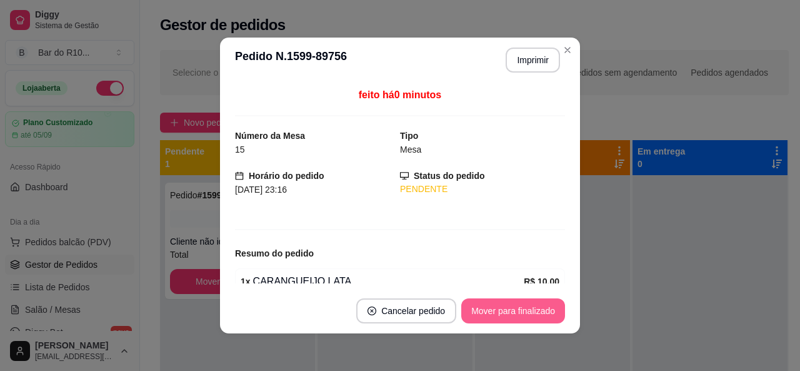
click at [532, 301] on button "Mover para finalizado" at bounding box center [513, 310] width 104 height 25
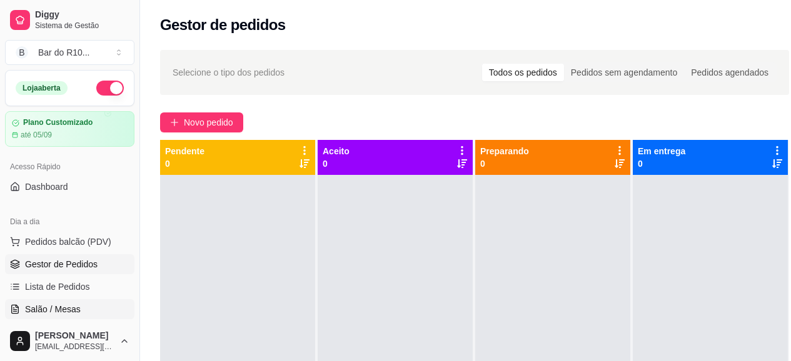
click at [85, 306] on link "Salão / Mesas" at bounding box center [69, 309] width 129 height 20
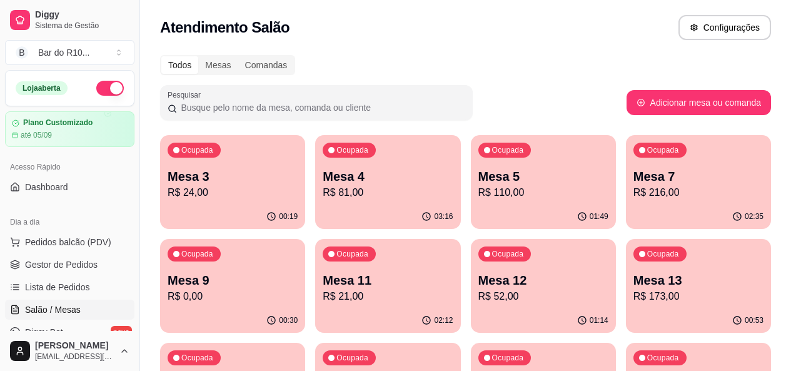
click at [478, 193] on p "R$ 110,00" at bounding box center [543, 192] width 130 height 15
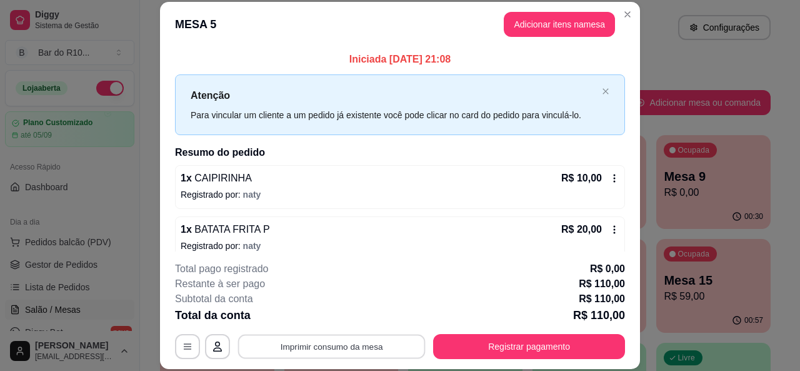
click at [300, 346] on button "Imprimir consumo da mesa" at bounding box center [332, 346] width 188 height 24
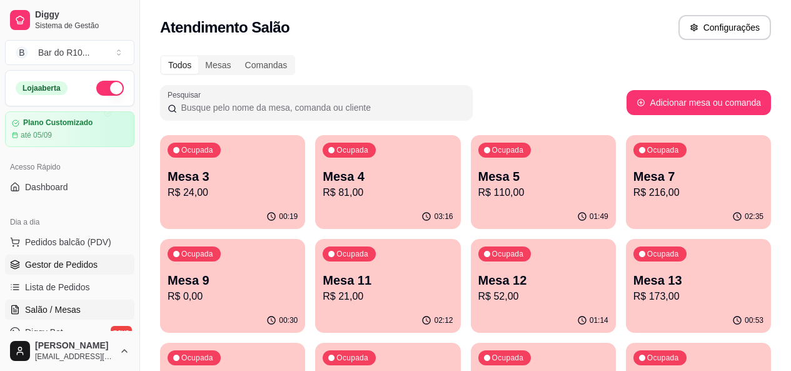
click at [83, 269] on span "Gestor de Pedidos" at bounding box center [61, 264] width 73 height 13
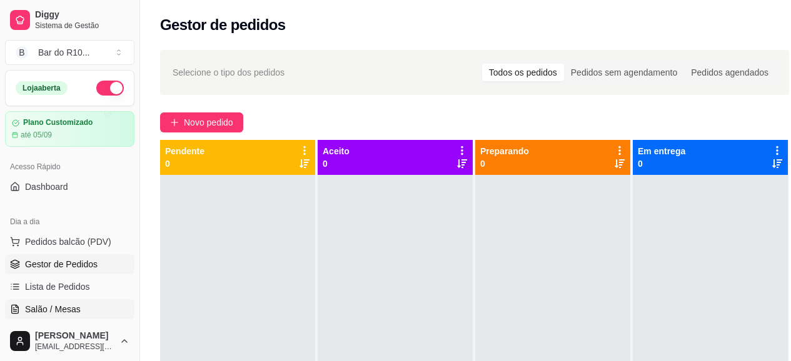
click at [54, 311] on span "Salão / Mesas" at bounding box center [53, 309] width 56 height 13
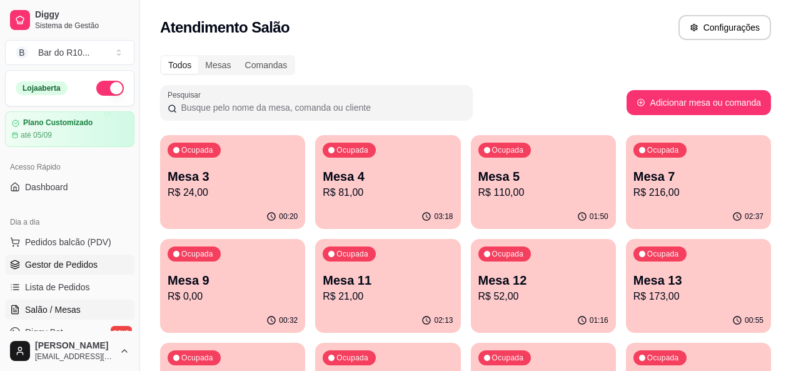
click at [48, 259] on span "Gestor de Pedidos" at bounding box center [61, 264] width 73 height 13
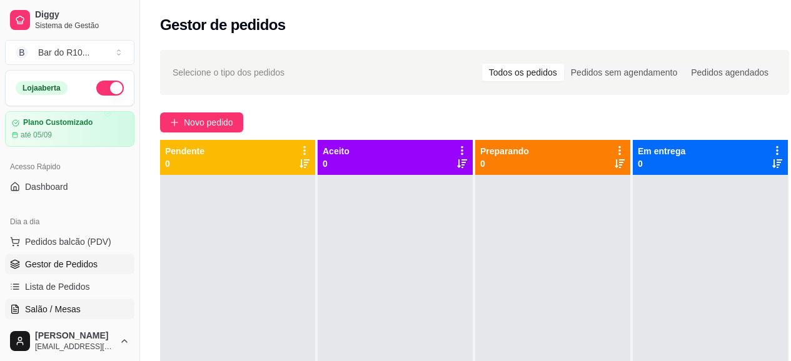
click at [54, 309] on span "Salão / Mesas" at bounding box center [53, 309] width 56 height 13
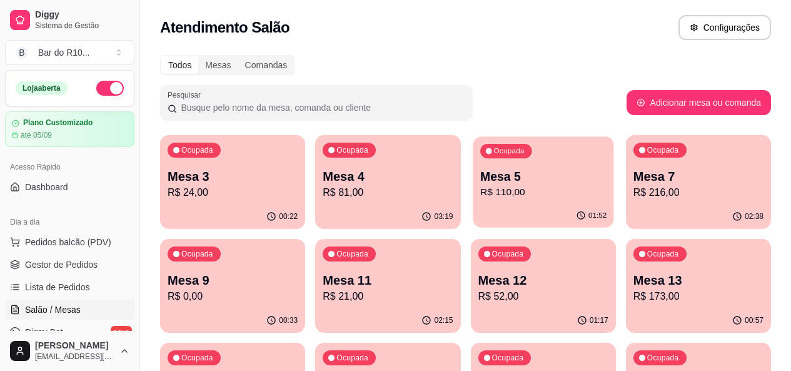
click at [491, 208] on div "01:52" at bounding box center [543, 216] width 141 height 24
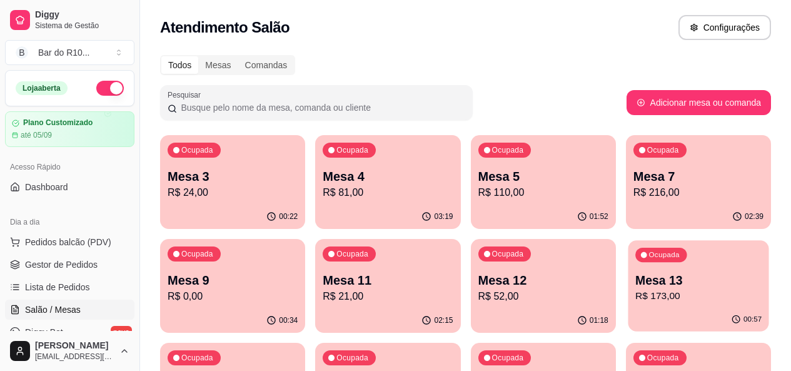
click at [635, 299] on p "R$ 173,00" at bounding box center [698, 296] width 126 height 14
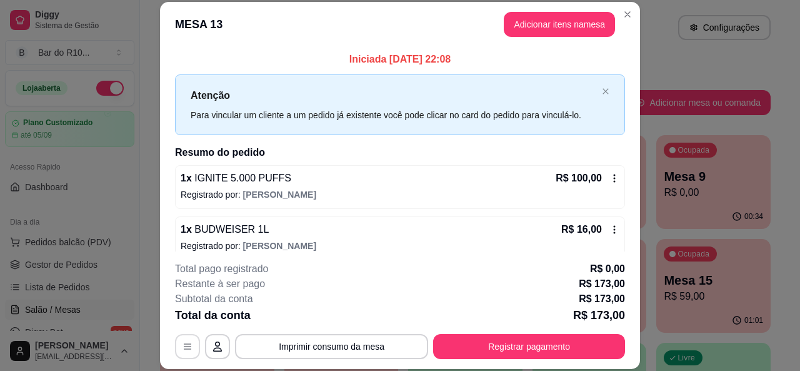
click at [180, 348] on button "button" at bounding box center [187, 346] width 25 height 25
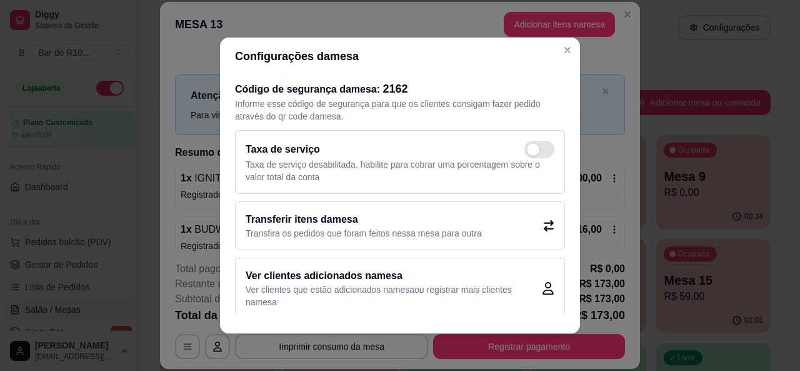
click at [337, 213] on h2 "Transferir itens da mesa" at bounding box center [364, 219] width 236 height 15
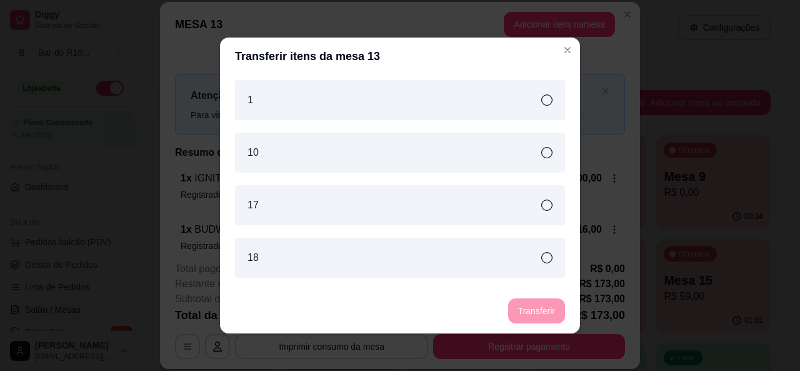
click at [368, 167] on div "10" at bounding box center [400, 153] width 330 height 40
click at [534, 308] on button "Transferir" at bounding box center [536, 310] width 57 height 25
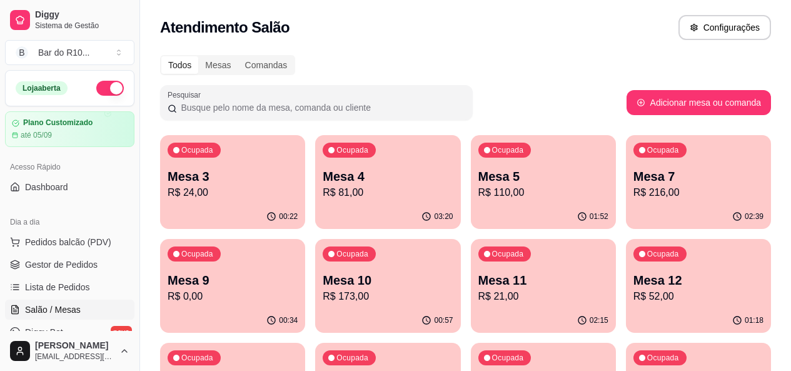
click at [471, 178] on div "Ocupada Mesa 5 R$ 110,00" at bounding box center [543, 169] width 145 height 69
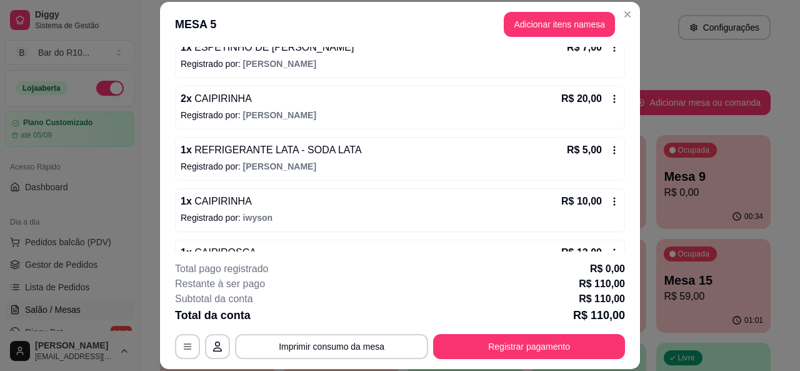
scroll to position [424, 0]
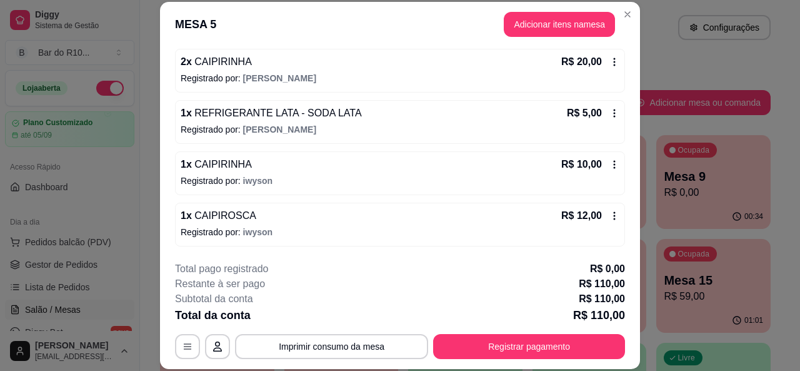
click at [362, 230] on p "Registrado por: iwyson" at bounding box center [400, 232] width 439 height 13
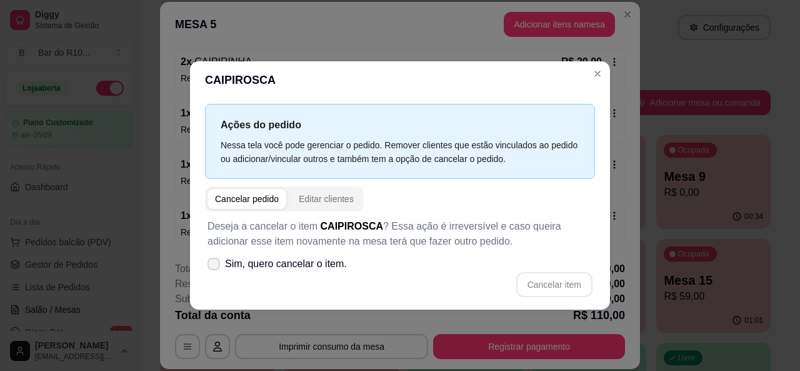
click at [215, 268] on span at bounding box center [214, 264] width 13 height 13
click at [215, 268] on input "Sim, quero cancelar o item." at bounding box center [211, 270] width 8 height 8
checkbox input "true"
click at [539, 283] on button "Cancelar item" at bounding box center [554, 284] width 76 height 25
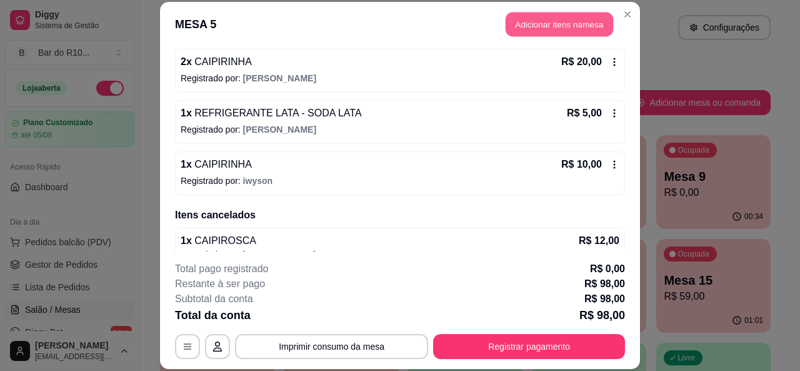
click at [580, 19] on button "Adicionar itens na mesa" at bounding box center [560, 25] width 108 height 24
click at [324, 86] on input "Pesquisa" at bounding box center [264, 85] width 461 height 13
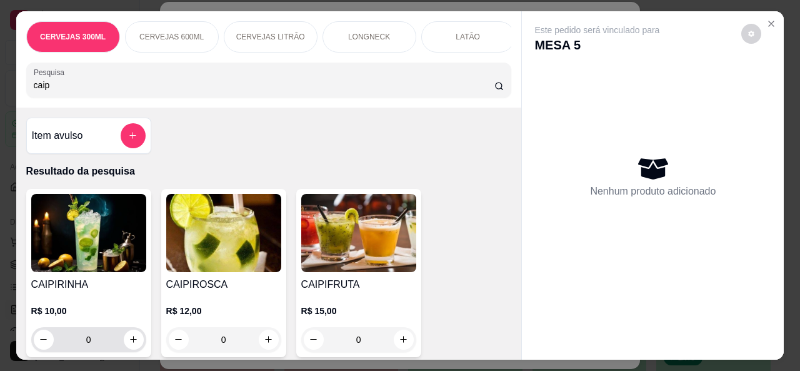
type input "caip"
click at [134, 343] on button "increase-product-quantity" at bounding box center [133, 338] width 19 height 19
type input "1"
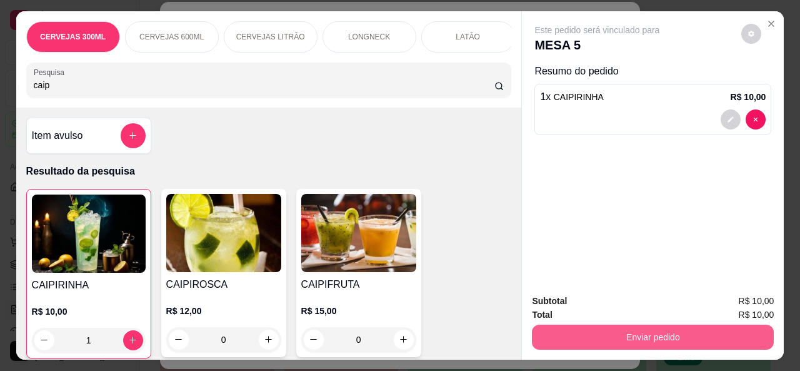
click at [554, 327] on button "Enviar pedido" at bounding box center [653, 336] width 242 height 25
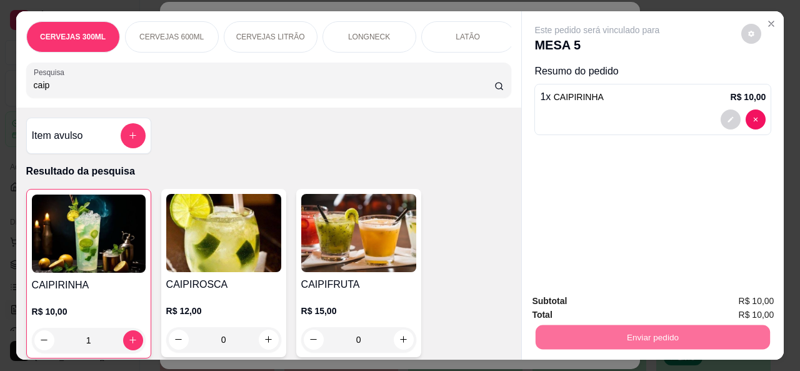
click at [631, 299] on button "Não registrar e enviar pedido" at bounding box center [612, 302] width 130 height 24
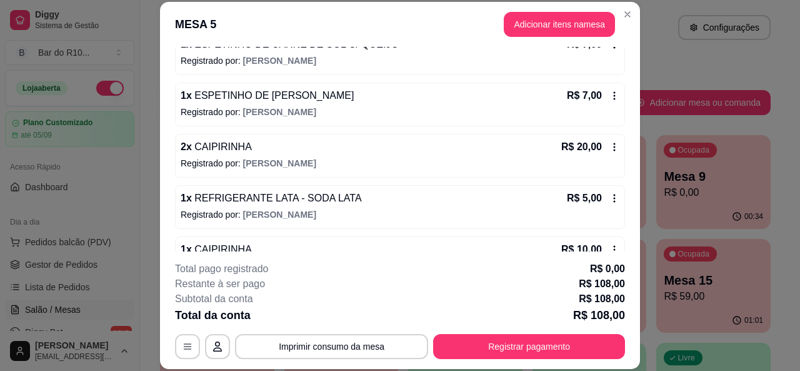
scroll to position [228, 0]
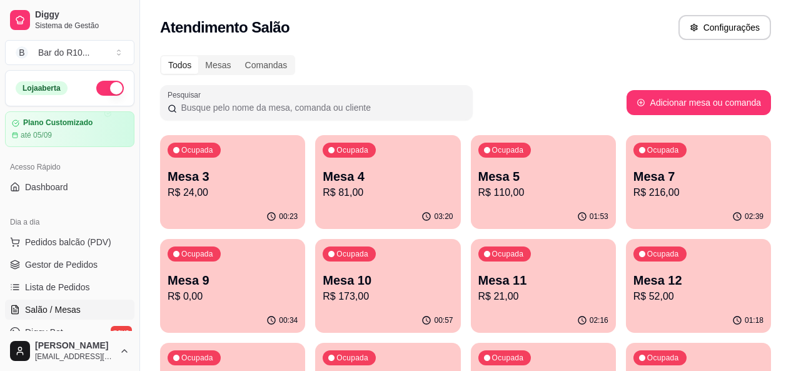
click at [478, 197] on p "R$ 110,00" at bounding box center [543, 192] width 130 height 15
click at [478, 171] on p "Mesa 5" at bounding box center [543, 177] width 130 height 18
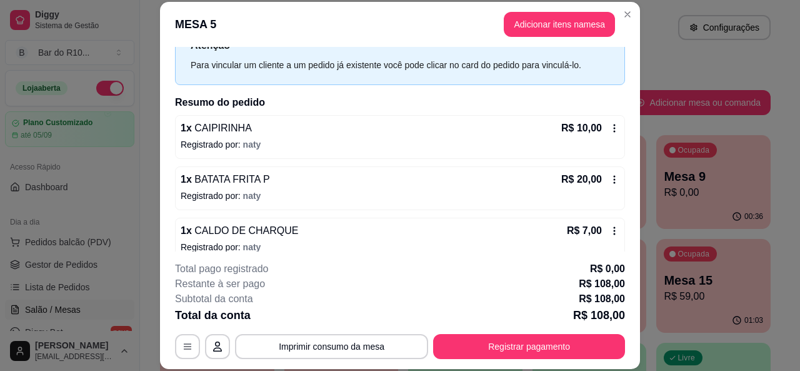
scroll to position [9, 0]
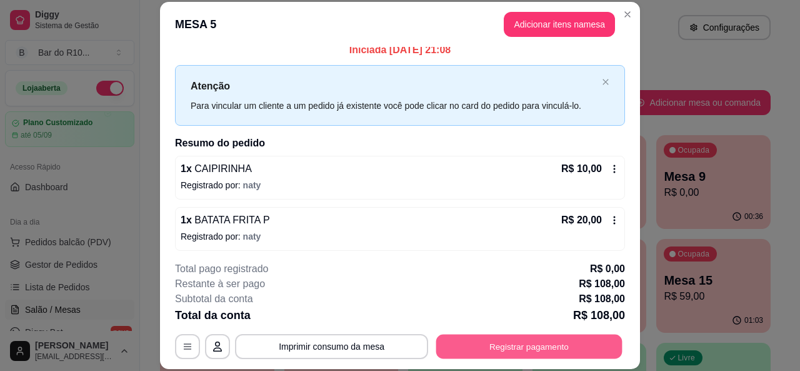
click at [559, 345] on button "Registrar pagamento" at bounding box center [529, 346] width 186 height 24
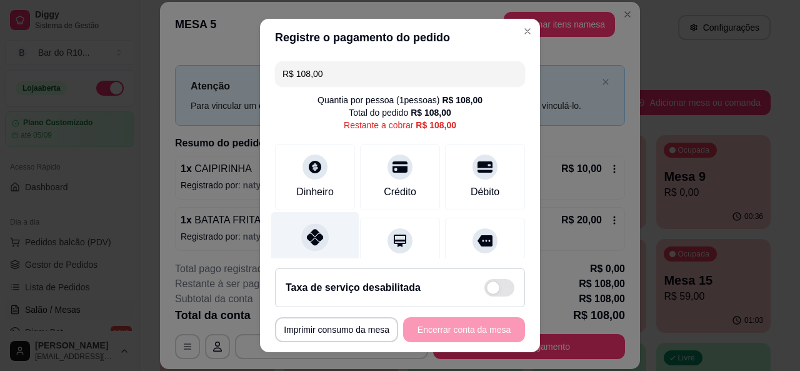
click at [314, 242] on icon at bounding box center [315, 237] width 16 height 16
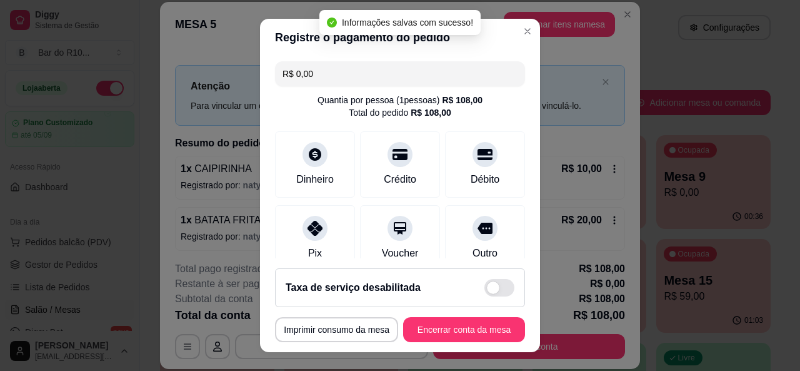
click at [328, 77] on input "R$ 0,00" at bounding box center [400, 73] width 235 height 25
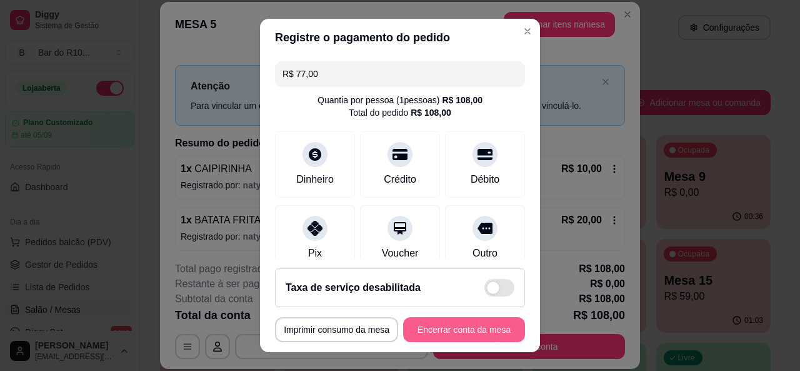
type input "R$ 77,00"
click at [433, 322] on button "Encerrar conta da mesa" at bounding box center [464, 329] width 122 height 25
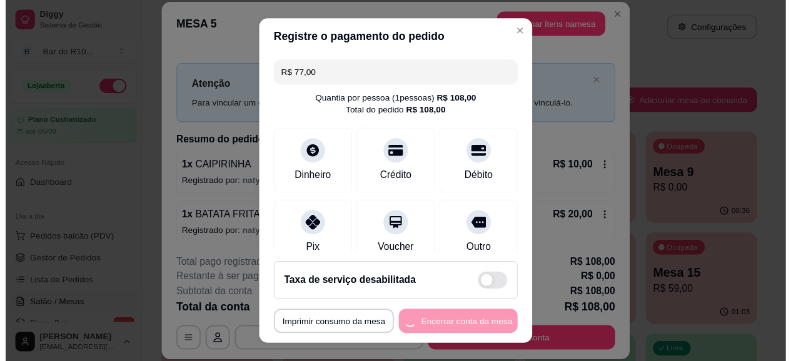
scroll to position [0, 0]
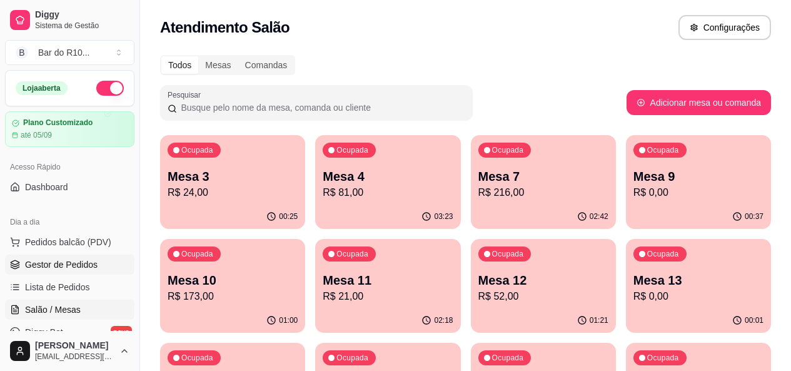
click at [65, 268] on span "Gestor de Pedidos" at bounding box center [61, 264] width 73 height 13
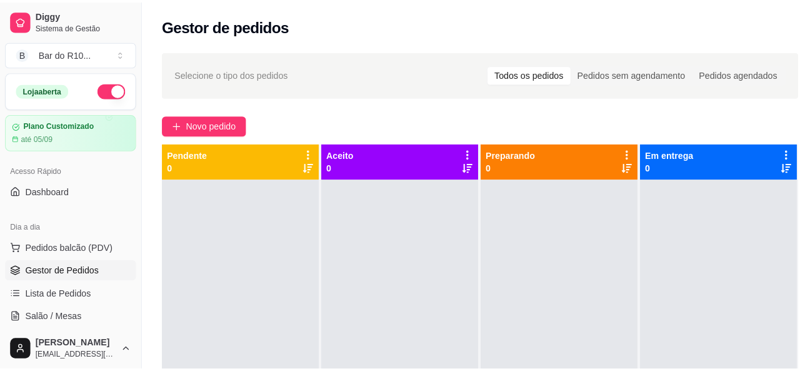
scroll to position [228, 0]
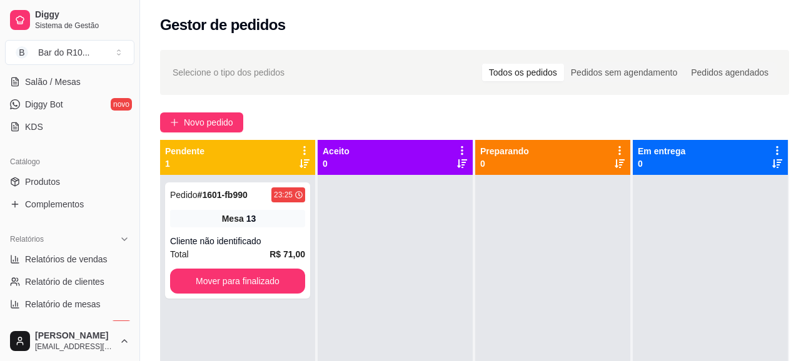
click at [290, 209] on div "Pedido # 1601-fb990 23:25 Mesa 13 Cliente não identificado Total R$ 71,00 Mover…" at bounding box center [237, 241] width 145 height 116
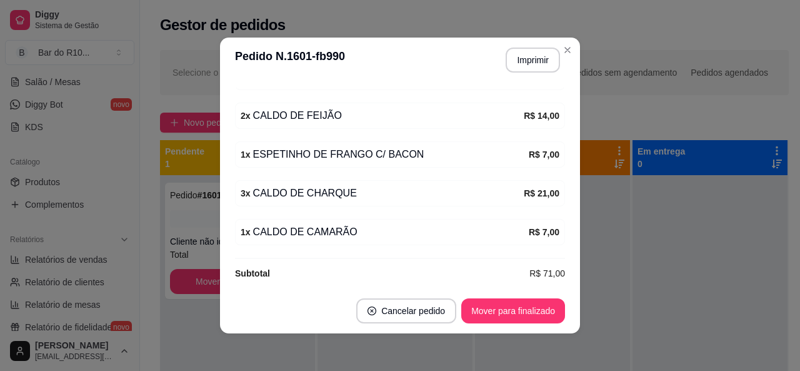
scroll to position [206, 0]
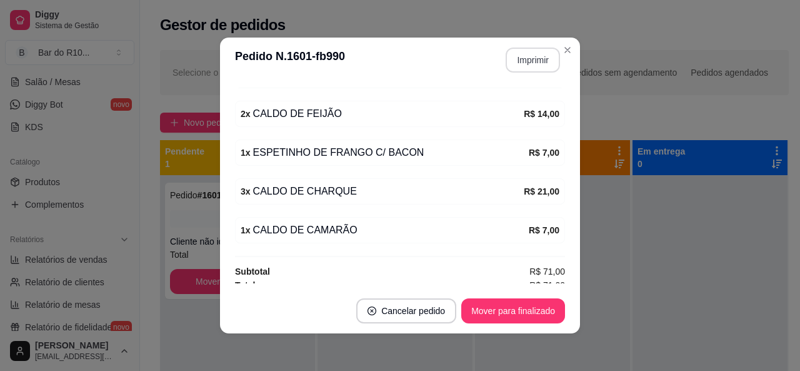
click at [530, 66] on button "Imprimir" at bounding box center [533, 60] width 54 height 25
click at [519, 308] on button "Mover para finalizado" at bounding box center [513, 310] width 104 height 25
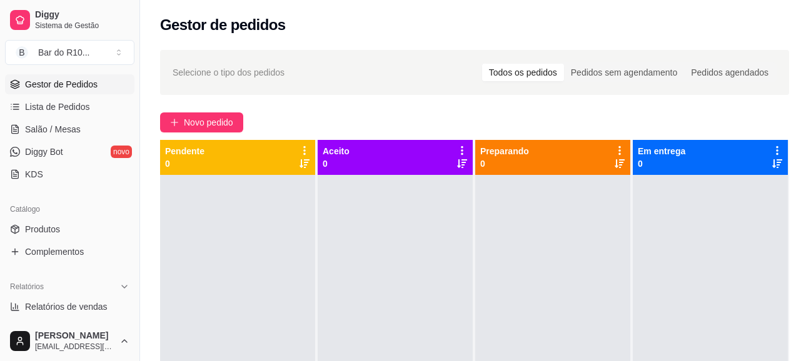
scroll to position [174, 0]
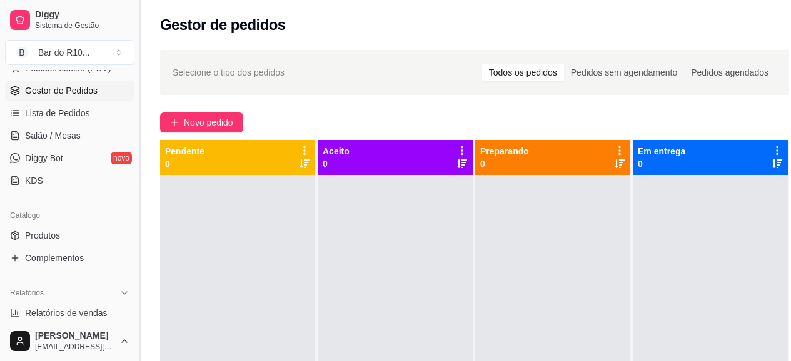
drag, startPoint x: 134, startPoint y: 161, endPoint x: 135, endPoint y: 145, distance: 15.6
click at [135, 145] on button "Toggle Sidebar" at bounding box center [139, 180] width 10 height 361
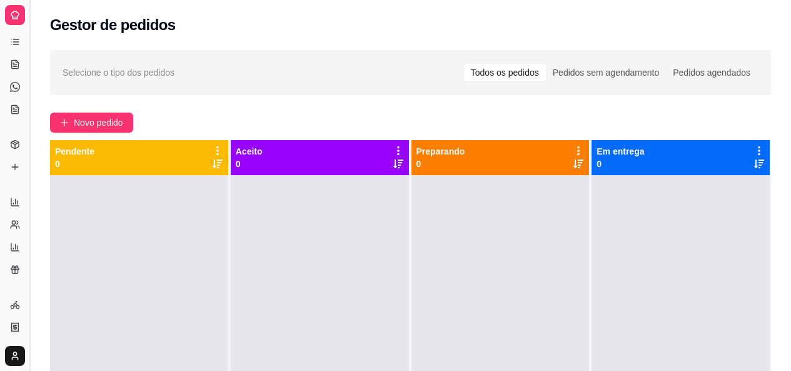
click at [33, 161] on button "Toggle Sidebar" at bounding box center [29, 185] width 10 height 371
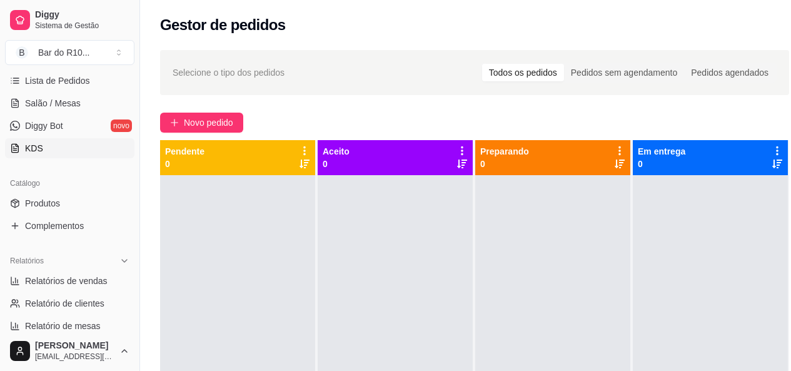
scroll to position [205, 0]
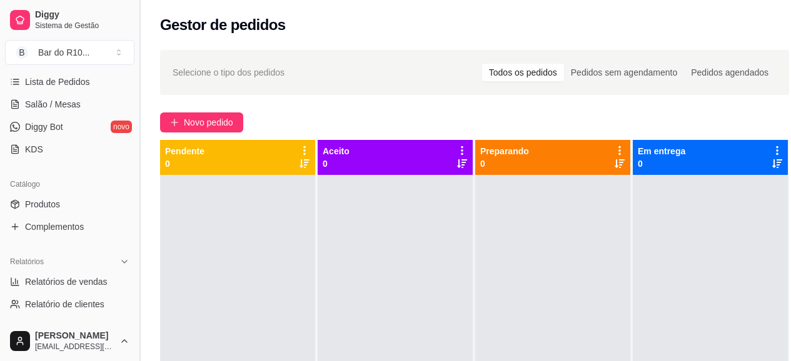
click at [137, 156] on button "Toggle Sidebar" at bounding box center [139, 180] width 10 height 361
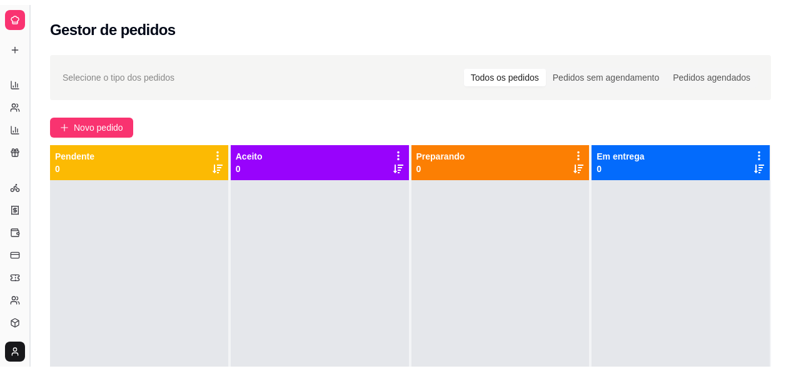
scroll to position [83, 0]
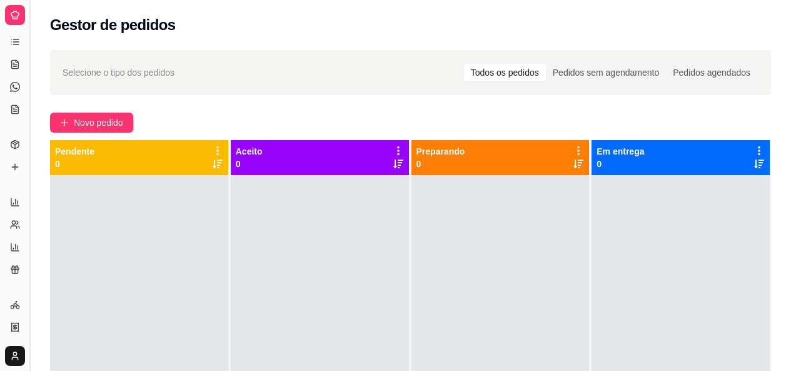
click at [33, 144] on button "Toggle Sidebar" at bounding box center [29, 185] width 10 height 371
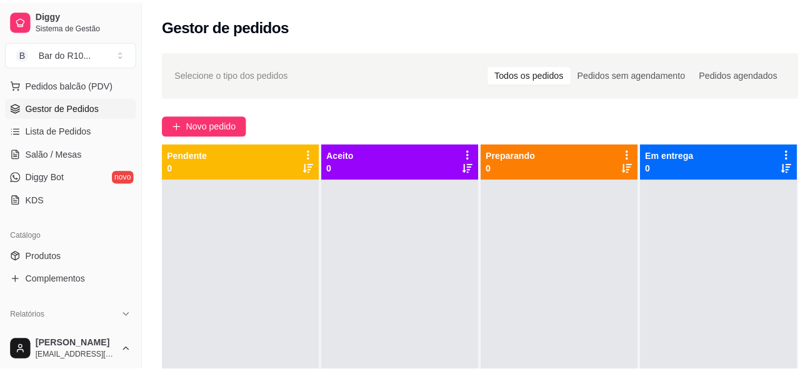
scroll to position [126, 0]
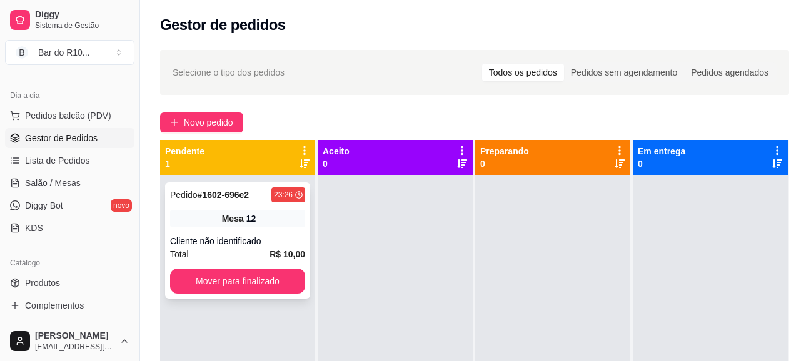
click at [249, 227] on div "Mesa 12" at bounding box center [237, 219] width 135 height 18
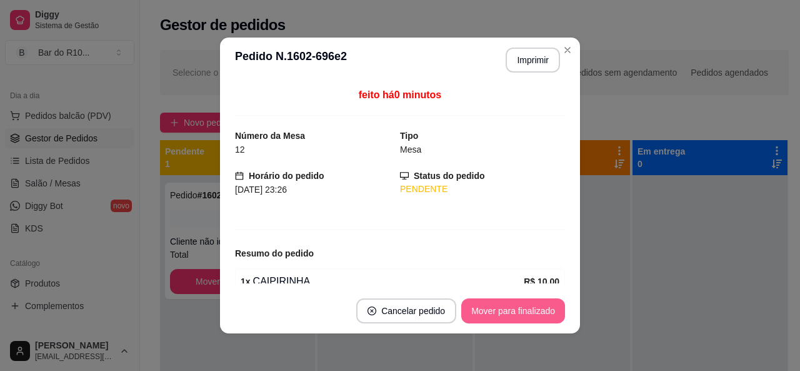
click at [535, 313] on button "Mover para finalizado" at bounding box center [513, 310] width 104 height 25
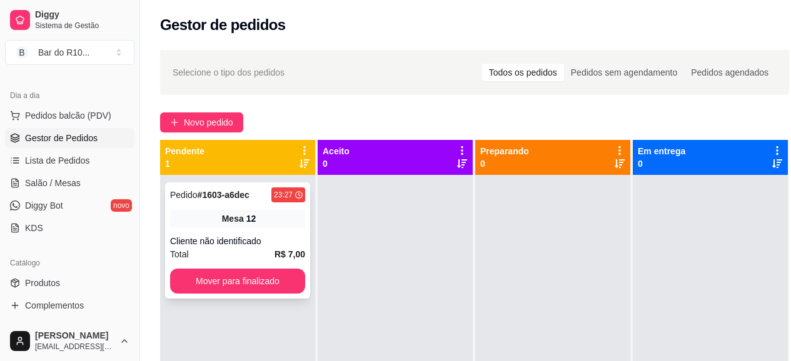
click at [259, 221] on div "Mesa 12" at bounding box center [237, 219] width 135 height 18
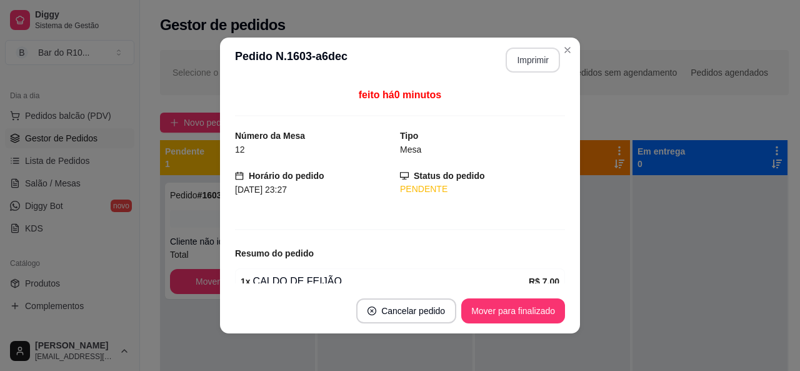
click at [548, 59] on button "Imprimir" at bounding box center [533, 60] width 54 height 25
click at [538, 311] on button "Mover para finalizado" at bounding box center [513, 310] width 104 height 25
click at [529, 323] on button "Mover para finalizado" at bounding box center [513, 311] width 101 height 24
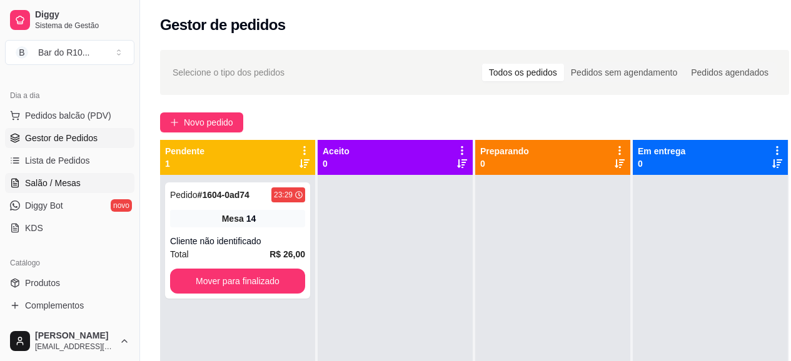
click at [66, 181] on span "Salão / Mesas" at bounding box center [53, 183] width 56 height 13
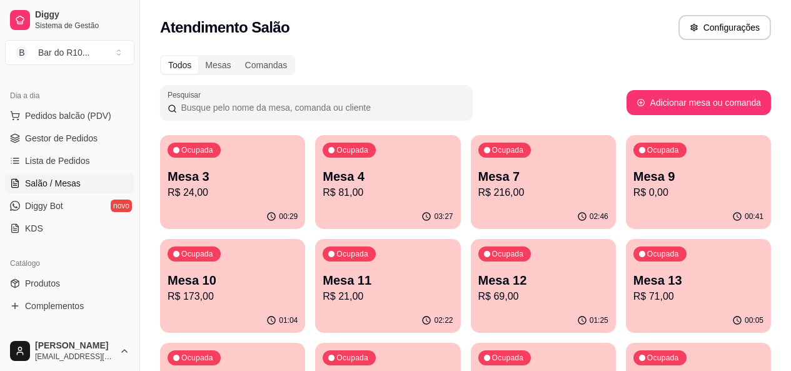
click at [496, 186] on p "R$ 216,00" at bounding box center [543, 192] width 130 height 15
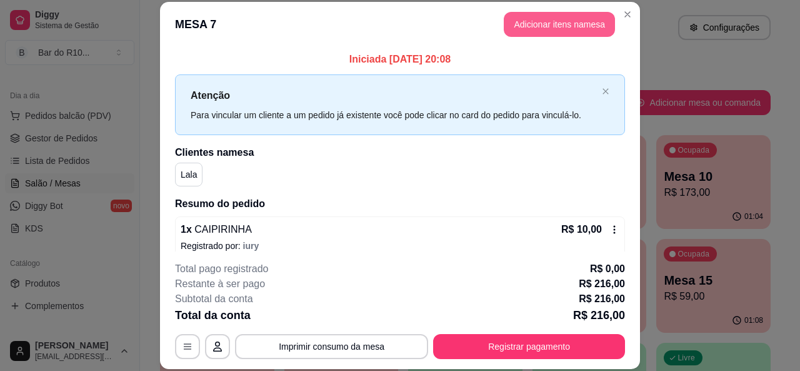
click at [562, 33] on button "Adicionar itens na mesa" at bounding box center [559, 24] width 111 height 25
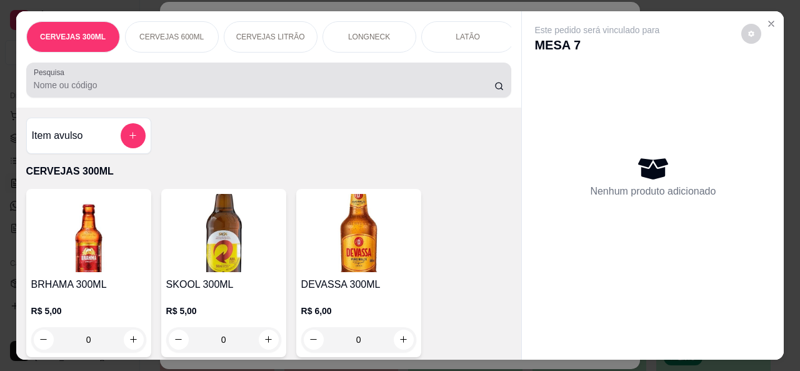
click at [408, 83] on div at bounding box center [269, 80] width 471 height 25
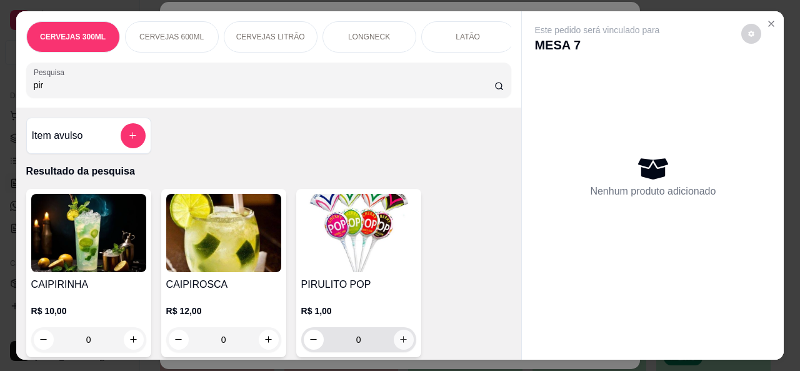
type input "pir"
click at [394, 343] on button "increase-product-quantity" at bounding box center [404, 339] width 20 height 20
type input "1"
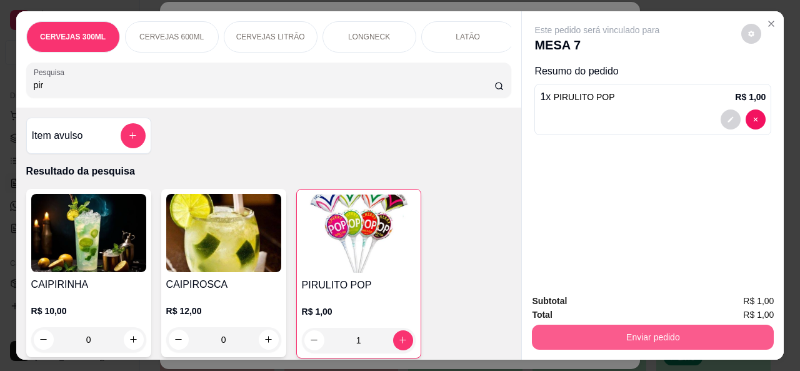
click at [593, 331] on button "Enviar pedido" at bounding box center [653, 336] width 242 height 25
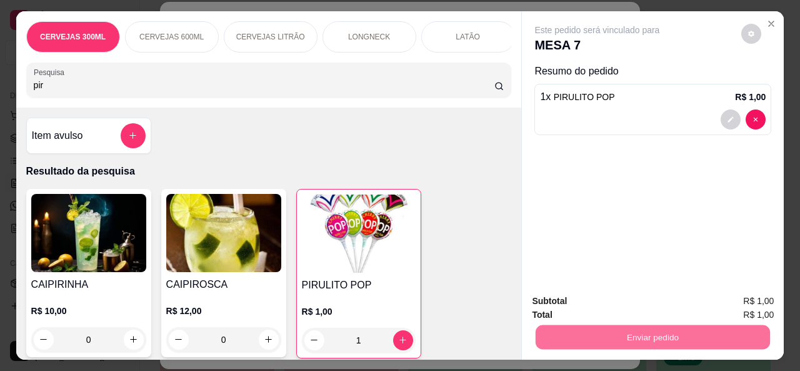
click at [621, 298] on button "Não registrar e enviar pedido" at bounding box center [612, 302] width 130 height 24
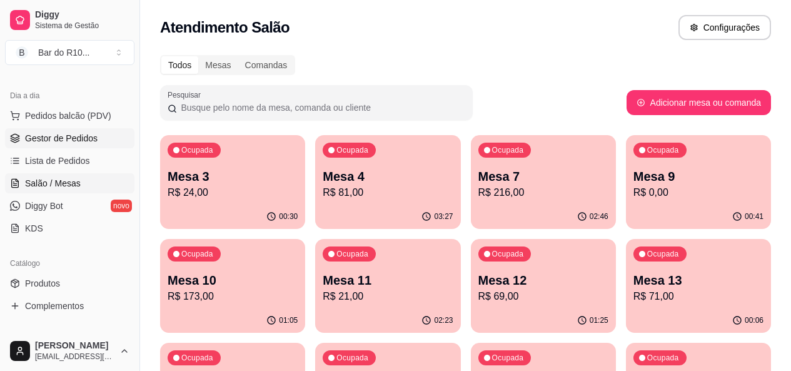
click at [96, 144] on link "Gestor de Pedidos" at bounding box center [69, 138] width 129 height 20
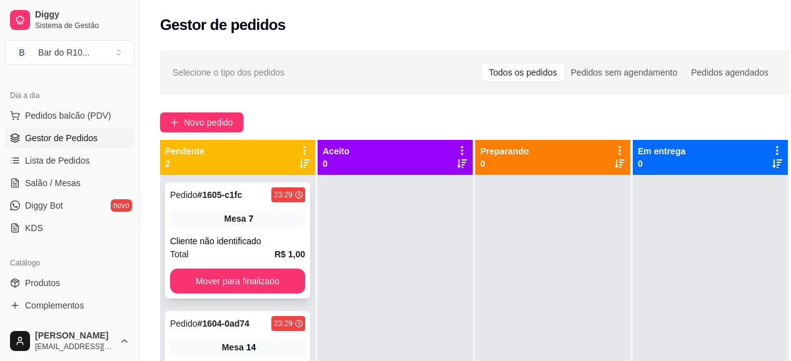
drag, startPoint x: 308, startPoint y: 204, endPoint x: 265, endPoint y: 226, distance: 47.5
click at [265, 226] on div "Mesa 7" at bounding box center [237, 219] width 135 height 18
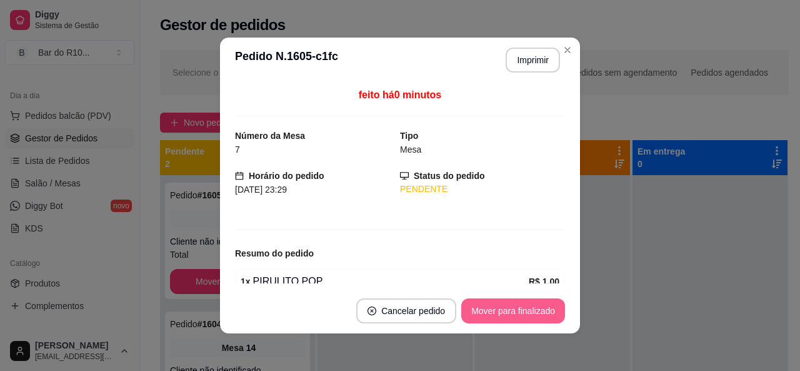
click at [515, 314] on button "Mover para finalizado" at bounding box center [513, 310] width 104 height 25
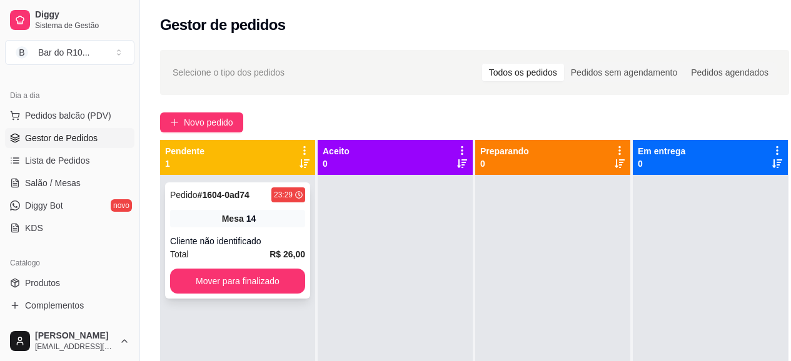
click at [281, 234] on div "Pedido # 1604-0ad74 23:29 Mesa 14 Cliente não identificado Total R$ 26,00 Mover…" at bounding box center [237, 241] width 145 height 116
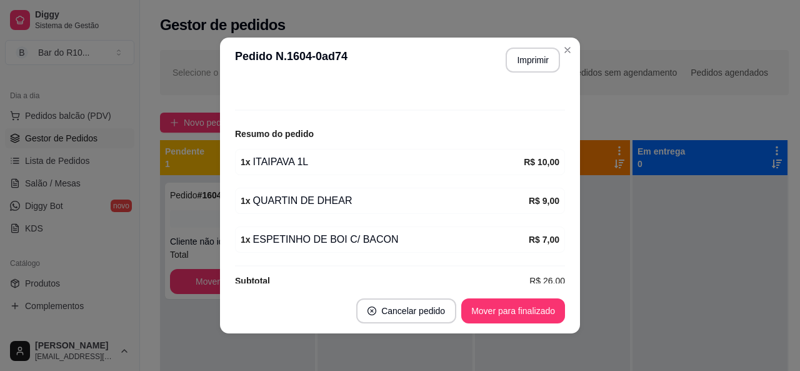
scroll to position [138, 0]
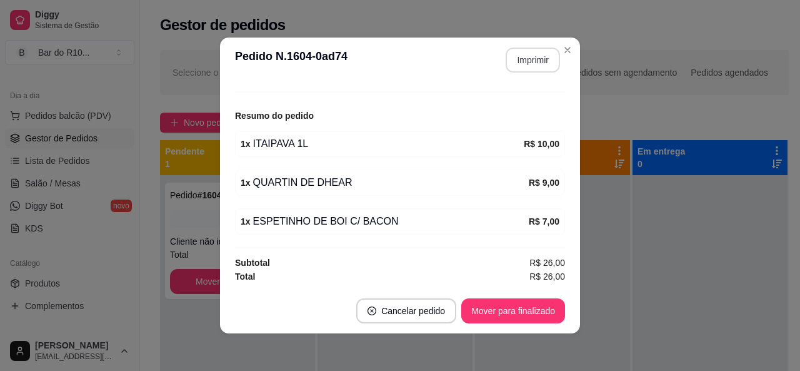
click at [509, 53] on button "Imprimir" at bounding box center [533, 60] width 54 height 25
click at [464, 315] on button "Mover para finalizado" at bounding box center [513, 310] width 104 height 25
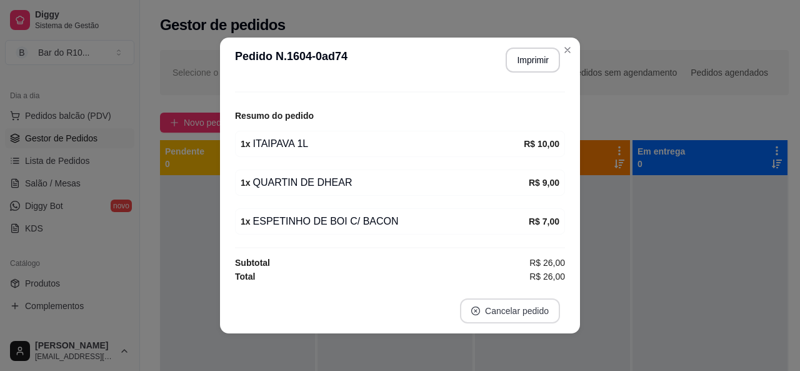
scroll to position [96, 0]
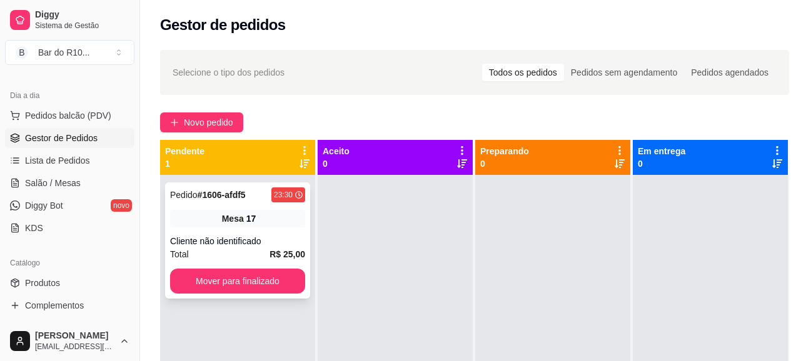
click at [229, 220] on span "Mesa" at bounding box center [233, 219] width 22 height 13
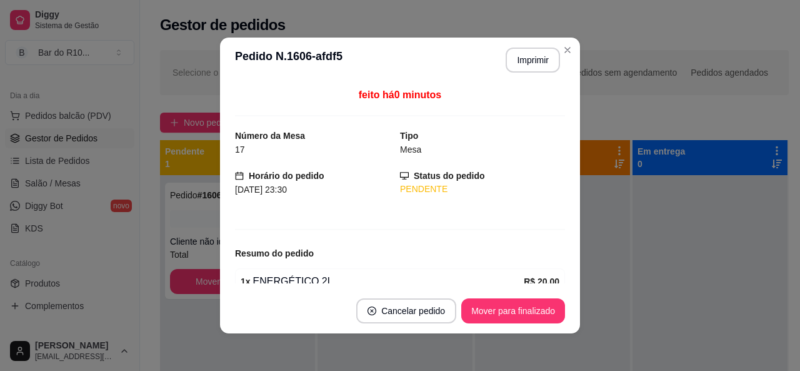
scroll to position [99, 0]
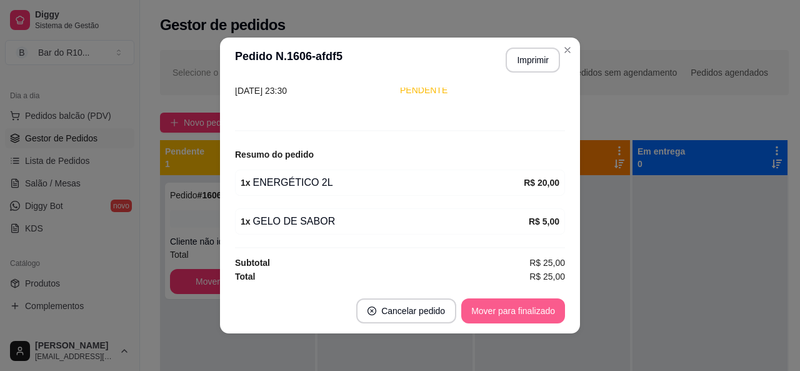
click at [519, 301] on button "Mover para finalizado" at bounding box center [513, 310] width 104 height 25
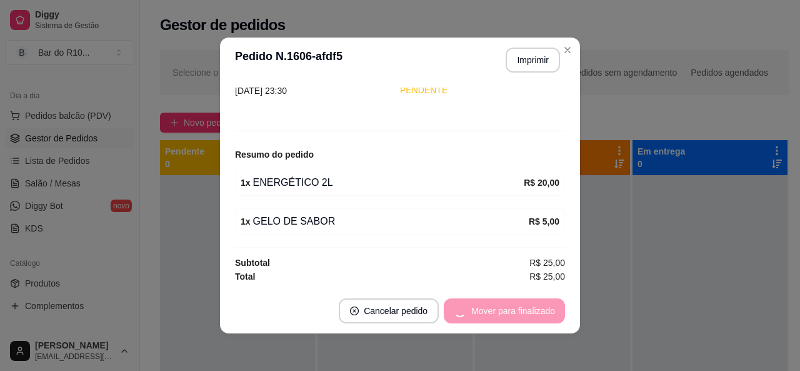
scroll to position [58, 0]
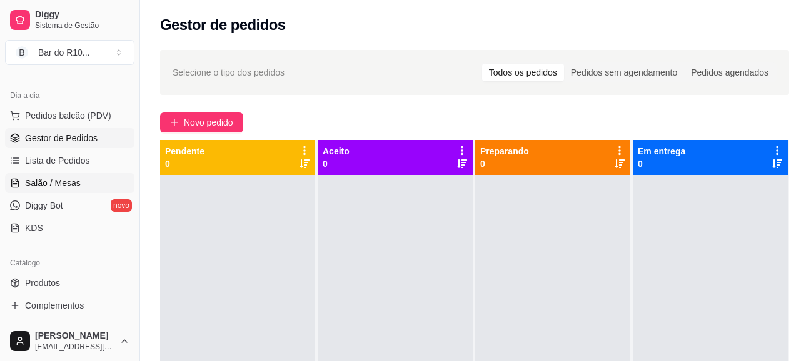
click at [68, 188] on span "Salão / Mesas" at bounding box center [53, 183] width 56 height 13
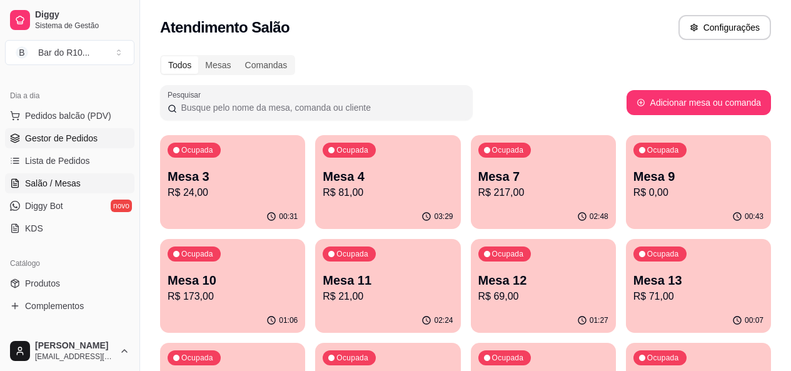
click at [103, 139] on link "Gestor de Pedidos" at bounding box center [69, 138] width 129 height 20
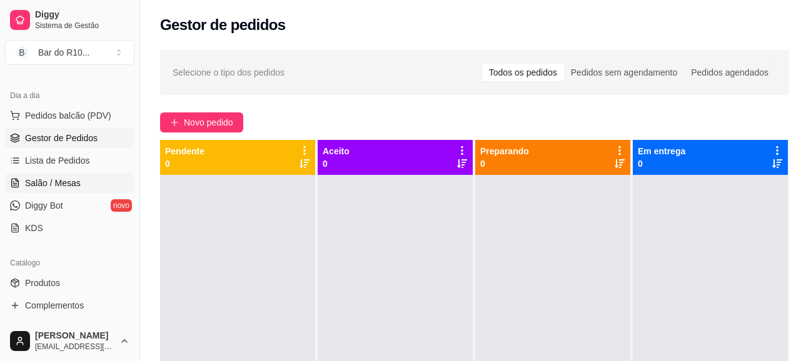
click at [103, 183] on link "Salão / Mesas" at bounding box center [69, 183] width 129 height 20
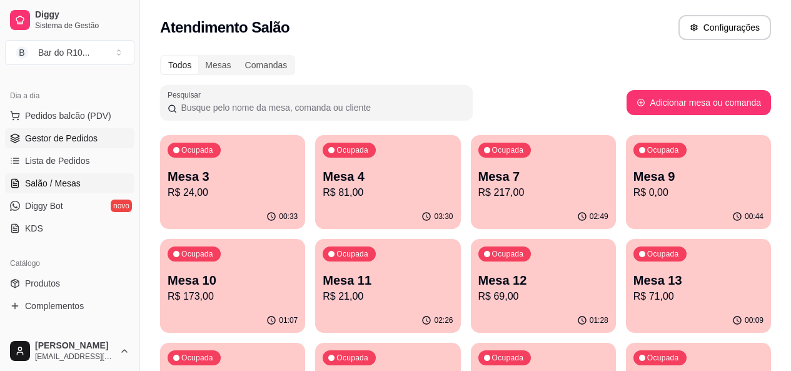
click at [99, 146] on link "Gestor de Pedidos" at bounding box center [69, 138] width 129 height 20
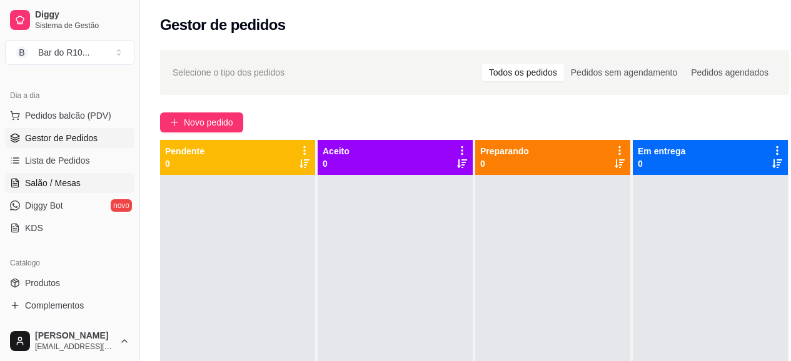
click at [74, 181] on span "Salão / Mesas" at bounding box center [53, 183] width 56 height 13
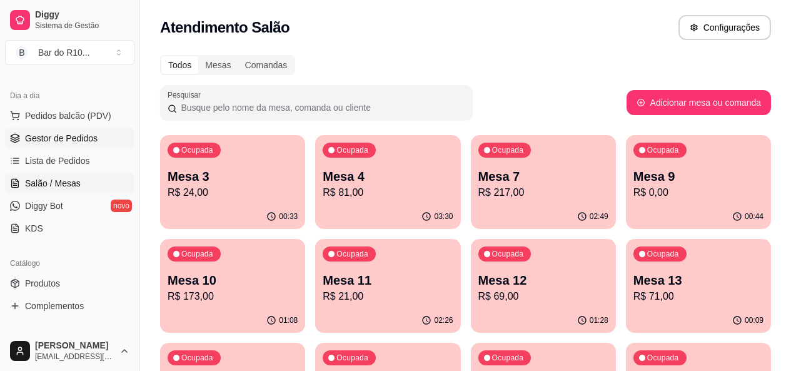
click at [111, 139] on link "Gestor de Pedidos" at bounding box center [69, 138] width 129 height 20
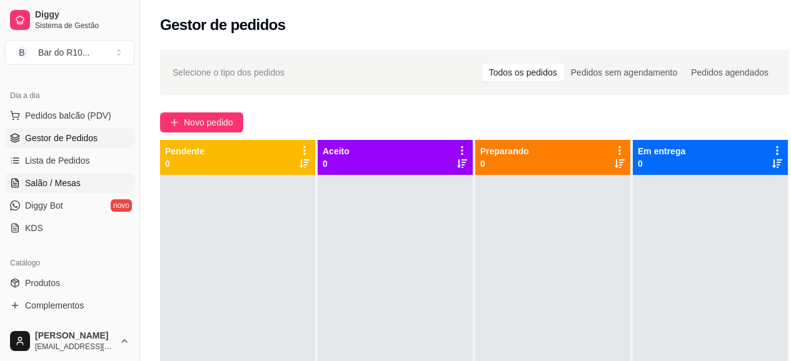
click at [52, 182] on span "Salão / Mesas" at bounding box center [53, 183] width 56 height 13
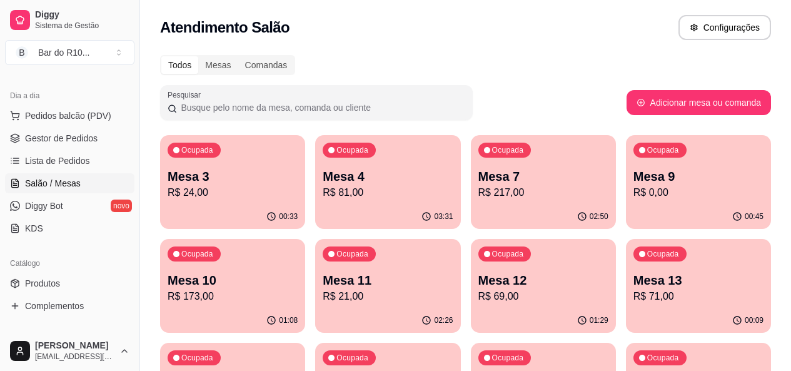
click at [443, 37] on div "Atendimento Salão Configurações" at bounding box center [465, 27] width 611 height 25
drag, startPoint x: 443, startPoint y: 37, endPoint x: 478, endPoint y: 46, distance: 36.8
click at [478, 46] on div "Atendimento Salão Configurações" at bounding box center [465, 24] width 651 height 48
click at [73, 139] on span "Gestor de Pedidos" at bounding box center [61, 138] width 73 height 13
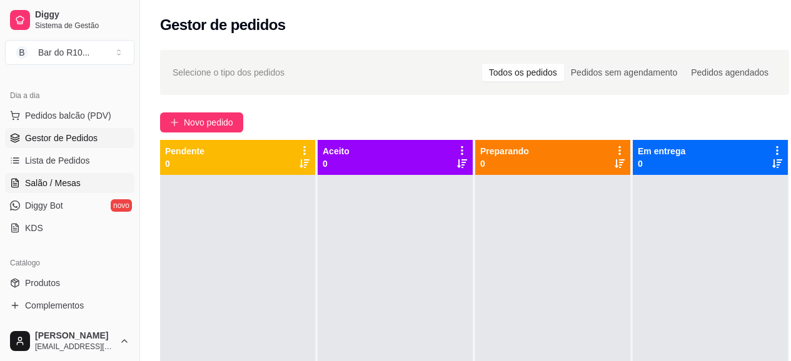
click at [49, 182] on span "Salão / Mesas" at bounding box center [53, 183] width 56 height 13
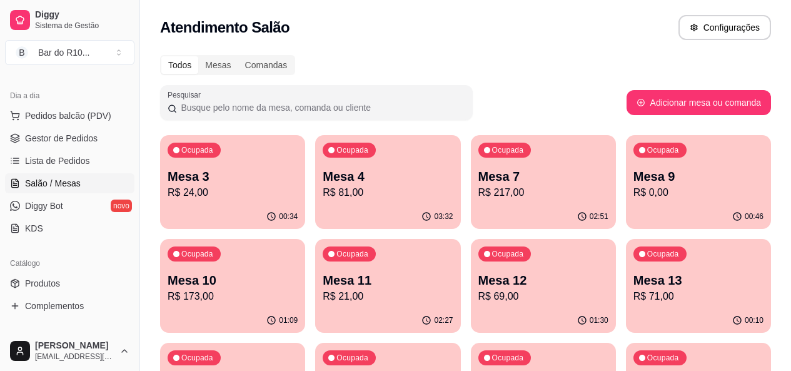
click at [471, 201] on div "Ocupada Mesa 7 R$ 217,00" at bounding box center [543, 169] width 145 height 69
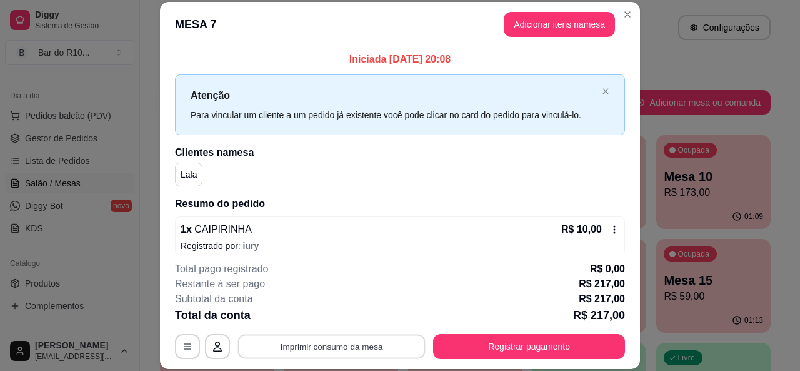
click at [368, 340] on button "Imprimir consumo da mesa" at bounding box center [332, 346] width 188 height 24
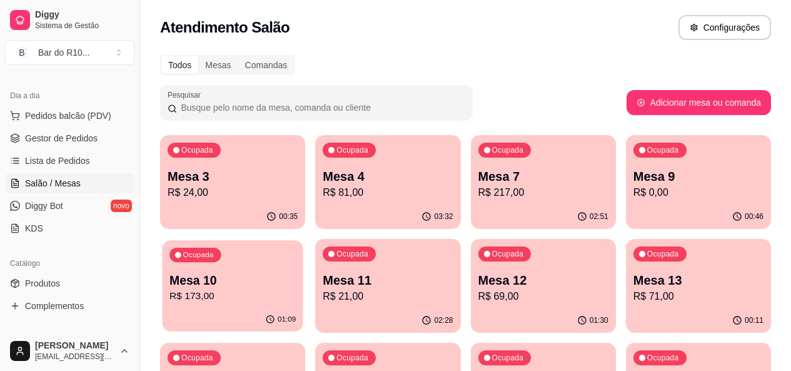
click at [296, 272] on p "Mesa 10" at bounding box center [232, 280] width 126 height 17
click at [458, 344] on div "Ocupada Mesa 15 R$ 59,00" at bounding box center [388, 378] width 141 height 68
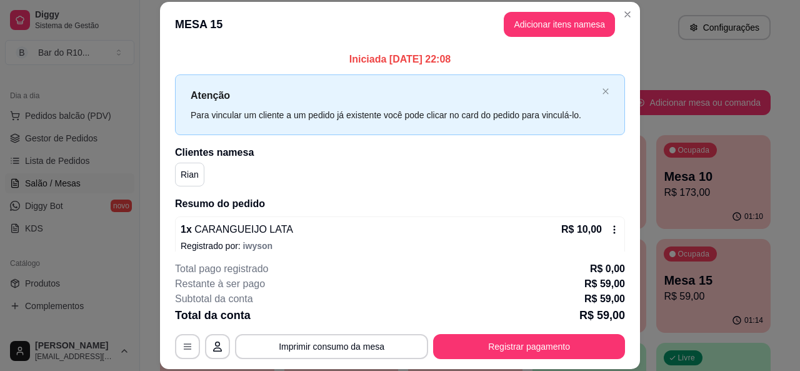
click at [455, 333] on div "**********" at bounding box center [400, 310] width 450 height 98
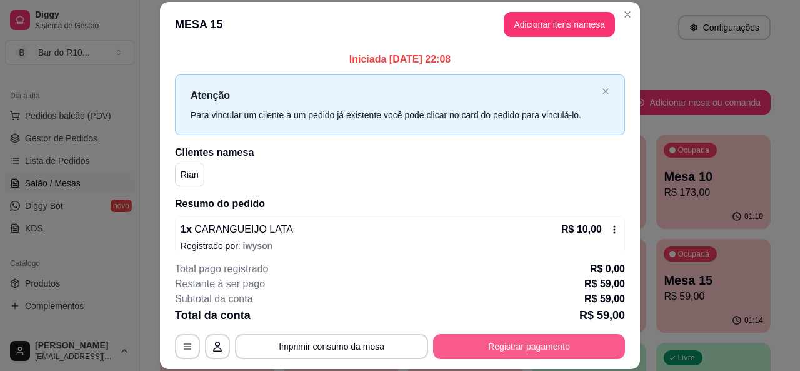
click at [460, 334] on button "Registrar pagamento" at bounding box center [529, 346] width 192 height 25
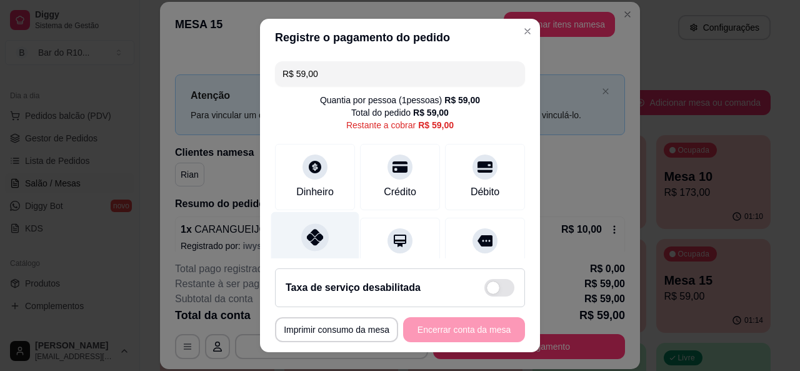
click at [311, 232] on icon at bounding box center [315, 237] width 16 height 16
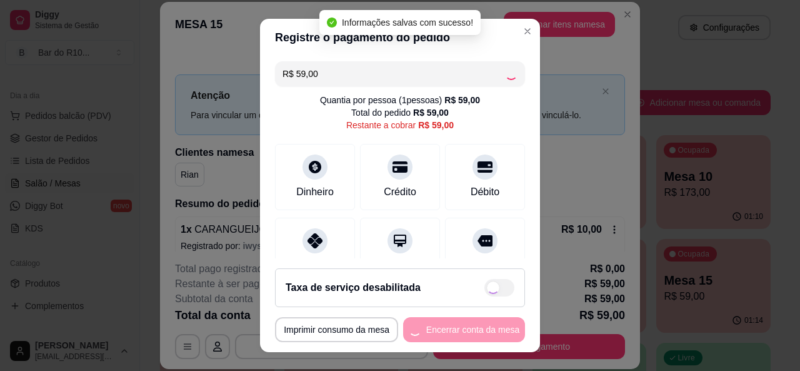
type input "R$ 0,00"
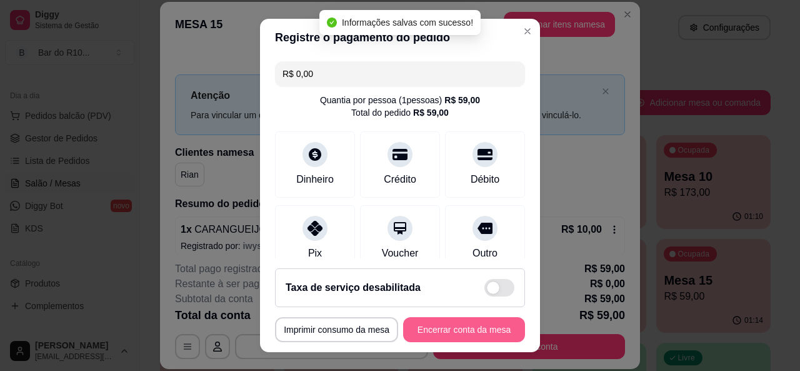
click at [448, 333] on button "Encerrar conta da mesa" at bounding box center [464, 329] width 122 height 25
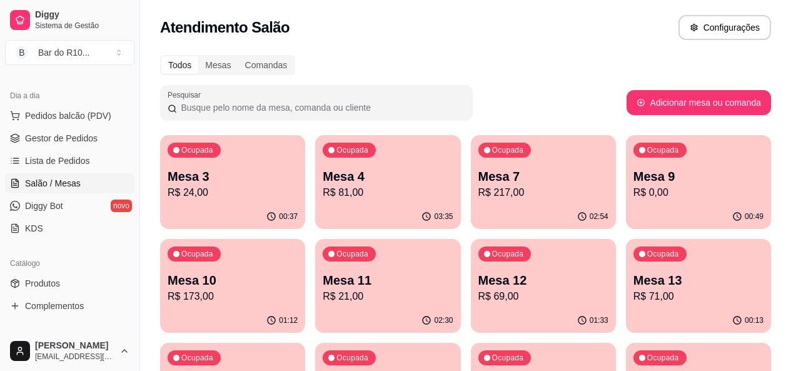
click at [344, 194] on p "R$ 81,00" at bounding box center [388, 192] width 130 height 15
click at [480, 179] on p "Mesa 7" at bounding box center [543, 176] width 126 height 17
click at [323, 180] on p "Mesa 4" at bounding box center [388, 177] width 130 height 18
click at [363, 171] on p "Mesa 4" at bounding box center [388, 177] width 130 height 18
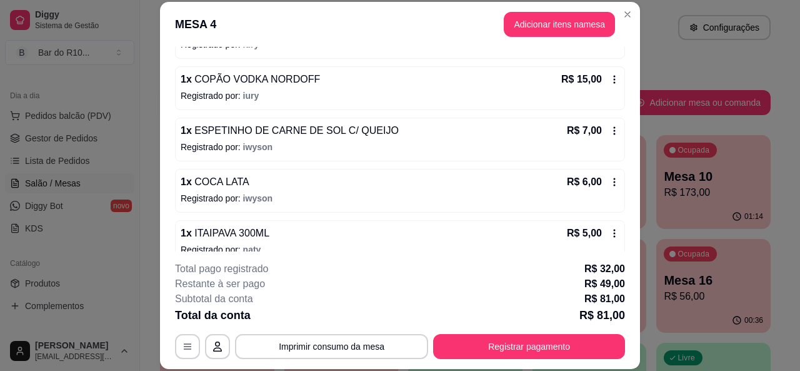
scroll to position [424, 0]
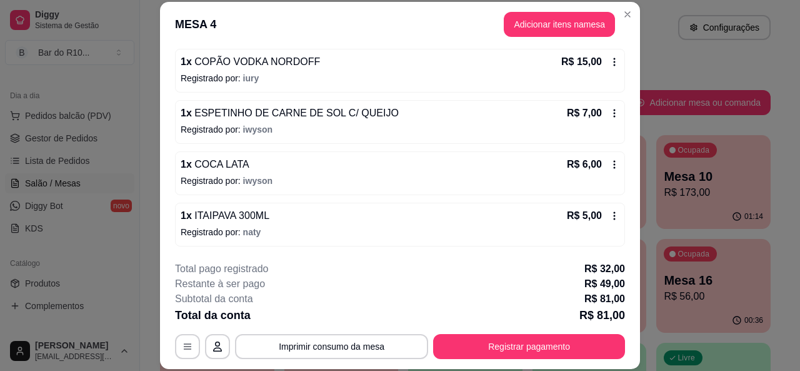
click at [625, 209] on div "Iniciada 21/08/2025 às 20:08 Atenção Para vincular um cliente a um pedido já ex…" at bounding box center [400, 149] width 480 height 204
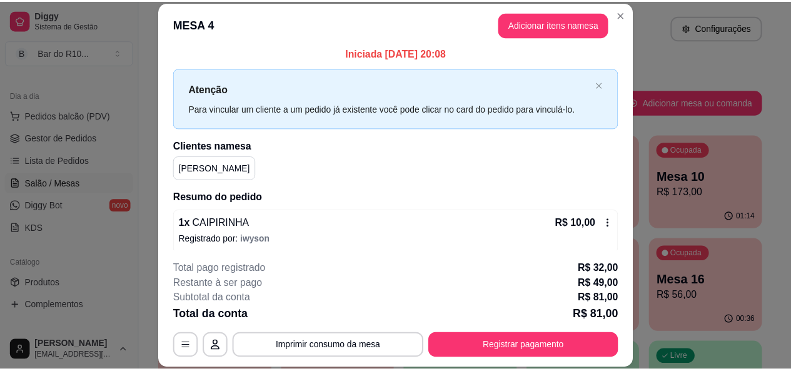
scroll to position [0, 0]
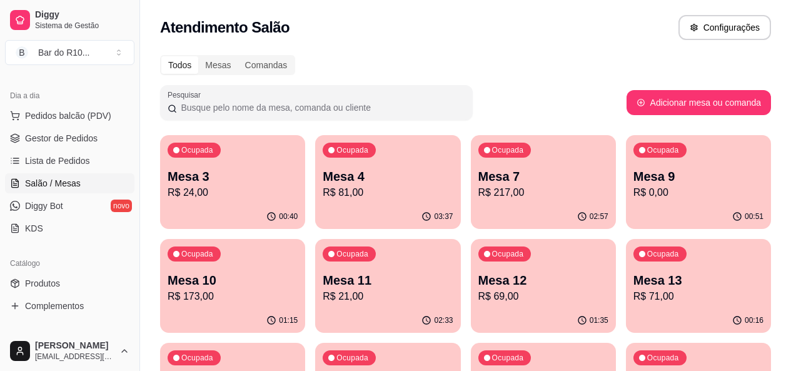
click at [508, 193] on p "R$ 217,00" at bounding box center [543, 192] width 130 height 15
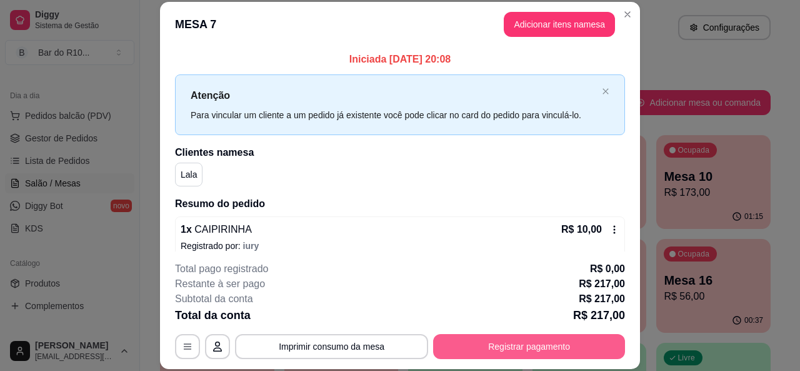
click at [518, 339] on button "Registrar pagamento" at bounding box center [529, 346] width 192 height 25
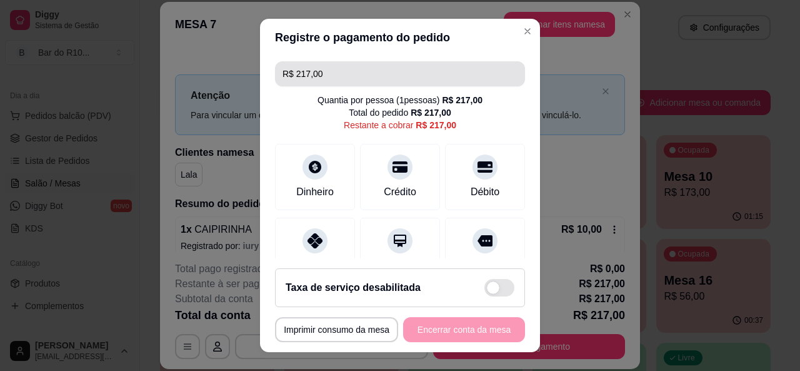
click at [330, 67] on input "R$ 217,00" at bounding box center [400, 73] width 235 height 25
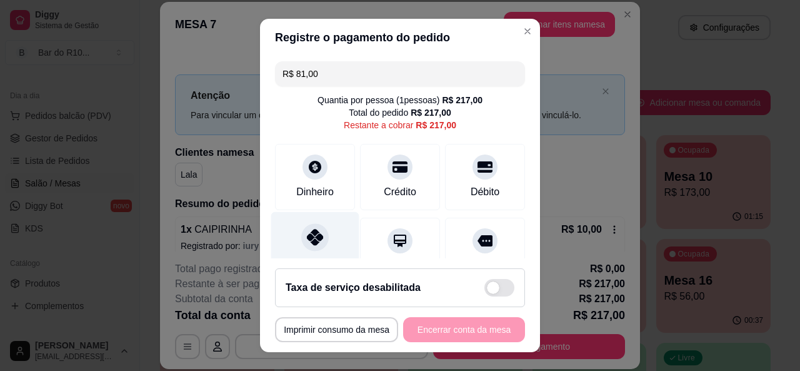
click at [335, 230] on div "Pix" at bounding box center [315, 247] width 88 height 73
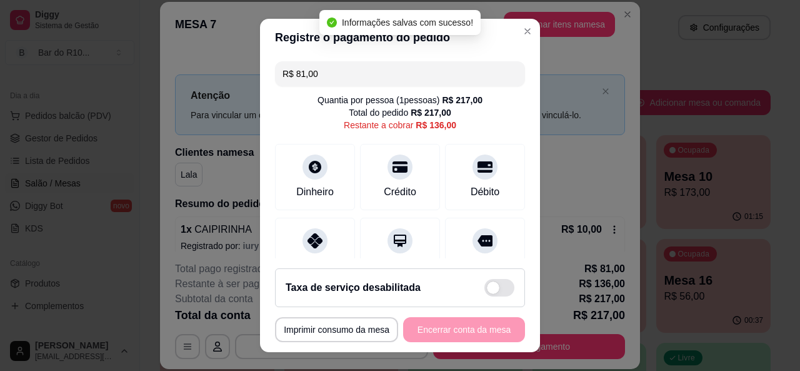
type input "R$ 136,00"
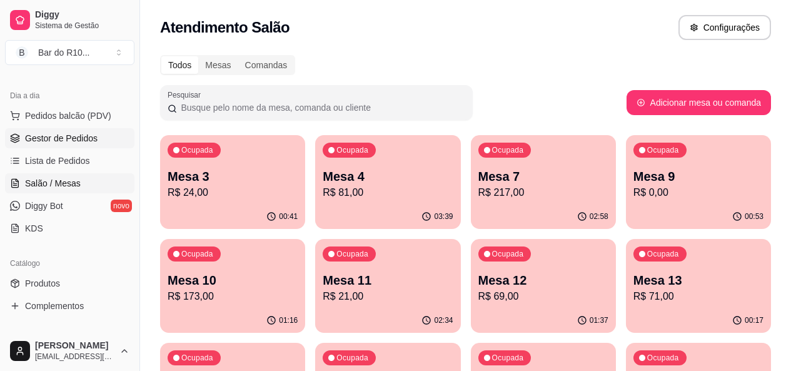
click at [83, 148] on link "Gestor de Pedidos" at bounding box center [69, 138] width 129 height 20
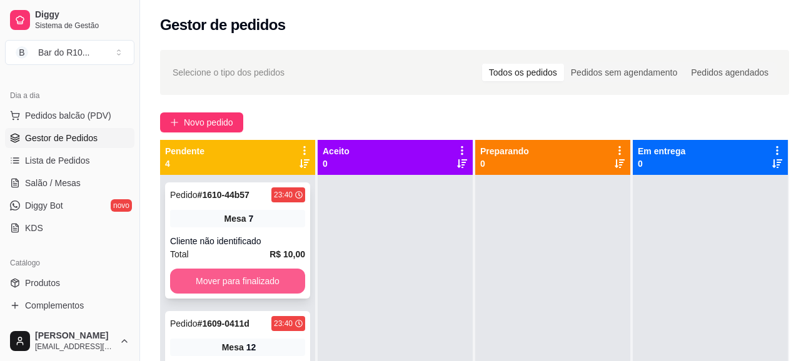
click at [278, 278] on button "Mover para finalizado" at bounding box center [237, 281] width 135 height 25
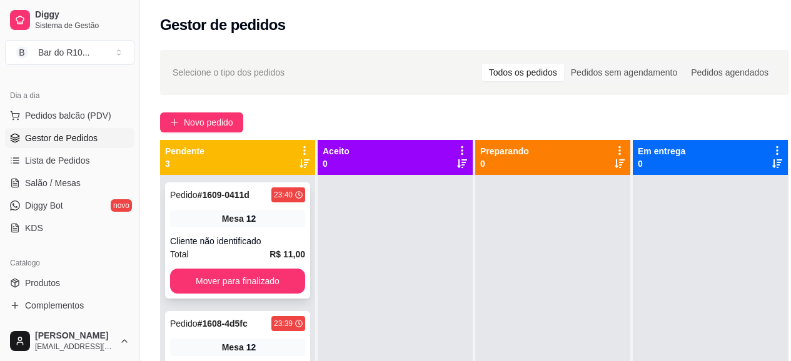
click at [234, 227] on div "Mesa 12" at bounding box center [237, 219] width 135 height 18
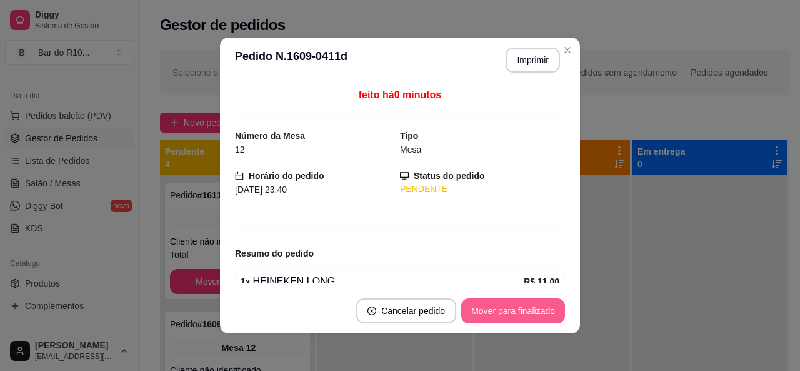
click at [531, 313] on button "Mover para finalizado" at bounding box center [513, 310] width 104 height 25
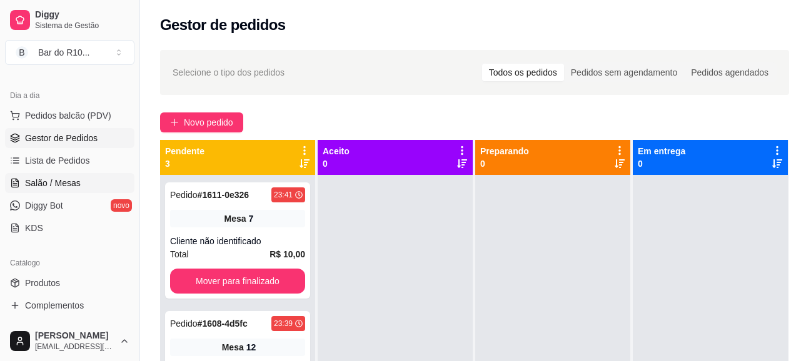
click at [71, 181] on span "Salão / Mesas" at bounding box center [53, 183] width 56 height 13
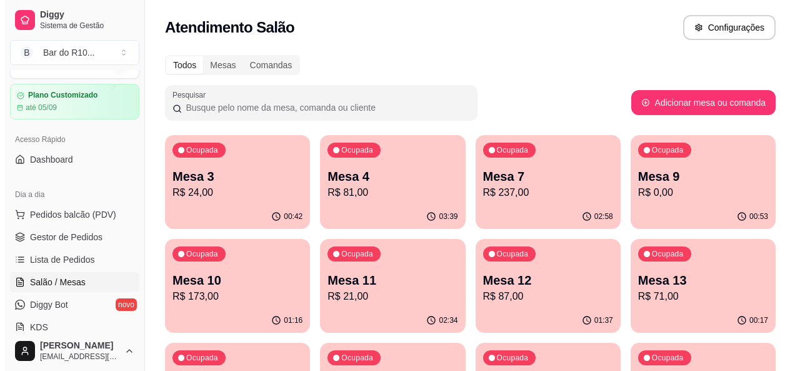
scroll to position [19, 0]
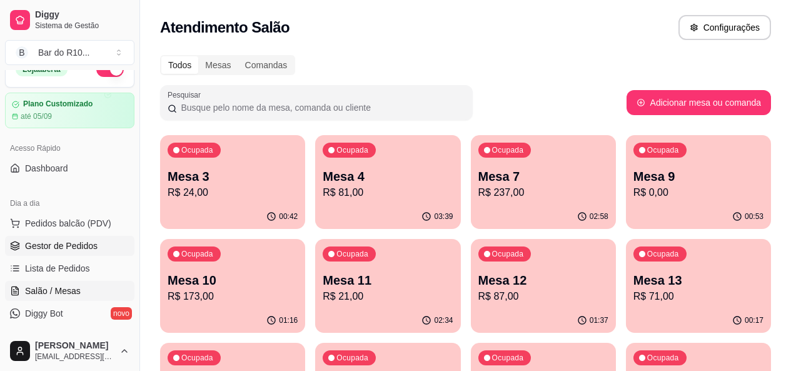
click at [82, 247] on span "Gestor de Pedidos" at bounding box center [61, 245] width 73 height 13
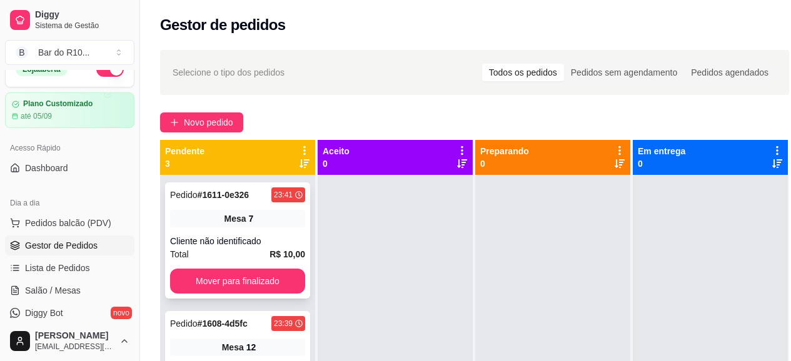
click at [238, 207] on div "Pedido # 1611-0e326 23:41 Mesa 7 Cliente não identificado Total R$ 10,00 Mover …" at bounding box center [237, 241] width 145 height 116
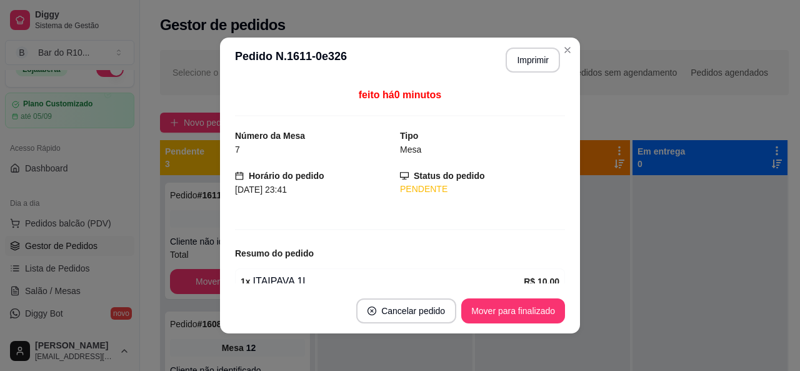
scroll to position [60, 0]
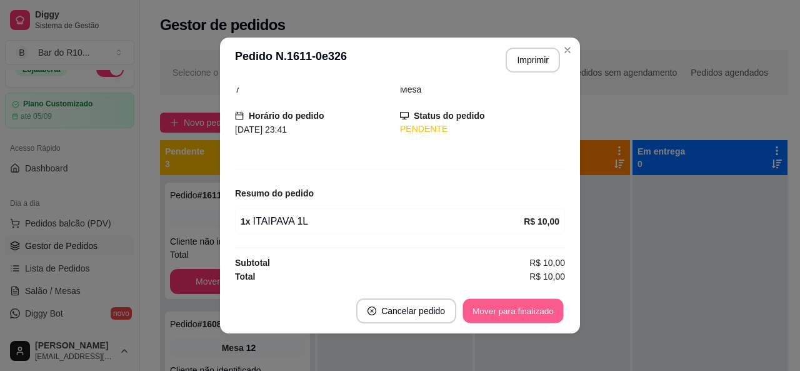
click at [536, 303] on button "Mover para finalizado" at bounding box center [513, 311] width 101 height 24
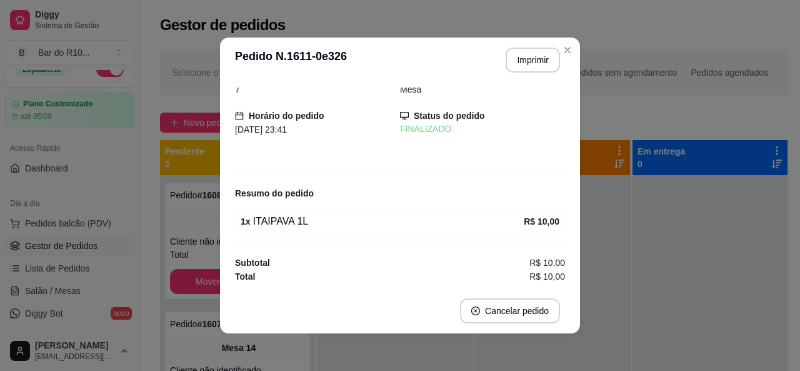
scroll to position [19, 0]
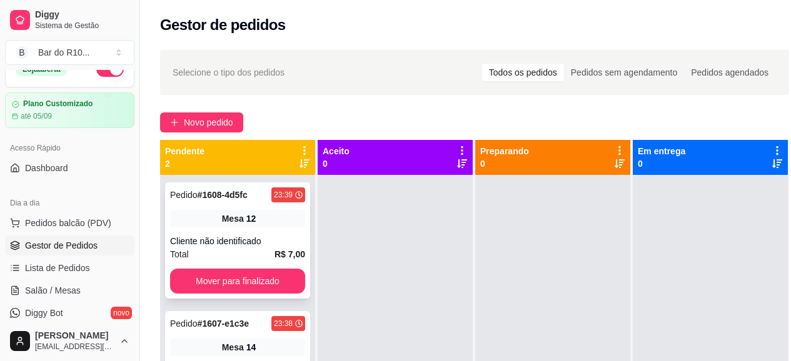
click at [238, 227] on div "Mesa 12" at bounding box center [237, 219] width 135 height 18
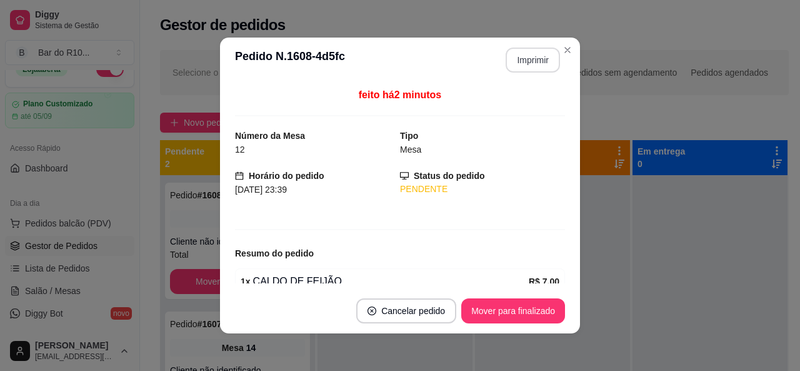
click at [529, 71] on button "Imprimir" at bounding box center [533, 60] width 54 height 25
click at [555, 319] on button "Mover para finalizado" at bounding box center [513, 310] width 104 height 25
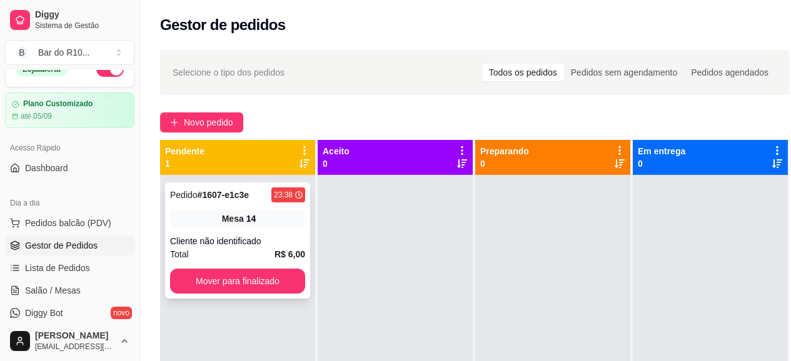
click at [219, 204] on div "Pedido # 1607-e1c3e 23:38 Mesa 14 Cliente não identificado Total R$ 6,00 Mover …" at bounding box center [237, 241] width 145 height 116
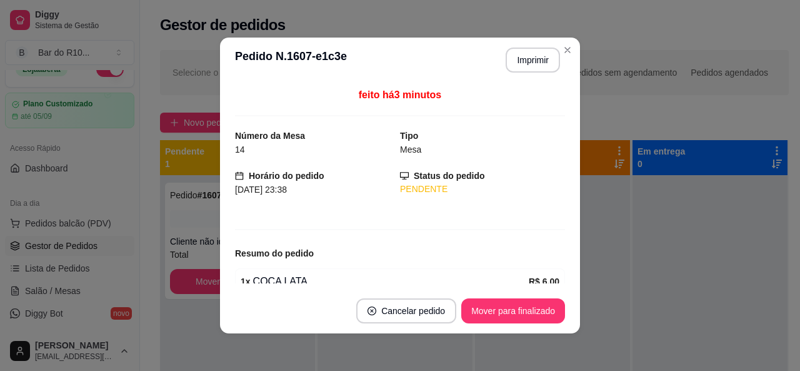
click at [521, 324] on footer "Cancelar pedido Mover para finalizado" at bounding box center [400, 310] width 360 height 45
click at [528, 316] on button "Mover para finalizado" at bounding box center [513, 310] width 104 height 25
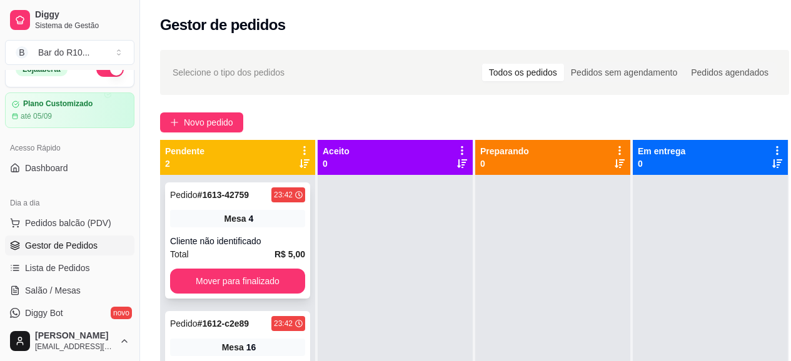
click at [199, 243] on div "Cliente não identificado" at bounding box center [237, 241] width 135 height 13
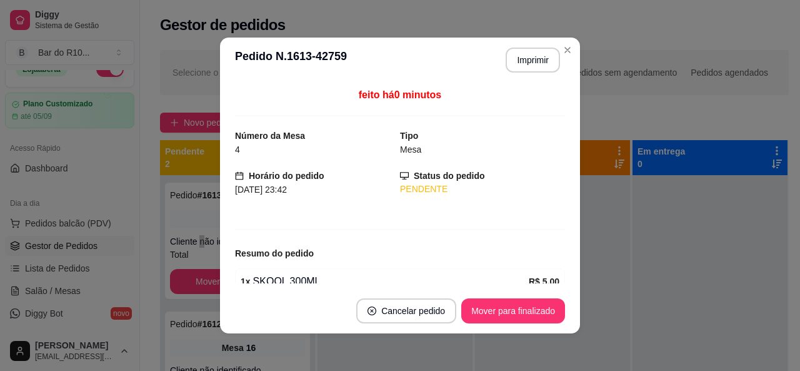
click at [542, 303] on button "Mover para finalizado" at bounding box center [513, 310] width 104 height 25
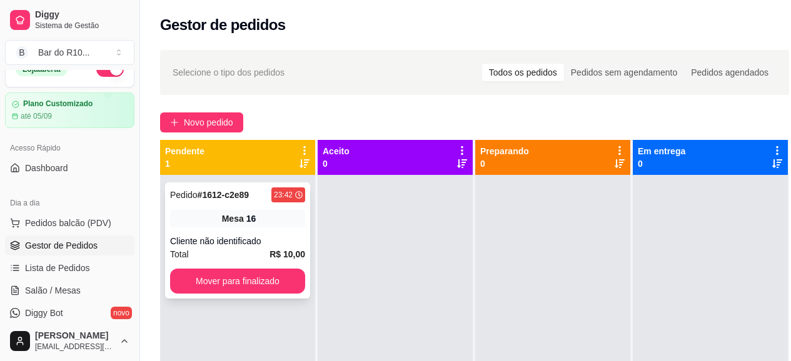
click at [190, 214] on div "Mesa 16" at bounding box center [237, 219] width 135 height 18
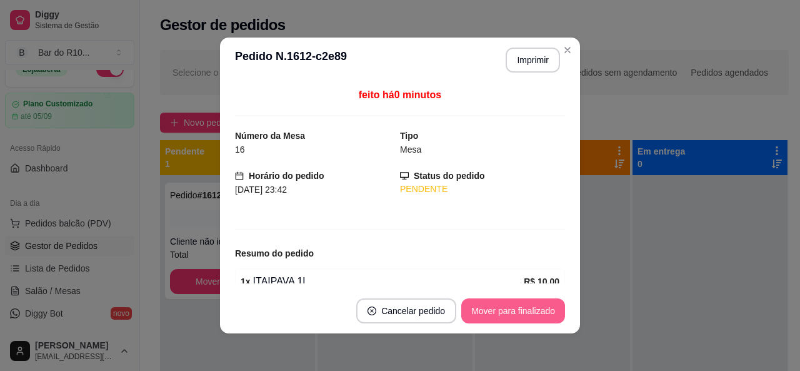
click at [500, 308] on button "Mover para finalizado" at bounding box center [513, 310] width 104 height 25
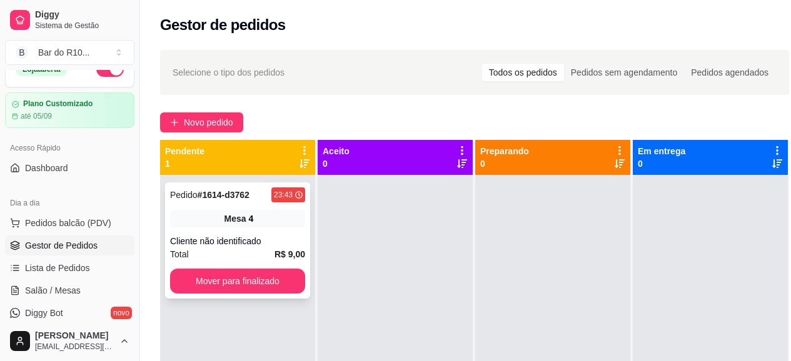
click at [274, 251] on div "Total R$ 9,00" at bounding box center [237, 255] width 135 height 14
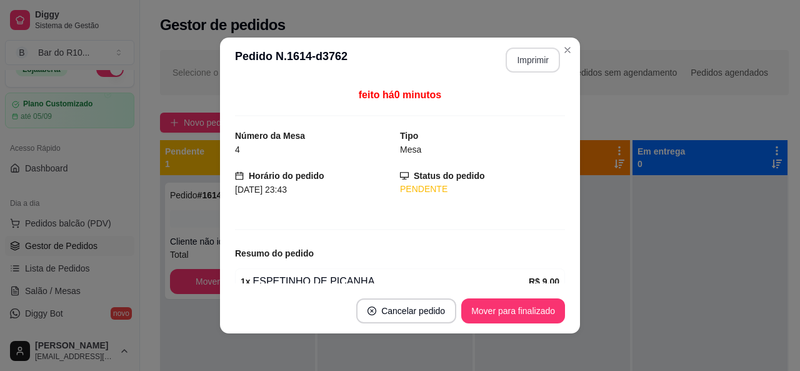
click at [534, 65] on button "Imprimir" at bounding box center [533, 60] width 54 height 25
click at [498, 309] on button "Mover para finalizado" at bounding box center [513, 311] width 101 height 24
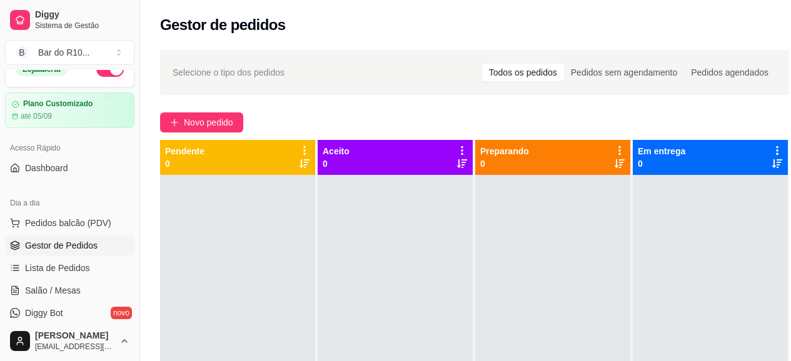
click at [367, 92] on div "Selecione o tipo dos pedidos Todos os pedidos Pedidos sem agendamento Pedidos a…" at bounding box center [474, 72] width 629 height 45
click at [164, 153] on div "Pendente 0" at bounding box center [237, 157] width 155 height 35
click at [621, 69] on div "Pedidos sem agendamento" at bounding box center [624, 73] width 120 height 18
click at [564, 64] on input "Pedidos sem agendamento" at bounding box center [564, 64] width 0 height 0
click at [739, 75] on div "Pedidos agendados" at bounding box center [729, 73] width 91 height 18
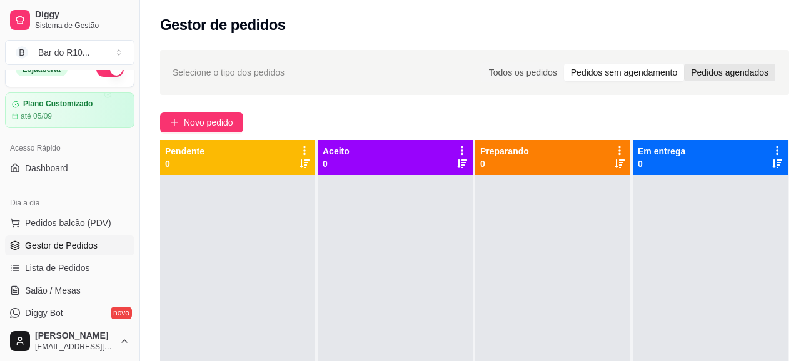
click at [718, 66] on div "Pedidos agendados" at bounding box center [729, 73] width 91 height 18
click at [684, 64] on input "Pedidos agendados" at bounding box center [684, 64] width 0 height 0
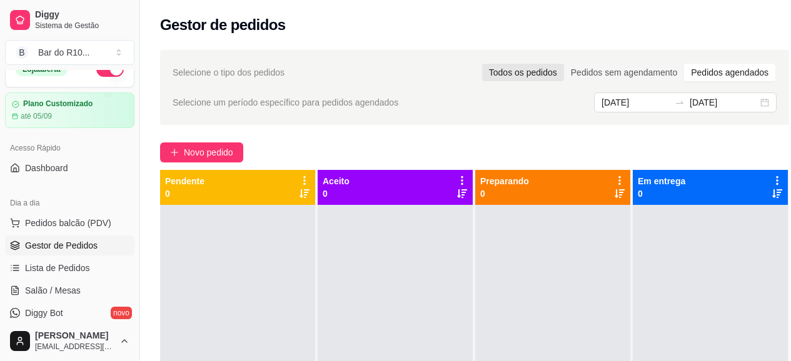
click at [527, 71] on div "Todos os pedidos" at bounding box center [523, 73] width 82 height 18
click at [482, 64] on input "Todos os pedidos" at bounding box center [482, 64] width 0 height 0
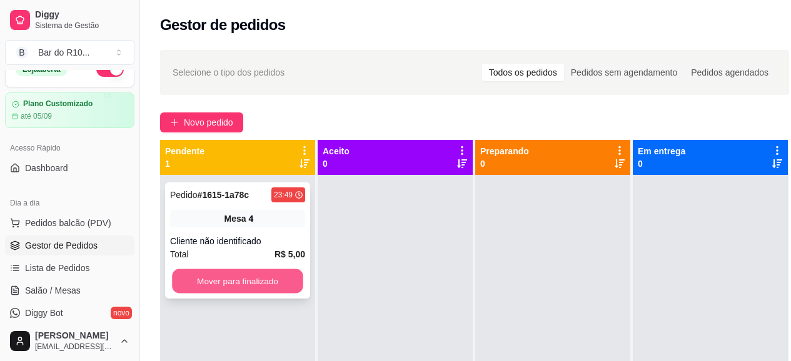
click at [266, 279] on button "Mover para finalizado" at bounding box center [237, 281] width 131 height 24
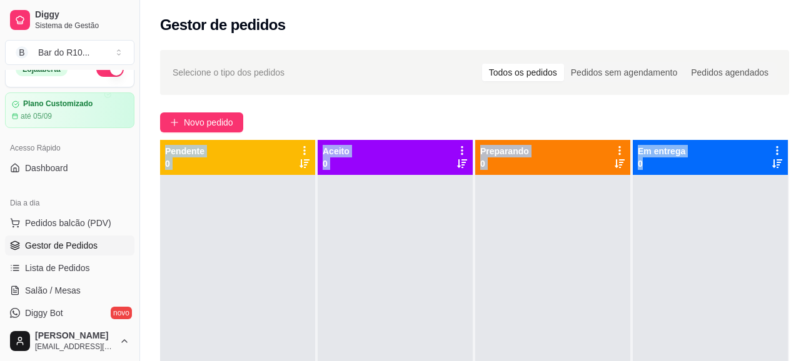
drag, startPoint x: 158, startPoint y: 147, endPoint x: 748, endPoint y: 156, distance: 589.6
click at [748, 156] on div "Selecione o tipo dos pedidos Todos os pedidos Pedidos sem agendamento Pedidos a…" at bounding box center [474, 280] width 669 height 474
click at [449, 118] on div "Novo pedido" at bounding box center [474, 123] width 629 height 20
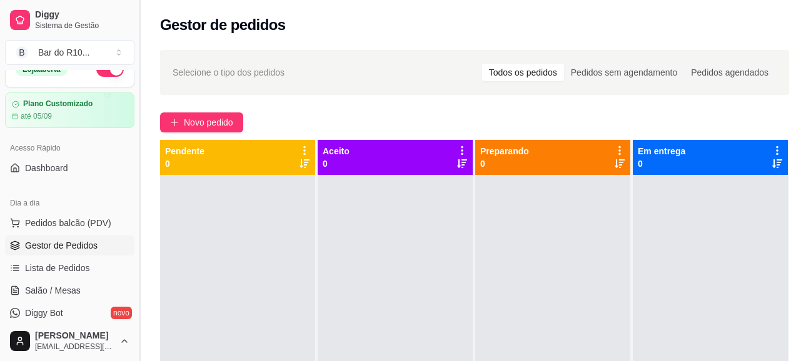
drag, startPoint x: 136, startPoint y: 123, endPoint x: 137, endPoint y: 130, distance: 7.5
click at [137, 129] on button "Toggle Sidebar" at bounding box center [139, 180] width 10 height 361
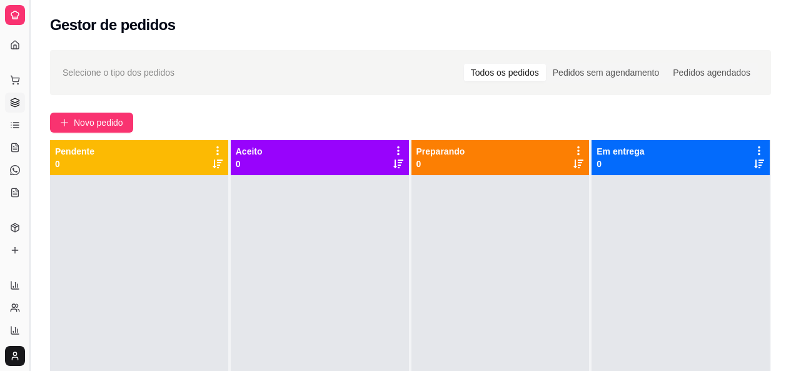
click at [32, 158] on button "Toggle Sidebar" at bounding box center [29, 185] width 10 height 371
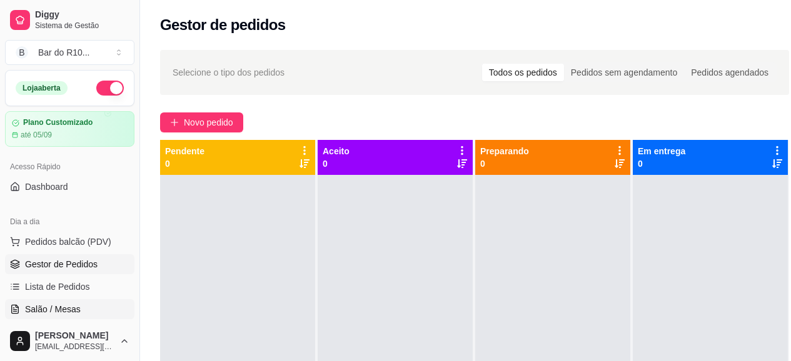
click at [99, 308] on link "Salão / Mesas" at bounding box center [69, 309] width 129 height 20
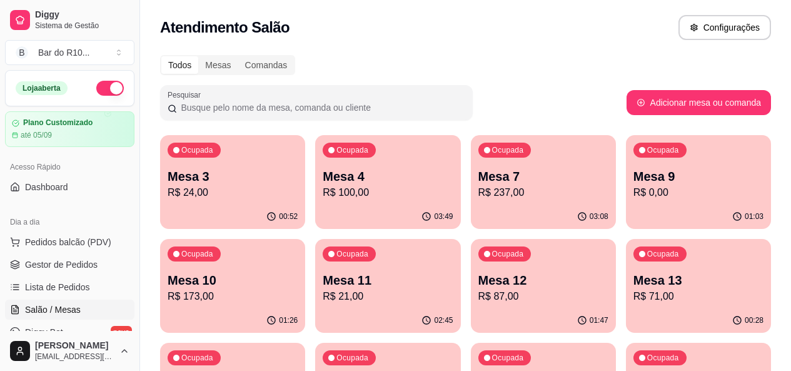
click at [626, 264] on div "Ocupada Mesa 13 R$ 71,00" at bounding box center [698, 273] width 145 height 69
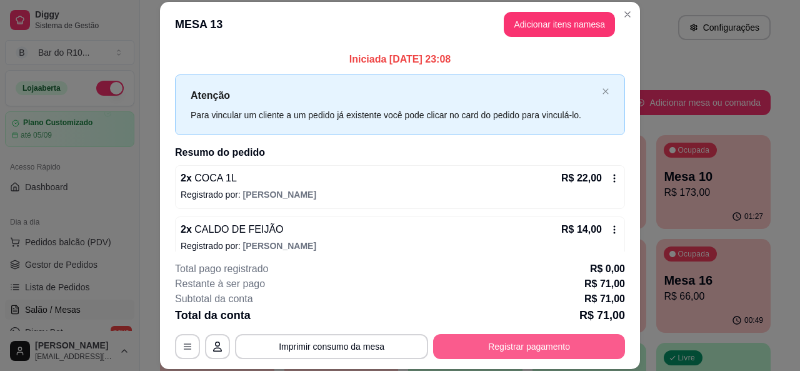
click at [571, 356] on button "Registrar pagamento" at bounding box center [529, 346] width 192 height 25
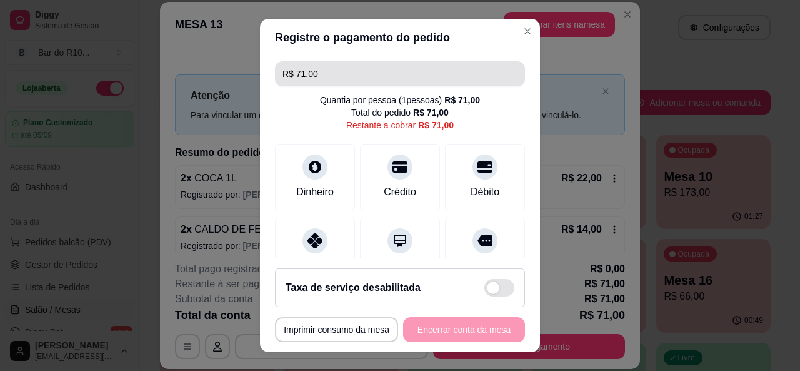
click at [371, 68] on input "R$ 71,00" at bounding box center [400, 73] width 235 height 25
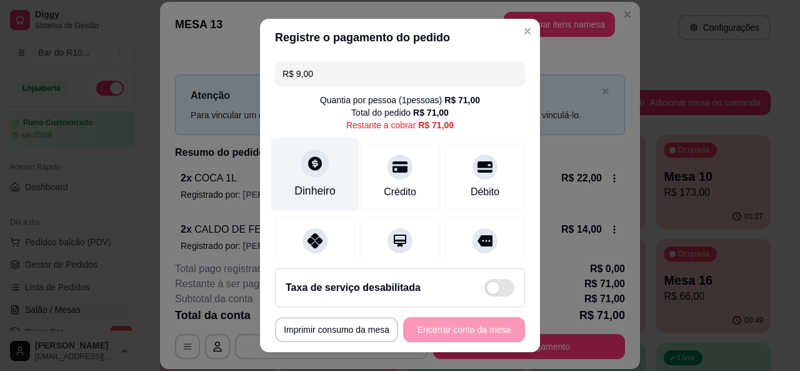
type input "R$ 9,00"
click at [294, 180] on div "Dinheiro" at bounding box center [315, 174] width 88 height 73
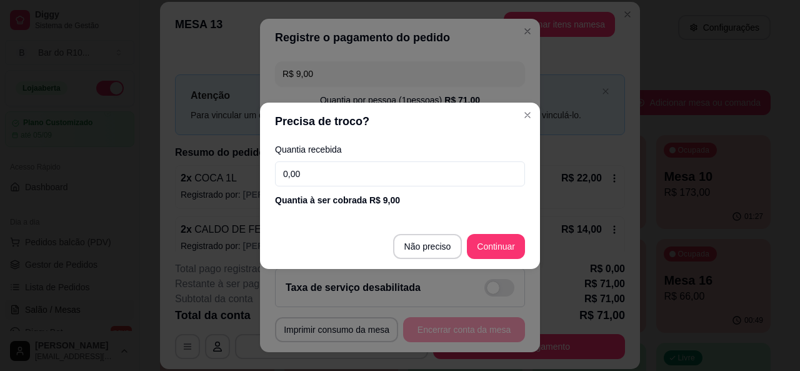
click at [319, 174] on input "0,00" at bounding box center [400, 173] width 250 height 25
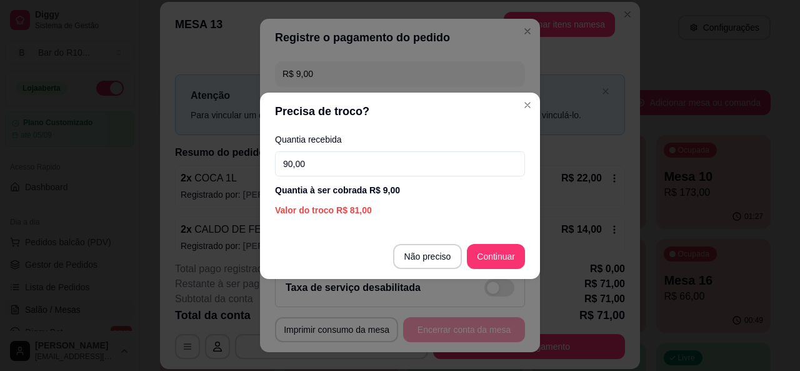
type input "9,00"
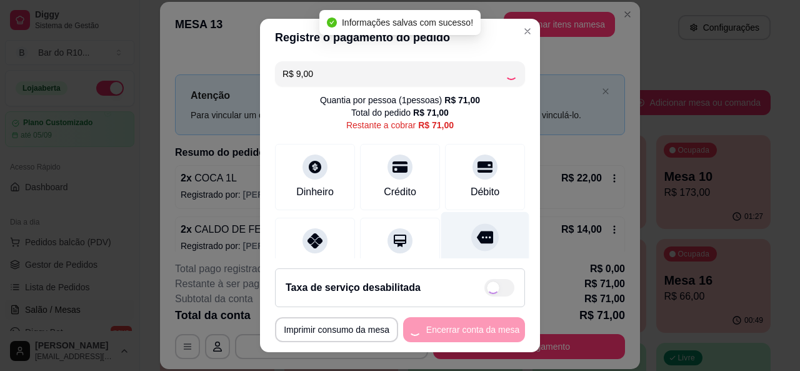
type input "R$ 62,00"
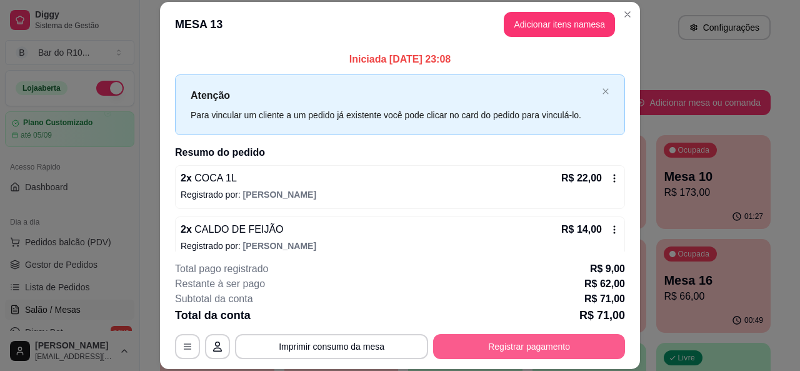
click at [513, 344] on button "Registrar pagamento" at bounding box center [529, 346] width 192 height 25
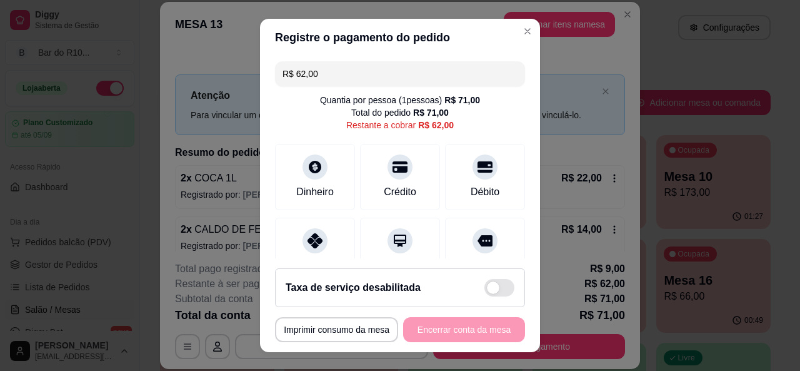
click at [366, 72] on input "R$ 62,00" at bounding box center [400, 73] width 235 height 25
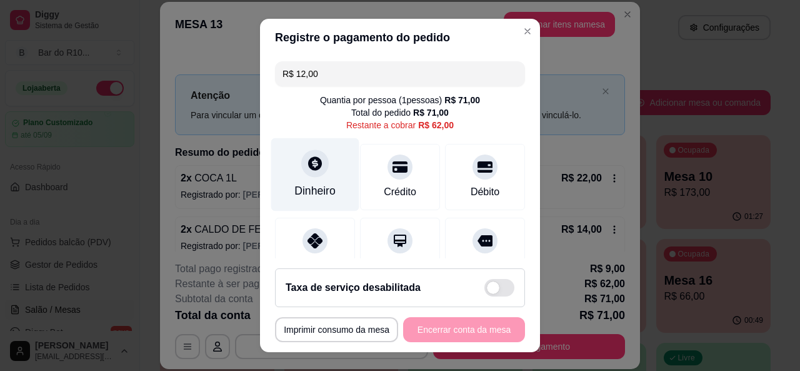
type input "R$ 12,00"
click at [307, 187] on div "Dinheiro" at bounding box center [314, 191] width 41 height 16
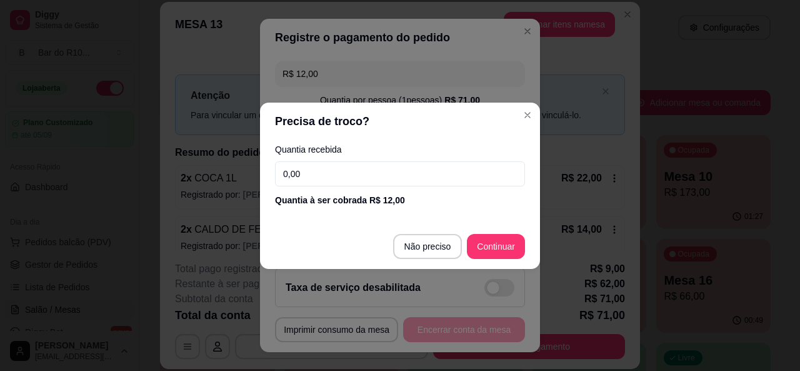
click at [311, 183] on input "0,00" at bounding box center [400, 173] width 250 height 25
type input "12,00"
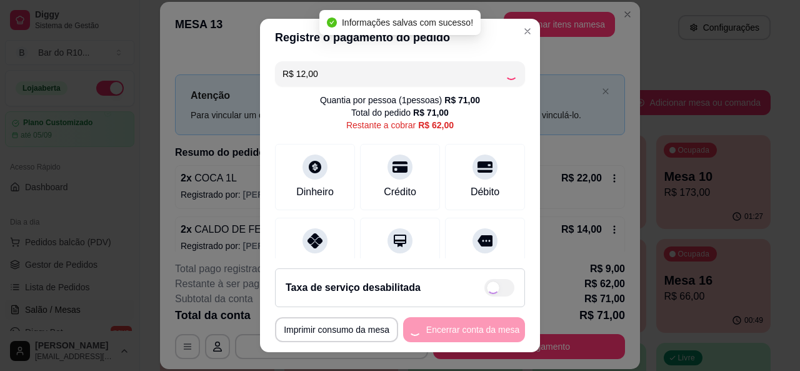
type input "R$ 50,00"
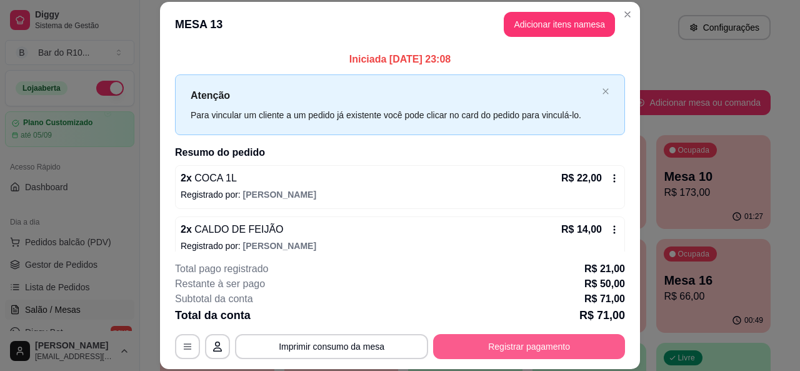
click at [571, 343] on button "Registrar pagamento" at bounding box center [529, 346] width 192 height 25
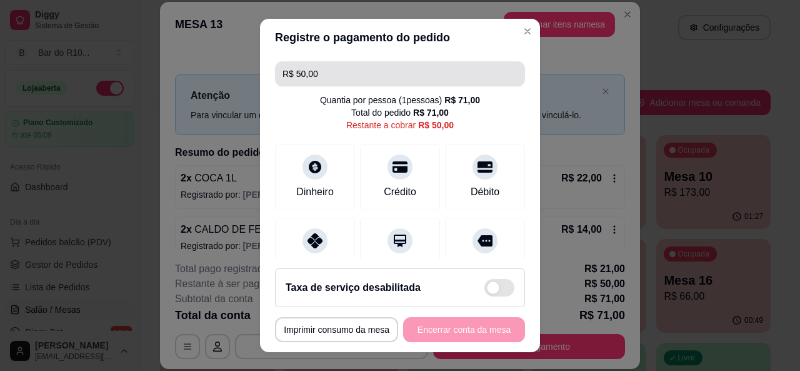
click at [381, 66] on input "R$ 50,00" at bounding box center [400, 73] width 235 height 25
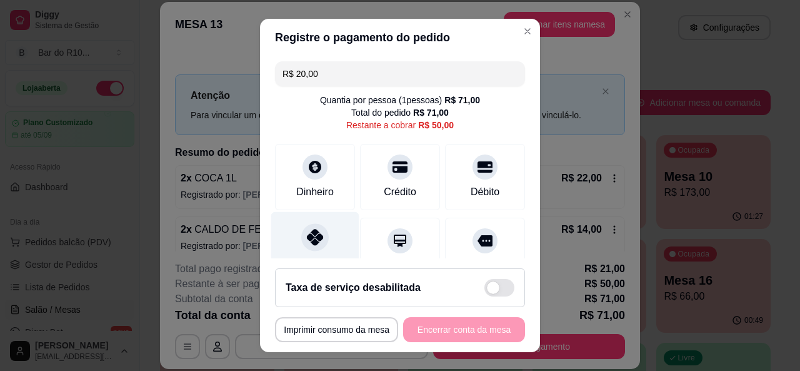
click at [292, 251] on div "Pix" at bounding box center [315, 247] width 88 height 73
click at [320, 243] on div at bounding box center [315, 237] width 28 height 28
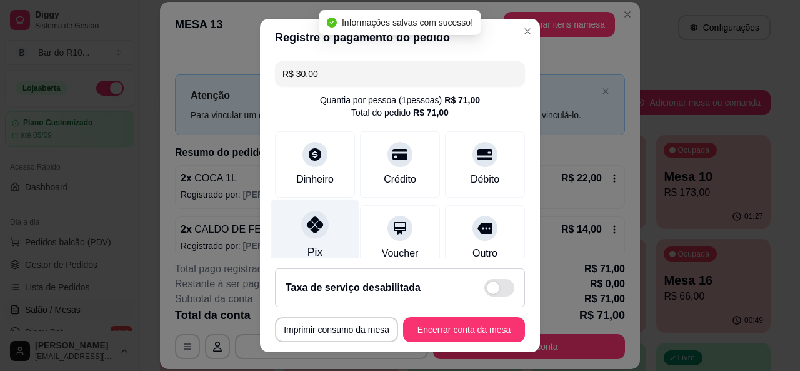
type input "R$ 0,00"
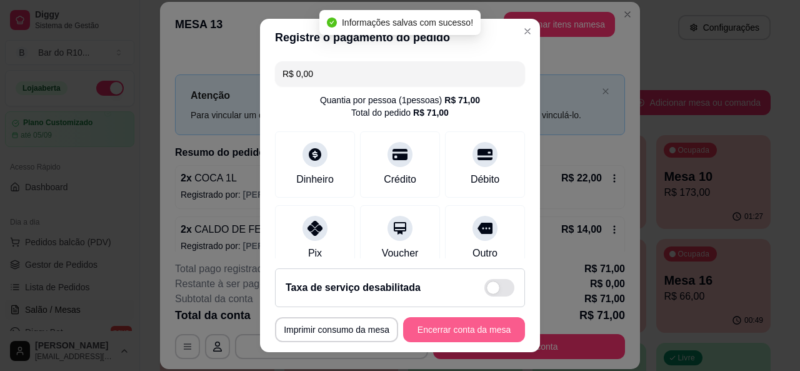
click at [458, 327] on button "Encerrar conta da mesa" at bounding box center [464, 329] width 122 height 25
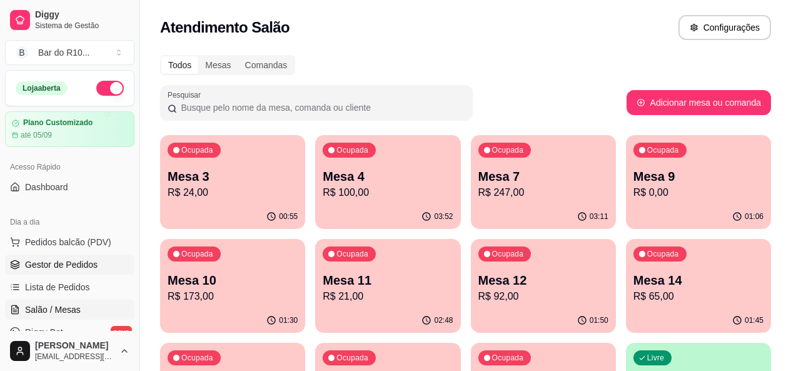
click at [64, 258] on link "Gestor de Pedidos" at bounding box center [69, 264] width 129 height 20
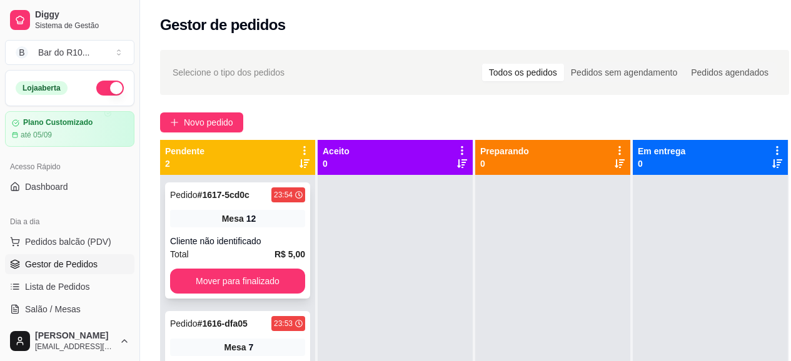
click at [266, 238] on div "Cliente não identificado" at bounding box center [237, 241] width 135 height 13
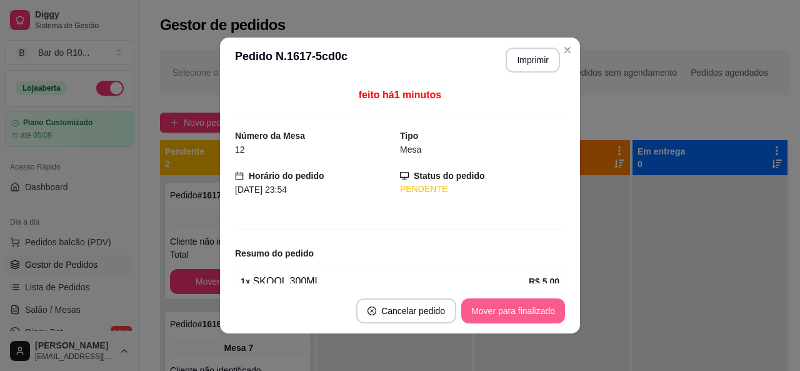
click at [504, 304] on button "Mover para finalizado" at bounding box center [513, 310] width 104 height 25
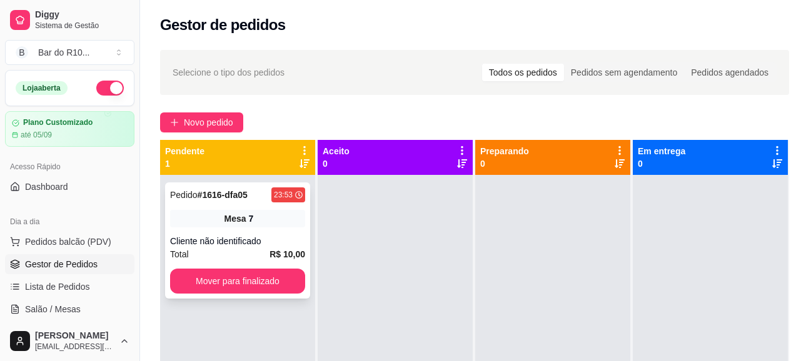
drag, startPoint x: 263, startPoint y: 231, endPoint x: 268, endPoint y: 244, distance: 13.7
click at [268, 244] on div "Pedido # 1616-dfa05 23:53 Mesa 7 Cliente não identificado Total R$ 10,00 Mover …" at bounding box center [237, 241] width 145 height 116
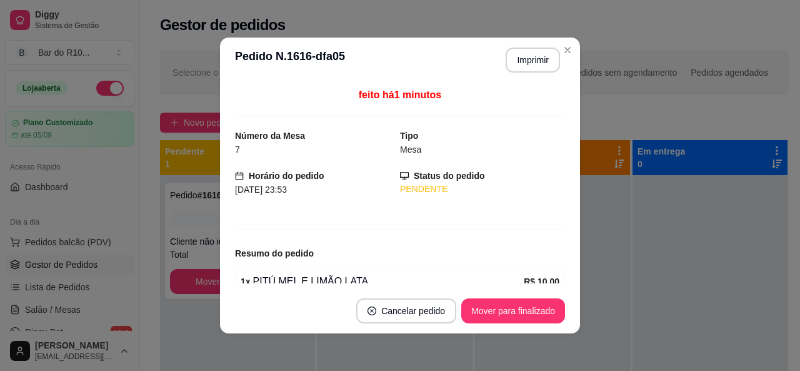
scroll to position [60, 0]
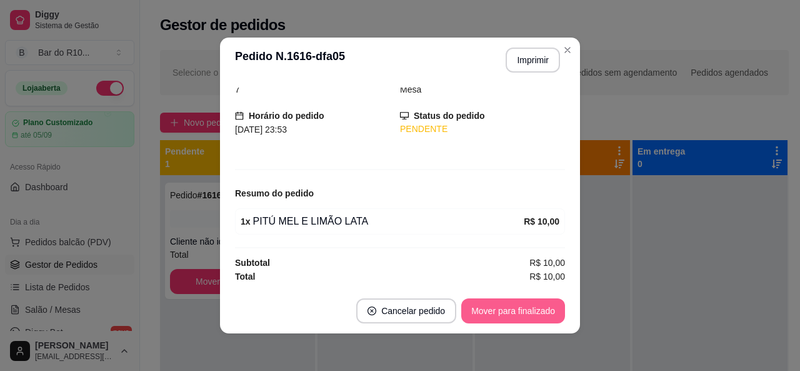
click at [525, 313] on button "Mover para finalizado" at bounding box center [513, 310] width 104 height 25
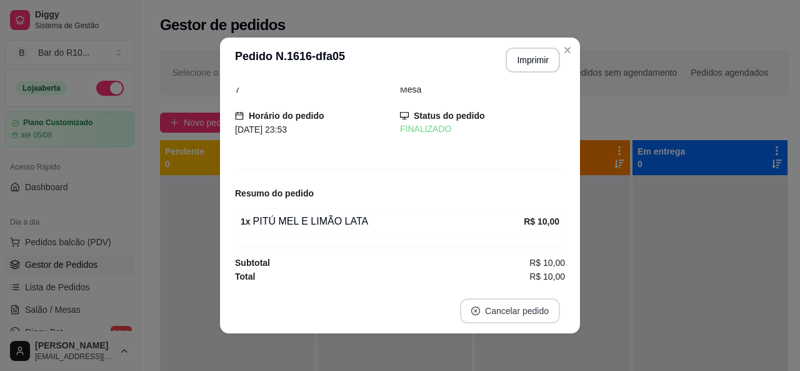
scroll to position [19, 0]
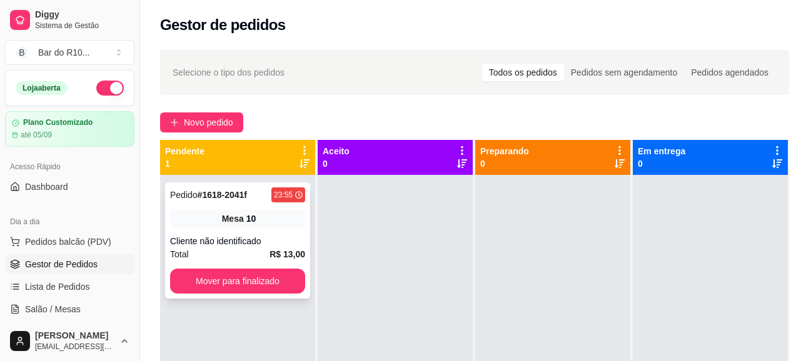
click at [185, 216] on div "Mesa 10" at bounding box center [237, 219] width 135 height 18
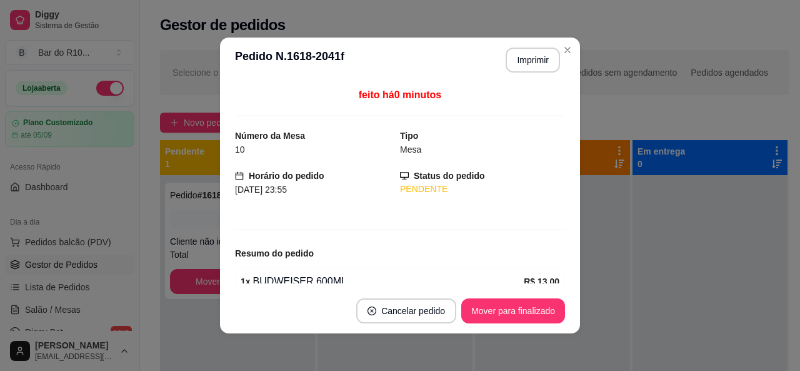
scroll to position [49, 0]
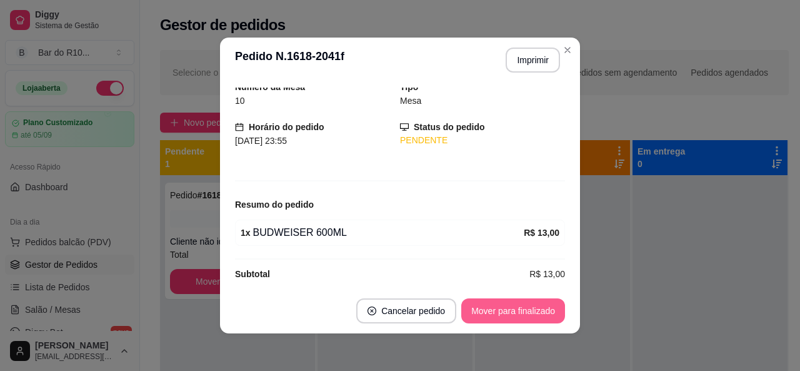
click at [528, 314] on button "Mover para finalizado" at bounding box center [513, 310] width 104 height 25
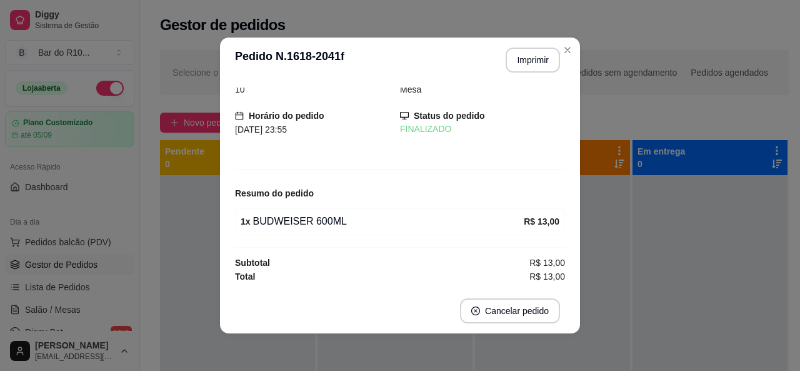
scroll to position [8, 0]
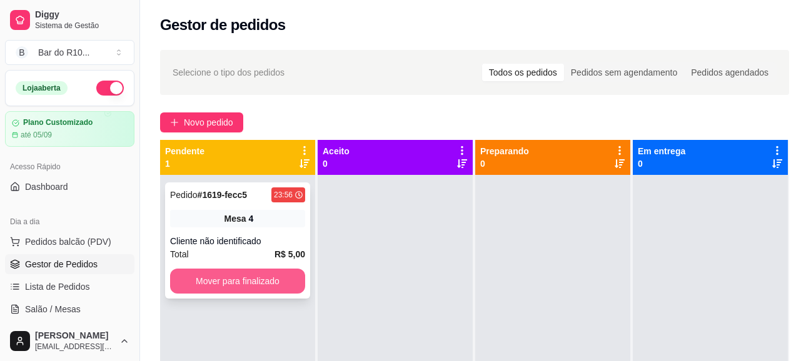
click at [248, 274] on button "Mover para finalizado" at bounding box center [237, 281] width 135 height 25
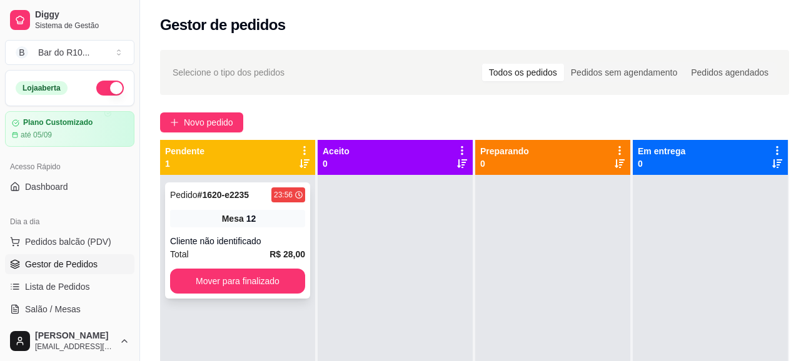
click at [283, 236] on div "Cliente não identificado" at bounding box center [237, 241] width 135 height 13
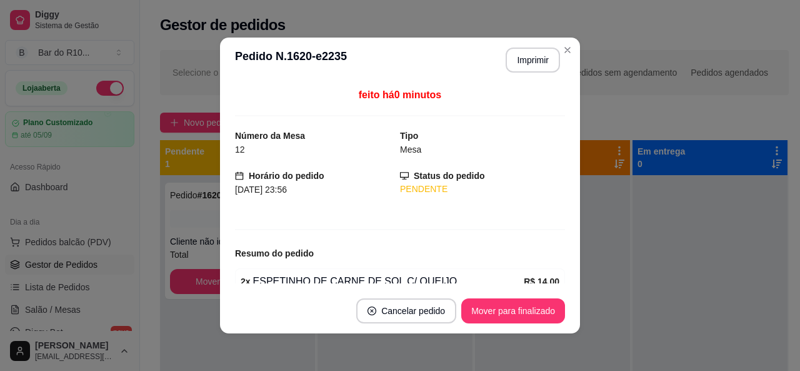
scroll to position [128, 0]
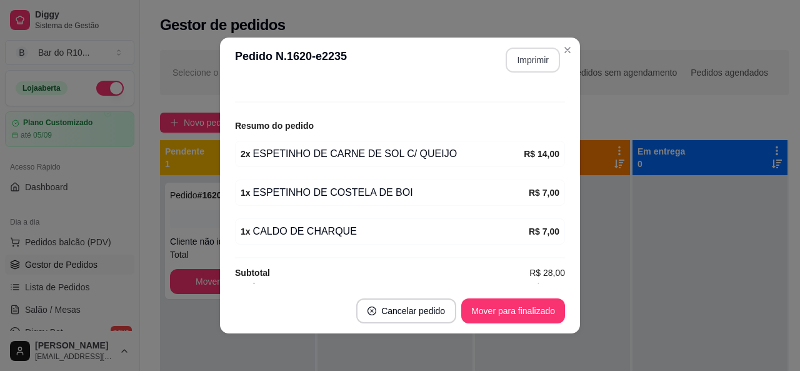
click at [526, 59] on button "Imprimir" at bounding box center [533, 60] width 54 height 25
click at [483, 308] on button "Mover para finalizado" at bounding box center [513, 310] width 104 height 25
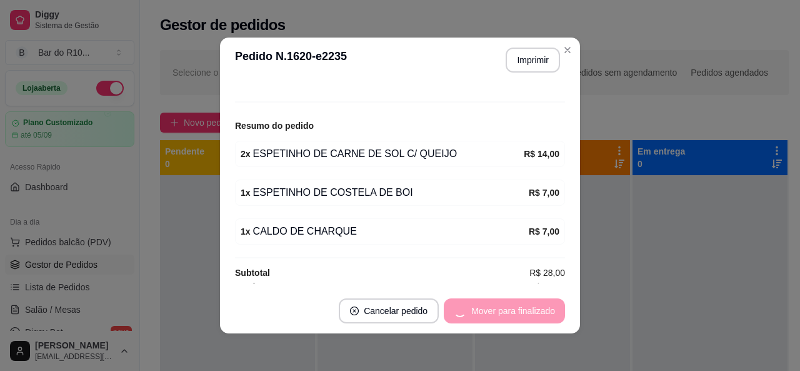
scroll to position [86, 0]
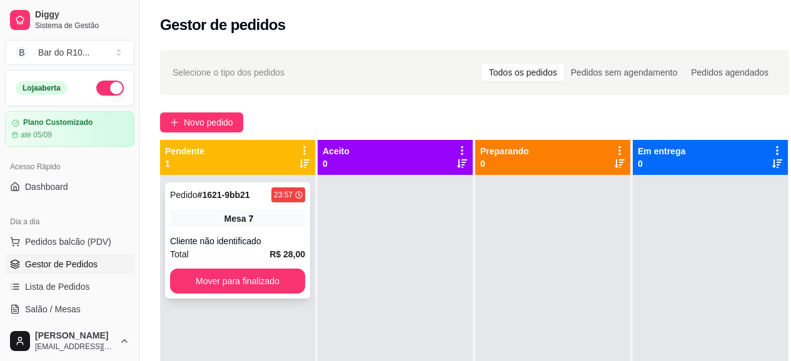
click at [253, 250] on div "Total R$ 28,00" at bounding box center [237, 255] width 135 height 14
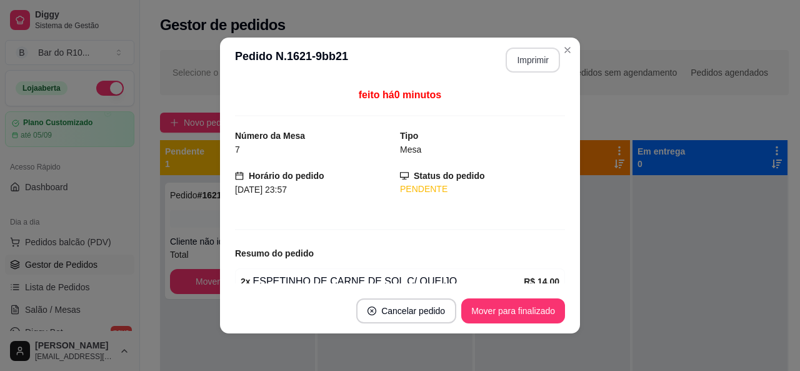
click at [526, 68] on button "Imprimir" at bounding box center [533, 60] width 54 height 25
click at [499, 306] on button "Mover para finalizado" at bounding box center [513, 310] width 104 height 25
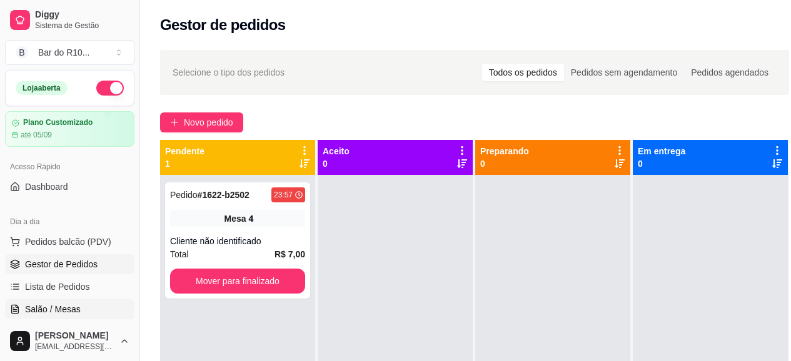
click at [65, 308] on span "Salão / Mesas" at bounding box center [53, 309] width 56 height 13
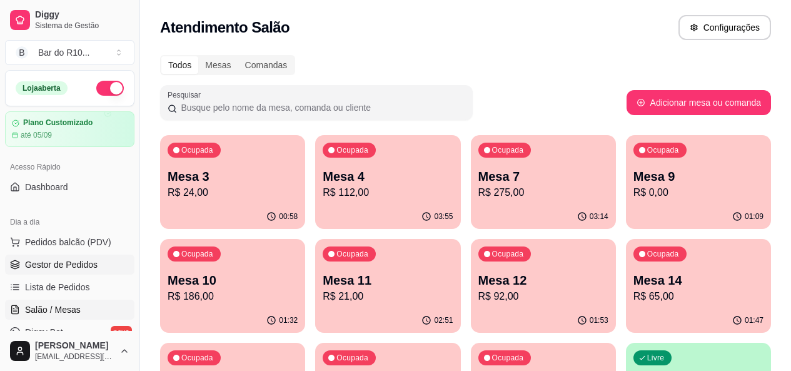
click at [48, 271] on link "Gestor de Pedidos" at bounding box center [69, 264] width 129 height 20
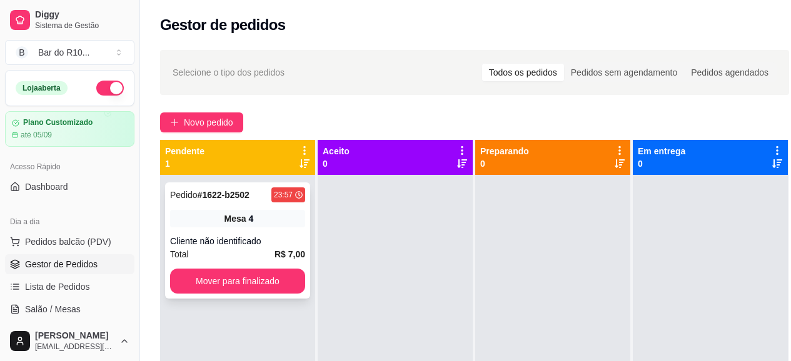
click at [259, 244] on div "Cliente não identificado" at bounding box center [237, 241] width 135 height 13
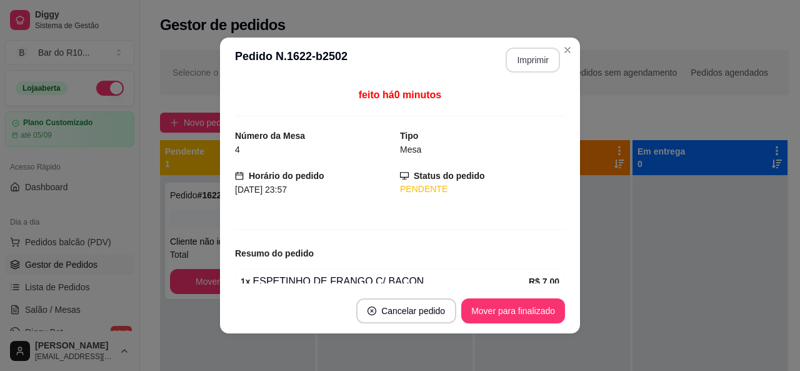
click at [523, 64] on button "Imprimir" at bounding box center [533, 60] width 54 height 25
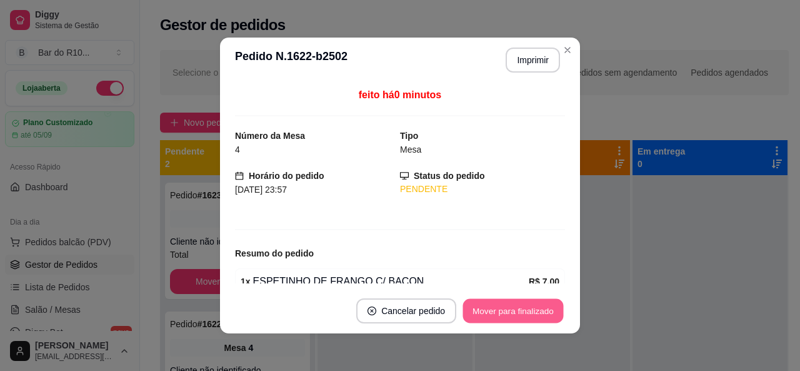
click at [488, 309] on button "Mover para finalizado" at bounding box center [513, 311] width 101 height 24
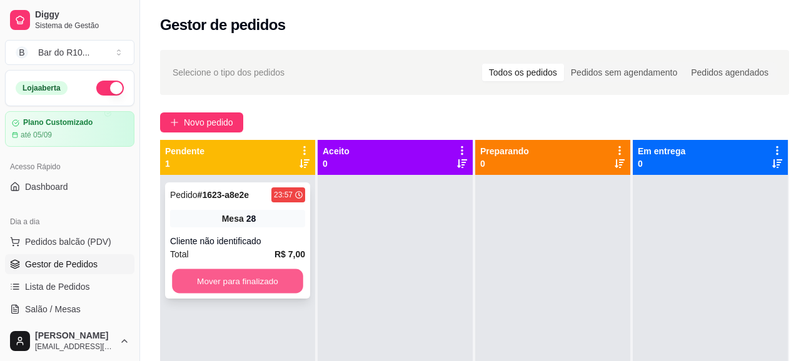
click at [292, 274] on button "Mover para finalizado" at bounding box center [237, 281] width 131 height 24
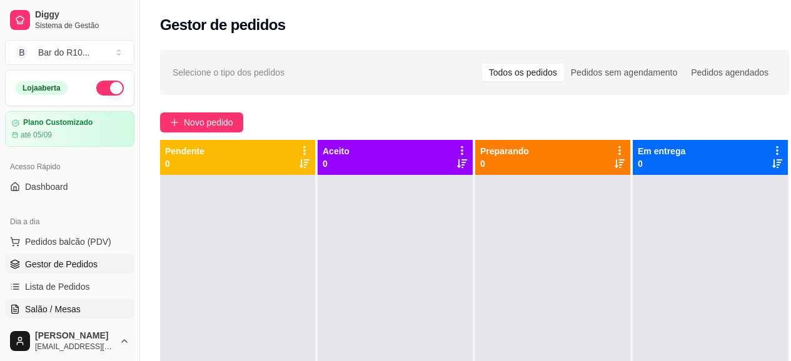
click at [53, 301] on link "Salão / Mesas" at bounding box center [69, 309] width 129 height 20
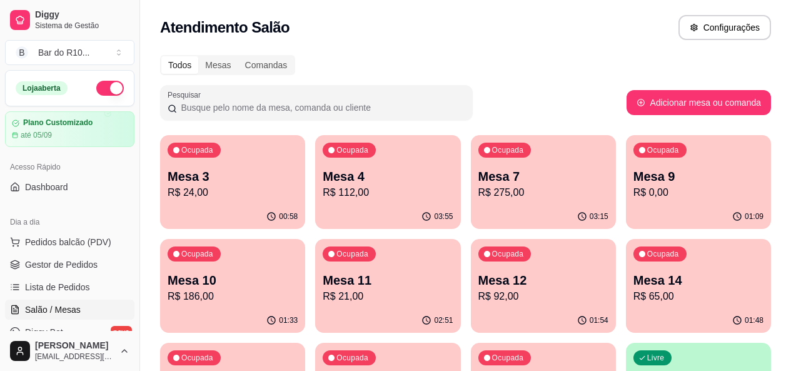
click at [206, 206] on div "00:58" at bounding box center [232, 216] width 145 height 24
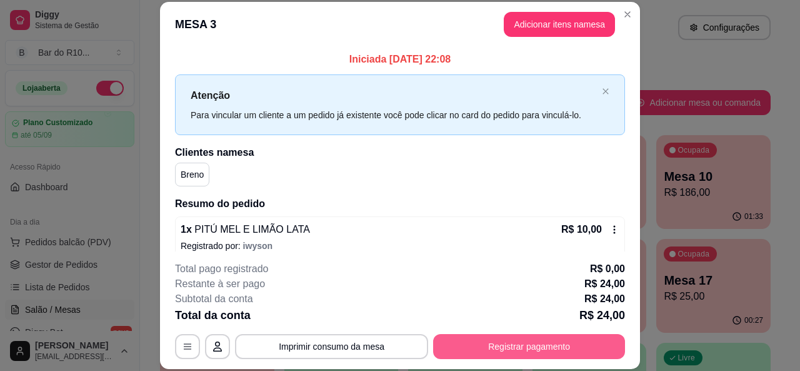
click at [554, 359] on div "**********" at bounding box center [400, 346] width 450 height 25
click at [506, 357] on button "Registrar pagamento" at bounding box center [529, 346] width 186 height 24
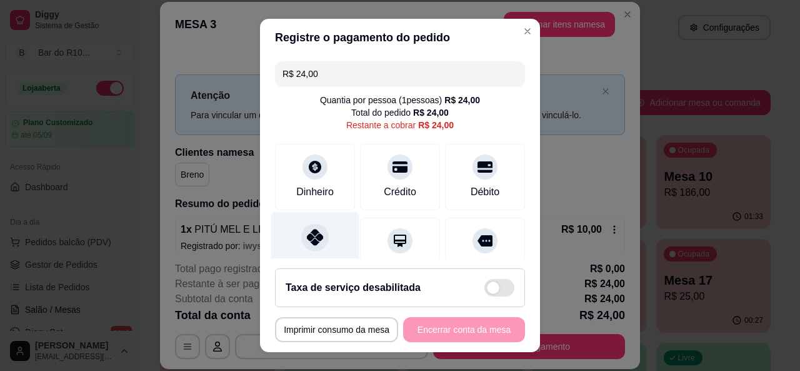
click at [327, 251] on div "Pix" at bounding box center [315, 247] width 88 height 73
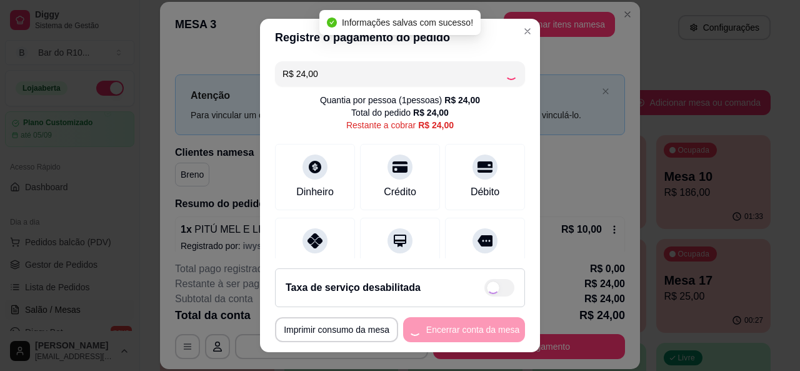
type input "R$ 0,00"
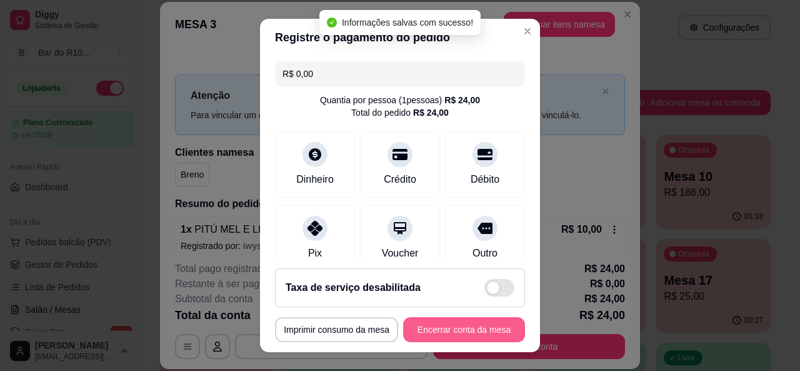
click at [441, 326] on button "Encerrar conta da mesa" at bounding box center [464, 329] width 122 height 25
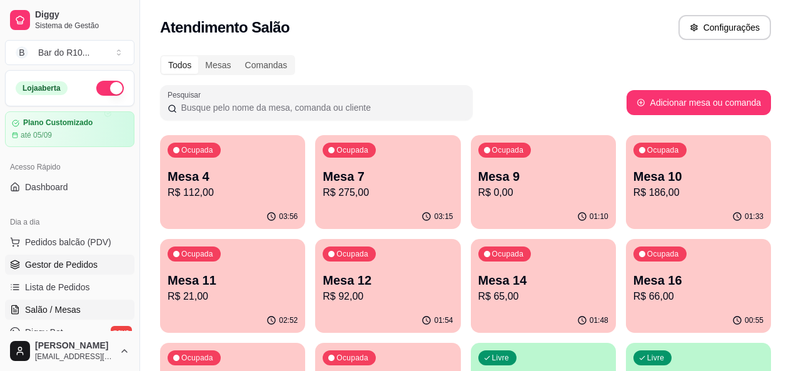
click at [88, 269] on span "Gestor de Pedidos" at bounding box center [61, 264] width 73 height 13
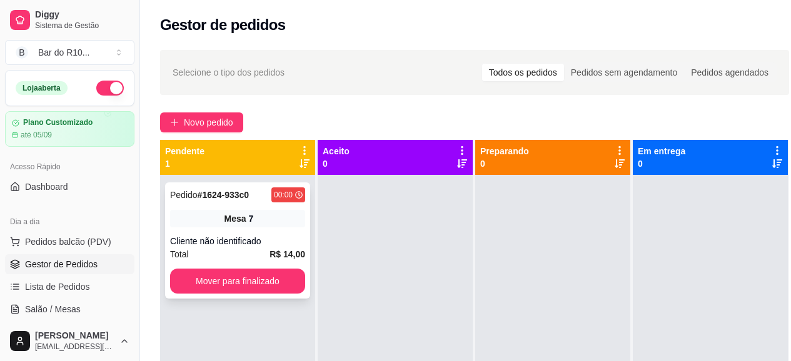
click at [256, 253] on div "Total R$ 14,00" at bounding box center [237, 255] width 135 height 14
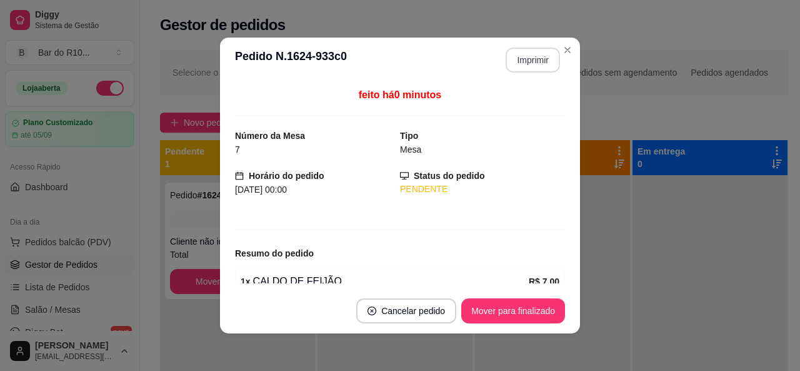
click at [533, 69] on button "Imprimir" at bounding box center [533, 60] width 54 height 25
click at [469, 304] on button "Mover para finalizado" at bounding box center [513, 310] width 104 height 25
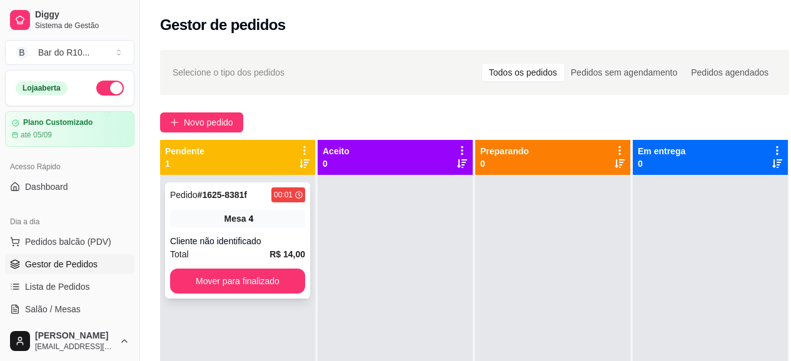
click at [195, 246] on div "Cliente não identificado" at bounding box center [237, 241] width 135 height 13
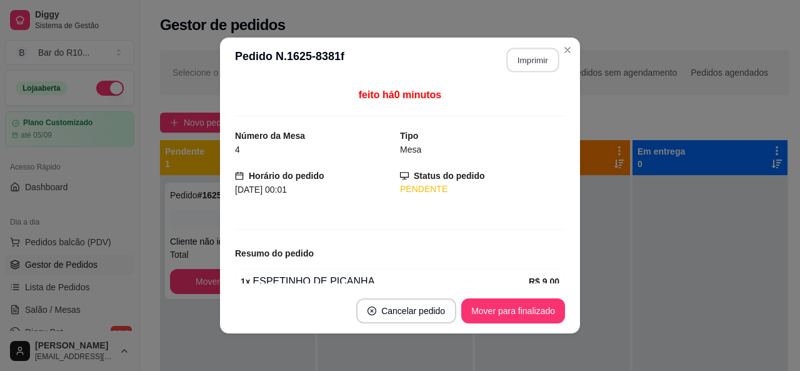
click at [518, 67] on button "Imprimir" at bounding box center [533, 60] width 53 height 24
click at [516, 313] on button "Mover para finalizado" at bounding box center [513, 310] width 104 height 25
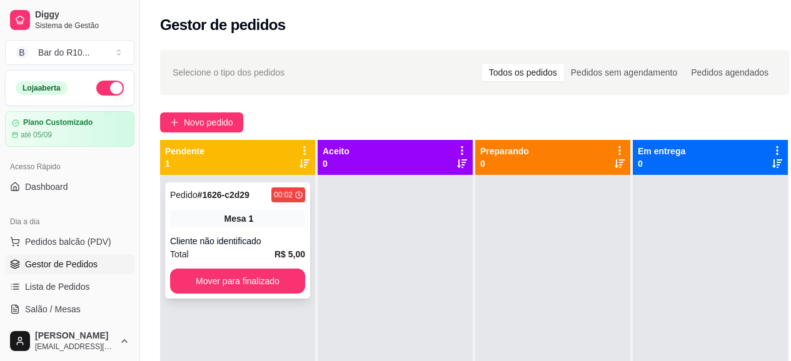
click at [236, 246] on div "Pedido # 1626-c2d29 00:02 Mesa 1 Cliente não identificado Total R$ 5,00 Mover p…" at bounding box center [237, 241] width 145 height 116
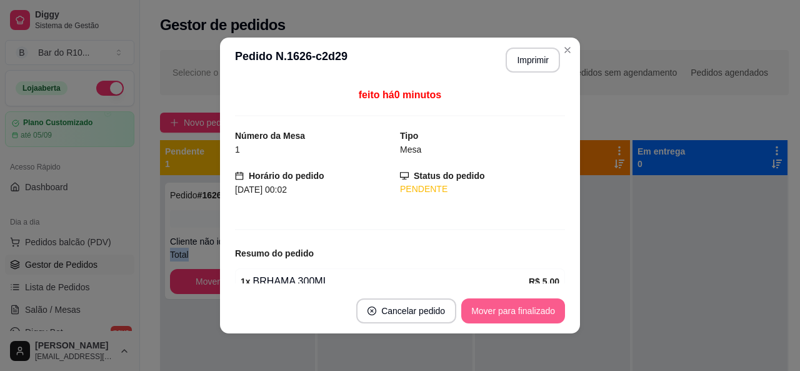
click at [471, 307] on button "Mover para finalizado" at bounding box center [513, 310] width 104 height 25
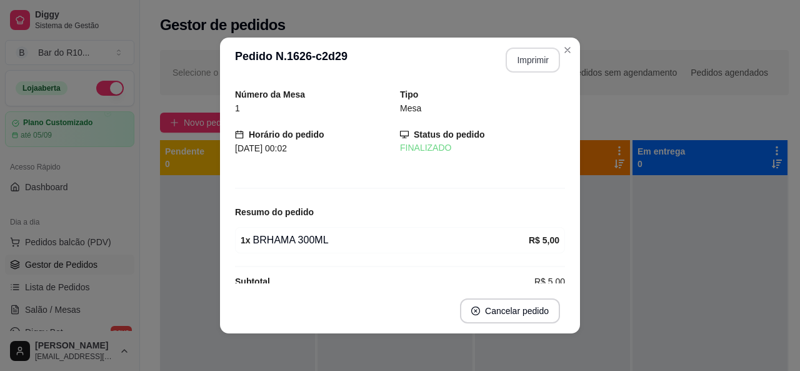
click at [555, 54] on button "Imprimir" at bounding box center [533, 60] width 54 height 25
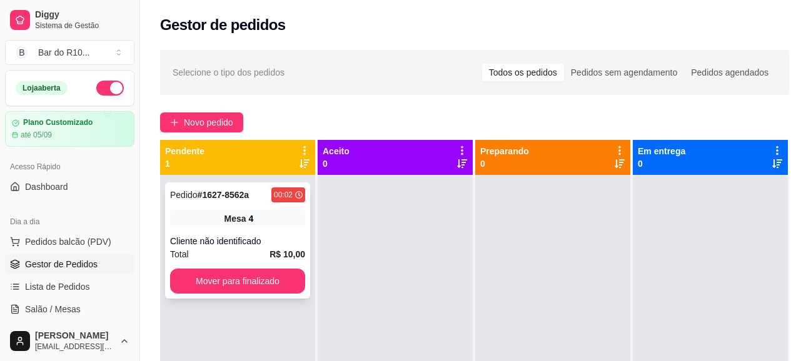
click at [294, 231] on div "Pedido # 1627-8562a 00:02 Mesa 4 Cliente não identificado Total R$ 10,00 Mover …" at bounding box center [237, 241] width 145 height 116
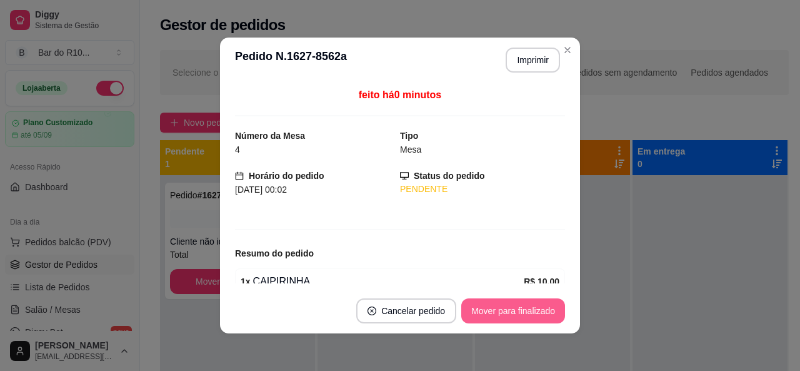
click at [498, 318] on button "Mover para finalizado" at bounding box center [513, 310] width 104 height 25
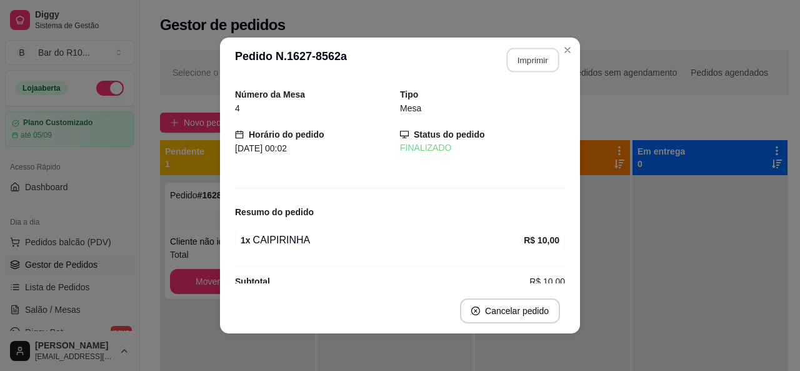
click at [554, 52] on button "Imprimir" at bounding box center [533, 60] width 53 height 24
click at [573, 52] on header "**********" at bounding box center [400, 60] width 360 height 45
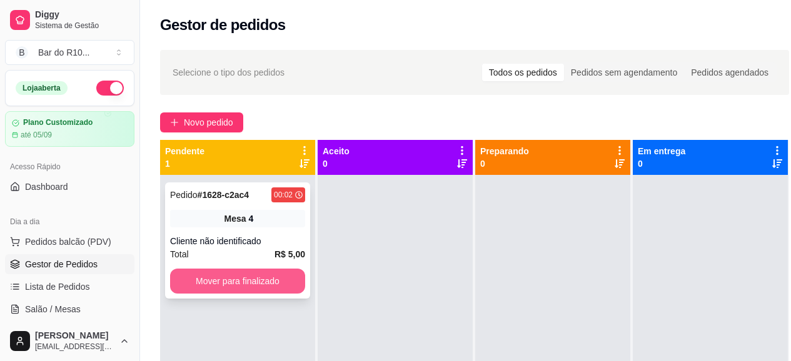
click at [291, 274] on button "Mover para finalizado" at bounding box center [237, 281] width 135 height 25
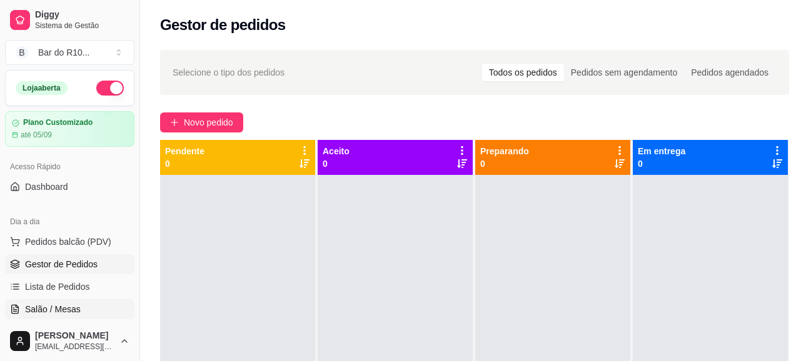
click at [76, 307] on span "Salão / Mesas" at bounding box center [53, 309] width 56 height 13
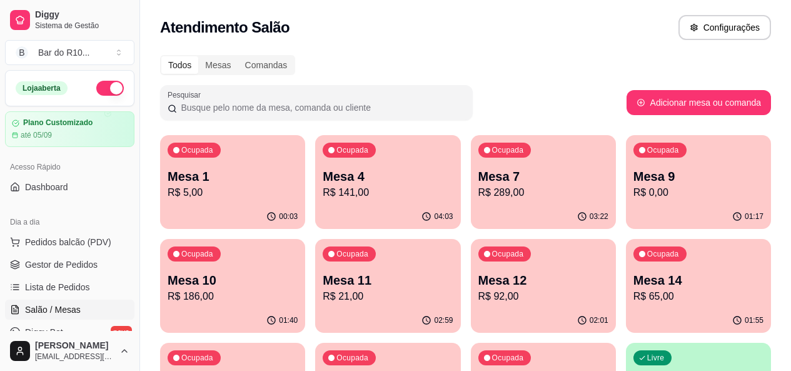
click at [471, 282] on div "Ocupada Mesa 12 R$ 92,00" at bounding box center [543, 273] width 145 height 69
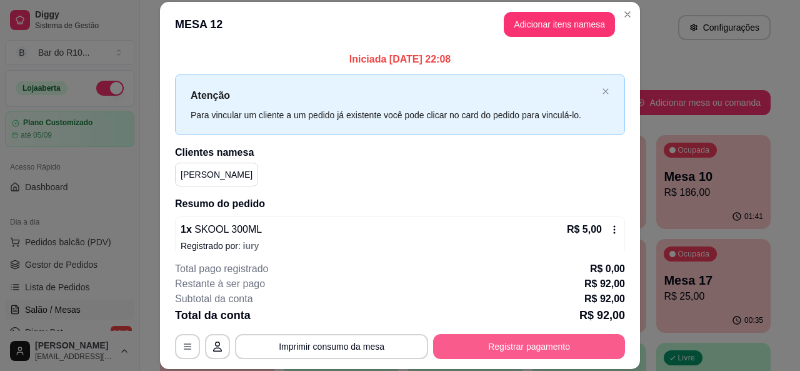
click at [466, 344] on button "Registrar pagamento" at bounding box center [529, 346] width 192 height 25
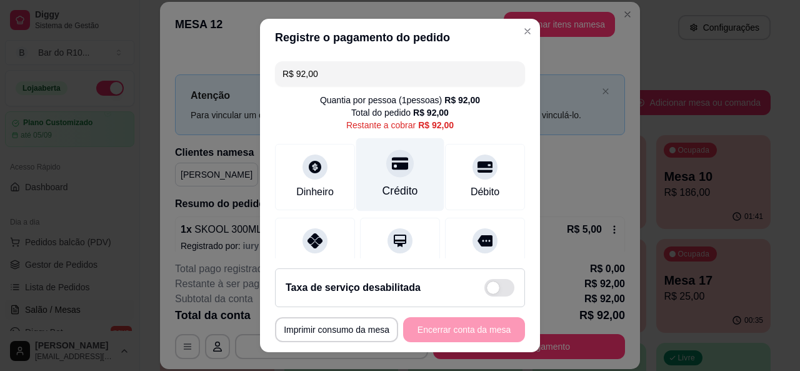
click at [418, 193] on div "Crédito" at bounding box center [400, 174] width 88 height 73
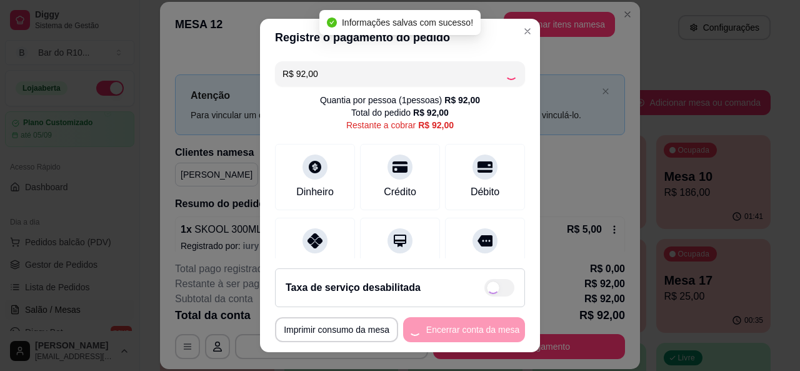
type input "R$ 0,00"
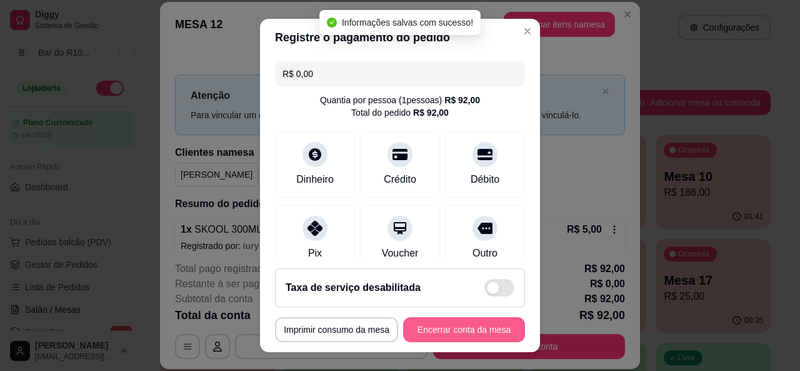
click at [438, 333] on button "Encerrar conta da mesa" at bounding box center [464, 329] width 122 height 25
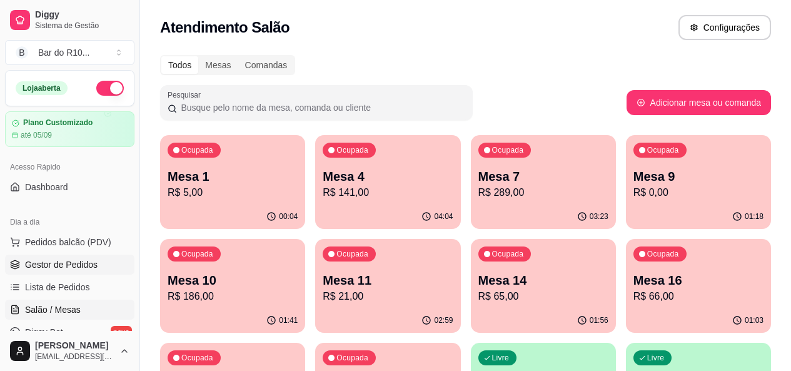
click at [68, 267] on span "Gestor de Pedidos" at bounding box center [61, 264] width 73 height 13
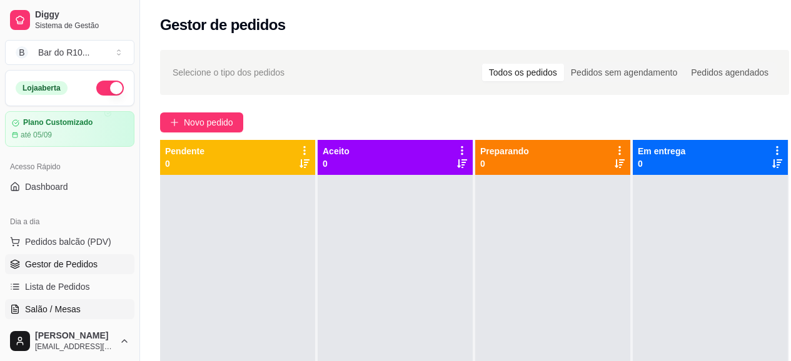
click at [50, 304] on span "Salão / Mesas" at bounding box center [53, 309] width 56 height 13
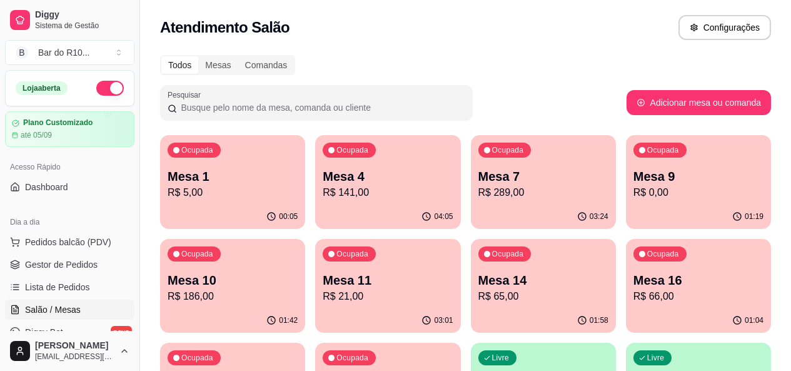
click at [478, 289] on p "R$ 65,00" at bounding box center [543, 296] width 130 height 15
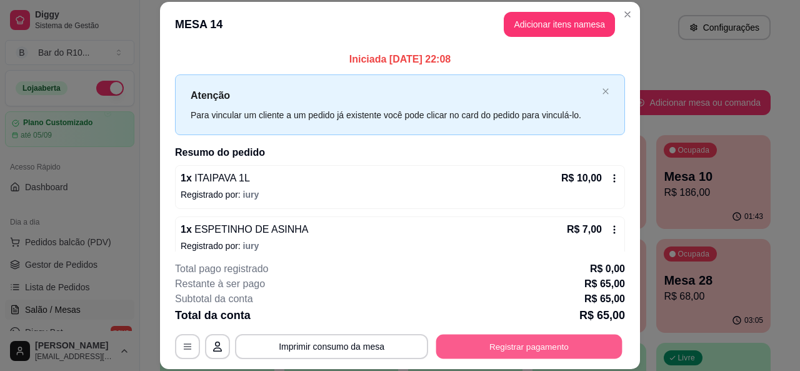
click at [535, 356] on button "Registrar pagamento" at bounding box center [529, 346] width 186 height 24
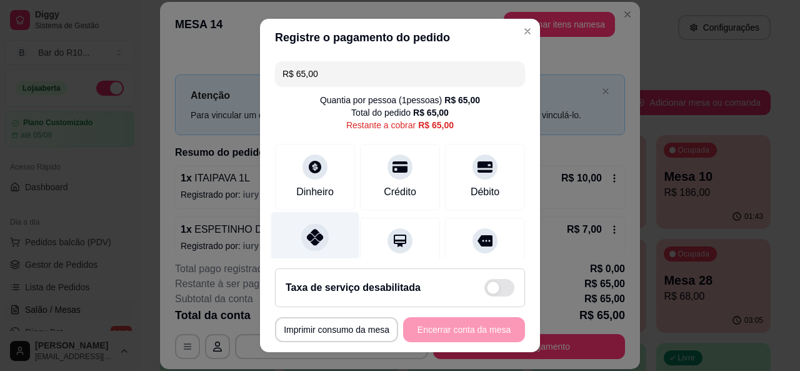
click at [311, 227] on div at bounding box center [315, 237] width 28 height 28
type input "R$ 0,00"
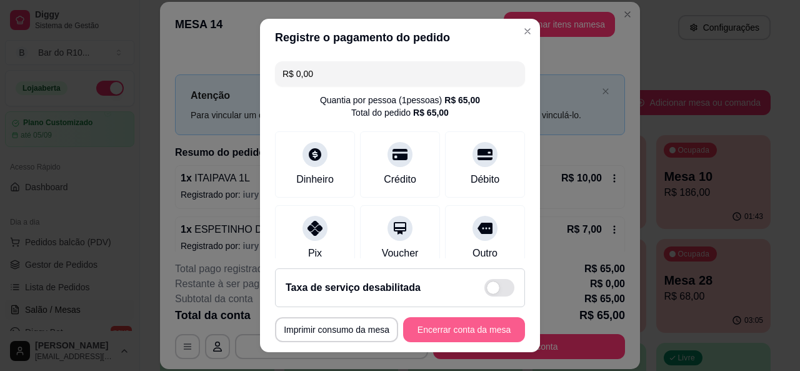
click at [467, 334] on button "Encerrar conta da mesa" at bounding box center [464, 329] width 122 height 25
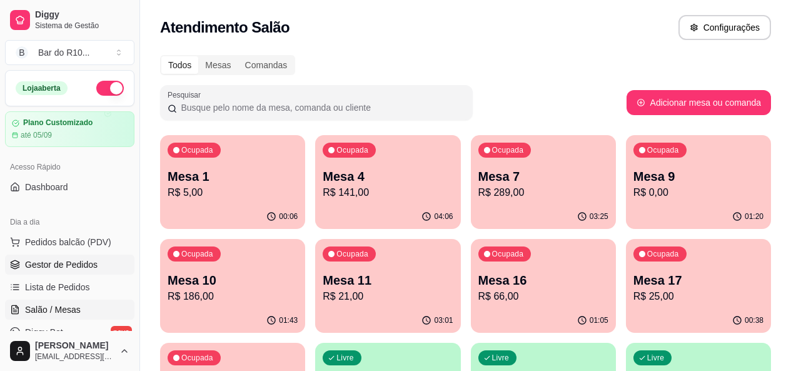
click at [94, 261] on span "Gestor de Pedidos" at bounding box center [61, 264] width 73 height 13
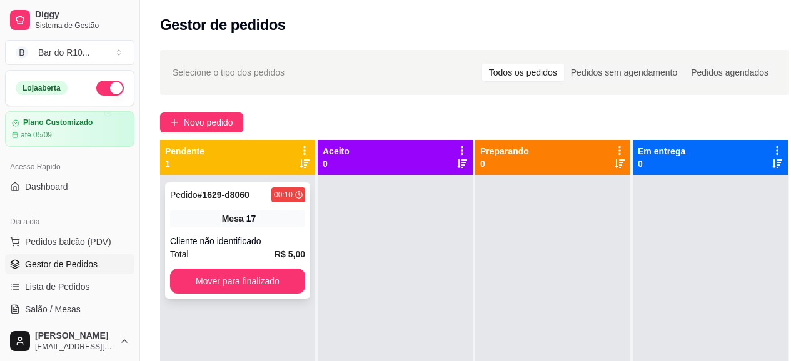
click at [194, 230] on div "Pedido # 1629-d8060 00:10 Mesa 17 Cliente não identificado Total R$ 5,00 Mover …" at bounding box center [237, 241] width 145 height 116
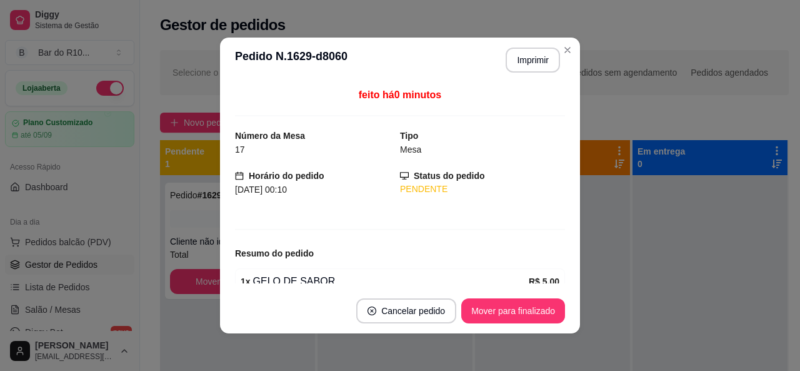
scroll to position [56, 0]
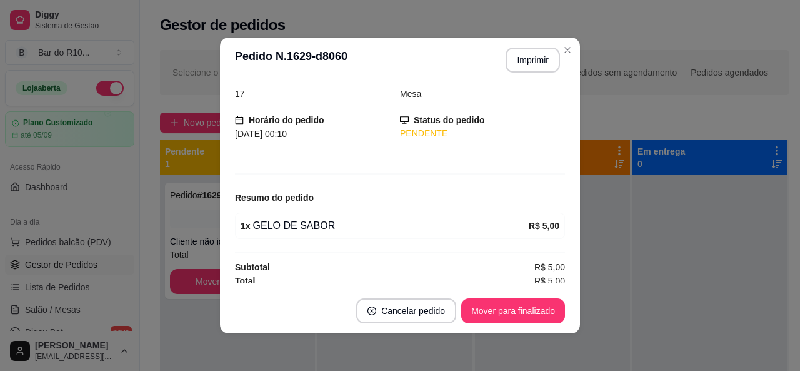
click at [528, 297] on footer "Cancelar pedido Mover para finalizado" at bounding box center [400, 310] width 360 height 45
click at [530, 307] on button "Mover para finalizado" at bounding box center [513, 310] width 104 height 25
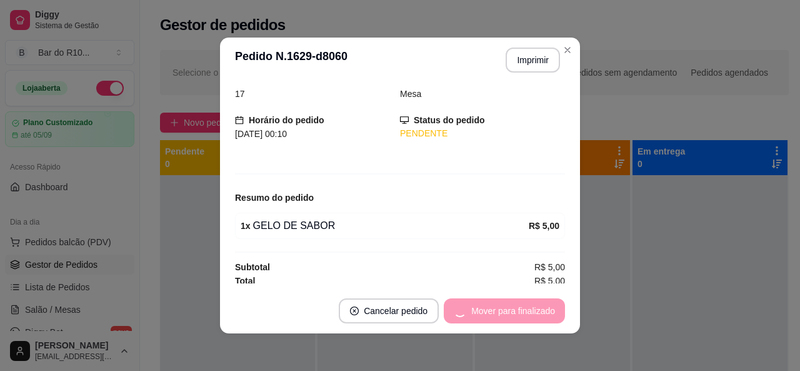
click at [533, 328] on footer "Cancelar pedido Mover para finalizado" at bounding box center [400, 310] width 360 height 45
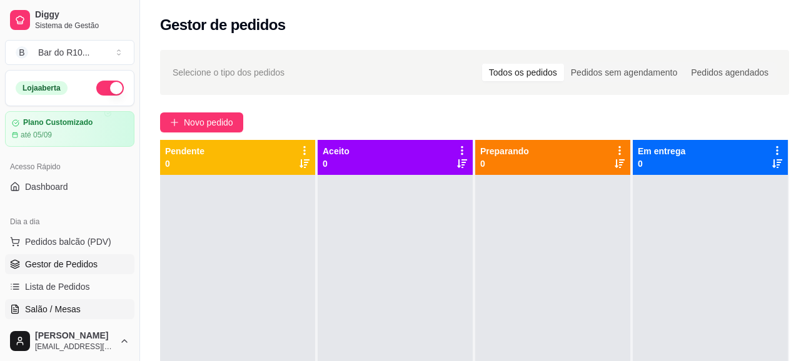
click at [61, 316] on link "Salão / Mesas" at bounding box center [69, 309] width 129 height 20
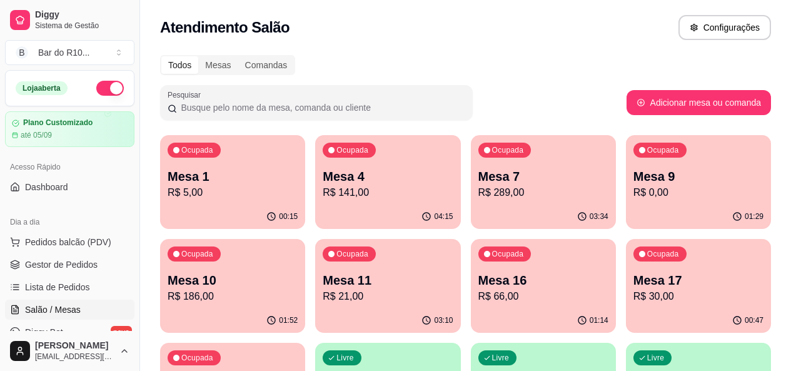
click at [305, 343] on div "Ocupada Mesa 28 R$ 68,00" at bounding box center [232, 377] width 145 height 69
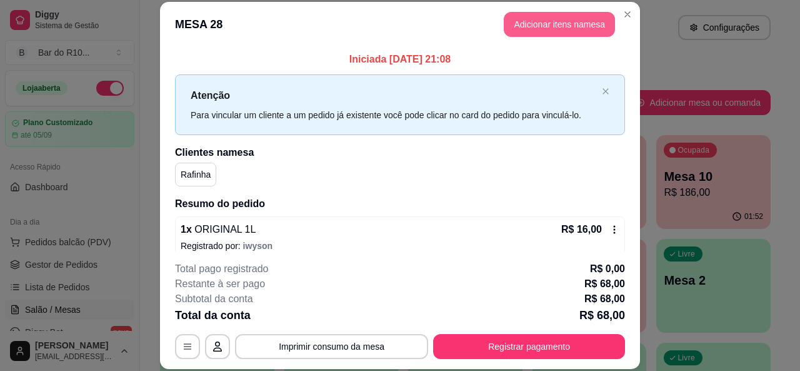
click at [533, 19] on button "Adicionar itens na mesa" at bounding box center [559, 24] width 111 height 25
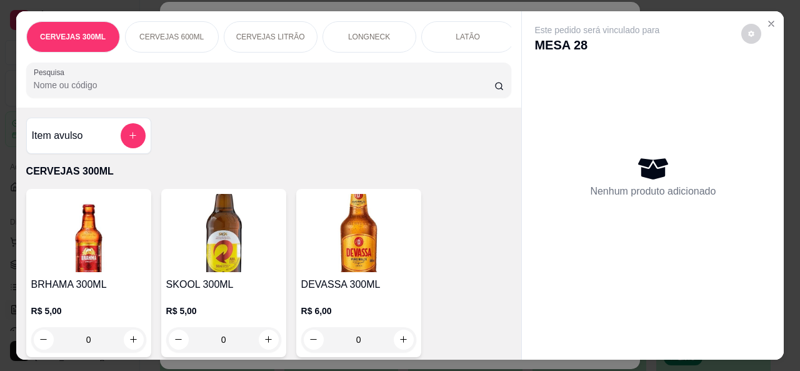
click at [281, 83] on input "Pesquisa" at bounding box center [264, 85] width 461 height 13
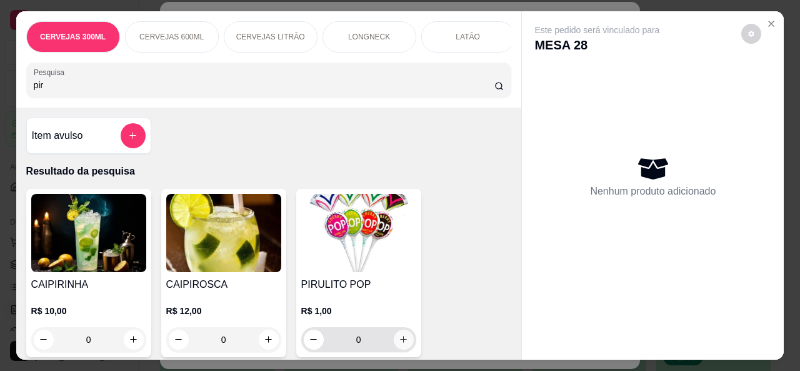
type input "pir"
click at [409, 345] on div "0" at bounding box center [359, 339] width 110 height 25
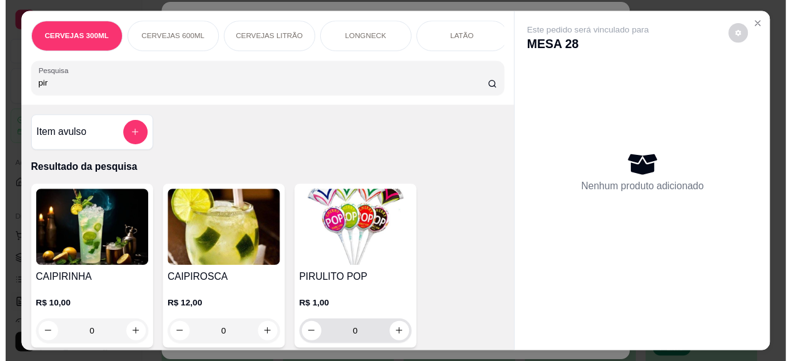
scroll to position [2, 0]
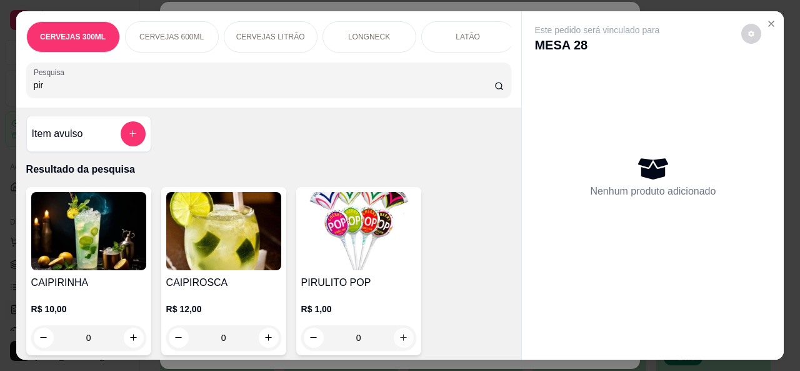
click at [405, 344] on button "increase-product-quantity" at bounding box center [404, 338] width 20 height 20
type input "1"
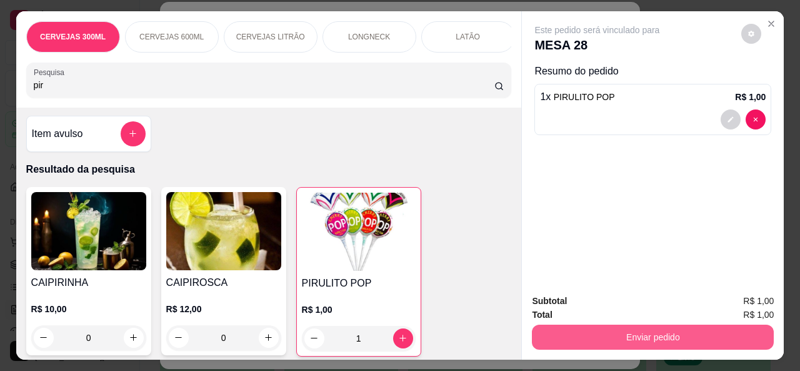
click at [562, 321] on div "Enviar pedido" at bounding box center [653, 335] width 242 height 28
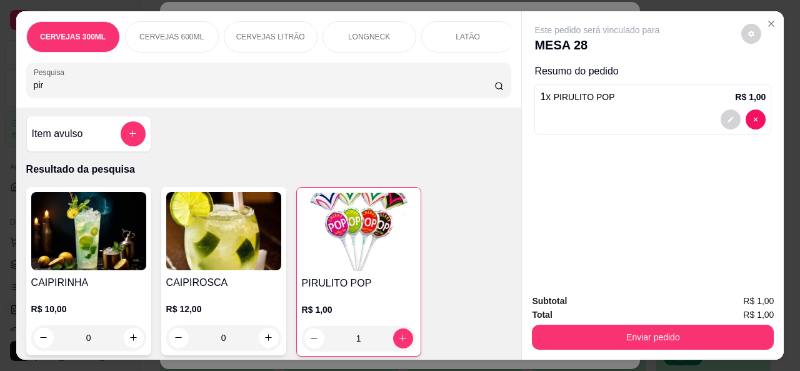
click at [563, 321] on div "Enviar pedido" at bounding box center [653, 335] width 242 height 28
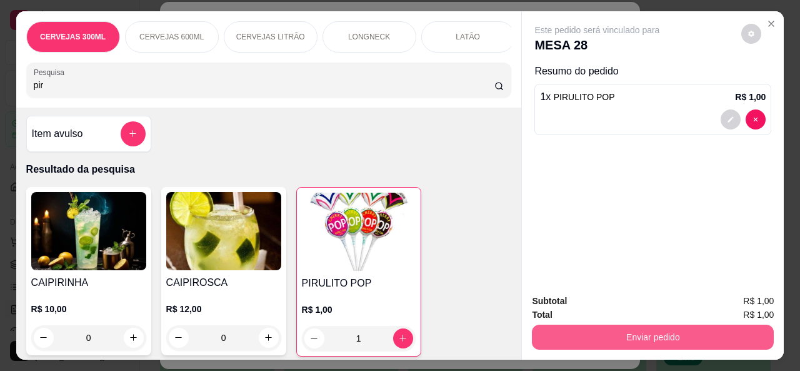
click at [563, 324] on button "Enviar pedido" at bounding box center [653, 336] width 242 height 25
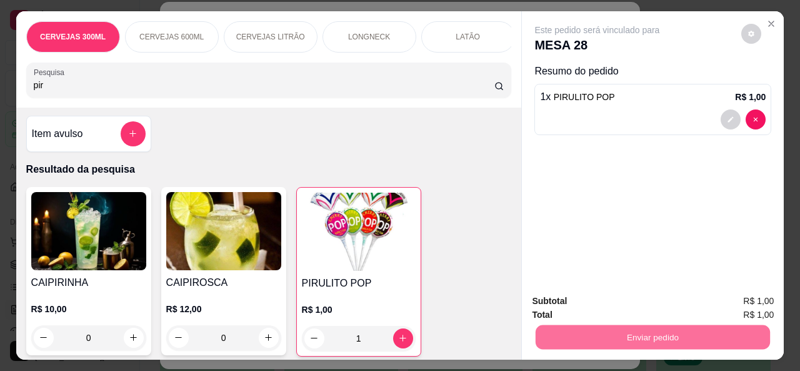
click at [589, 306] on button "Não registrar e enviar pedido" at bounding box center [612, 302] width 130 height 24
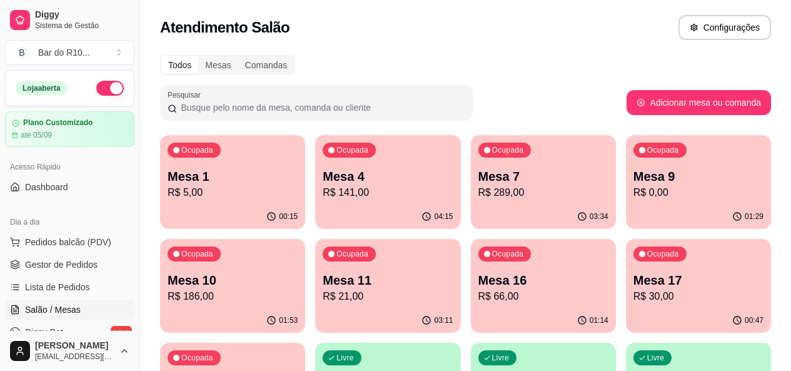
click at [64, 254] on ul "Pedidos balcão (PDV) Gestor de Pedidos Lista de Pedidos Salão / Mesas Diggy Bot…" at bounding box center [69, 298] width 129 height 133
click at [67, 257] on link "Gestor de Pedidos" at bounding box center [69, 264] width 129 height 20
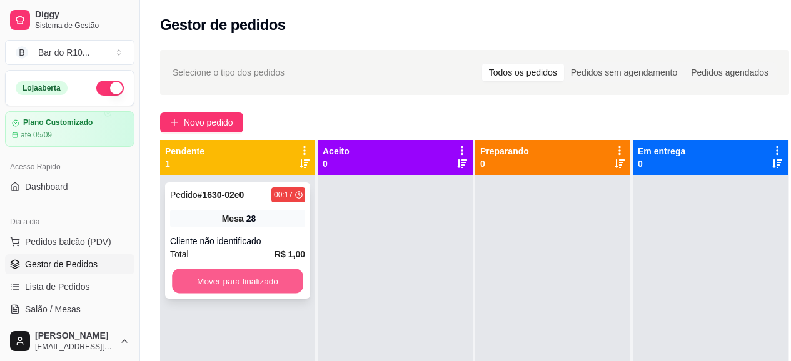
click at [276, 279] on button "Mover para finalizado" at bounding box center [237, 281] width 131 height 24
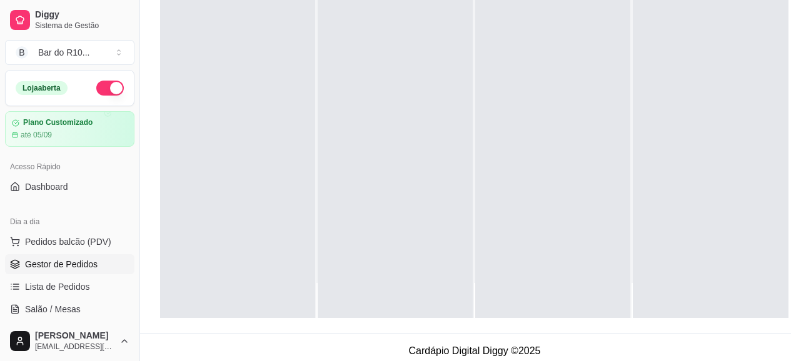
scroll to position [200, 0]
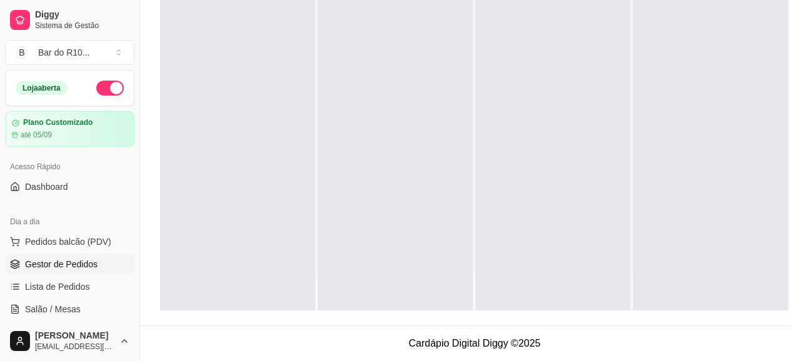
click at [148, 39] on div "Selecione o tipo dos pedidos Todos os pedidos Pedidos sem agendamento Pedidos a…" at bounding box center [474, 89] width 669 height 474
click at [59, 267] on span "Gestor de Pedidos" at bounding box center [61, 264] width 73 height 13
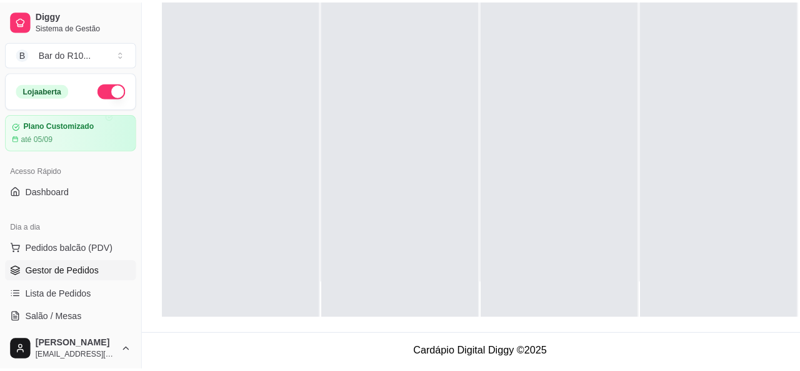
scroll to position [0, 0]
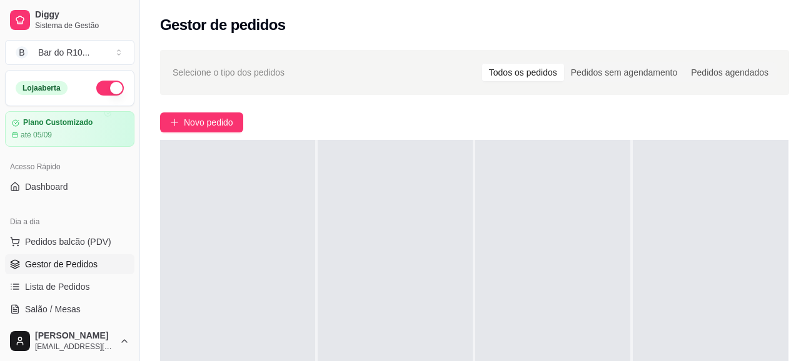
click at [353, 258] on div at bounding box center [395, 320] width 155 height 361
click at [38, 304] on span "Salão / Mesas" at bounding box center [53, 309] width 56 height 13
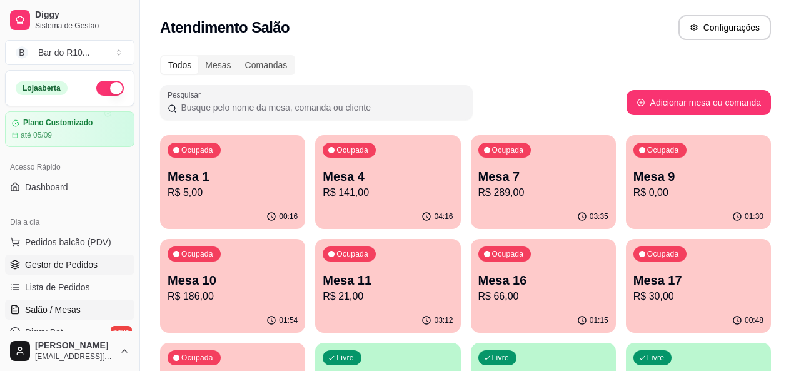
click at [68, 261] on span "Gestor de Pedidos" at bounding box center [61, 264] width 73 height 13
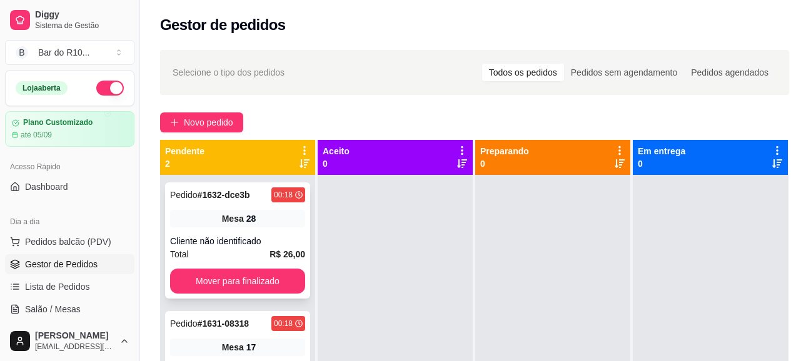
click at [206, 231] on div "Pedido # 1632-dce3b 00:18 Mesa 28 Cliente não identificado Total R$ 26,00 Mover…" at bounding box center [237, 241] width 145 height 116
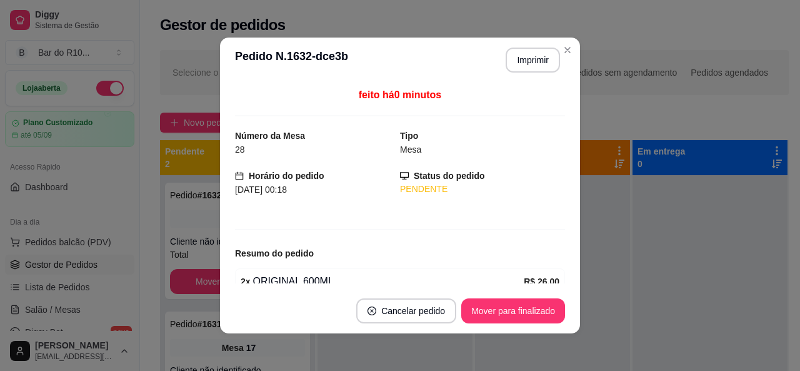
scroll to position [60, 0]
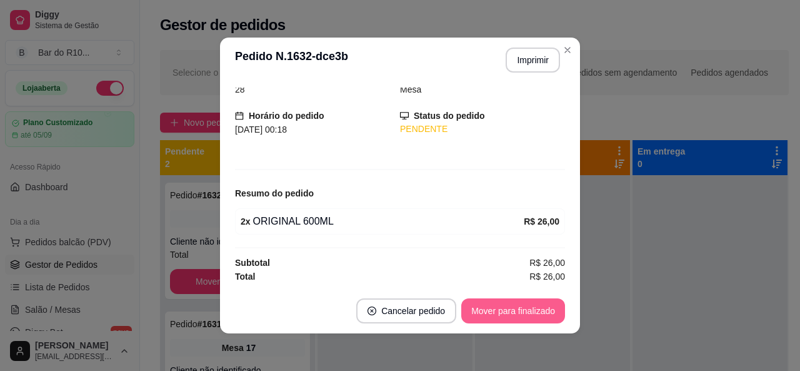
click at [530, 304] on button "Mover para finalizado" at bounding box center [513, 310] width 104 height 25
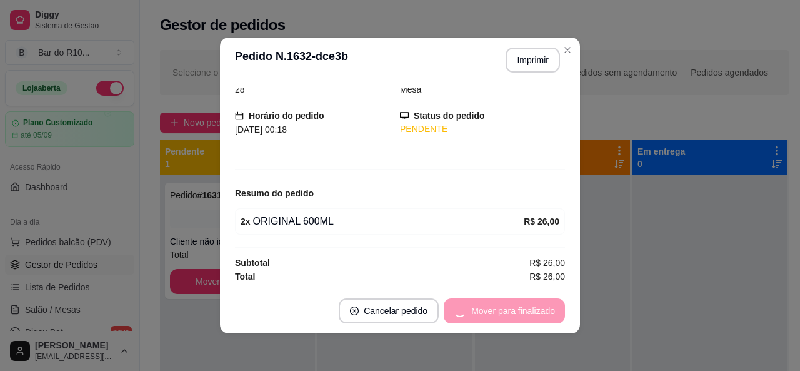
scroll to position [19, 0]
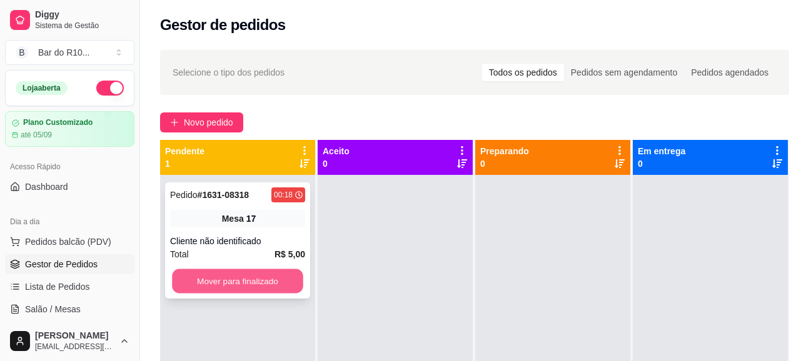
click at [270, 279] on button "Mover para finalizado" at bounding box center [237, 281] width 131 height 24
click at [192, 270] on button "Mover para finalizado" at bounding box center [237, 281] width 135 height 25
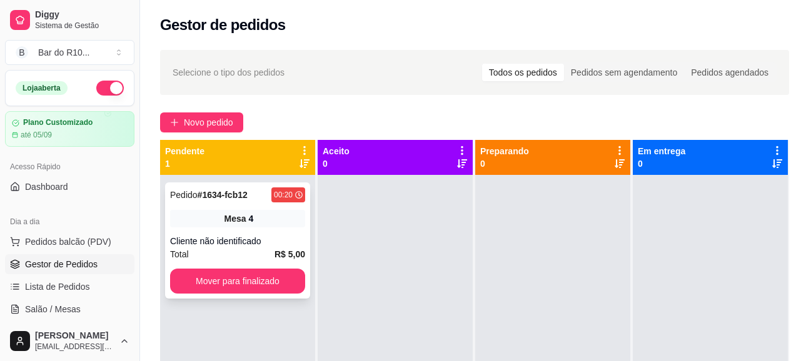
click at [246, 230] on div "Pedido # 1634-fcb12 00:20 Mesa 4 Cliente não identificado Total R$ 5,00 Mover p…" at bounding box center [237, 241] width 145 height 116
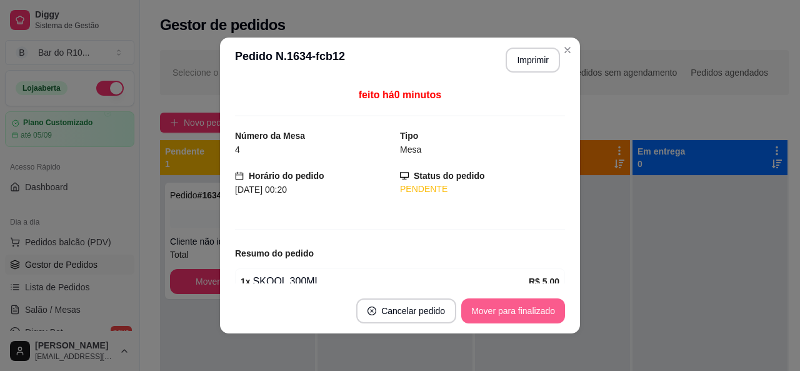
click at [521, 316] on button "Mover para finalizado" at bounding box center [513, 310] width 104 height 25
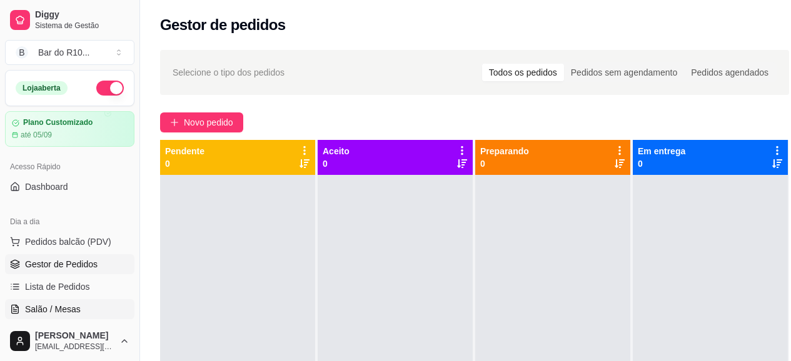
click at [51, 304] on span "Salão / Mesas" at bounding box center [53, 309] width 56 height 13
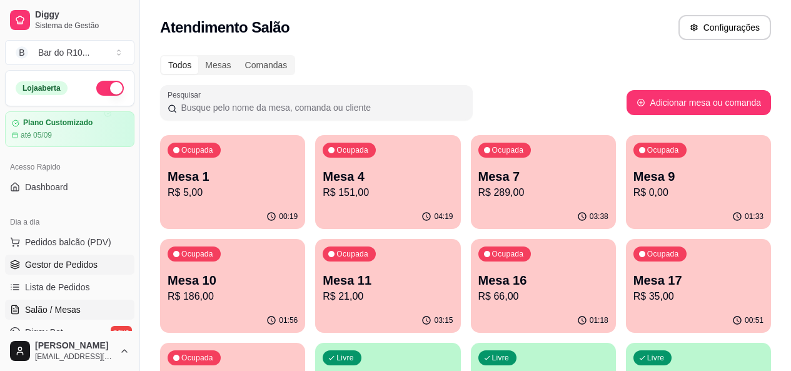
click at [74, 257] on link "Gestor de Pedidos" at bounding box center [69, 264] width 129 height 20
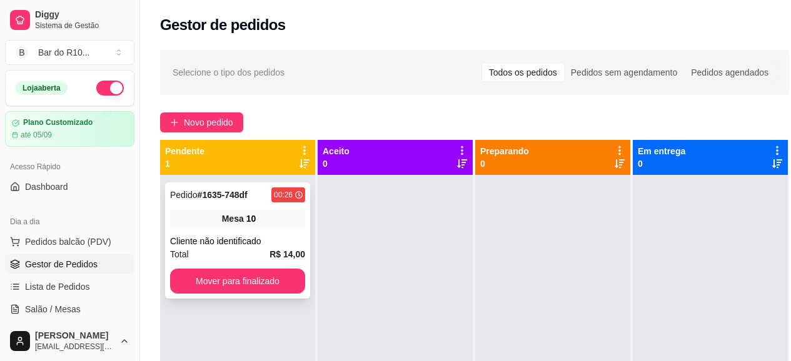
click at [203, 235] on div "Cliente não identificado" at bounding box center [237, 241] width 135 height 13
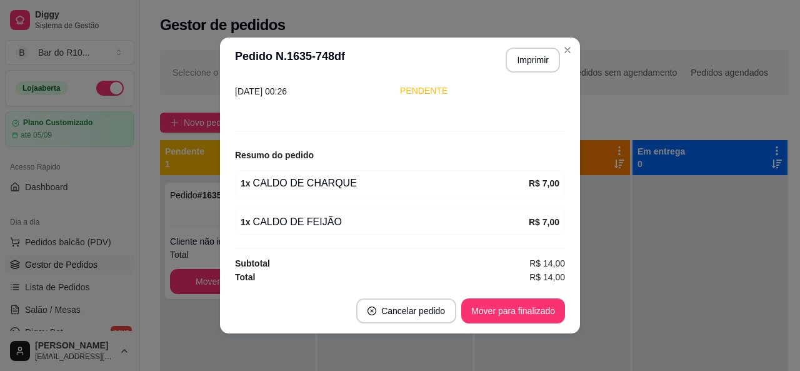
scroll to position [99, 0]
click at [533, 56] on button "Imprimir" at bounding box center [533, 60] width 54 height 25
click at [507, 310] on button "Mover para finalizado" at bounding box center [513, 311] width 101 height 24
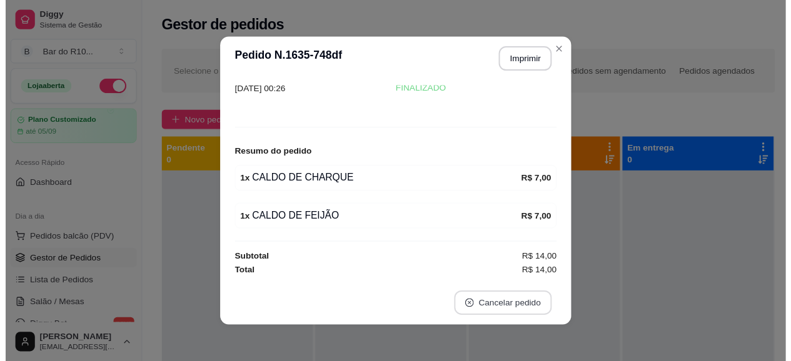
scroll to position [58, 0]
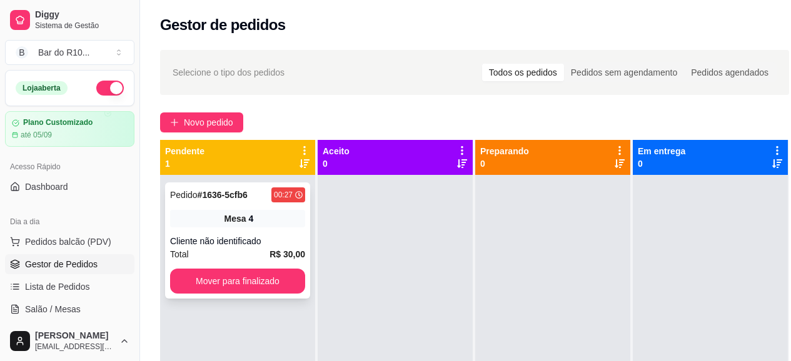
click at [244, 298] on div "Pedido # 1636-5cfb6 00:27 Mesa 4 Cliente não identificado Total R$ 30,00 Mover …" at bounding box center [237, 355] width 155 height 361
click at [253, 294] on div "Pedido # 1636-5cfb6 00:27 Mesa 4 Cliente não identificado Total R$ 30,00 Mover …" at bounding box center [237, 241] width 145 height 116
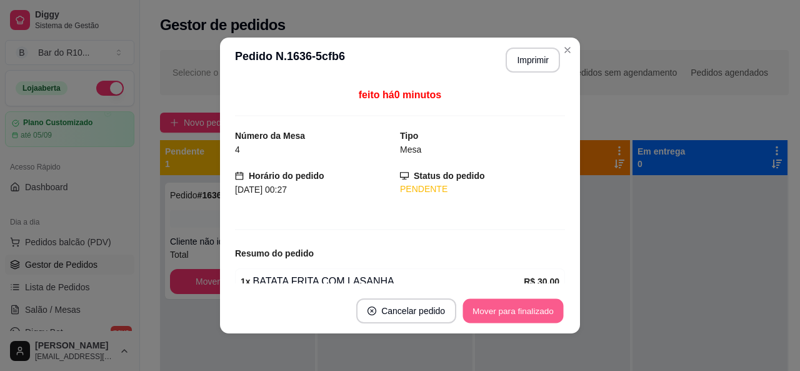
click at [514, 318] on button "Mover para finalizado" at bounding box center [513, 311] width 101 height 24
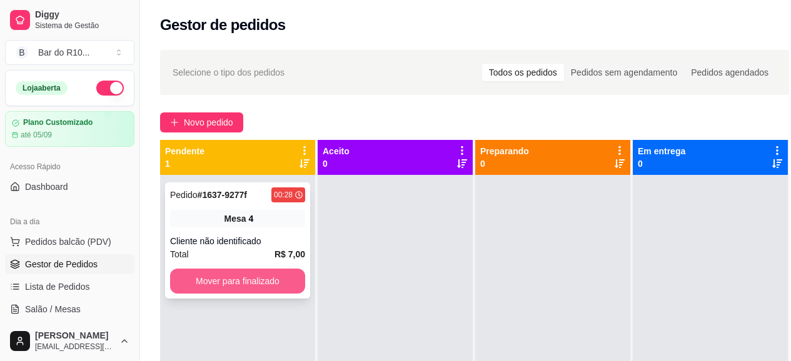
click at [271, 278] on button "Mover para finalizado" at bounding box center [237, 281] width 135 height 25
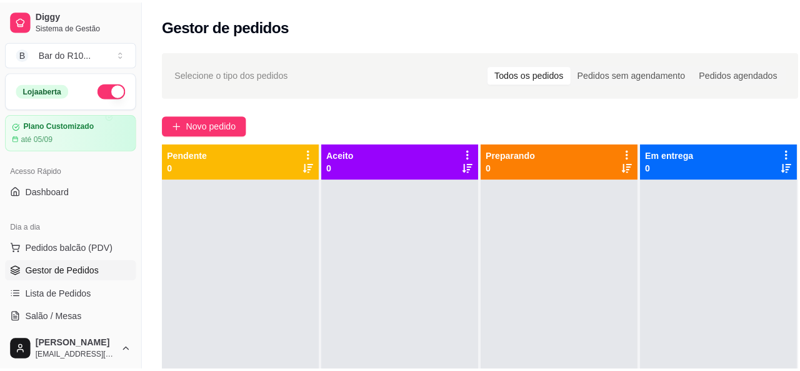
scroll to position [5, 0]
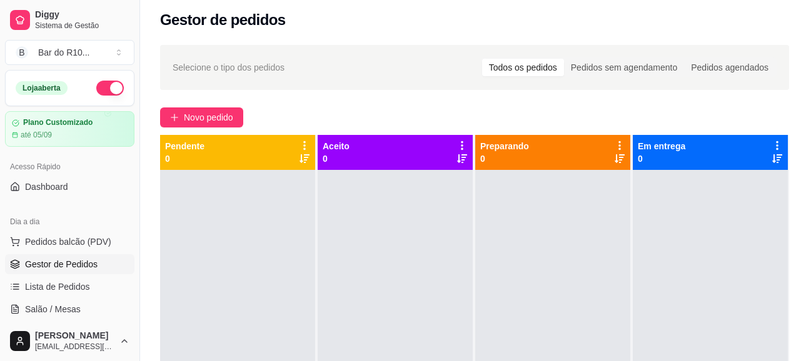
click at [776, 108] on div "Novo pedido" at bounding box center [474, 118] width 629 height 20
click at [786, 120] on div "Novo pedido" at bounding box center [474, 118] width 629 height 20
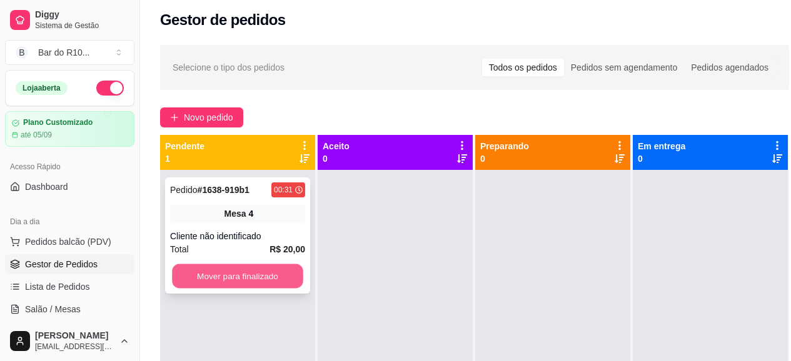
click at [243, 274] on button "Mover para finalizado" at bounding box center [237, 276] width 131 height 24
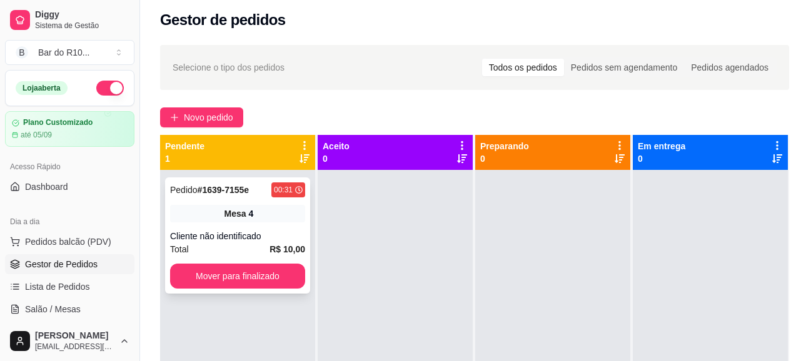
click at [245, 248] on div "Total R$ 10,00" at bounding box center [237, 250] width 135 height 14
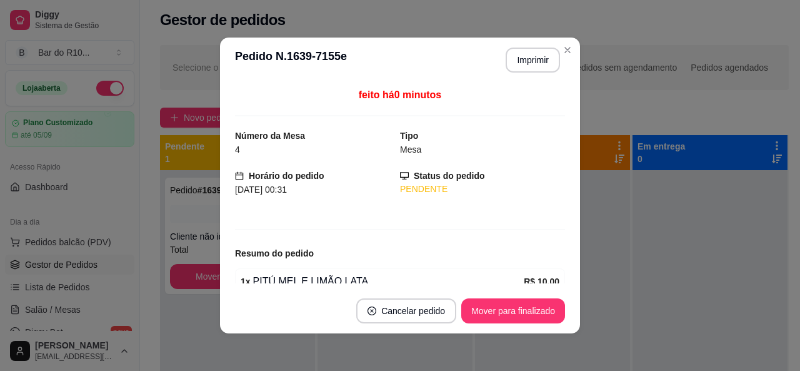
scroll to position [49, 0]
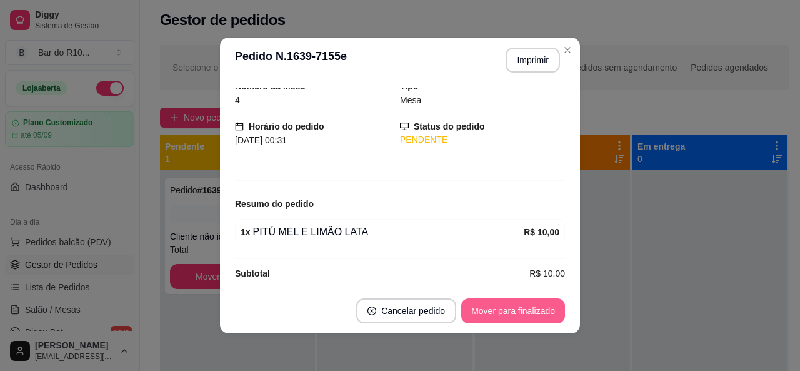
click at [521, 299] on button "Mover para finalizado" at bounding box center [513, 310] width 104 height 25
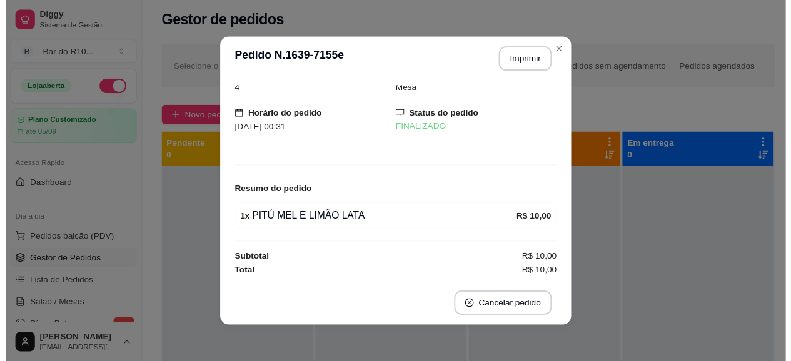
scroll to position [8, 0]
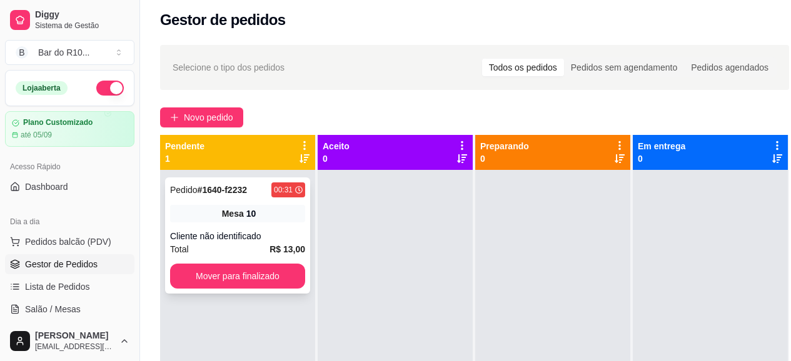
click at [241, 227] on div "Pedido # 1640-f2232 00:31 Mesa 10 Cliente não identificado Total R$ 13,00 Mover…" at bounding box center [237, 236] width 145 height 116
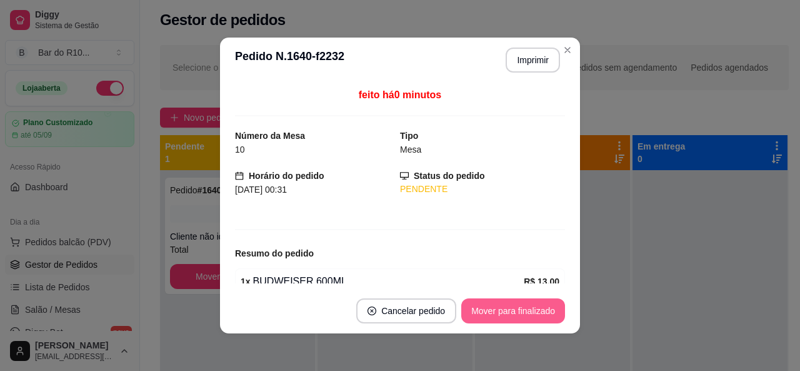
click at [466, 308] on button "Mover para finalizado" at bounding box center [513, 310] width 104 height 25
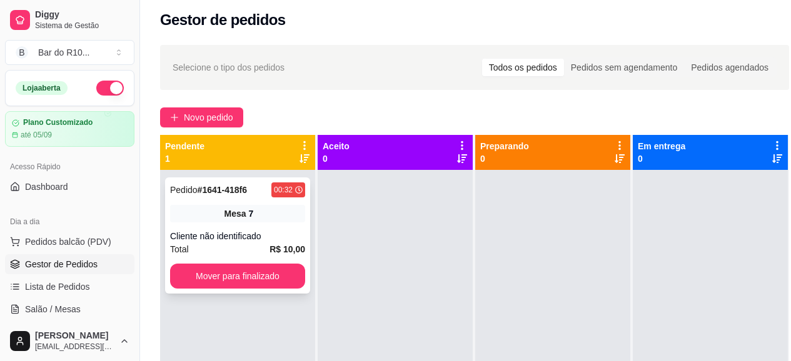
click at [278, 219] on div "Mesa 7" at bounding box center [237, 214] width 135 height 18
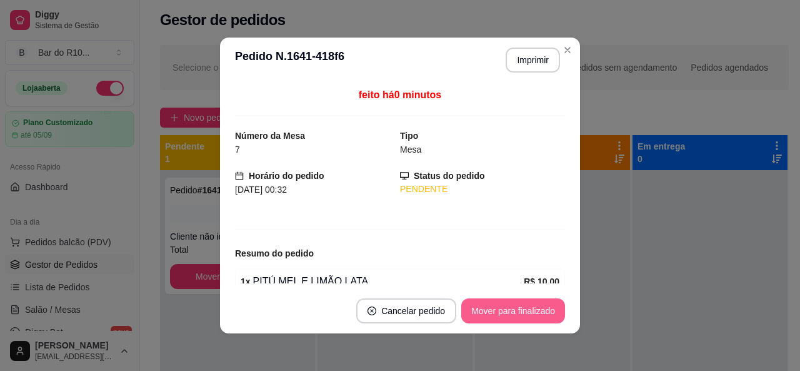
click at [508, 304] on button "Mover para finalizado" at bounding box center [513, 310] width 104 height 25
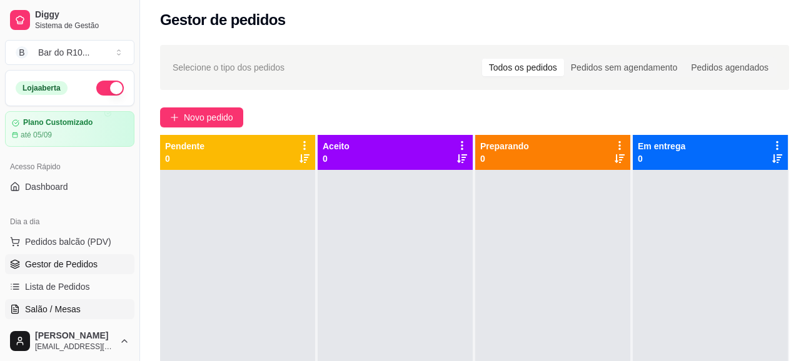
click at [73, 311] on span "Salão / Mesas" at bounding box center [53, 309] width 56 height 13
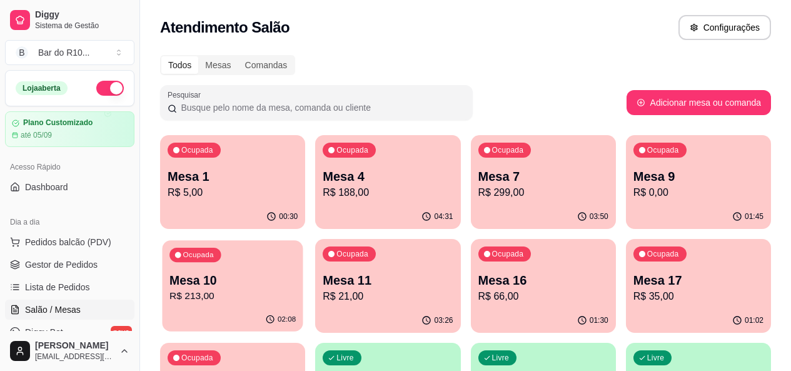
click at [296, 272] on p "Mesa 10" at bounding box center [232, 280] width 126 height 17
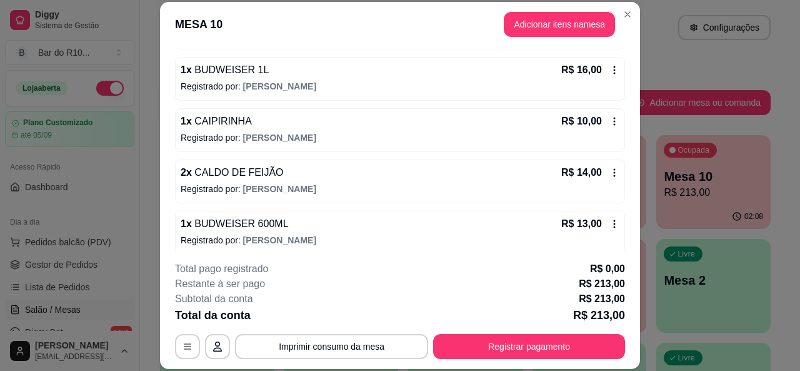
scroll to position [475, 0]
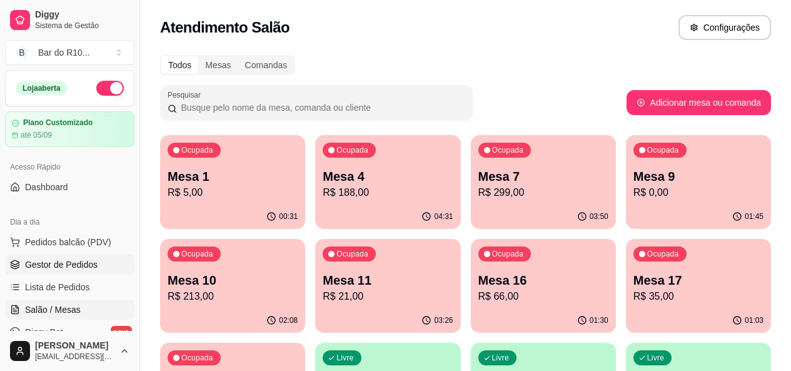
click at [87, 268] on span "Gestor de Pedidos" at bounding box center [61, 264] width 73 height 13
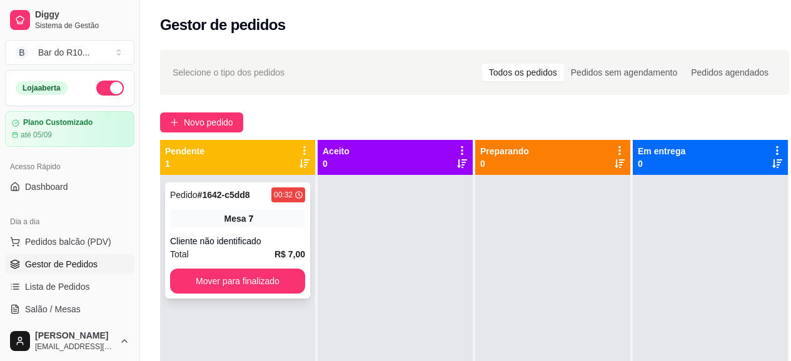
click at [267, 221] on div "Mesa 7" at bounding box center [237, 219] width 135 height 18
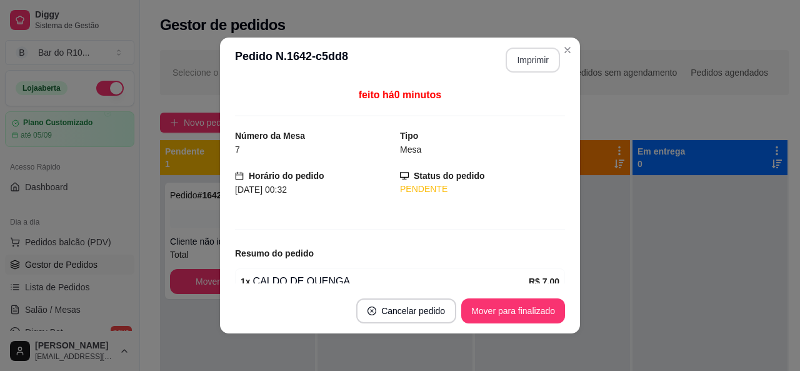
click at [511, 55] on button "Imprimir" at bounding box center [533, 60] width 54 height 25
click at [525, 314] on button "Mover para finalizado" at bounding box center [513, 311] width 101 height 24
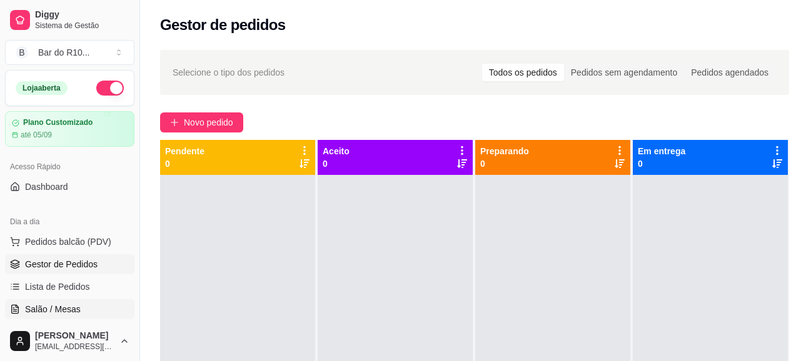
click at [60, 306] on span "Salão / Mesas" at bounding box center [53, 309] width 56 height 13
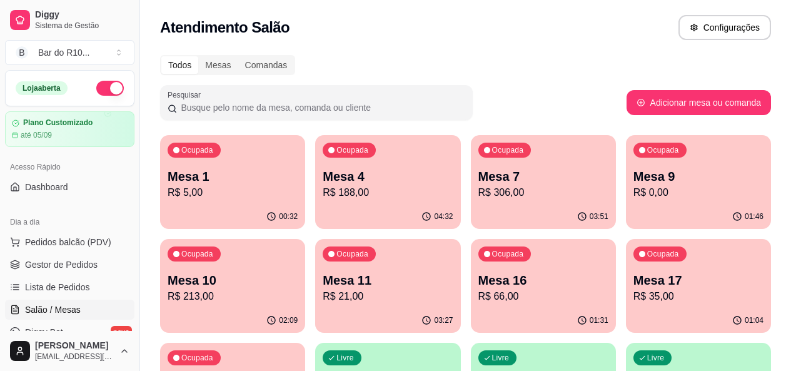
click at [213, 249] on p "Ocupada" at bounding box center [197, 254] width 32 height 10
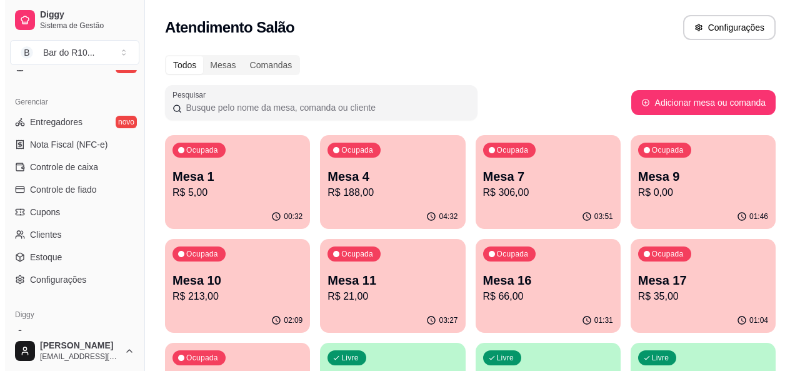
scroll to position [529, 0]
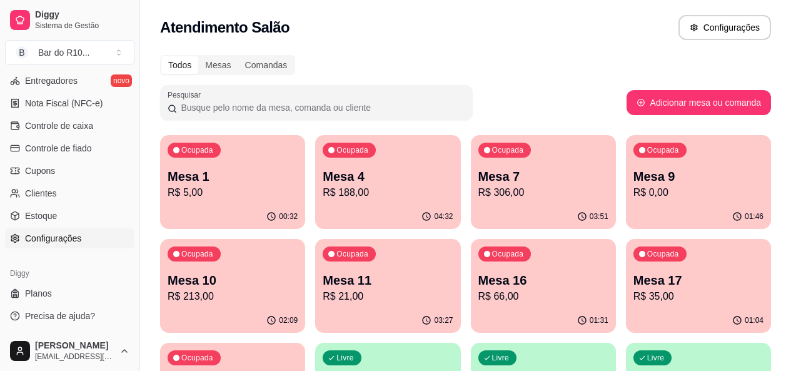
drag, startPoint x: 46, startPoint y: 240, endPoint x: 53, endPoint y: 228, distance: 13.4
click at [47, 240] on span "Configurações" at bounding box center [53, 238] width 56 height 13
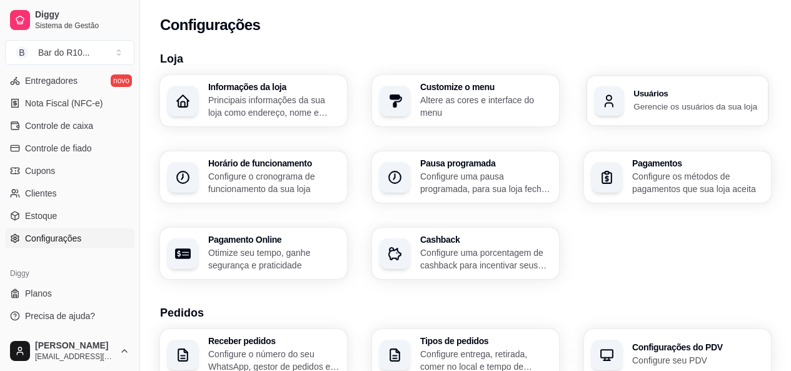
click at [696, 94] on h3 "Usuários" at bounding box center [697, 93] width 128 height 9
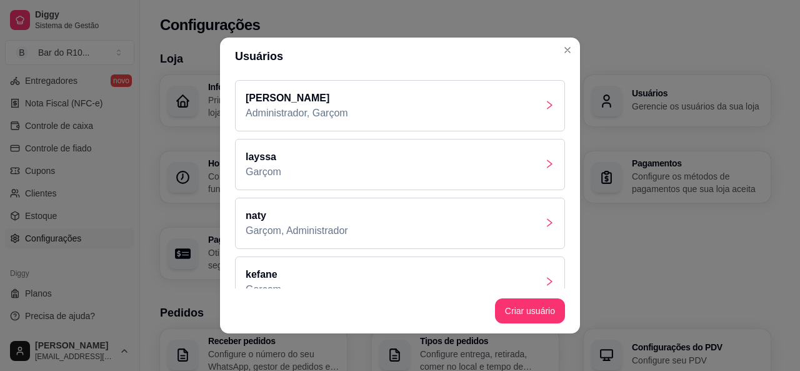
click at [297, 94] on p "[PERSON_NAME]" at bounding box center [297, 98] width 103 height 15
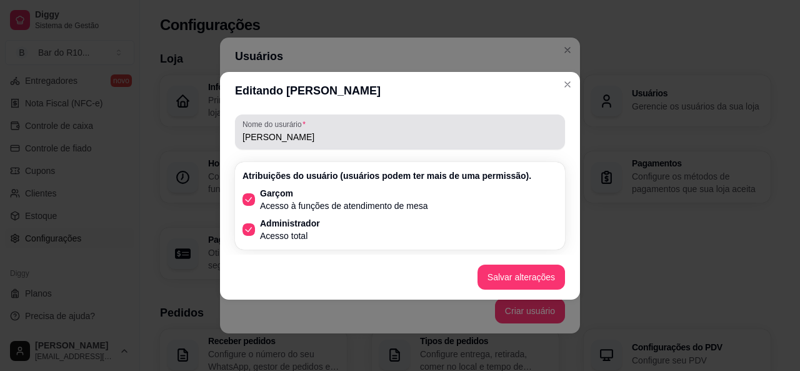
click at [281, 134] on input "[PERSON_NAME]" at bounding box center [400, 137] width 315 height 13
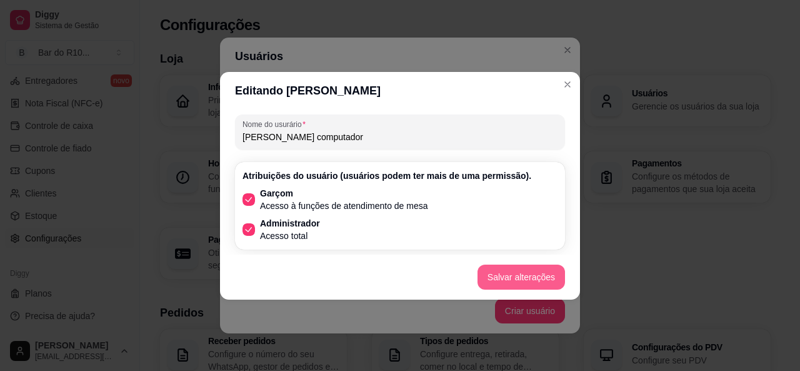
type input "rodrigo computador"
click at [554, 275] on button "Salvar alterações" at bounding box center [522, 276] width 88 height 25
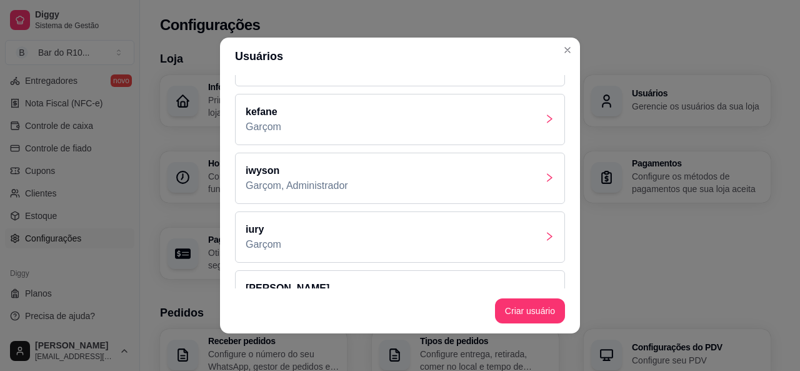
scroll to position [170, 0]
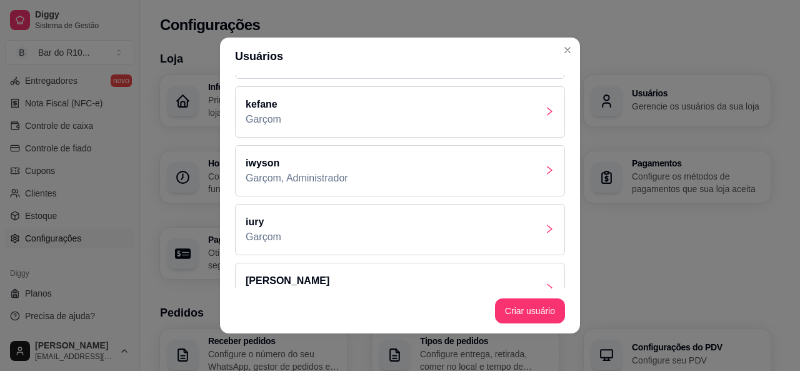
drag, startPoint x: 564, startPoint y: 161, endPoint x: 563, endPoint y: 176, distance: 15.1
click at [563, 176] on div "rodrigo computador Administrador, Garçom layssa Garçom naty Garçom, Administrad…" at bounding box center [400, 181] width 360 height 213
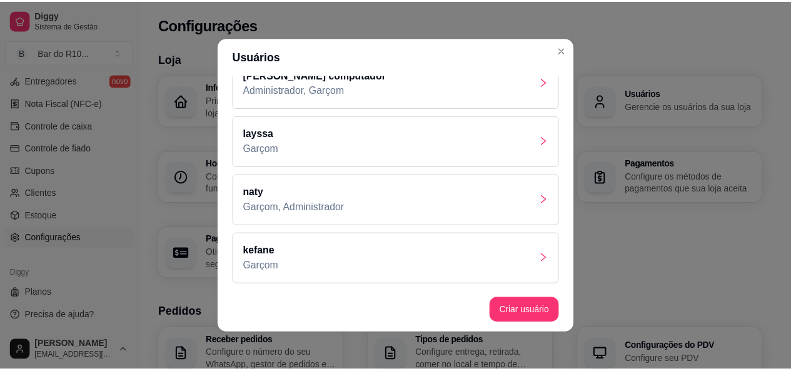
scroll to position [0, 0]
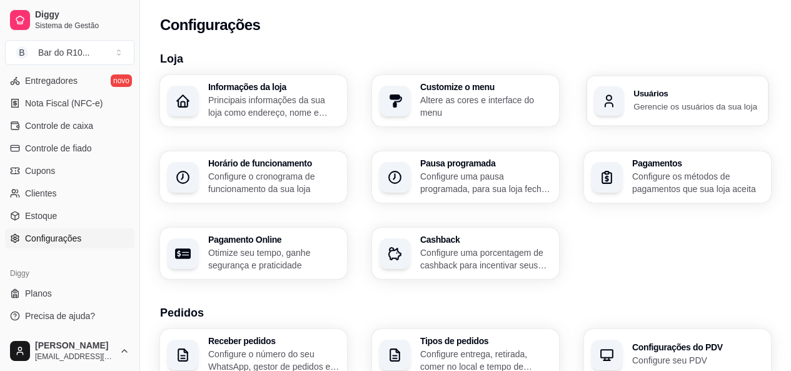
click at [639, 114] on div "Usuários Gerencie os usuários da sua loja" at bounding box center [676, 101] width 181 height 50
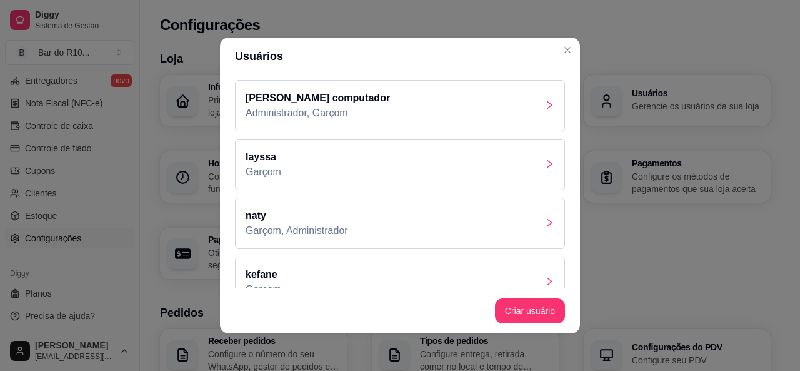
click at [360, 114] on div "rodrigo computador Administrador, Garçom" at bounding box center [400, 105] width 330 height 51
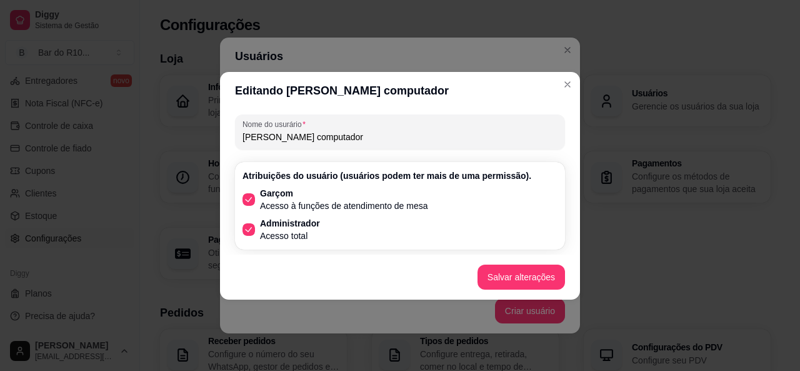
click at [351, 144] on div "Nome do usurário rodrigo computador" at bounding box center [400, 131] width 330 height 35
type input "[PERSON_NAME]"
click at [523, 269] on button "Salvar alterações" at bounding box center [522, 276] width 88 height 25
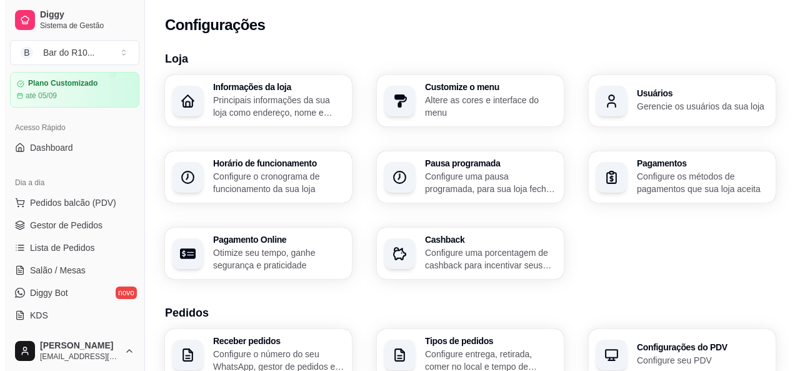
scroll to position [60, 0]
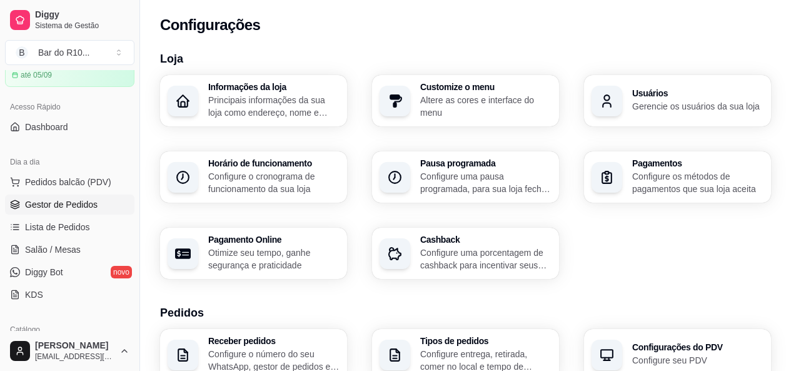
click at [55, 209] on span "Gestor de Pedidos" at bounding box center [61, 204] width 73 height 13
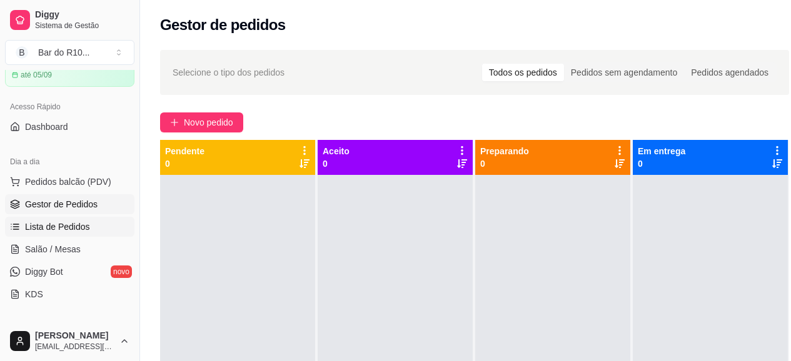
drag, startPoint x: 43, startPoint y: 248, endPoint x: 49, endPoint y: 234, distance: 14.5
click at [44, 248] on span "Salão / Mesas" at bounding box center [53, 249] width 56 height 13
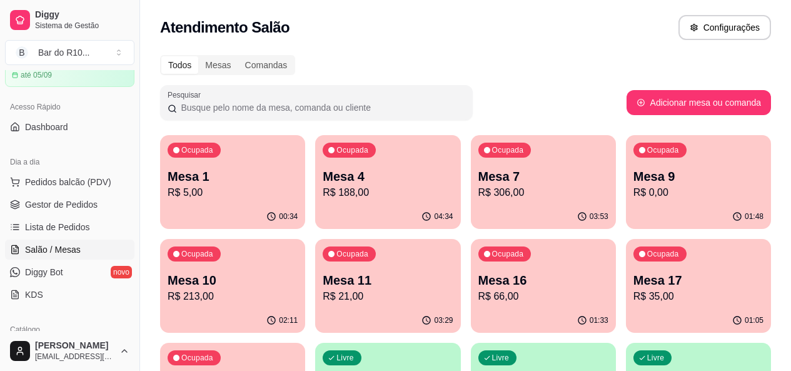
click at [298, 289] on p "R$ 213,00" at bounding box center [233, 296] width 130 height 15
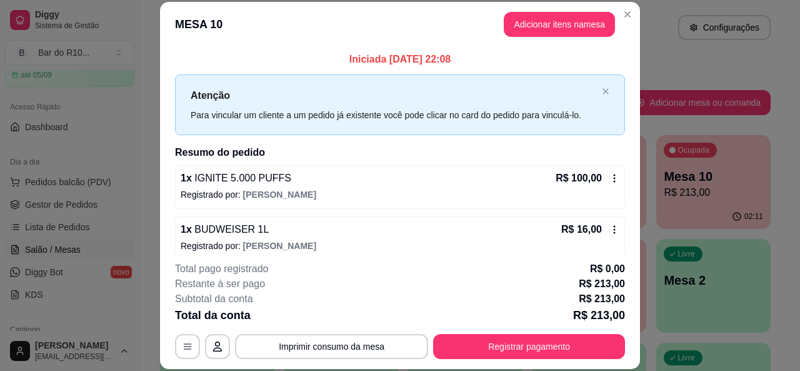
click at [633, 15] on header "MESA 10 Adicionar itens na mesa" at bounding box center [400, 24] width 480 height 45
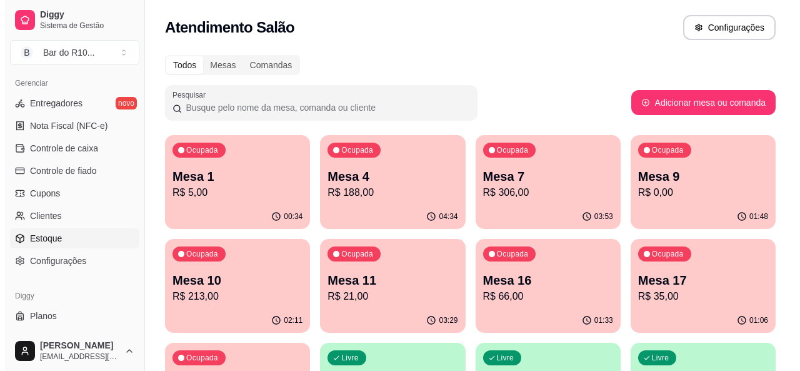
scroll to position [504, 0]
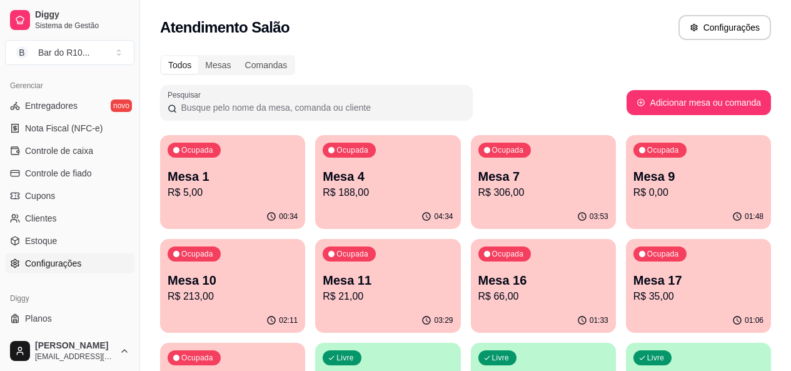
click at [46, 268] on span "Configurações" at bounding box center [53, 263] width 56 height 13
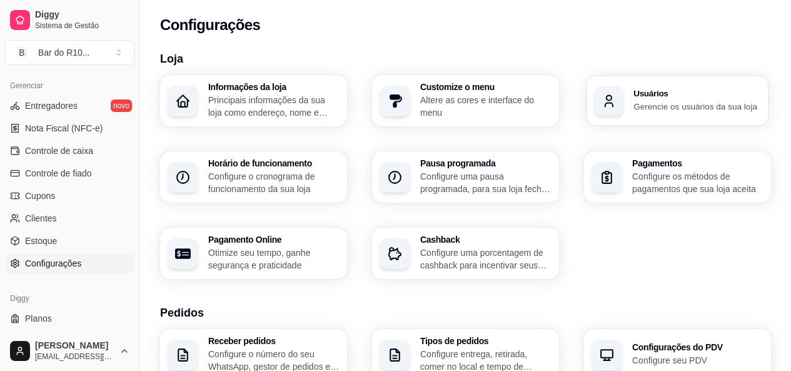
click at [750, 89] on h3 "Usuários" at bounding box center [697, 93] width 128 height 9
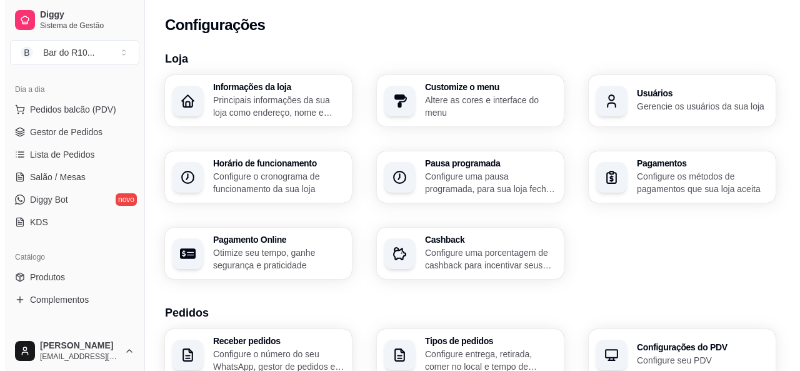
scroll to position [129, 0]
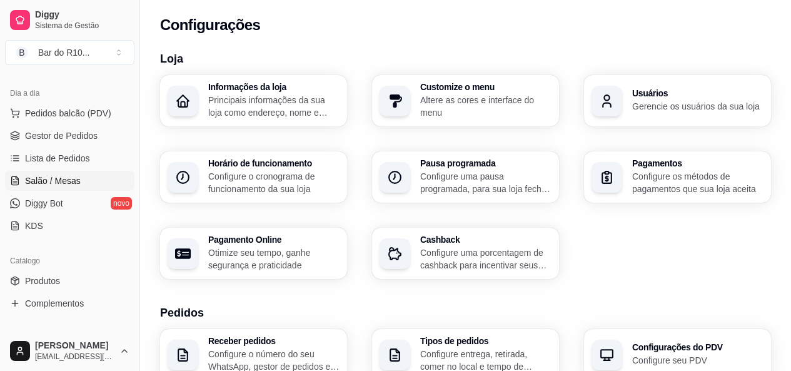
click at [37, 179] on span "Salão / Mesas" at bounding box center [53, 180] width 56 height 13
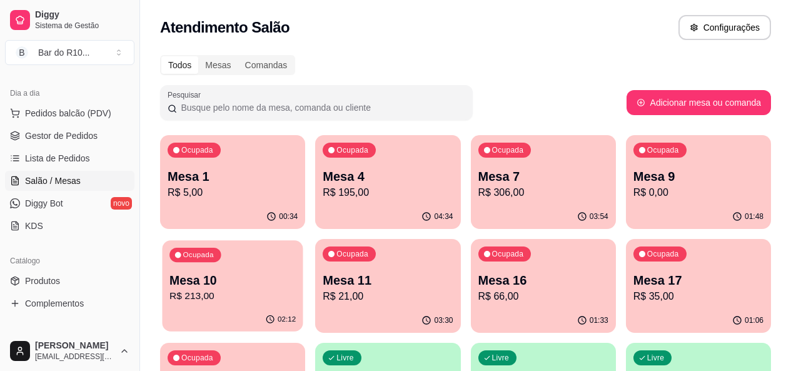
click at [303, 240] on div "Ocupada Mesa 10 R$ 213,00" at bounding box center [232, 274] width 141 height 68
click at [103, 133] on link "Gestor de Pedidos" at bounding box center [69, 136] width 129 height 20
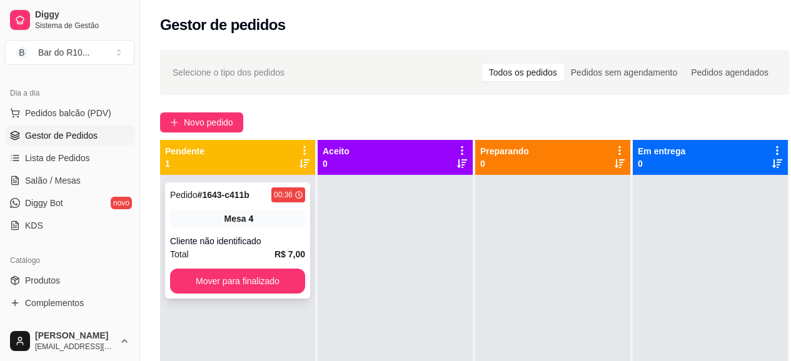
click at [299, 231] on div "Pedido # 1643-c411b 00:36 Mesa 4 Cliente não identificado Total R$ 7,00 Mover p…" at bounding box center [237, 241] width 145 height 116
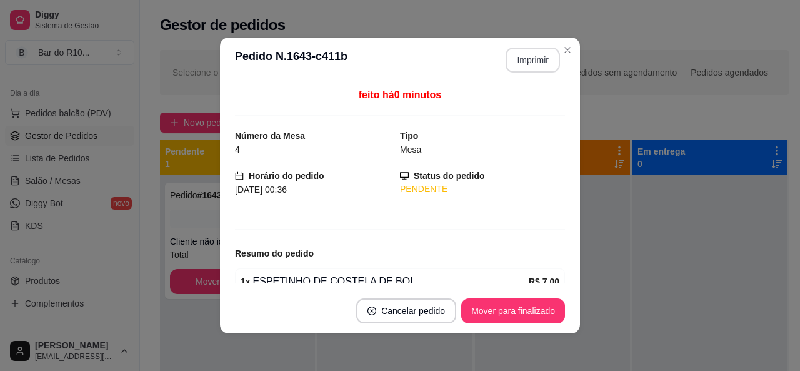
click at [539, 56] on button "Imprimir" at bounding box center [533, 60] width 54 height 25
click at [493, 305] on button "Mover para finalizado" at bounding box center [513, 310] width 104 height 25
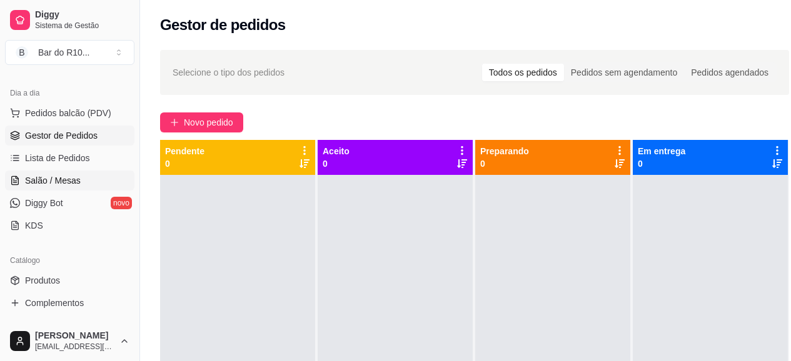
click at [47, 182] on span "Salão / Mesas" at bounding box center [53, 180] width 56 height 13
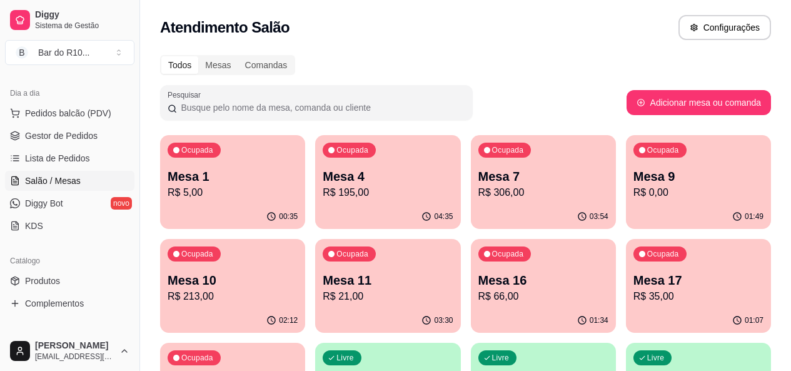
click at [298, 271] on p "Mesa 10" at bounding box center [233, 280] width 130 height 18
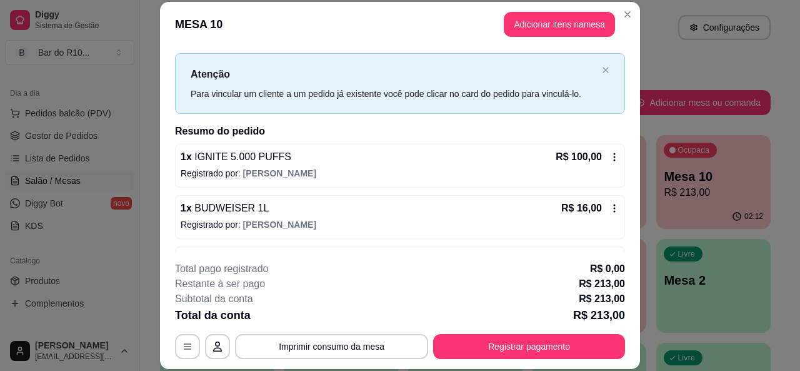
scroll to position [14, 0]
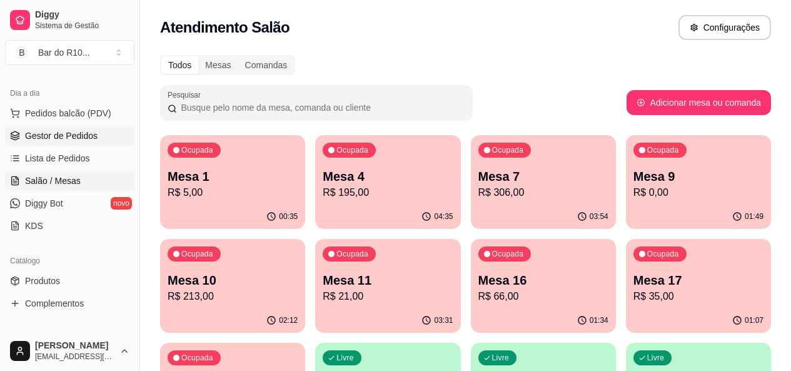
click at [33, 128] on link "Gestor de Pedidos" at bounding box center [69, 136] width 129 height 20
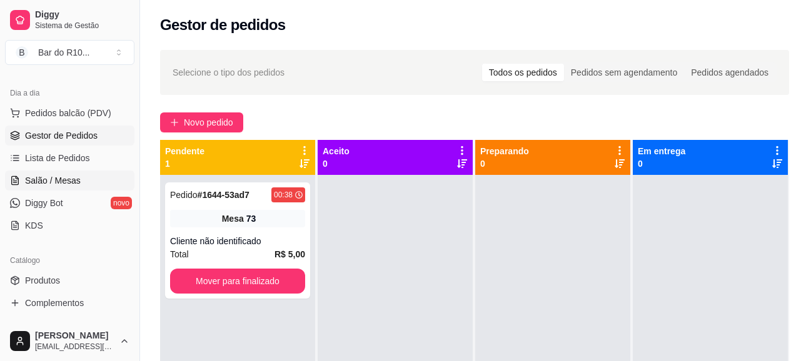
click at [41, 187] on link "Salão / Mesas" at bounding box center [69, 181] width 129 height 20
drag, startPoint x: 34, startPoint y: 179, endPoint x: 34, endPoint y: 186, distance: 7.5
click at [34, 180] on span "Salão / Mesas" at bounding box center [53, 180] width 56 height 13
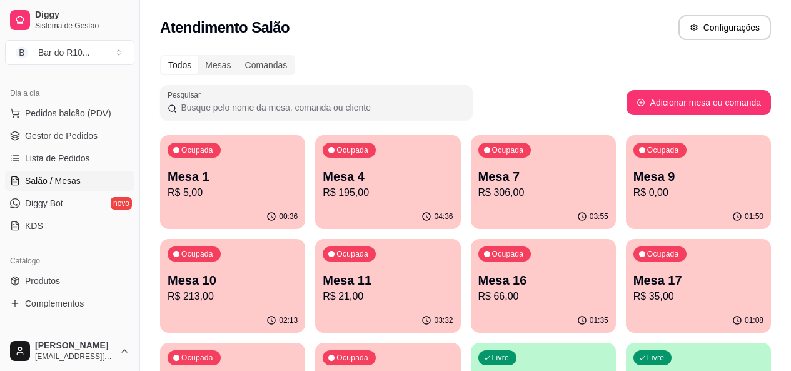
click at [460, 343] on div "Ocupada Mesa 73 R$ 5,00" at bounding box center [387, 377] width 145 height 69
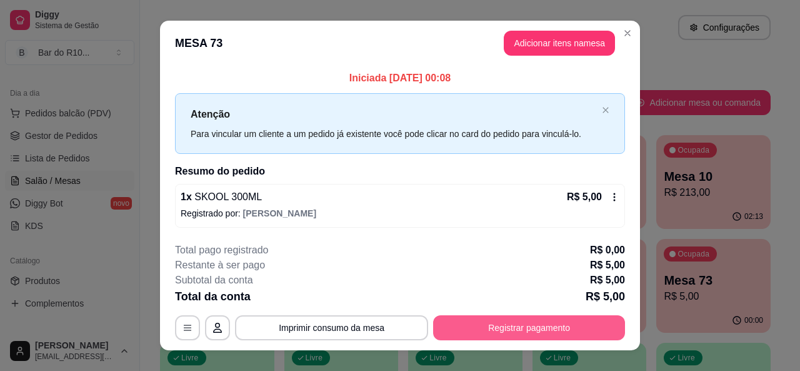
click at [513, 324] on button "Registrar pagamento" at bounding box center [529, 327] width 192 height 25
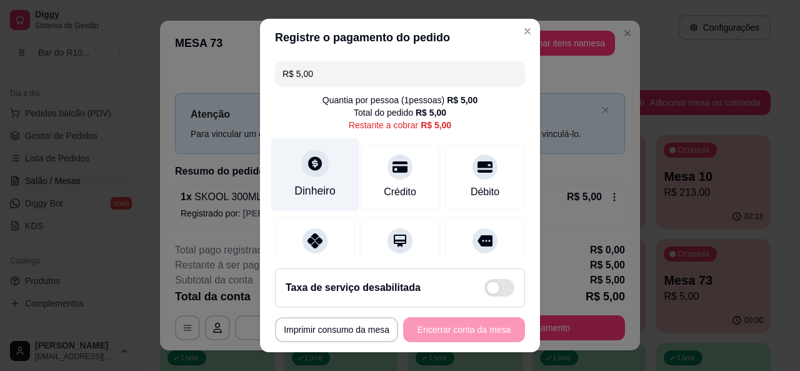
click at [311, 201] on div "Dinheiro" at bounding box center [315, 174] width 88 height 73
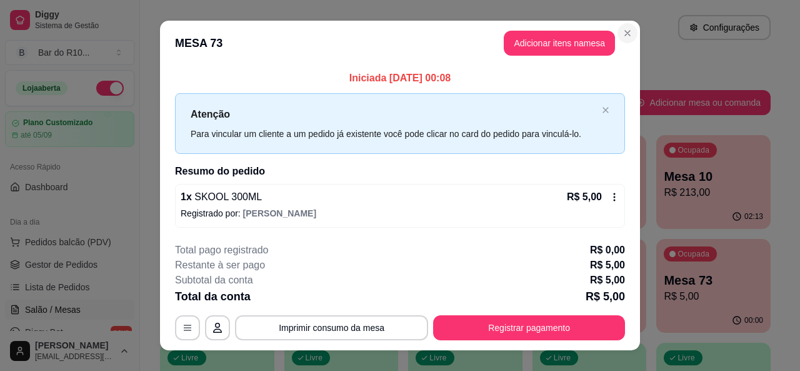
scroll to position [129, 0]
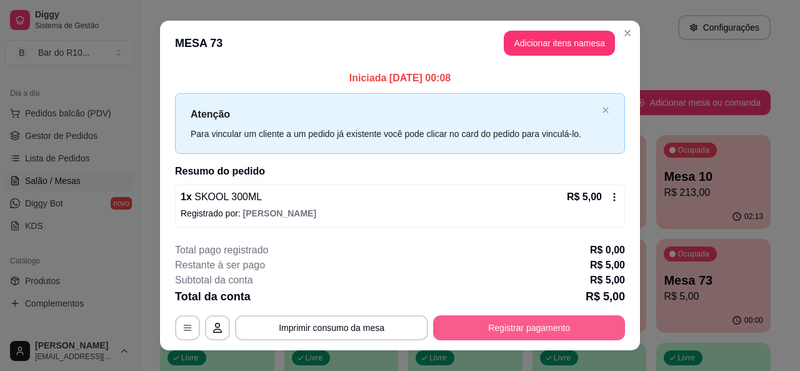
click at [556, 334] on button "Registrar pagamento" at bounding box center [529, 327] width 192 height 25
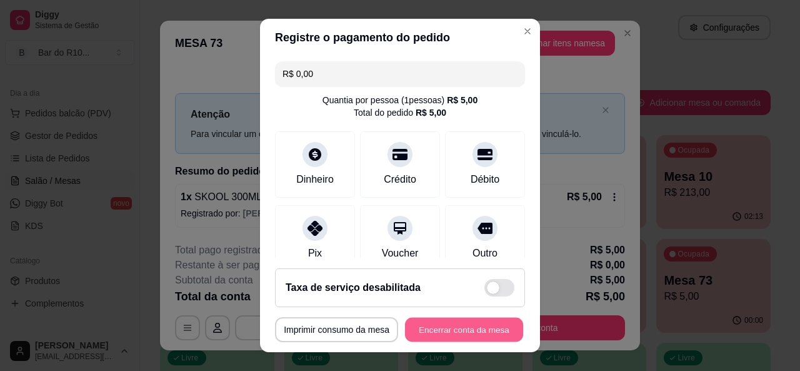
click at [451, 320] on button "Encerrar conta da mesa" at bounding box center [464, 330] width 118 height 24
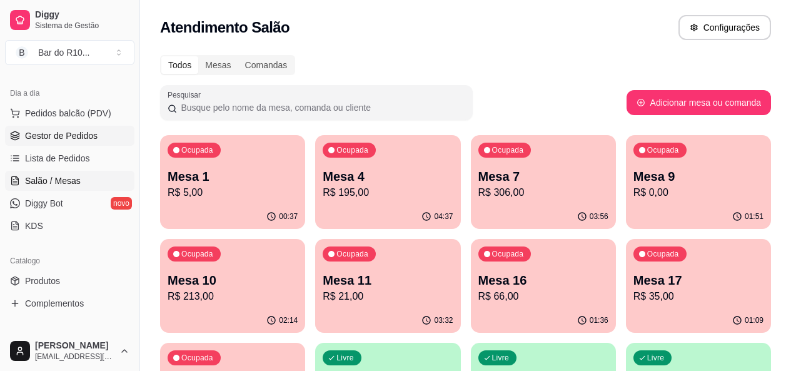
click at [59, 136] on span "Gestor de Pedidos" at bounding box center [61, 135] width 73 height 13
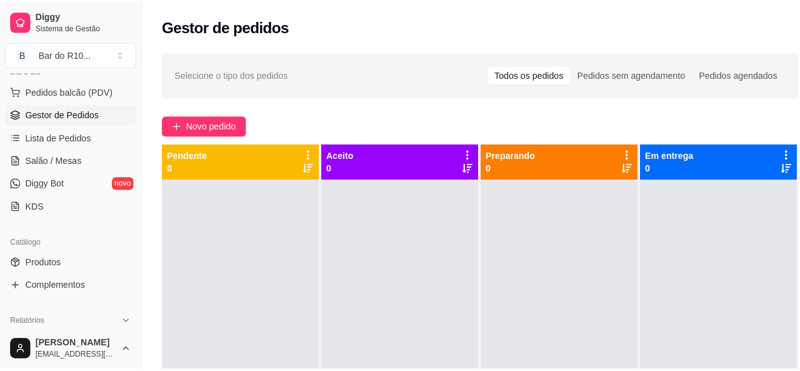
scroll to position [154, 0]
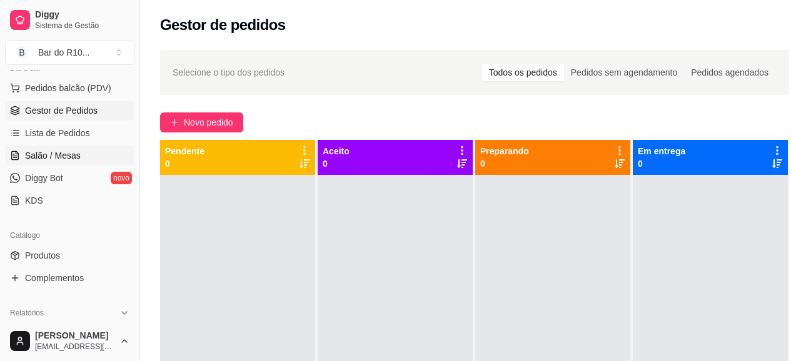
click at [71, 157] on span "Salão / Mesas" at bounding box center [53, 155] width 56 height 13
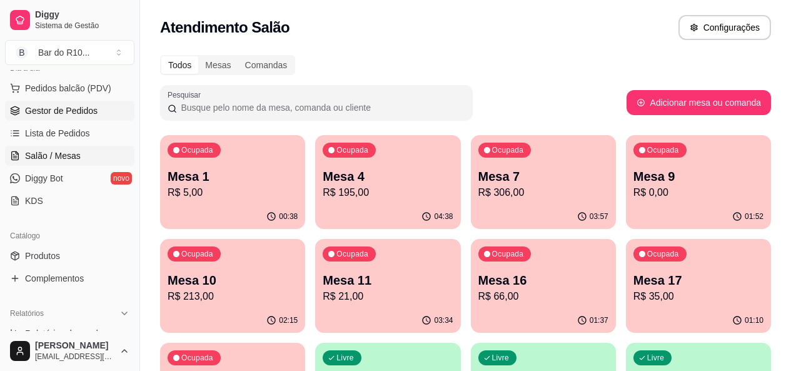
click at [109, 108] on link "Gestor de Pedidos" at bounding box center [69, 111] width 129 height 20
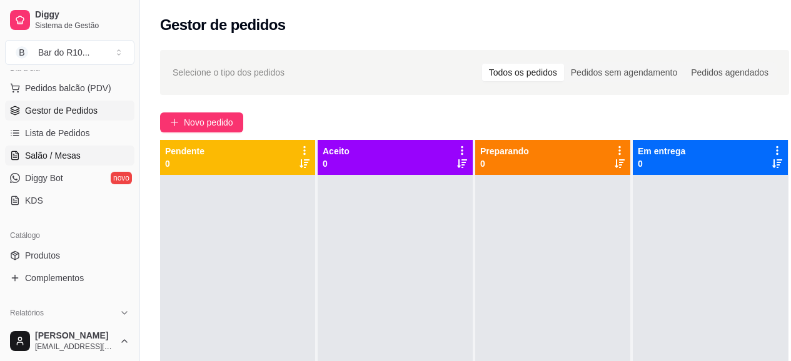
click at [82, 156] on link "Salão / Mesas" at bounding box center [69, 156] width 129 height 20
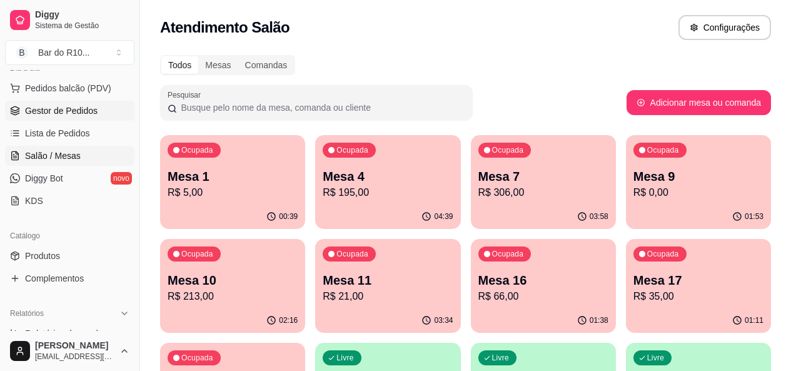
click at [71, 114] on span "Gestor de Pedidos" at bounding box center [61, 110] width 73 height 13
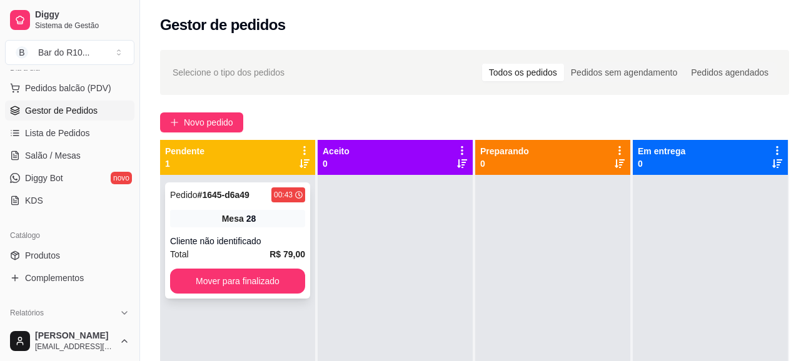
click at [249, 216] on div "28" at bounding box center [251, 219] width 10 height 13
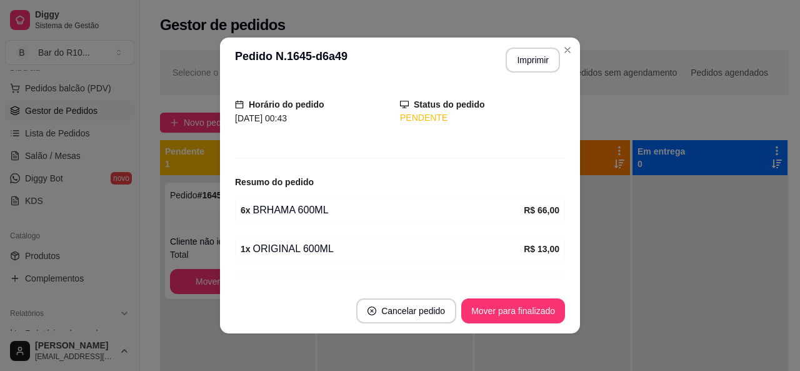
scroll to position [99, 0]
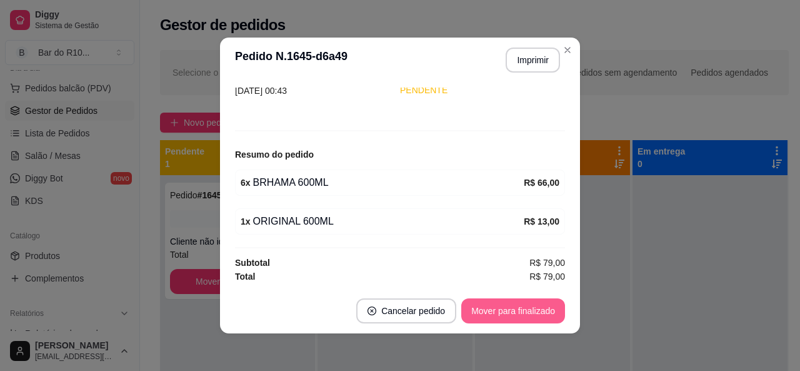
click at [501, 309] on button "Mover para finalizado" at bounding box center [513, 310] width 104 height 25
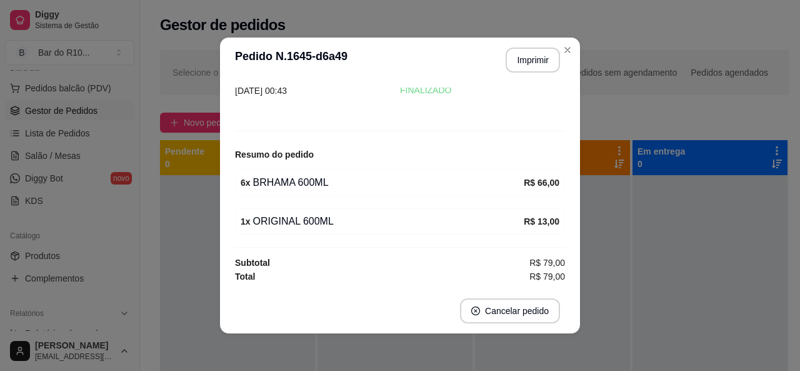
scroll to position [58, 0]
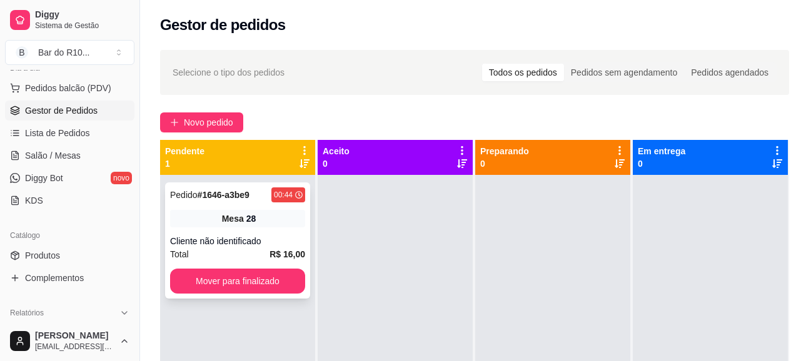
click at [249, 222] on div "28" at bounding box center [251, 219] width 10 height 13
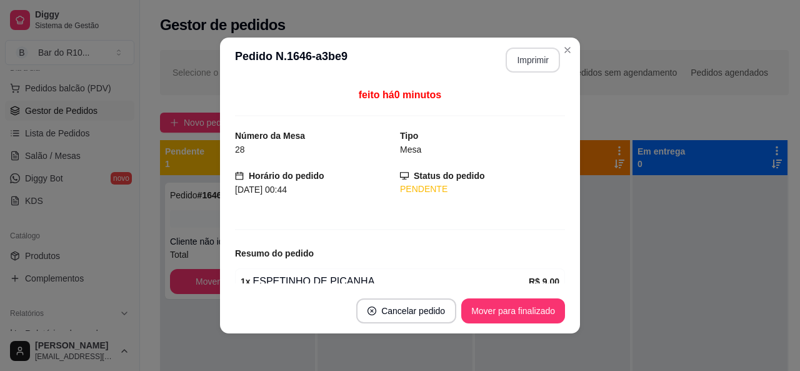
click at [522, 66] on button "Imprimir" at bounding box center [533, 60] width 54 height 25
click at [531, 299] on button "Mover para finalizado" at bounding box center [513, 310] width 104 height 25
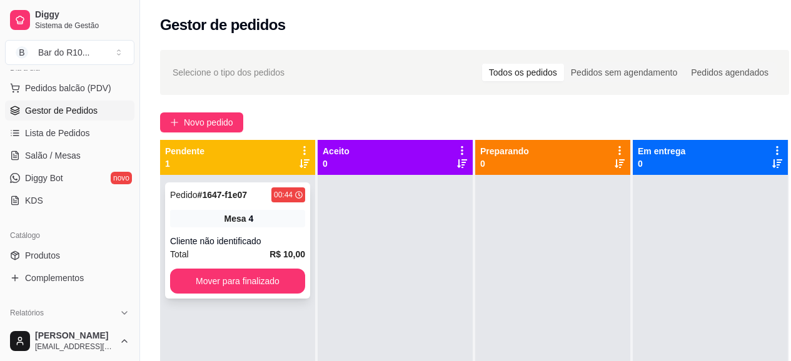
click at [266, 244] on div "Cliente não identificado" at bounding box center [237, 241] width 135 height 13
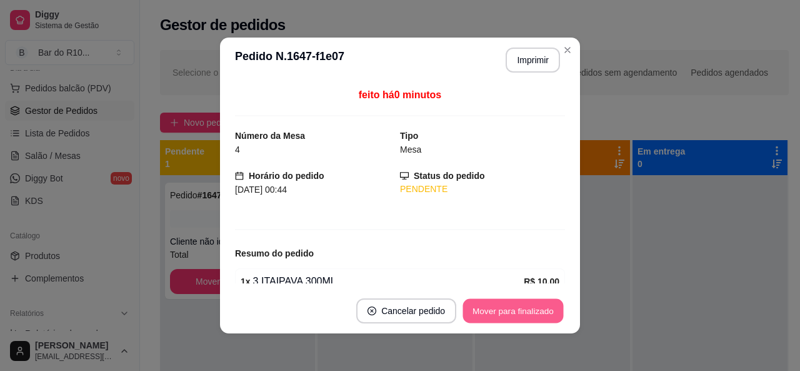
click at [504, 304] on button "Mover para finalizado" at bounding box center [513, 311] width 101 height 24
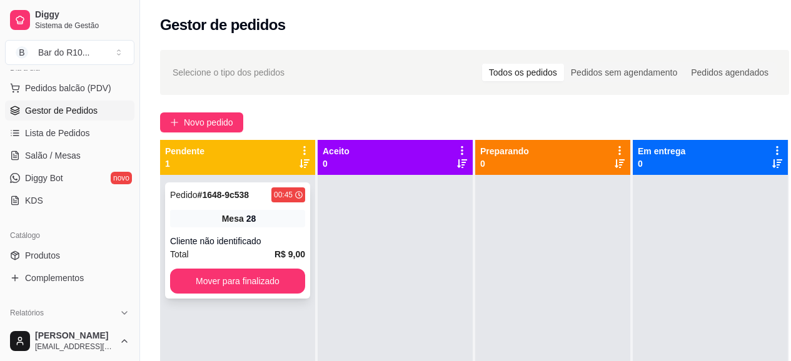
click at [251, 228] on div "Pedido # 1648-9c538 00:45 Mesa 28 Cliente não identificado Total R$ 9,00 Mover …" at bounding box center [237, 241] width 145 height 116
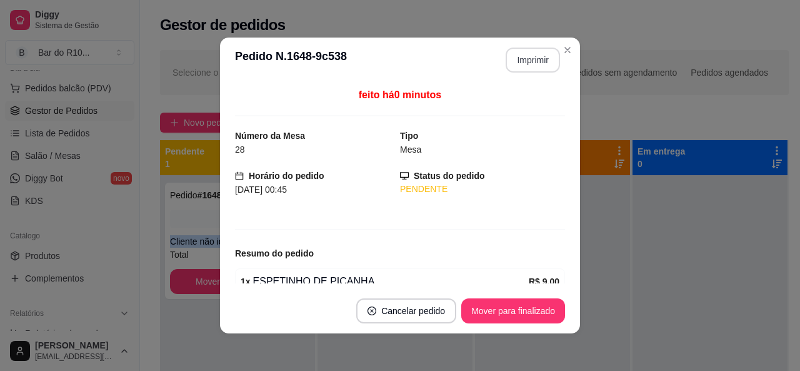
click at [514, 59] on button "Imprimir" at bounding box center [533, 60] width 54 height 25
click at [505, 314] on button "Mover para finalizado" at bounding box center [513, 310] width 104 height 25
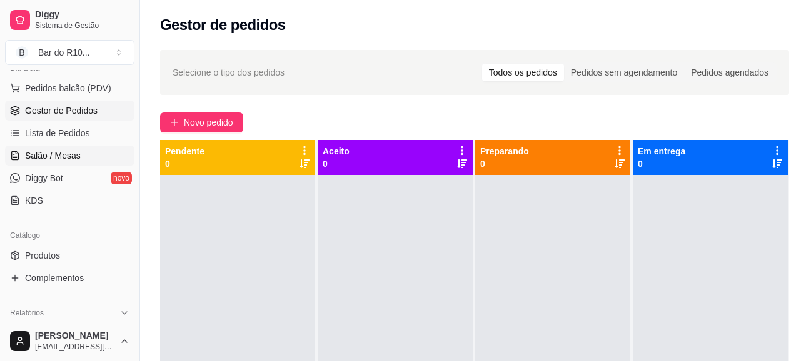
click at [61, 154] on span "Salão / Mesas" at bounding box center [53, 155] width 56 height 13
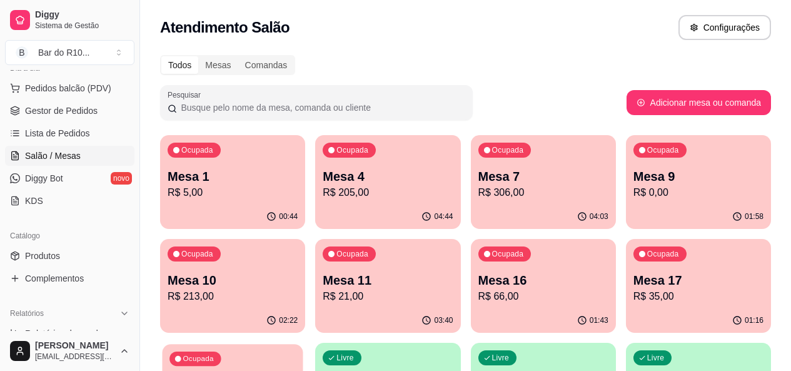
click at [85, 103] on link "Gestor de Pedidos" at bounding box center [69, 111] width 129 height 20
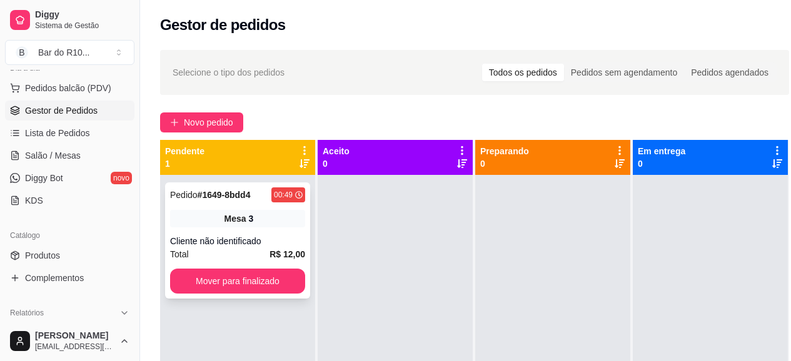
click at [228, 199] on strong "# 1649-8bdd4" at bounding box center [224, 195] width 53 height 10
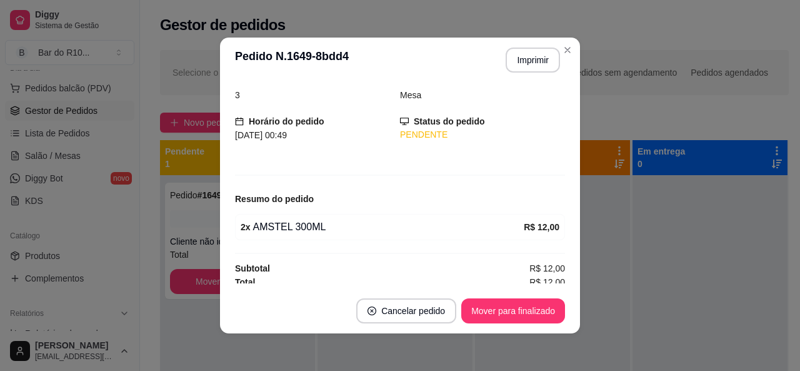
scroll to position [60, 0]
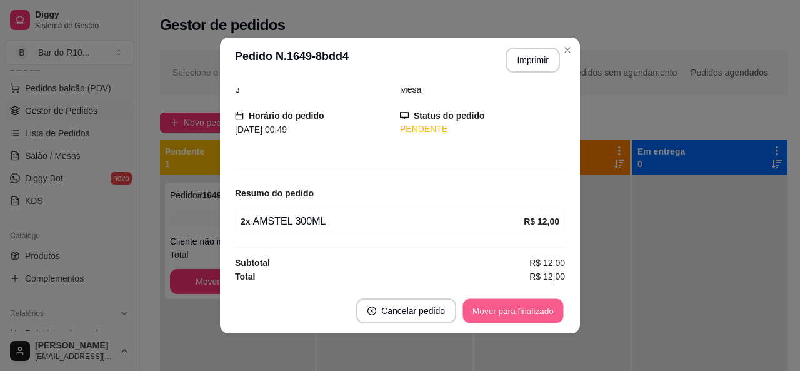
click at [526, 315] on button "Mover para finalizado" at bounding box center [513, 311] width 101 height 24
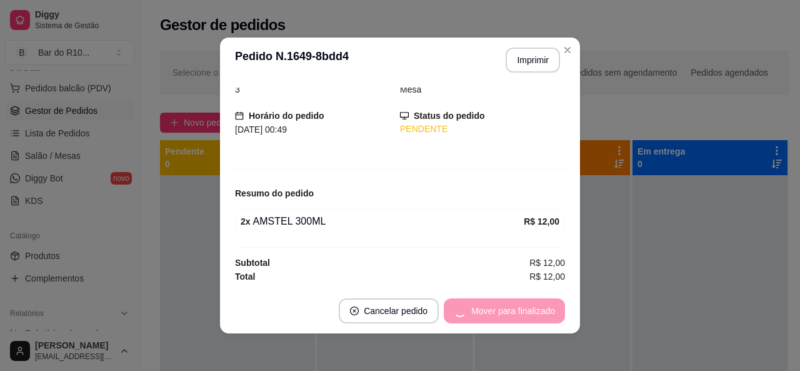
scroll to position [19, 0]
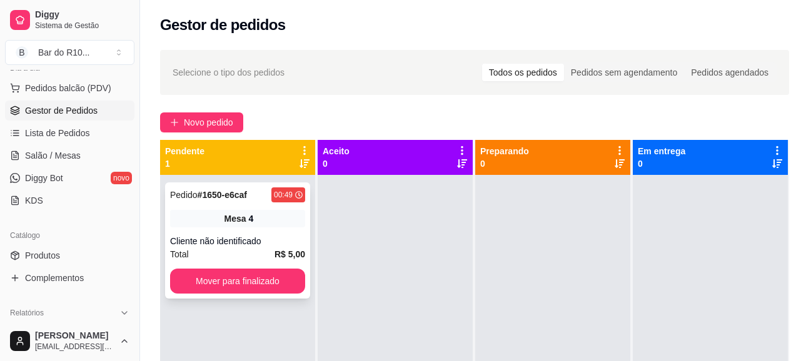
click at [249, 219] on div "4" at bounding box center [251, 219] width 5 height 13
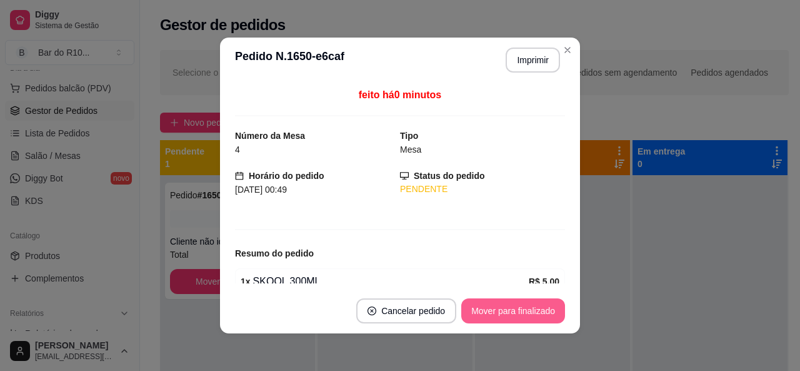
click at [530, 307] on button "Mover para finalizado" at bounding box center [513, 310] width 104 height 25
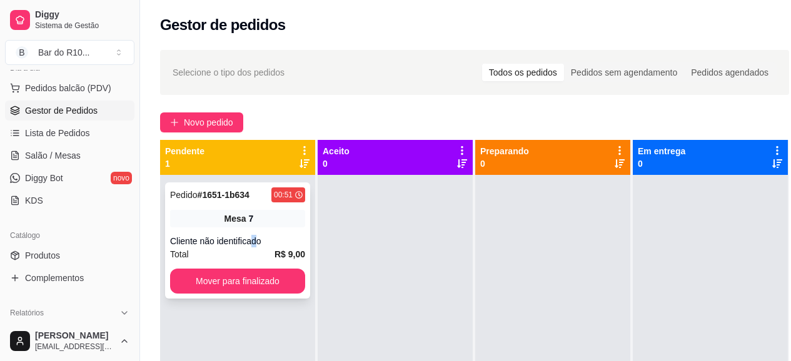
click at [256, 235] on div "Cliente não identificado" at bounding box center [237, 241] width 135 height 13
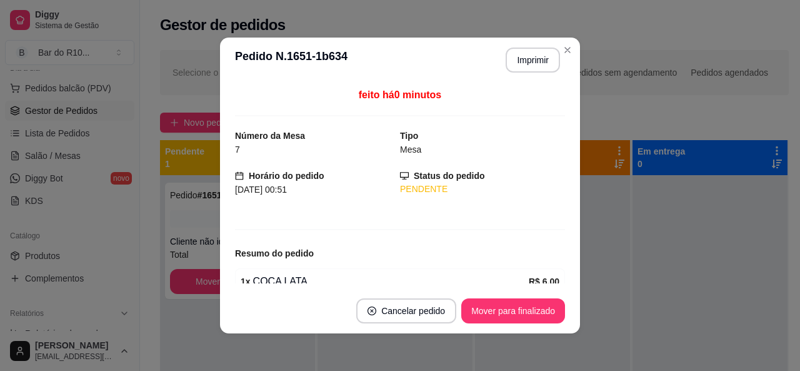
scroll to position [99, 0]
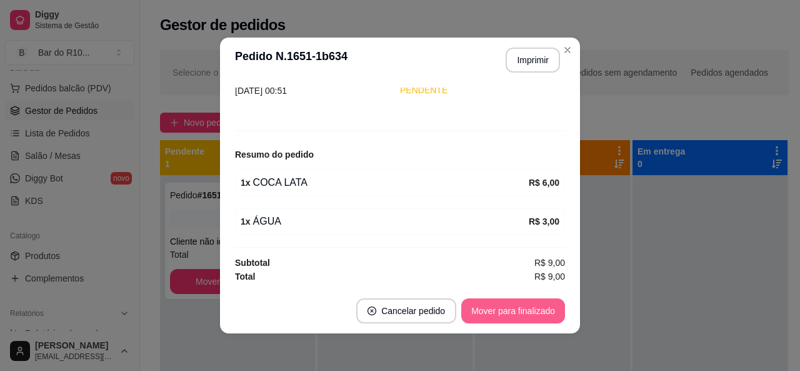
click at [533, 313] on button "Mover para finalizado" at bounding box center [513, 310] width 104 height 25
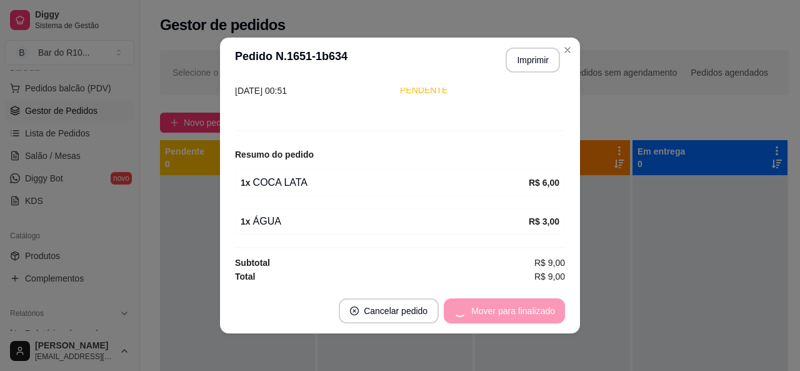
scroll to position [58, 0]
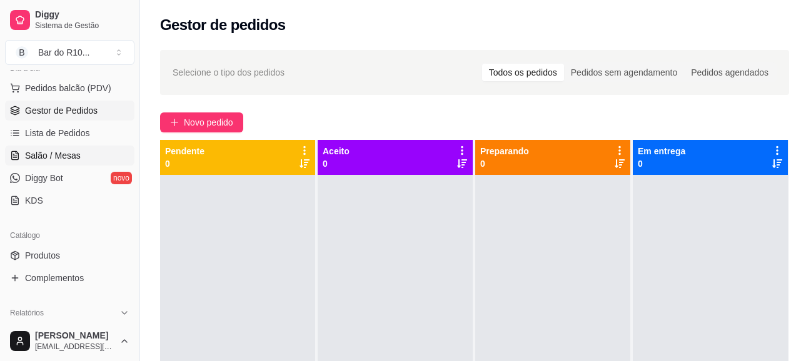
click at [53, 158] on span "Salão / Mesas" at bounding box center [53, 155] width 56 height 13
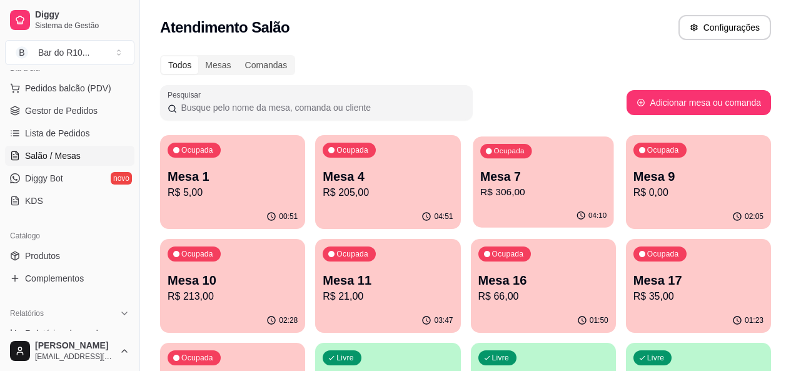
click at [496, 175] on p "Mesa 7" at bounding box center [543, 176] width 126 height 17
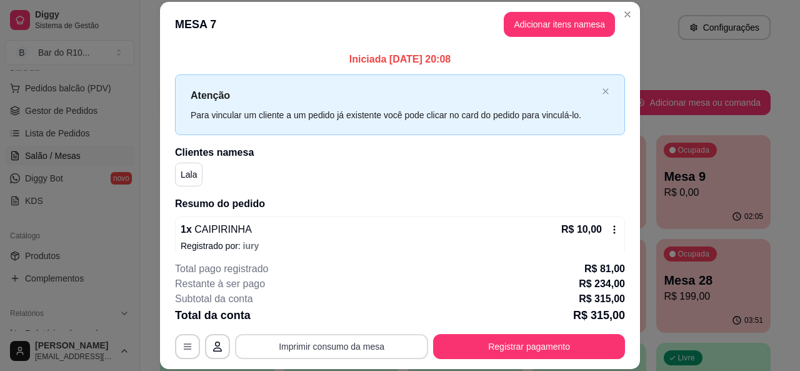
click at [374, 347] on button "Imprimir consumo da mesa" at bounding box center [331, 346] width 193 height 25
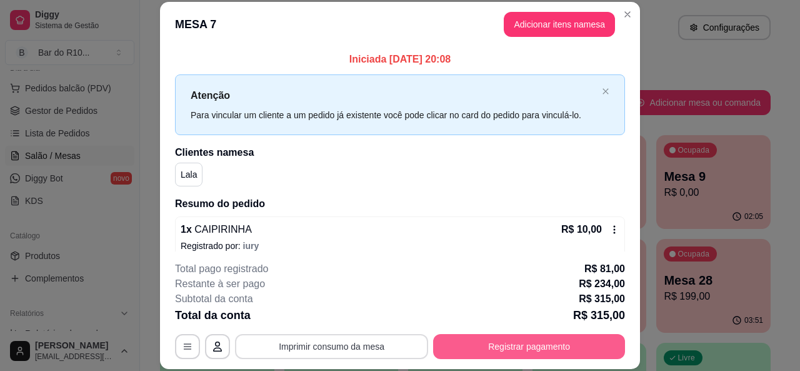
click at [560, 338] on button "Registrar pagamento" at bounding box center [529, 346] width 192 height 25
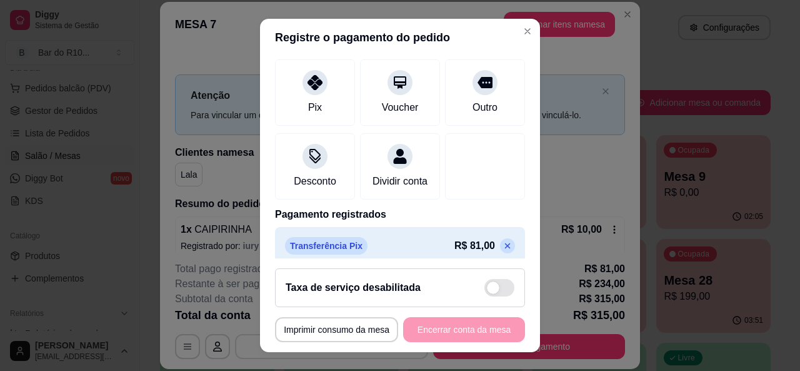
scroll to position [184, 0]
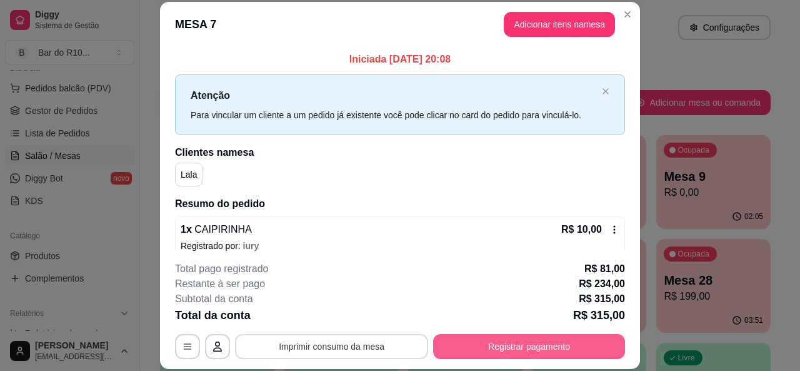
click at [560, 350] on button "Registrar pagamento" at bounding box center [529, 346] width 192 height 25
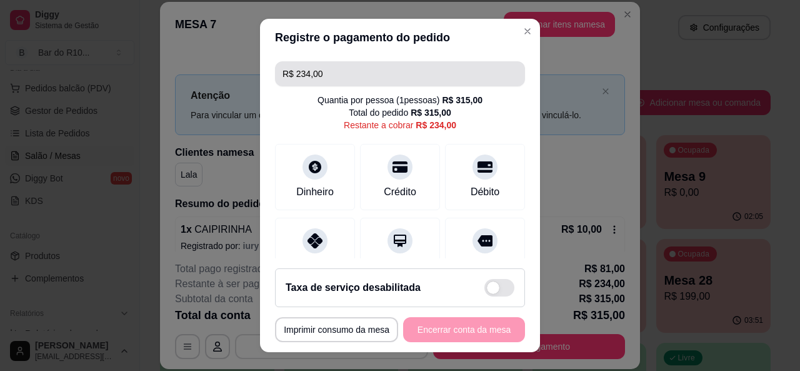
click at [389, 86] on input "R$ 234,00" at bounding box center [400, 73] width 235 height 25
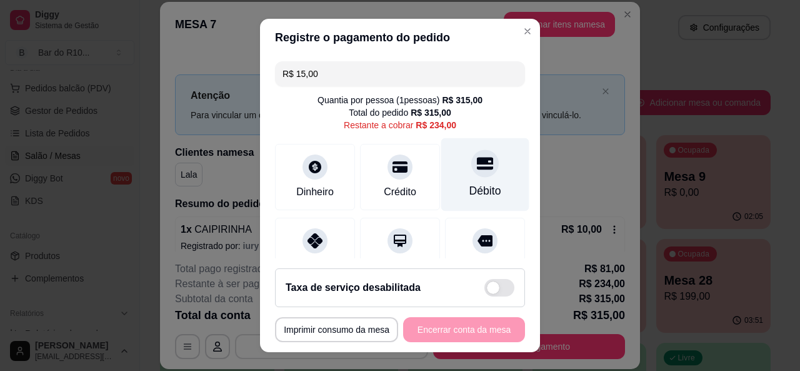
click at [447, 174] on div "Débito" at bounding box center [485, 174] width 88 height 73
type input "R$ 219,00"
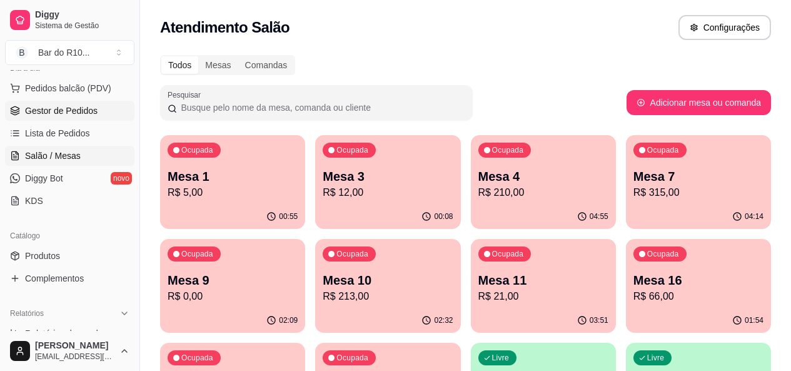
click at [76, 111] on span "Gestor de Pedidos" at bounding box center [61, 110] width 73 height 13
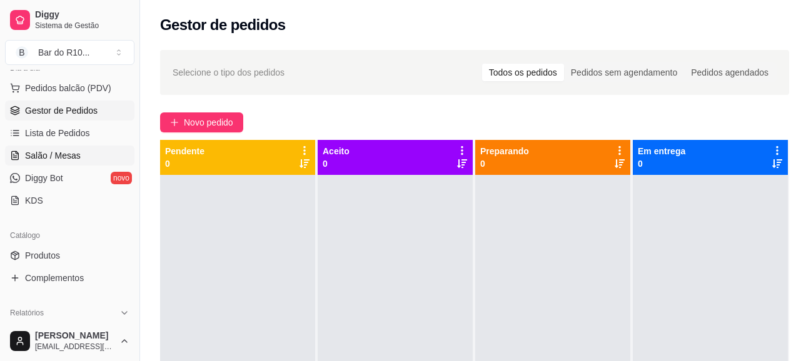
click at [55, 158] on span "Salão / Mesas" at bounding box center [53, 155] width 56 height 13
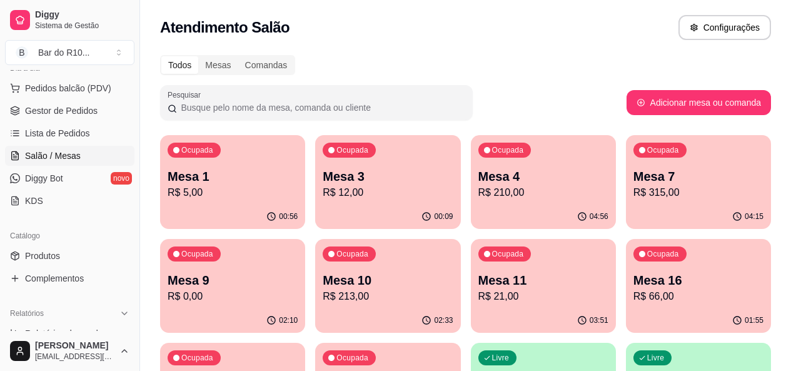
click at [626, 165] on div "Ocupada Mesa 7 R$ 315,00" at bounding box center [698, 169] width 145 height 69
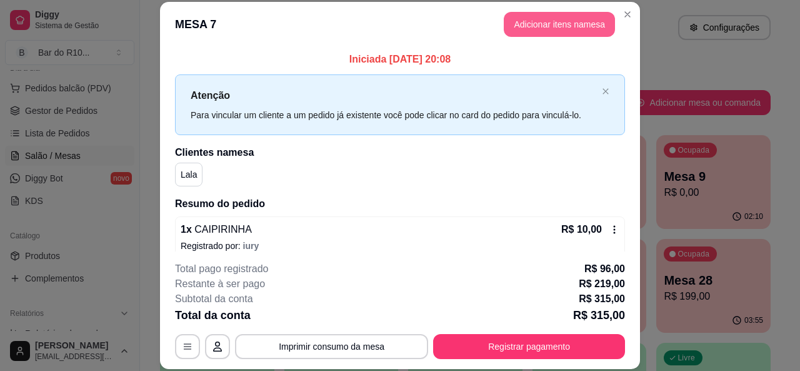
click at [545, 33] on button "Adicionar itens na mesa" at bounding box center [559, 24] width 111 height 25
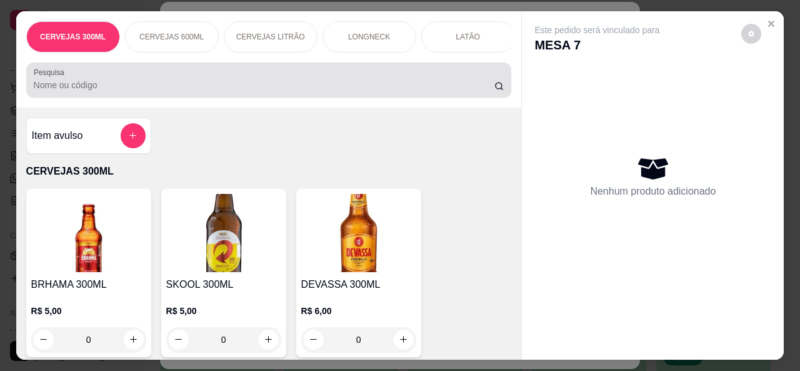
click at [319, 85] on input "Pesquisa" at bounding box center [264, 85] width 461 height 13
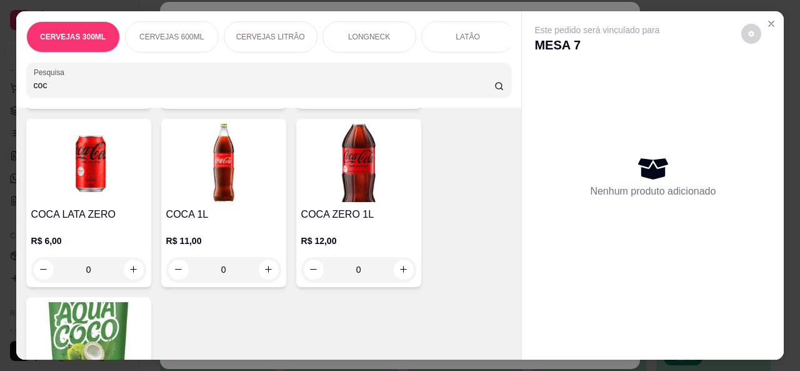
scroll to position [250, 0]
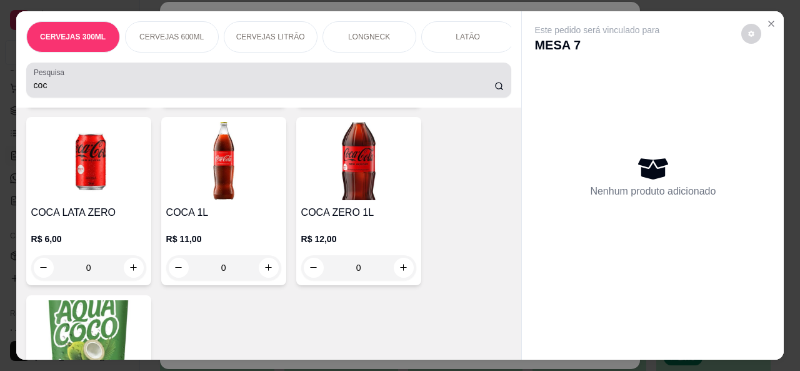
click at [291, 80] on div "coc" at bounding box center [269, 80] width 471 height 25
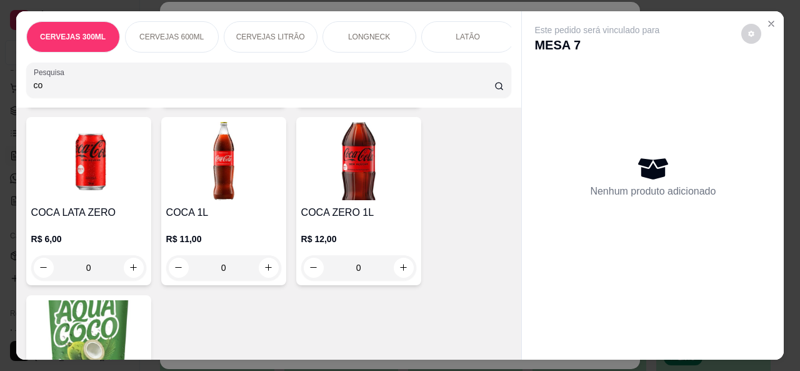
type input "c"
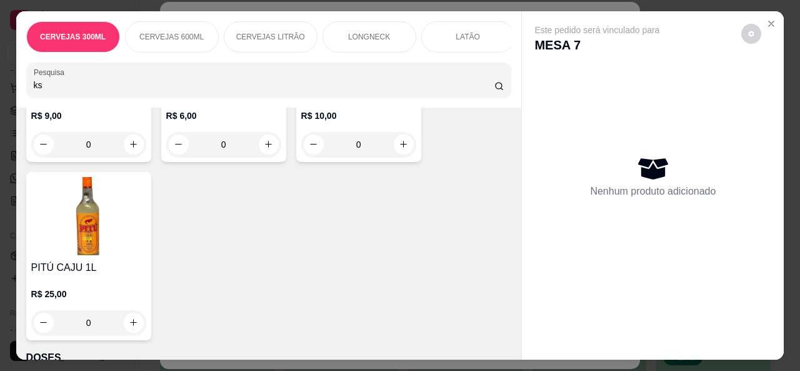
scroll to position [1790, 0]
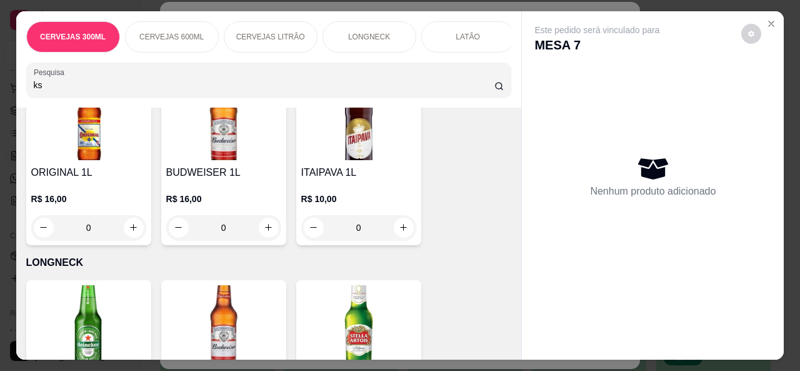
type input "ks"
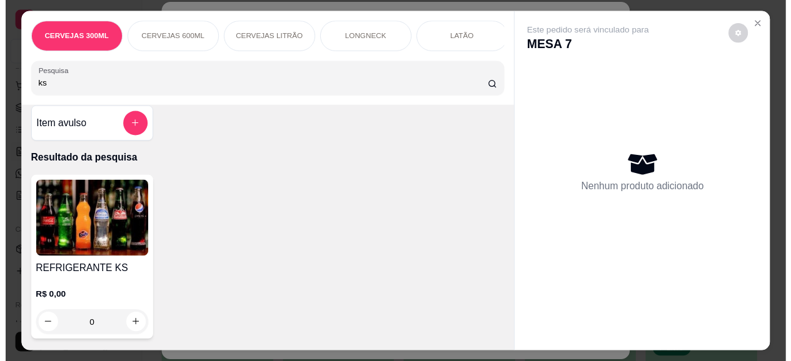
scroll to position [0, 0]
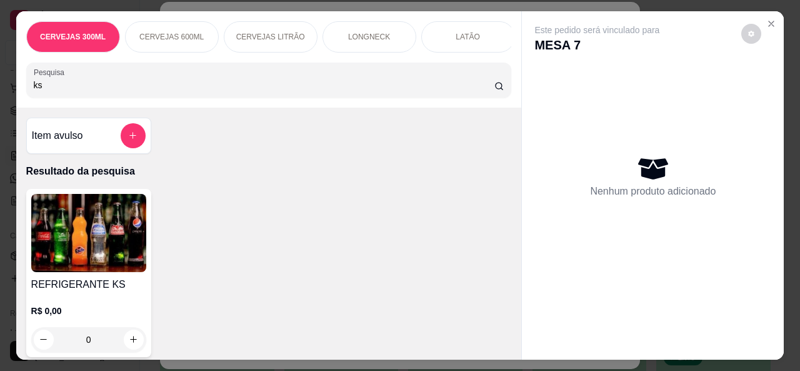
click at [131, 229] on img at bounding box center [88, 233] width 115 height 78
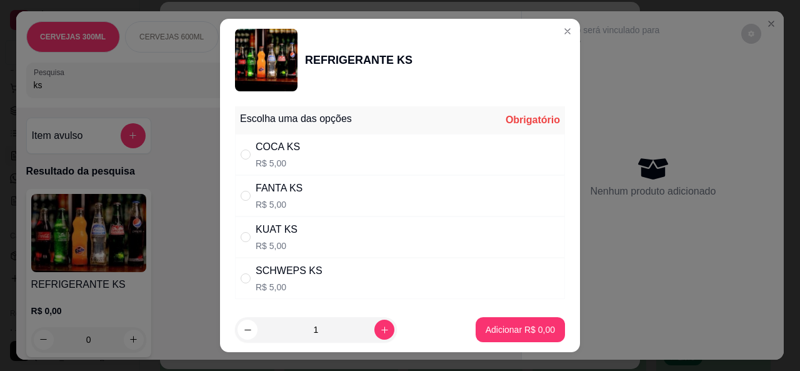
click at [257, 146] on div "COCA KS" at bounding box center [278, 146] width 44 height 15
radio input "true"
click at [540, 319] on button "Adicionar R$ 5,00" at bounding box center [520, 329] width 89 height 25
type input "1"
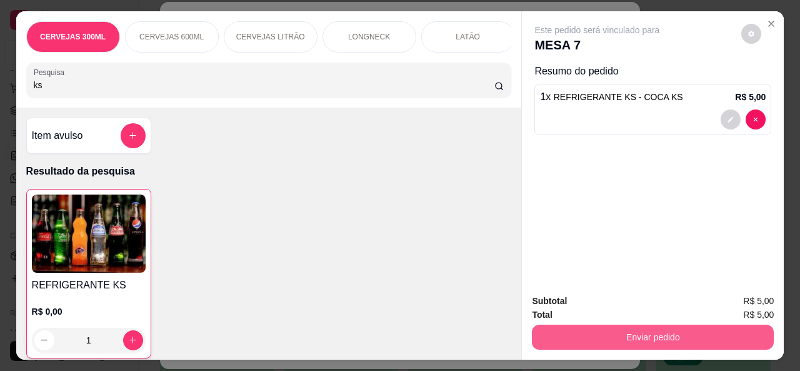
click at [571, 324] on button "Enviar pedido" at bounding box center [653, 336] width 242 height 25
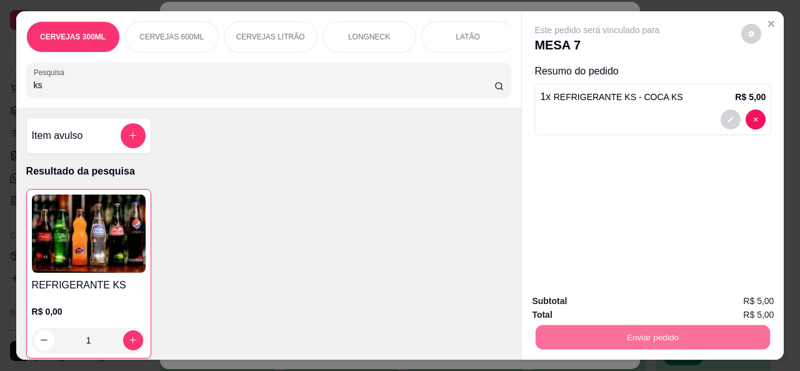
click at [579, 299] on button "Não registrar e enviar pedido" at bounding box center [612, 301] width 130 height 24
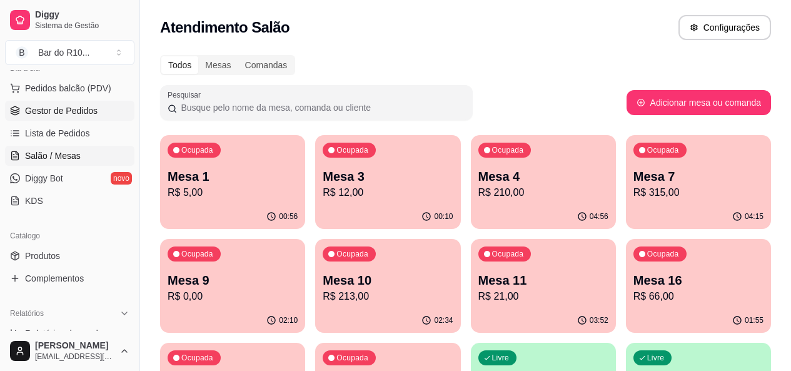
click at [99, 111] on link "Gestor de Pedidos" at bounding box center [69, 111] width 129 height 20
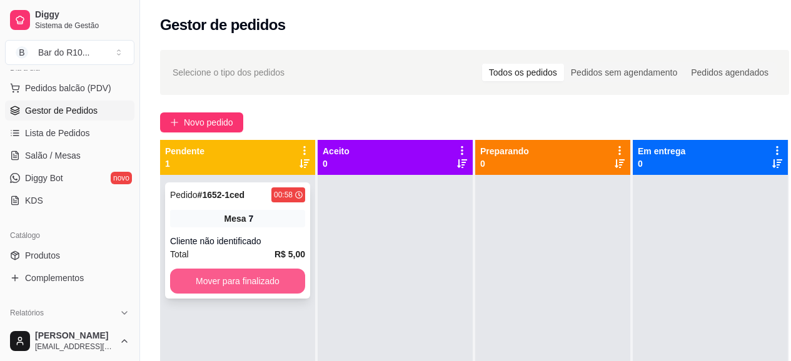
click at [281, 271] on button "Mover para finalizado" at bounding box center [237, 281] width 135 height 25
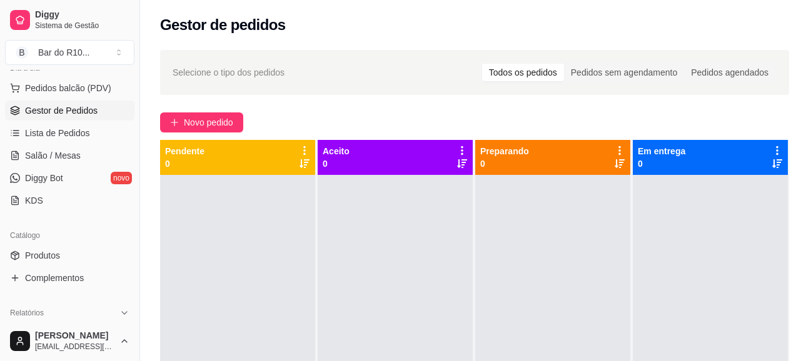
scroll to position [11, 0]
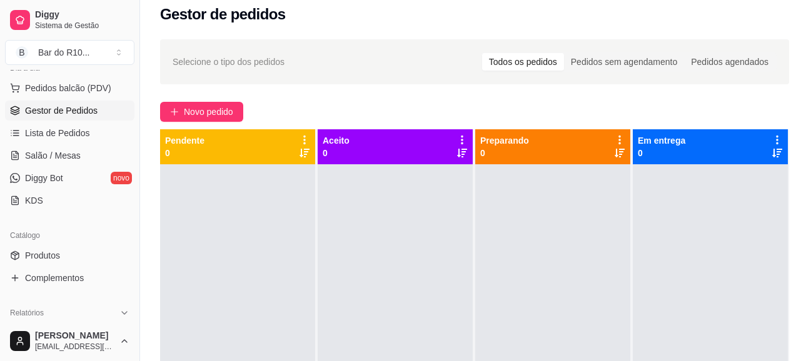
click at [786, 208] on div at bounding box center [710, 344] width 155 height 361
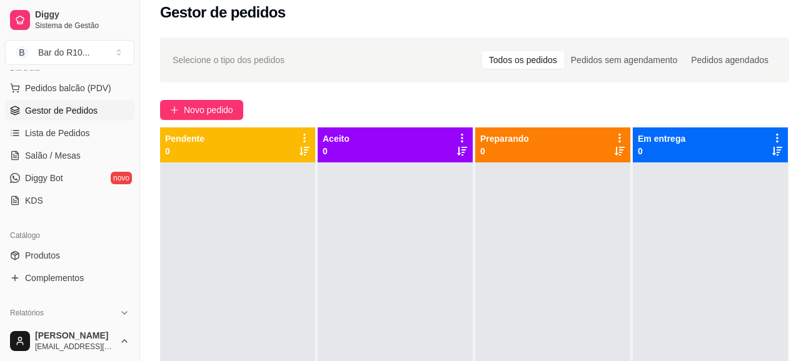
click at [780, 211] on div "Em entrega 0" at bounding box center [711, 326] width 156 height 396
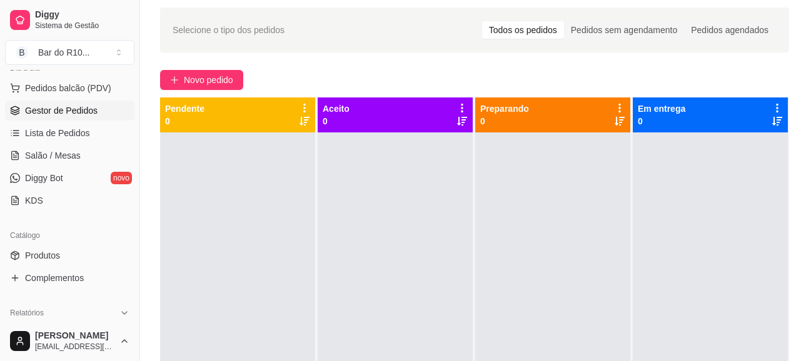
click at [751, 231] on div at bounding box center [710, 313] width 155 height 361
click at [83, 136] on span "Lista de Pedidos" at bounding box center [57, 133] width 65 height 13
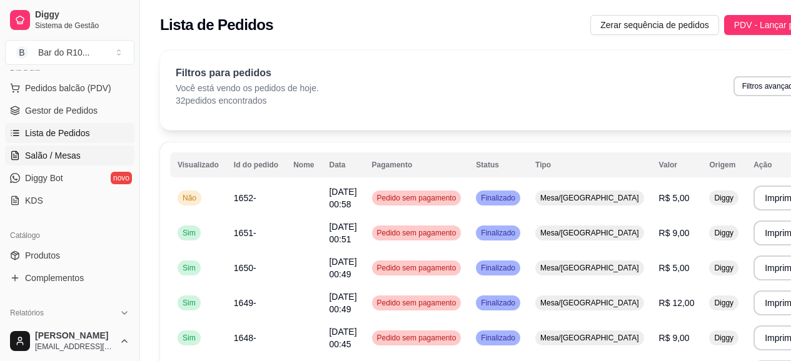
click at [56, 158] on span "Salão / Mesas" at bounding box center [53, 155] width 56 height 13
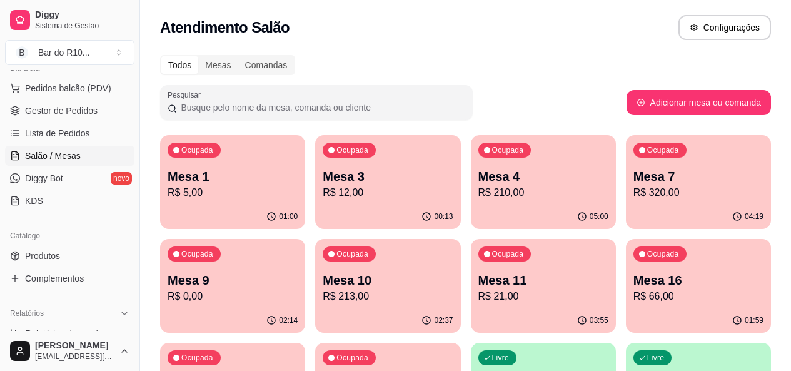
click at [633, 198] on p "R$ 320,00" at bounding box center [698, 192] width 130 height 15
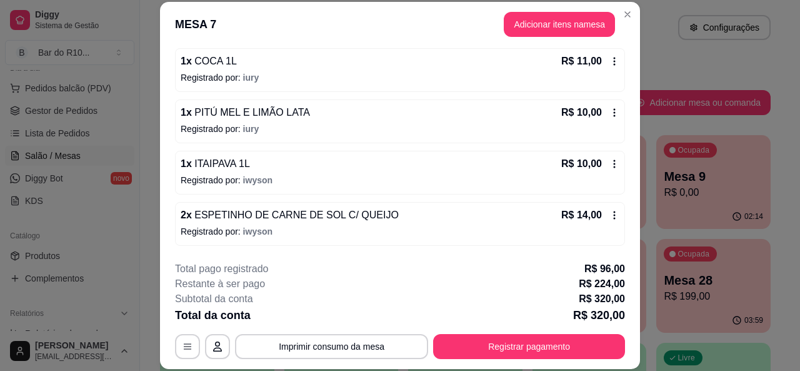
scroll to position [417, 0]
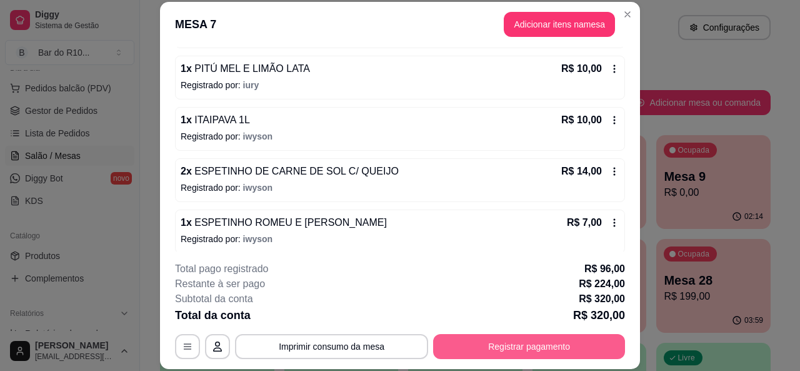
click at [548, 353] on button "Registrar pagamento" at bounding box center [529, 346] width 192 height 25
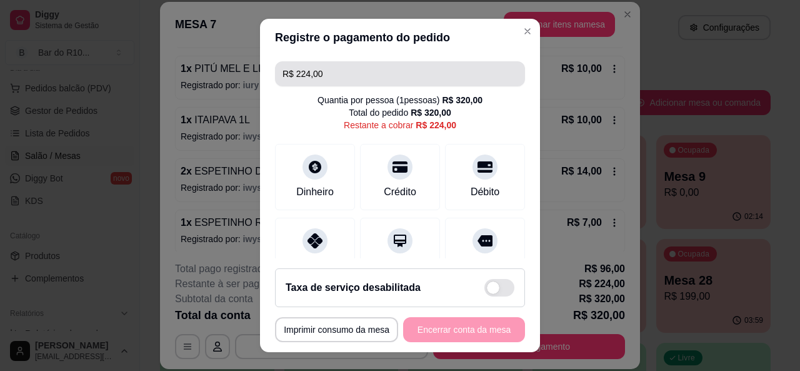
click at [406, 81] on input "R$ 224,00" at bounding box center [400, 73] width 235 height 25
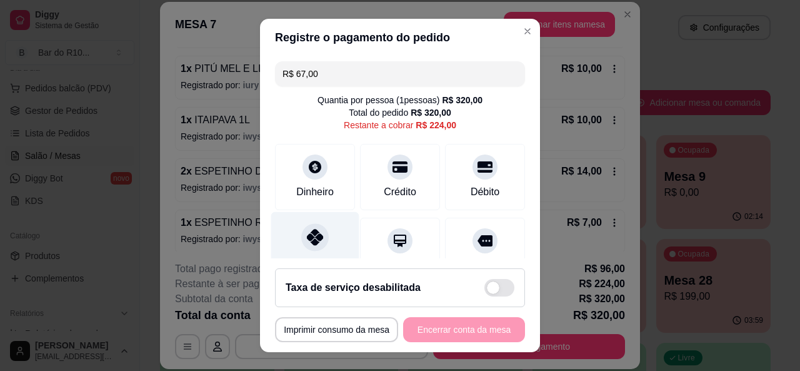
click at [307, 229] on icon at bounding box center [315, 237] width 16 height 16
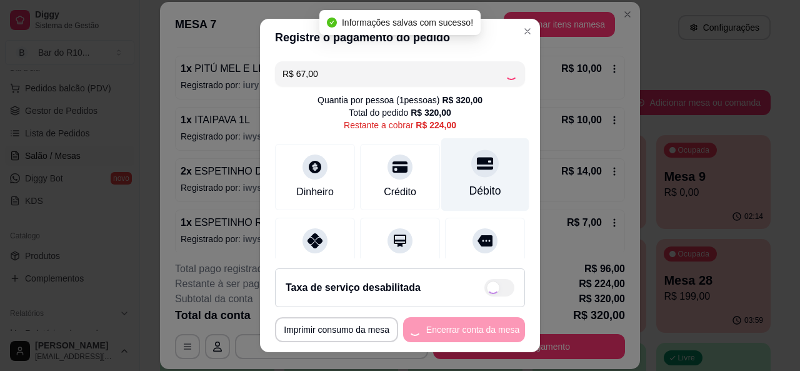
type input "R$ 157,00"
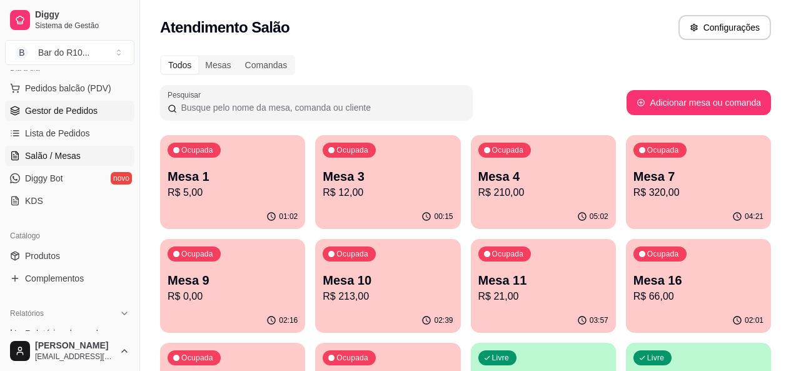
click at [71, 101] on link "Gestor de Pedidos" at bounding box center [69, 111] width 129 height 20
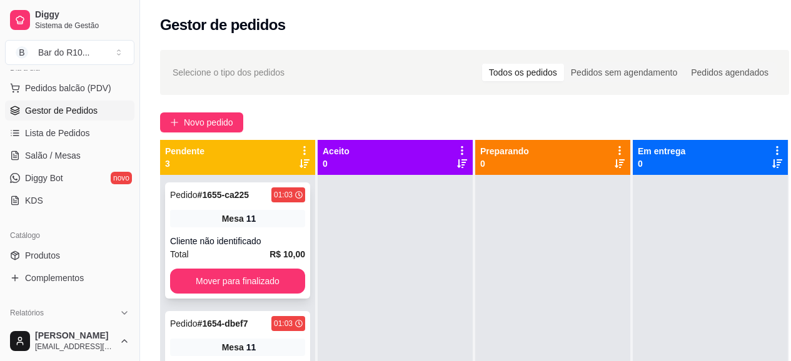
click at [188, 191] on span "Pedido" at bounding box center [184, 195] width 28 height 10
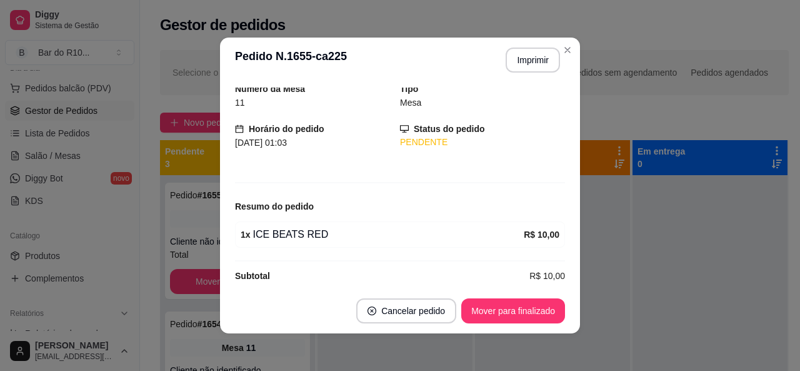
scroll to position [60, 0]
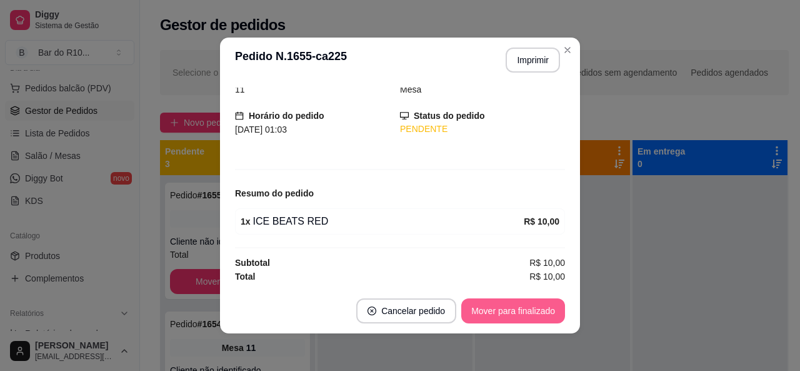
click at [518, 307] on button "Mover para finalizado" at bounding box center [513, 310] width 104 height 25
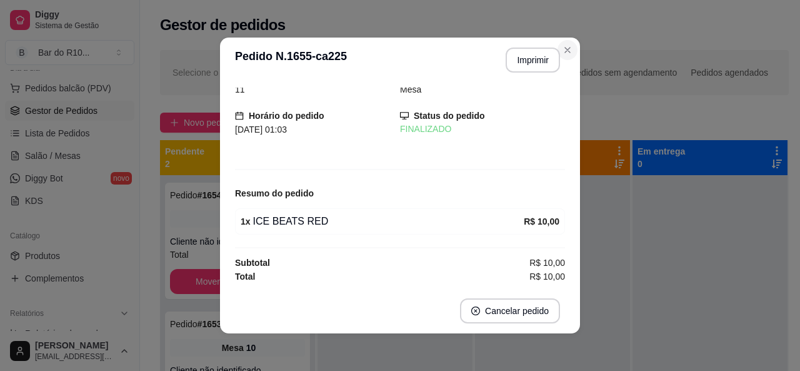
scroll to position [19, 0]
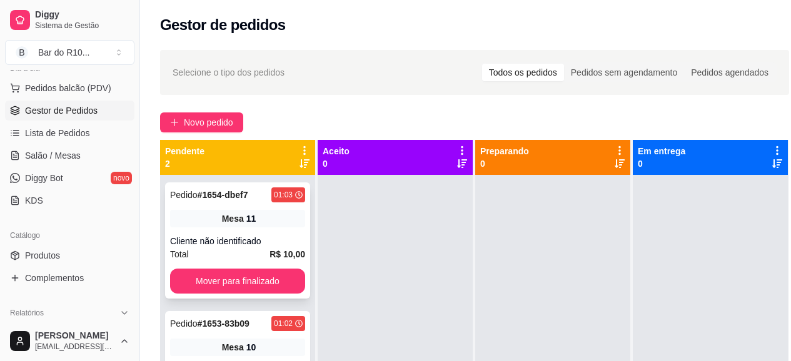
click at [219, 238] on div "Cliente não identificado" at bounding box center [237, 241] width 135 height 13
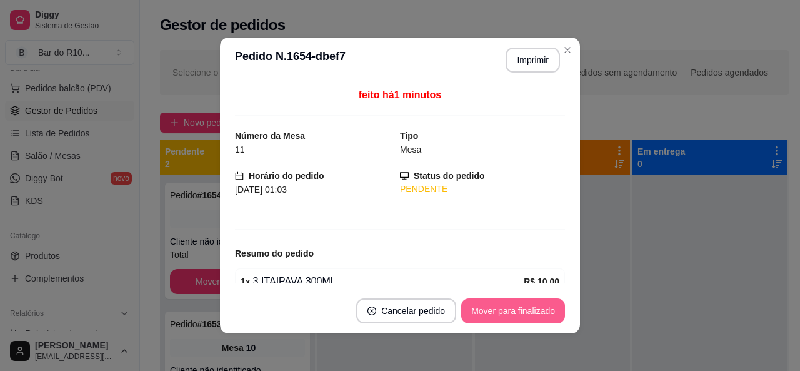
click at [549, 316] on button "Mover para finalizado" at bounding box center [513, 310] width 104 height 25
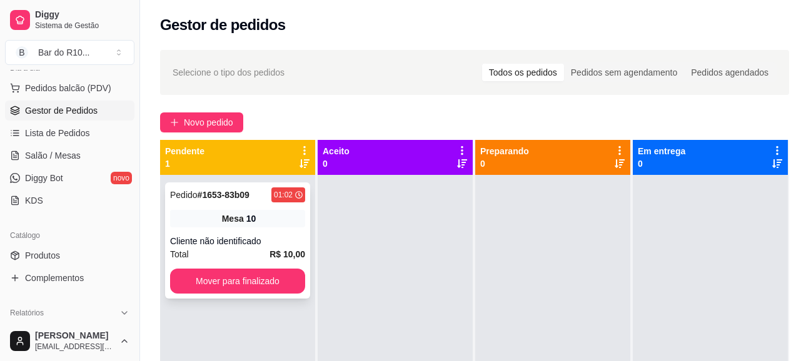
click at [236, 214] on span "Mesa" at bounding box center [233, 219] width 22 height 13
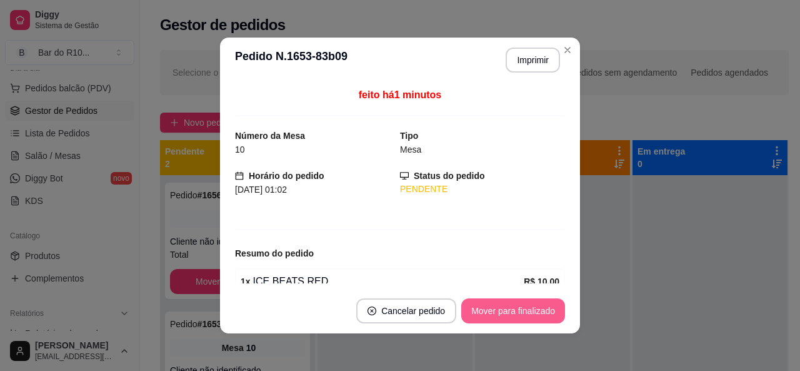
click at [491, 298] on button "Mover para finalizado" at bounding box center [513, 310] width 104 height 25
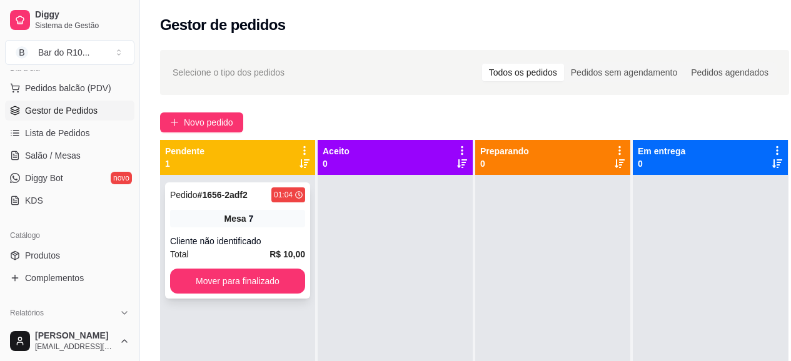
click at [277, 249] on strong "R$ 10,00" at bounding box center [287, 254] width 36 height 10
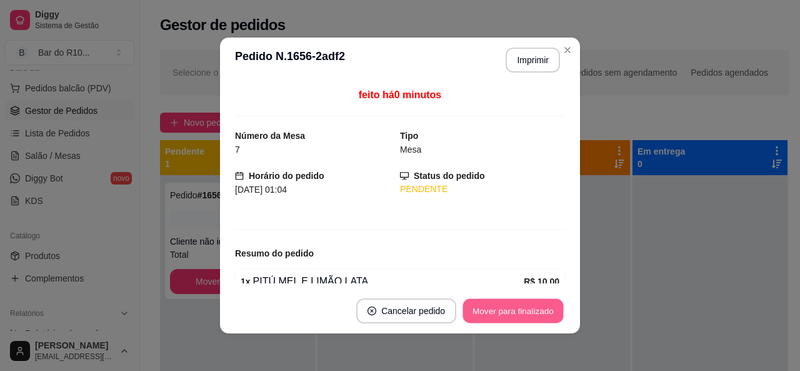
click at [514, 309] on button "Mover para finalizado" at bounding box center [513, 311] width 101 height 24
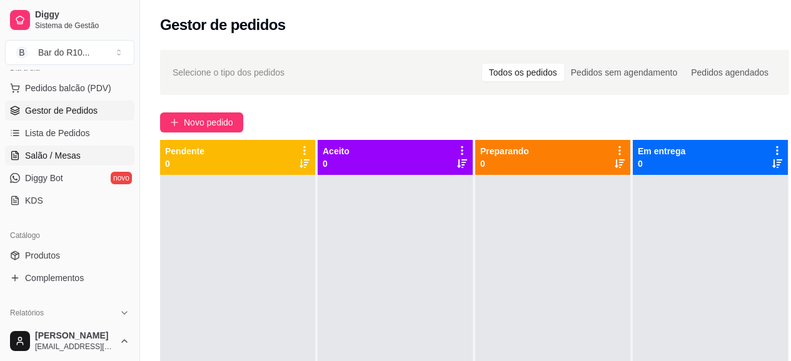
click at [83, 154] on link "Salão / Mesas" at bounding box center [69, 156] width 129 height 20
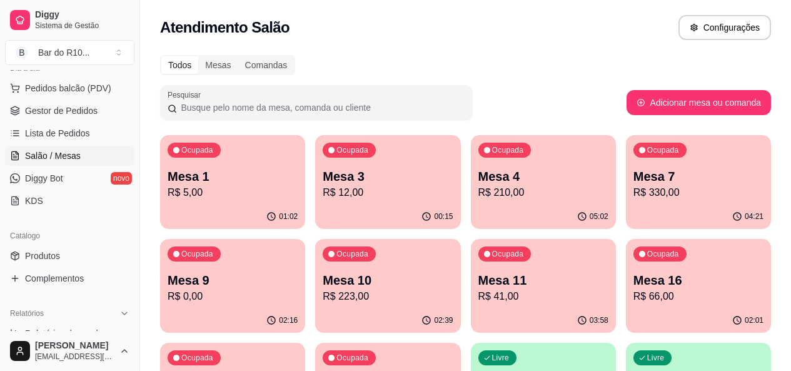
click at [633, 273] on p "Mesa 16" at bounding box center [698, 280] width 130 height 18
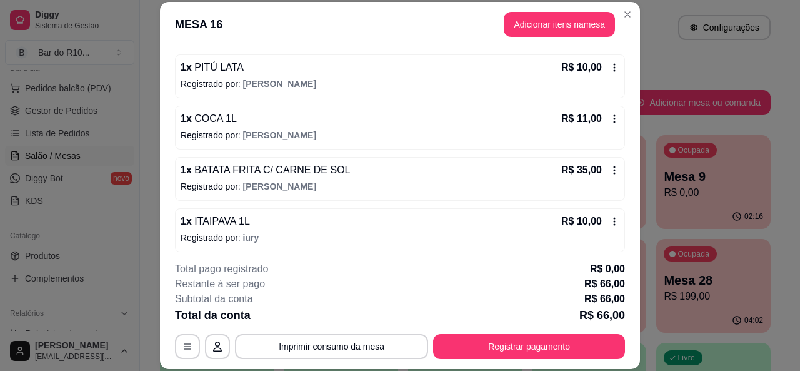
scroll to position [116, 0]
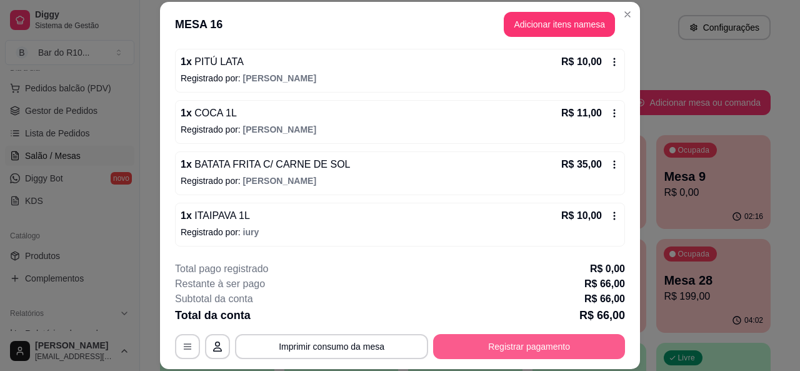
click at [486, 343] on button "Registrar pagamento" at bounding box center [529, 346] width 192 height 25
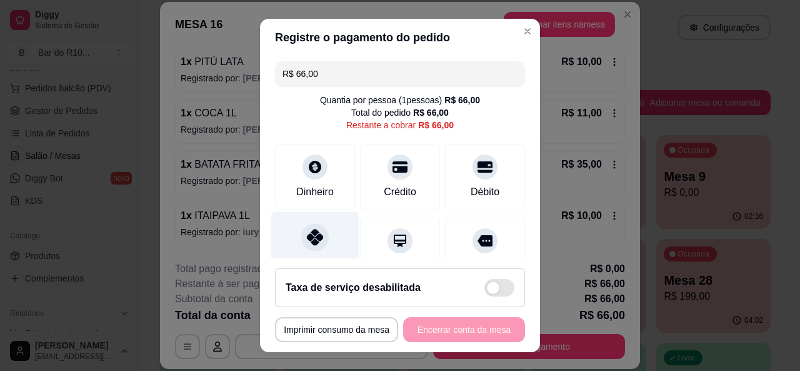
click at [324, 240] on div "Pix" at bounding box center [315, 247] width 88 height 73
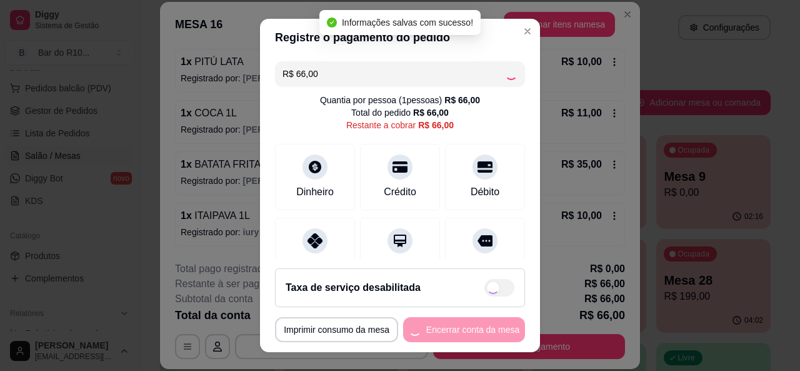
type input "R$ 0,00"
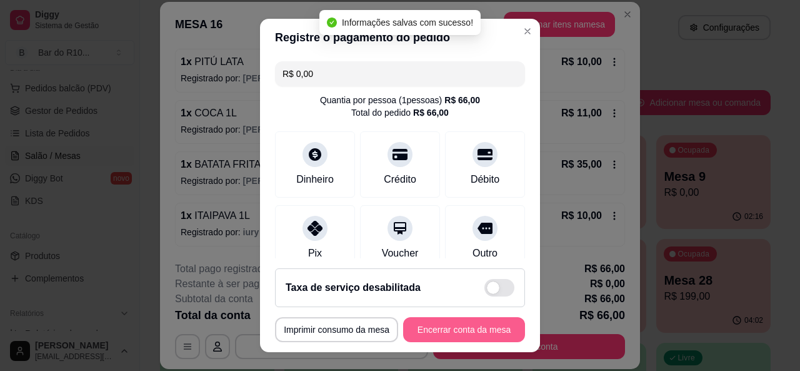
click at [481, 335] on button "Encerrar conta da mesa" at bounding box center [464, 329] width 122 height 25
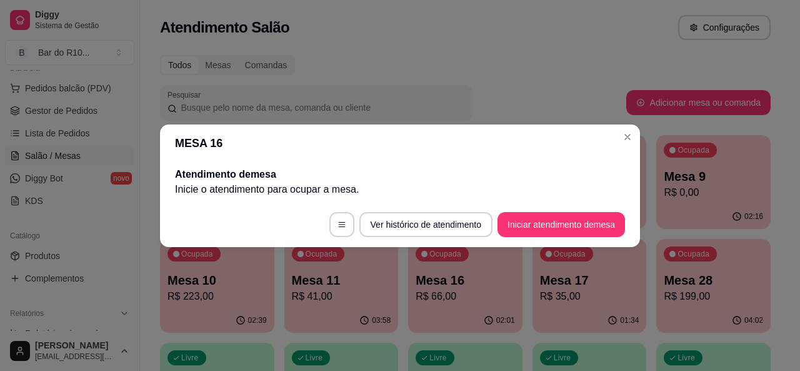
scroll to position [0, 0]
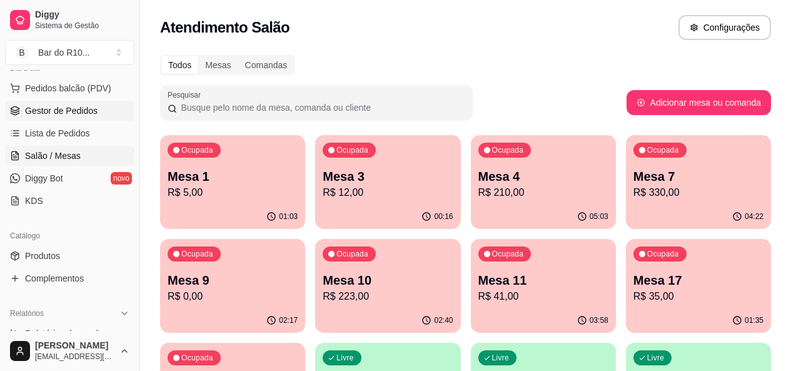
click at [47, 104] on span "Gestor de Pedidos" at bounding box center [61, 110] width 73 height 13
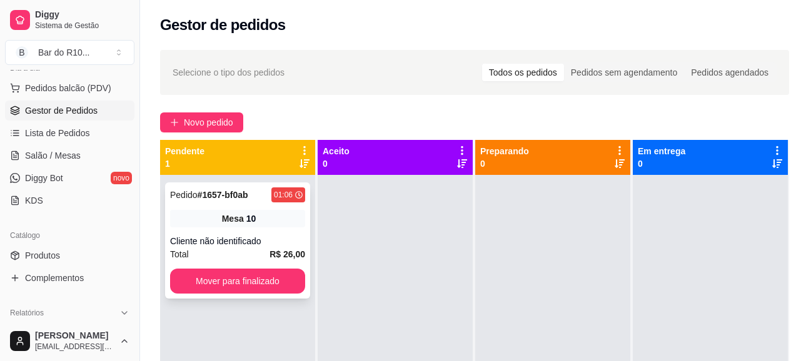
click at [254, 213] on div "Mesa 10" at bounding box center [237, 219] width 135 height 18
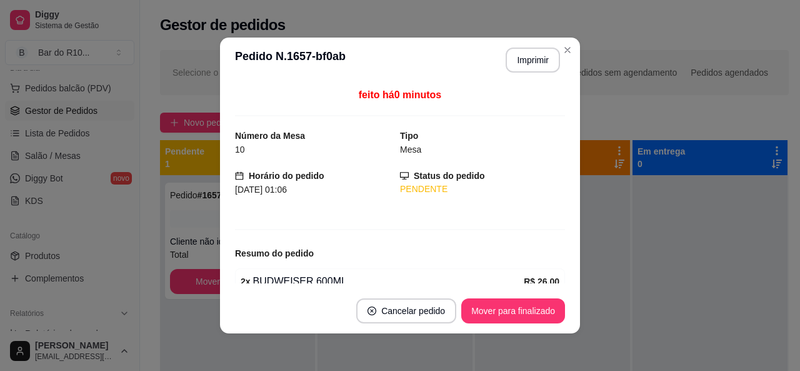
scroll to position [60, 0]
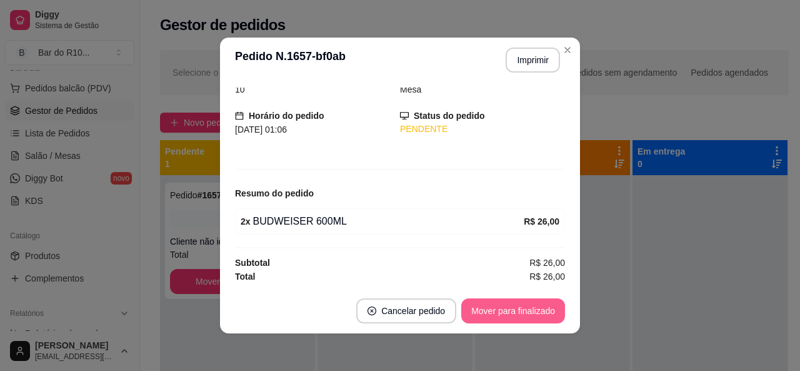
click at [536, 312] on button "Mover para finalizado" at bounding box center [513, 310] width 104 height 25
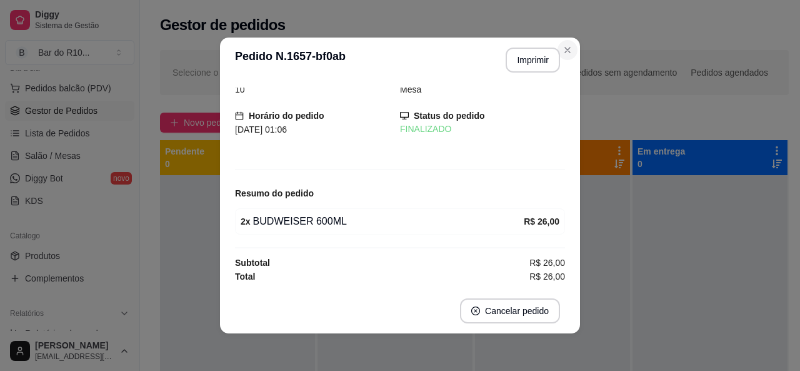
scroll to position [19, 0]
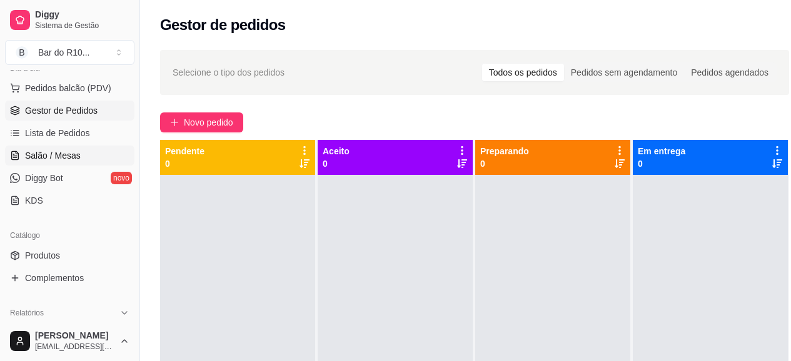
click at [73, 159] on span "Salão / Mesas" at bounding box center [53, 155] width 56 height 13
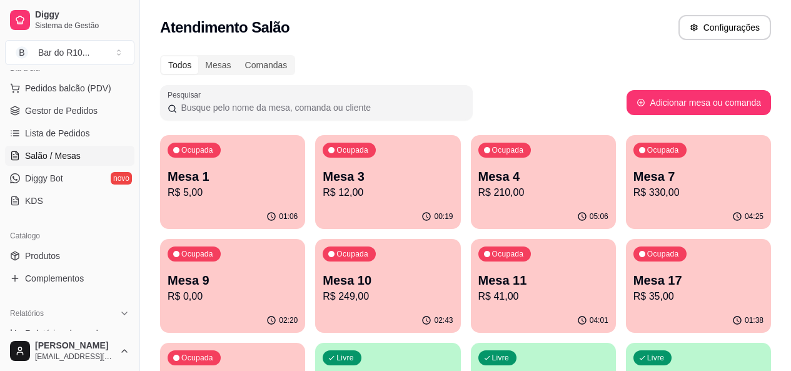
click at [323, 297] on p "R$ 249,00" at bounding box center [388, 296] width 130 height 15
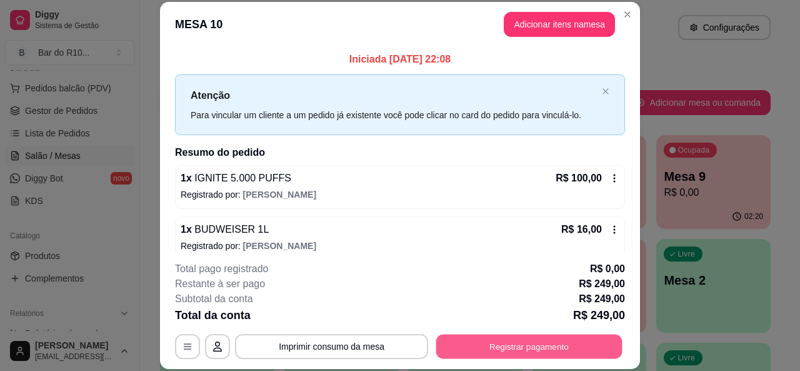
click at [506, 357] on button "Registrar pagamento" at bounding box center [529, 346] width 186 height 24
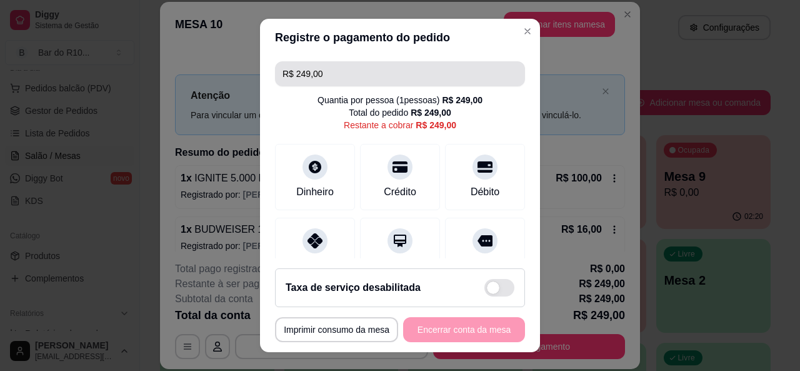
click at [388, 73] on input "R$ 249,00" at bounding box center [400, 73] width 235 height 25
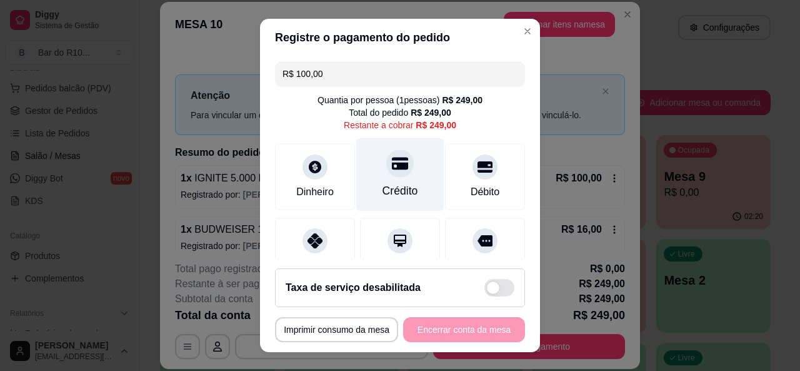
click at [414, 187] on div "Crédito" at bounding box center [400, 174] width 88 height 73
type input "R$ 149,00"
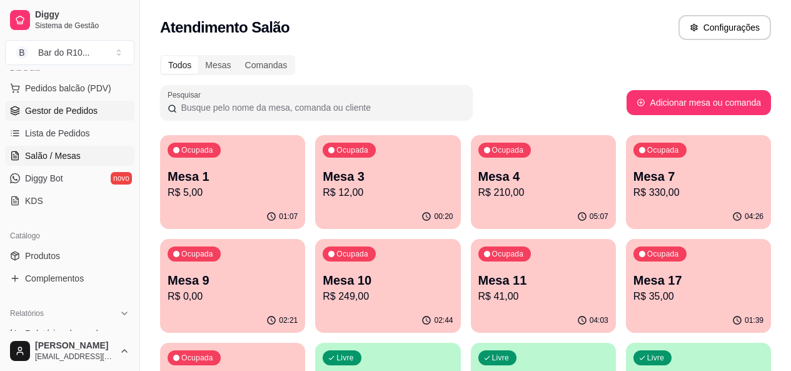
click at [103, 106] on link "Gestor de Pedidos" at bounding box center [69, 111] width 129 height 20
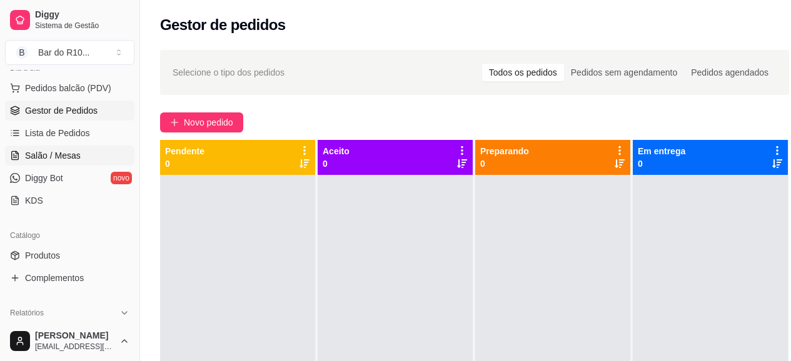
click at [63, 153] on span "Salão / Mesas" at bounding box center [53, 155] width 56 height 13
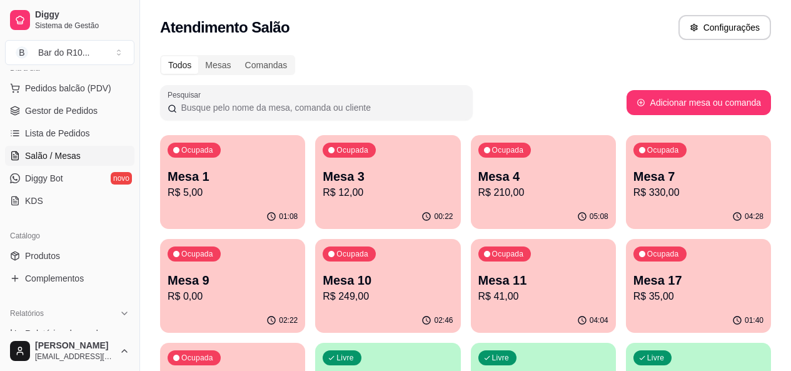
click at [478, 178] on p "Mesa 4" at bounding box center [543, 177] width 130 height 18
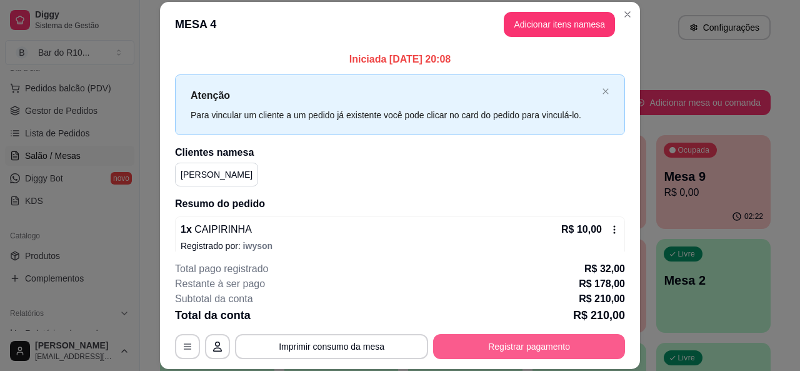
click at [542, 343] on button "Registrar pagamento" at bounding box center [529, 346] width 192 height 25
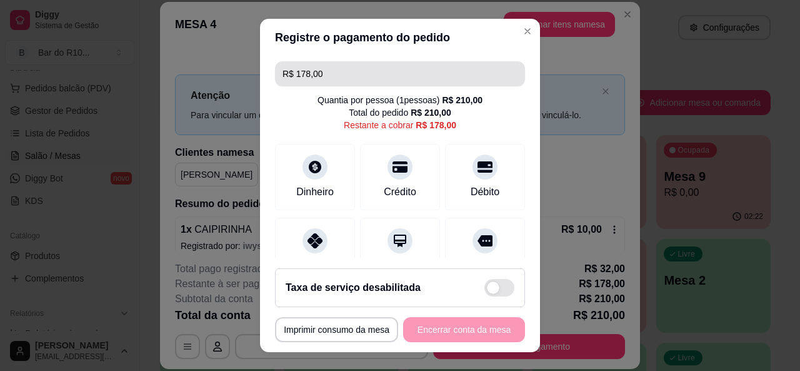
click at [320, 72] on input "R$ 178,00" at bounding box center [400, 73] width 235 height 25
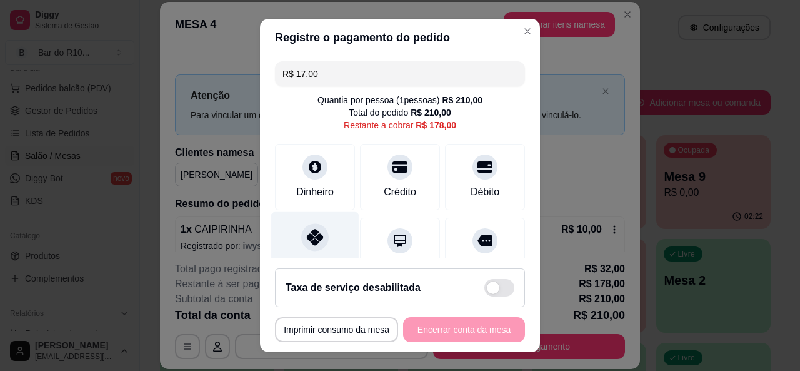
click at [332, 227] on div "Pix" at bounding box center [315, 247] width 88 height 73
type input "R$ 161,00"
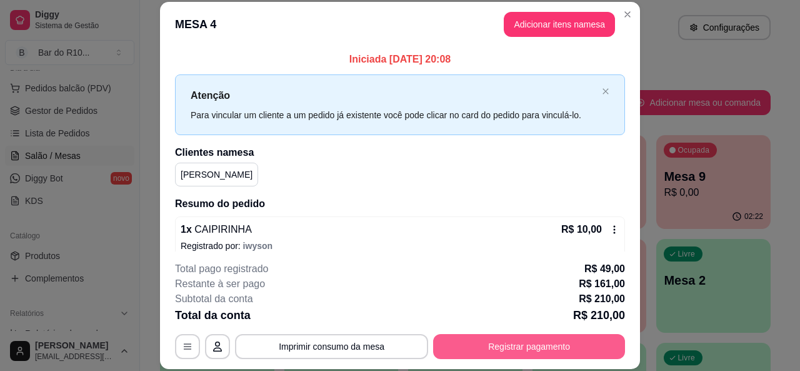
click at [537, 339] on button "Registrar pagamento" at bounding box center [529, 346] width 192 height 25
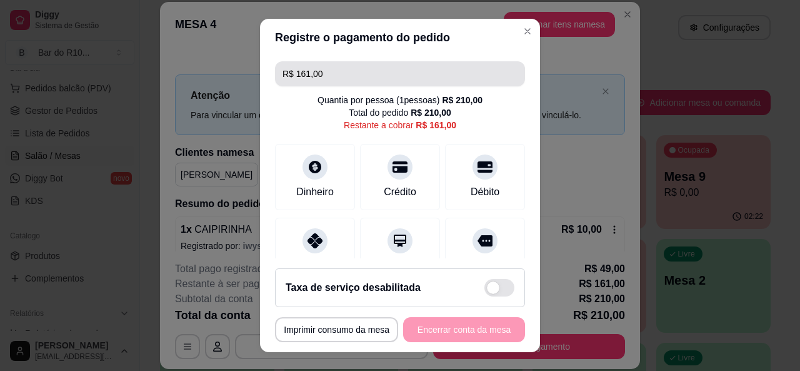
click at [340, 83] on input "R$ 161,00" at bounding box center [400, 73] width 235 height 25
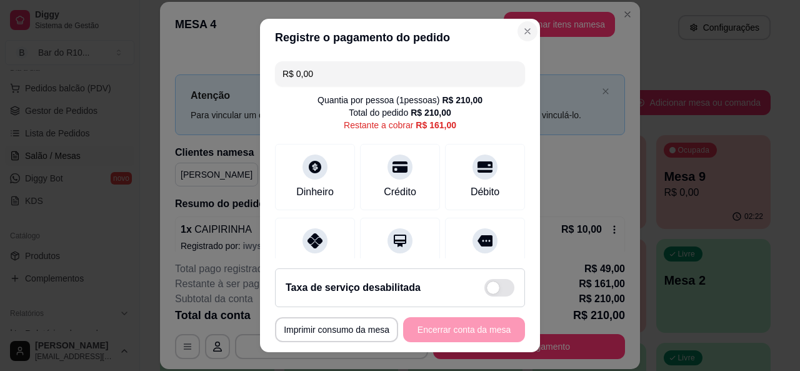
type input "R$ 0,00"
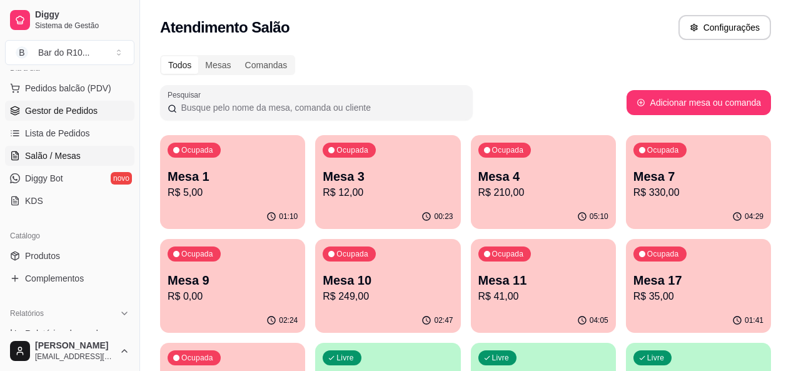
click at [46, 109] on span "Gestor de Pedidos" at bounding box center [61, 110] width 73 height 13
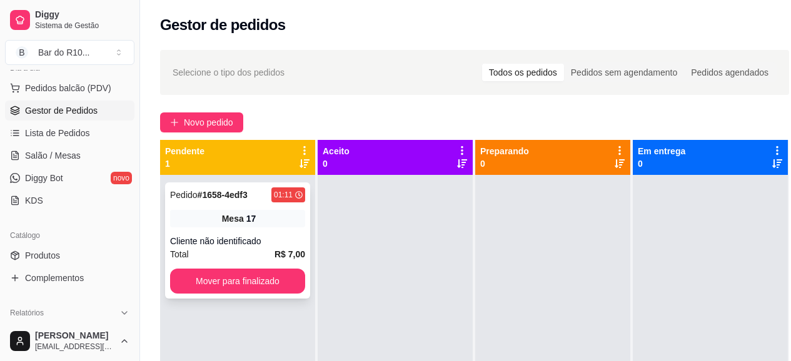
click at [299, 245] on div "Cliente não identificado" at bounding box center [237, 241] width 135 height 13
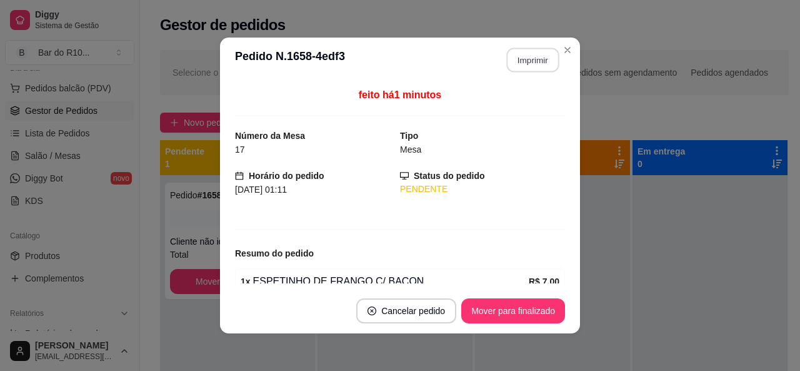
click at [521, 69] on button "Imprimir" at bounding box center [533, 60] width 53 height 24
click at [531, 301] on button "Mover para finalizado" at bounding box center [513, 310] width 104 height 25
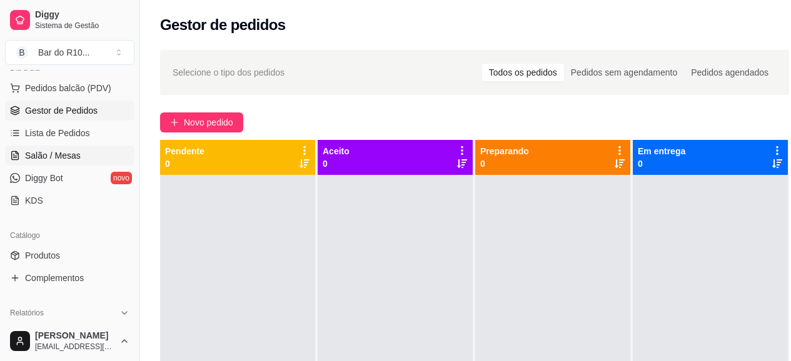
click at [53, 157] on span "Salão / Mesas" at bounding box center [53, 155] width 56 height 13
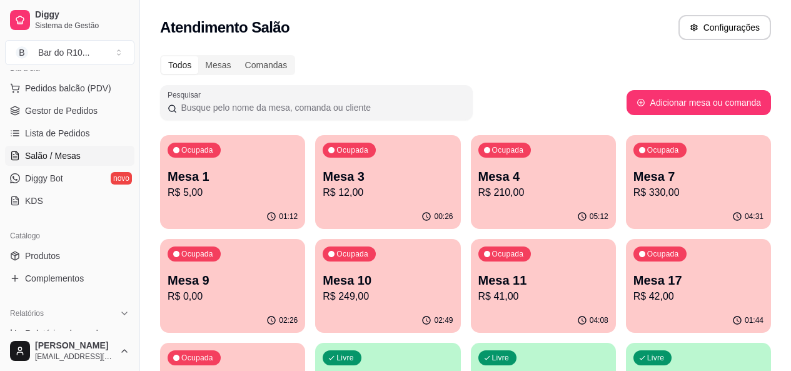
click at [528, 57] on div "Todos Mesas Comandas" at bounding box center [465, 65] width 611 height 20
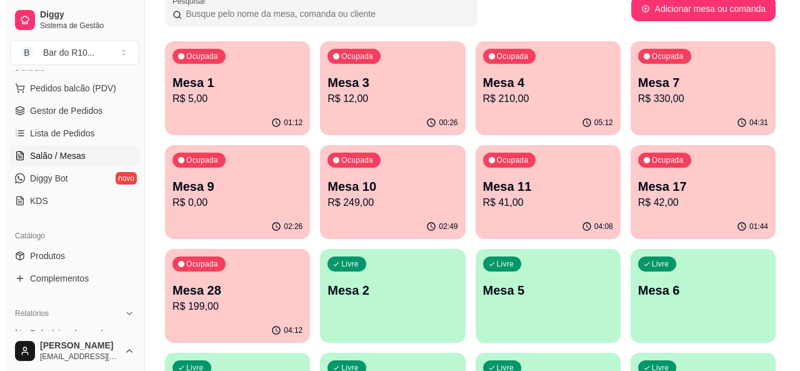
scroll to position [100, 0]
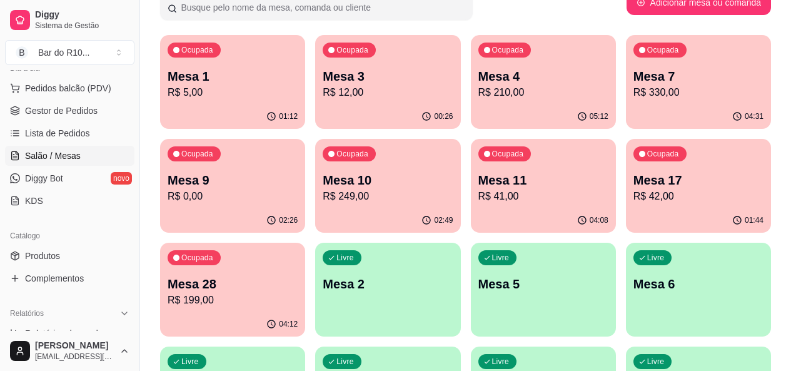
click at [471, 300] on div "Livre Mesa 5" at bounding box center [543, 282] width 145 height 79
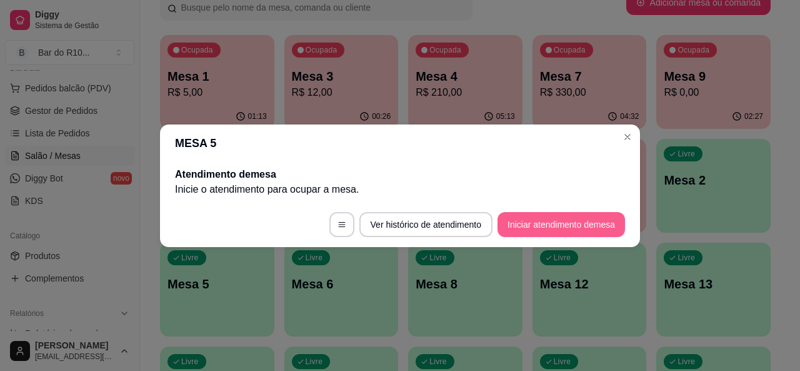
click at [529, 229] on button "Iniciar atendimento de mesa" at bounding box center [562, 224] width 128 height 25
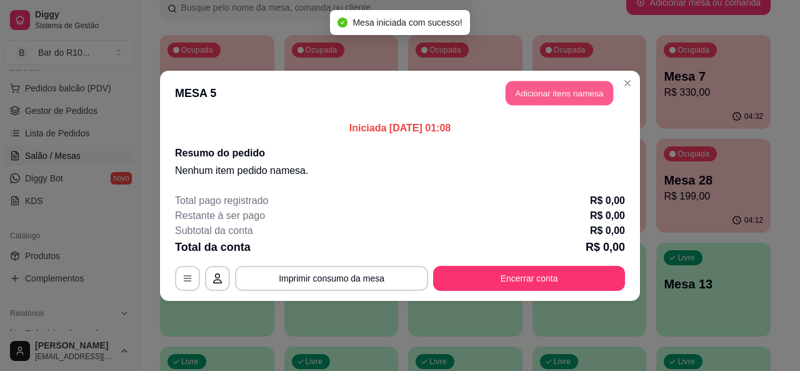
click at [590, 83] on button "Adicionar itens na mesa" at bounding box center [560, 93] width 108 height 24
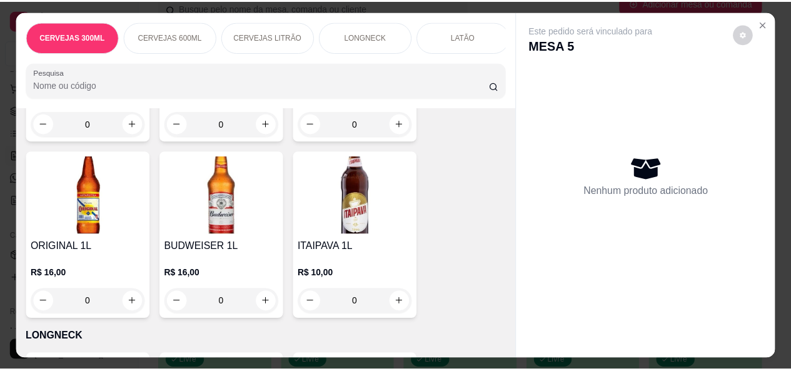
scroll to position [1525, 0]
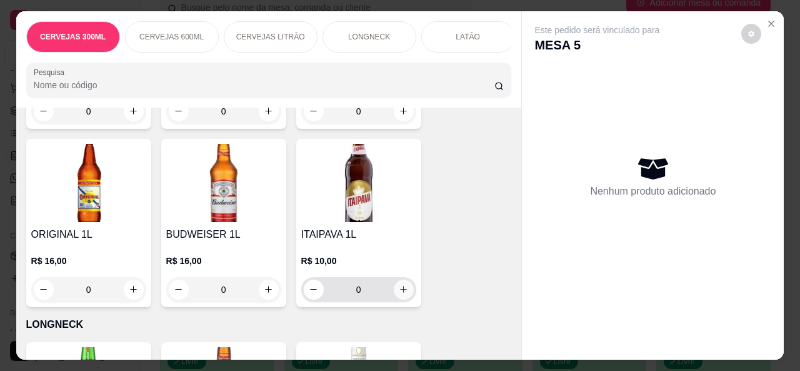
click at [394, 298] on button "increase-product-quantity" at bounding box center [404, 289] width 20 height 20
type input "1"
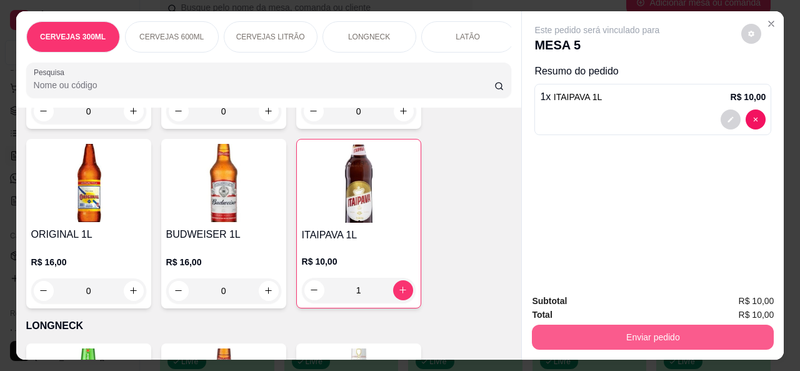
click at [688, 334] on button "Enviar pedido" at bounding box center [653, 336] width 242 height 25
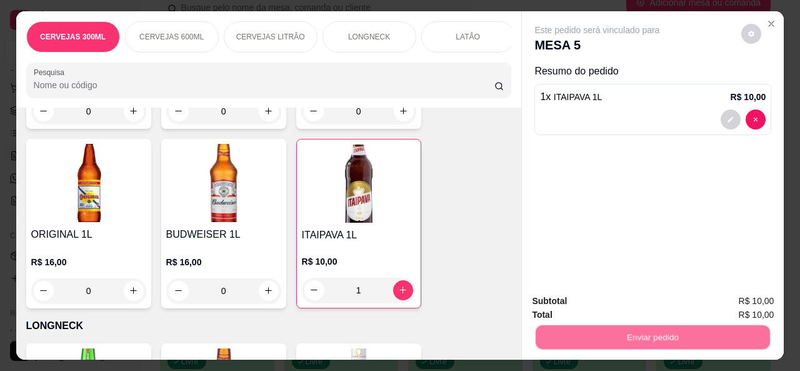
click at [630, 308] on button "Não registrar e enviar pedido" at bounding box center [612, 302] width 130 height 24
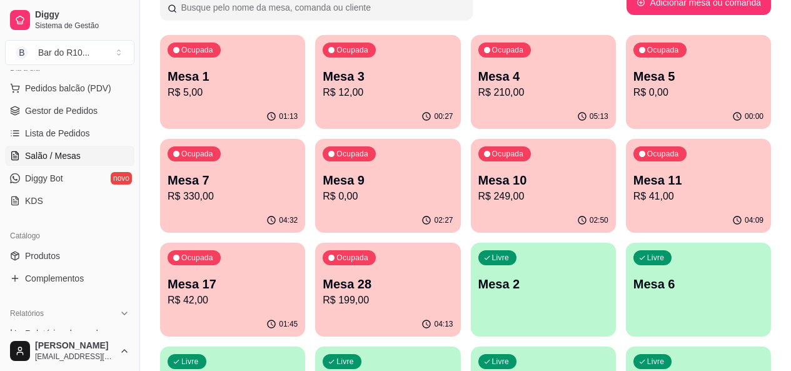
click at [44, 112] on span "Gestor de Pedidos" at bounding box center [61, 110] width 73 height 13
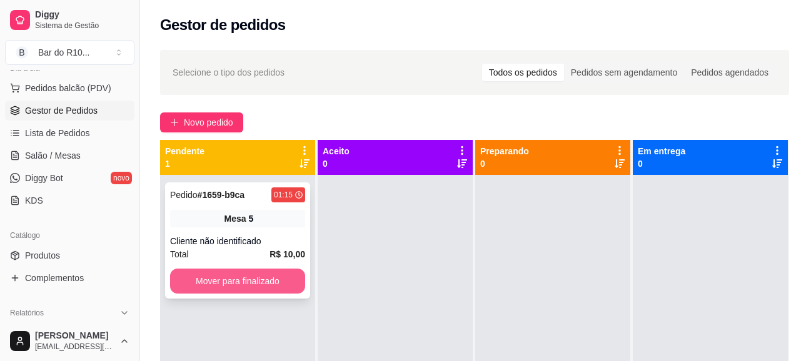
click at [276, 273] on button "Mover para finalizado" at bounding box center [237, 281] width 135 height 25
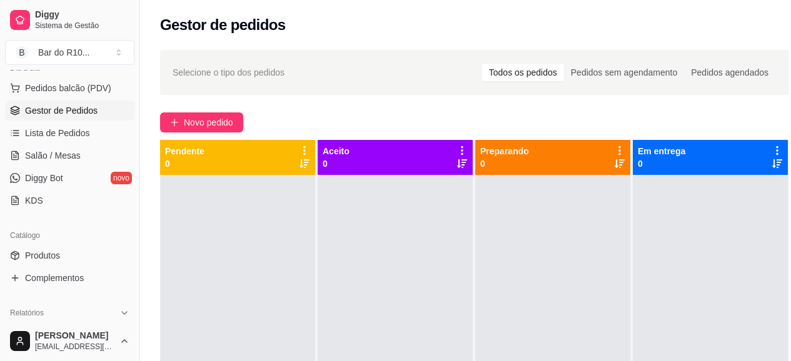
click at [781, 111] on div "Selecione o tipo dos pedidos Todos os pedidos Pedidos sem agendamento Pedidos a…" at bounding box center [474, 280] width 669 height 474
click at [791, 118] on html "Diggy Sistema de Gestão B Bar do R10 ... Loja aberta Plano Customizado até 05/0…" at bounding box center [395, 180] width 791 height 361
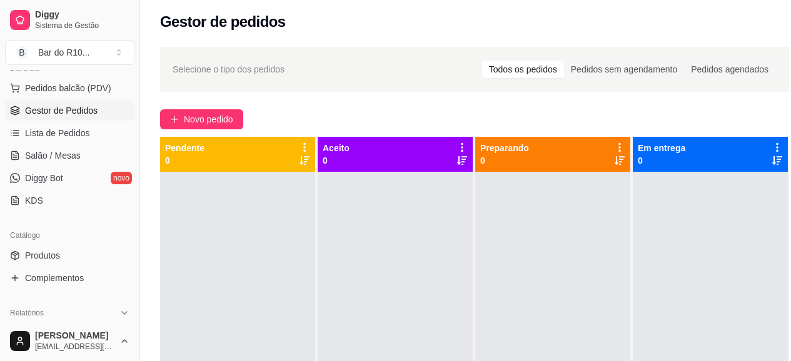
scroll to position [14, 0]
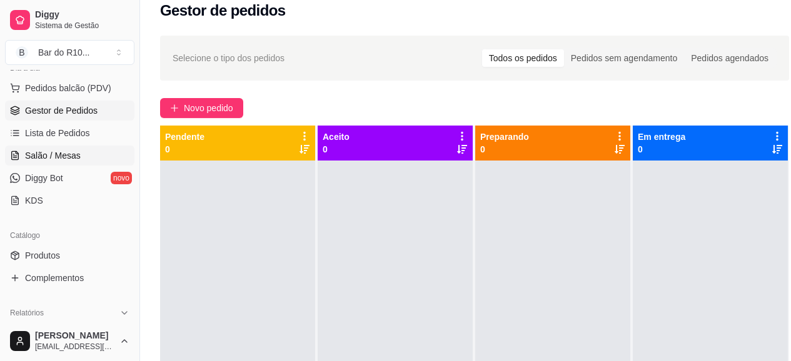
click at [68, 151] on span "Salão / Mesas" at bounding box center [53, 155] width 56 height 13
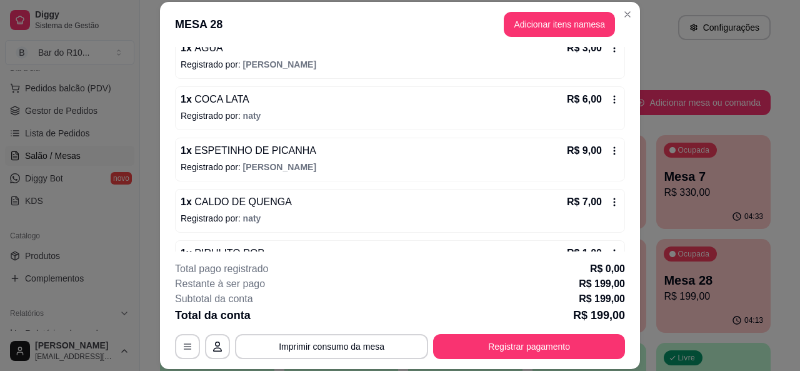
scroll to position [338, 0]
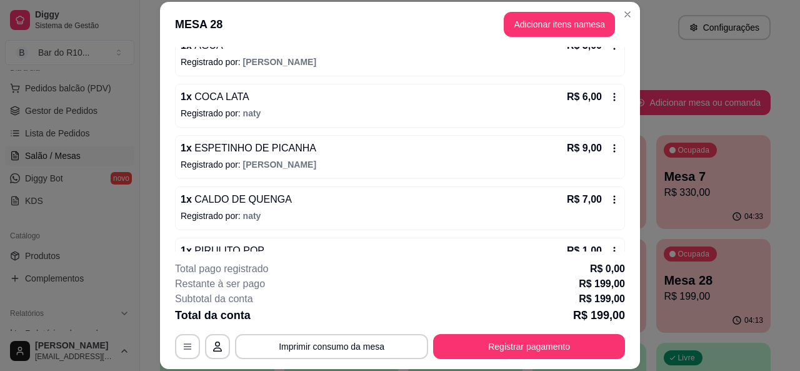
click at [252, 246] on div "1 x PIRULITO POP R$ 1,00" at bounding box center [400, 250] width 439 height 15
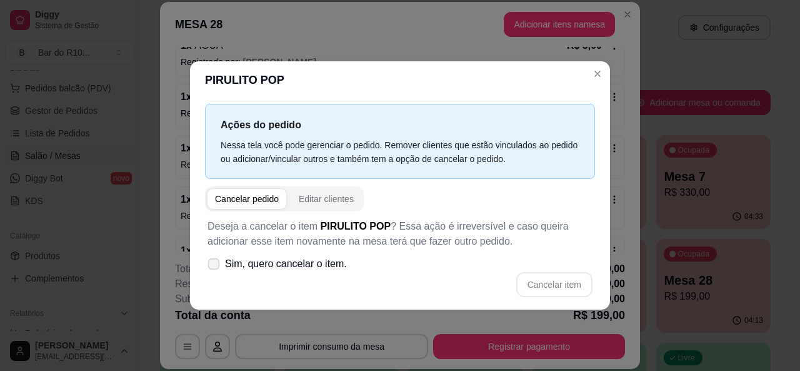
click at [219, 263] on span at bounding box center [214, 264] width 12 height 12
click at [215, 266] on input "Sim, quero cancelar o item." at bounding box center [211, 270] width 8 height 8
checkbox input "true"
click at [556, 292] on button "Cancelar item" at bounding box center [554, 284] width 76 height 25
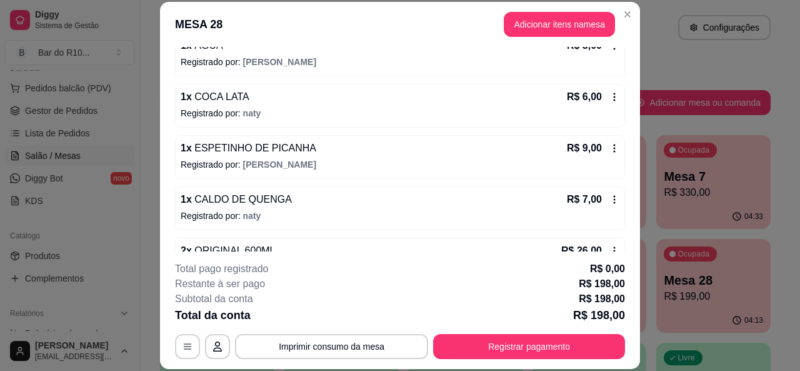
scroll to position [180, 0]
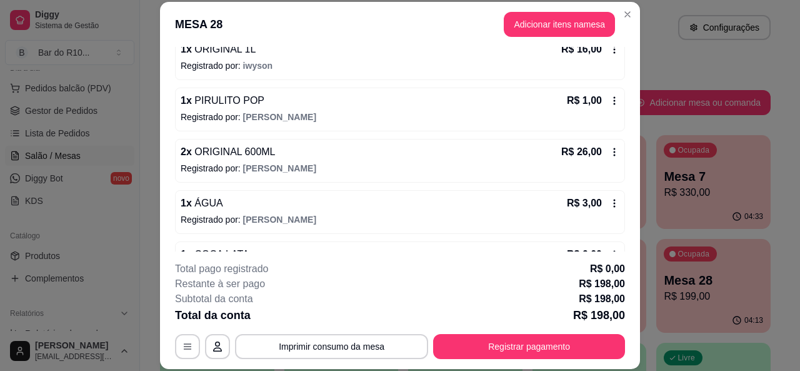
click at [423, 124] on div "1 x PIRULITO POP R$ 1,00 Registrado por: [PERSON_NAME]" at bounding box center [400, 110] width 450 height 44
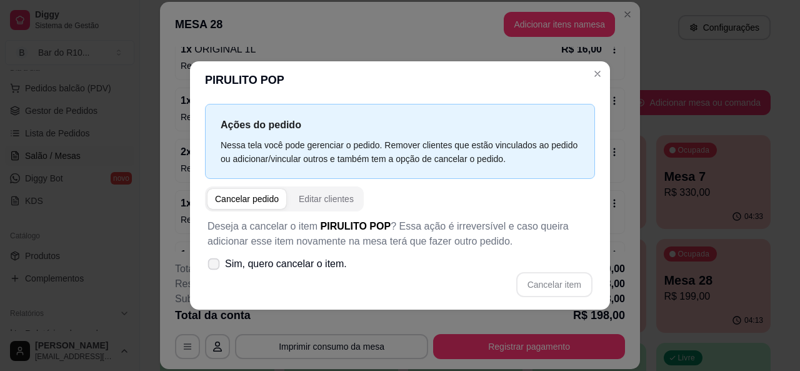
click at [209, 262] on span at bounding box center [214, 264] width 12 height 12
click at [209, 266] on input "Sim, quero cancelar o item." at bounding box center [211, 270] width 8 height 8
checkbox input "true"
click at [588, 279] on button "Cancelar item" at bounding box center [554, 284] width 76 height 25
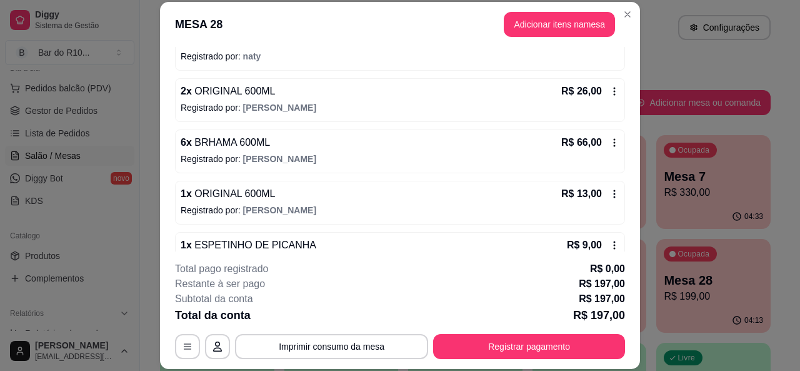
scroll to position [429, 0]
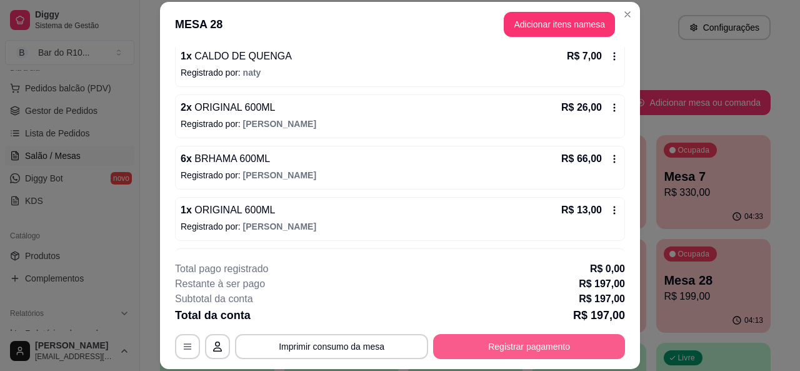
click at [571, 351] on button "Registrar pagamento" at bounding box center [529, 346] width 192 height 25
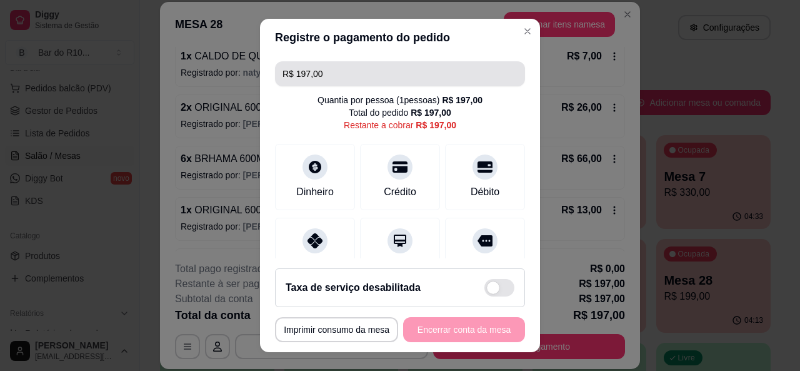
click at [420, 62] on input "R$ 197,00" at bounding box center [400, 73] width 235 height 25
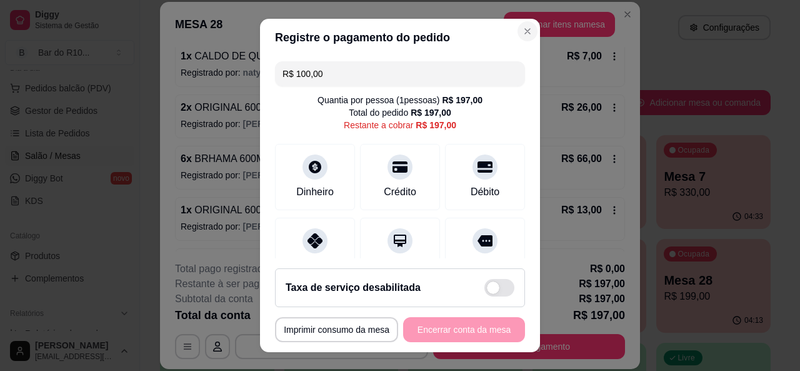
type input "R$ 100,00"
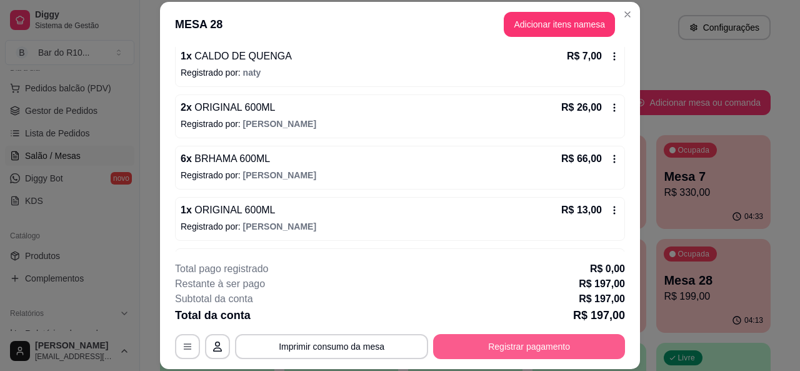
click at [556, 351] on button "Registrar pagamento" at bounding box center [529, 346] width 192 height 25
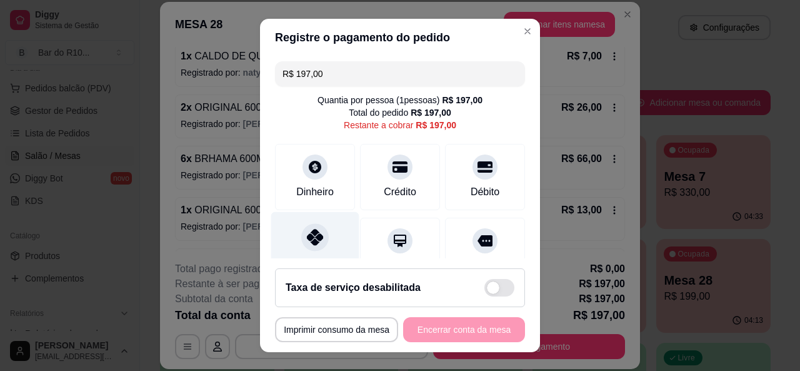
click at [328, 225] on div "Pix" at bounding box center [315, 247] width 88 height 73
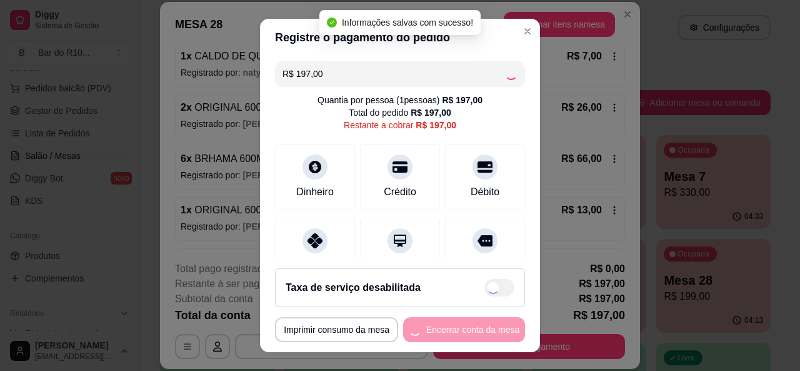
type input "R$ 0,00"
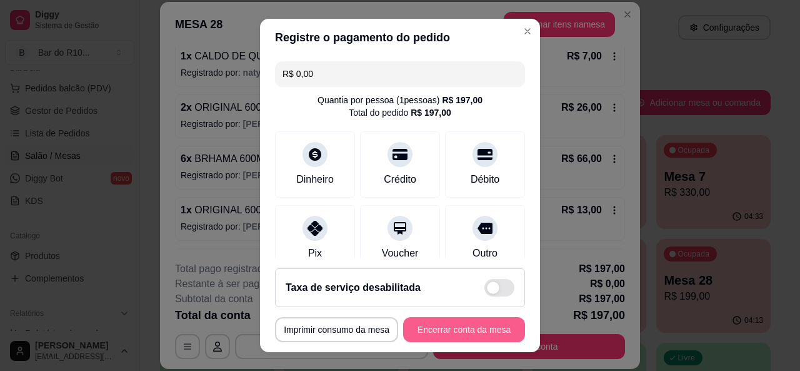
click at [435, 329] on button "Encerrar conta da mesa" at bounding box center [464, 329] width 122 height 25
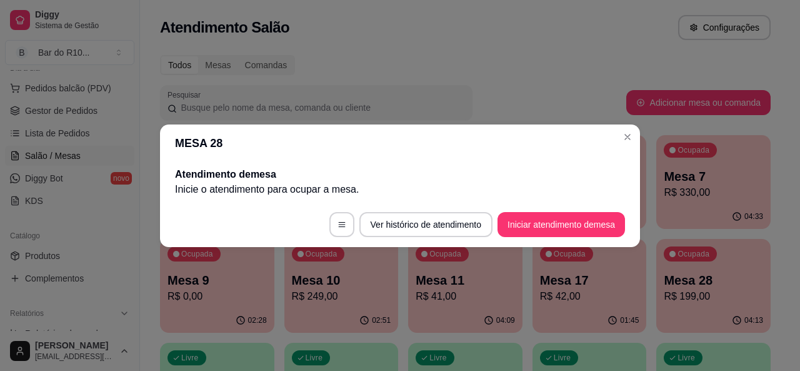
scroll to position [0, 0]
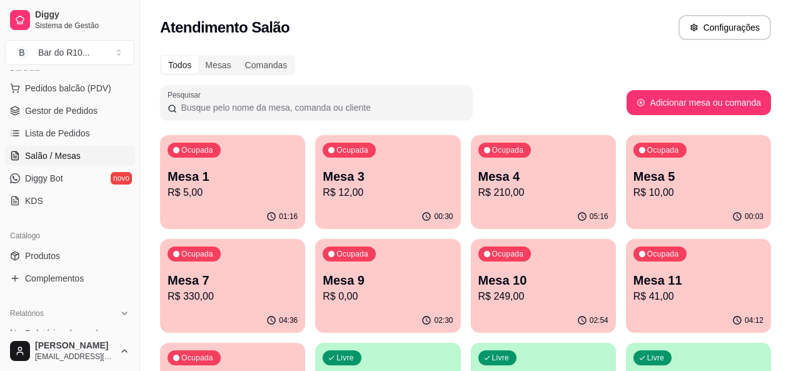
click at [633, 198] on p "R$ 10,00" at bounding box center [698, 192] width 130 height 15
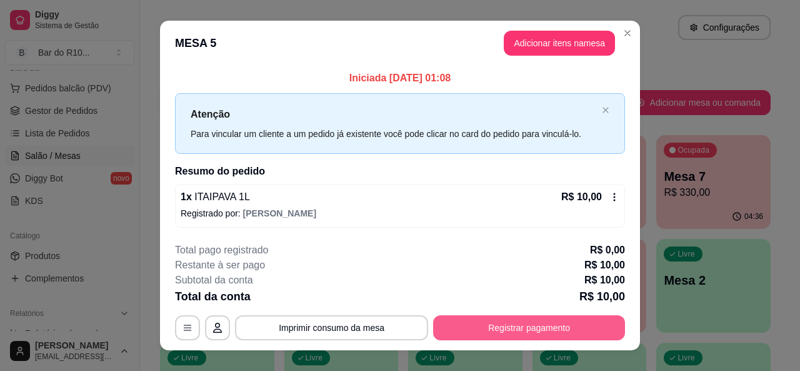
click at [479, 327] on button "Registrar pagamento" at bounding box center [529, 327] width 192 height 25
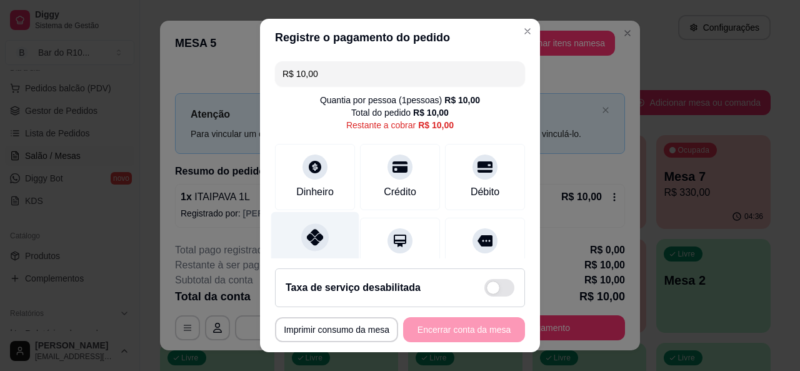
click at [307, 234] on icon at bounding box center [315, 237] width 16 height 16
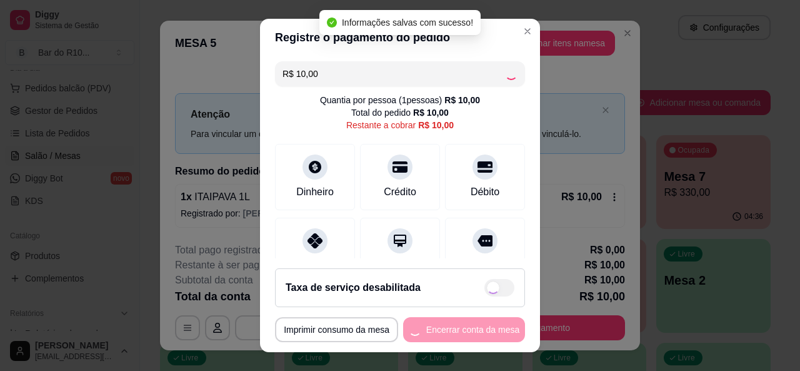
type input "R$ 0,00"
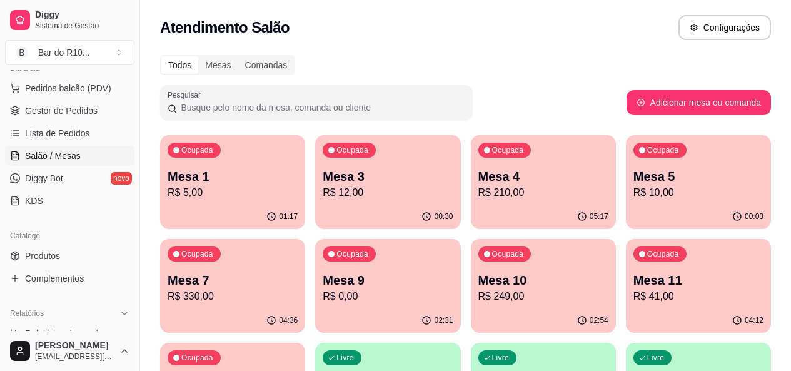
click at [305, 239] on div "Ocupada Mesa 7 R$ 330,00" at bounding box center [232, 273] width 145 height 69
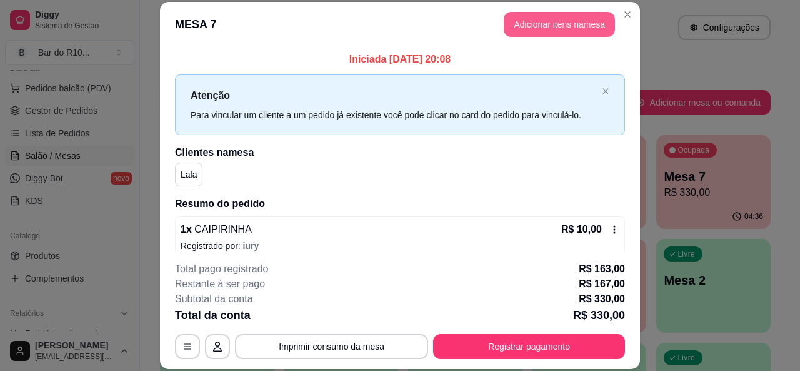
click at [544, 23] on button "Adicionar itens na mesa" at bounding box center [559, 24] width 111 height 25
click at [285, 98] on div "Pesquisa" at bounding box center [269, 80] width 486 height 35
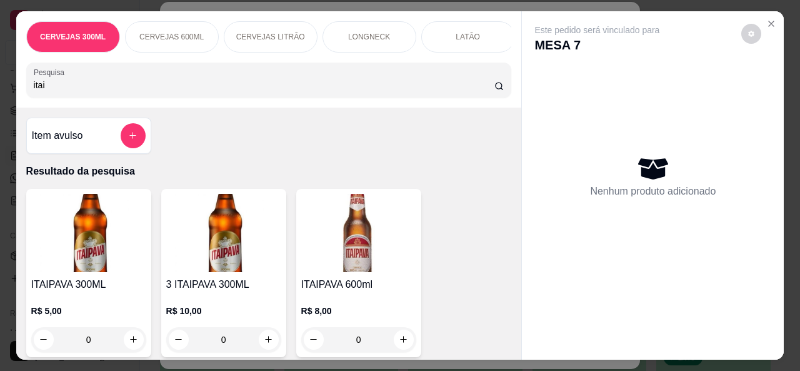
type input "itai"
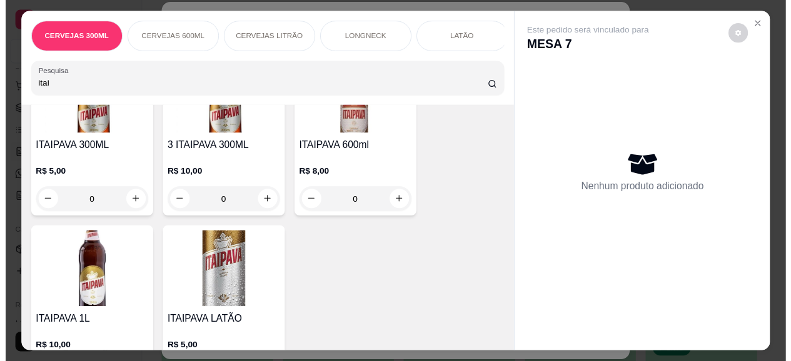
scroll to position [150, 0]
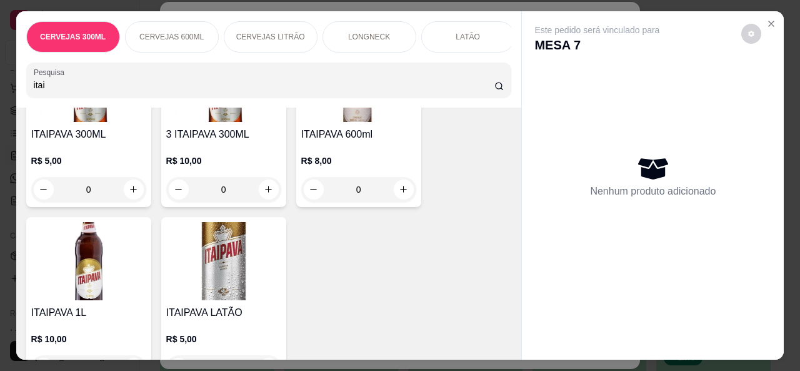
click at [91, 271] on img at bounding box center [88, 261] width 115 height 78
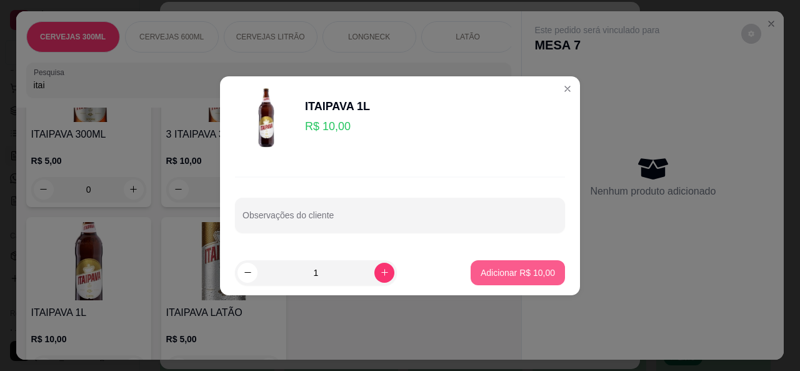
click at [538, 272] on p "Adicionar R$ 10,00" at bounding box center [518, 272] width 74 height 13
type input "1"
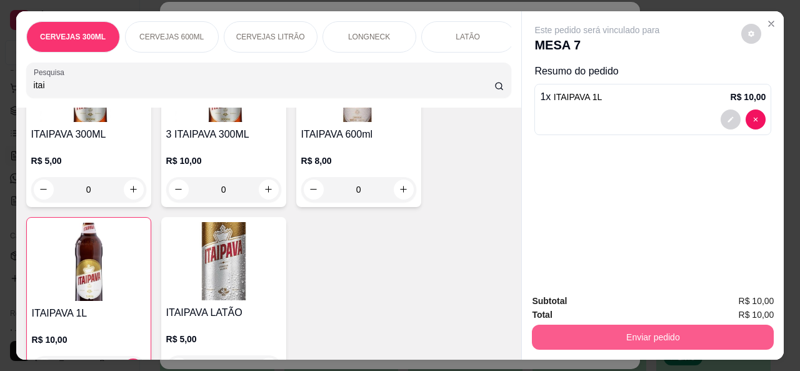
click at [605, 324] on button "Enviar pedido" at bounding box center [653, 336] width 242 height 25
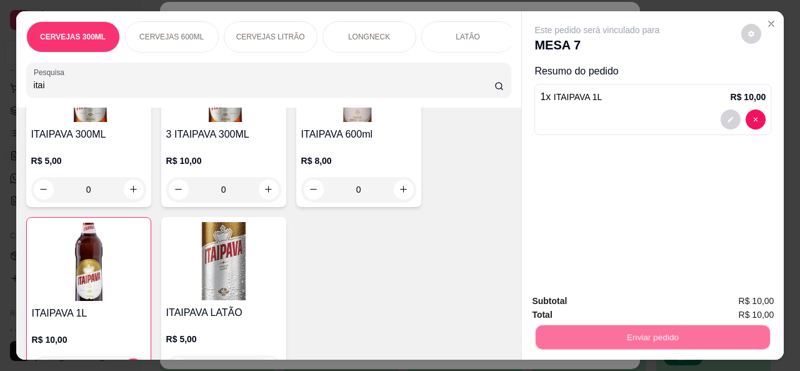
click at [609, 298] on button "Não registrar e enviar pedido" at bounding box center [612, 301] width 130 height 24
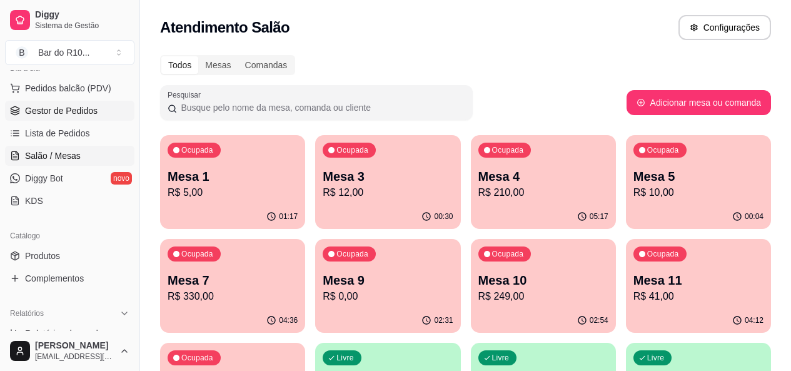
click at [47, 106] on span "Gestor de Pedidos" at bounding box center [61, 110] width 73 height 13
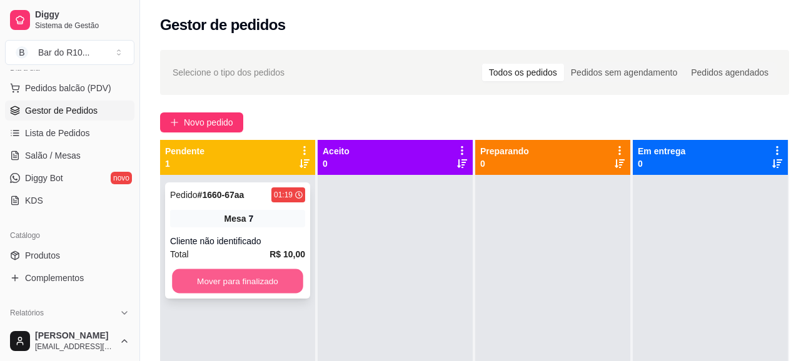
click at [283, 273] on button "Mover para finalizado" at bounding box center [237, 281] width 131 height 24
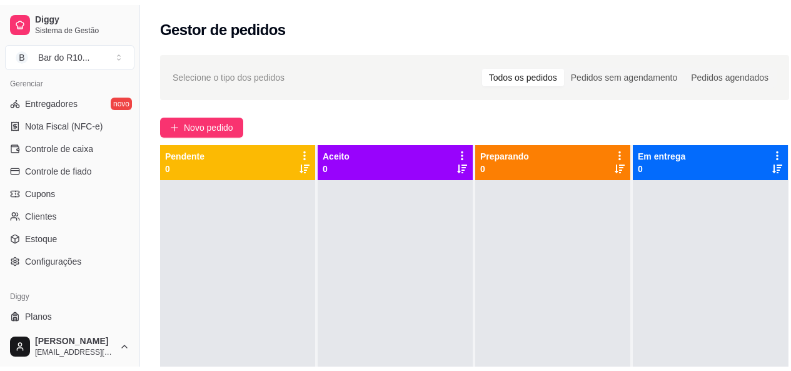
scroll to position [529, 0]
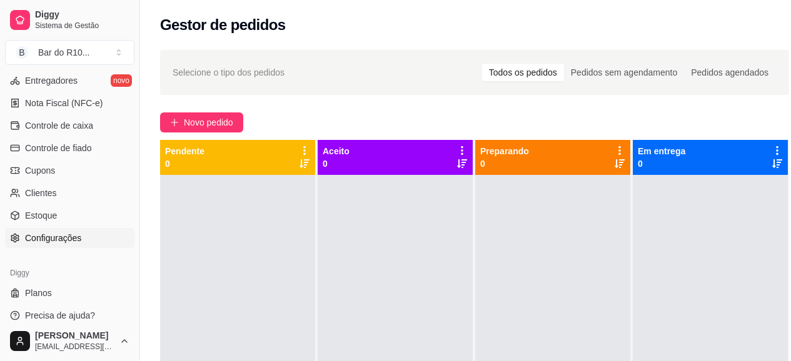
click at [51, 243] on span "Configurações" at bounding box center [53, 238] width 56 height 13
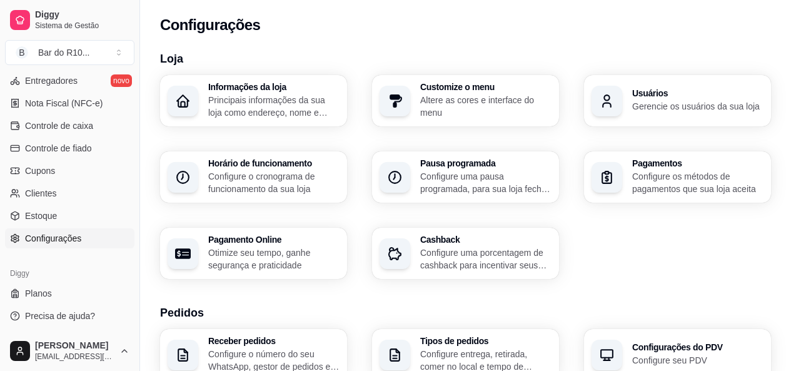
click at [675, 92] on h3 "Usuários" at bounding box center [697, 93] width 131 height 9
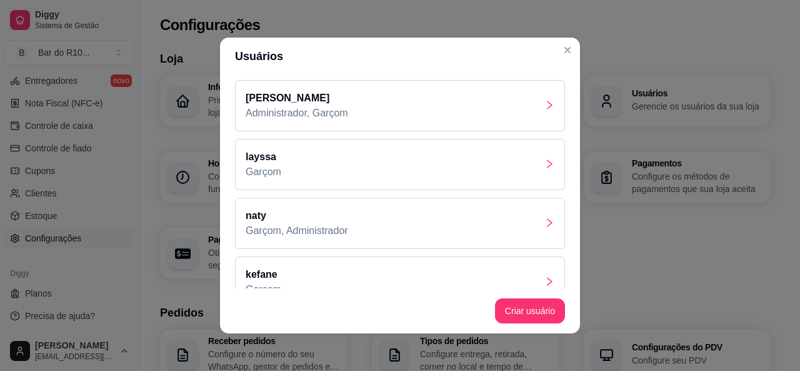
click at [272, 223] on p "Garçom, Administrador" at bounding box center [297, 230] width 103 height 15
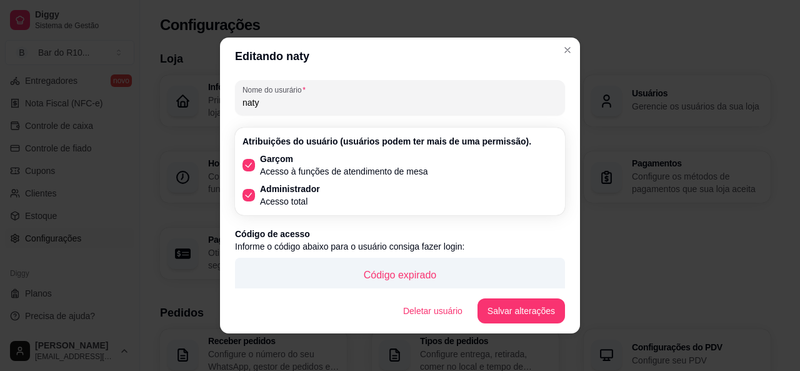
click at [428, 269] on p "Código expirado" at bounding box center [400, 275] width 310 height 15
click at [428, 271] on p "Código expirado" at bounding box center [400, 275] width 310 height 15
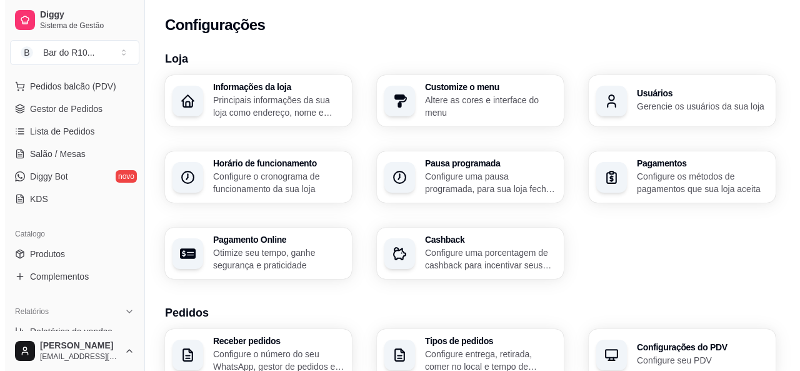
scroll to position [145, 0]
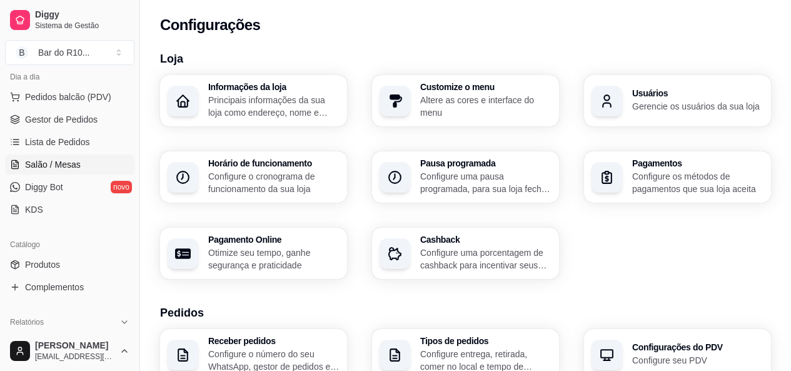
click at [61, 164] on span "Salão / Mesas" at bounding box center [53, 164] width 56 height 13
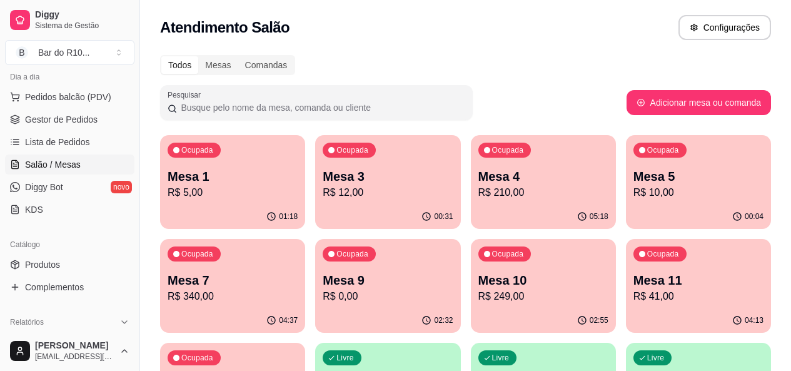
click at [198, 167] on div "Ocupada Mesa 1 R$ 5,00" at bounding box center [232, 169] width 145 height 69
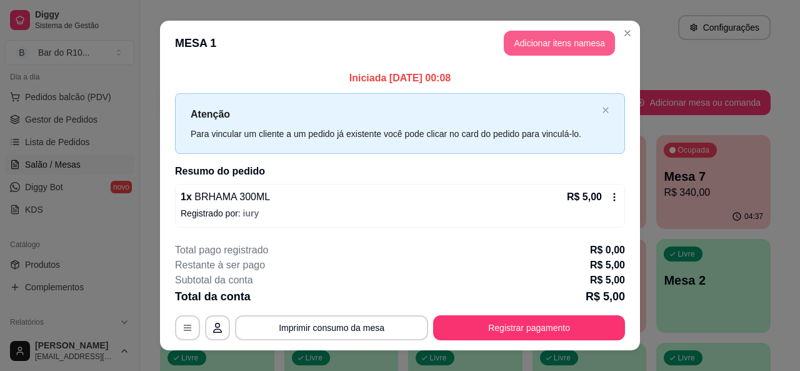
click at [541, 44] on button "Adicionar itens na mesa" at bounding box center [559, 43] width 111 height 25
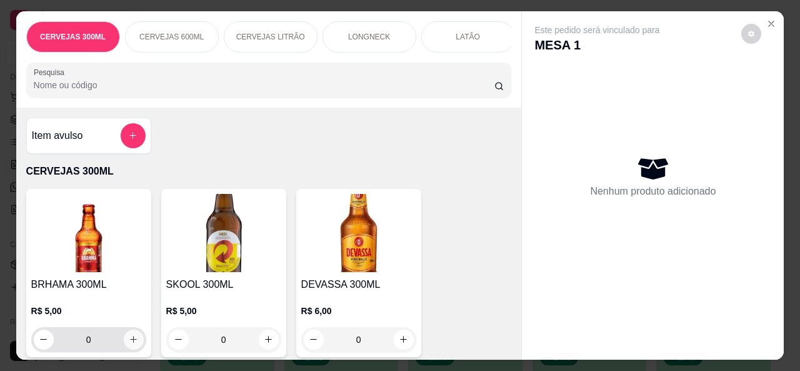
click at [130, 344] on icon "increase-product-quantity" at bounding box center [133, 338] width 9 height 9
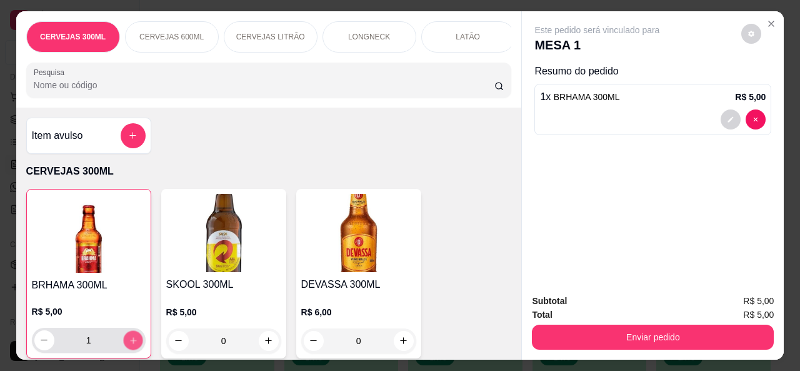
click at [130, 345] on icon "increase-product-quantity" at bounding box center [132, 340] width 9 height 9
type input "2"
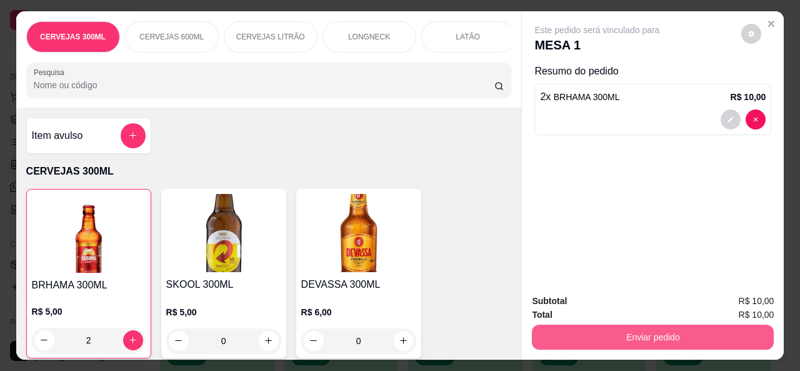
click at [723, 326] on button "Enviar pedido" at bounding box center [653, 336] width 242 height 25
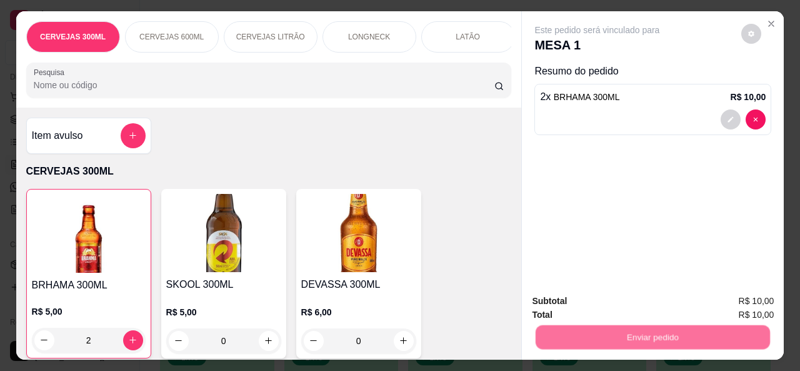
click at [580, 292] on button "Não registrar e enviar pedido" at bounding box center [612, 302] width 130 height 24
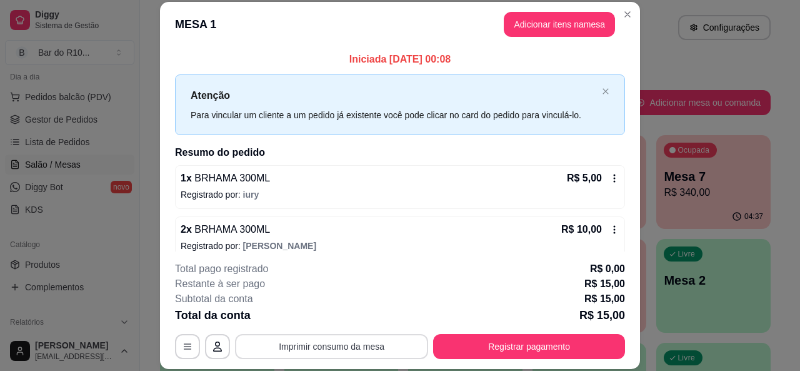
click at [358, 348] on button "Imprimir consumo da mesa" at bounding box center [331, 346] width 193 height 25
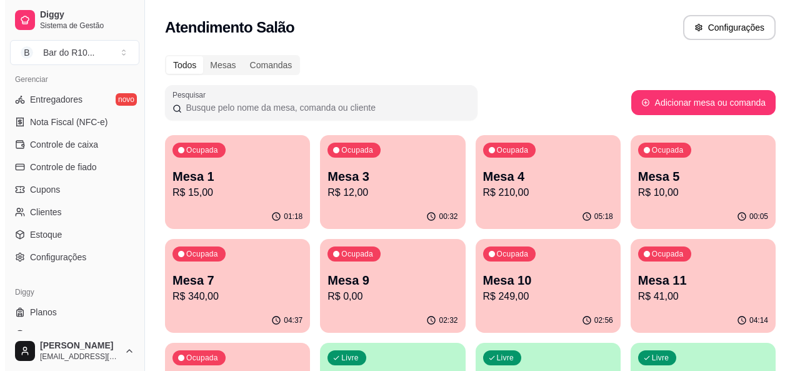
scroll to position [529, 0]
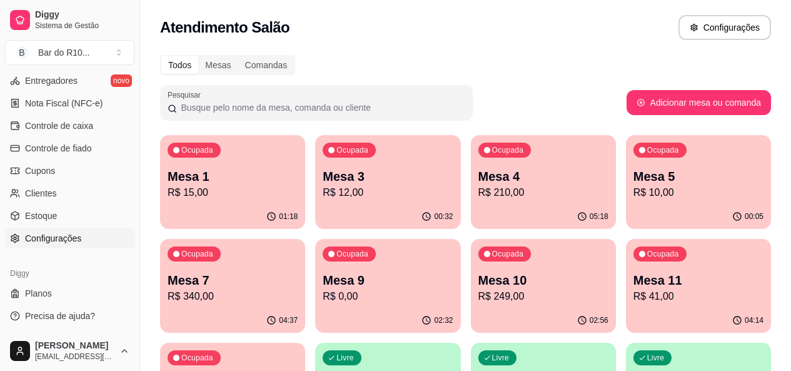
click at [68, 241] on span "Configurações" at bounding box center [53, 238] width 56 height 13
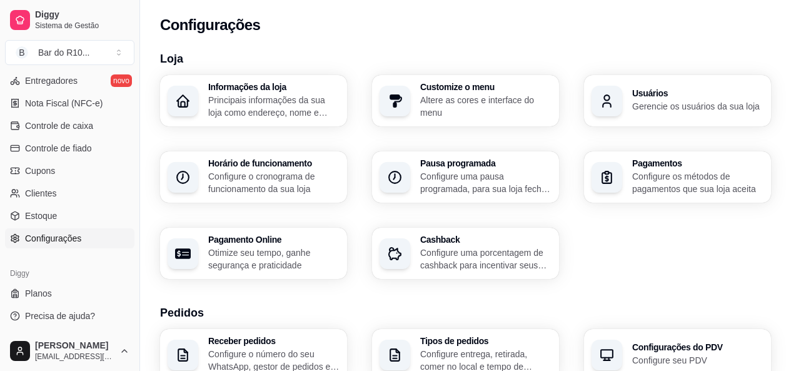
click at [693, 94] on h3 "Usuários" at bounding box center [697, 93] width 131 height 9
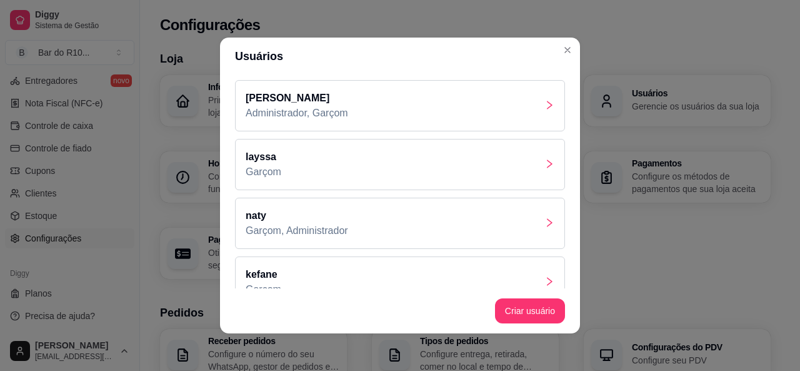
click at [281, 222] on p "naty" at bounding box center [297, 215] width 103 height 15
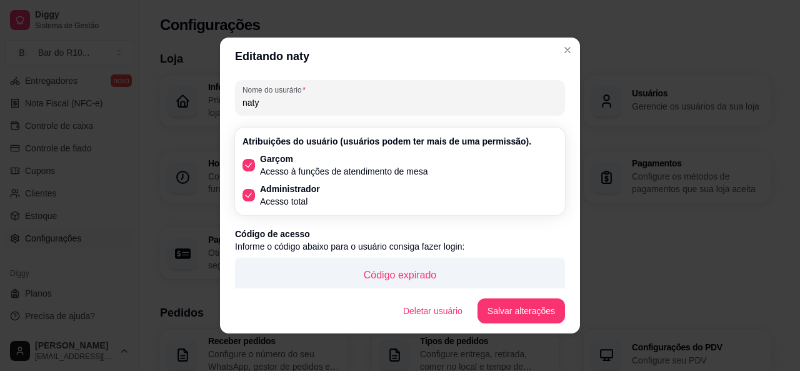
click at [421, 288] on footer "Deletar usuário Salvar alterações" at bounding box center [400, 310] width 360 height 45
drag, startPoint x: 424, startPoint y: 280, endPoint x: 433, endPoint y: 274, distance: 10.3
click at [425, 280] on div "Código de acesso Informe o código abaixo para o usuário consiga fazer login: Có…" at bounding box center [400, 293] width 330 height 130
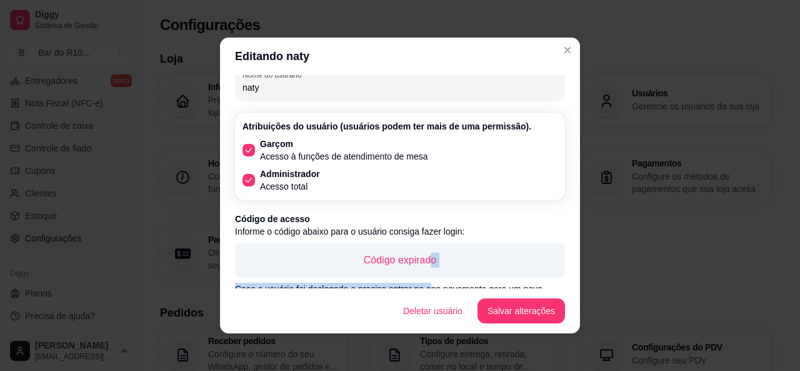
click at [433, 274] on div "Código expirado" at bounding box center [400, 260] width 330 height 35
click at [436, 265] on p "Código expirado" at bounding box center [400, 260] width 310 height 15
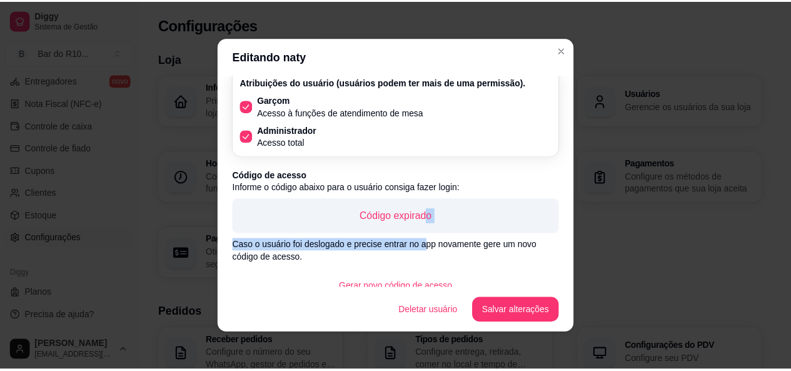
scroll to position [74, 0]
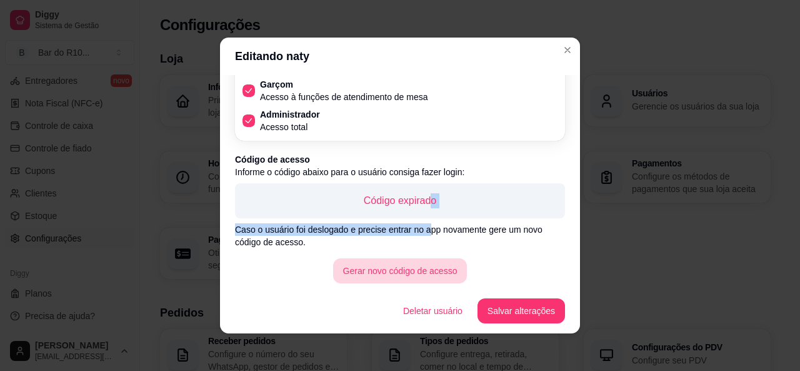
click at [391, 266] on button "Gerar novo código de acesso" at bounding box center [400, 270] width 134 height 25
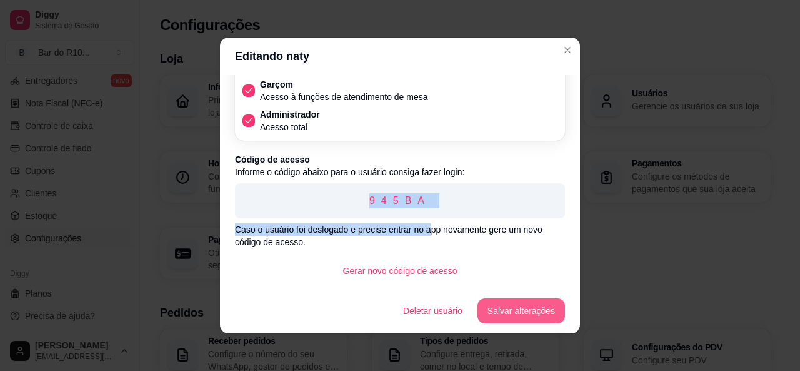
click at [499, 311] on button "Salvar alterações" at bounding box center [522, 310] width 88 height 25
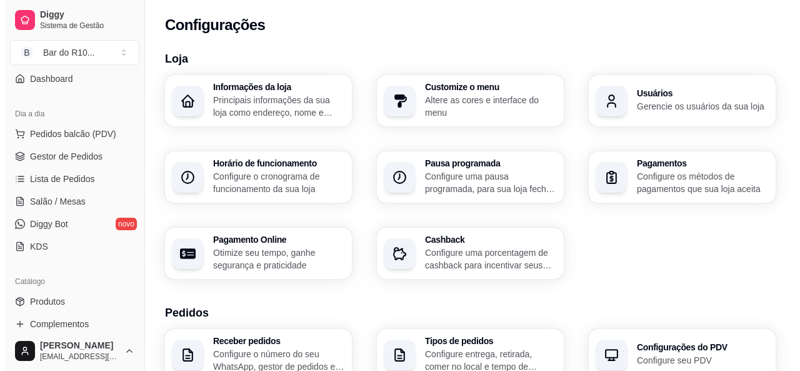
scroll to position [94, 0]
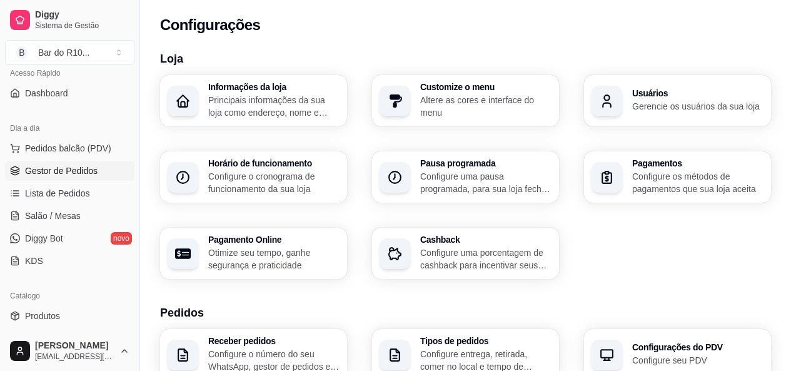
click at [68, 177] on link "Gestor de Pedidos" at bounding box center [69, 171] width 129 height 20
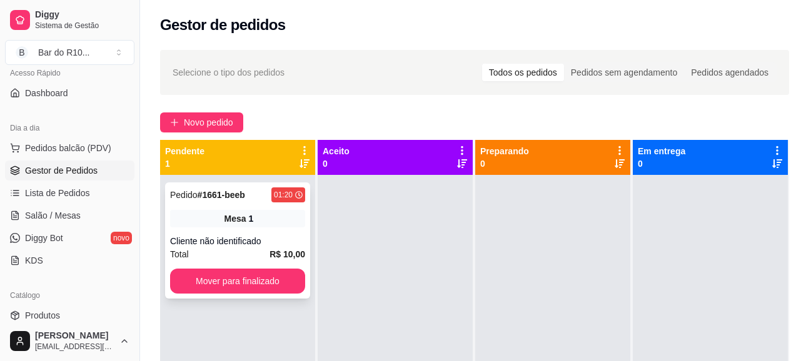
click at [259, 217] on div "Mesa 1" at bounding box center [237, 219] width 135 height 18
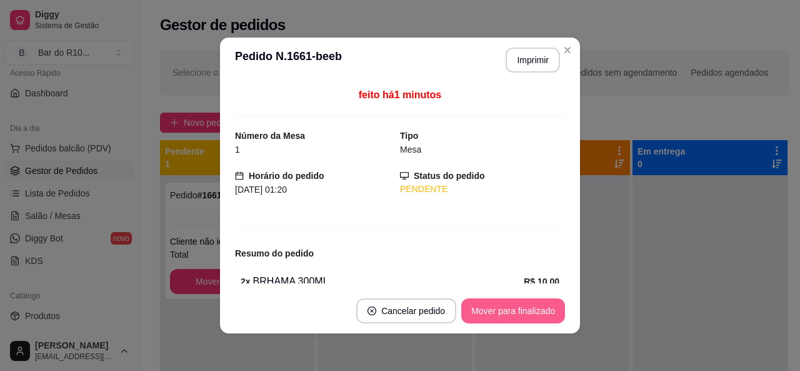
click at [501, 306] on button "Mover para finalizado" at bounding box center [513, 310] width 104 height 25
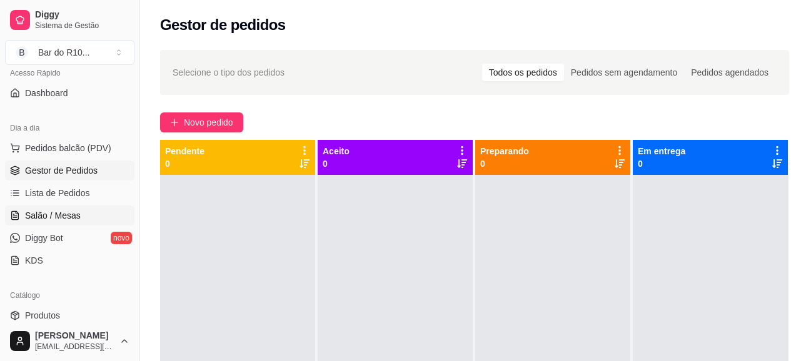
click at [56, 209] on link "Salão / Mesas" at bounding box center [69, 216] width 129 height 20
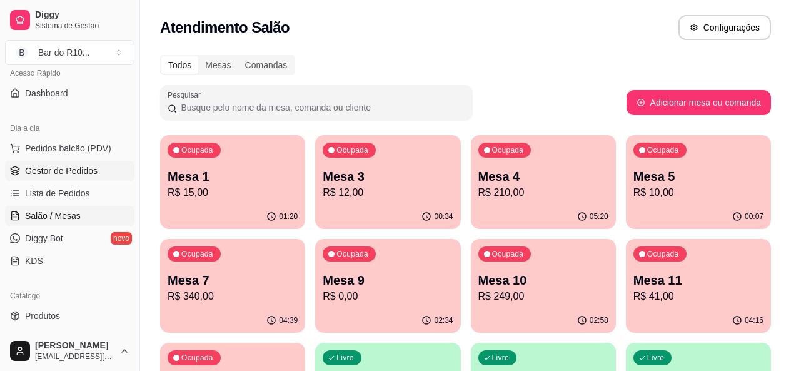
click at [96, 173] on link "Gestor de Pedidos" at bounding box center [69, 171] width 129 height 20
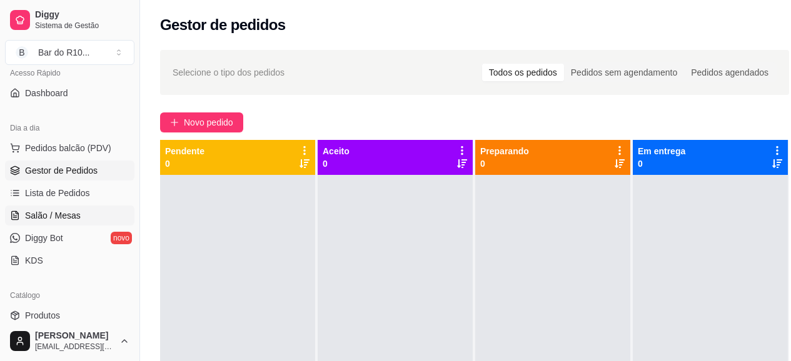
click at [51, 211] on span "Salão / Mesas" at bounding box center [53, 215] width 56 height 13
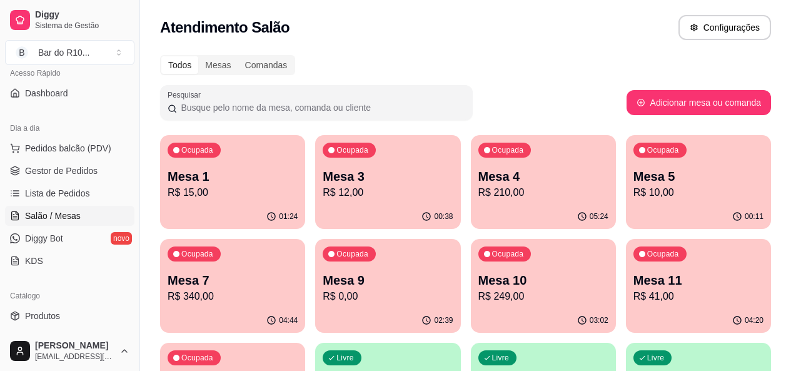
click at [305, 239] on div "Ocupada Mesa 7 R$ 340,00" at bounding box center [232, 273] width 145 height 69
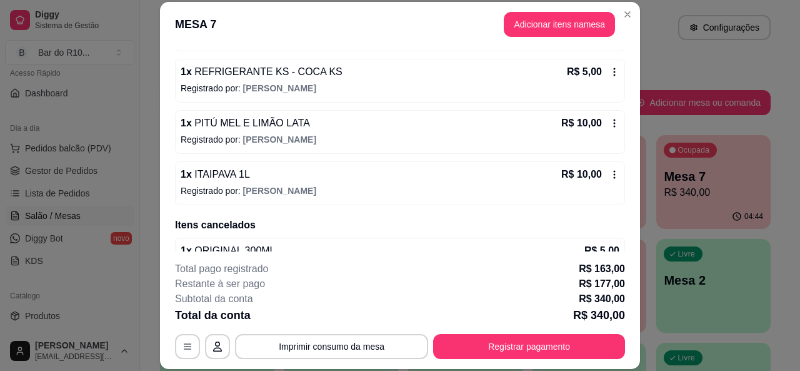
scroll to position [1767, 0]
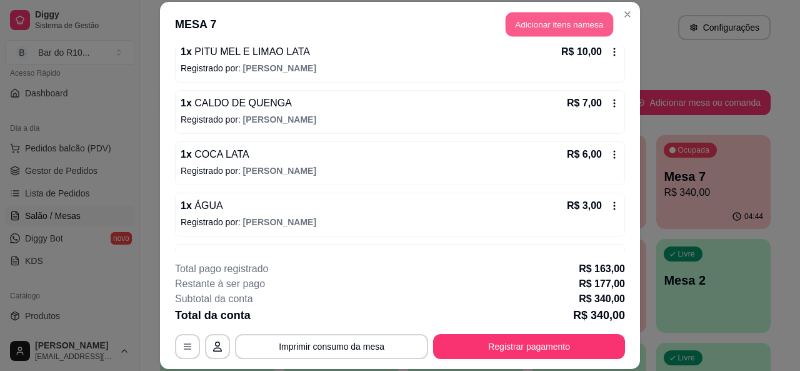
click at [545, 17] on button "Adicionar itens na mesa" at bounding box center [560, 25] width 108 height 24
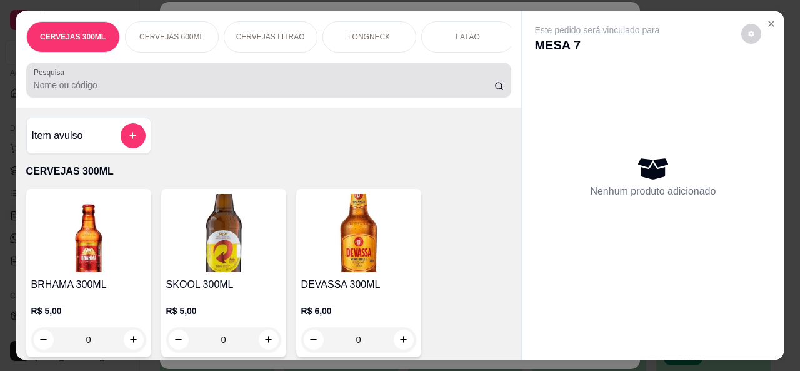
click at [259, 76] on div at bounding box center [269, 80] width 471 height 25
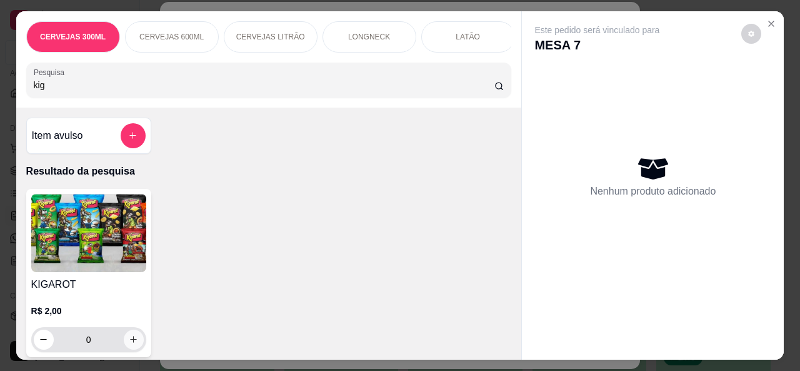
type input "kig"
click at [130, 336] on button "increase-product-quantity" at bounding box center [134, 339] width 20 height 20
type input "1"
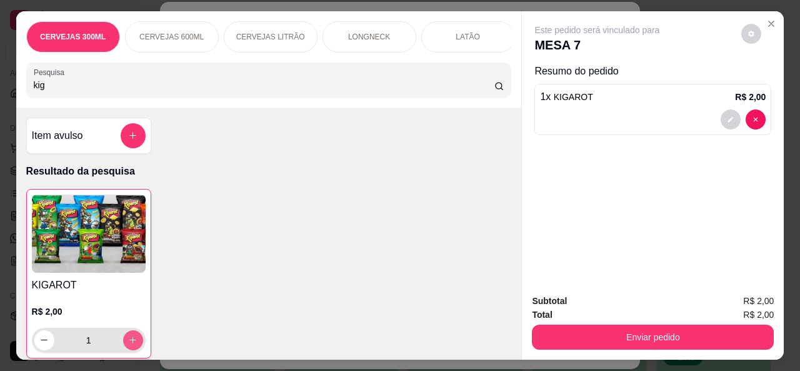
click at [127, 339] on button "increase-product-quantity" at bounding box center [133, 340] width 20 height 20
type input "2"
click at [127, 339] on button "increase-product-quantity" at bounding box center [133, 340] width 20 height 20
type input "3"
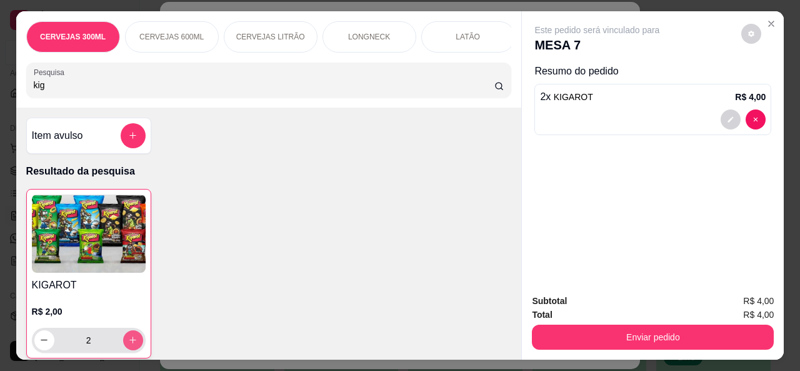
type input "3"
click at [127, 339] on button "increase-product-quantity" at bounding box center [132, 339] width 19 height 19
type input "4"
click at [127, 339] on button "increase-product-quantity" at bounding box center [133, 340] width 20 height 20
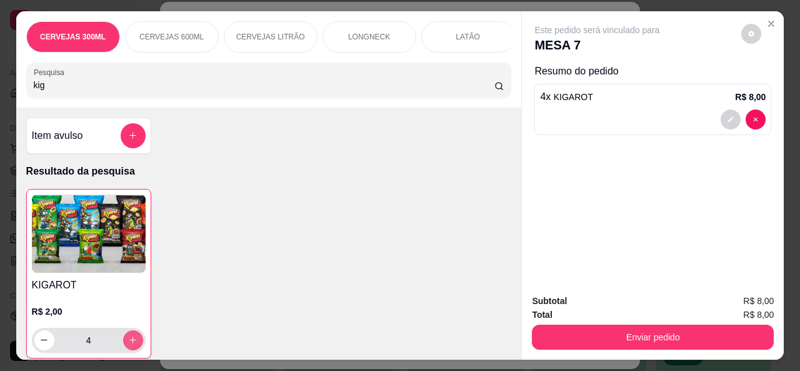
type input "5"
click at [127, 339] on button "increase-product-quantity" at bounding box center [133, 340] width 20 height 20
type input "6"
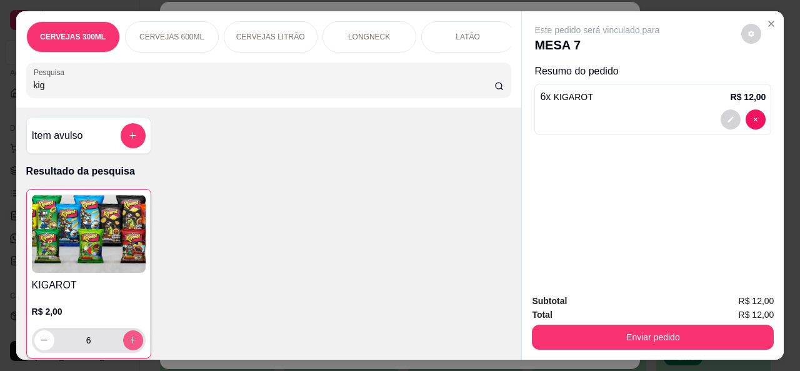
click at [127, 339] on button "increase-product-quantity" at bounding box center [133, 340] width 20 height 20
type input "7"
click at [127, 339] on button "increase-product-quantity" at bounding box center [133, 340] width 20 height 20
type input "8"
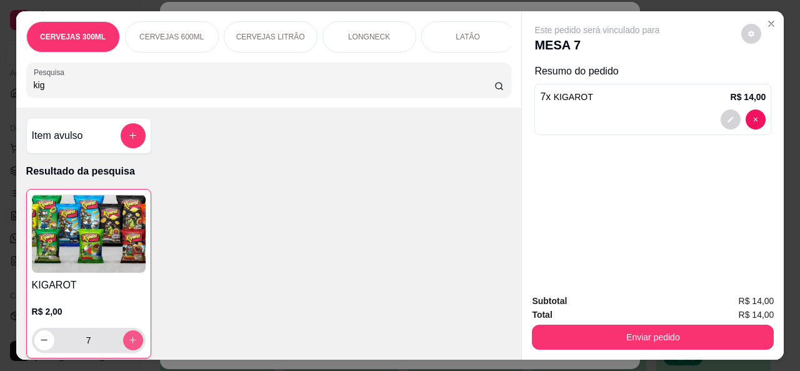
type input "8"
click at [127, 339] on button "increase-product-quantity" at bounding box center [132, 339] width 19 height 19
type input "9"
click at [127, 339] on button "increase-product-quantity" at bounding box center [133, 340] width 20 height 20
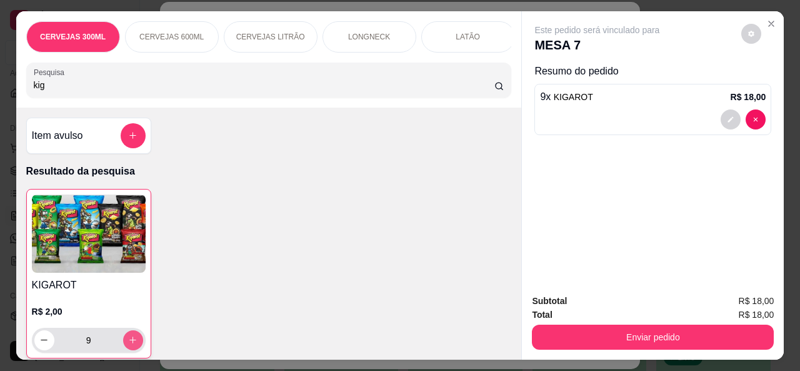
type input "10"
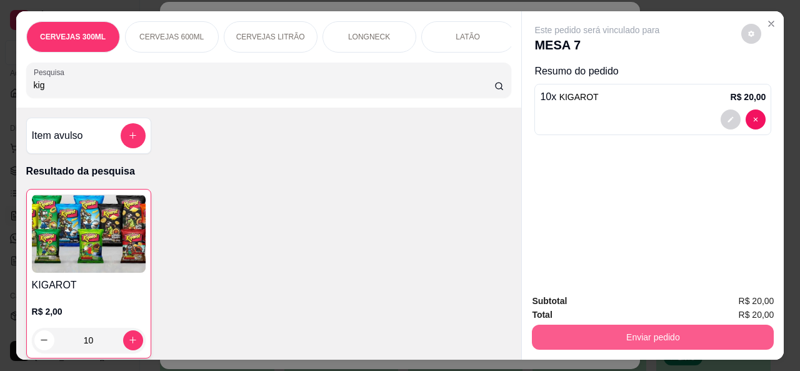
click at [600, 343] on button "Enviar pedido" at bounding box center [653, 336] width 242 height 25
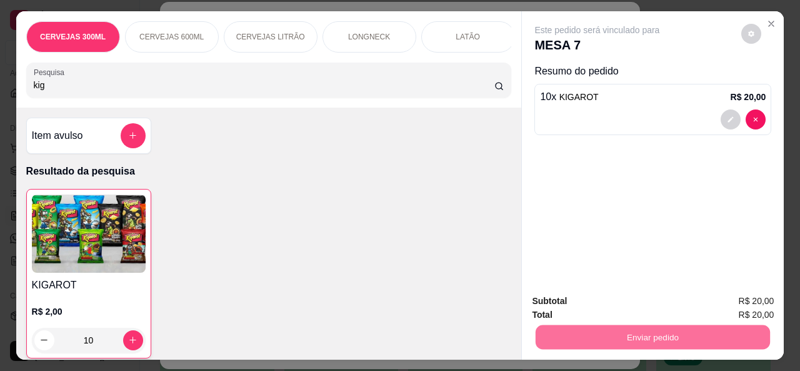
click at [576, 304] on button "Não registrar e enviar pedido" at bounding box center [612, 302] width 130 height 24
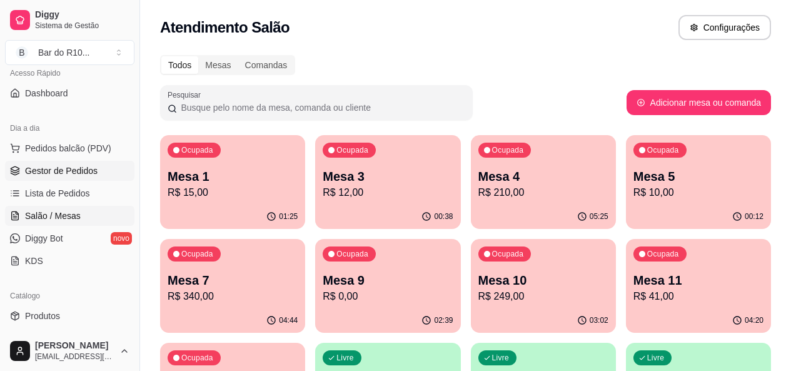
click at [73, 169] on span "Gestor de Pedidos" at bounding box center [61, 170] width 73 height 13
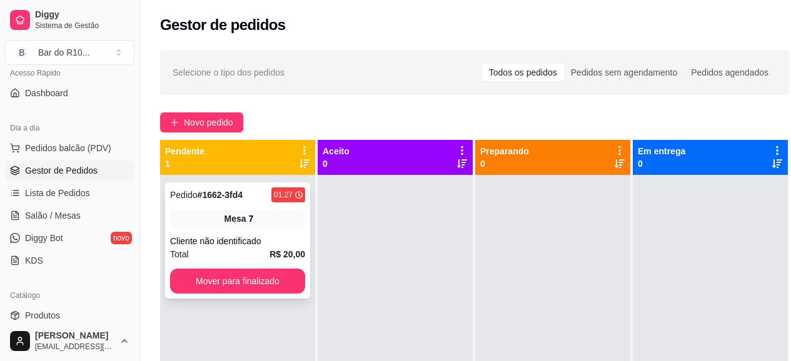
click at [263, 283] on button "Mover para finalizado" at bounding box center [237, 281] width 135 height 25
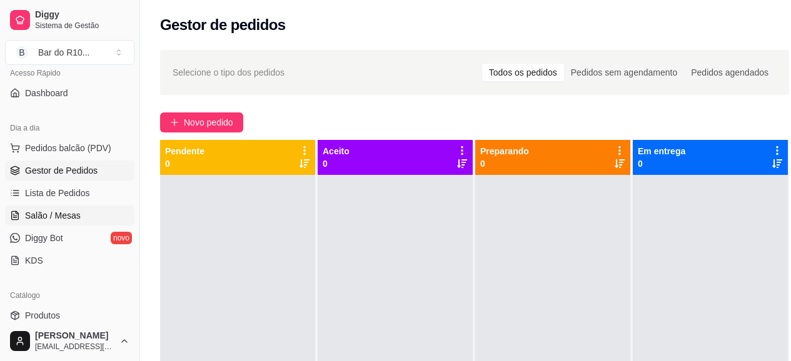
click at [74, 209] on span "Salão / Mesas" at bounding box center [53, 215] width 56 height 13
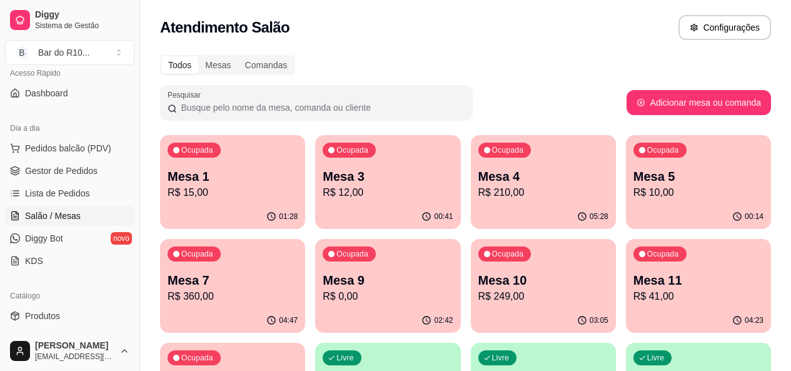
click at [305, 239] on div "Ocupada Mesa 7 R$ 360,00" at bounding box center [232, 273] width 145 height 69
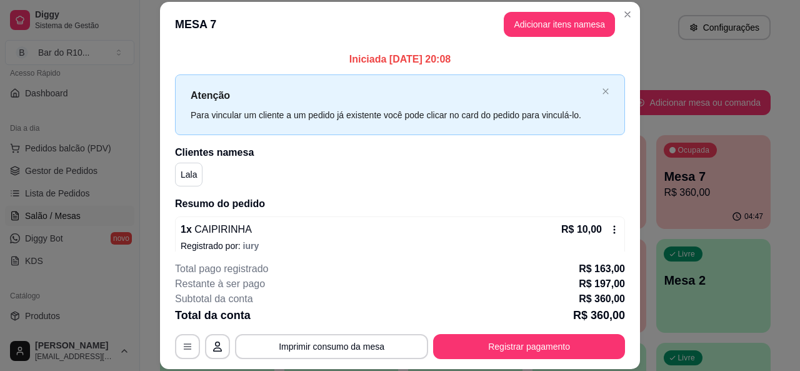
click at [555, 11] on header "MESA 7 Adicionar itens na mesa" at bounding box center [400, 24] width 480 height 45
click at [566, 29] on button "Adicionar itens na mesa" at bounding box center [559, 24] width 111 height 25
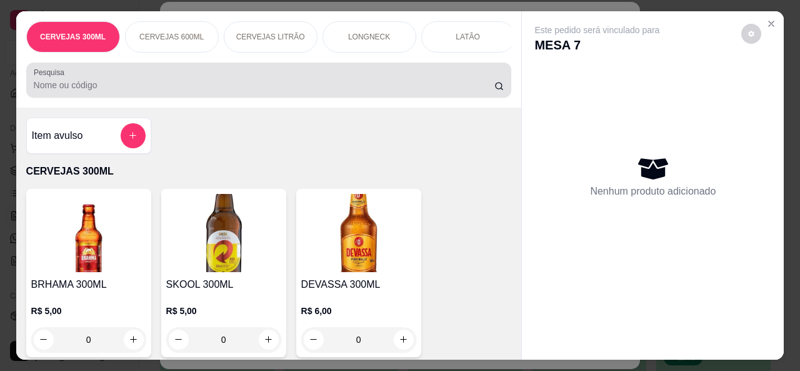
click at [254, 89] on input "Pesquisa" at bounding box center [264, 85] width 461 height 13
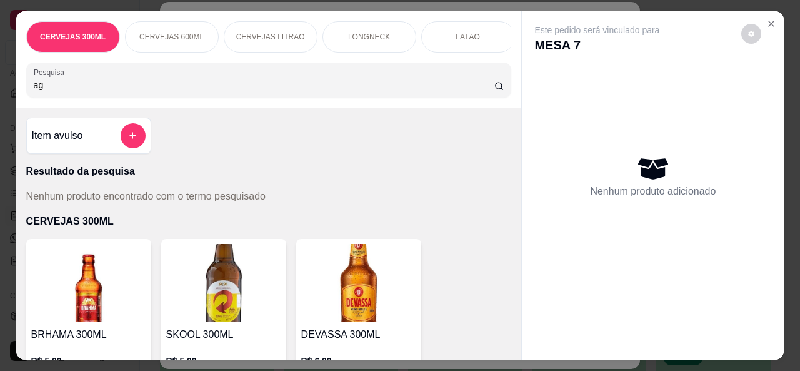
type input "a"
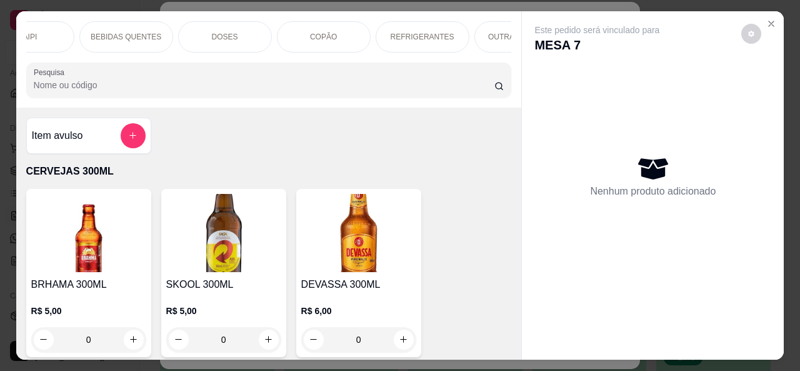
scroll to position [0, 650]
click at [501, 47] on div "OUTRAS BEBIDAS" at bounding box center [510, 36] width 94 height 31
click at [499, 63] on div "Pesquisa" at bounding box center [269, 80] width 486 height 35
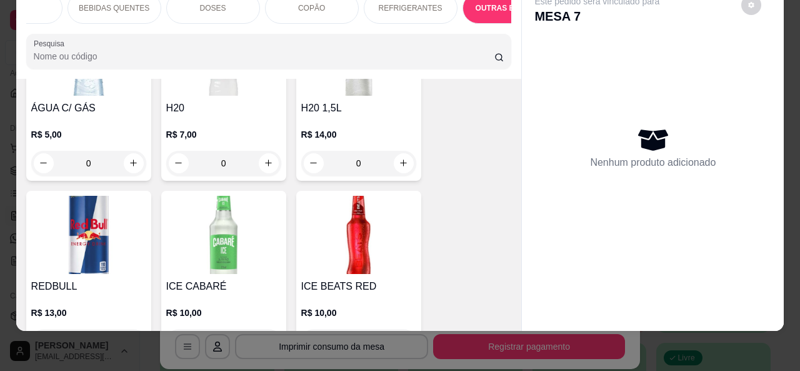
scroll to position [6312, 0]
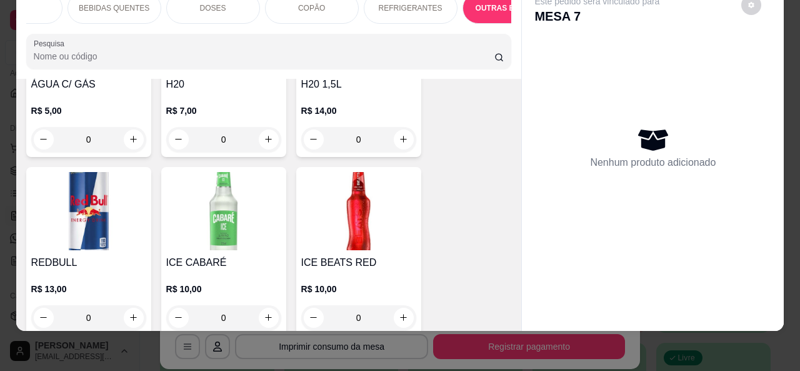
click at [506, 318] on div "Item avulso CERVEJAS 300ML BRHAMA 300ML R$ 5,00 0 SKOOL 300ML R$ 5,00 0 DEVASSA…" at bounding box center [269, 205] width 506 height 252
click at [504, 318] on div "Item avulso CERVEJAS 300ML BRHAMA 300ML R$ 5,00 0 SKOOL 300ML R$ 5,00 0 DEVASSA…" at bounding box center [269, 205] width 506 height 252
click at [503, 318] on div "Item avulso CERVEJAS 300ML BRHAMA 300ML R$ 5,00 0 SKOOL 300ML R$ 5,00 0 DEVASSA…" at bounding box center [269, 205] width 506 height 252
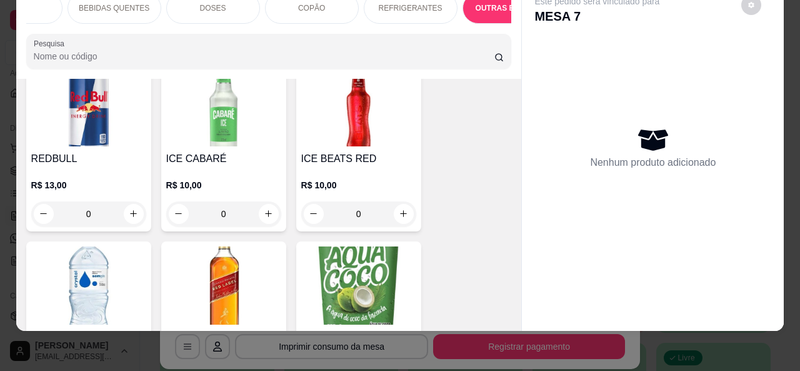
scroll to position [6437, 0]
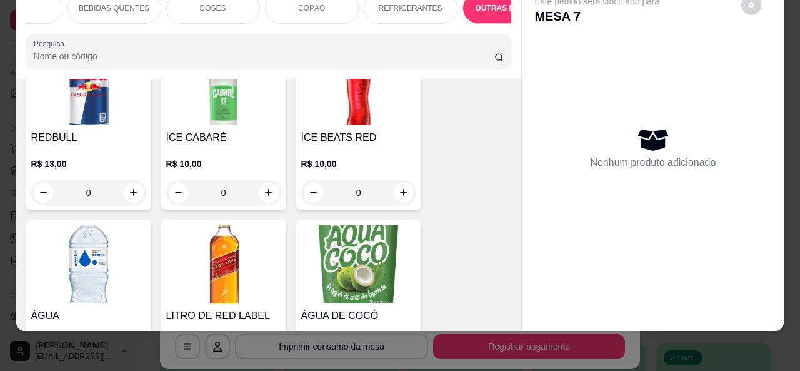
click at [129, 366] on icon "increase-product-quantity" at bounding box center [133, 370] width 9 height 9
type input "1"
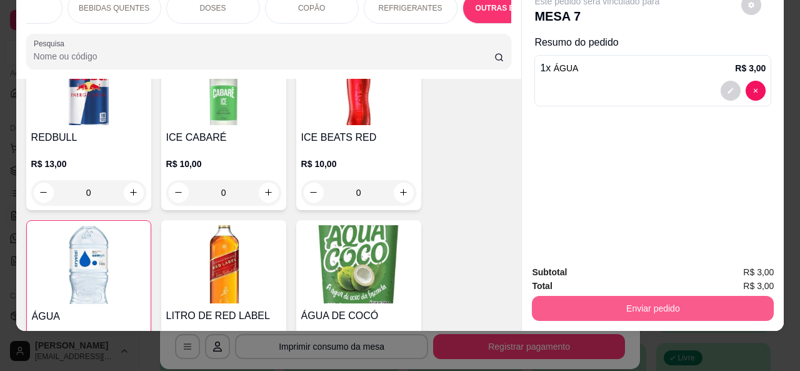
click at [565, 303] on button "Enviar pedido" at bounding box center [653, 308] width 242 height 25
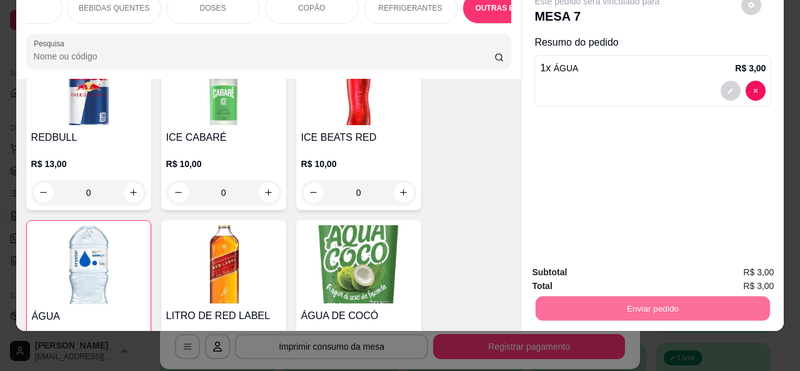
click at [577, 259] on button "Não registrar e enviar pedido" at bounding box center [612, 268] width 130 height 24
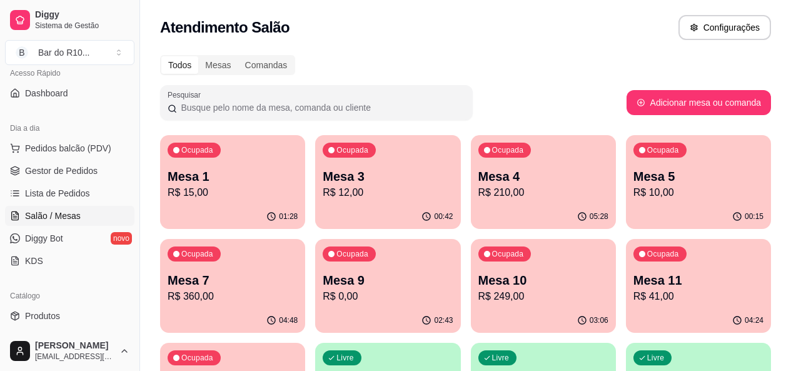
click at [221, 350] on div "Ocupada" at bounding box center [194, 357] width 53 height 15
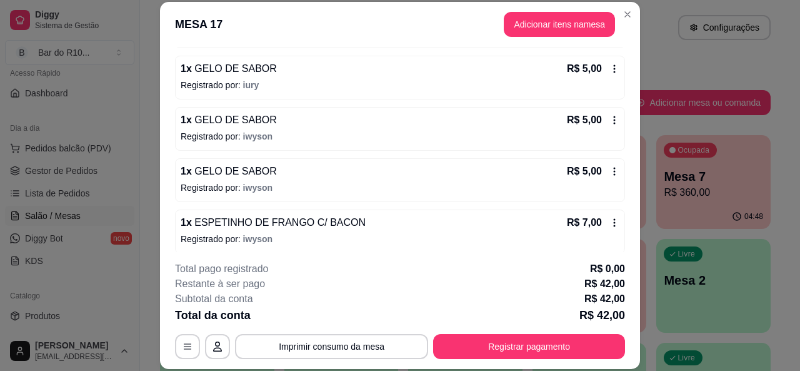
scroll to position [219, 0]
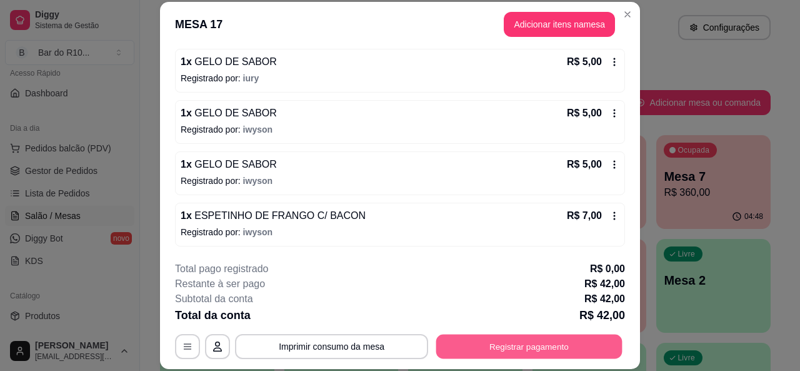
click at [553, 341] on button "Registrar pagamento" at bounding box center [529, 346] width 186 height 24
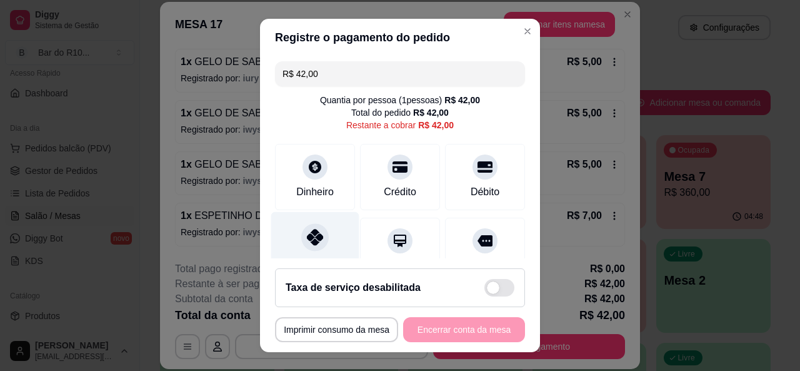
click at [291, 227] on div "Pix" at bounding box center [315, 247] width 88 height 73
type input "R$ 0,00"
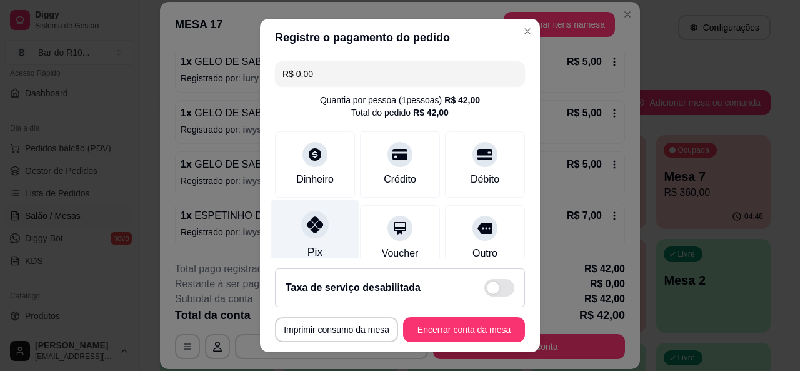
click at [309, 228] on icon at bounding box center [315, 224] width 16 height 16
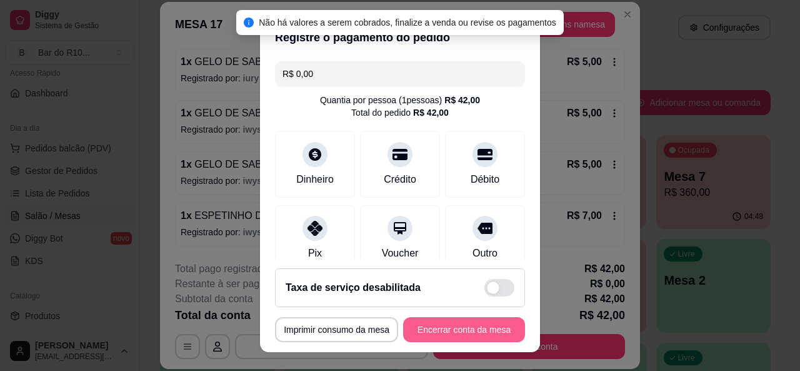
click at [459, 328] on button "Encerrar conta da mesa" at bounding box center [464, 329] width 122 height 25
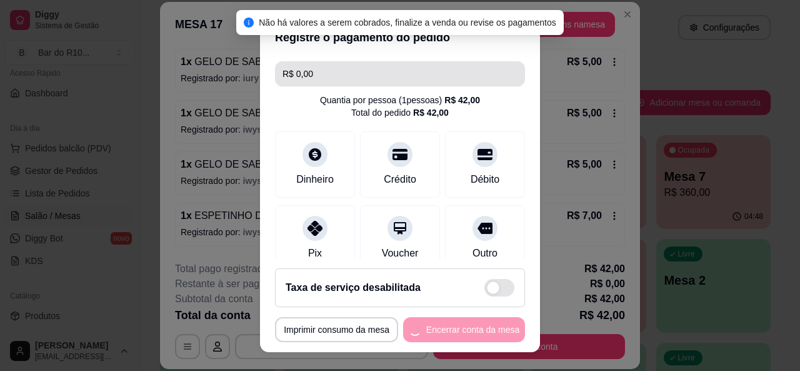
scroll to position [0, 0]
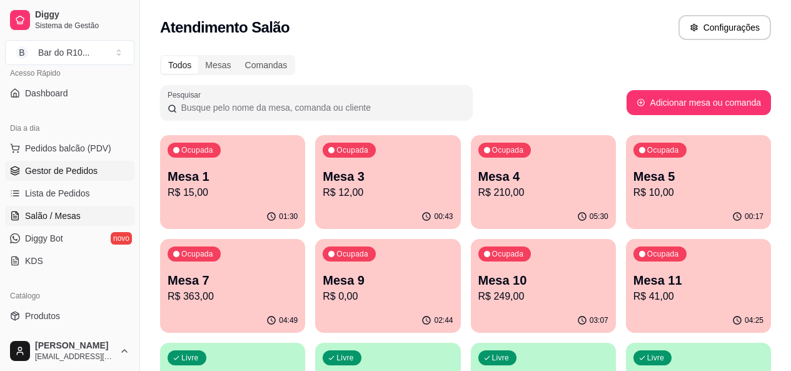
click at [102, 179] on link "Gestor de Pedidos" at bounding box center [69, 171] width 129 height 20
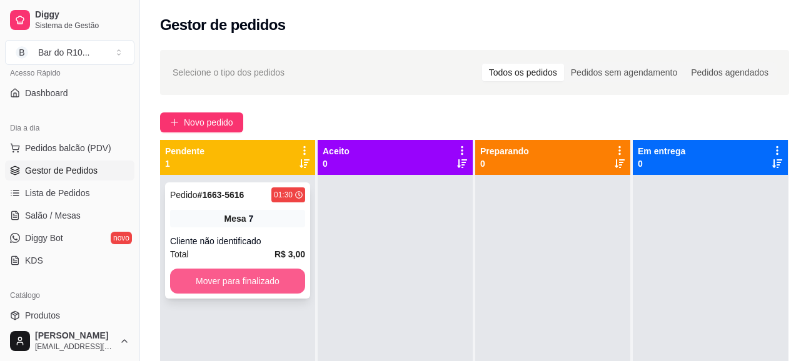
click at [250, 281] on button "Mover para finalizado" at bounding box center [237, 281] width 135 height 25
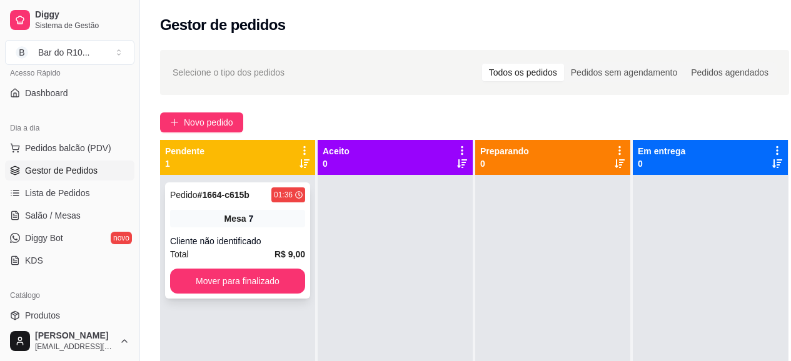
click at [232, 233] on div "Pedido # 1664-c615b 01:36 Mesa 7 Cliente não identificado Total R$ 9,00 Mover p…" at bounding box center [237, 241] width 145 height 116
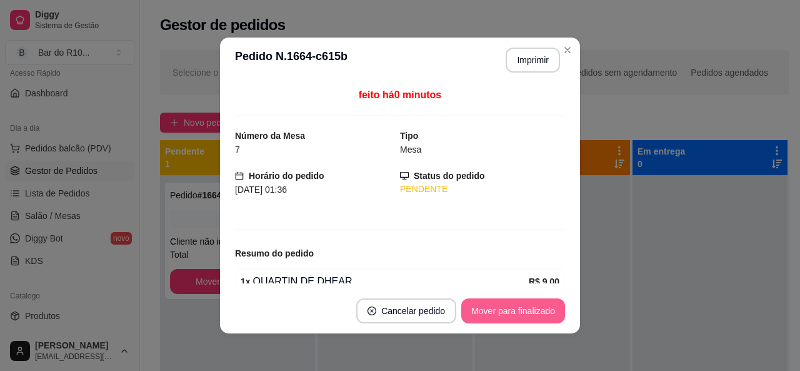
click at [523, 314] on button "Mover para finalizado" at bounding box center [513, 310] width 104 height 25
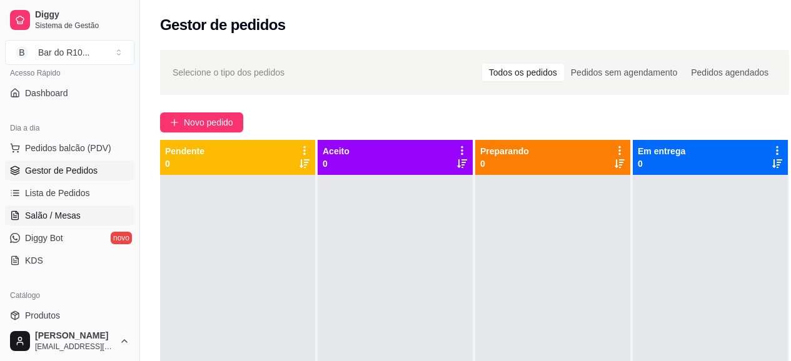
click at [64, 214] on span "Salão / Mesas" at bounding box center [53, 215] width 56 height 13
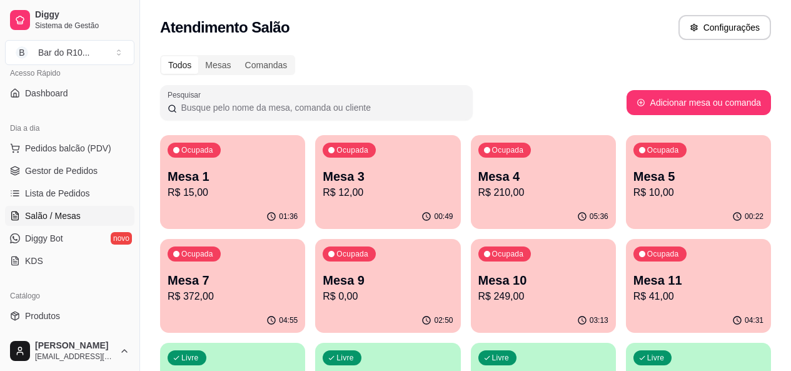
click at [226, 164] on div "Ocupada Mesa 1 R$ 15,00" at bounding box center [232, 169] width 145 height 69
click at [361, 160] on div "Ocupada Mesa 3 R$ 12,00" at bounding box center [387, 169] width 145 height 69
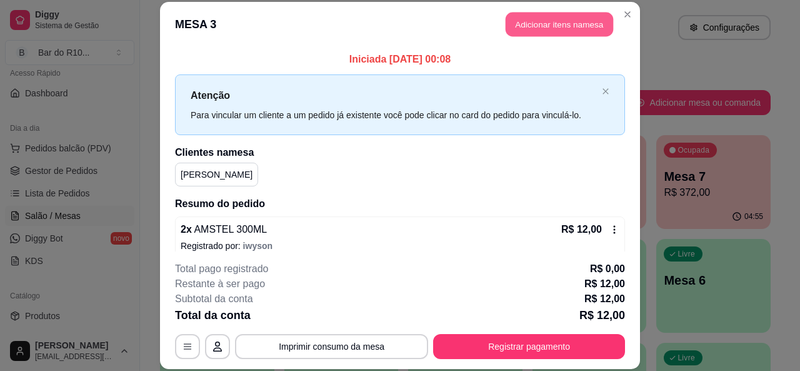
click at [548, 16] on button "Adicionar itens na mesa" at bounding box center [560, 25] width 108 height 24
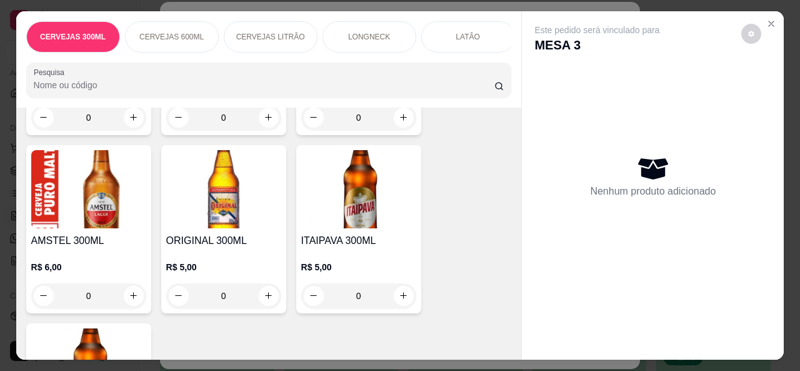
scroll to position [225, 0]
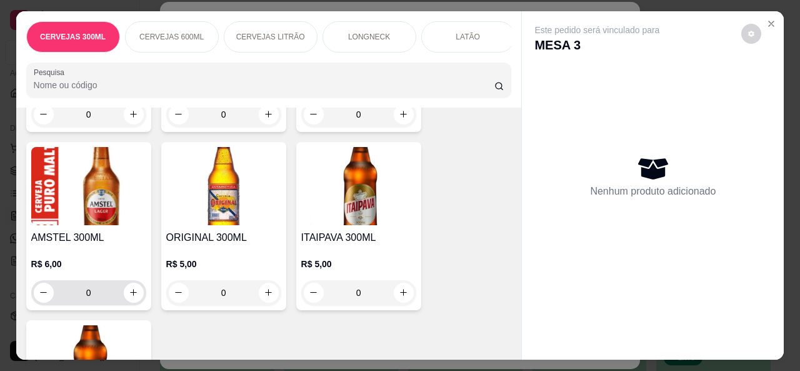
click at [139, 299] on div "0" at bounding box center [89, 292] width 110 height 25
click at [134, 299] on button "increase-product-quantity" at bounding box center [134, 293] width 20 height 20
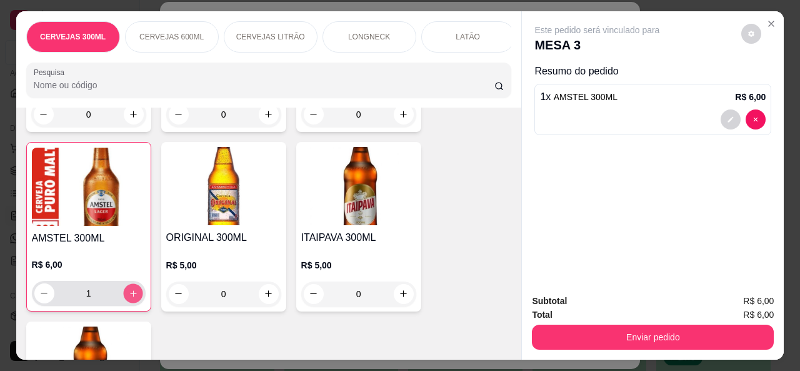
click at [133, 298] on icon "increase-product-quantity" at bounding box center [132, 293] width 9 height 9
click at [133, 298] on icon "increase-product-quantity" at bounding box center [132, 292] width 9 height 9
type input "4"
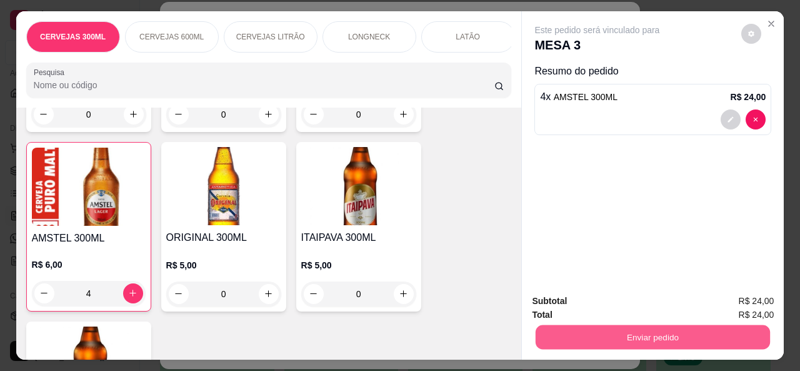
click at [579, 327] on button "Enviar pedido" at bounding box center [653, 337] width 234 height 24
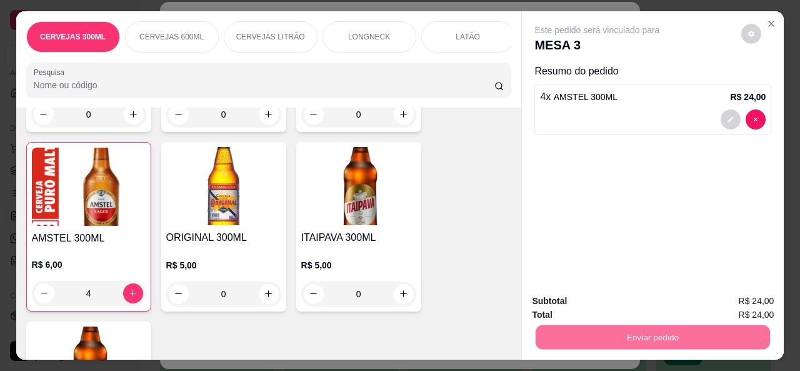
click at [583, 296] on button "Não registrar e enviar pedido" at bounding box center [612, 302] width 130 height 24
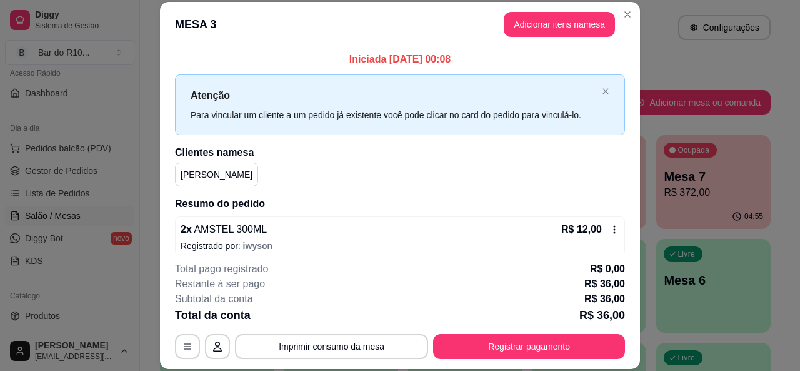
click at [619, 25] on header "MESA 3 Adicionar itens na mesa" at bounding box center [400, 24] width 480 height 45
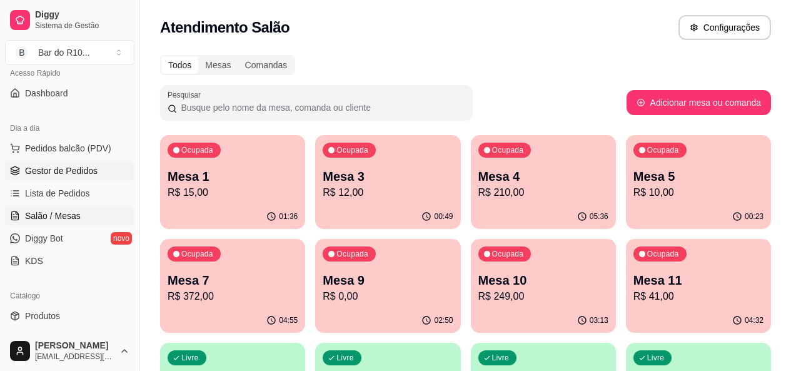
click at [93, 166] on span "Gestor de Pedidos" at bounding box center [61, 170] width 73 height 13
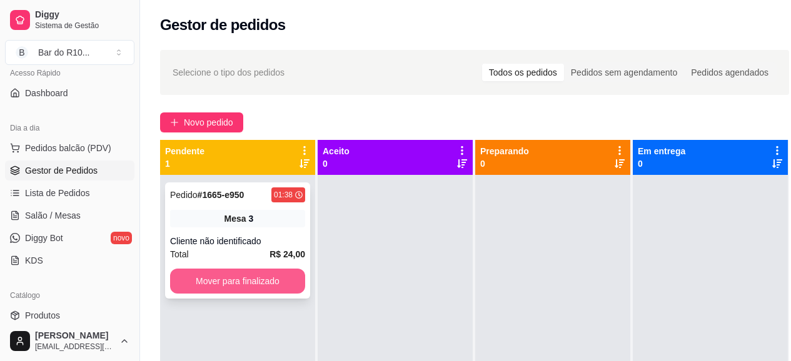
click at [263, 280] on button "Mover para finalizado" at bounding box center [237, 281] width 135 height 25
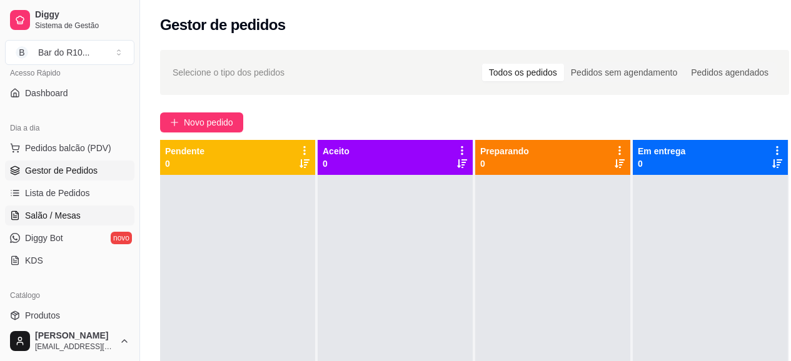
click at [58, 210] on span "Salão / Mesas" at bounding box center [53, 215] width 56 height 13
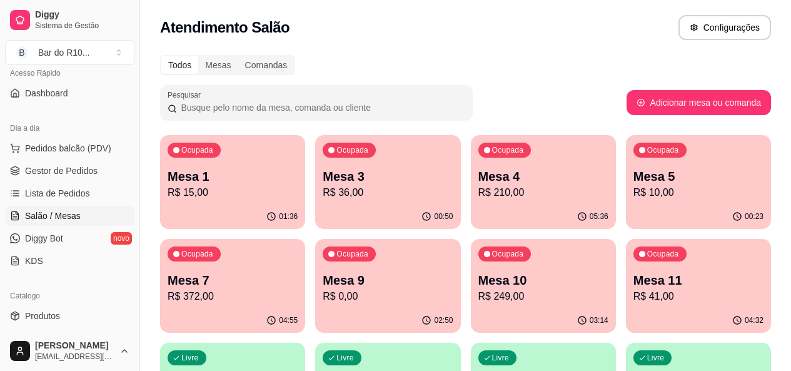
click at [298, 271] on p "Mesa 7" at bounding box center [233, 280] width 130 height 18
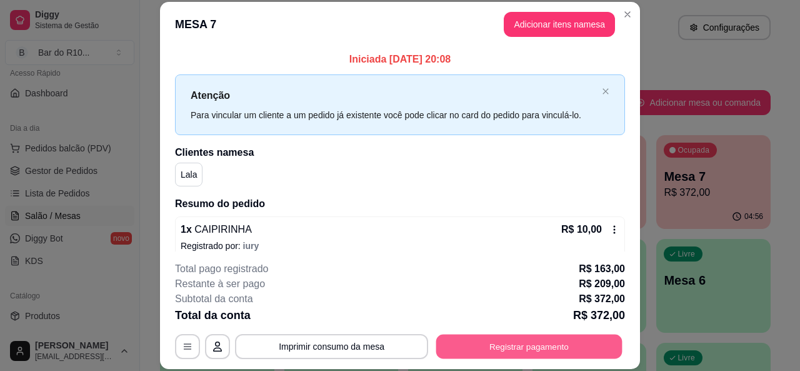
click at [608, 342] on button "Registrar pagamento" at bounding box center [529, 346] width 186 height 24
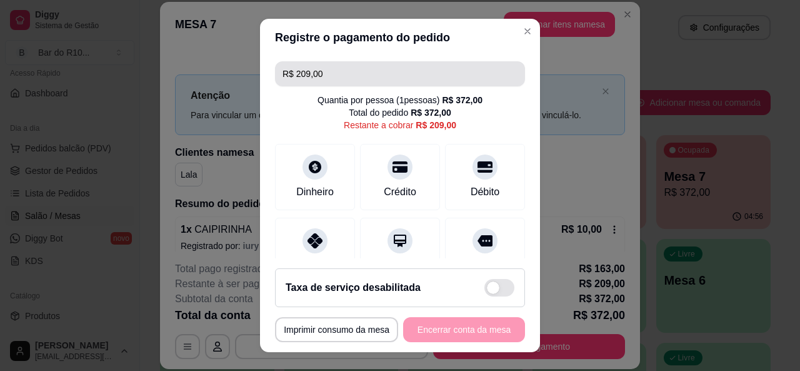
click at [329, 64] on input "R$ 209,00" at bounding box center [400, 73] width 235 height 25
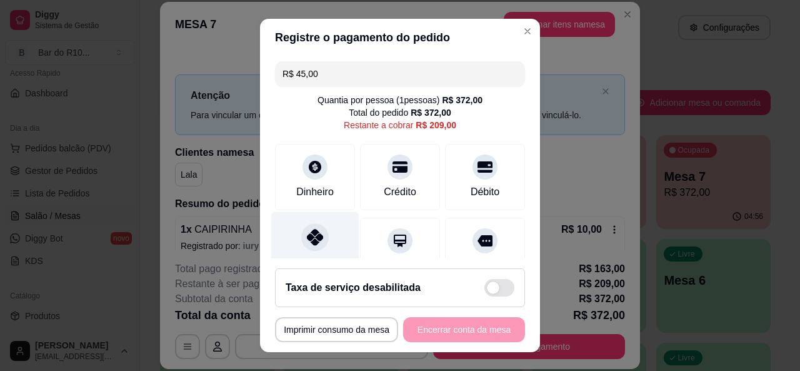
click at [307, 242] on icon at bounding box center [315, 237] width 16 height 16
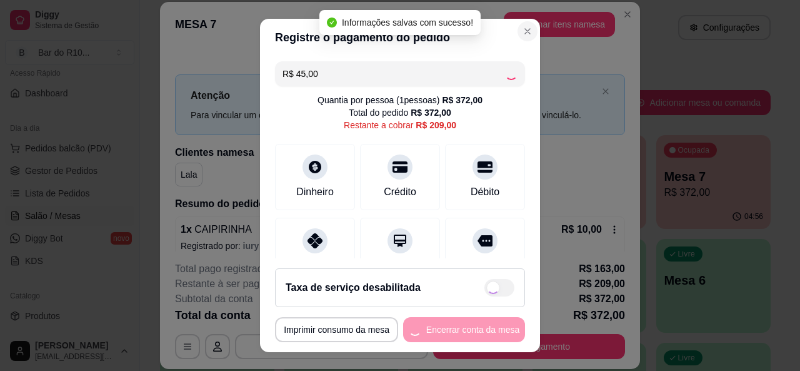
type input "R$ 164,00"
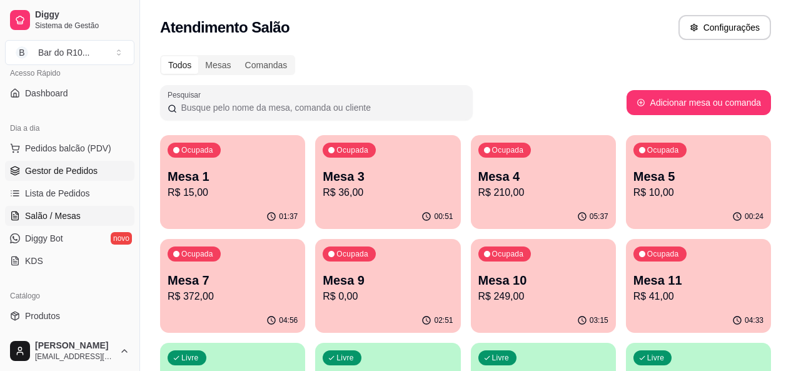
click at [82, 180] on link "Gestor de Pedidos" at bounding box center [69, 171] width 129 height 20
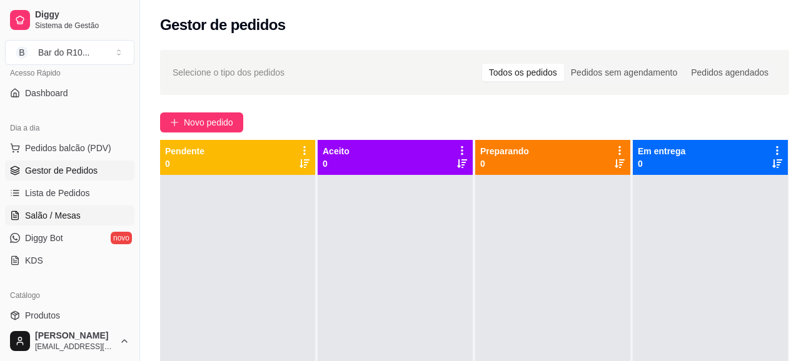
click at [56, 209] on link "Salão / Mesas" at bounding box center [69, 216] width 129 height 20
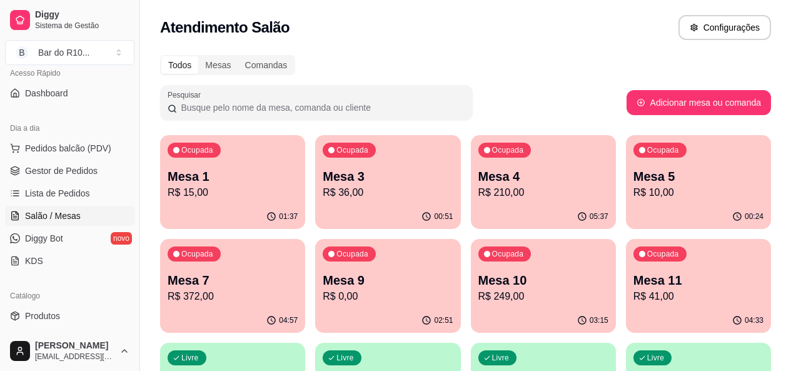
click at [298, 271] on p "Mesa 7" at bounding box center [233, 280] width 130 height 18
click at [628, 263] on div "Ocupada Mesa 11 R$ 41,00" at bounding box center [698, 274] width 141 height 68
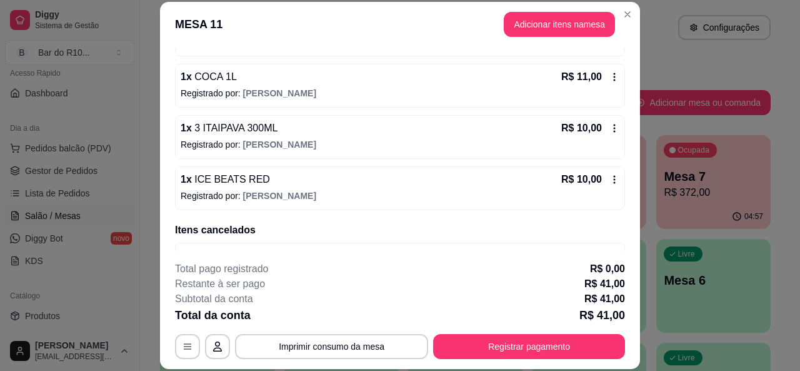
scroll to position [175, 0]
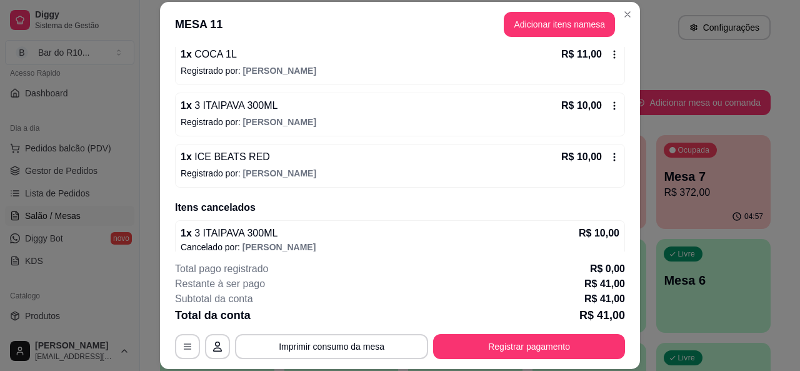
click at [273, 118] on p "Registrado por: [PERSON_NAME]" at bounding box center [400, 122] width 439 height 13
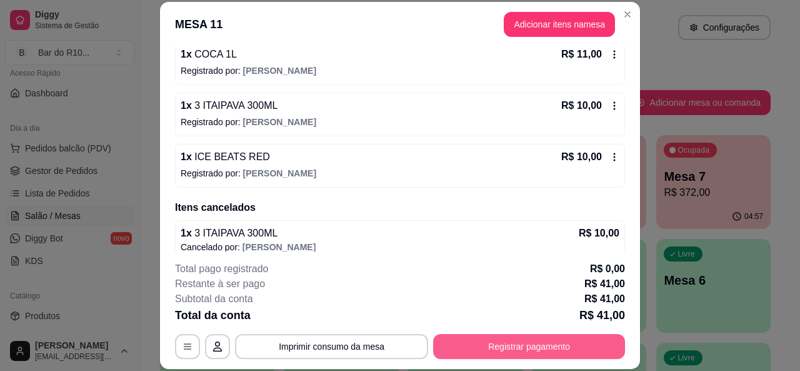
click at [548, 336] on button "Registrar pagamento" at bounding box center [529, 346] width 192 height 25
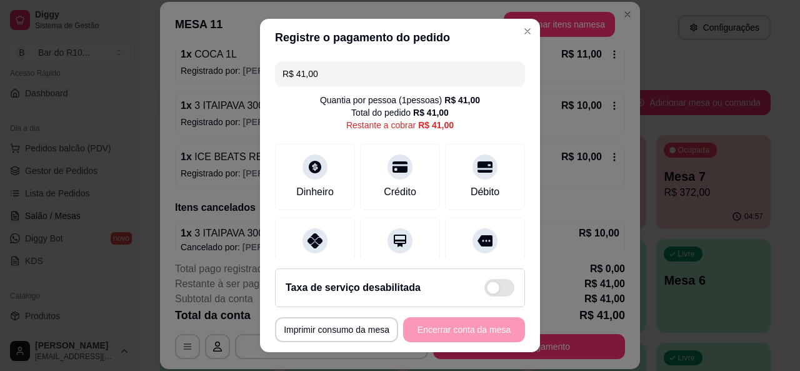
click at [393, 88] on div "R$ 41,00 Quantia por pessoa ( 1 pessoas) R$ 41,00 Total do pedido R$ 41,00 Rest…" at bounding box center [400, 157] width 280 height 203
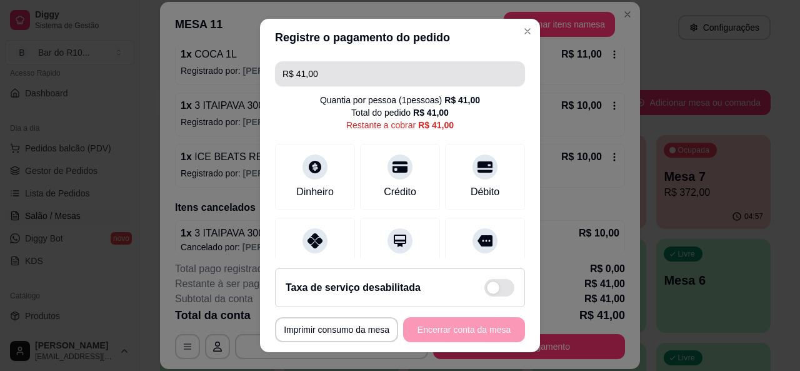
click at [389, 60] on div "R$ 41,00 Quantia por pessoa ( 1 pessoas) R$ 41,00 Total do pedido R$ 41,00 Rest…" at bounding box center [400, 157] width 280 height 203
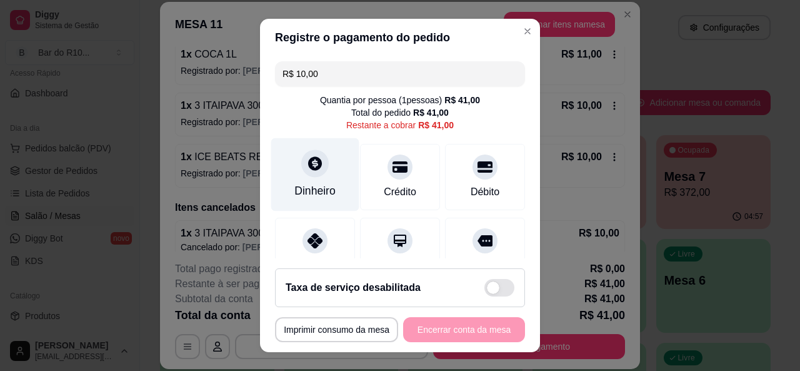
type input "R$ 10,00"
click at [336, 199] on div "Dinheiro" at bounding box center [315, 174] width 88 height 73
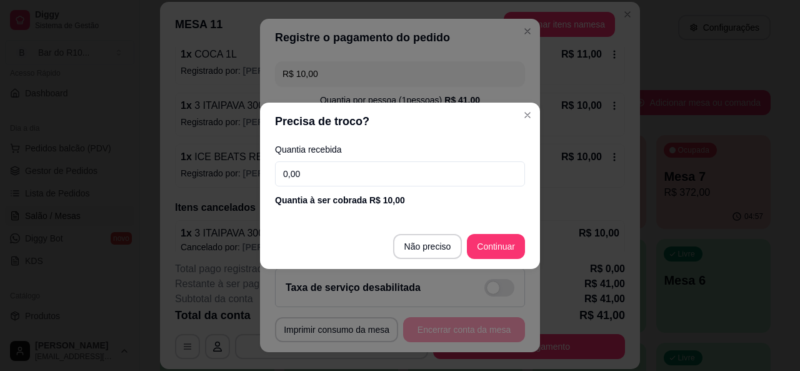
click at [354, 163] on input "0,00" at bounding box center [400, 173] width 250 height 25
type input "10,00"
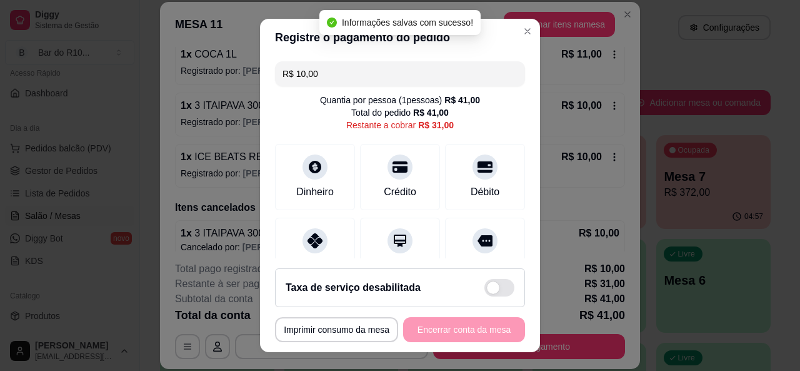
type input "R$ 31,00"
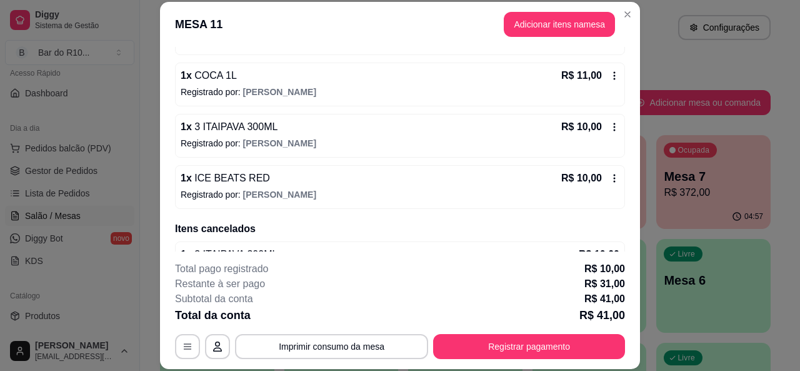
scroll to position [188, 0]
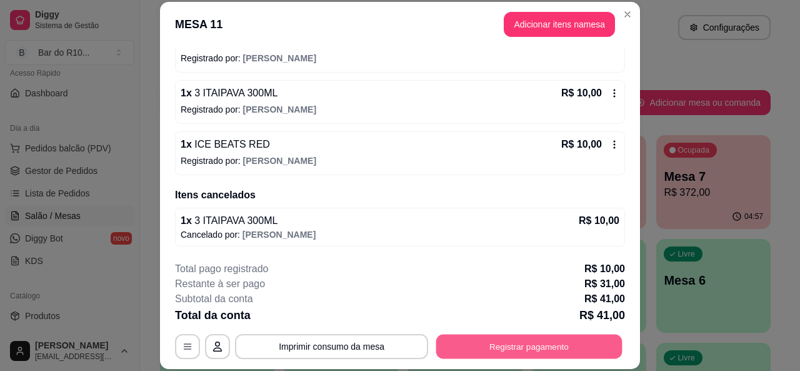
click at [499, 341] on button "Registrar pagamento" at bounding box center [529, 346] width 186 height 24
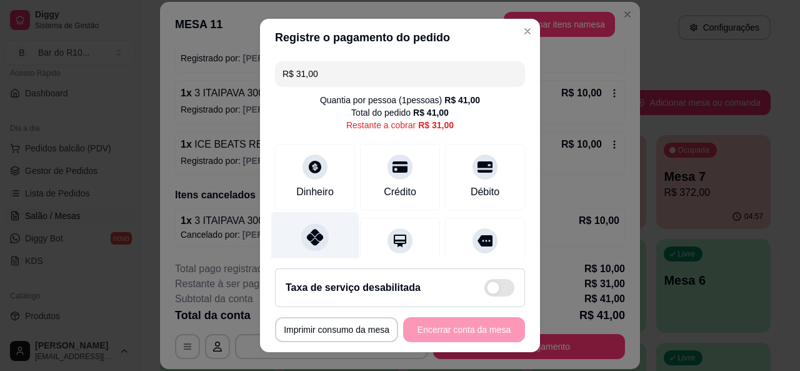
click at [301, 247] on div at bounding box center [315, 237] width 28 height 28
type input "R$ 0,00"
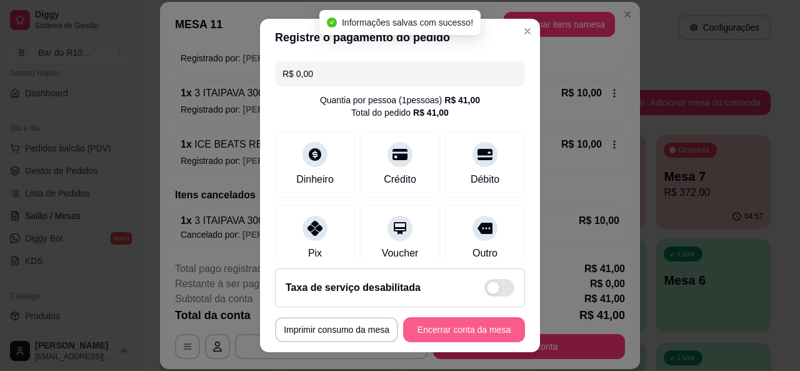
click at [478, 326] on button "Encerrar conta da mesa" at bounding box center [464, 329] width 122 height 25
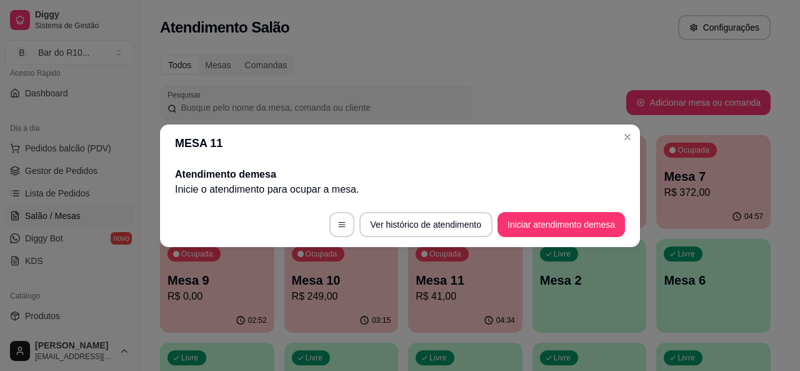
scroll to position [0, 0]
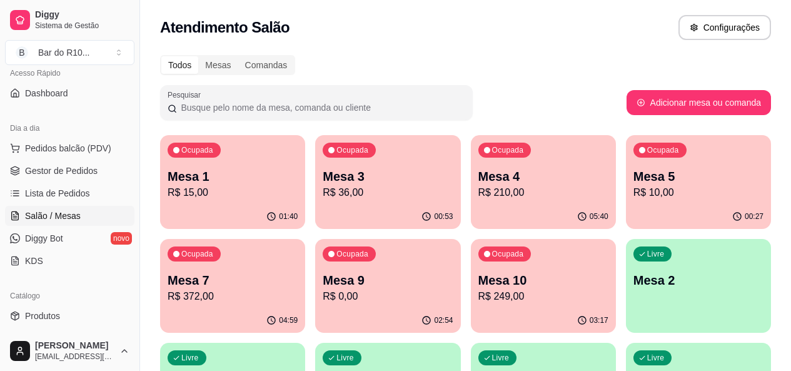
click at [323, 296] on p "R$ 0,00" at bounding box center [388, 296] width 130 height 15
drag, startPoint x: 692, startPoint y: 235, endPoint x: 698, endPoint y: 196, distance: 39.8
click at [298, 289] on p "R$ 372,00" at bounding box center [233, 296] width 130 height 15
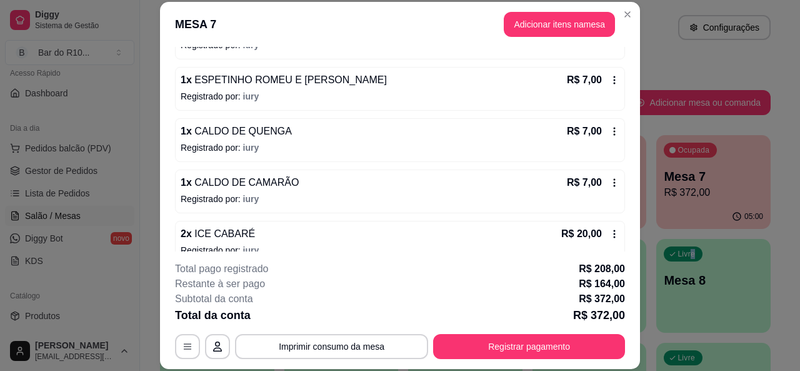
scroll to position [656, 0]
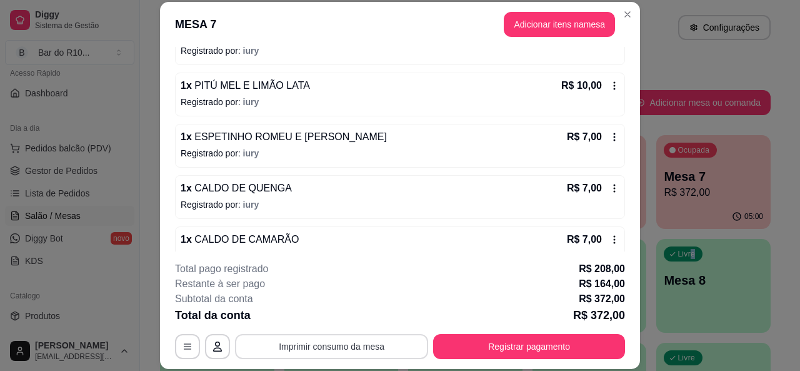
click at [355, 336] on button "Imprimir consumo da mesa" at bounding box center [331, 346] width 193 height 25
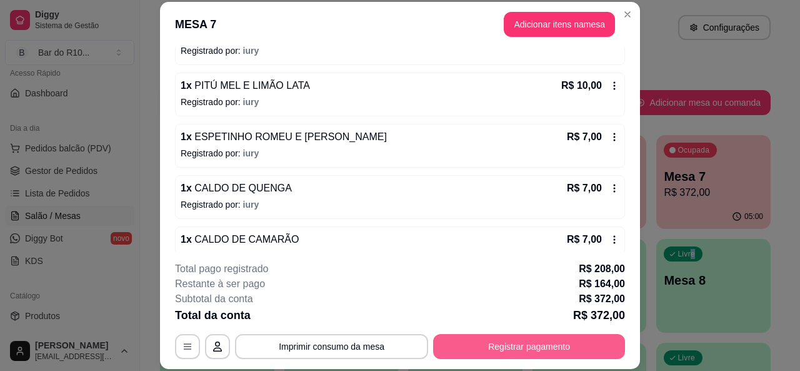
click at [496, 342] on button "Registrar pagamento" at bounding box center [529, 346] width 192 height 25
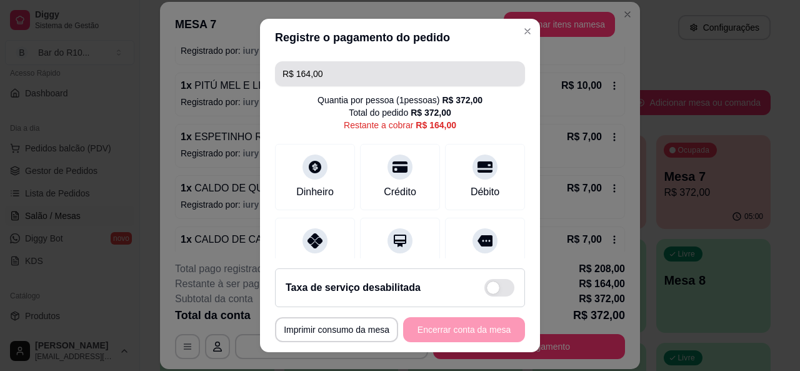
click at [395, 80] on input "R$ 164,00" at bounding box center [400, 73] width 235 height 25
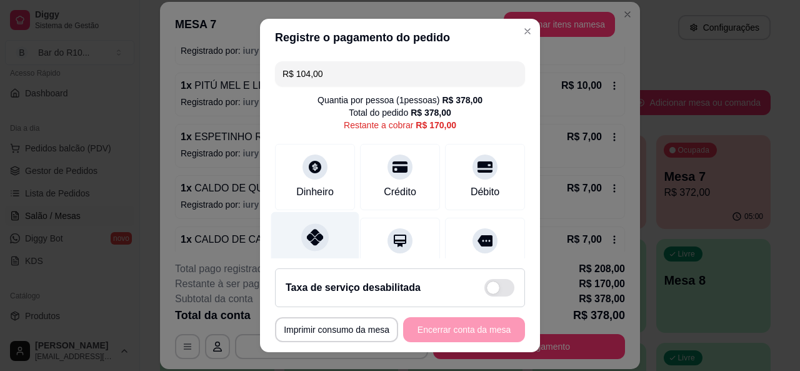
drag, startPoint x: 295, startPoint y: 231, endPoint x: 294, endPoint y: 248, distance: 16.9
click at [301, 233] on div at bounding box center [315, 237] width 28 height 28
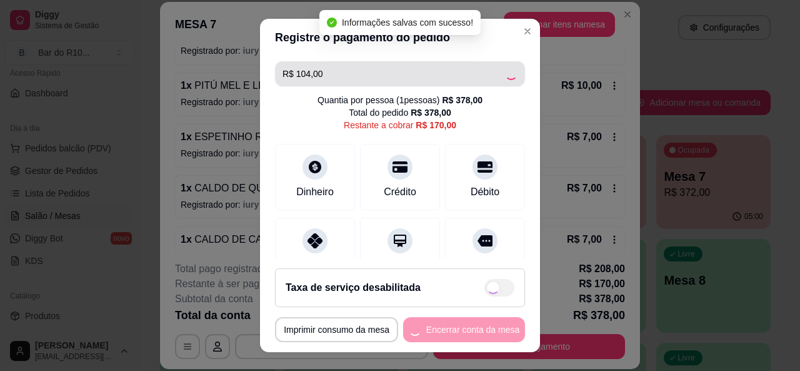
type input "R$ 66,00"
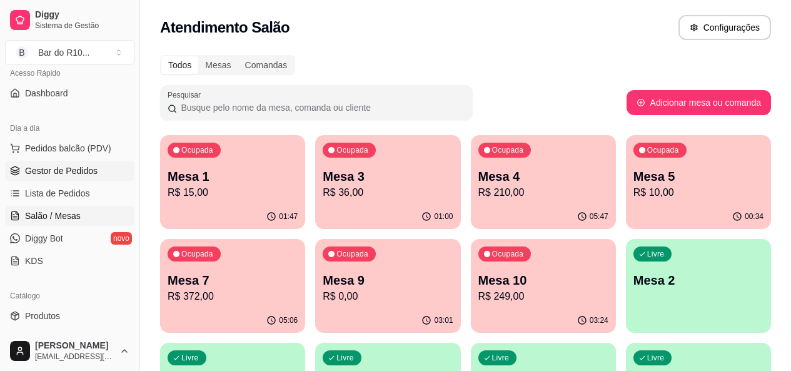
click at [84, 178] on link "Gestor de Pedidos" at bounding box center [69, 171] width 129 height 20
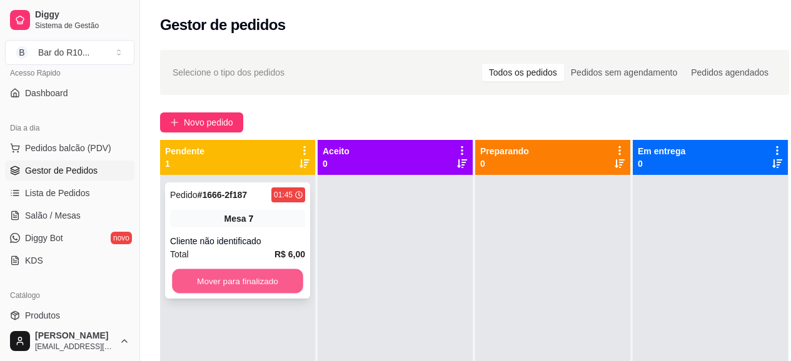
click at [260, 283] on button "Mover para finalizado" at bounding box center [237, 281] width 131 height 24
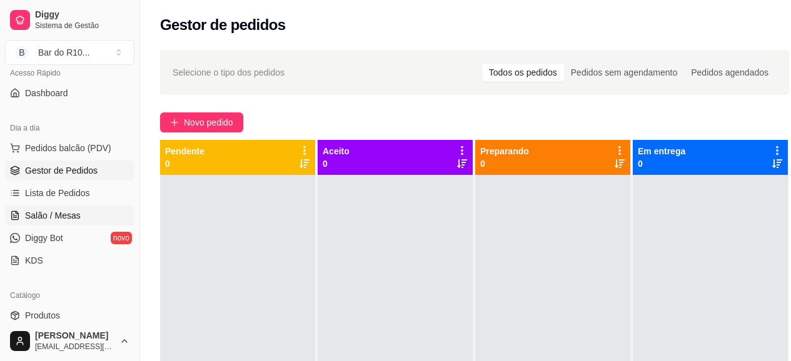
click at [64, 225] on link "Salão / Mesas" at bounding box center [69, 216] width 129 height 20
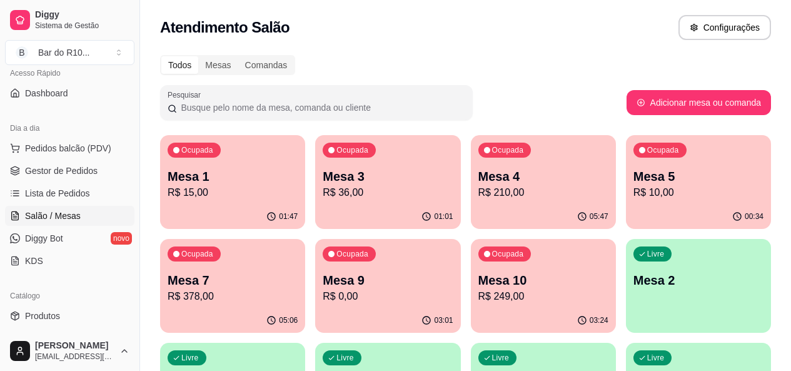
click at [305, 239] on div "Ocupada Mesa 7 R$ 378,00" at bounding box center [232, 273] width 145 height 69
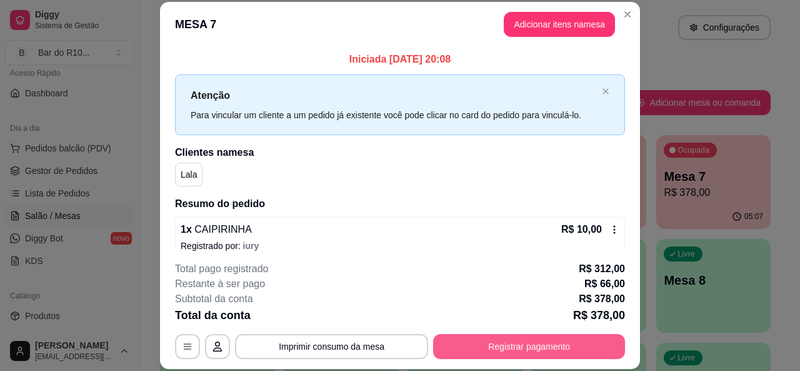
click at [569, 339] on button "Registrar pagamento" at bounding box center [529, 346] width 192 height 25
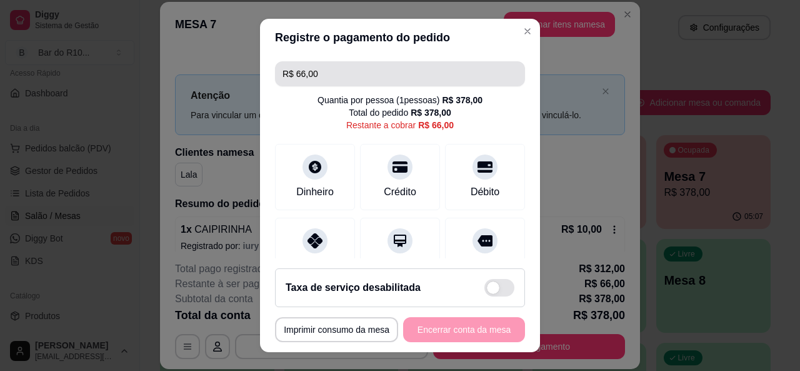
click at [416, 76] on input "R$ 66,00" at bounding box center [400, 73] width 235 height 25
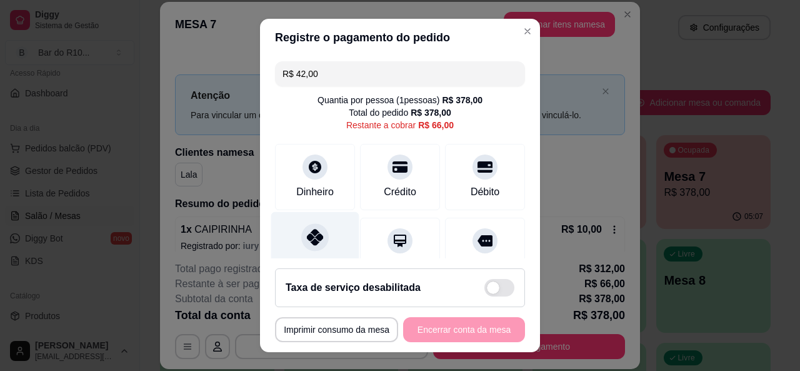
click at [286, 221] on div "Pix" at bounding box center [315, 247] width 88 height 73
type input "R$ 24,00"
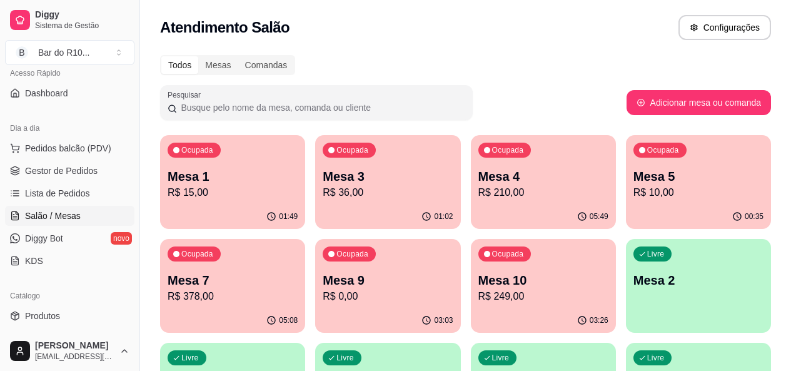
click at [493, 168] on p "Mesa 4" at bounding box center [543, 177] width 130 height 18
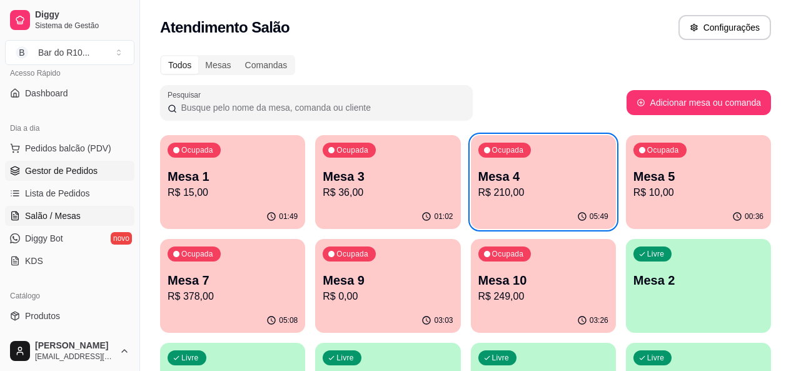
click at [41, 175] on span "Gestor de Pedidos" at bounding box center [61, 170] width 73 height 13
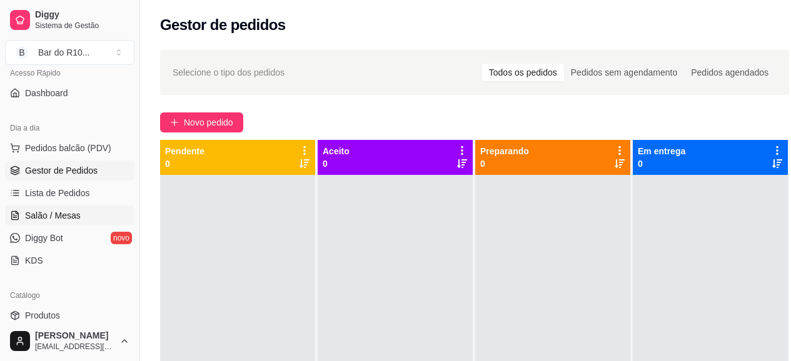
click at [64, 209] on span "Salão / Mesas" at bounding box center [53, 215] width 56 height 13
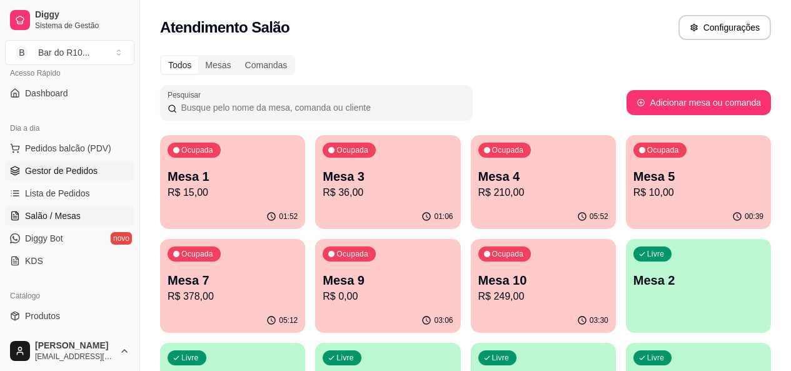
click at [58, 167] on span "Gestor de Pedidos" at bounding box center [61, 170] width 73 height 13
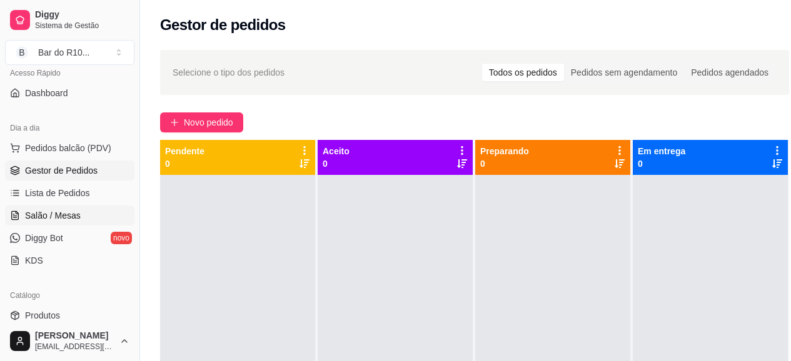
click at [54, 216] on span "Salão / Mesas" at bounding box center [53, 215] width 56 height 13
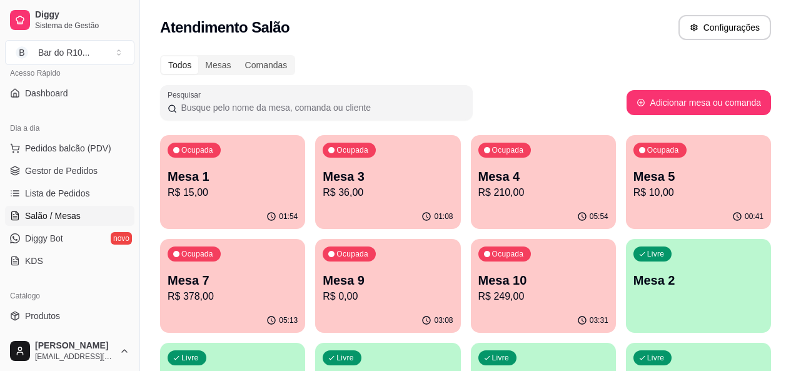
click at [298, 289] on p "R$ 378,00" at bounding box center [233, 296] width 130 height 15
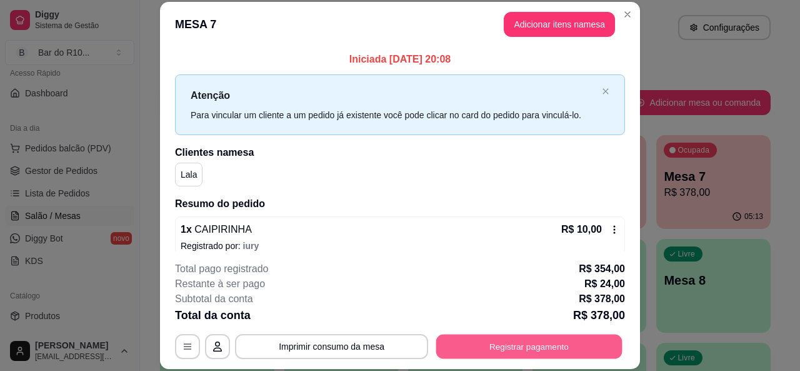
click at [604, 336] on button "Registrar pagamento" at bounding box center [529, 346] width 186 height 24
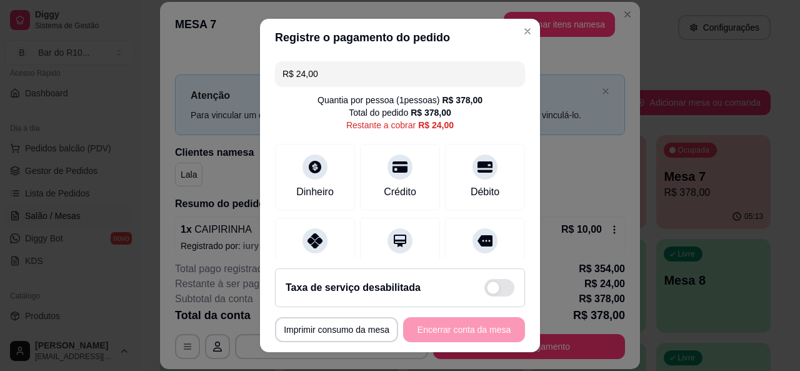
click at [319, 59] on div "R$ 24,00 Quantia por pessoa ( 1 pessoas) R$ 378,00 Total do pedido R$ 378,00 Re…" at bounding box center [400, 157] width 280 height 203
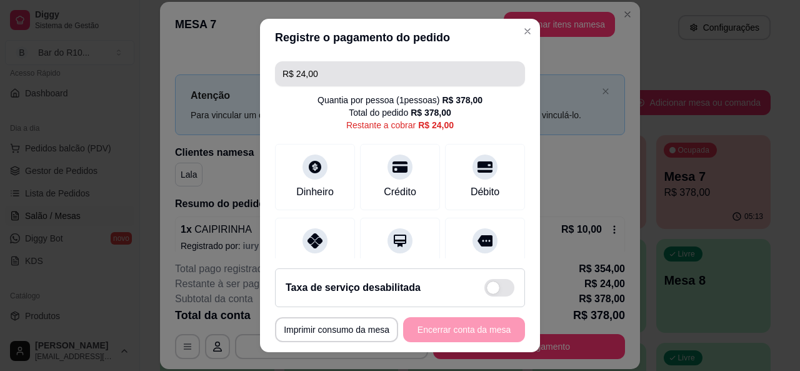
drag, startPoint x: 321, startPoint y: 66, endPoint x: 312, endPoint y: 64, distance: 9.6
click at [321, 67] on input "R$ 24,00" at bounding box center [400, 73] width 235 height 25
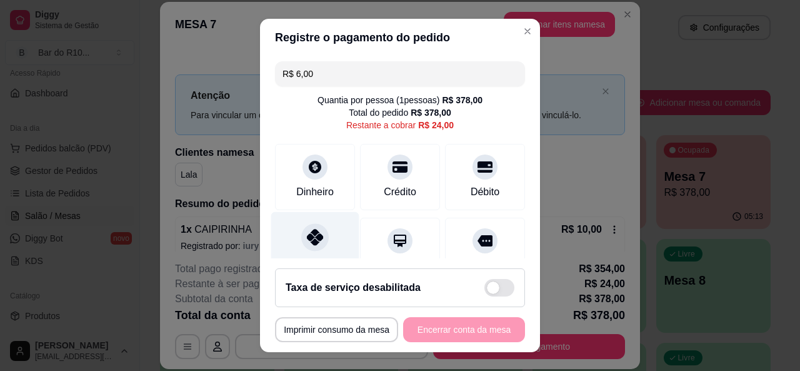
drag, startPoint x: 316, startPoint y: 241, endPoint x: 327, endPoint y: 242, distance: 11.3
click at [316, 242] on div at bounding box center [315, 237] width 28 height 28
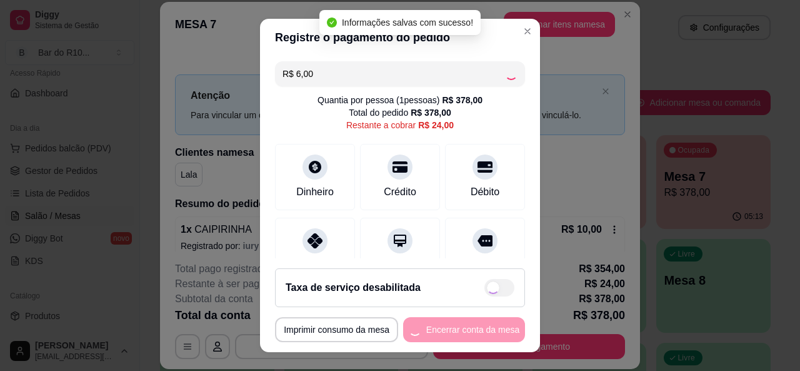
type input "R$ 18,00"
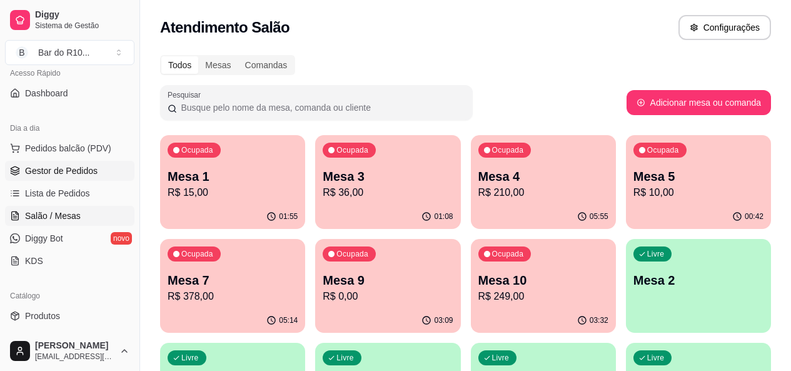
click at [95, 163] on link "Gestor de Pedidos" at bounding box center [69, 171] width 129 height 20
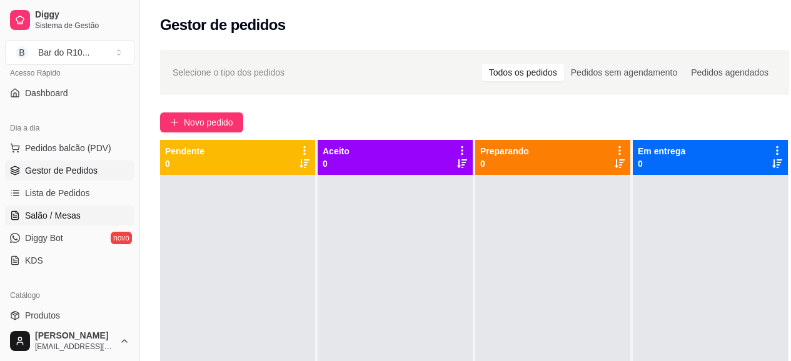
click at [75, 209] on span "Salão / Mesas" at bounding box center [53, 215] width 56 height 13
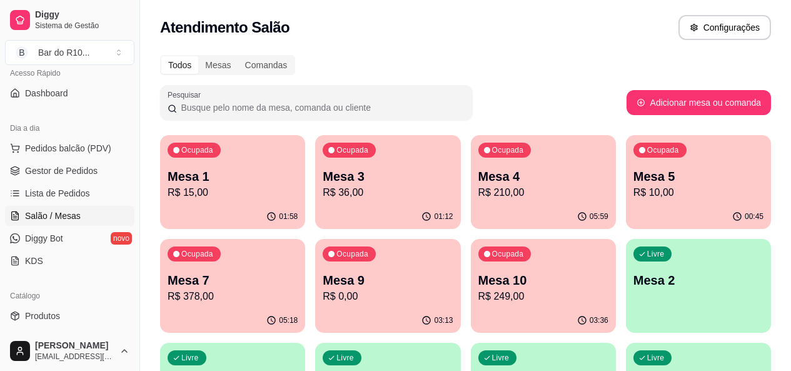
click at [305, 239] on div "Ocupada Mesa 7 R$ 378,00" at bounding box center [232, 273] width 145 height 69
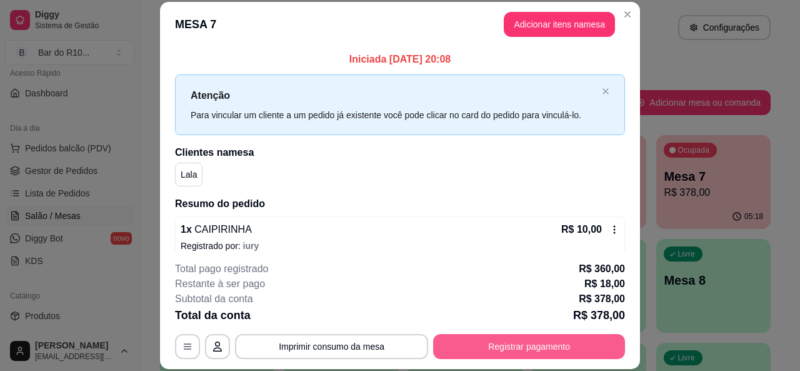
click at [499, 341] on button "Registrar pagamento" at bounding box center [529, 346] width 192 height 25
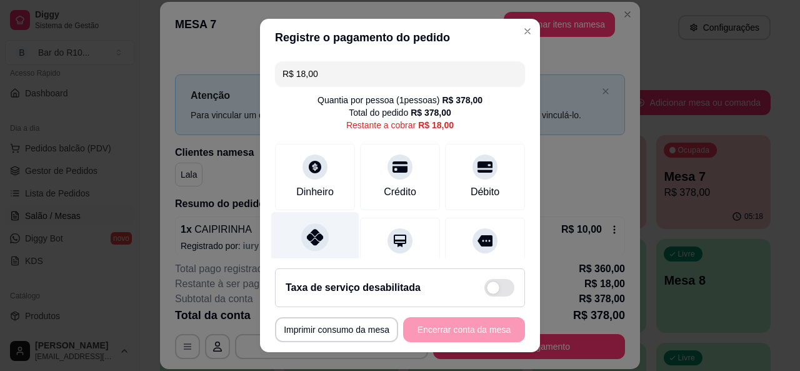
click at [326, 224] on div "Pix" at bounding box center [315, 247] width 88 height 73
type input "R$ 0,00"
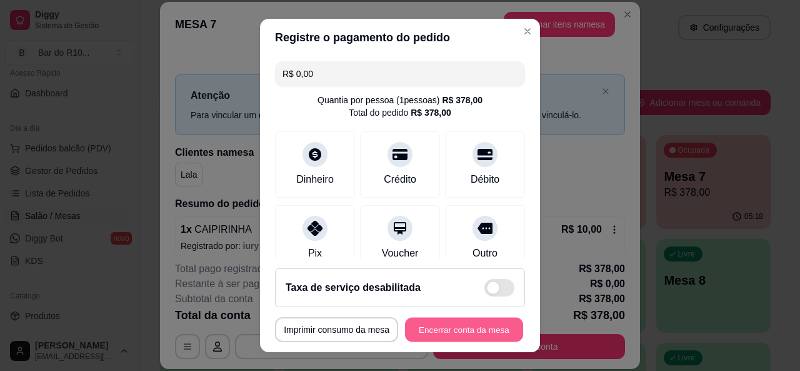
click at [483, 323] on button "Encerrar conta da mesa" at bounding box center [464, 330] width 118 height 24
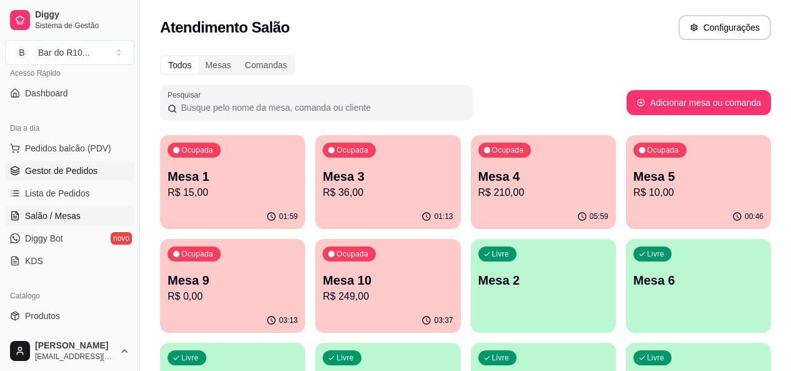
click at [66, 168] on span "Gestor de Pedidos" at bounding box center [61, 170] width 73 height 13
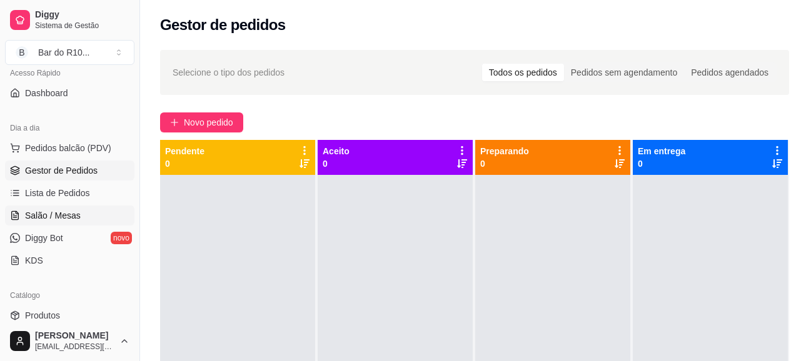
click at [41, 213] on span "Salão / Mesas" at bounding box center [53, 215] width 56 height 13
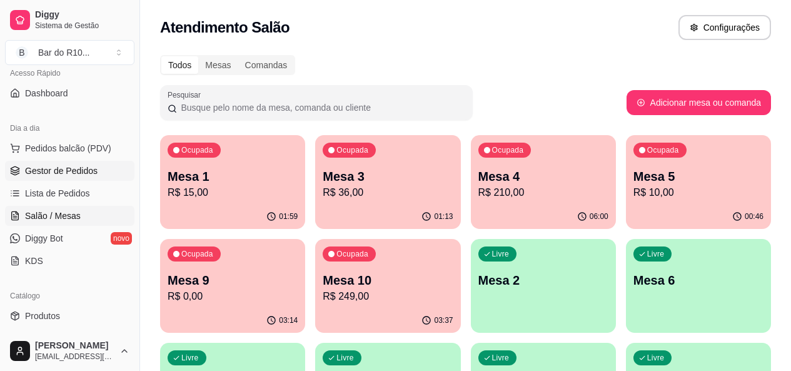
click at [89, 174] on span "Gestor de Pedidos" at bounding box center [61, 170] width 73 height 13
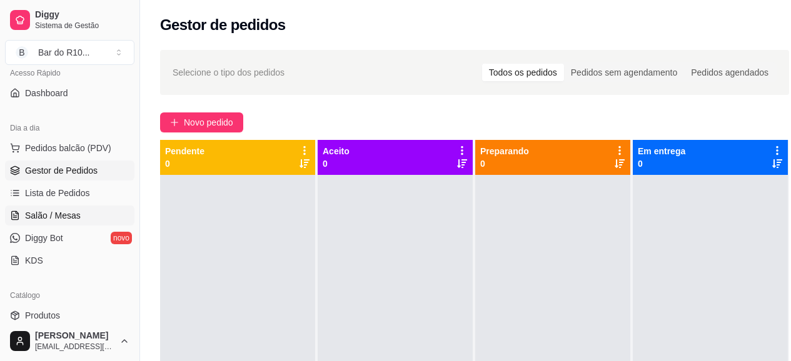
click at [85, 208] on link "Salão / Mesas" at bounding box center [69, 216] width 129 height 20
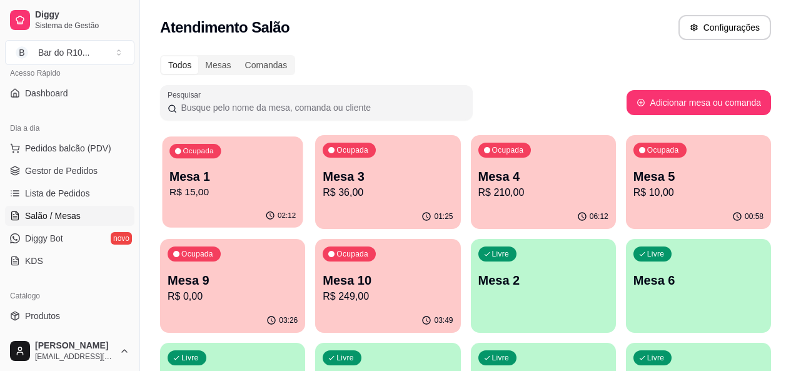
click at [224, 205] on div "02:12" at bounding box center [232, 216] width 141 height 24
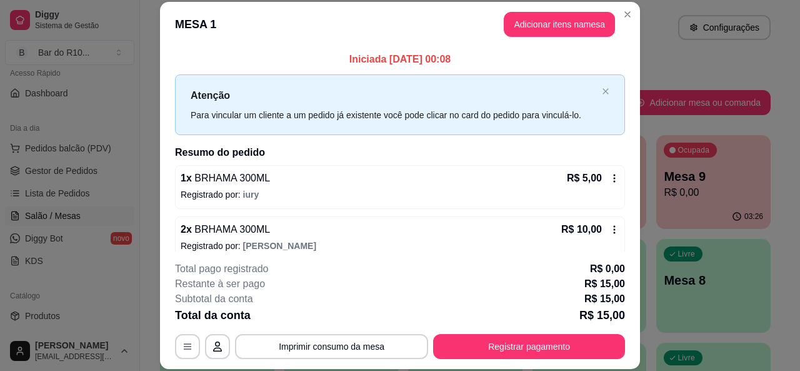
scroll to position [14, 0]
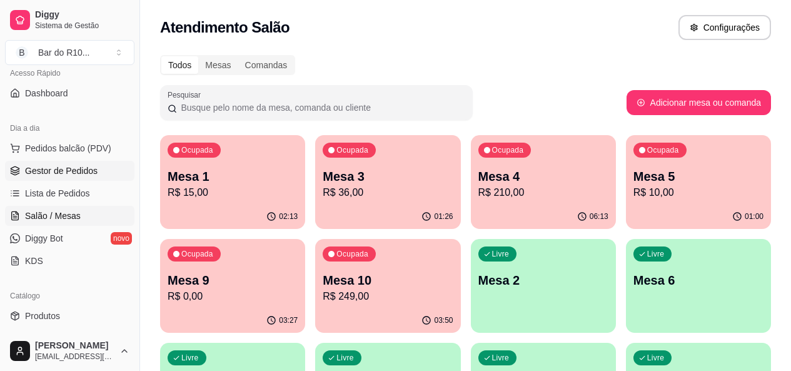
click at [71, 170] on span "Gestor de Pedidos" at bounding box center [61, 170] width 73 height 13
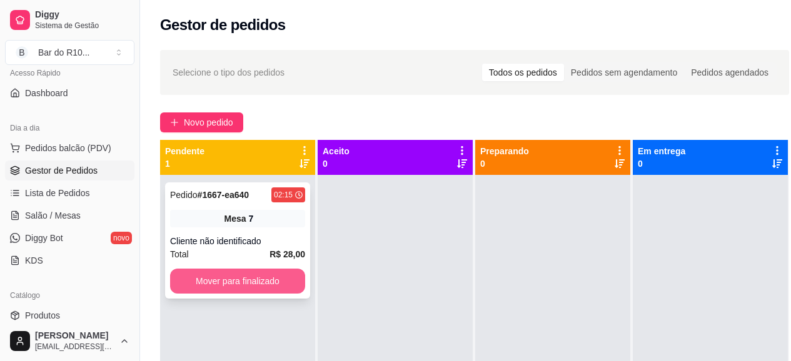
click at [230, 276] on button "Mover para finalizado" at bounding box center [237, 281] width 135 height 25
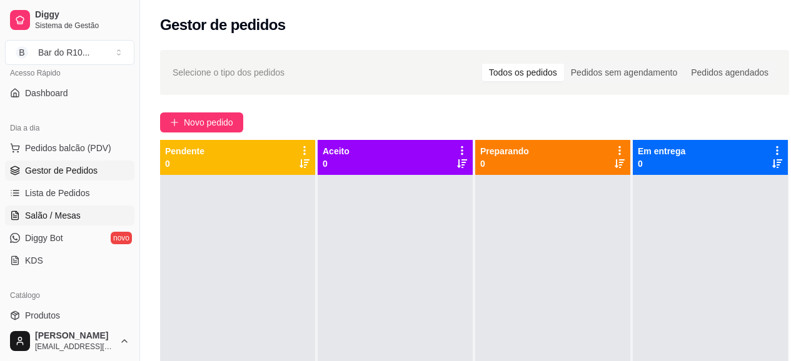
click at [31, 221] on span "Salão / Mesas" at bounding box center [53, 215] width 56 height 13
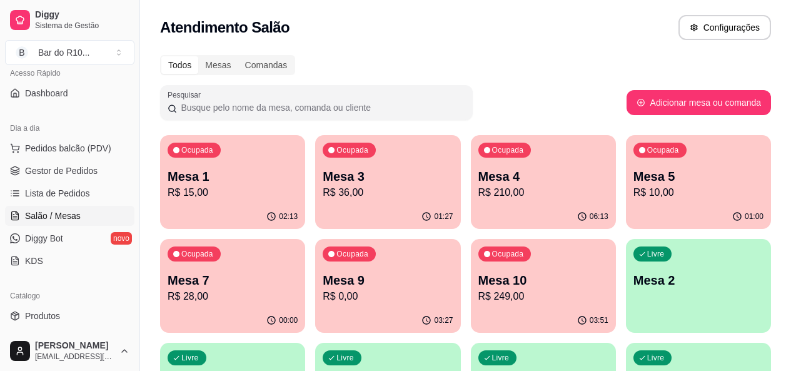
click at [633, 173] on p "Mesa 5" at bounding box center [698, 177] width 130 height 18
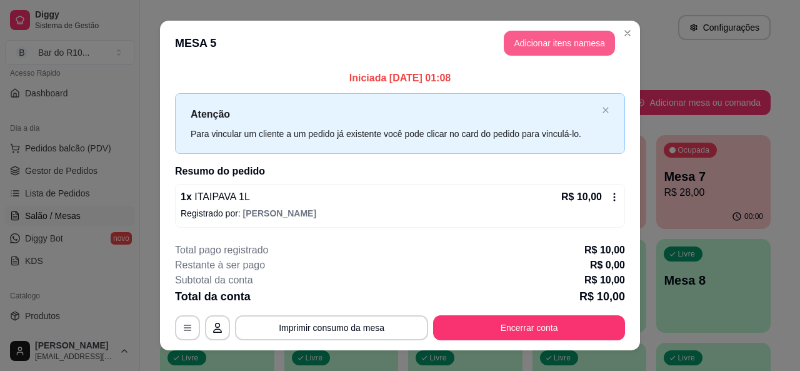
click at [546, 43] on button "Adicionar itens na mesa" at bounding box center [559, 43] width 111 height 25
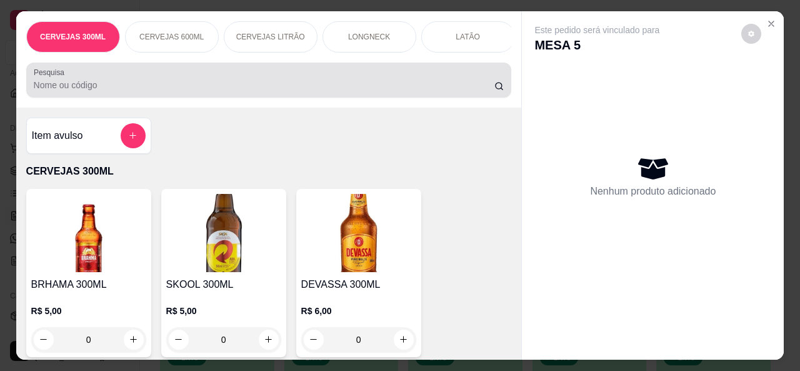
click at [411, 71] on div "Pesquisa" at bounding box center [269, 80] width 486 height 35
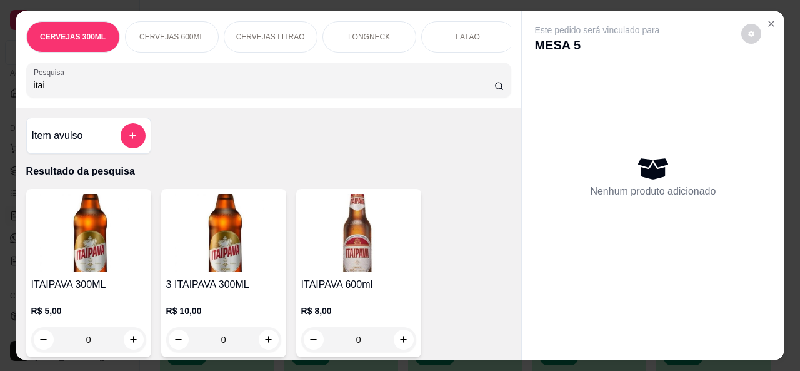
type input "itai"
click at [507, 347] on div "Item avulso Resultado da pesquisa ITAIPAVA 300ML R$ 5,00 0 3 ITAIPAVA 300ML R$ …" at bounding box center [269, 234] width 506 height 252
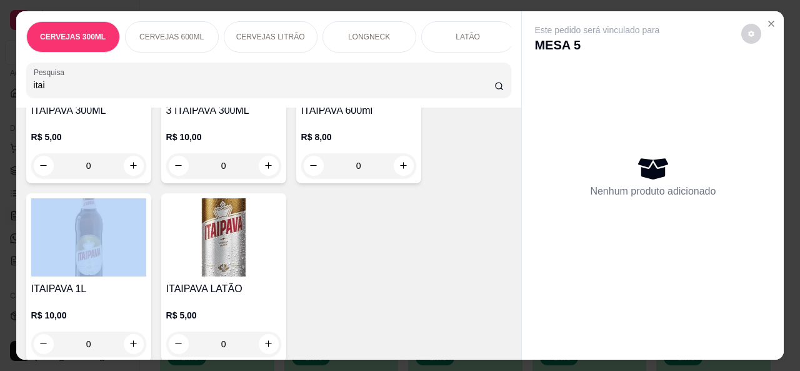
scroll to position [200, 0]
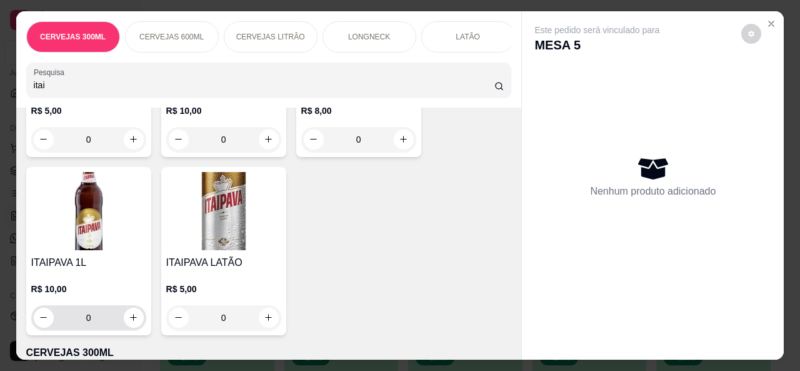
click at [136, 329] on div "0" at bounding box center [89, 317] width 110 height 25
click at [136, 324] on button "increase-product-quantity" at bounding box center [133, 317] width 19 height 19
type input "1"
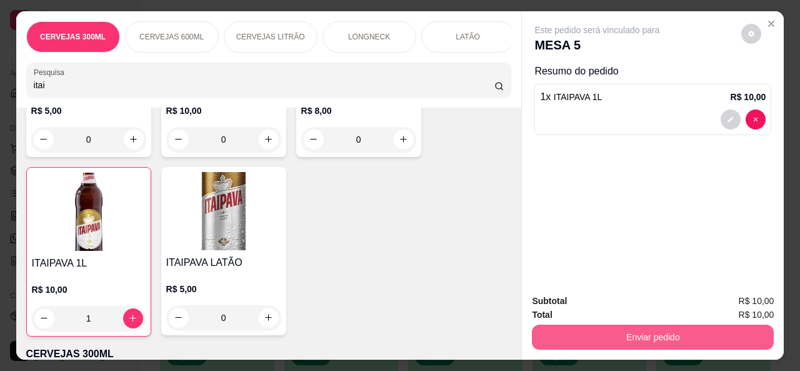
click at [631, 327] on button "Enviar pedido" at bounding box center [653, 336] width 242 height 25
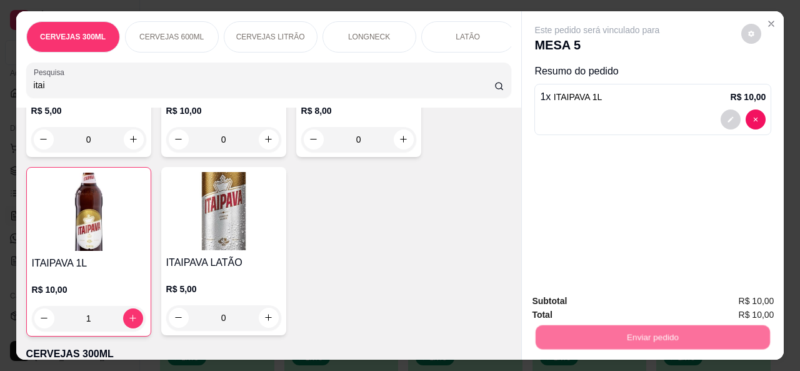
click at [558, 294] on button "Não registrar e enviar pedido" at bounding box center [612, 302] width 130 height 24
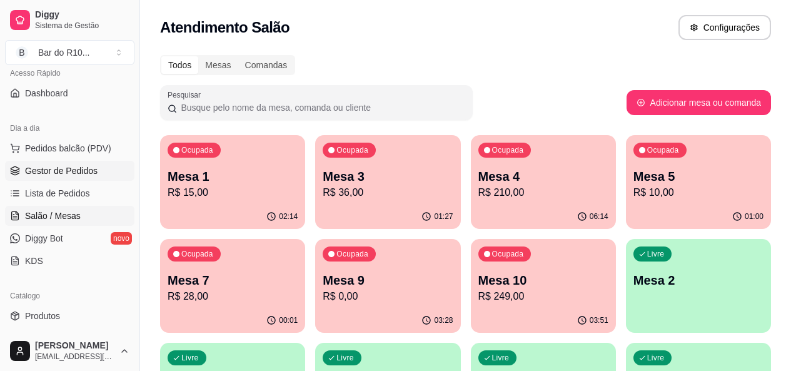
click at [55, 179] on link "Gestor de Pedidos" at bounding box center [69, 171] width 129 height 20
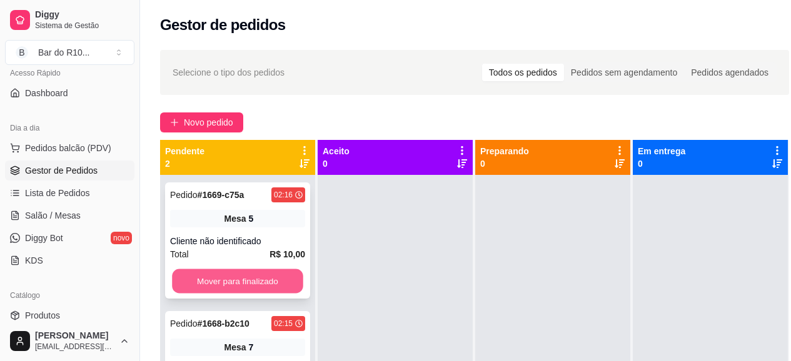
click at [263, 273] on button "Mover para finalizado" at bounding box center [237, 281] width 131 height 24
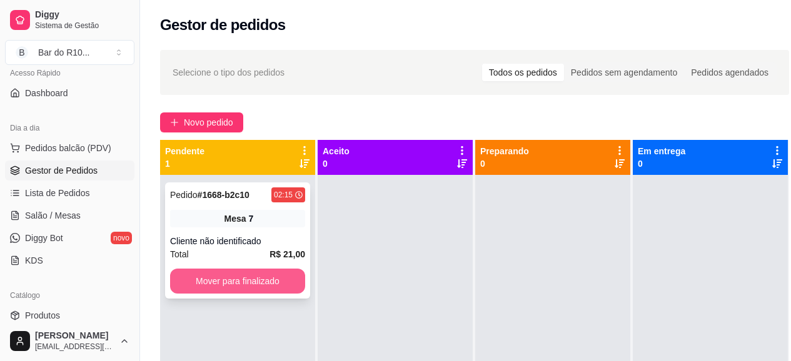
click at [273, 271] on button "Mover para finalizado" at bounding box center [237, 281] width 135 height 25
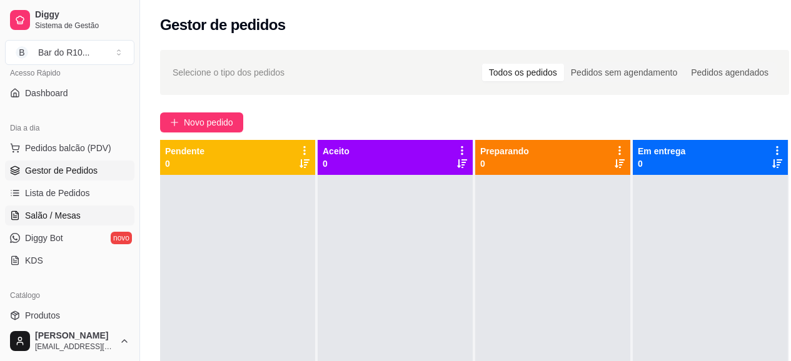
click at [41, 217] on span "Salão / Mesas" at bounding box center [53, 215] width 56 height 13
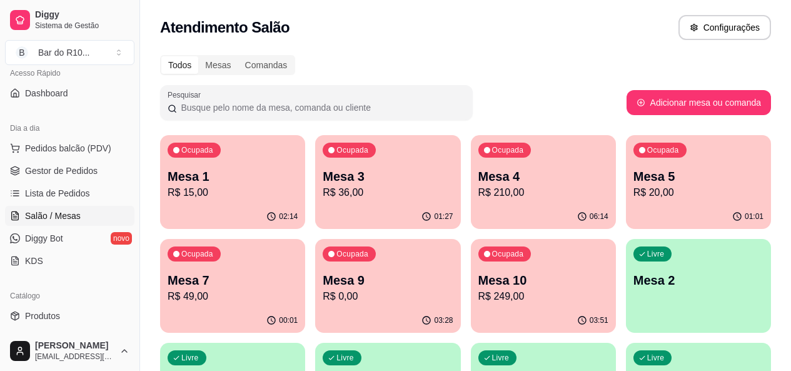
click at [479, 187] on p "R$ 210,00" at bounding box center [543, 192] width 130 height 15
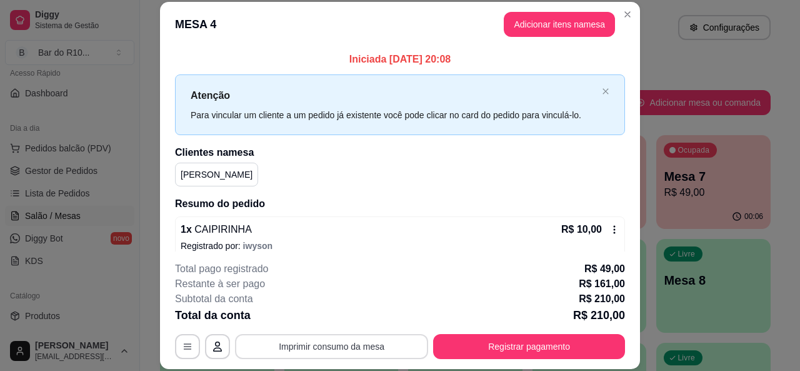
click at [366, 338] on button "Imprimir consumo da mesa" at bounding box center [331, 346] width 193 height 25
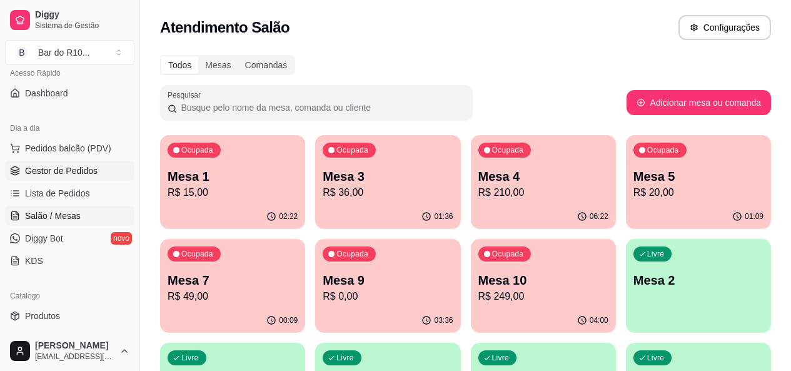
click at [33, 161] on link "Gestor de Pedidos" at bounding box center [69, 171] width 129 height 20
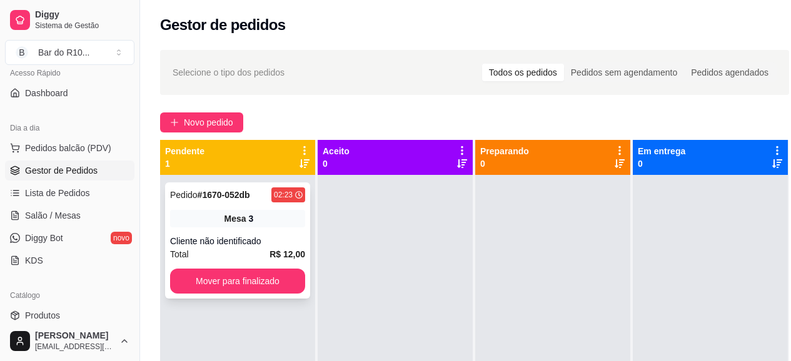
click at [288, 205] on div "Pedido # 1670-052db 02:23 Mesa 3 Cliente não identificado Total R$ 12,00 Mover …" at bounding box center [237, 241] width 145 height 116
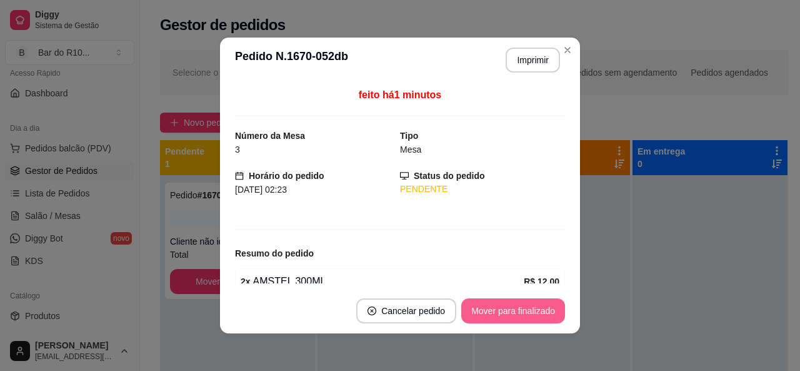
click at [537, 318] on button "Mover para finalizado" at bounding box center [513, 310] width 104 height 25
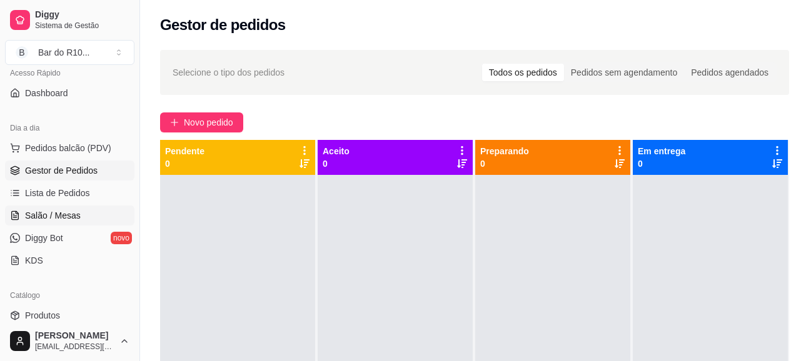
click at [59, 214] on span "Salão / Mesas" at bounding box center [53, 215] width 56 height 13
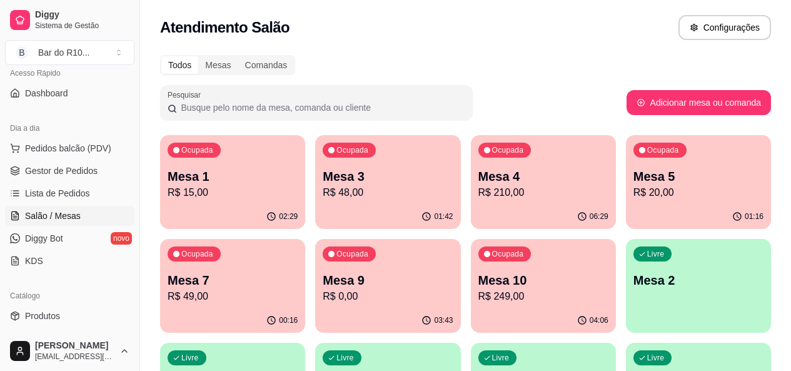
click at [478, 297] on p "R$ 249,00" at bounding box center [543, 296] width 130 height 15
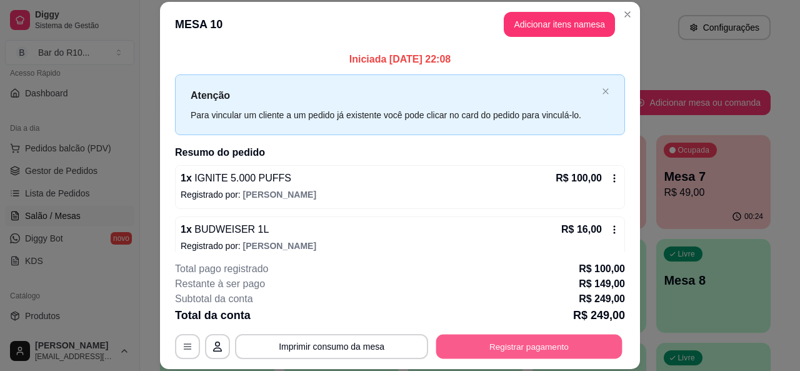
click at [594, 348] on button "Registrar pagamento" at bounding box center [529, 346] width 186 height 24
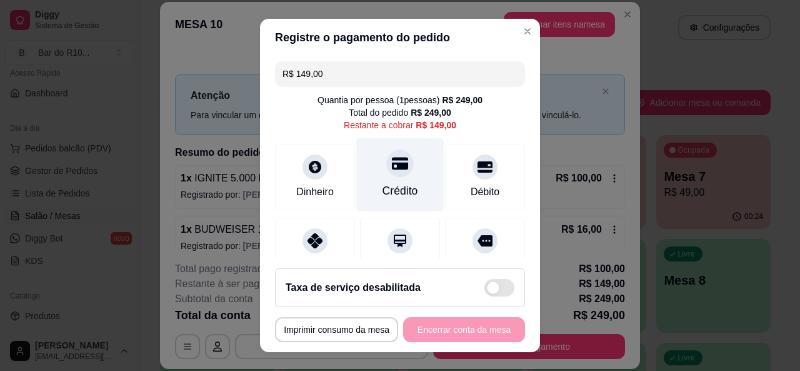
click at [386, 189] on div "Crédito" at bounding box center [401, 191] width 36 height 16
type input "R$ 0,00"
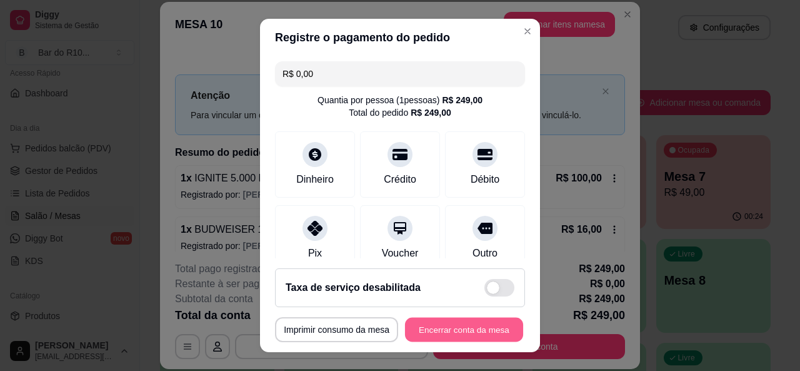
click at [458, 334] on button "Encerrar conta da mesa" at bounding box center [464, 330] width 118 height 24
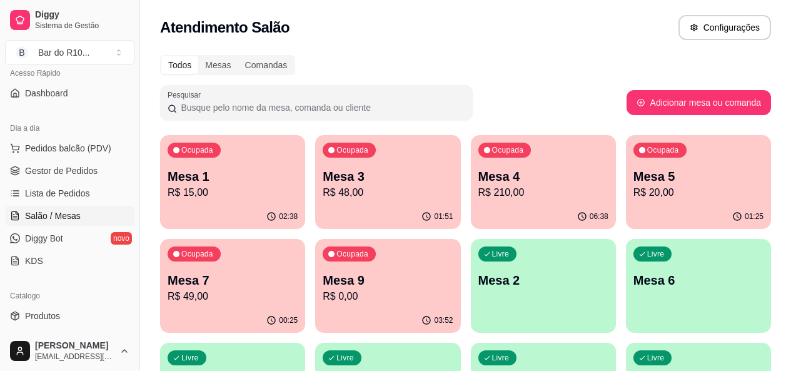
click at [471, 203] on div "Ocupada Mesa 4 R$ 210,00" at bounding box center [543, 169] width 145 height 69
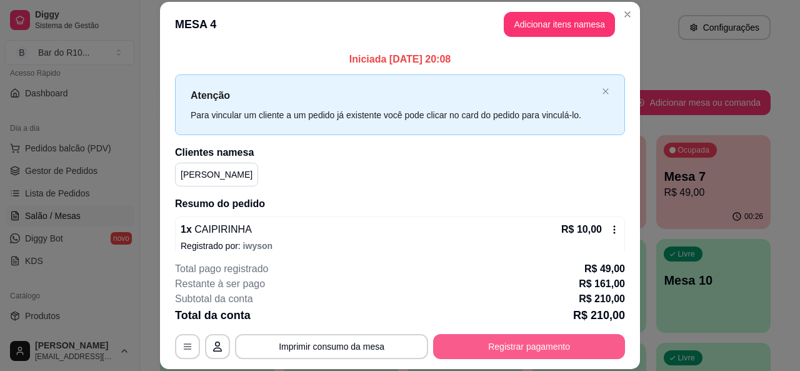
click at [561, 342] on button "Registrar pagamento" at bounding box center [529, 346] width 192 height 25
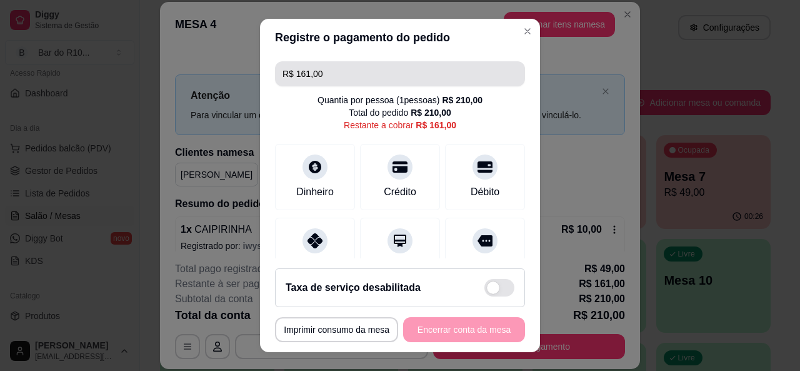
click at [364, 65] on input "R$ 161,00" at bounding box center [400, 73] width 235 height 25
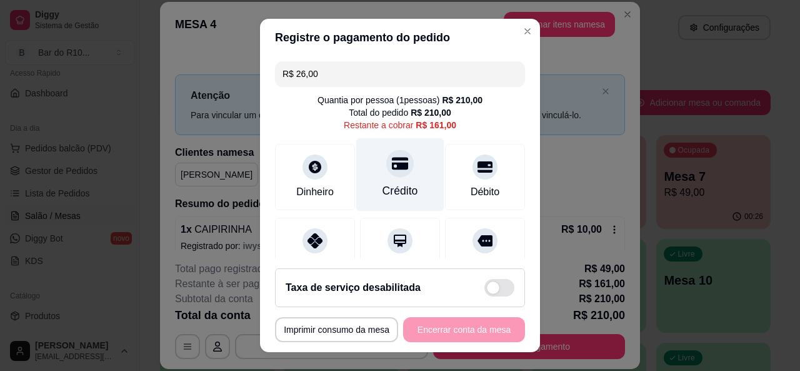
click at [401, 174] on div "Crédito" at bounding box center [400, 174] width 88 height 73
type input "R$ 135,00"
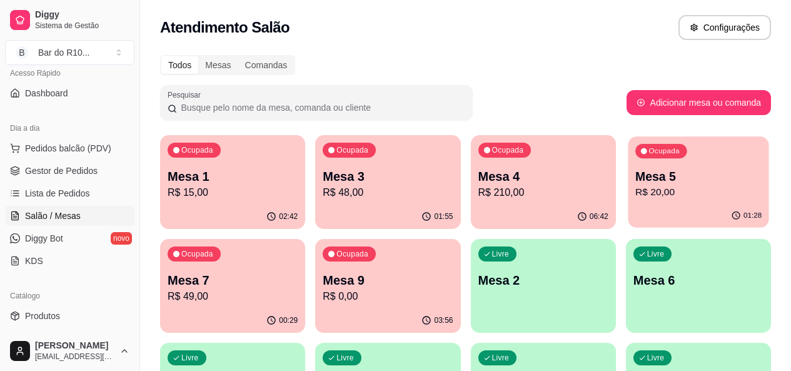
click at [635, 176] on p "Mesa 5" at bounding box center [698, 176] width 126 height 17
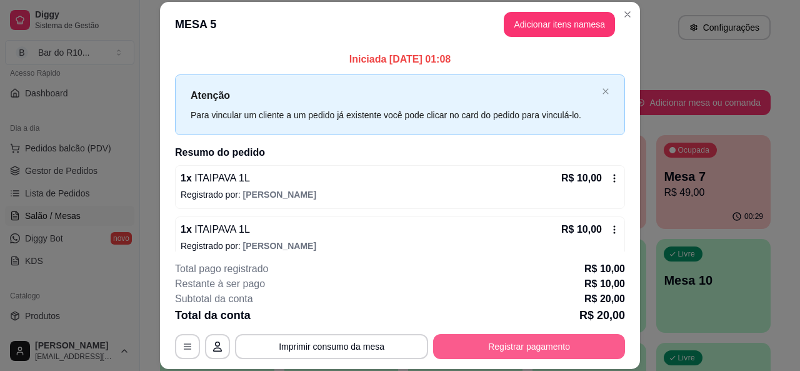
click at [467, 336] on button "Registrar pagamento" at bounding box center [529, 346] width 192 height 25
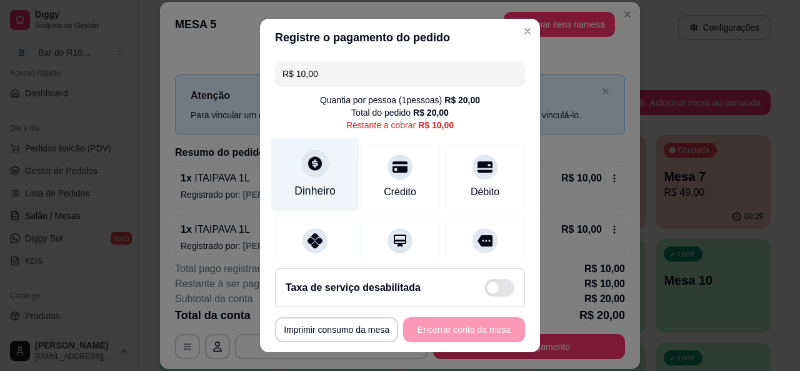
click at [326, 183] on div "Dinheiro" at bounding box center [314, 191] width 41 height 16
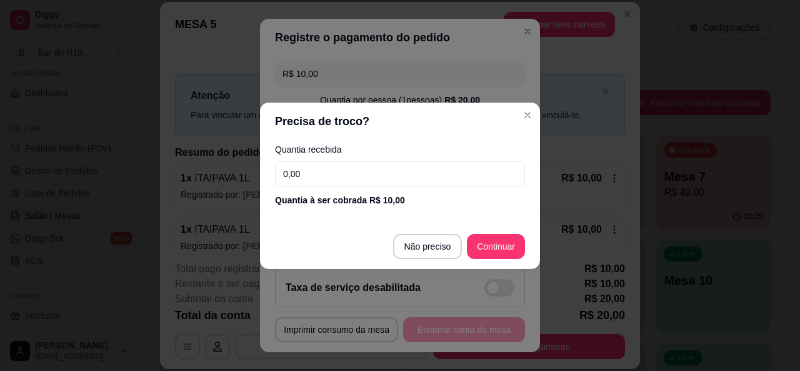
click at [329, 168] on input "0,00" at bounding box center [400, 173] width 250 height 25
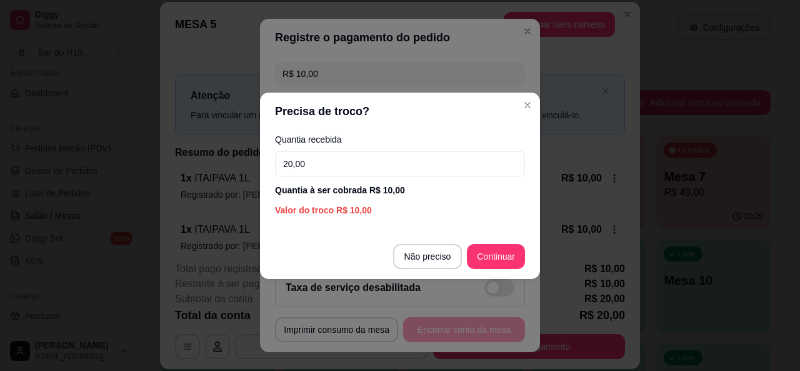
type input "20,00"
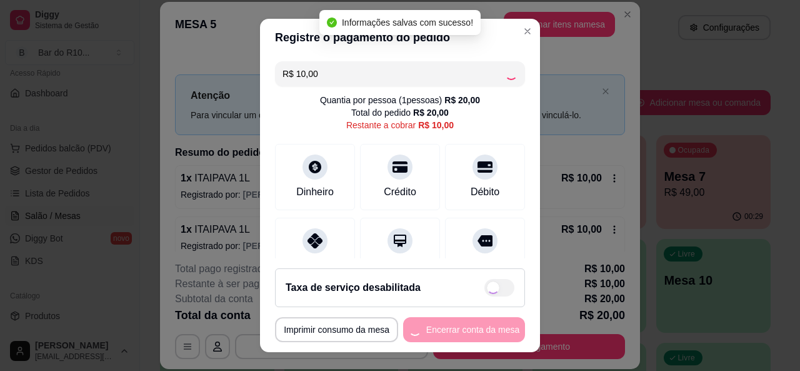
type input "R$ 0,00"
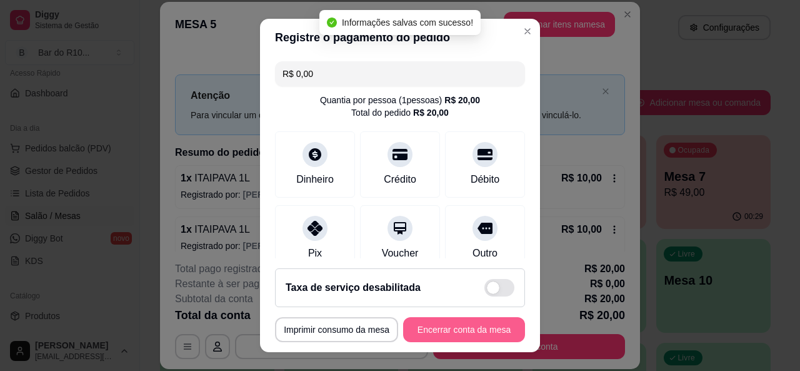
click at [476, 334] on button "Encerrar conta da mesa" at bounding box center [464, 329] width 122 height 25
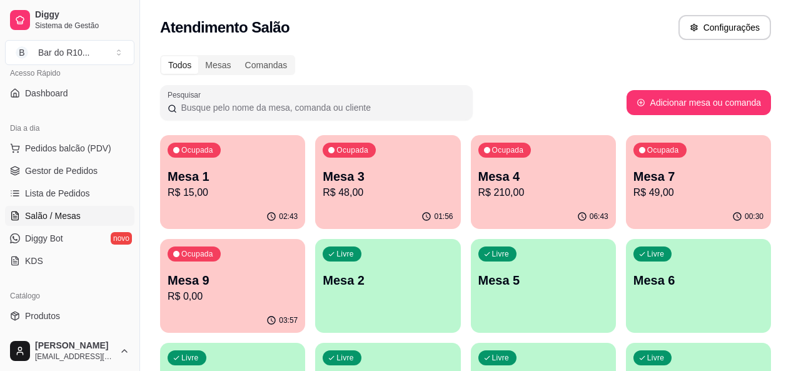
click at [305, 308] on div "03:57" at bounding box center [232, 320] width 145 height 24
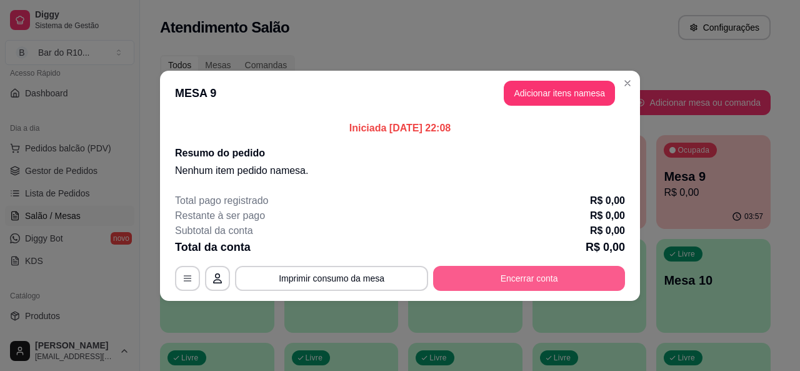
click at [465, 280] on button "Encerrar conta" at bounding box center [529, 278] width 192 height 25
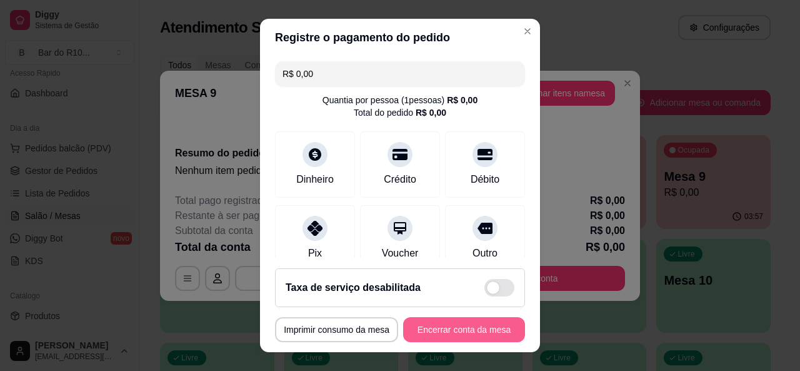
click at [474, 326] on button "Encerrar conta da mesa" at bounding box center [464, 329] width 122 height 25
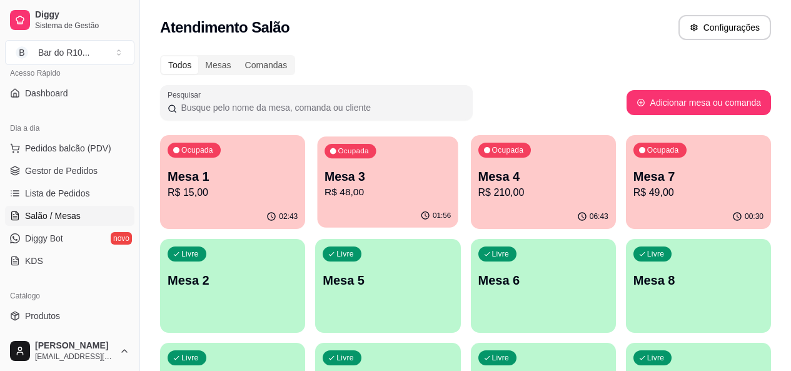
click at [324, 196] on p "R$ 48,00" at bounding box center [387, 192] width 126 height 14
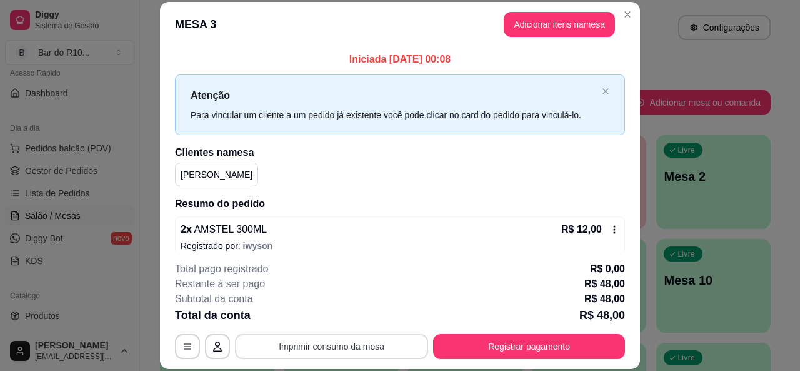
click at [324, 336] on button "Imprimir consumo da mesa" at bounding box center [331, 346] width 193 height 25
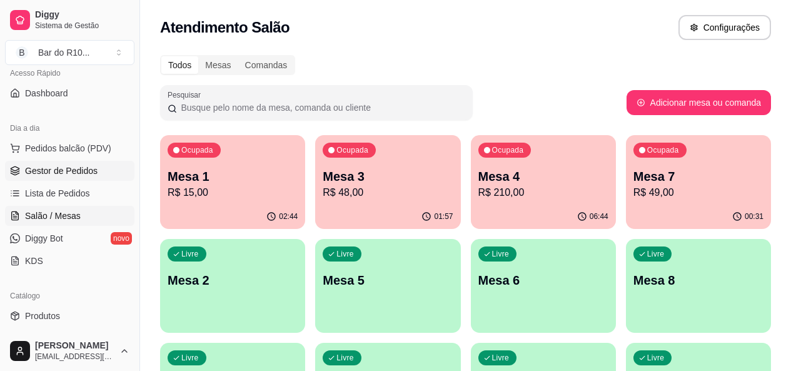
click at [51, 164] on span "Gestor de Pedidos" at bounding box center [61, 170] width 73 height 13
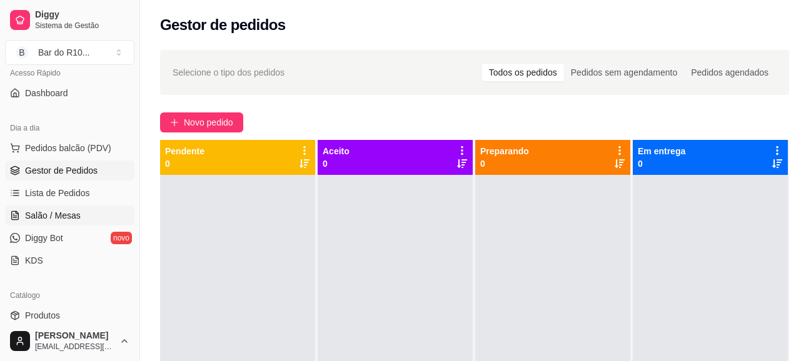
click at [56, 223] on link "Salão / Mesas" at bounding box center [69, 216] width 129 height 20
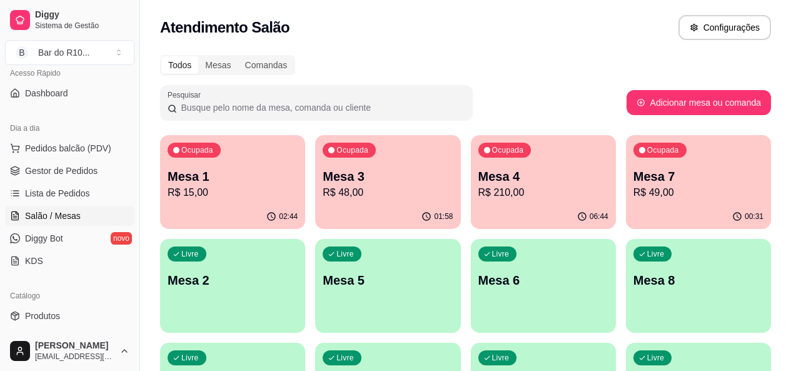
click at [478, 186] on p "R$ 210,00" at bounding box center [543, 192] width 130 height 15
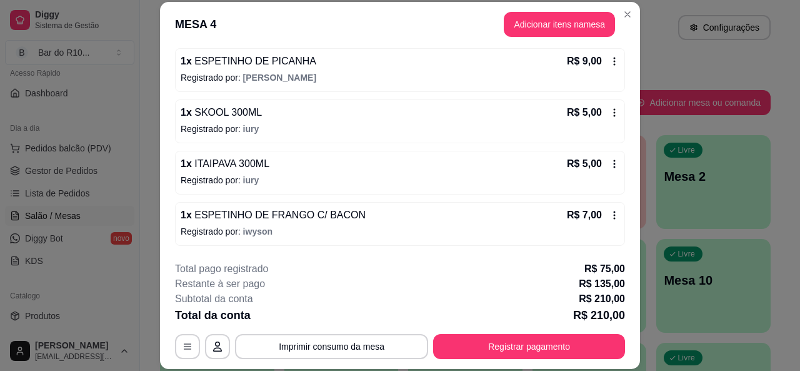
scroll to position [708, 0]
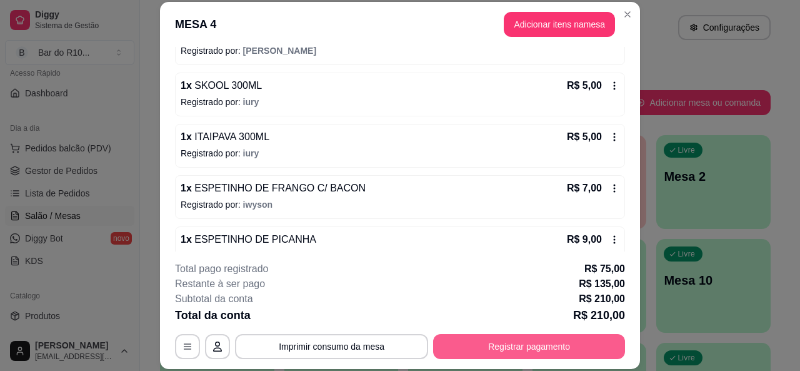
click at [554, 345] on button "Registrar pagamento" at bounding box center [529, 346] width 192 height 25
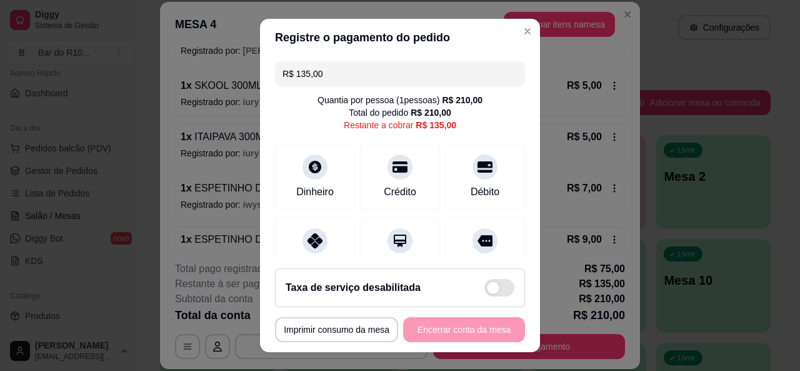
click at [414, 78] on input "R$ 135,00" at bounding box center [400, 73] width 235 height 25
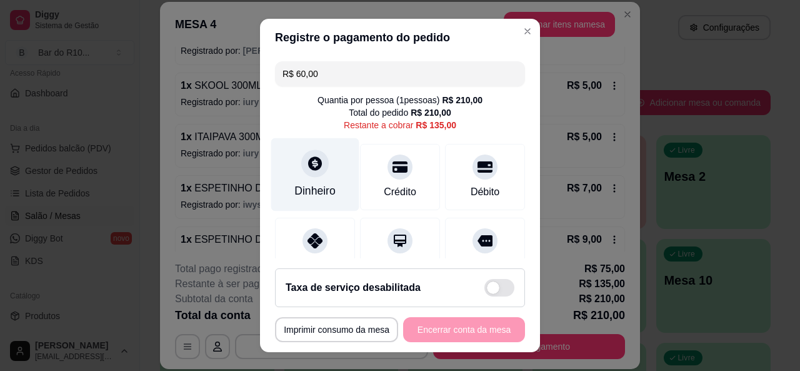
type input "R$ 60,00"
click at [313, 183] on div "Dinheiro" at bounding box center [314, 191] width 41 height 16
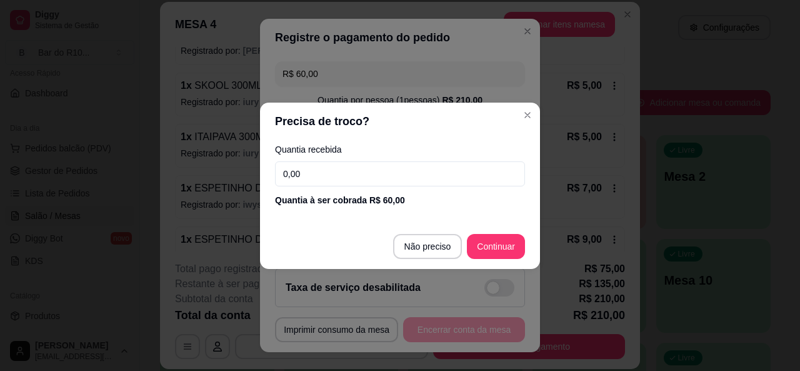
click at [349, 178] on input "0,00" at bounding box center [400, 173] width 250 height 25
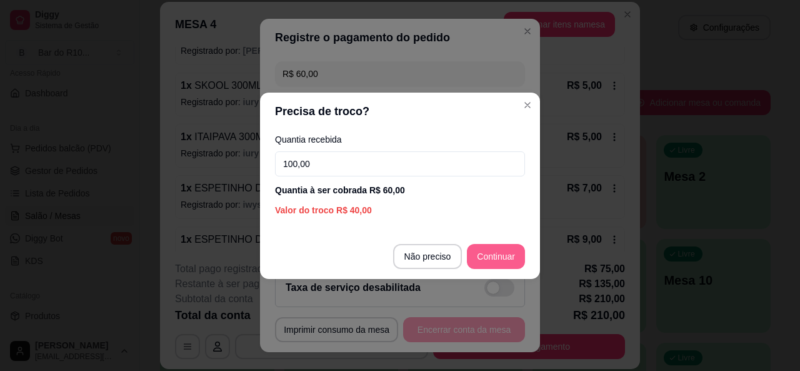
type input "100,00"
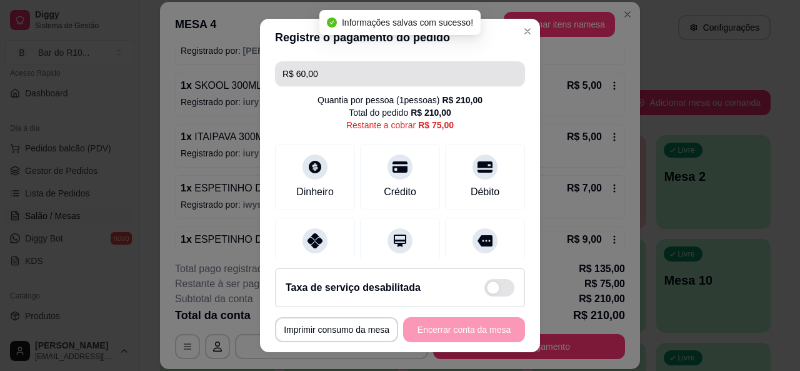
type input "R$ 75,00"
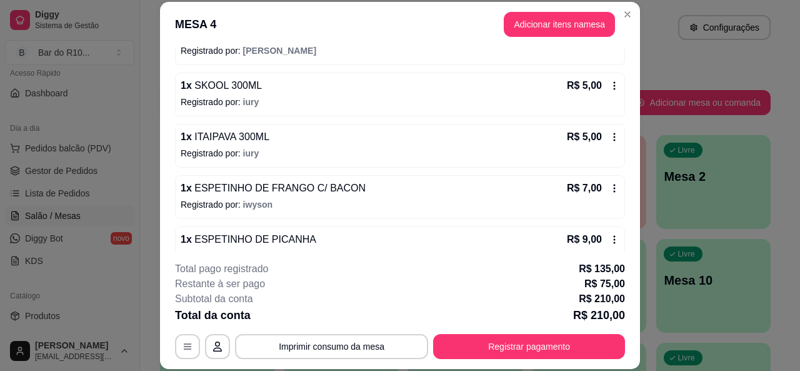
click at [252, 336] on button "Imprimir consumo da mesa" at bounding box center [331, 346] width 193 height 25
click at [252, 339] on button "Imprimir consumo da mesa" at bounding box center [331, 346] width 193 height 25
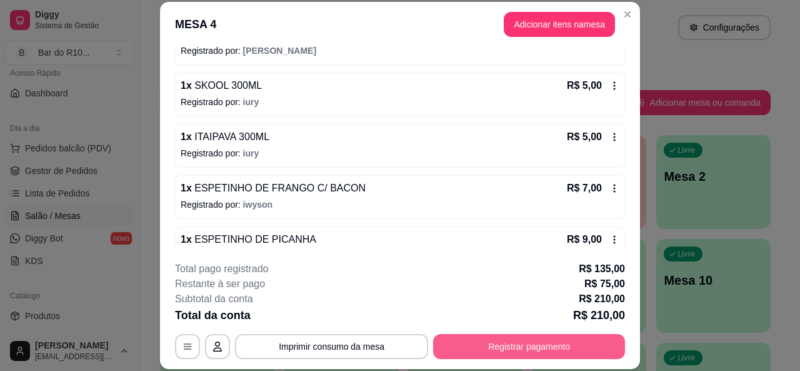
click at [526, 343] on button "Registrar pagamento" at bounding box center [529, 346] width 192 height 25
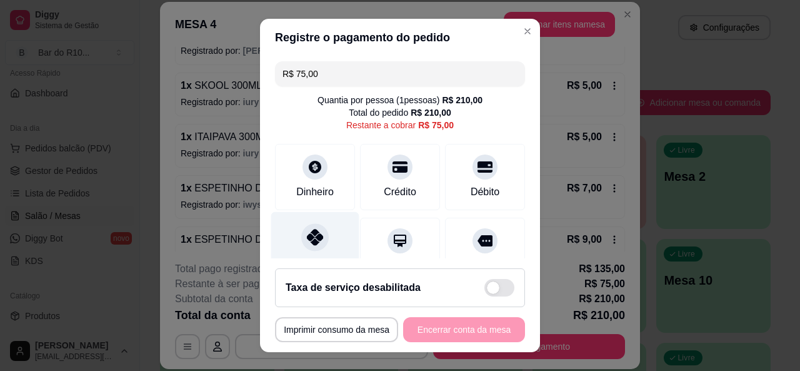
click at [326, 229] on div "Pix" at bounding box center [315, 247] width 88 height 73
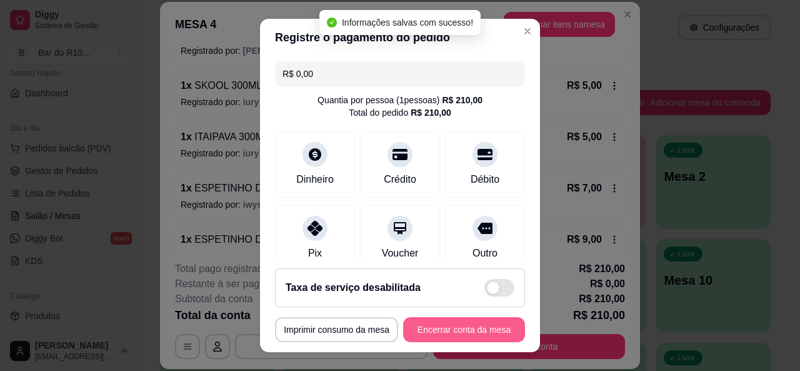
type input "R$ 0,00"
click at [451, 327] on button "Encerrar conta da mesa" at bounding box center [464, 330] width 118 height 24
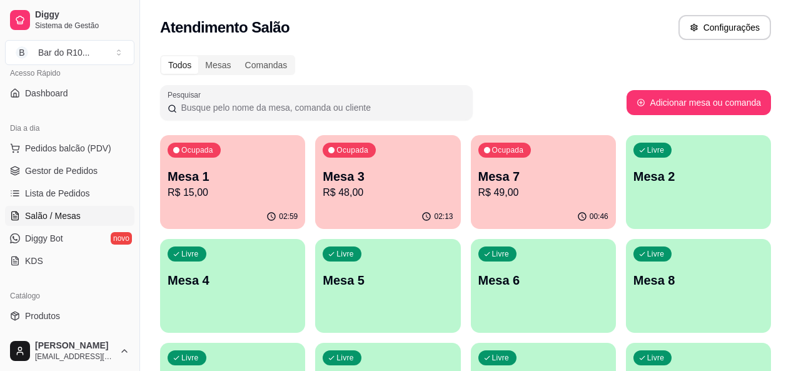
click at [199, 249] on p "Livre" at bounding box center [190, 254] width 18 height 10
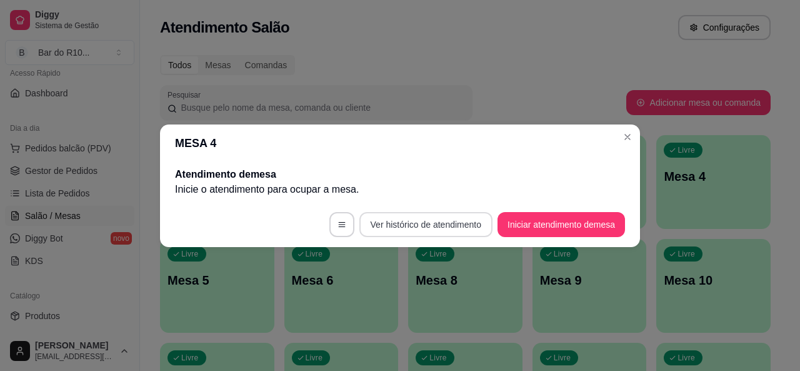
click at [403, 212] on button "Ver histórico de atendimento" at bounding box center [425, 224] width 133 height 25
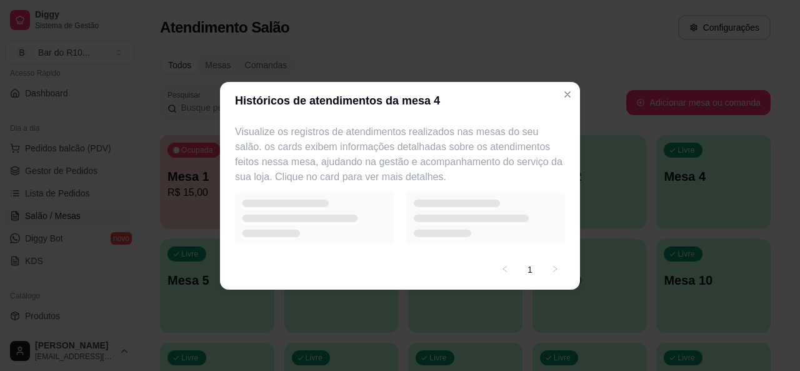
select select "7"
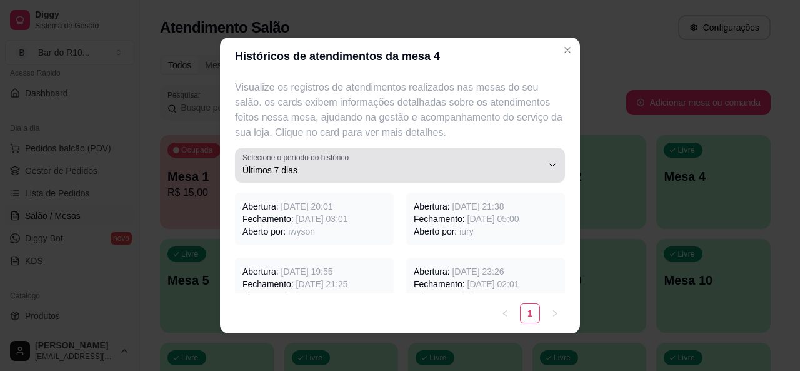
click at [288, 158] on label "Selecione o período do histórico" at bounding box center [298, 157] width 111 height 11
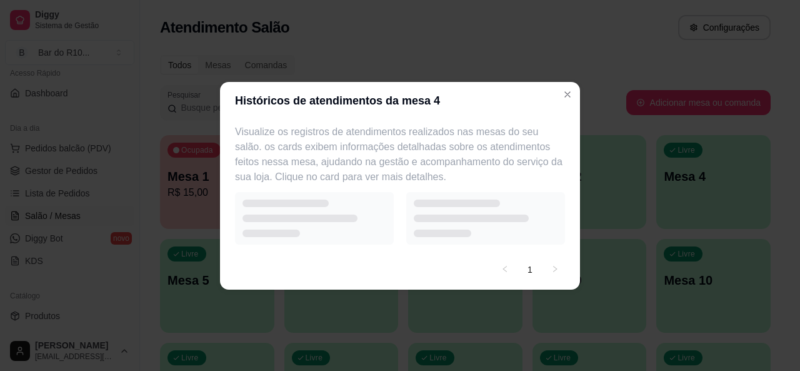
select select "1"
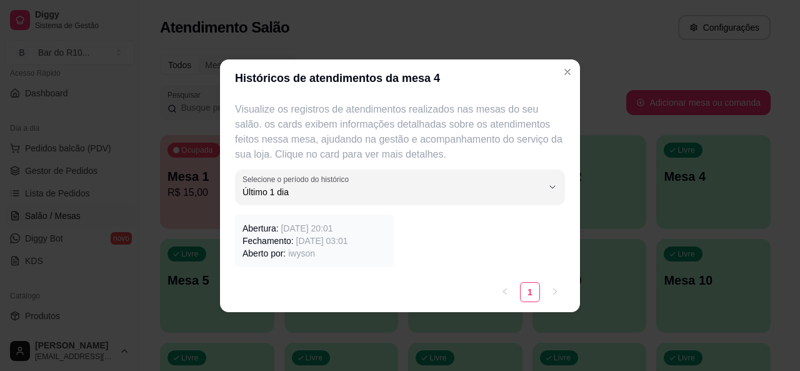
click at [298, 236] on span "[DATE] 03:01" at bounding box center [322, 241] width 52 height 10
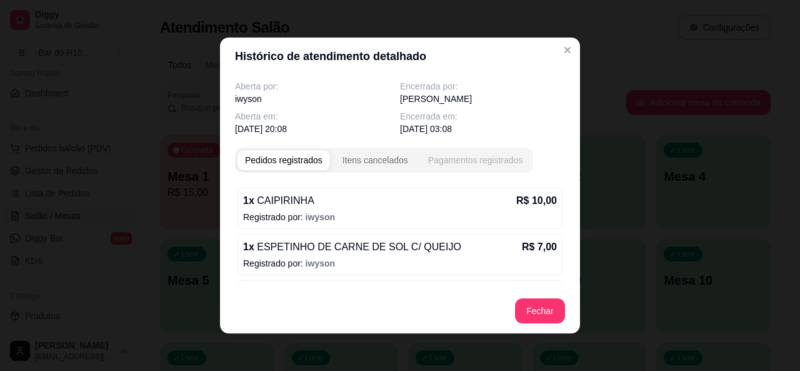
click at [457, 162] on div "Pagamentos registrados" at bounding box center [475, 160] width 95 height 13
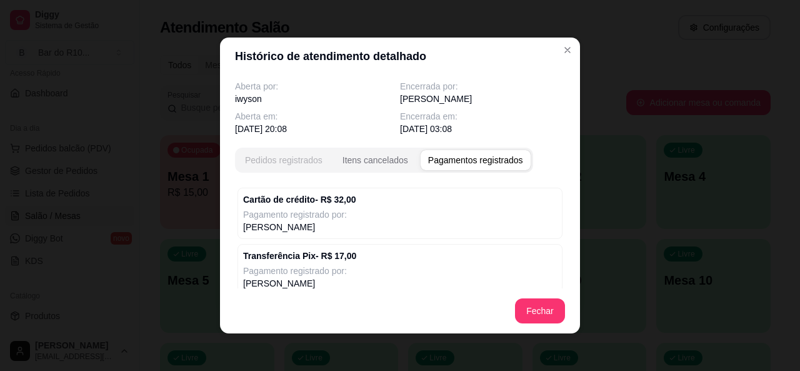
click at [277, 165] on div "Pedidos registrados" at bounding box center [284, 160] width 78 height 13
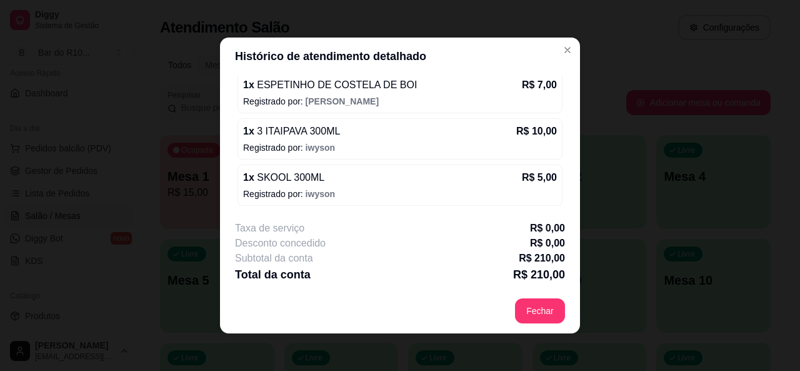
scroll to position [1024, 0]
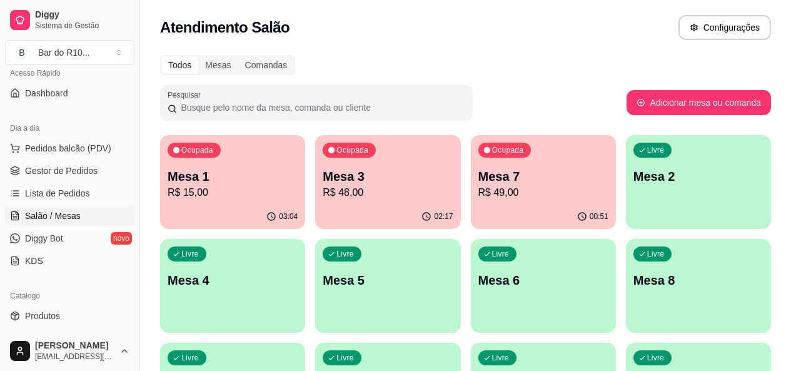
click at [336, 186] on p "R$ 48,00" at bounding box center [388, 192] width 130 height 15
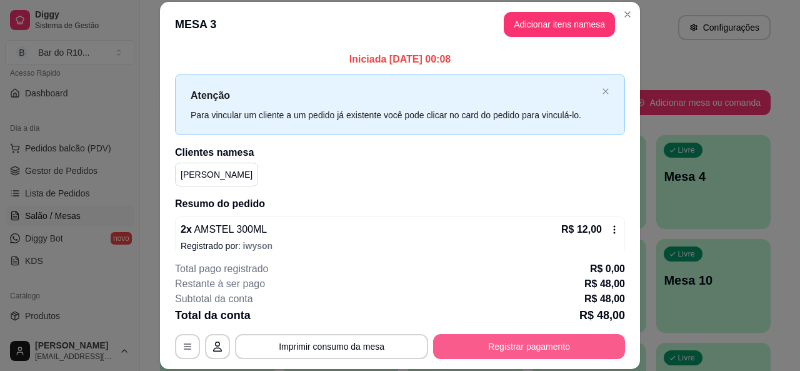
click at [508, 348] on button "Registrar pagamento" at bounding box center [529, 346] width 192 height 25
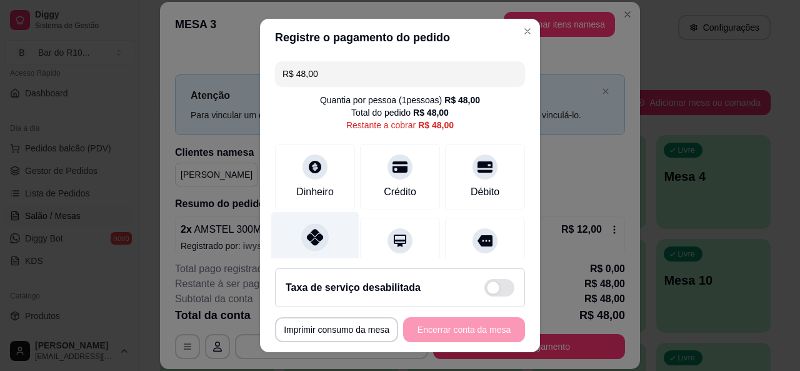
click at [301, 238] on div at bounding box center [315, 237] width 28 height 28
type input "R$ 0,00"
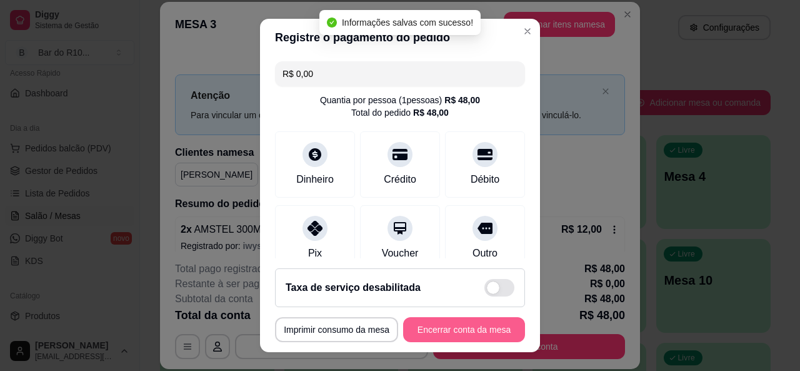
click at [471, 330] on button "Encerrar conta da mesa" at bounding box center [464, 329] width 122 height 25
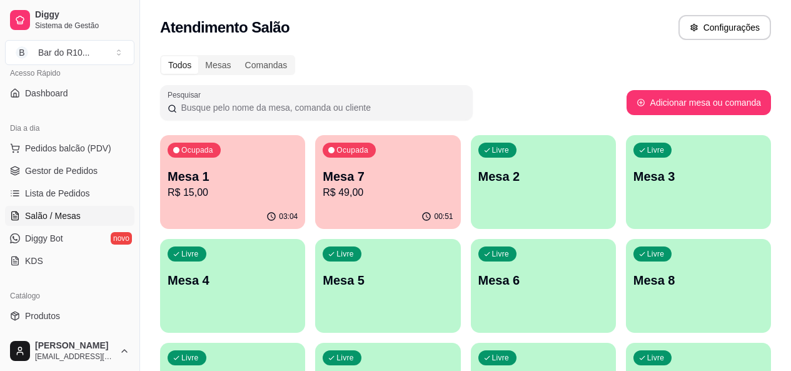
click at [348, 185] on p "R$ 49,00" at bounding box center [388, 192] width 130 height 15
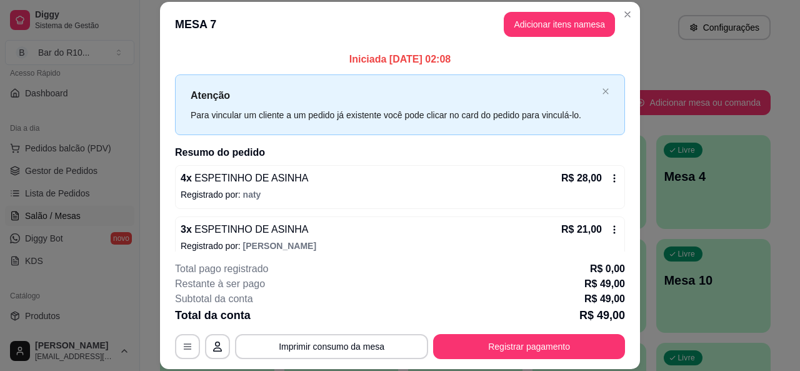
scroll to position [14, 0]
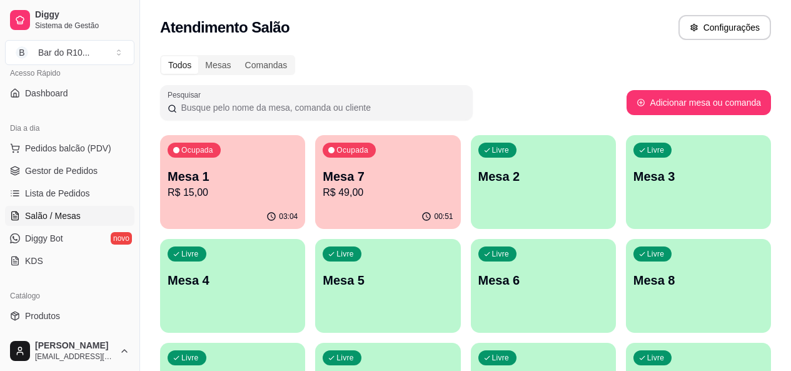
click at [243, 168] on p "Mesa 1" at bounding box center [233, 177] width 130 height 18
click at [375, 193] on p "R$ 49,00" at bounding box center [388, 192] width 130 height 15
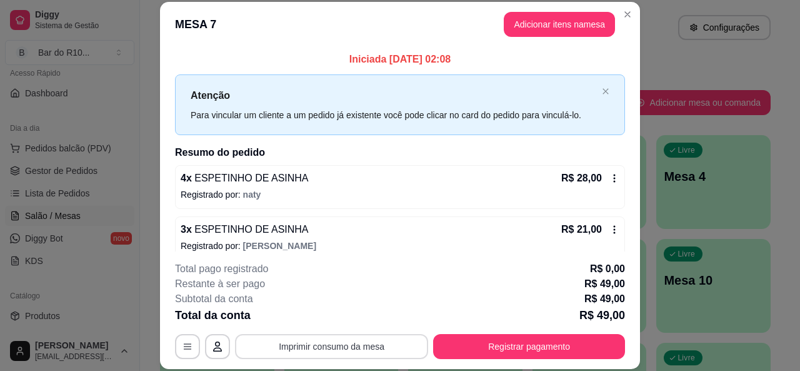
click at [286, 347] on button "Imprimir consumo da mesa" at bounding box center [331, 346] width 193 height 25
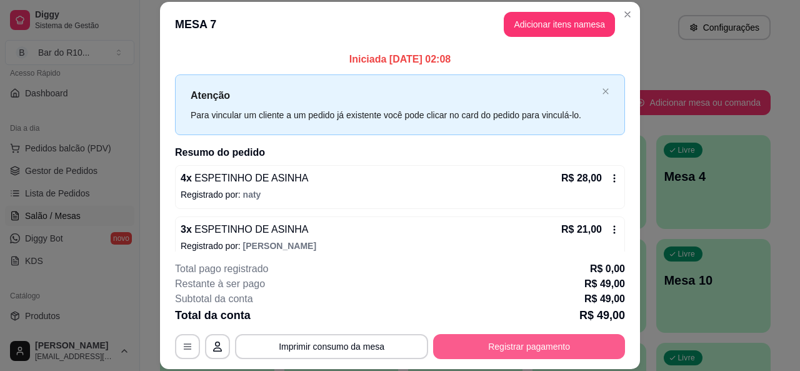
click at [573, 340] on button "Registrar pagamento" at bounding box center [529, 346] width 192 height 25
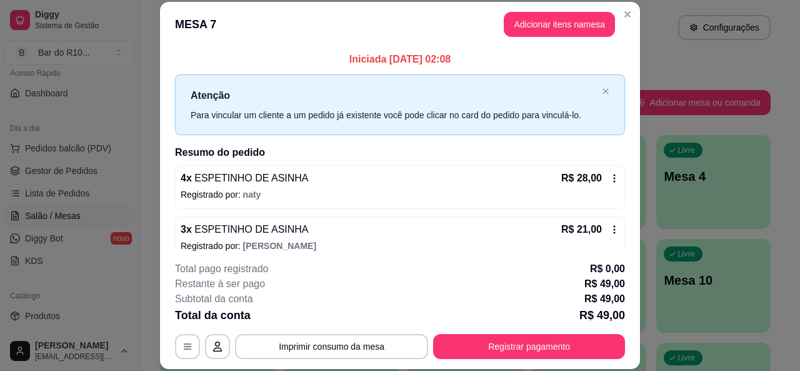
click at [631, 7] on header "MESA 7 Adicionar itens na mesa" at bounding box center [400, 24] width 480 height 45
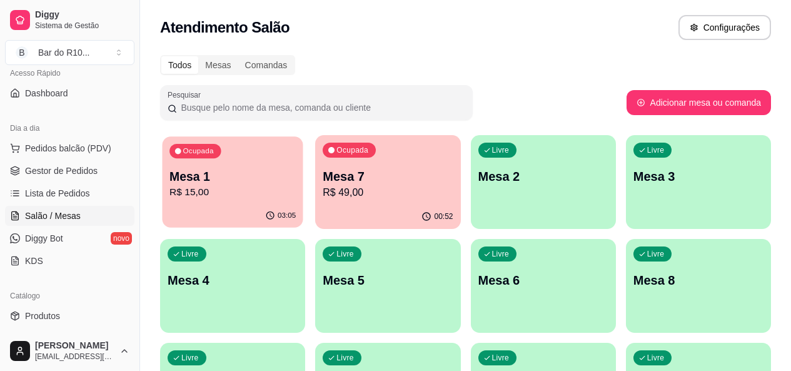
click at [264, 173] on p "Mesa 1" at bounding box center [232, 176] width 126 height 17
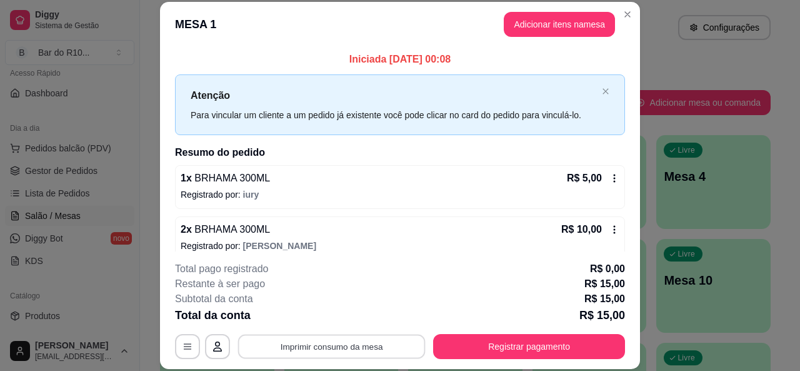
click at [370, 343] on button "Imprimir consumo da mesa" at bounding box center [332, 346] width 188 height 24
click at [581, 346] on button "Registrar pagamento" at bounding box center [529, 346] width 186 height 24
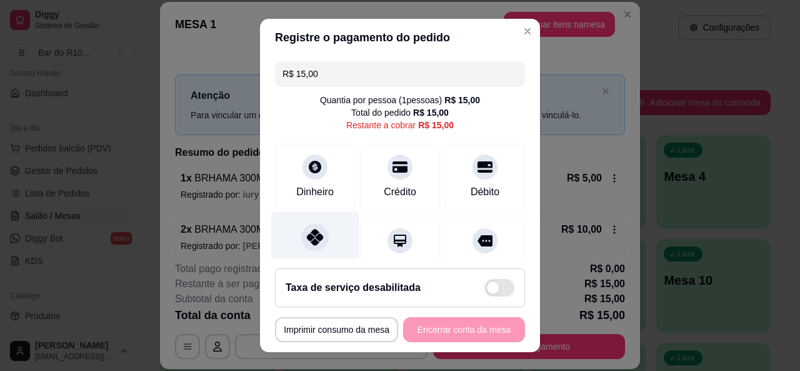
click at [293, 224] on div "Pix" at bounding box center [315, 247] width 88 height 73
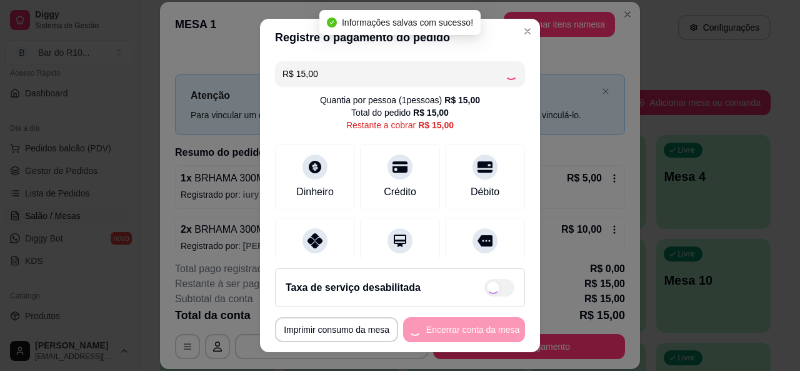
type input "R$ 0,00"
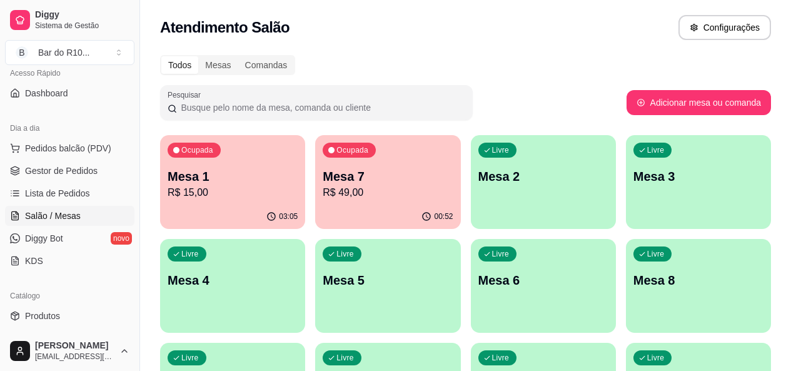
click at [249, 184] on p "Mesa 1" at bounding box center [233, 177] width 130 height 18
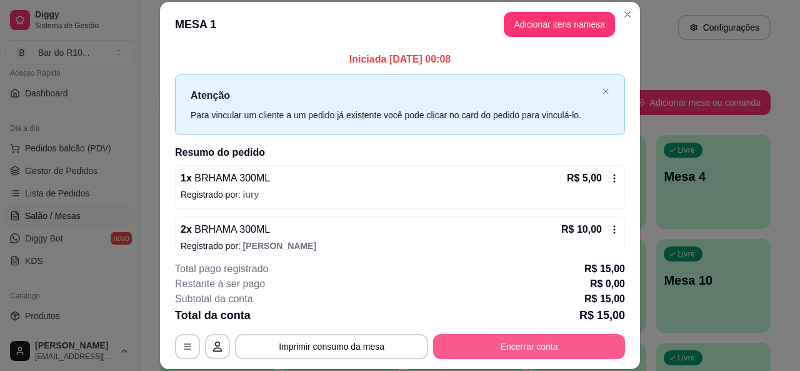
click at [488, 342] on button "Encerrar conta" at bounding box center [529, 346] width 192 height 25
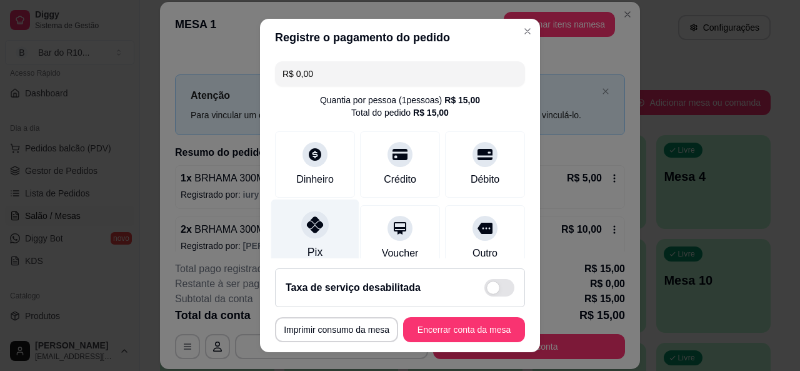
click at [320, 224] on div at bounding box center [315, 225] width 28 height 28
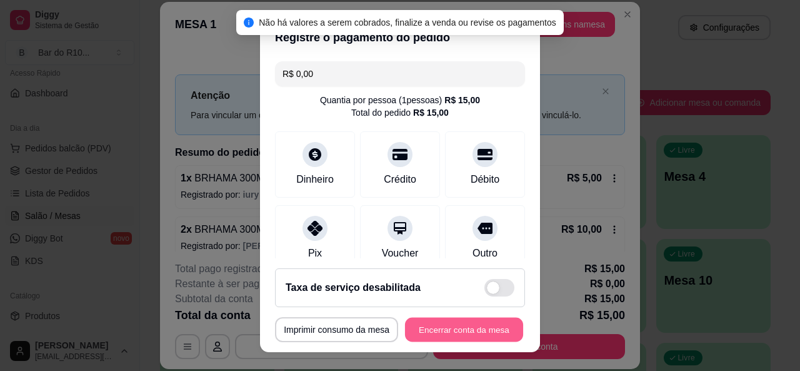
click at [493, 323] on button "Encerrar conta da mesa" at bounding box center [464, 330] width 118 height 24
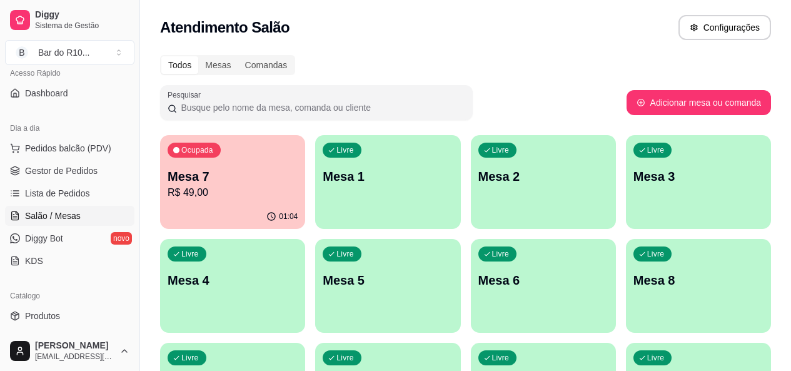
click at [234, 191] on p "R$ 49,00" at bounding box center [233, 192] width 130 height 15
